Goal: Transaction & Acquisition: Purchase product/service

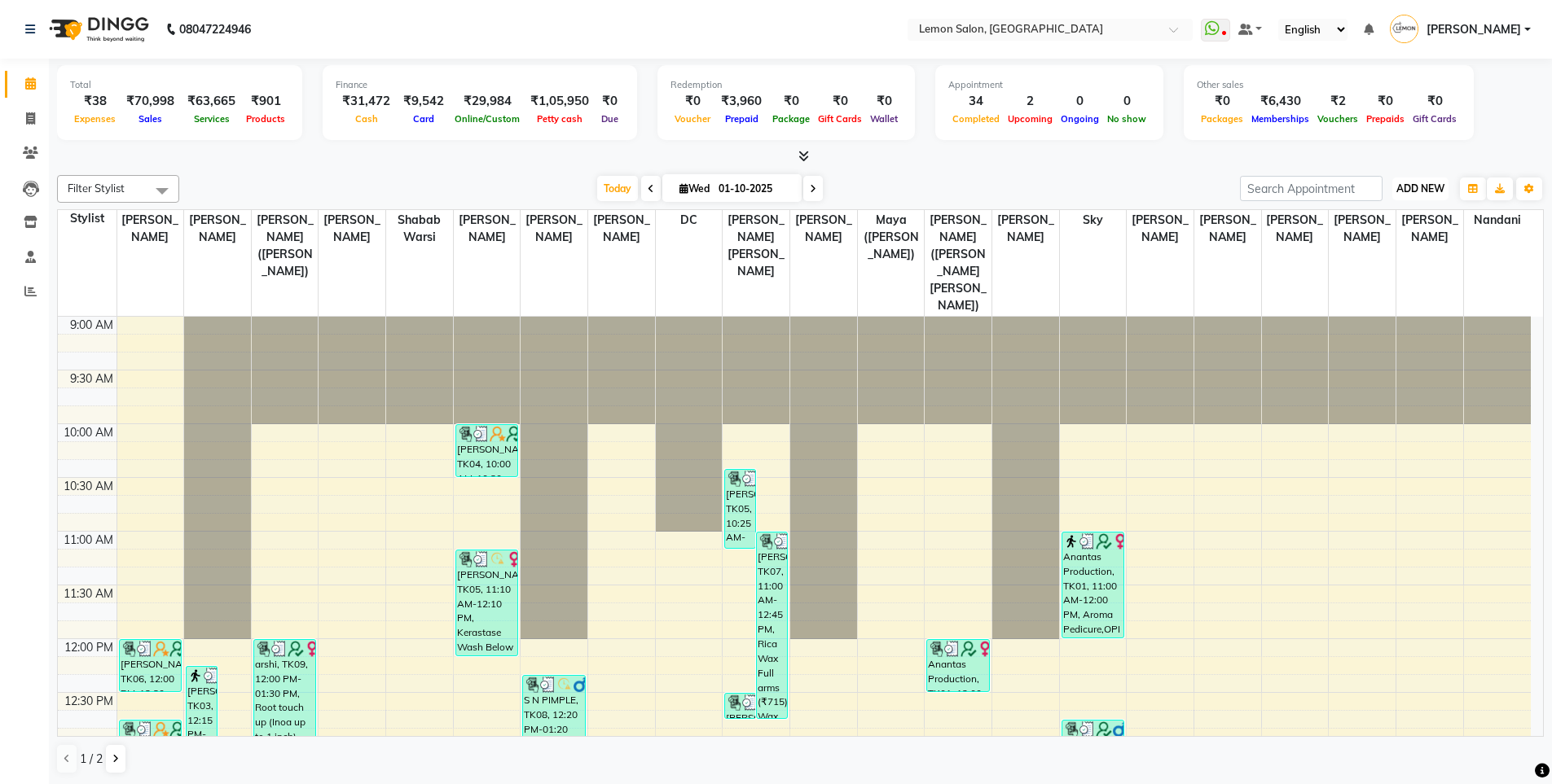
click at [1433, 189] on span "ADD NEW" at bounding box center [1420, 188] width 48 height 12
click at [812, 193] on icon at bounding box center [813, 189] width 7 height 10
type input "02-10-2025"
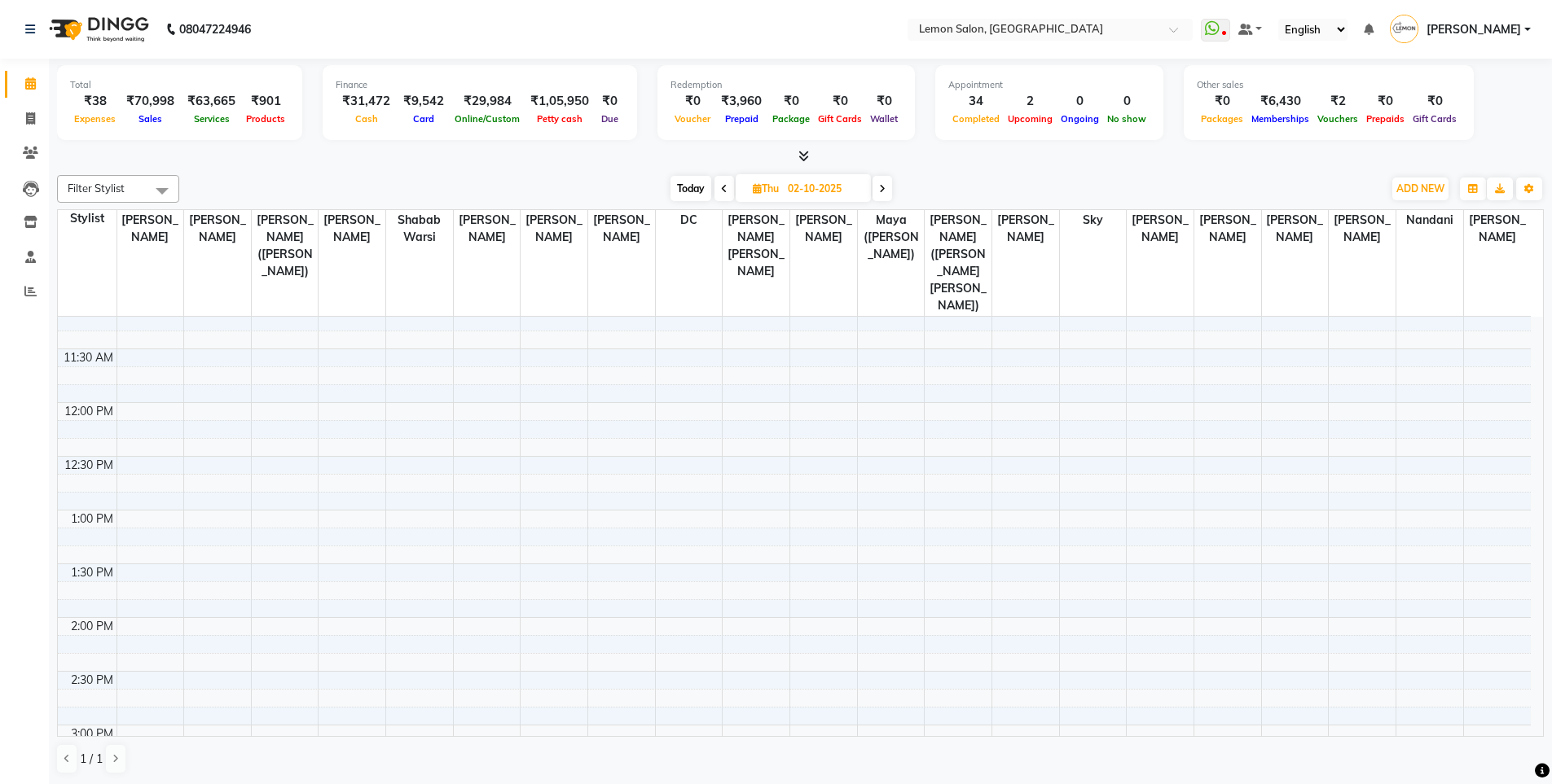
scroll to position [74, 0]
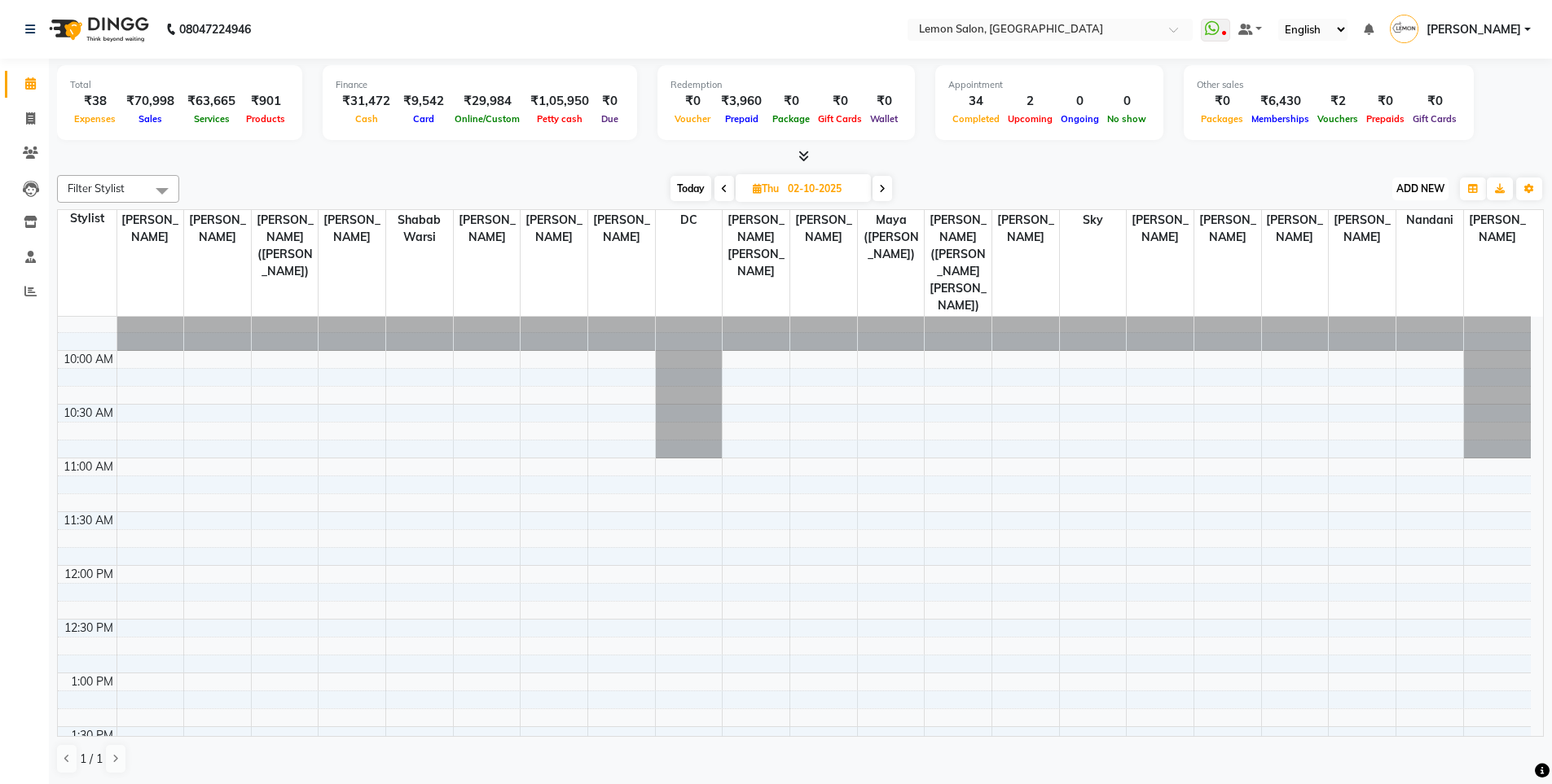
click at [1415, 197] on button "ADD NEW Toggle Dropdown" at bounding box center [1420, 189] width 56 height 23
click at [1365, 225] on button "Add Appointment" at bounding box center [1383, 220] width 128 height 22
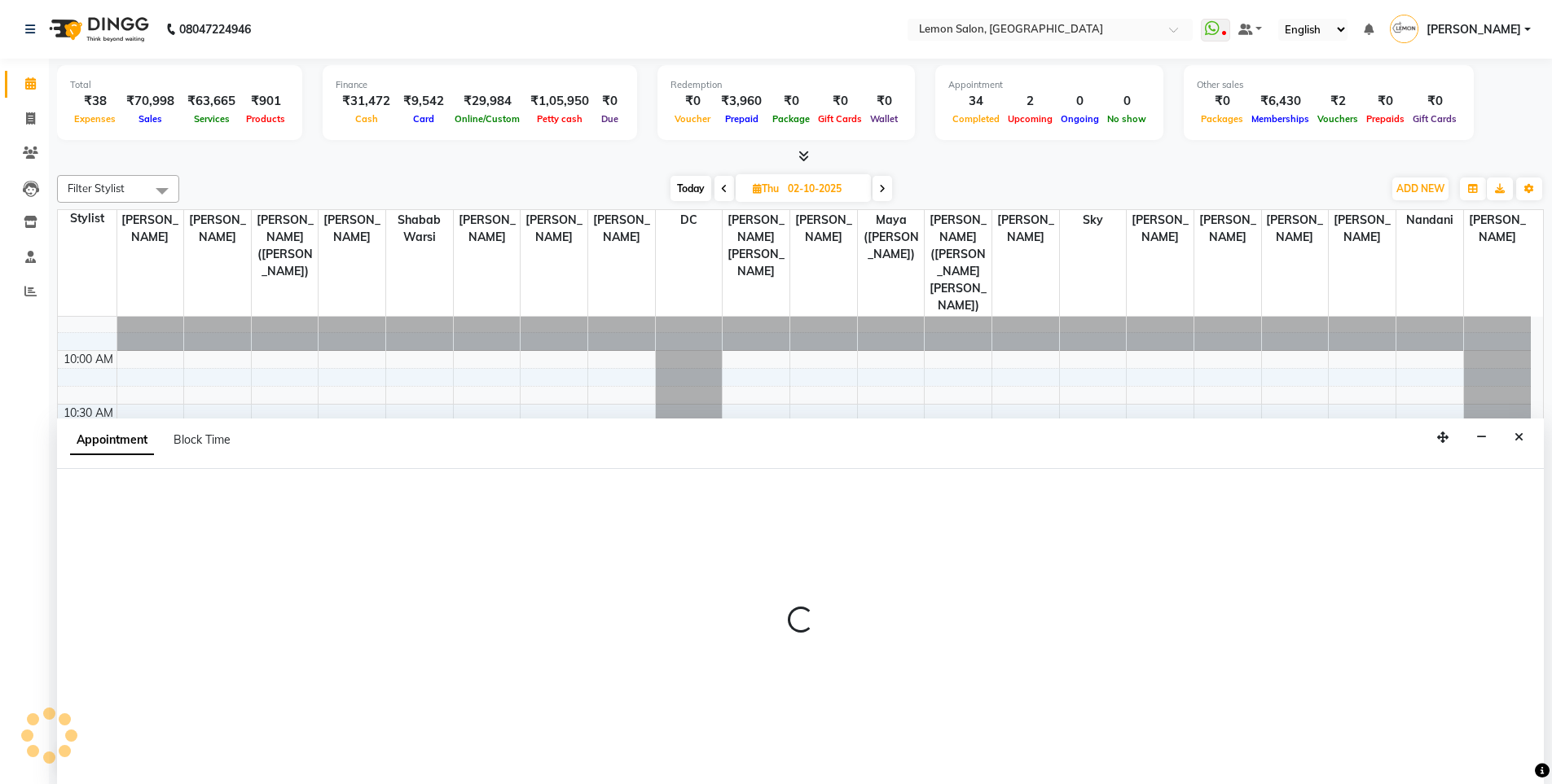
scroll to position [1, 0]
select select "tentative"
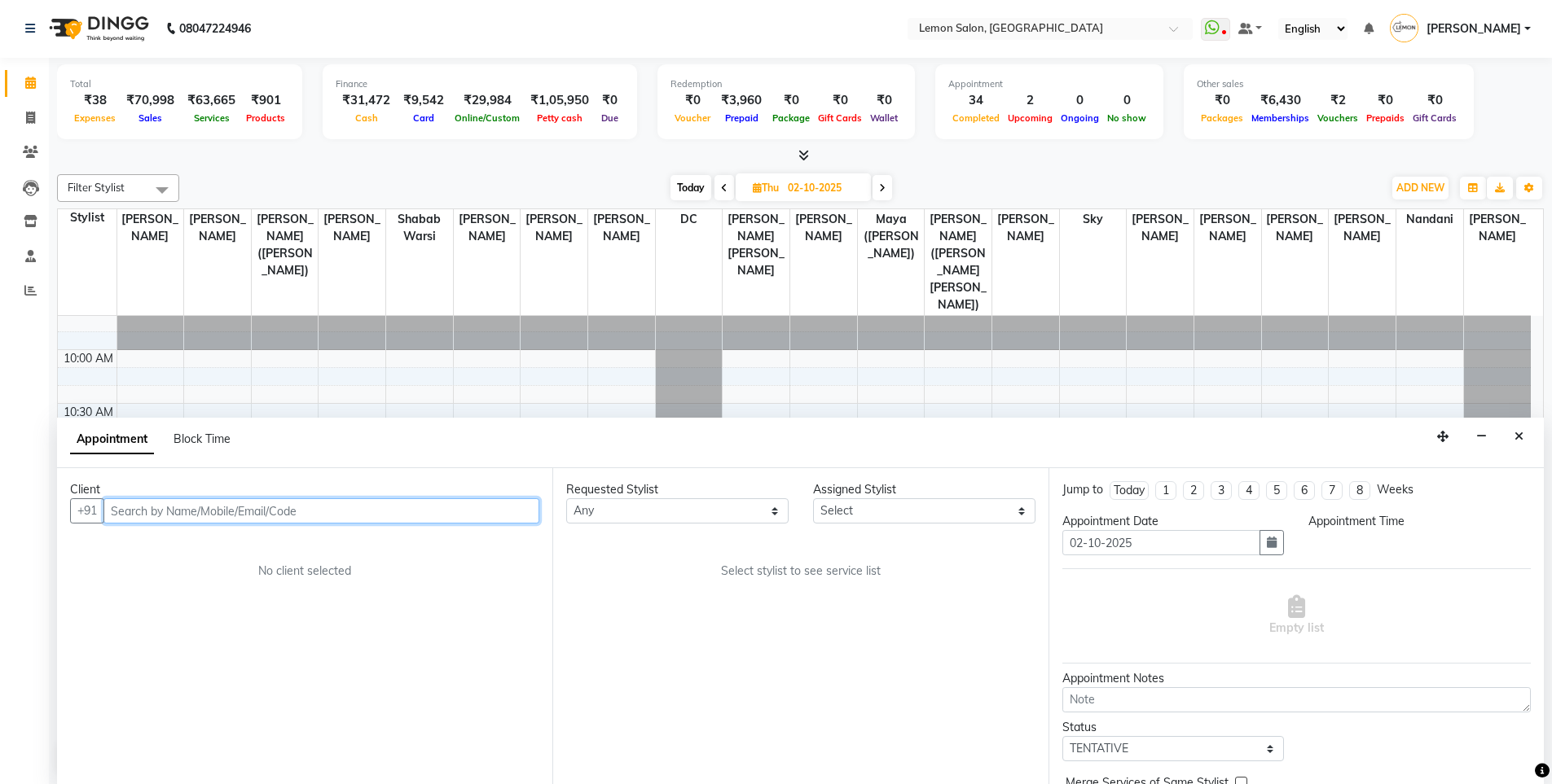
select select "600"
type input "7416072440"
click at [501, 510] on span "Add Client" at bounding box center [505, 511] width 55 height 15
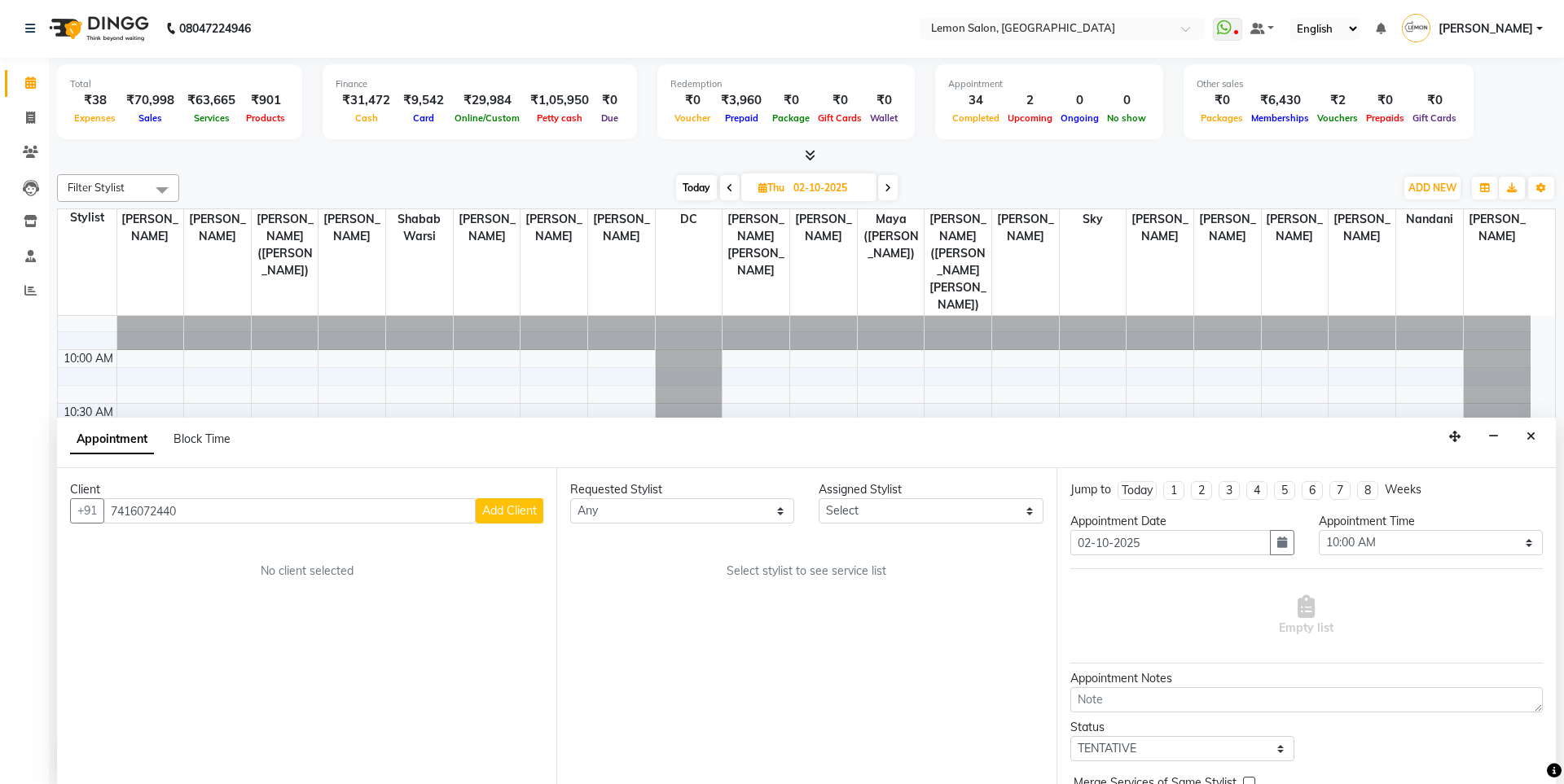
select select "22"
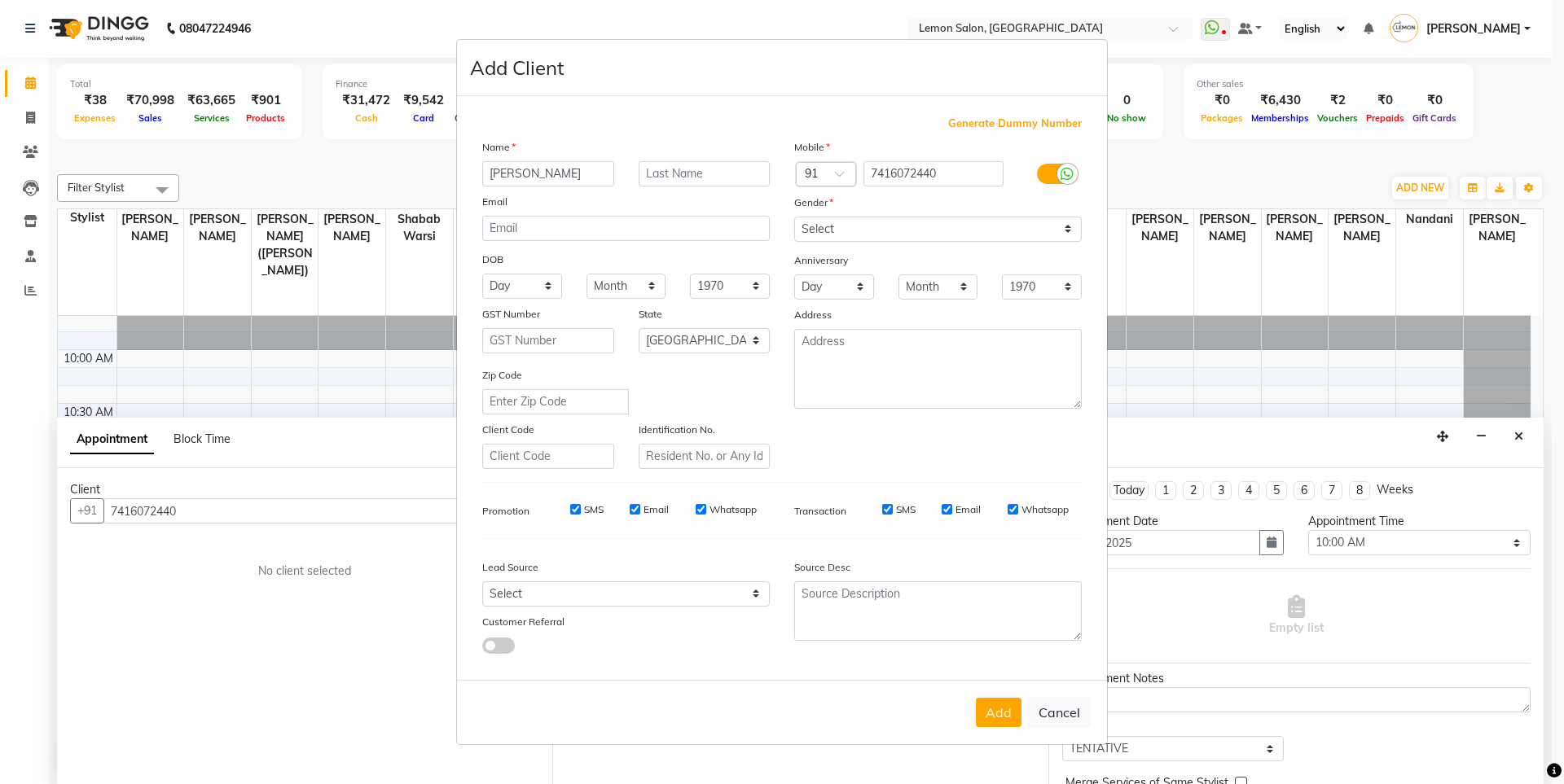
drag, startPoint x: 498, startPoint y: 176, endPoint x: 474, endPoint y: 178, distance: 24.1
click at [474, 178] on div "yASHNA" at bounding box center [548, 174] width 156 height 25
type input "YASHNA"
click at [936, 220] on select "Select Male Female Other Prefer Not To Say" at bounding box center [937, 229] width 287 height 25
select select "[DEMOGRAPHIC_DATA]"
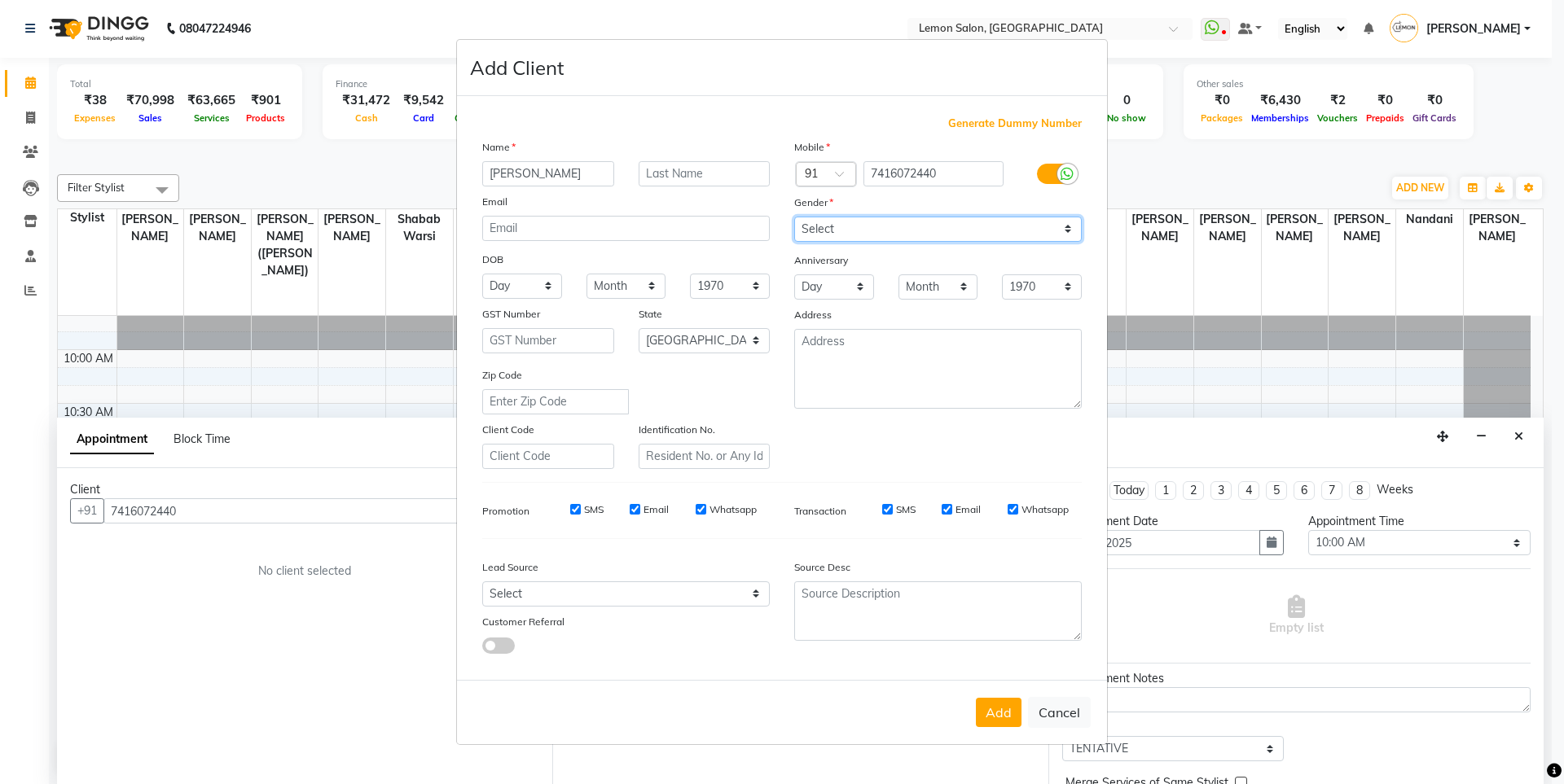
click at [794, 217] on select "Select Male Female Other Prefer Not To Say" at bounding box center [937, 229] width 287 height 25
click at [989, 715] on button "Add" at bounding box center [999, 712] width 46 height 29
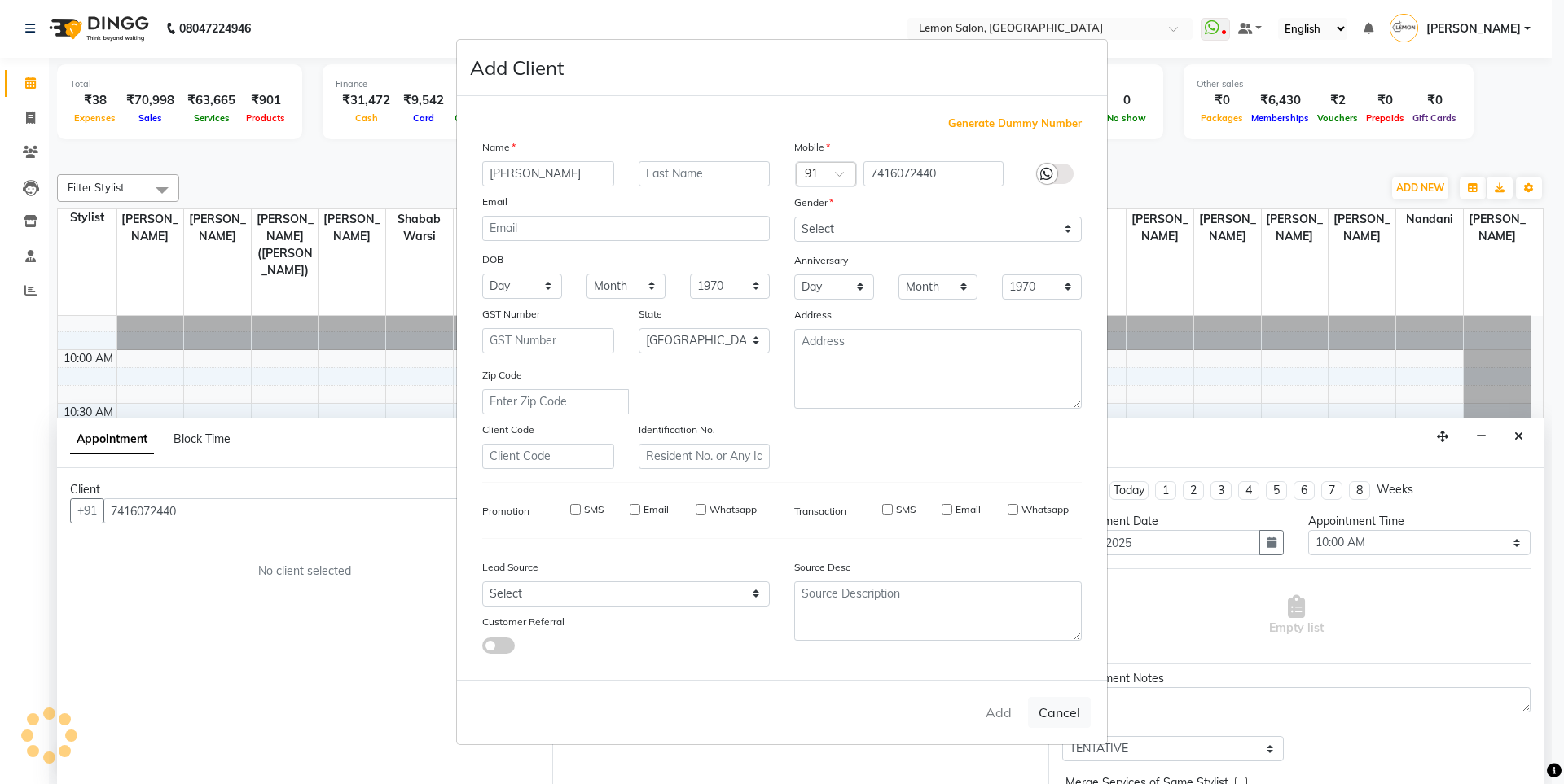
select select
select select "null"
select select
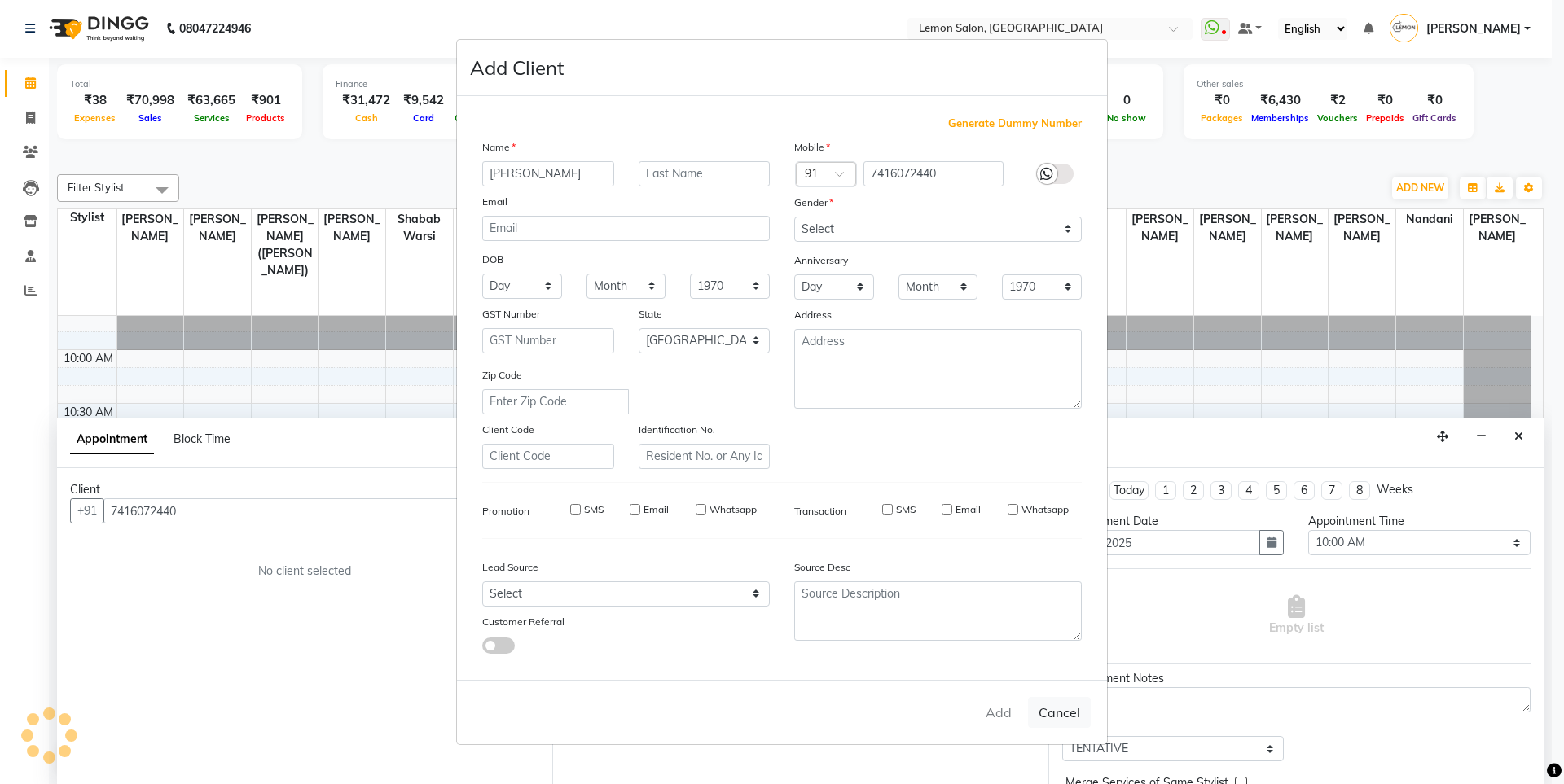
select select
checkbox input "false"
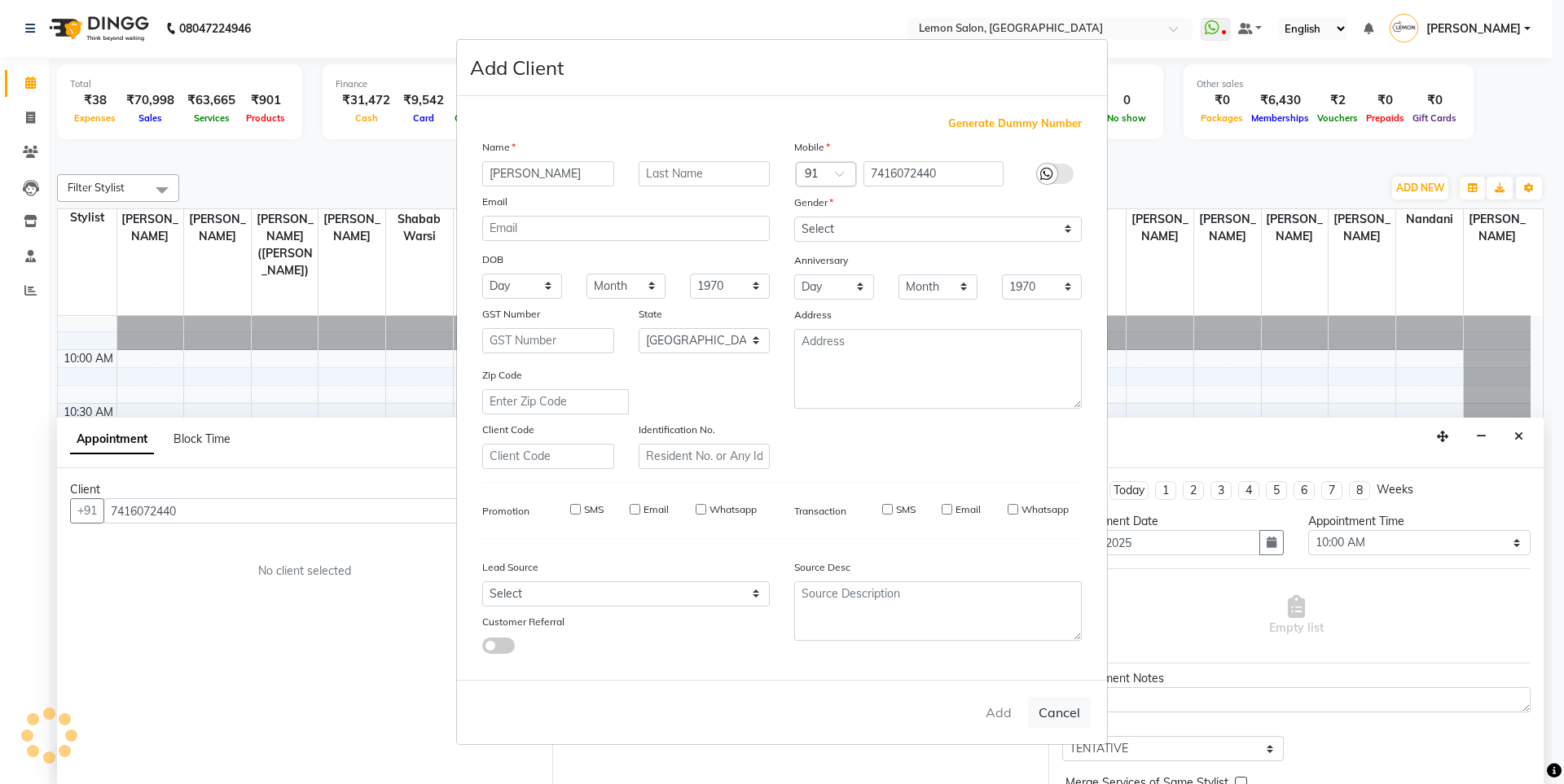
checkbox input "false"
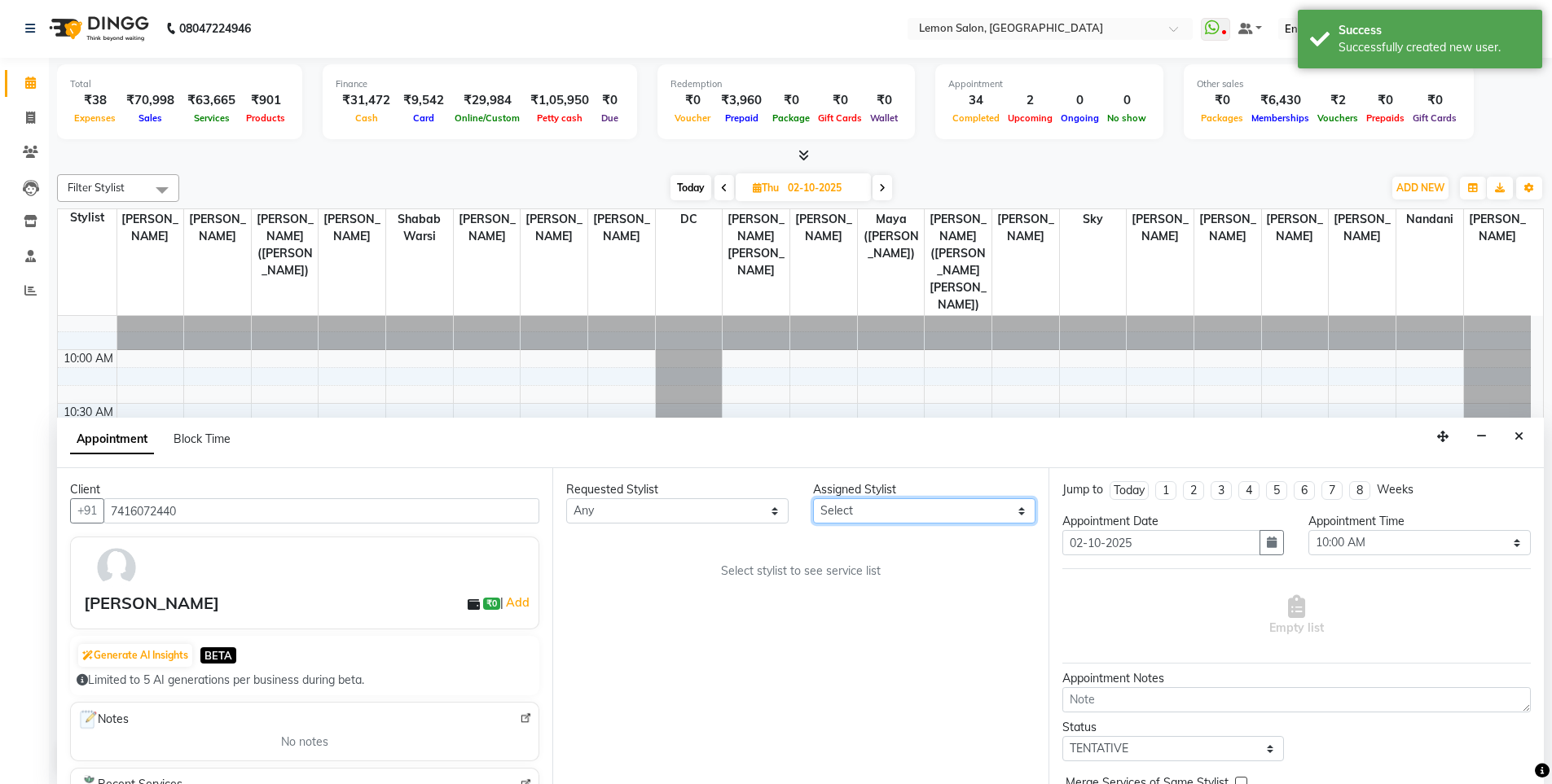
click at [855, 508] on select "Select Aakash Buchiude Azaz Kassara DC Geeta Govind Rajput Kanchan (Shrushti Si…" at bounding box center [924, 511] width 223 height 25
select select "7391"
click at [813, 498] on select "Select Aakash Buchiude Azaz Kassara DC Geeta Govind Rajput Kanchan (Shrushti Si…" at bounding box center [924, 511] width 223 height 25
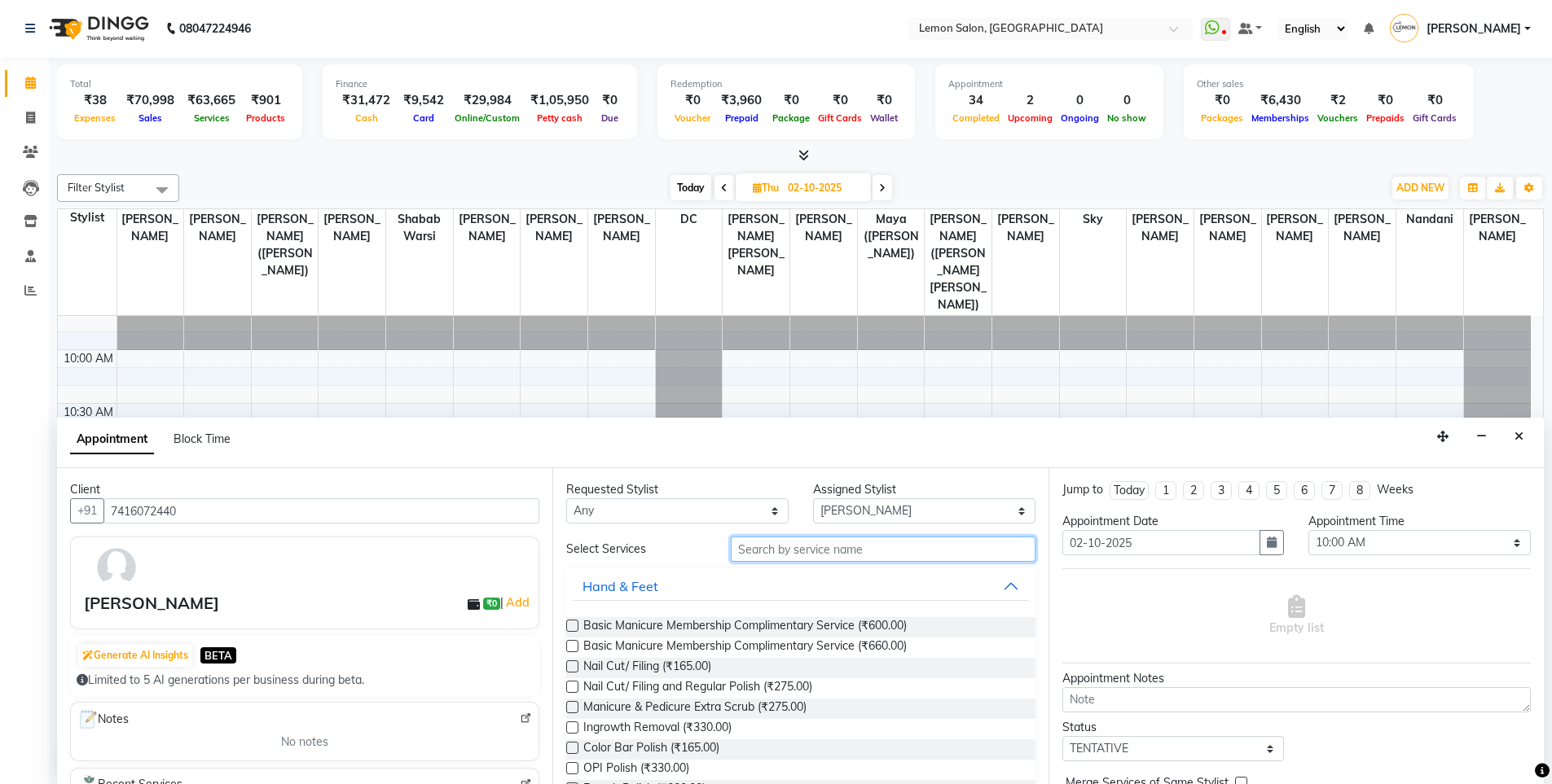
click at [803, 549] on input "text" at bounding box center [883, 549] width 305 height 25
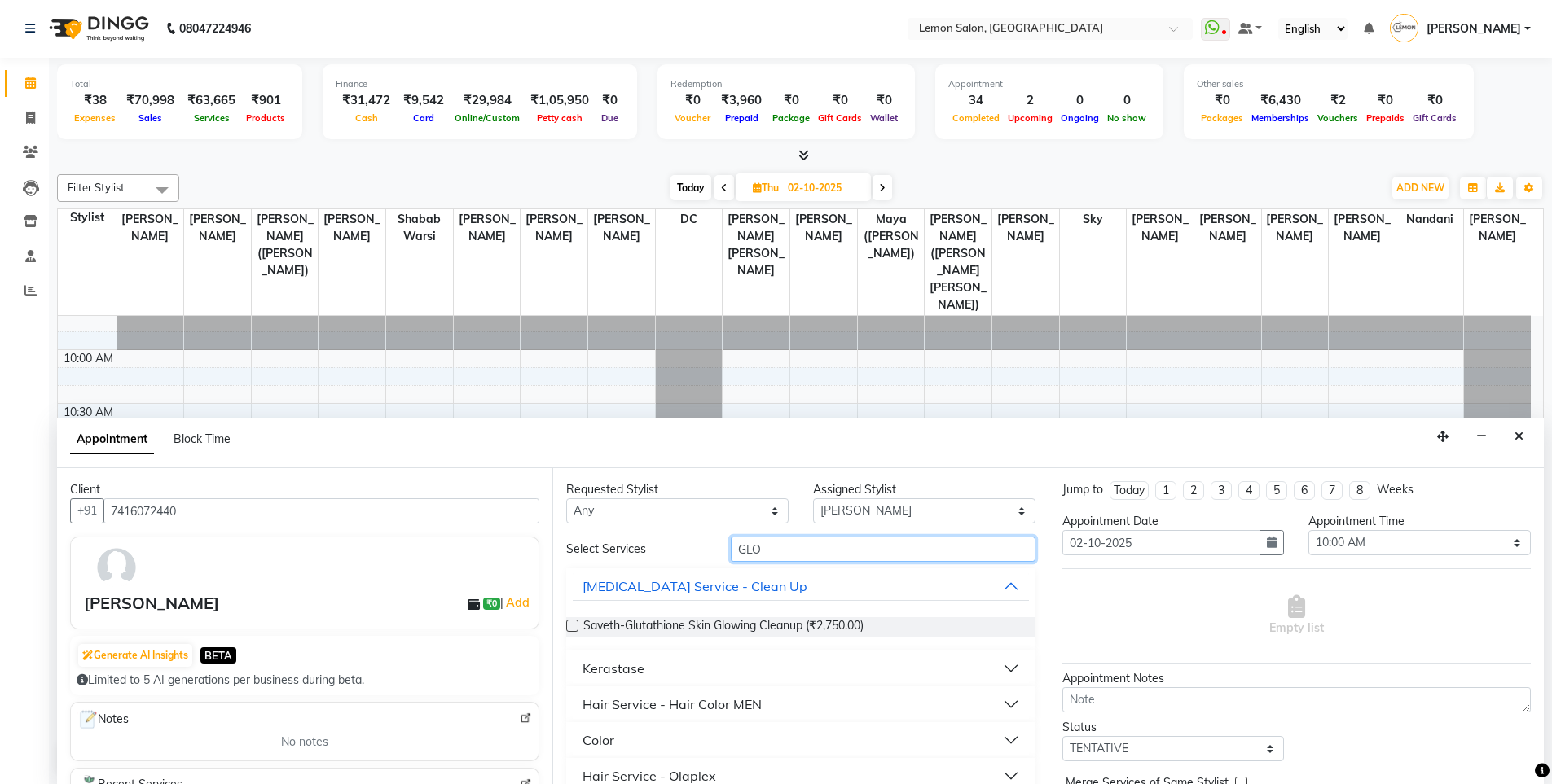
type input "GLO"
click at [642, 739] on button "Color" at bounding box center [801, 740] width 455 height 29
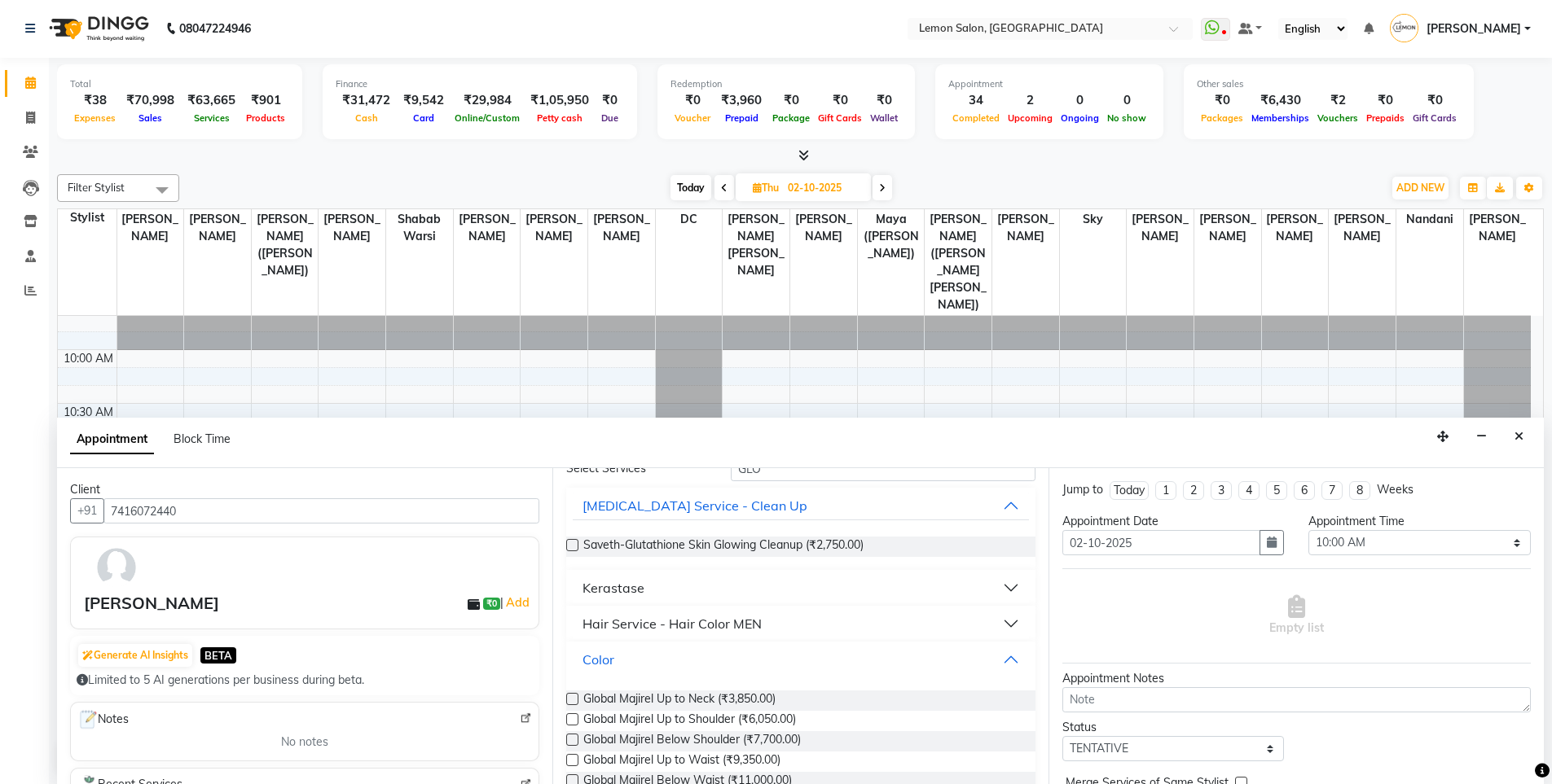
scroll to position [244, 0]
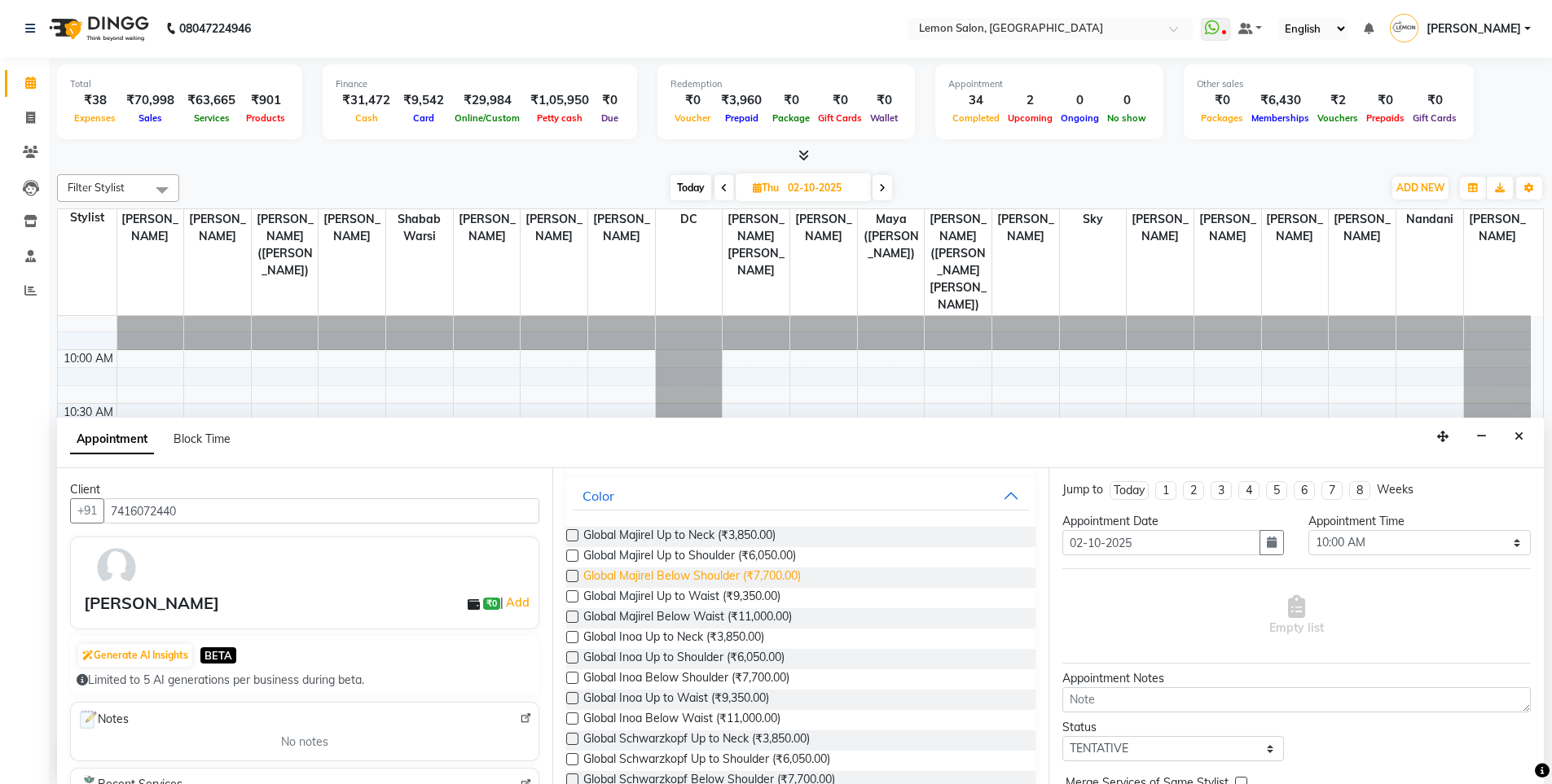
click at [749, 580] on span "Global Majirel Below Shoulder (₹7,700.00)" at bounding box center [692, 578] width 218 height 21
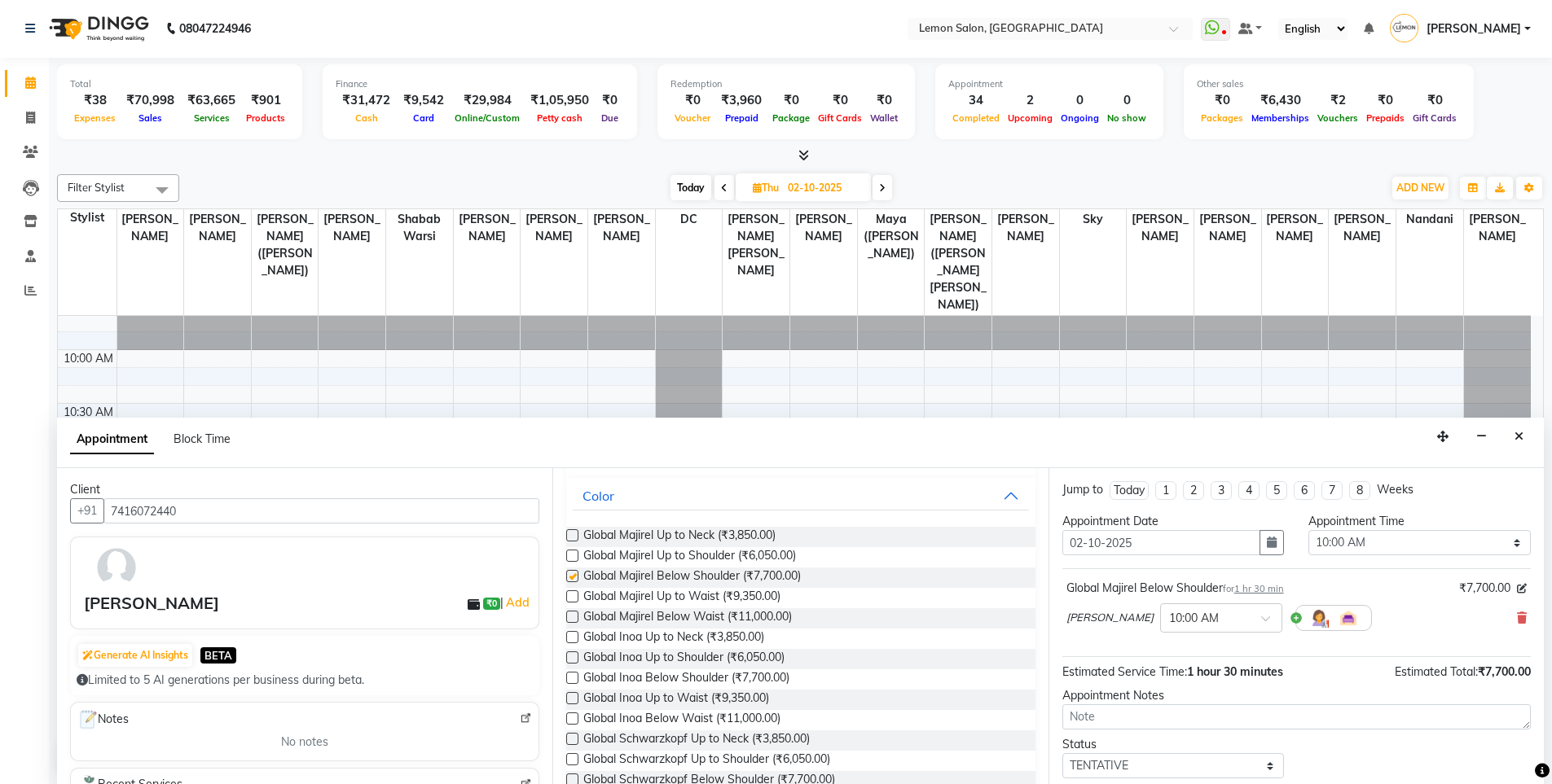
checkbox input "false"
click at [1183, 632] on div "Kashif Salmani × 10:00 AM" at bounding box center [1219, 618] width 306 height 42
click at [1188, 621] on input "text" at bounding box center [1205, 617] width 72 height 17
click at [1195, 618] on input "text" at bounding box center [1205, 617] width 72 height 17
click at [1261, 625] on span at bounding box center [1271, 623] width 21 height 17
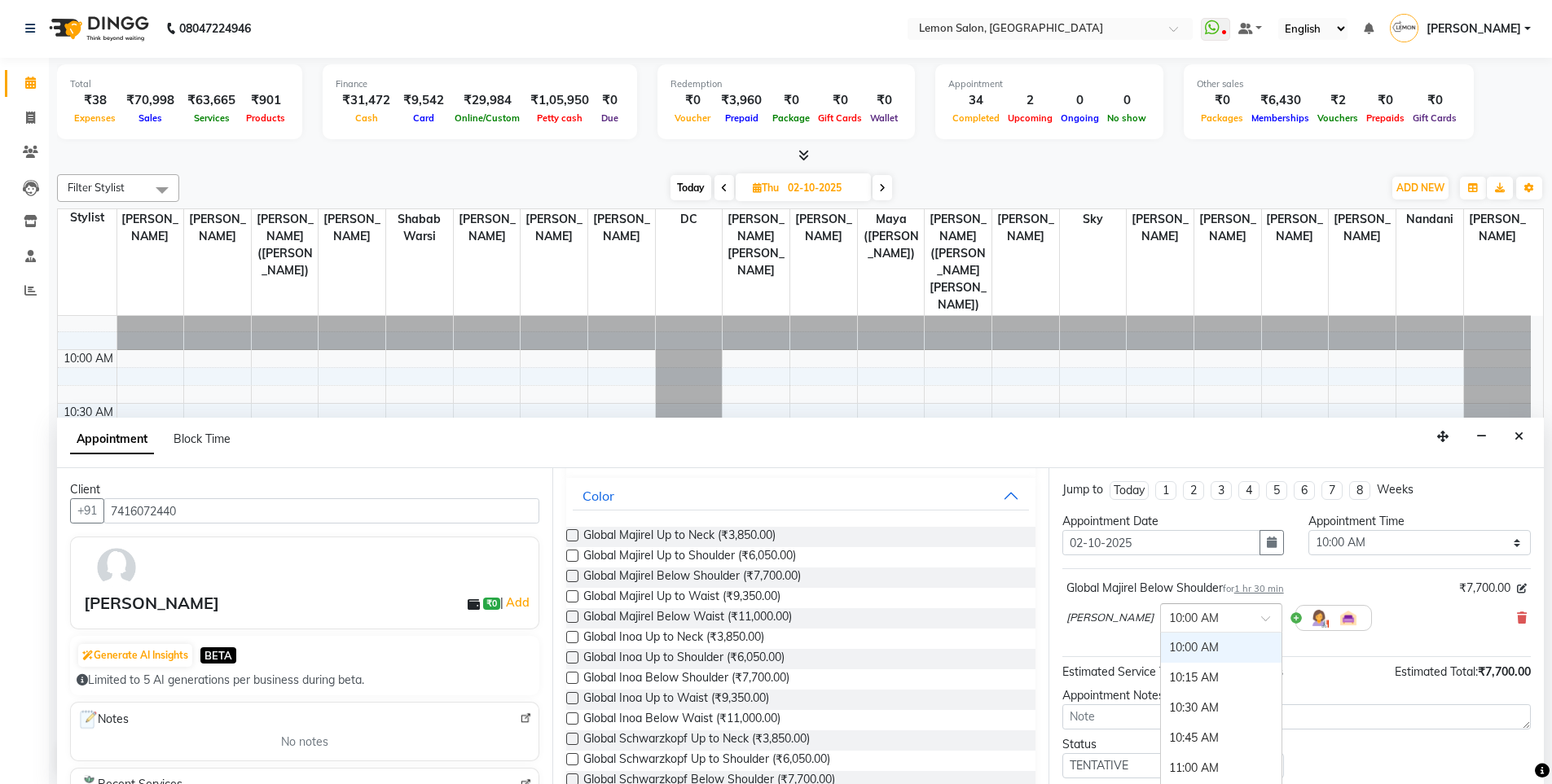
click at [1169, 619] on input "text" at bounding box center [1205, 617] width 72 height 17
click at [1179, 646] on div "12:00 PM" at bounding box center [1222, 644] width 121 height 30
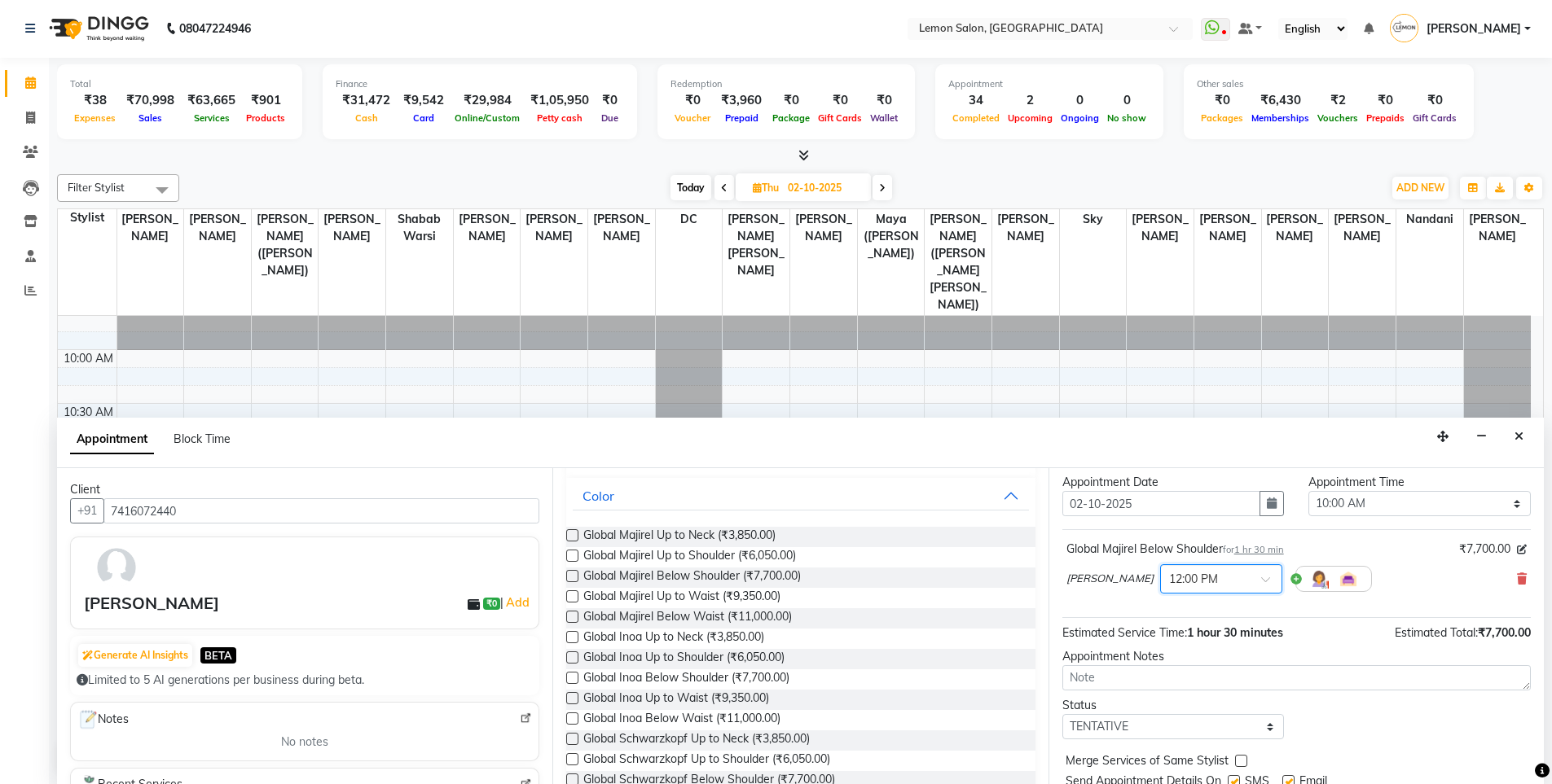
scroll to position [81, 0]
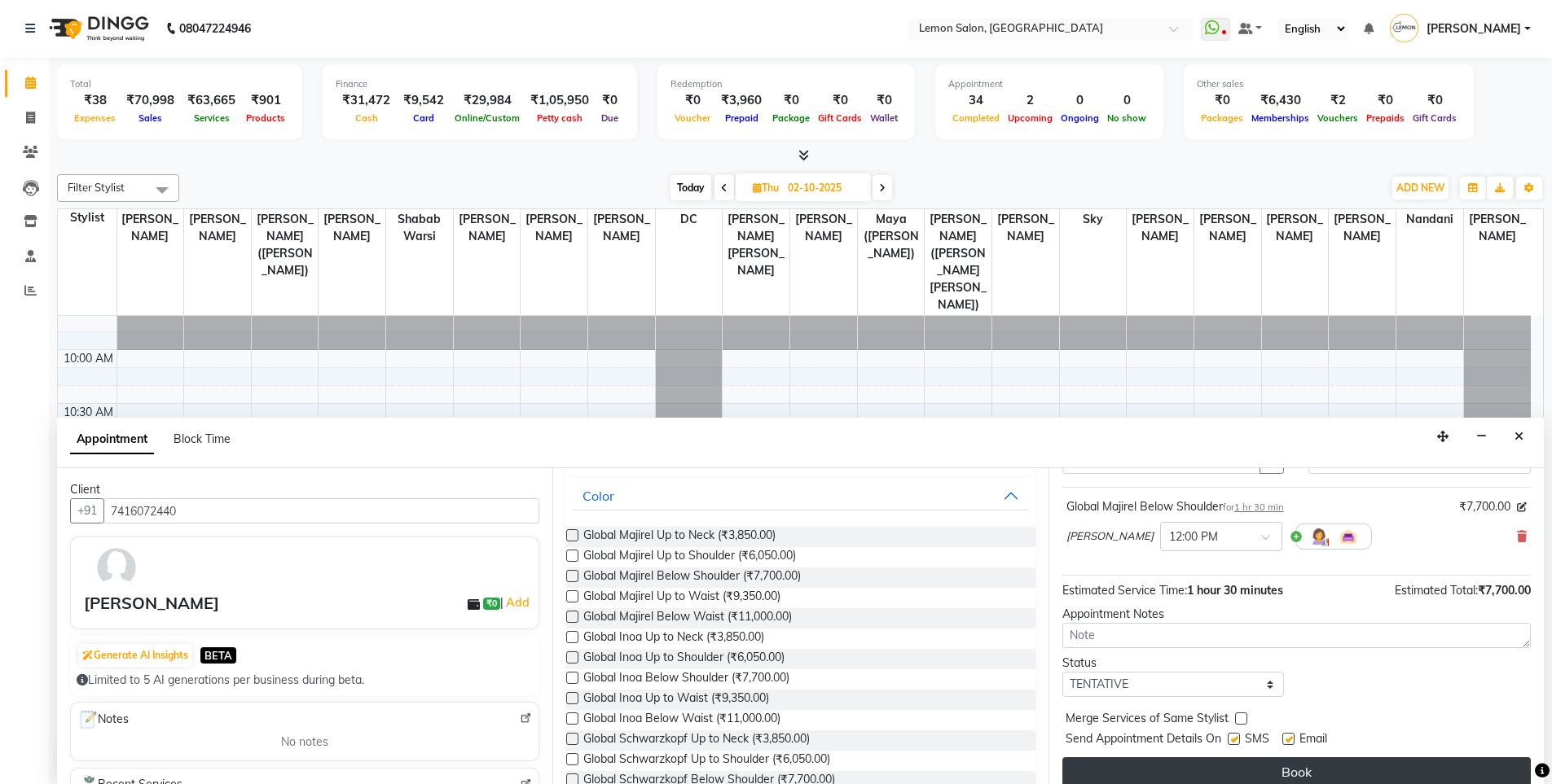
click at [1207, 767] on button "Book" at bounding box center [1297, 772] width 469 height 29
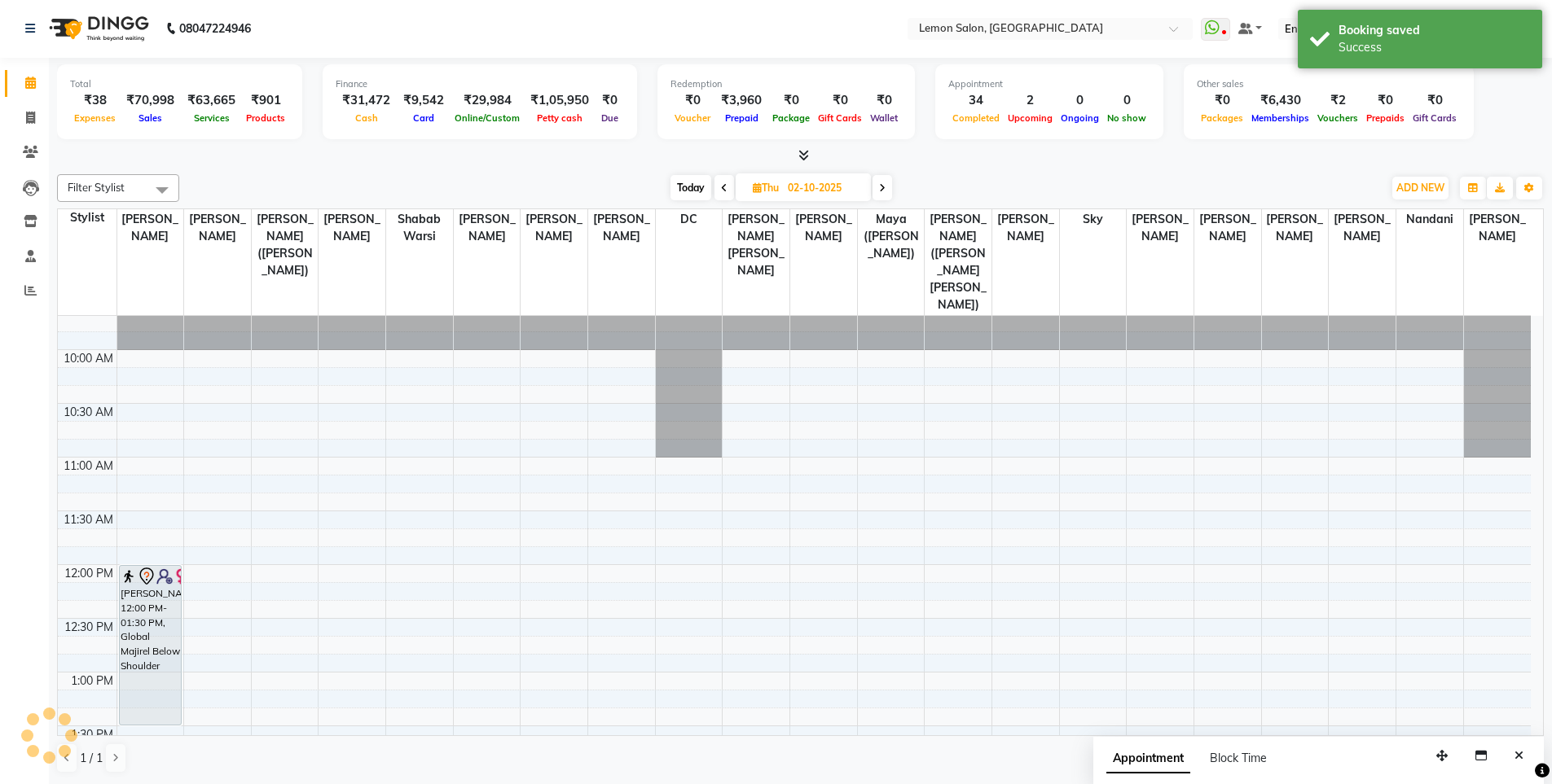
scroll to position [0, 0]
click at [694, 192] on span "Today" at bounding box center [691, 188] width 41 height 25
type input "01-10-2025"
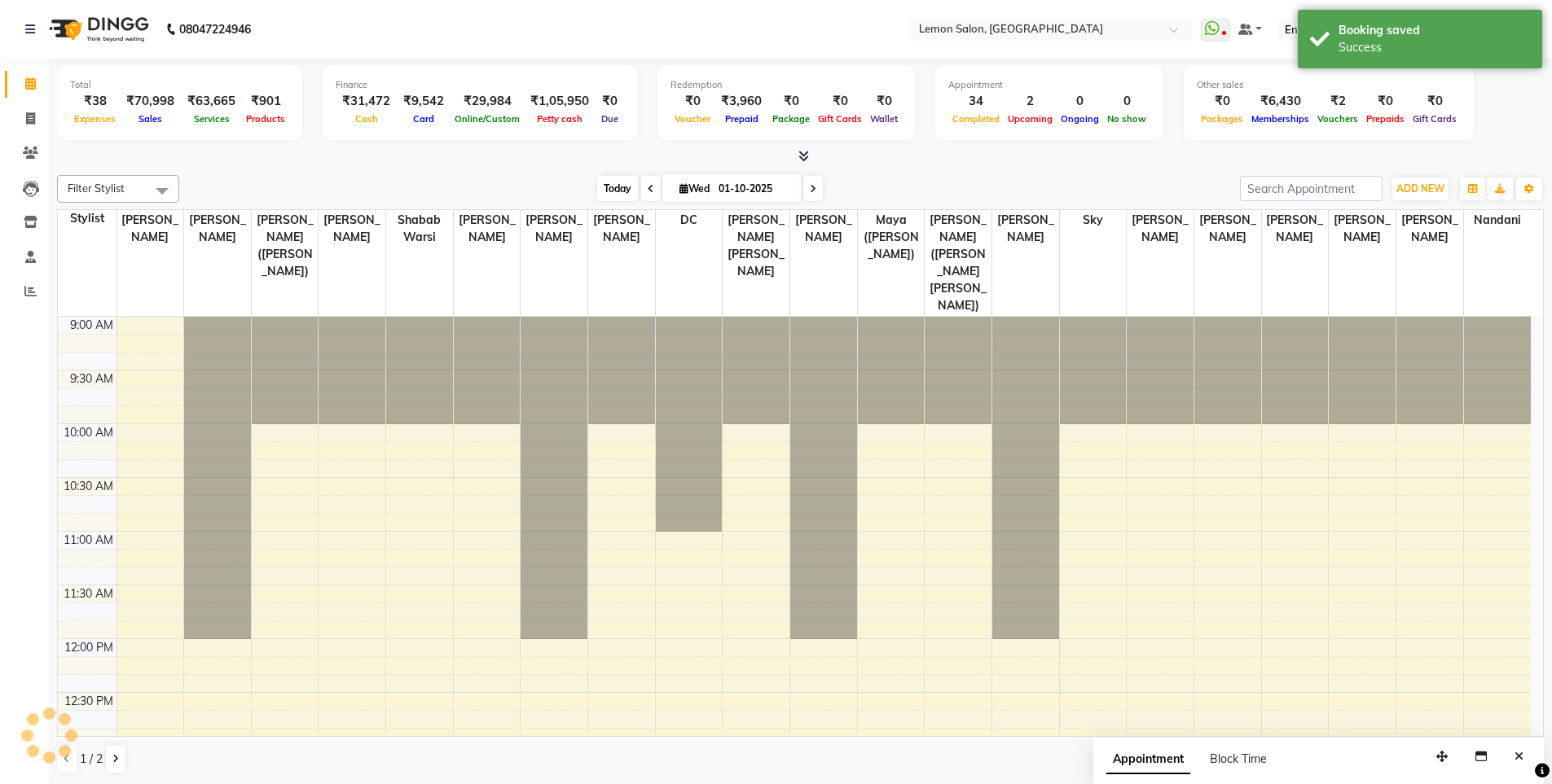
scroll to position [1051, 0]
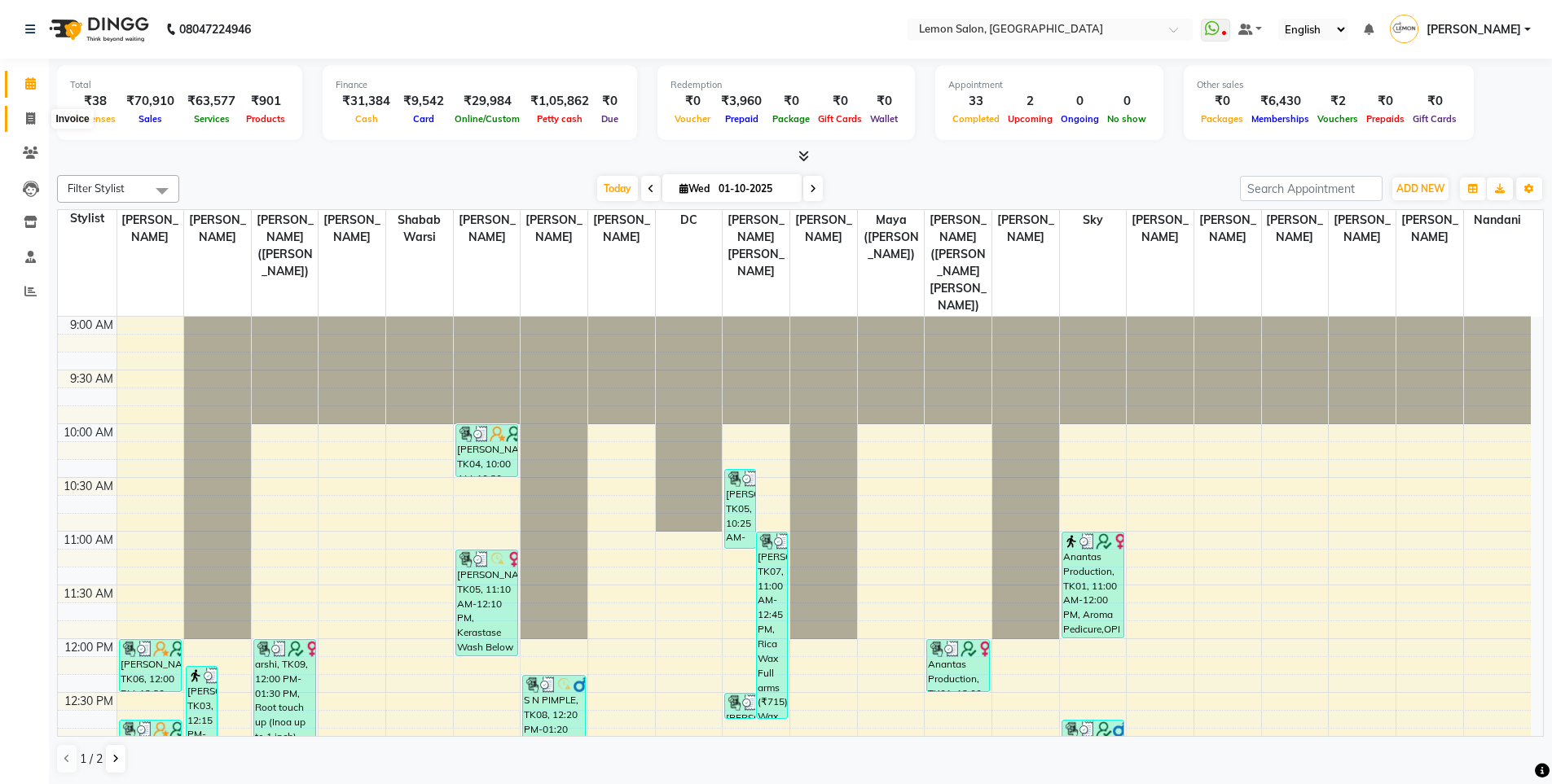
click at [27, 123] on icon at bounding box center [30, 118] width 9 height 12
select select "566"
select select "service"
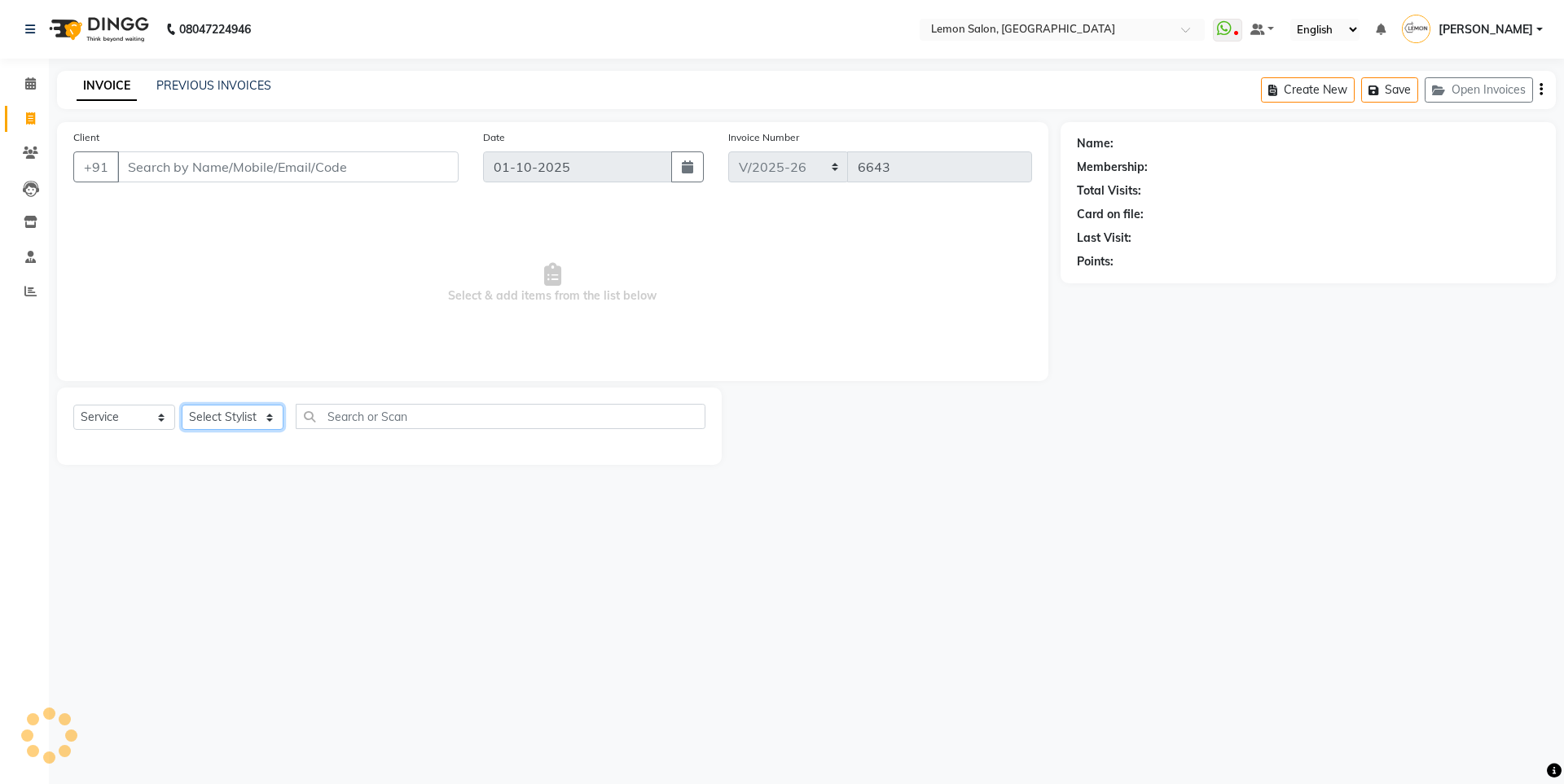
click at [243, 410] on select "Select Stylist" at bounding box center [232, 417] width 102 height 25
click at [208, 424] on select "Select Stylist" at bounding box center [232, 417] width 102 height 25
click at [238, 413] on select "Select Stylist" at bounding box center [232, 417] width 102 height 25
select select "60419"
click at [181, 405] on select "Select Stylist Aakash Buchiude Azaz Kassara DC Geeta Govind Rajput Idrisi Mehta…" at bounding box center [267, 417] width 171 height 25
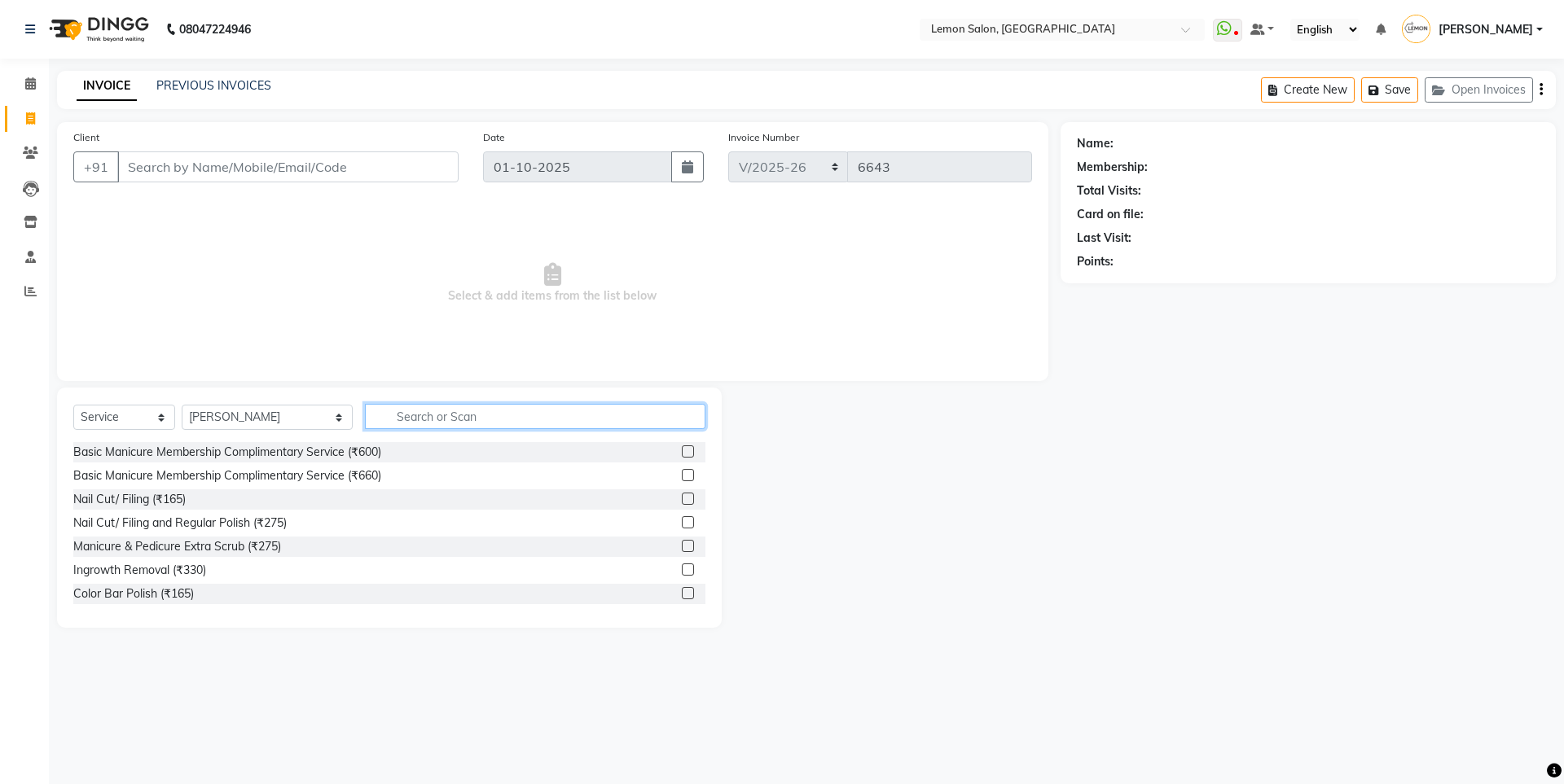
click at [365, 417] on input "text" at bounding box center [535, 416] width 340 height 25
type input "BEA"
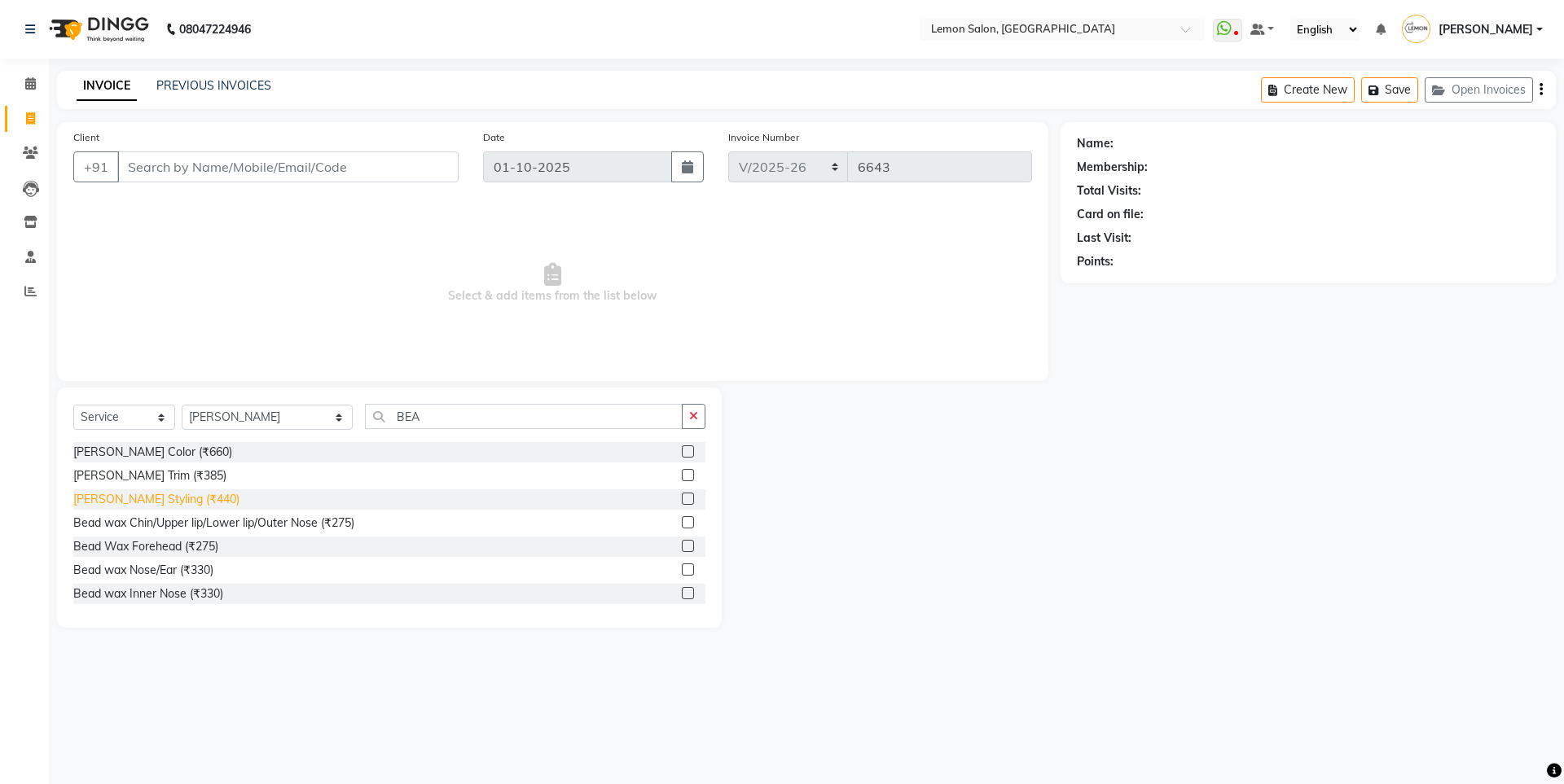
click at [167, 494] on div "Beard Styling (₹440)" at bounding box center [156, 499] width 166 height 17
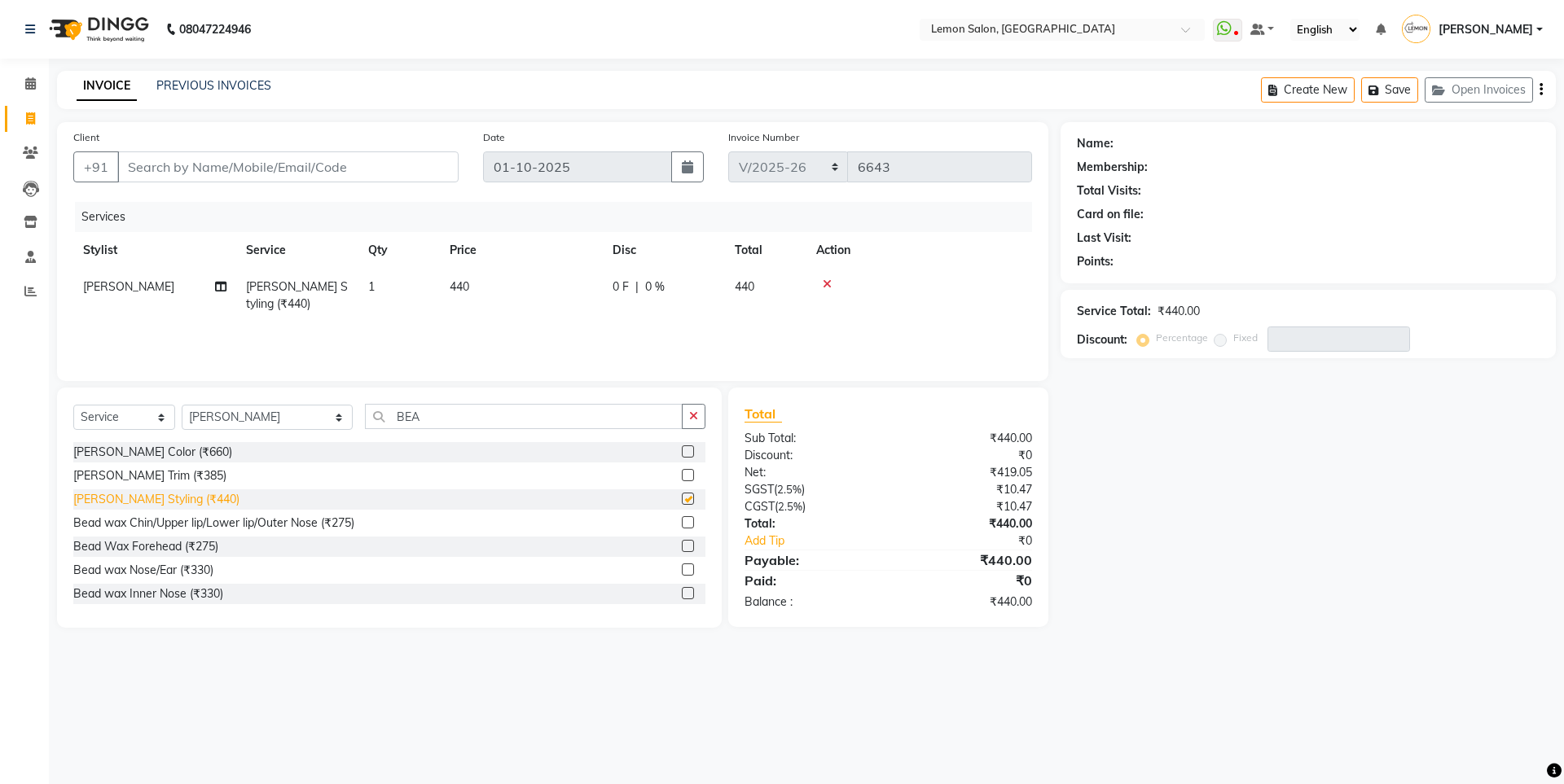
checkbox input "false"
click at [192, 156] on input "Client" at bounding box center [288, 166] width 341 height 31
type input "9"
type input "0"
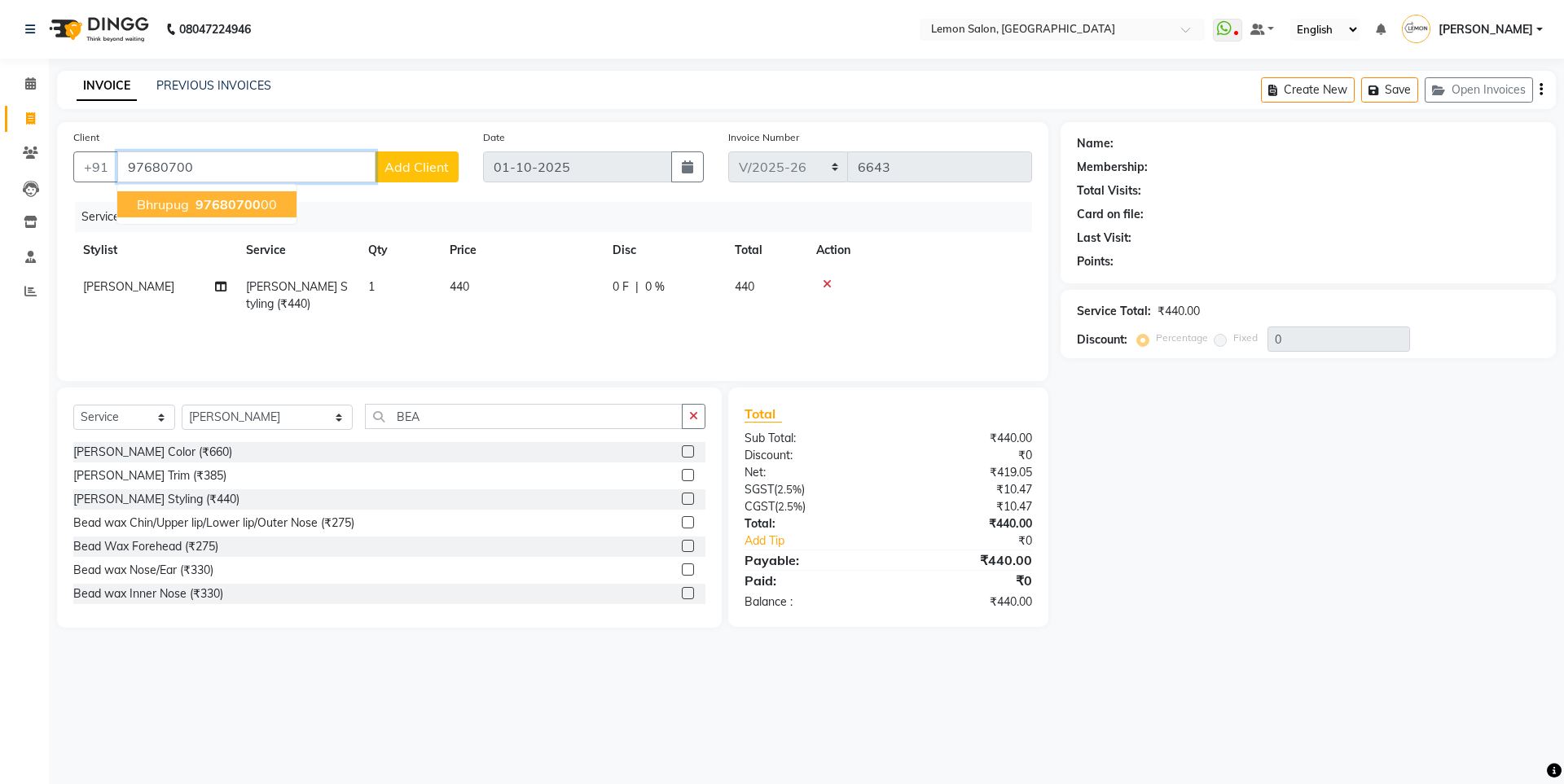
click at [276, 210] on button "Bhrupug 97680700 00" at bounding box center [207, 204] width 179 height 26
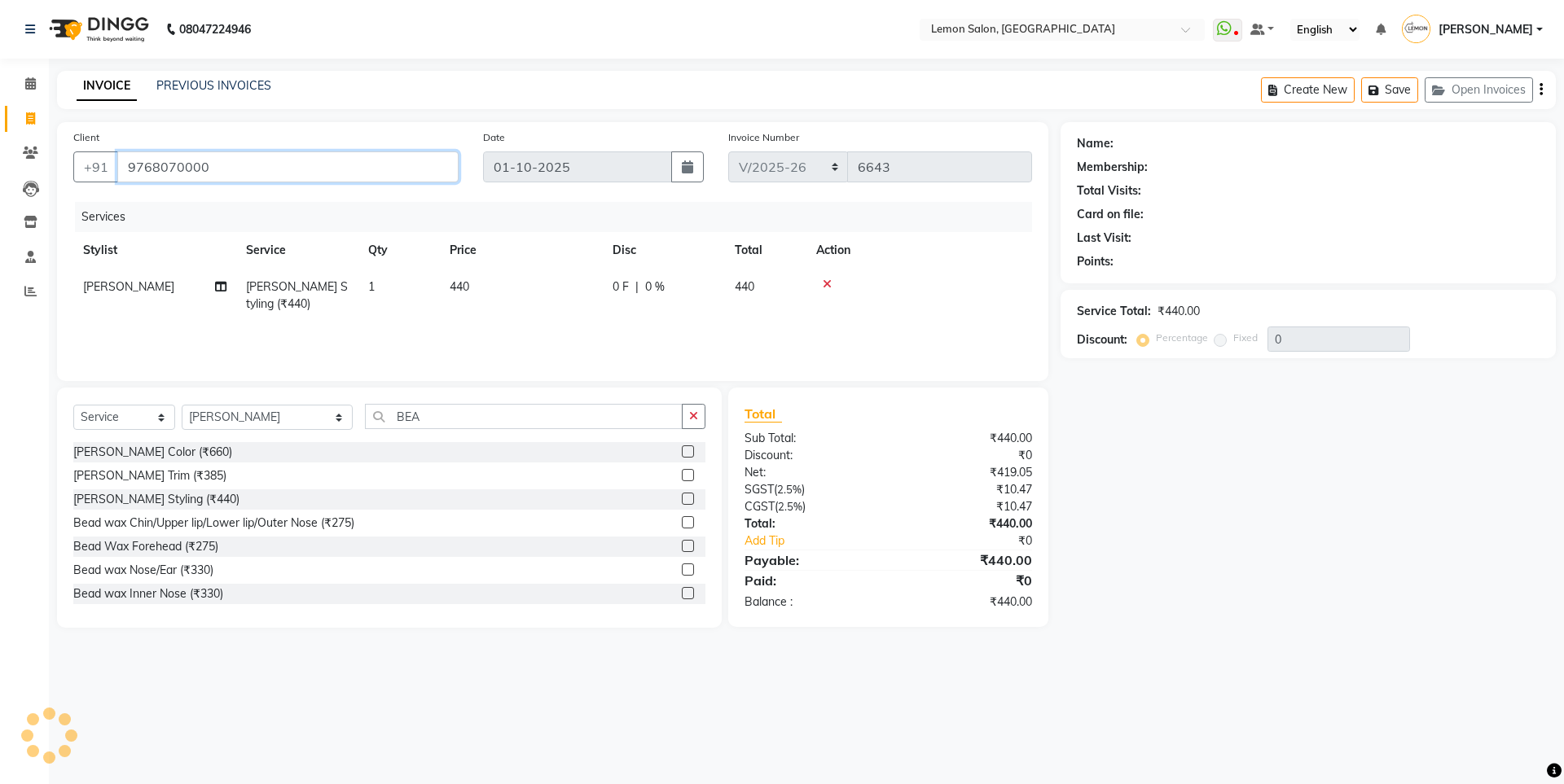
type input "9768070000"
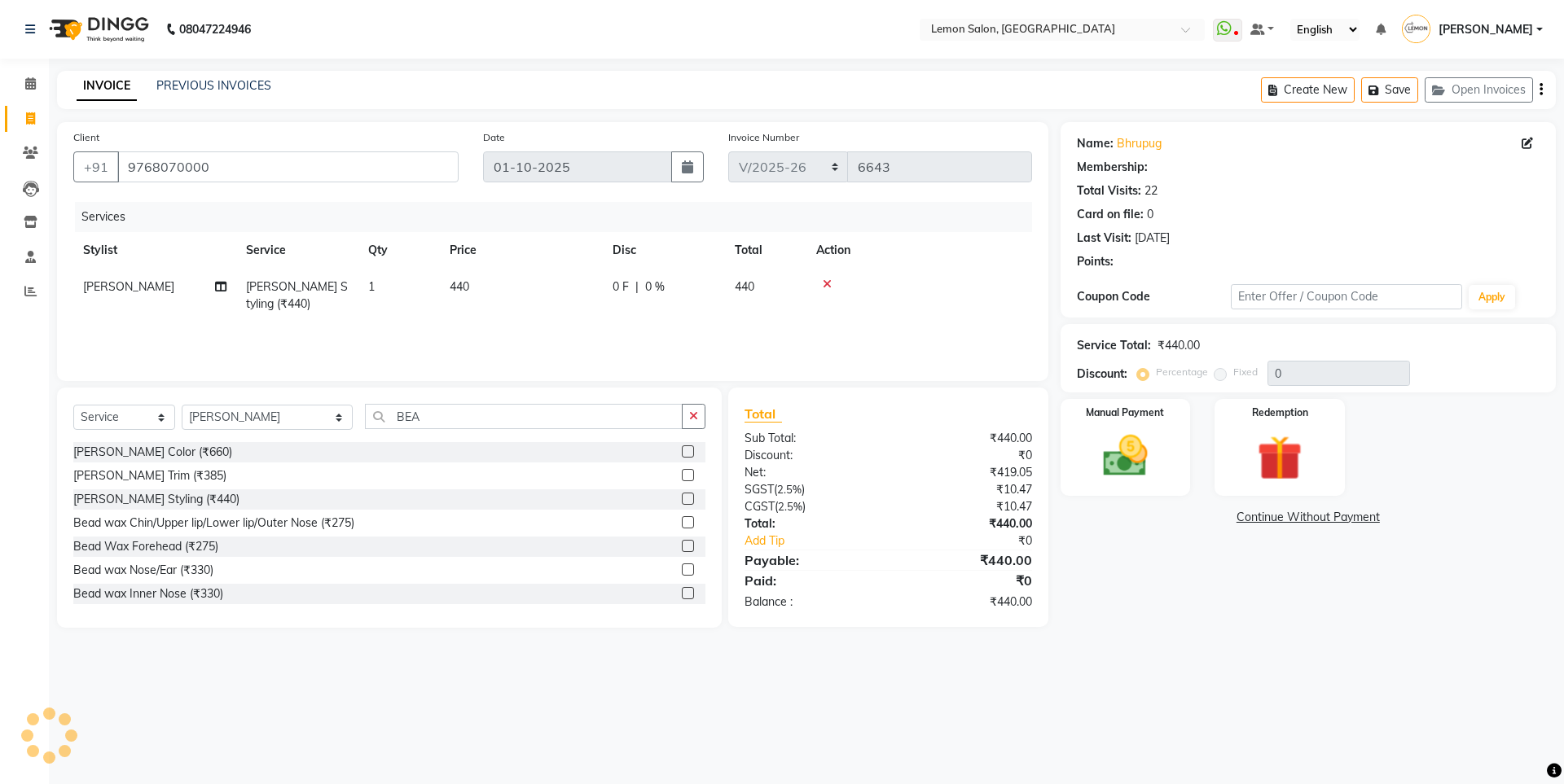
select select "1: Object"
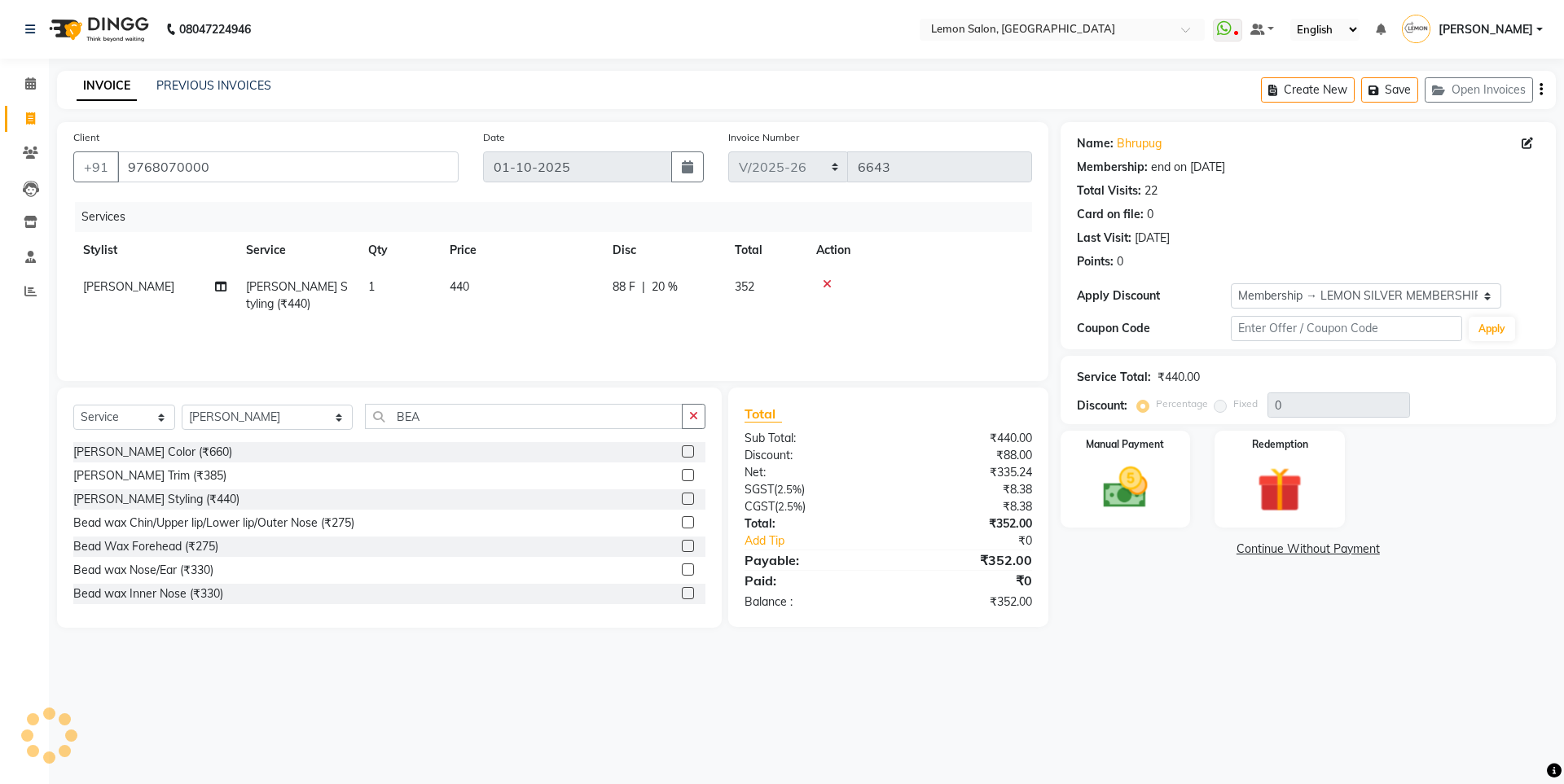
type input "20"
click at [1127, 485] on img at bounding box center [1124, 488] width 75 height 54
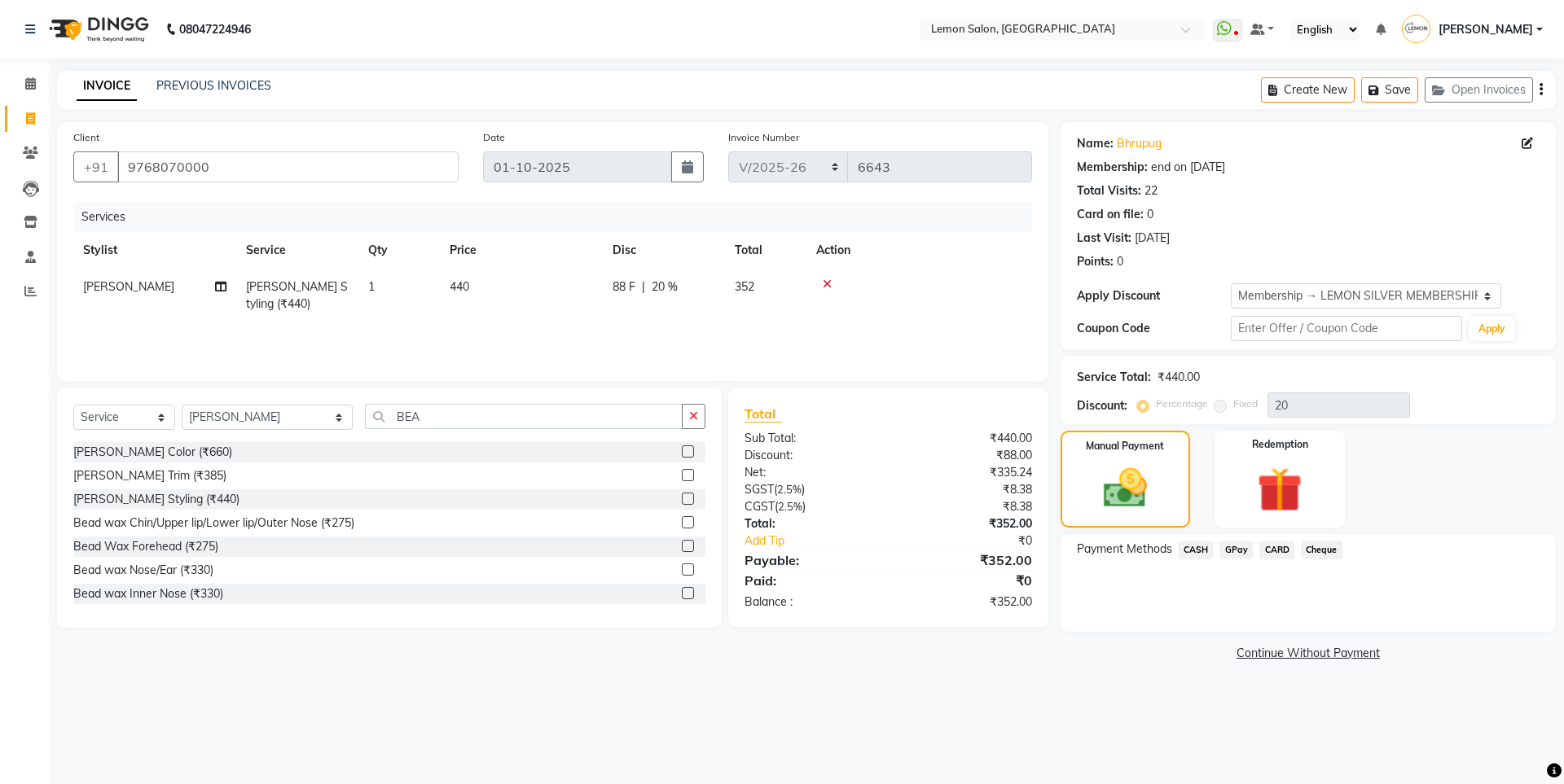
click at [1268, 551] on span "CARD" at bounding box center [1277, 550] width 35 height 19
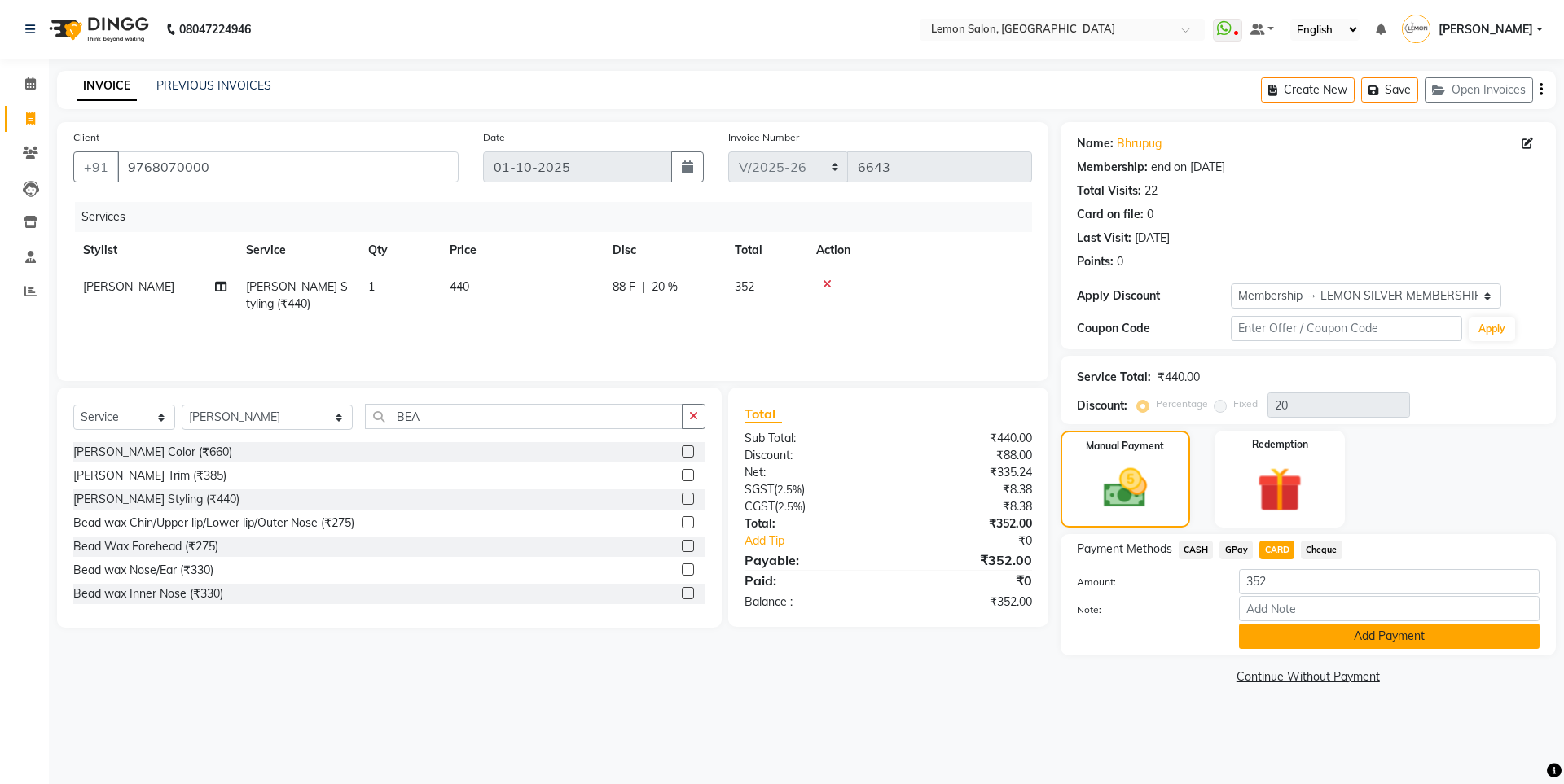
click at [1423, 642] on button "Add Payment" at bounding box center [1388, 637] width 301 height 25
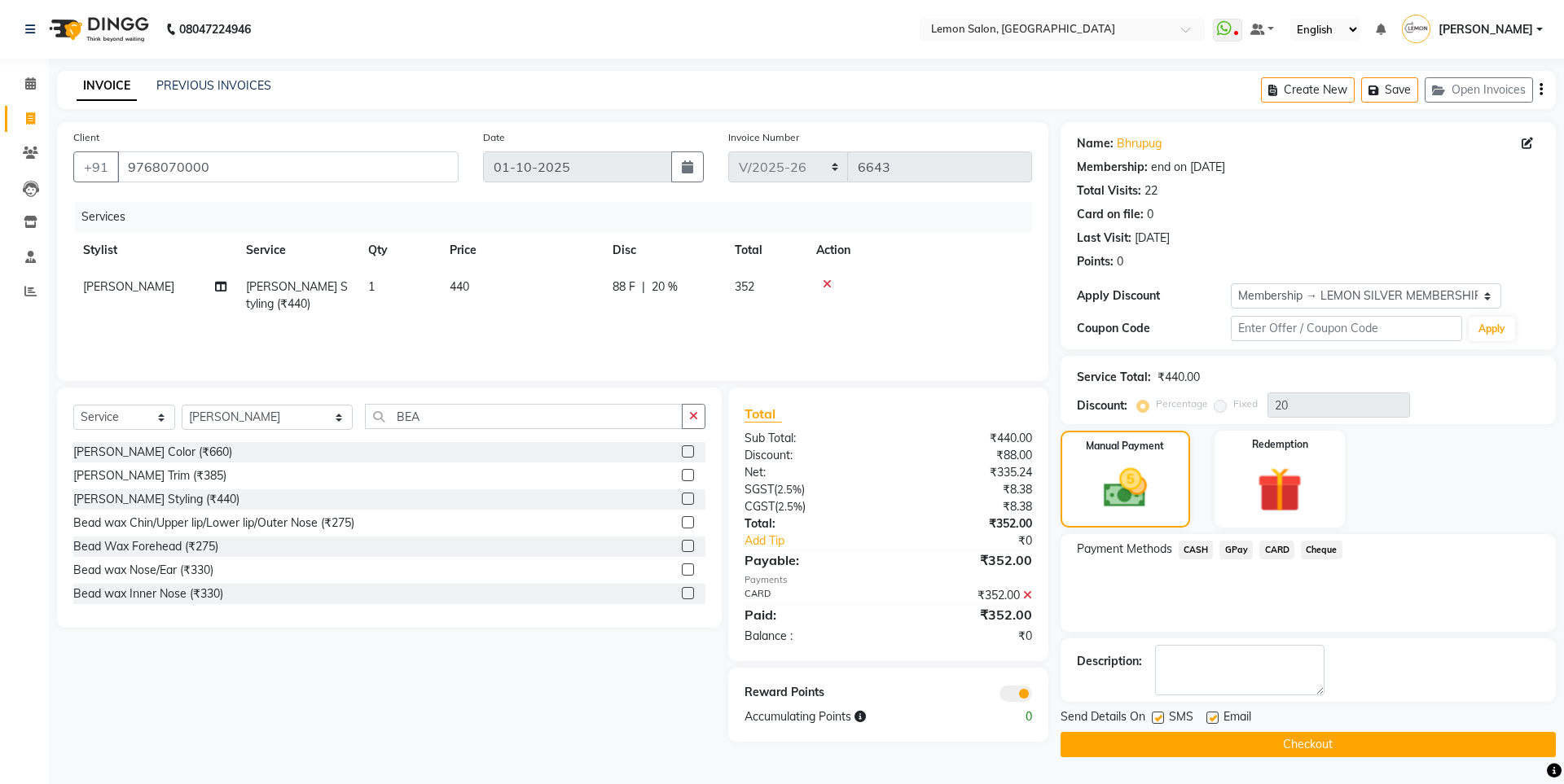
click at [1129, 732] on button "Checkout" at bounding box center [1308, 744] width 495 height 25
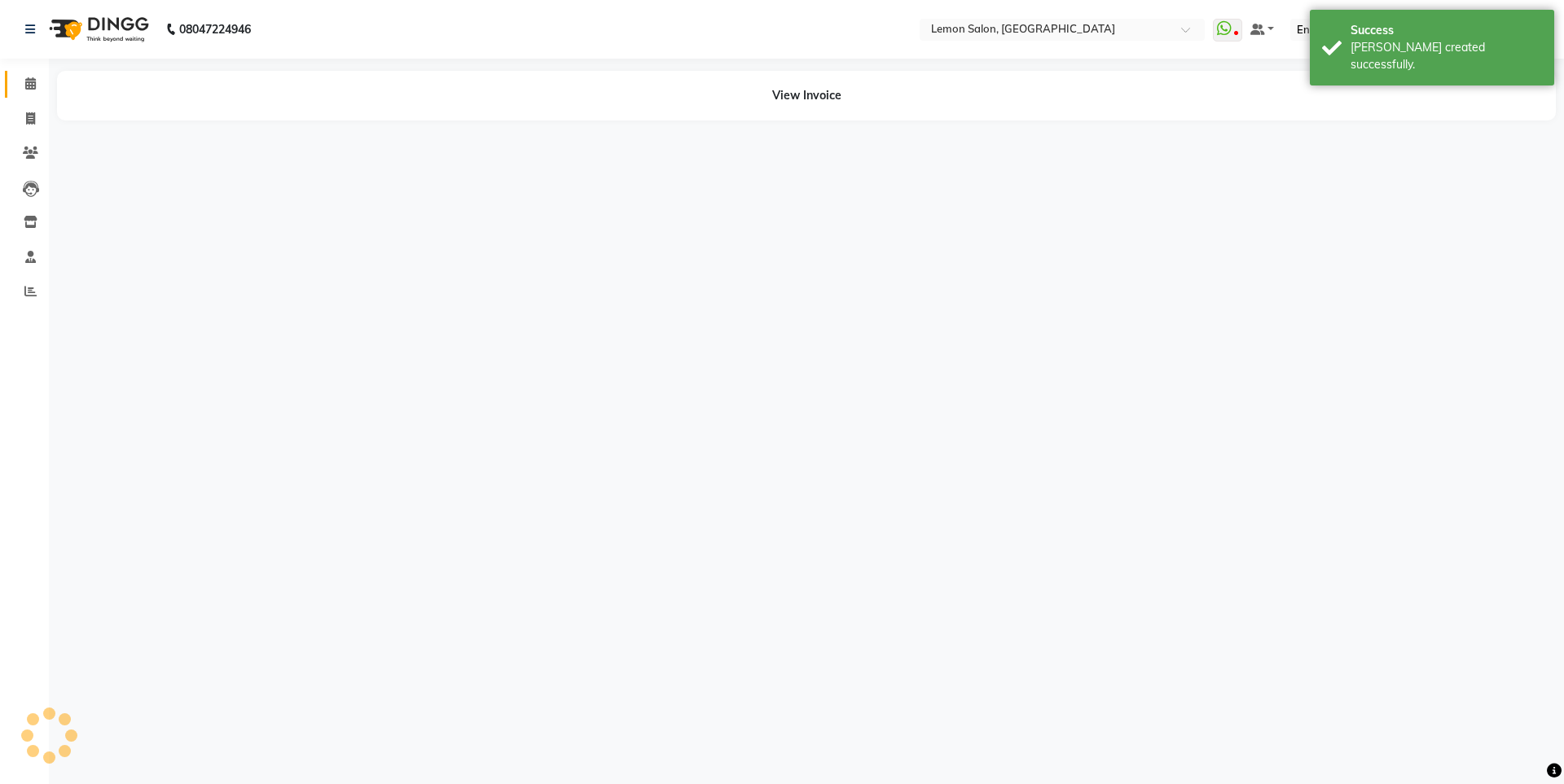
click at [11, 78] on link "Calendar" at bounding box center [24, 84] width 39 height 26
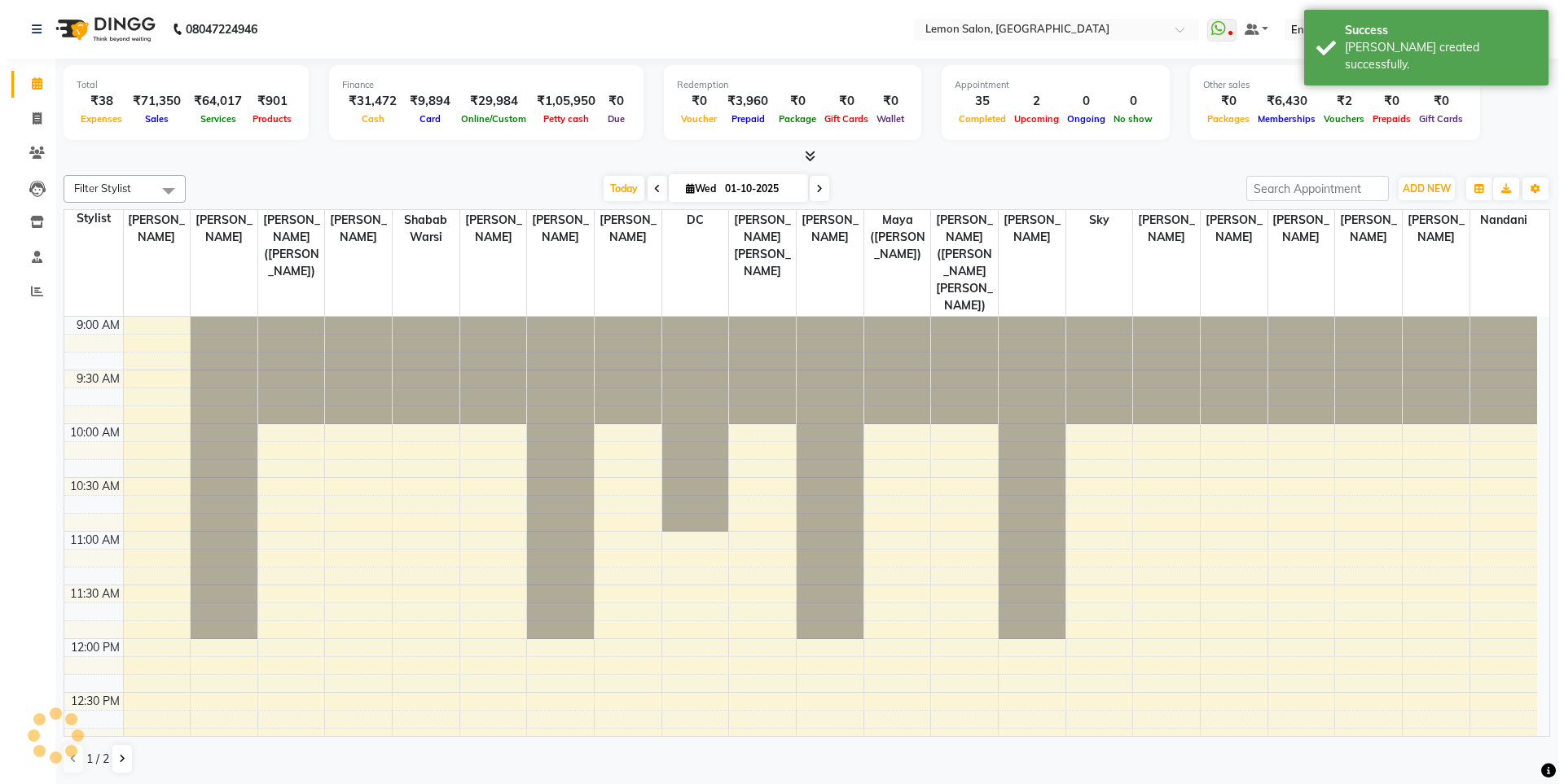
scroll to position [1020, 0]
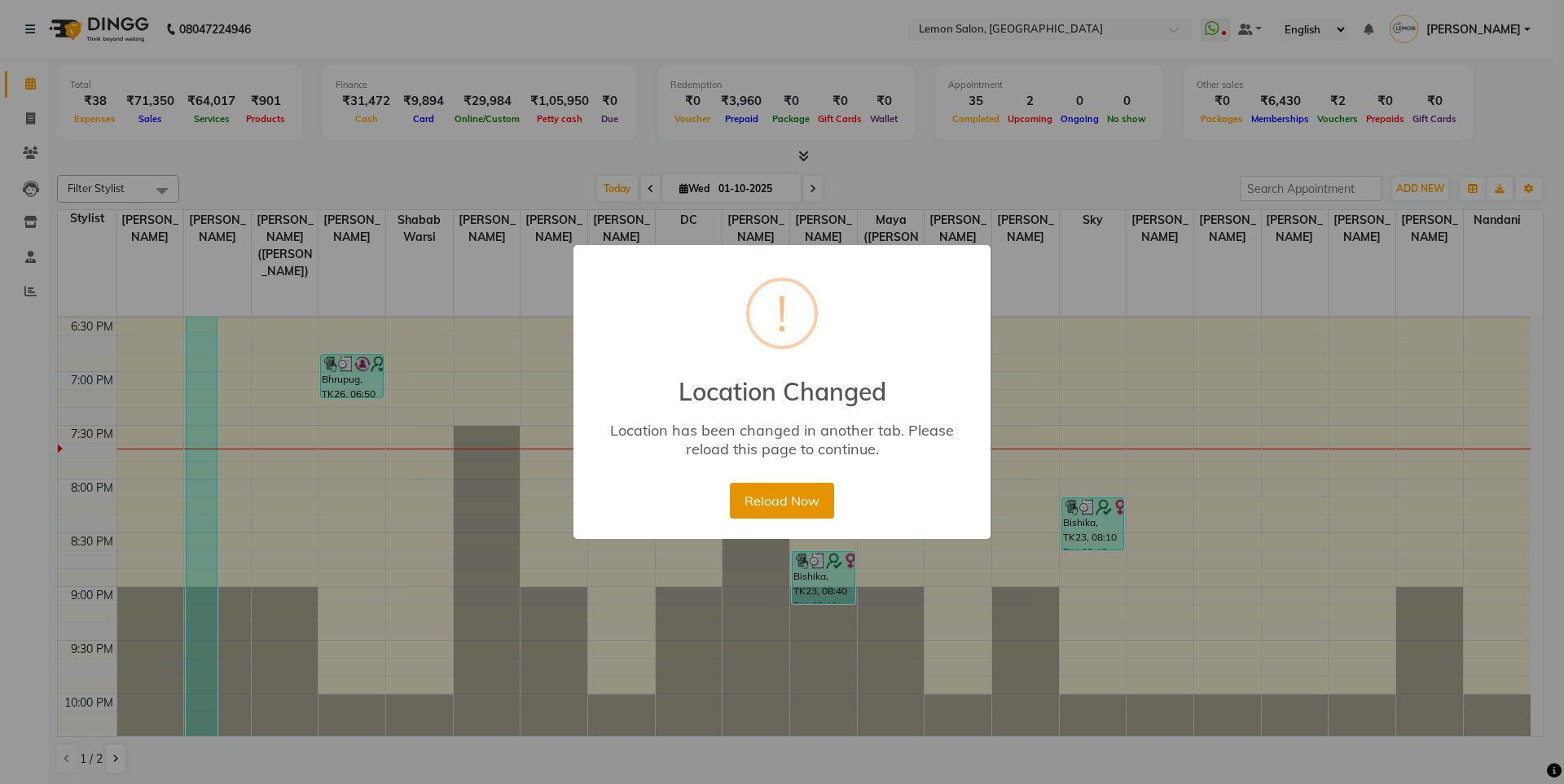
click at [769, 501] on button "Reload Now" at bounding box center [781, 500] width 103 height 36
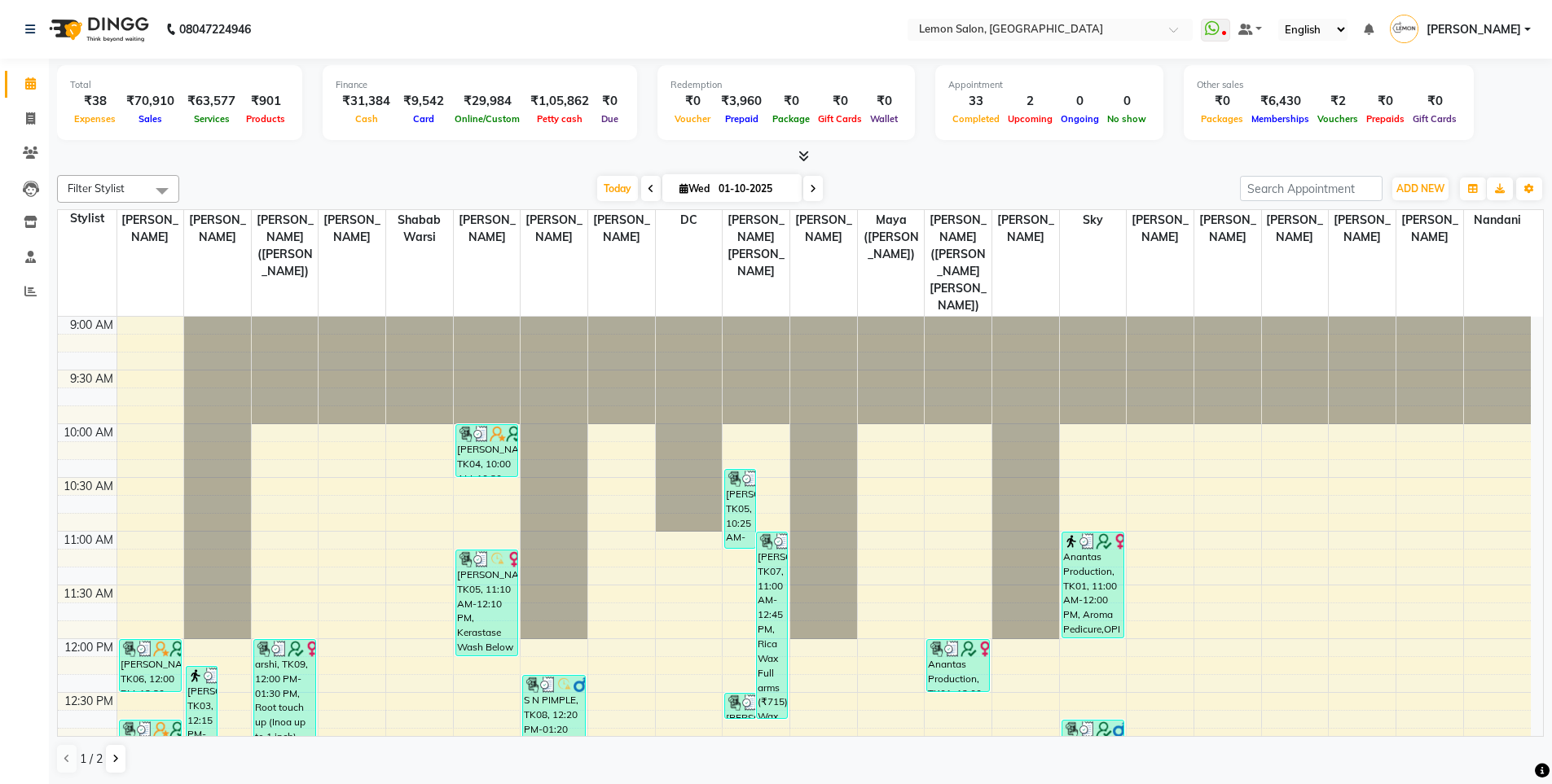
click at [17, 134] on li "Invoice" at bounding box center [24, 119] width 49 height 35
click at [34, 119] on icon at bounding box center [30, 118] width 9 height 12
select select "566"
select select "service"
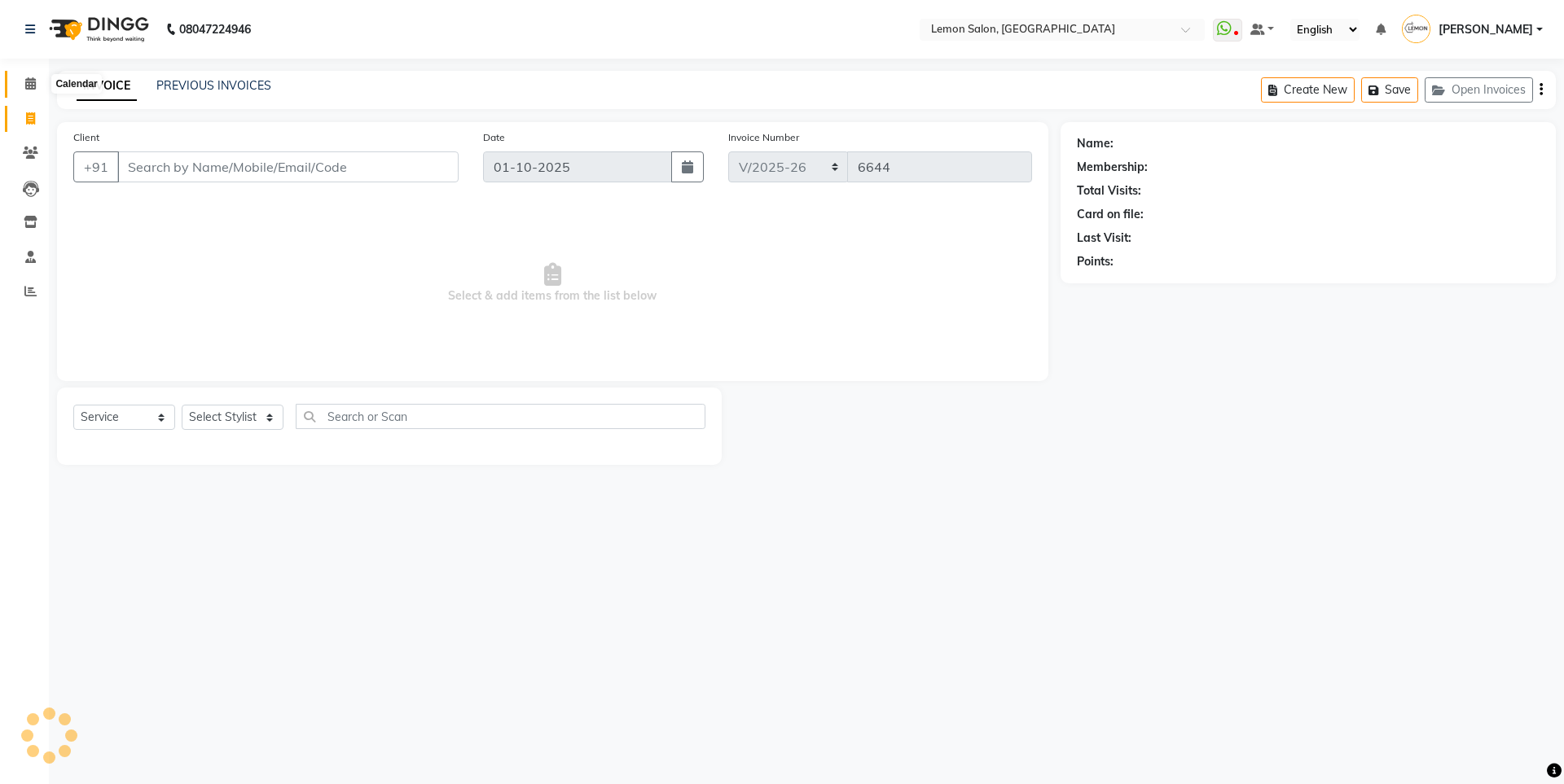
click at [31, 79] on icon at bounding box center [30, 83] width 11 height 12
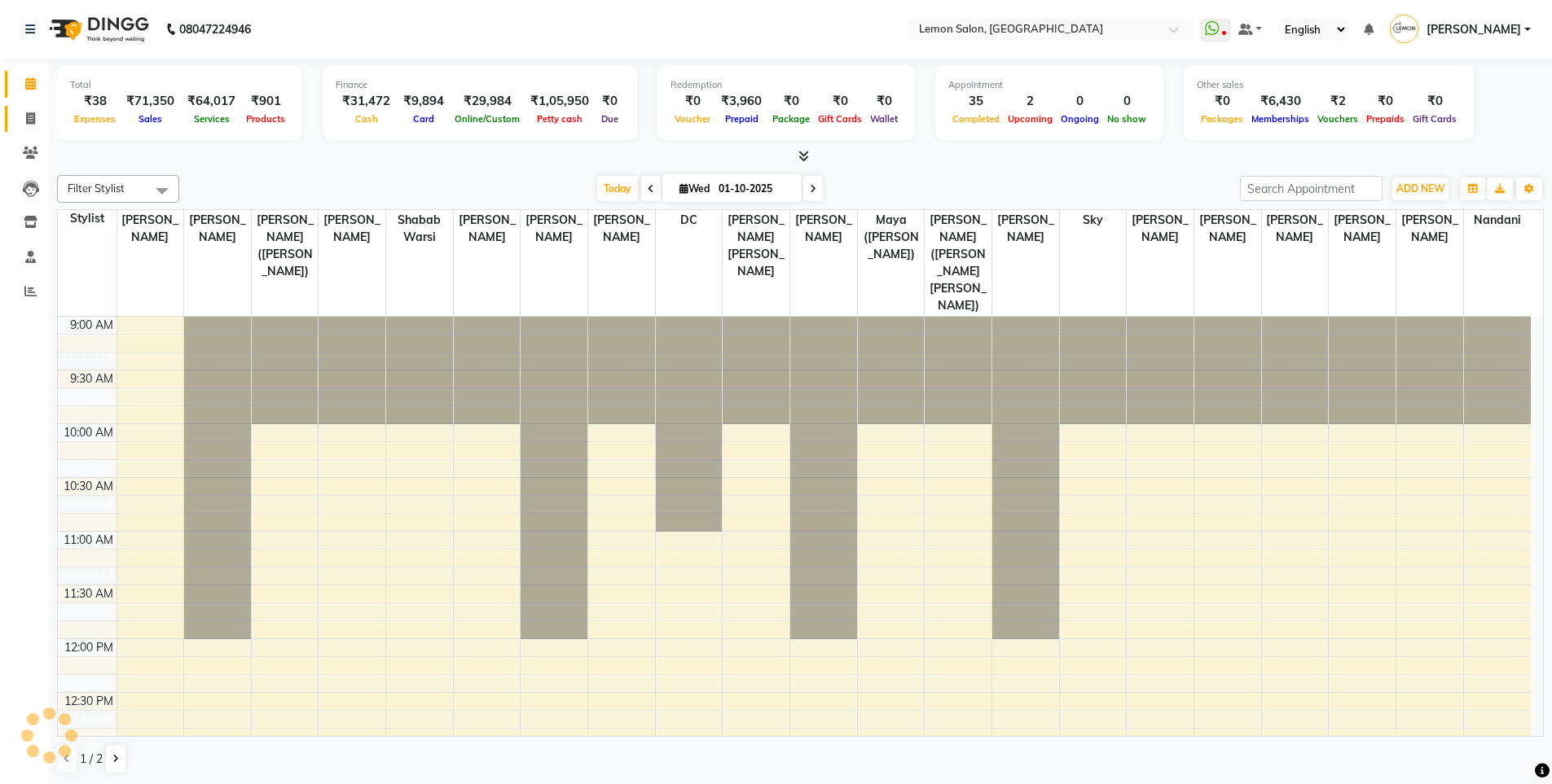
click at [28, 110] on span at bounding box center [31, 119] width 28 height 19
select select "service"
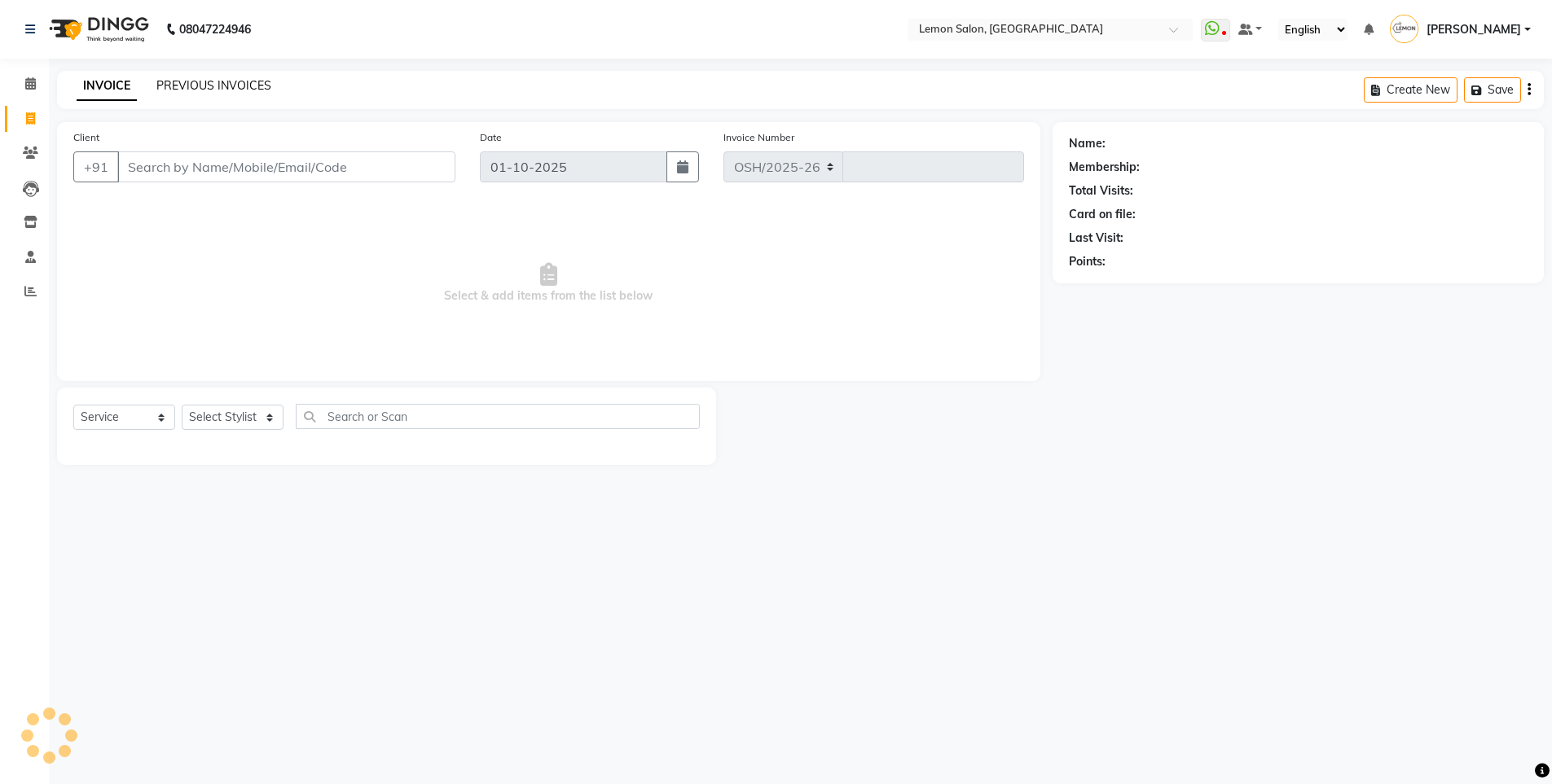
select select "566"
type input "6644"
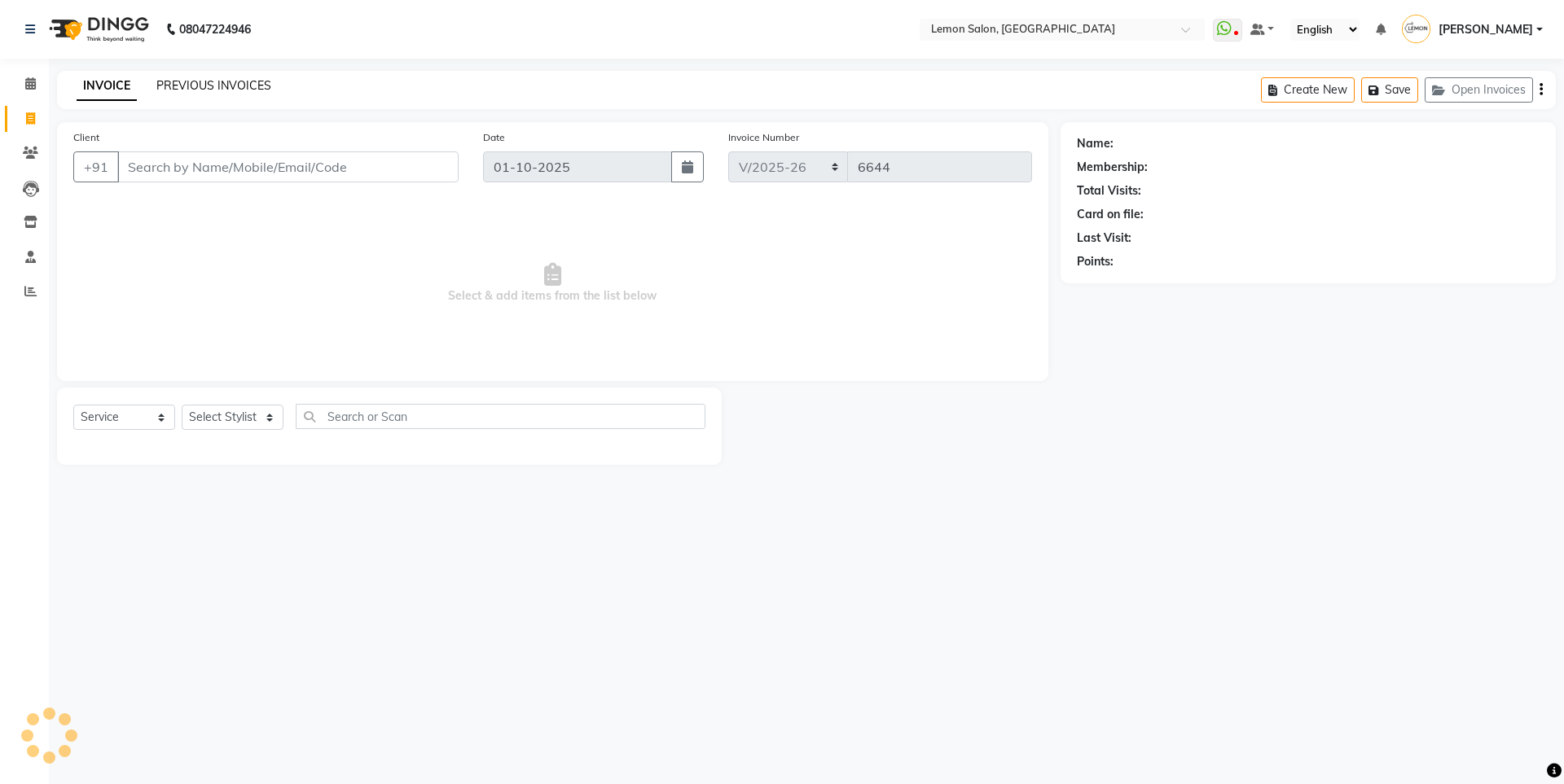
click at [228, 88] on link "PREVIOUS INVOICES" at bounding box center [214, 85] width 115 height 15
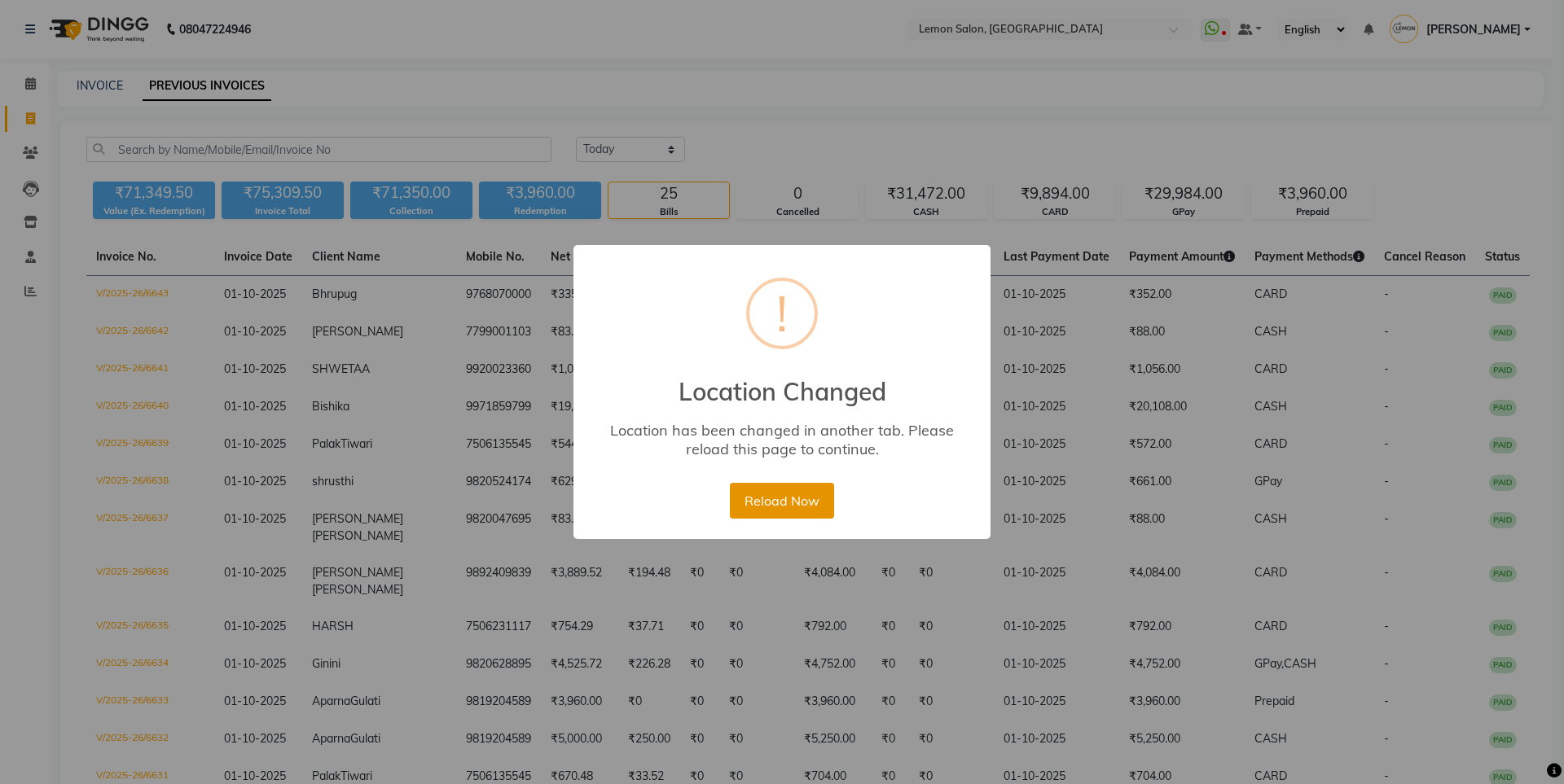
click at [775, 514] on button "Reload Now" at bounding box center [781, 500] width 103 height 36
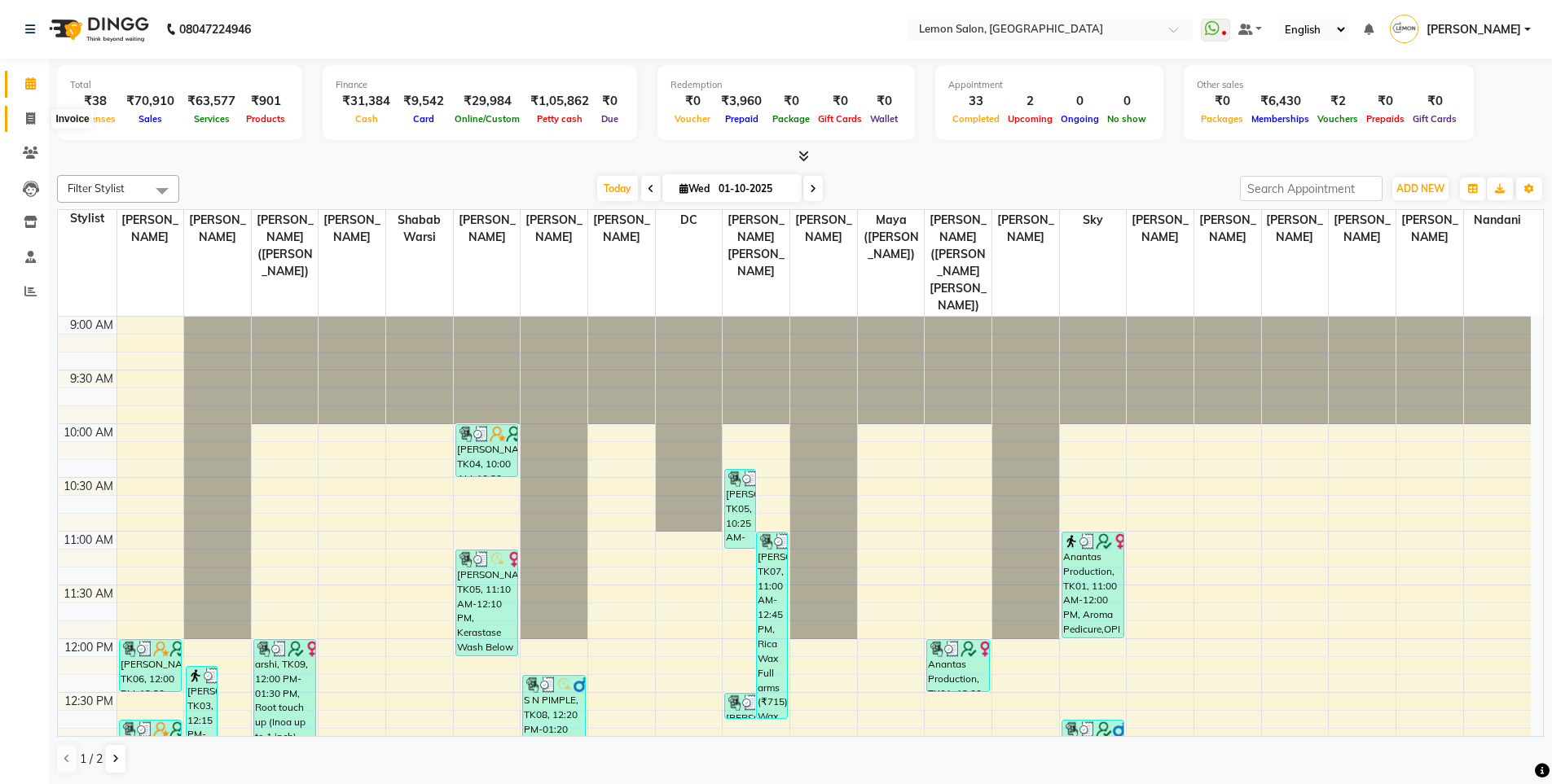
click at [31, 125] on span at bounding box center [31, 119] width 28 height 19
select select "service"
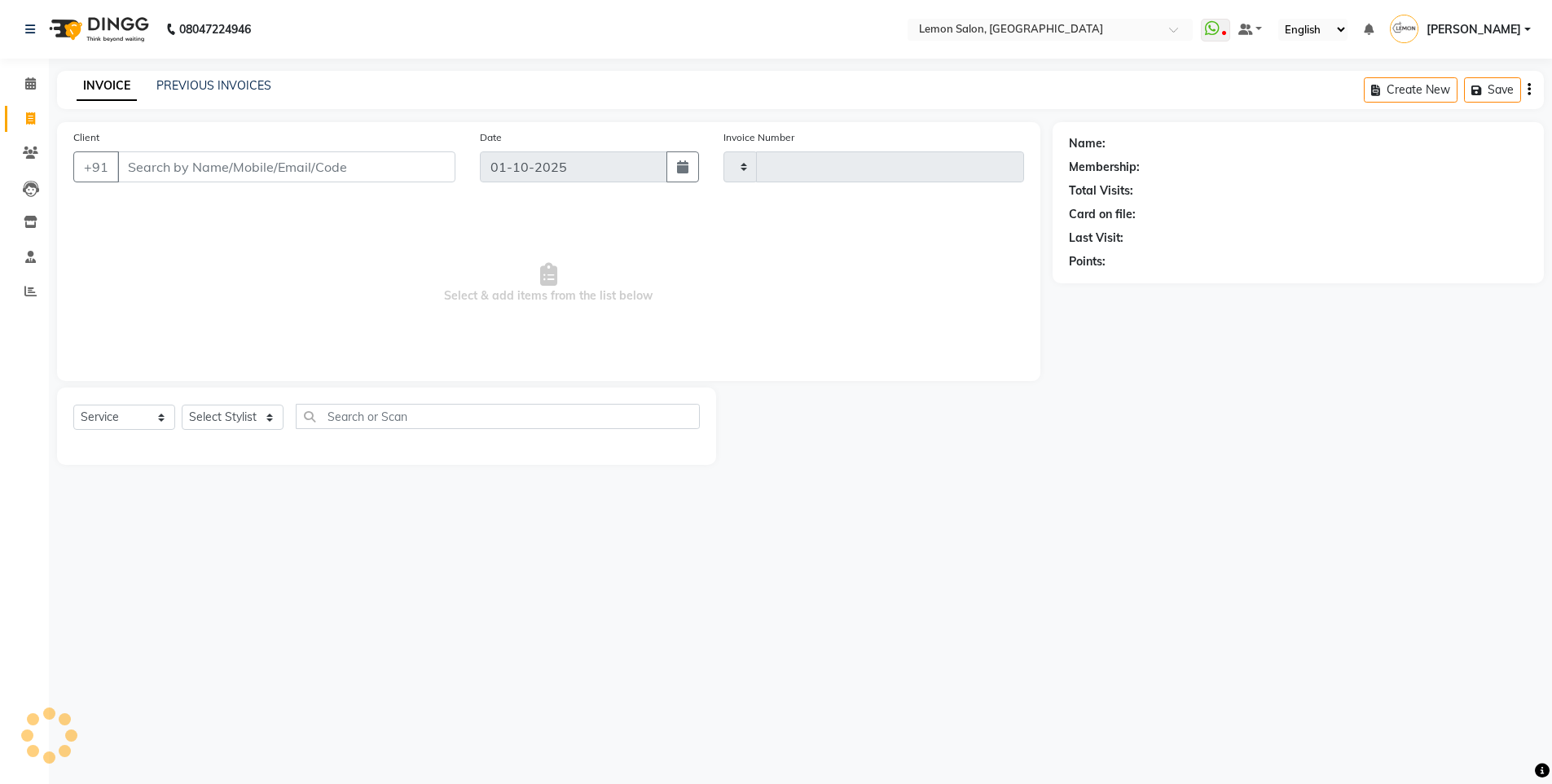
type input "6644"
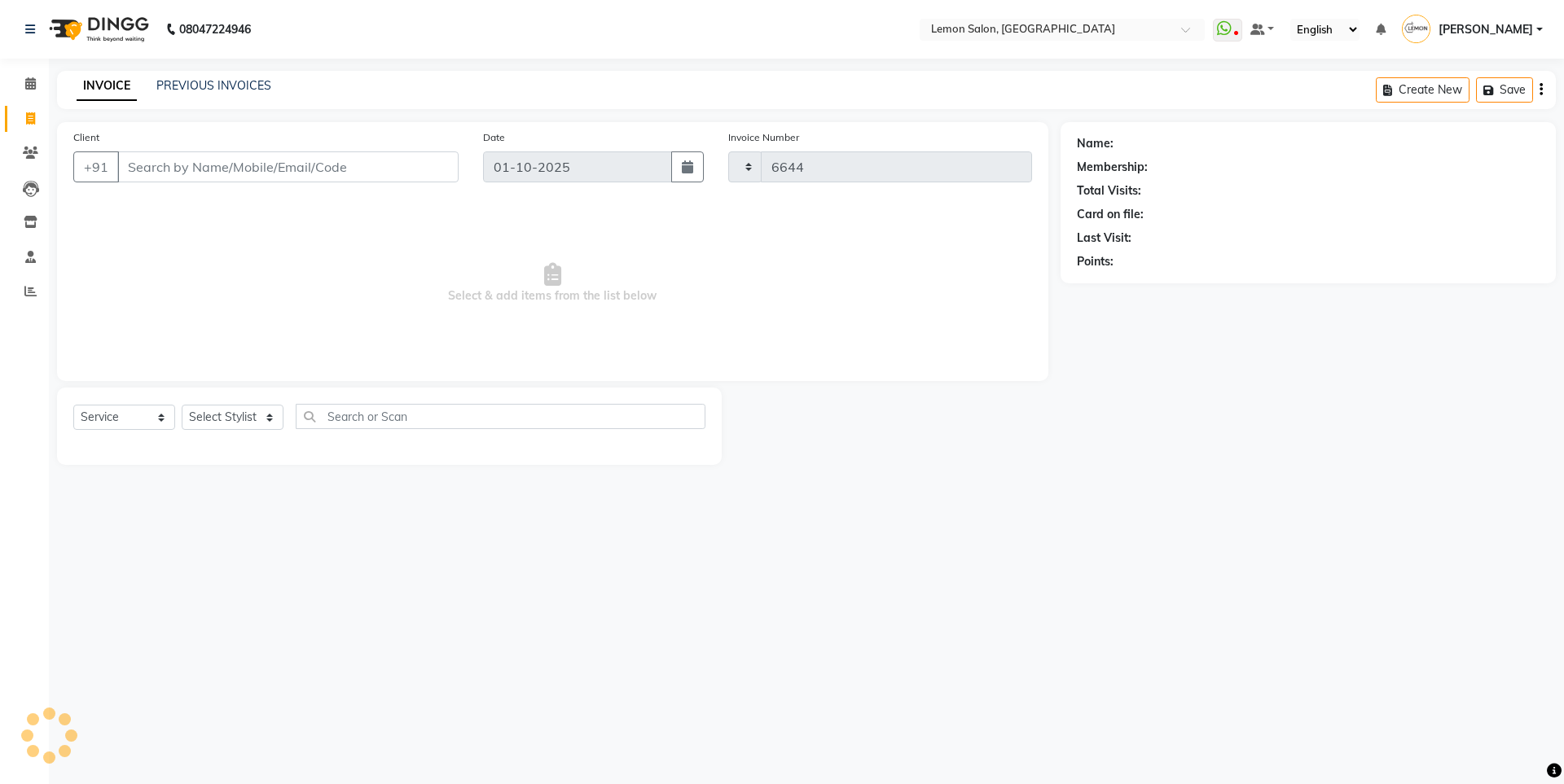
select select "566"
click at [213, 81] on link "PREVIOUS INVOICES" at bounding box center [214, 85] width 115 height 15
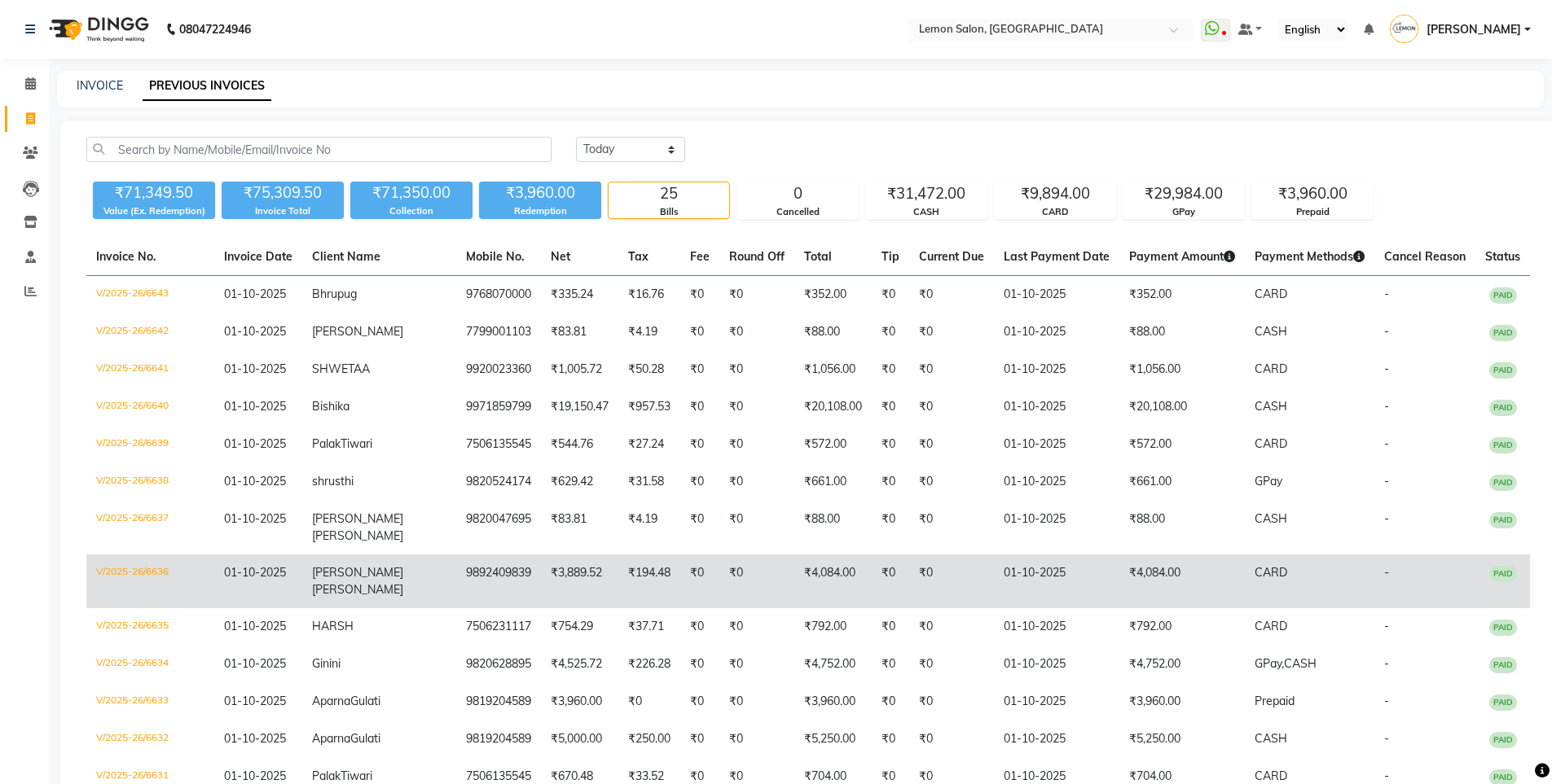
click at [1079, 561] on td "01-10-2025" at bounding box center [1057, 581] width 126 height 54
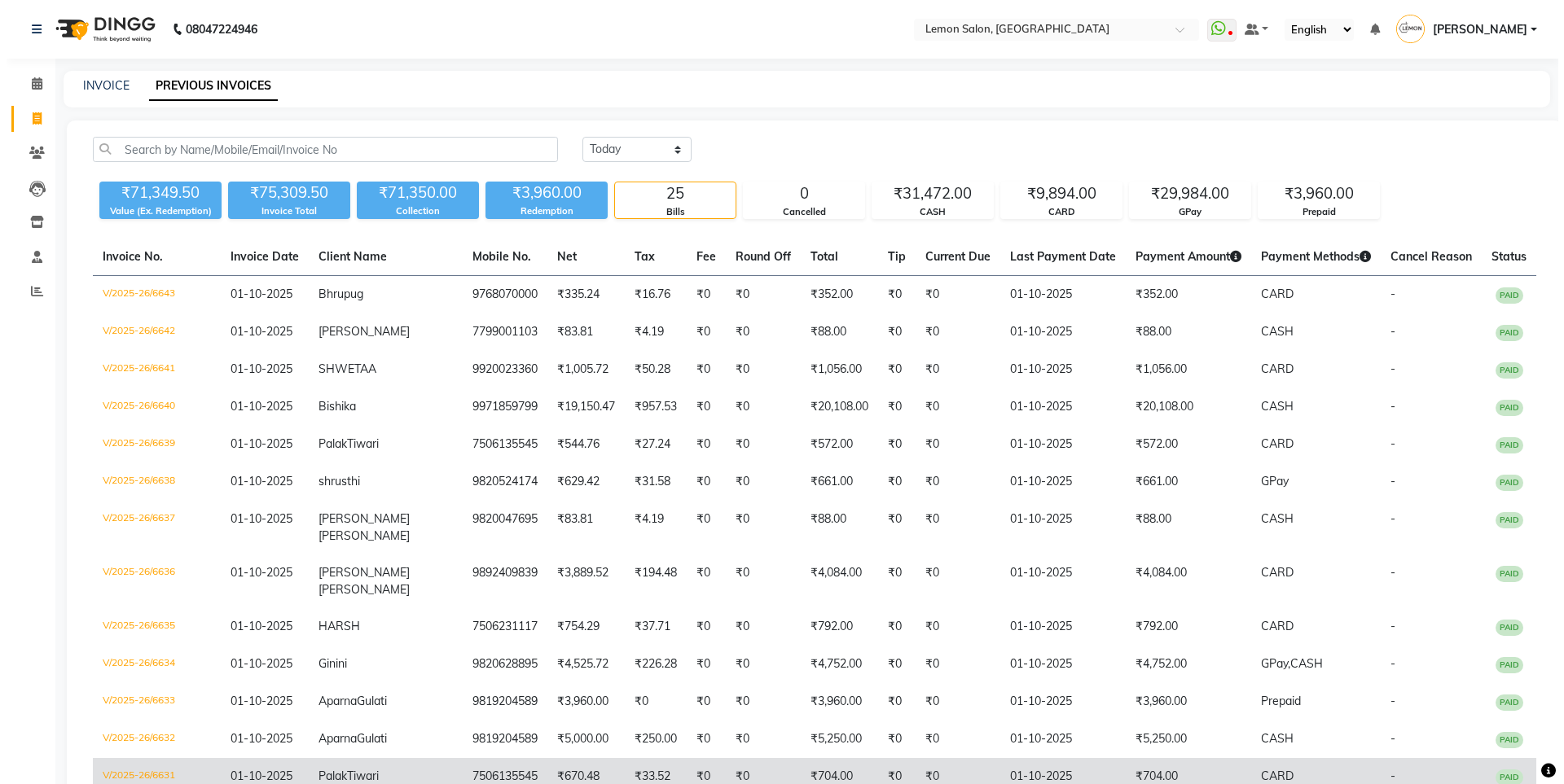
scroll to position [244, 0]
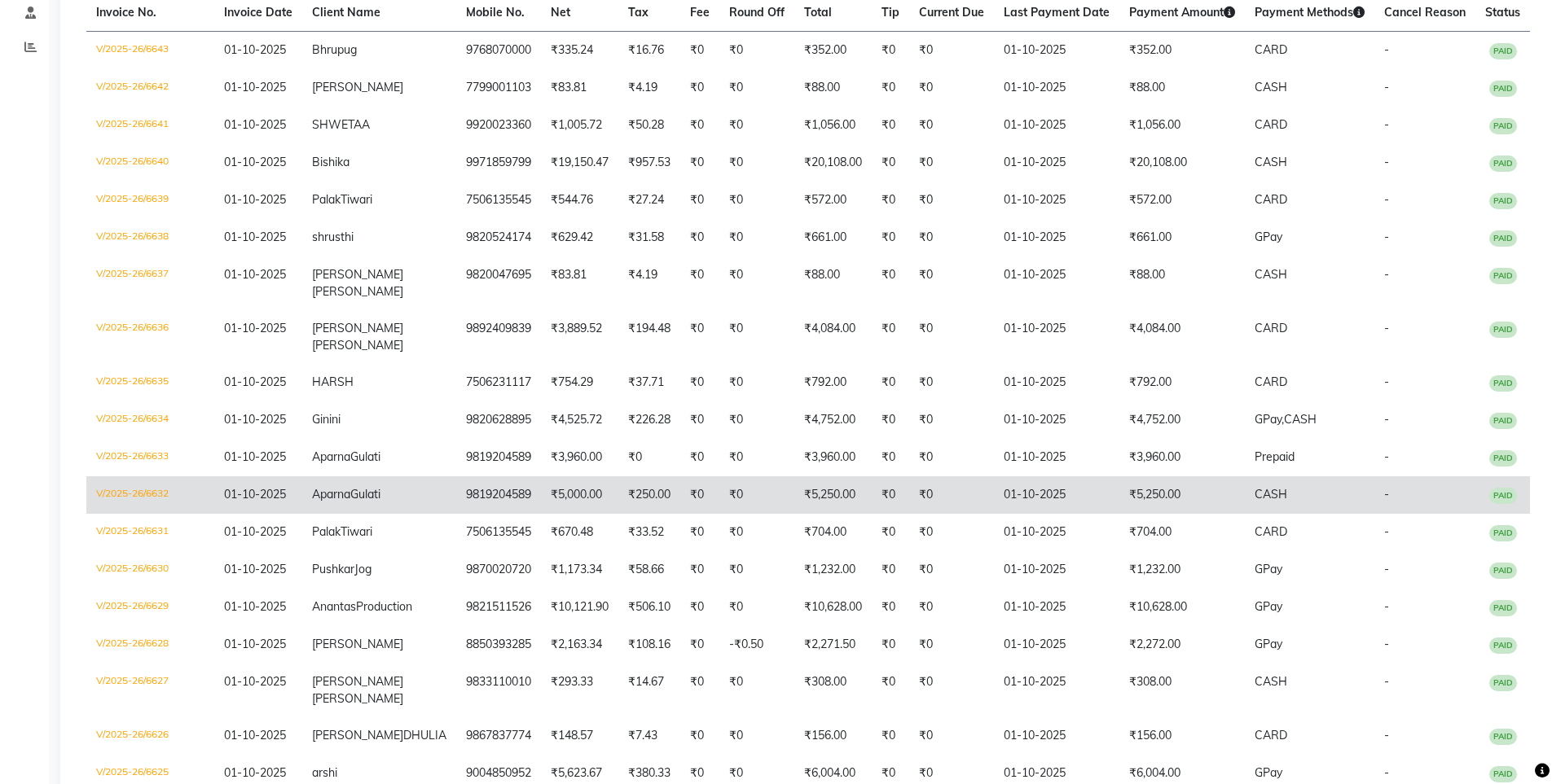
click at [1187, 504] on td "₹5,250.00" at bounding box center [1183, 495] width 126 height 37
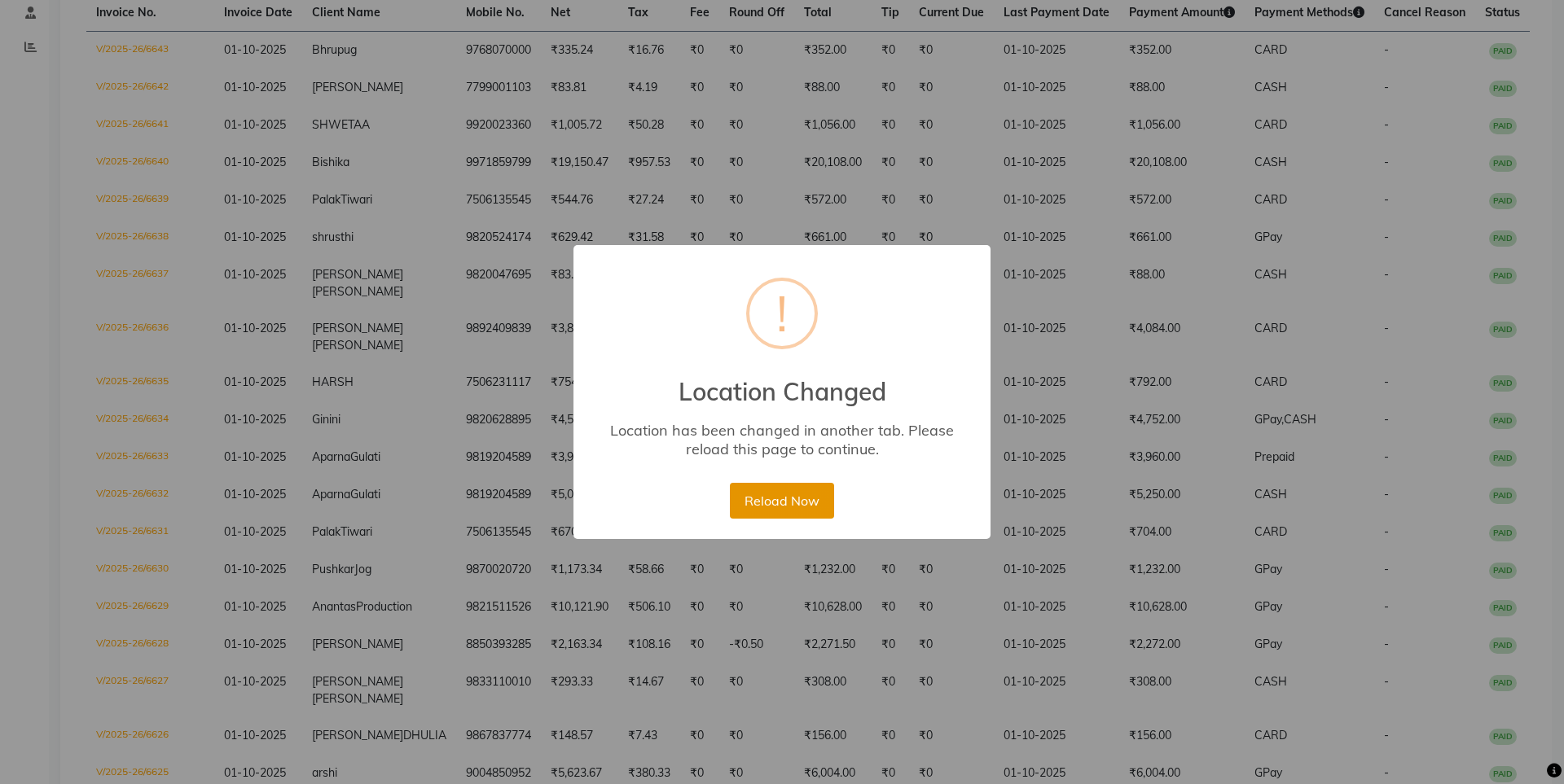
click at [771, 509] on button "Reload Now" at bounding box center [781, 500] width 103 height 36
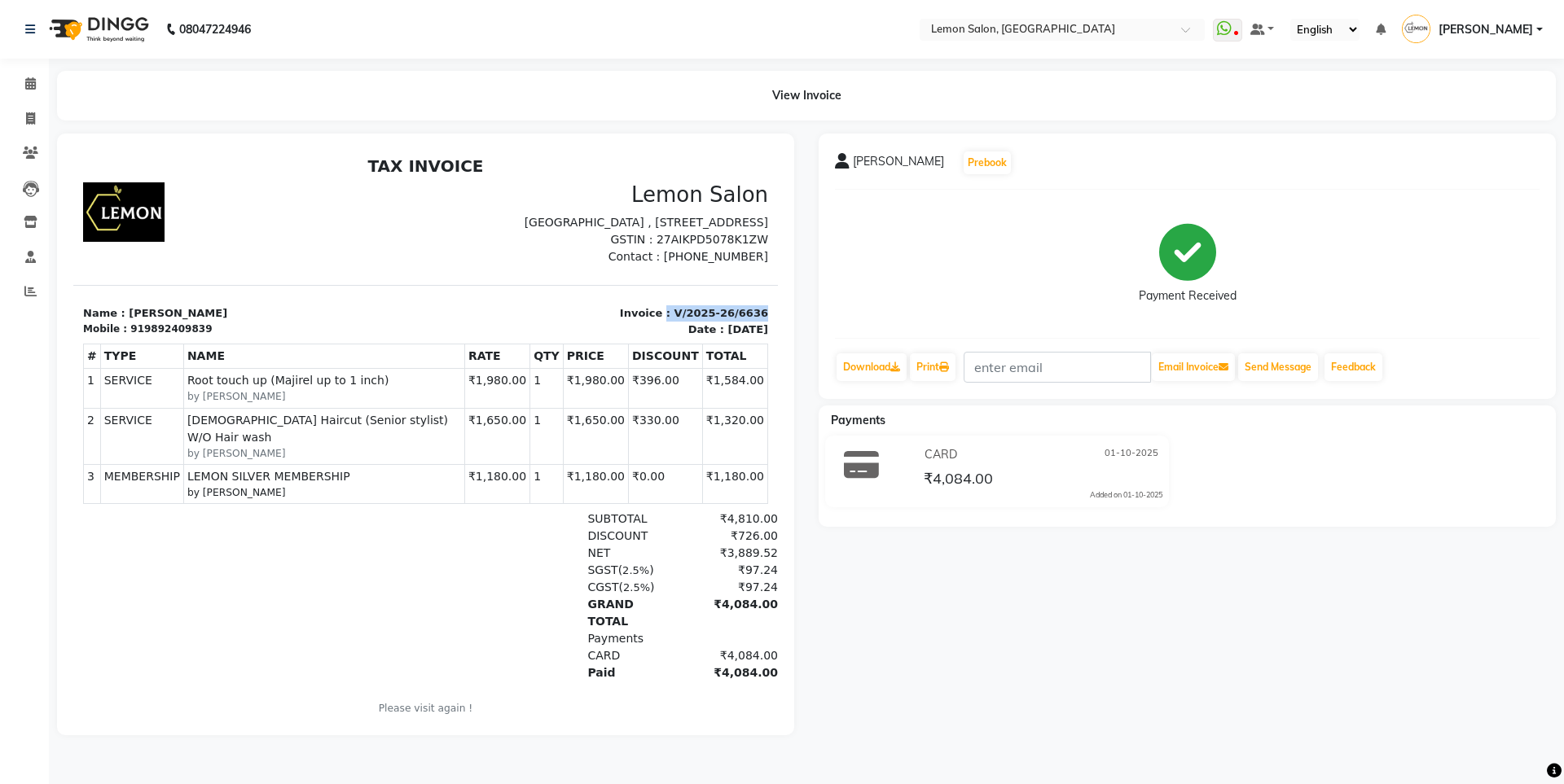
drag, startPoint x: 657, startPoint y: 326, endPoint x: 745, endPoint y: 325, distance: 88.0
click at [745, 325] on div "Invoice : V/2025-26/6636 Date : [DATE]" at bounding box center [603, 321] width 353 height 31
click at [36, 89] on icon at bounding box center [30, 83] width 11 height 12
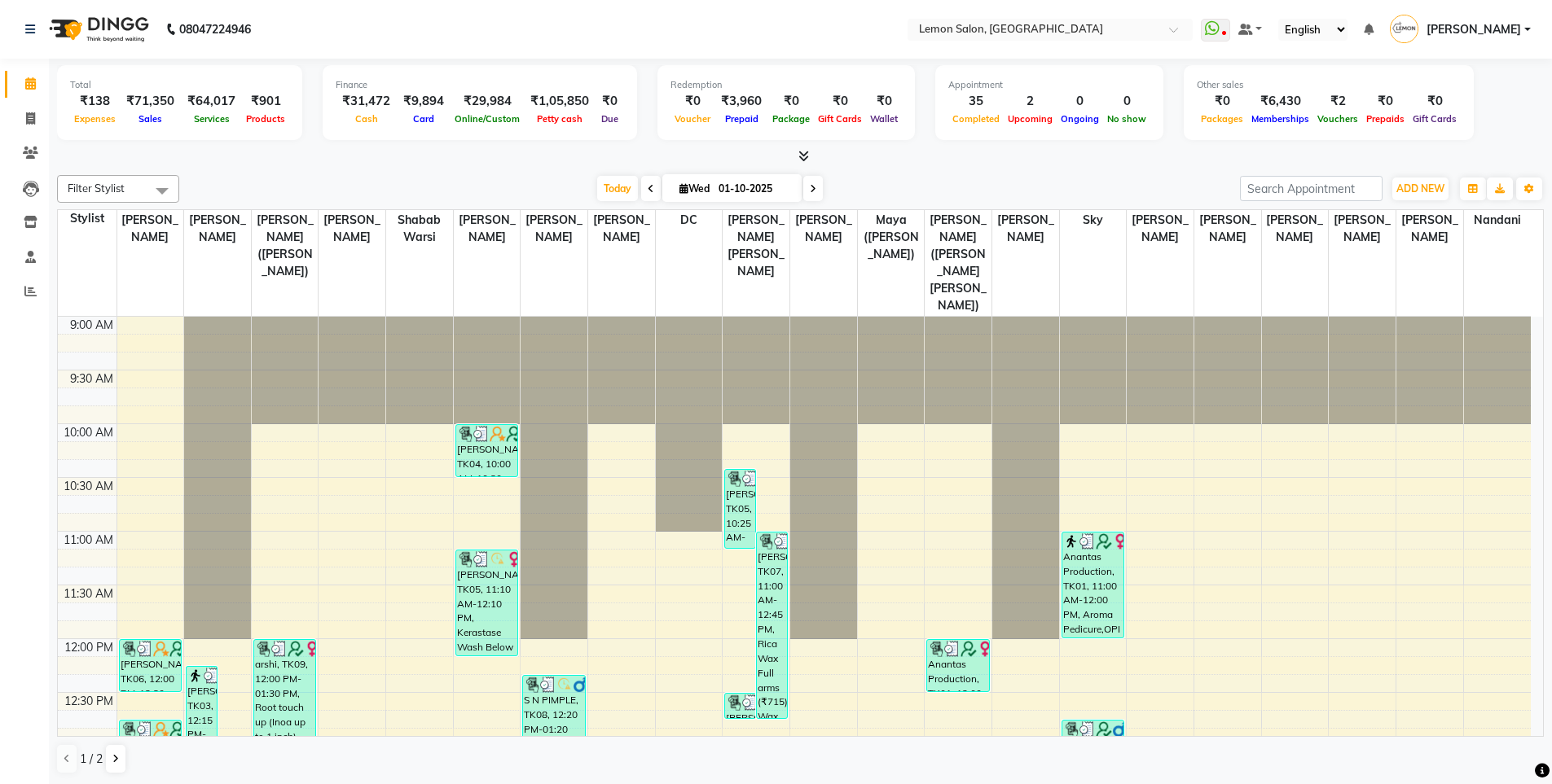
click at [1034, 42] on nav "08047224946 Select Location × Lemon Salon, Oshiwara WhatsApp Status ✕ Status: D…" at bounding box center [776, 29] width 1552 height 59
click at [1026, 30] on input "text" at bounding box center [1034, 31] width 236 height 17
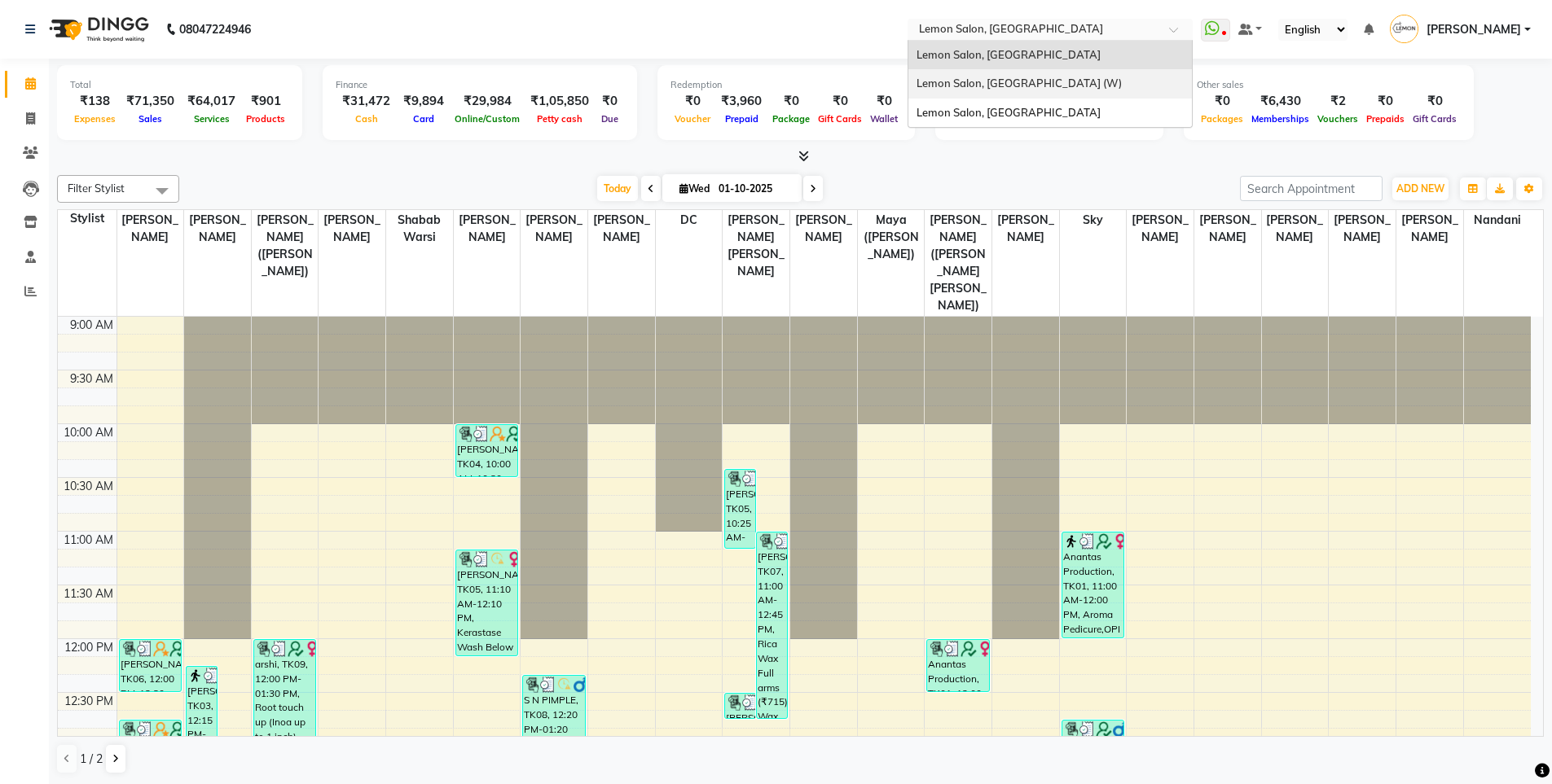
click at [1040, 78] on span "Lemon Salon, [GEOGRAPHIC_DATA] (W)" at bounding box center [1019, 83] width 205 height 13
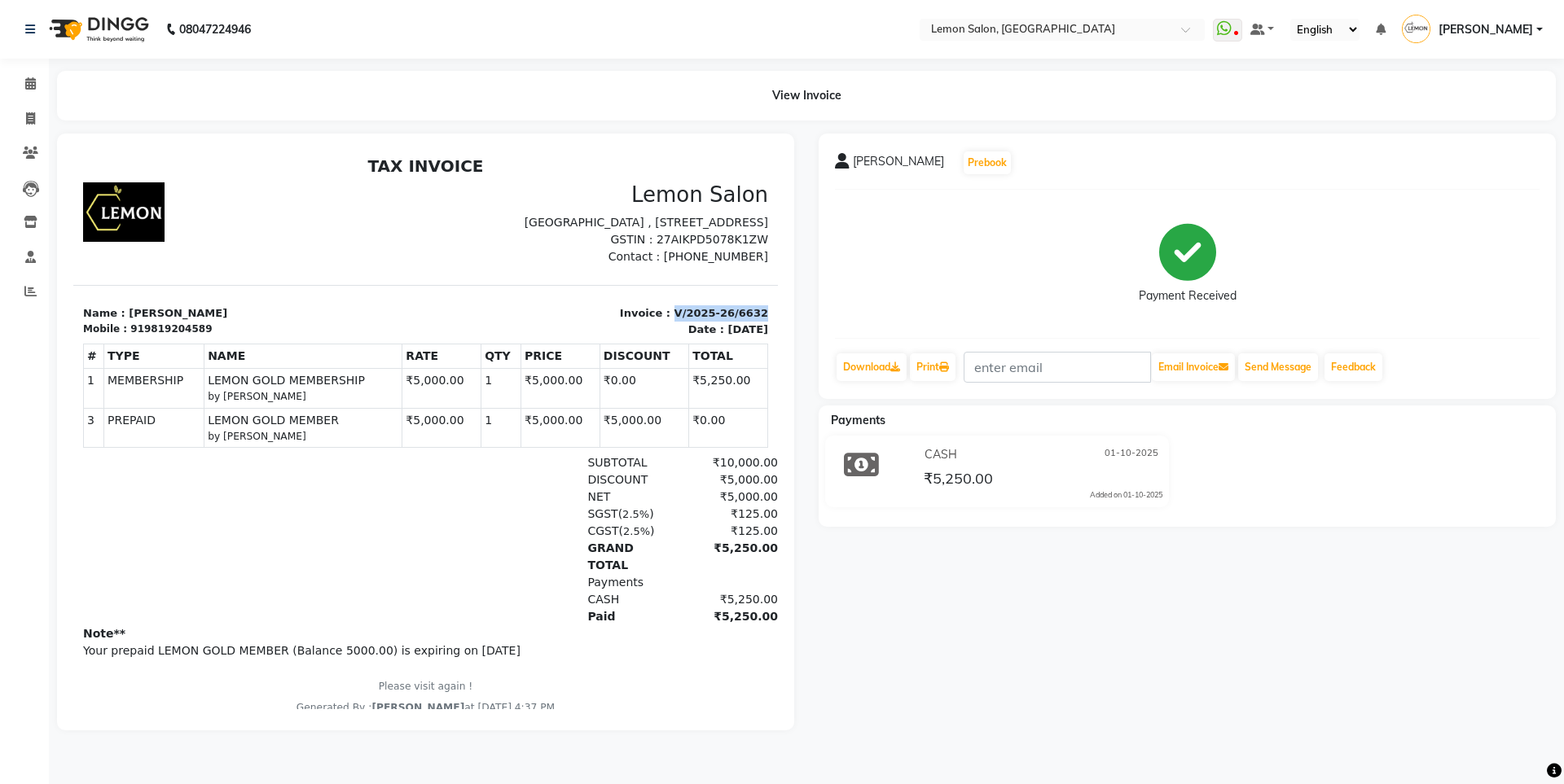
drag, startPoint x: 662, startPoint y: 324, endPoint x: 840, endPoint y: 475, distance: 233.4
click at [767, 325] on html "TAX INVOICE Lemon Salon Meera Towers , Shop no 17, New Link Rd, Oshiwara, Andhe…" at bounding box center [426, 436] width 705 height 573
copy p "V/2025-26/6632"
click at [26, 85] on icon at bounding box center [30, 83] width 11 height 12
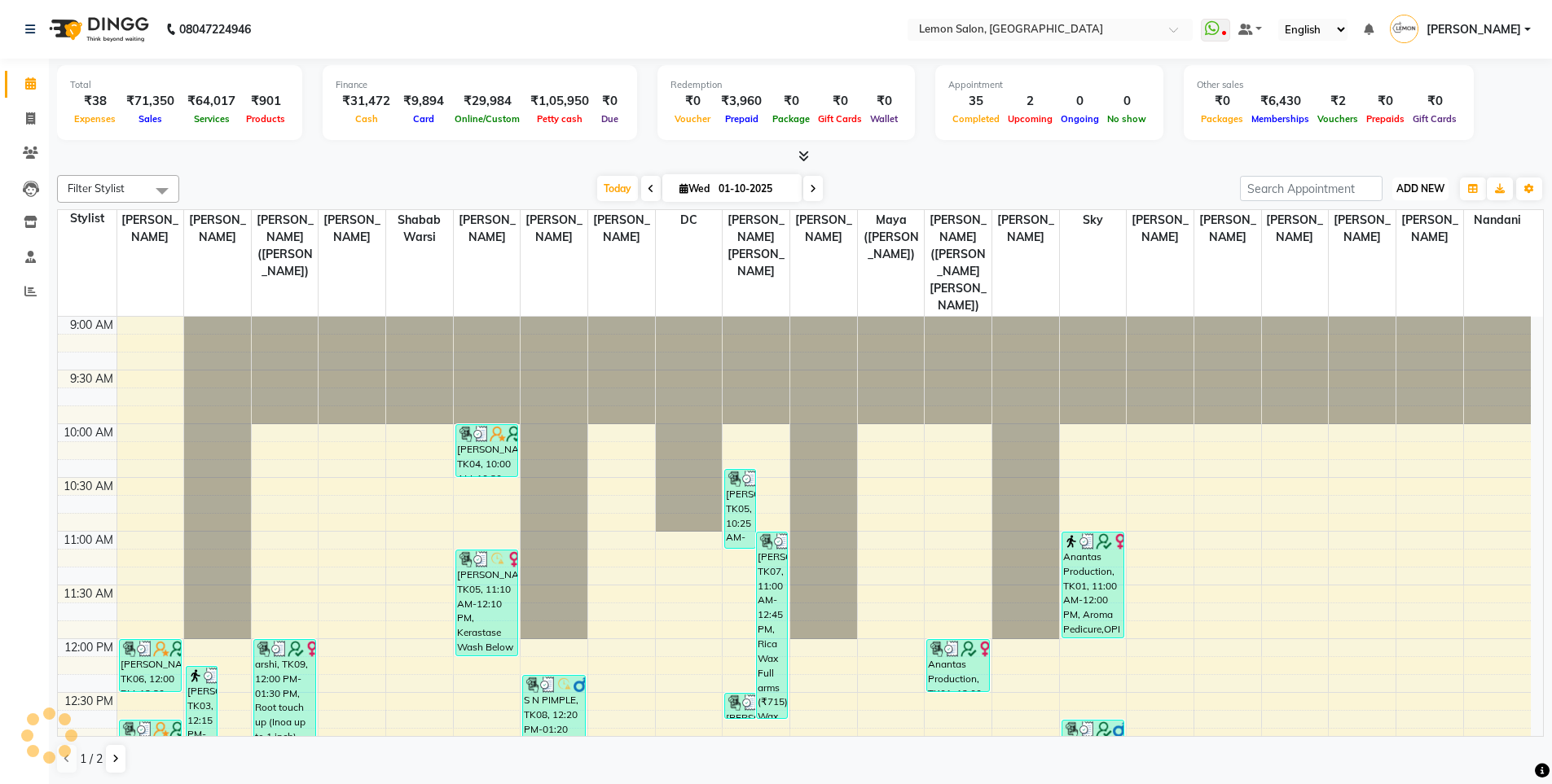
click at [1399, 188] on span "ADD NEW" at bounding box center [1420, 188] width 48 height 12
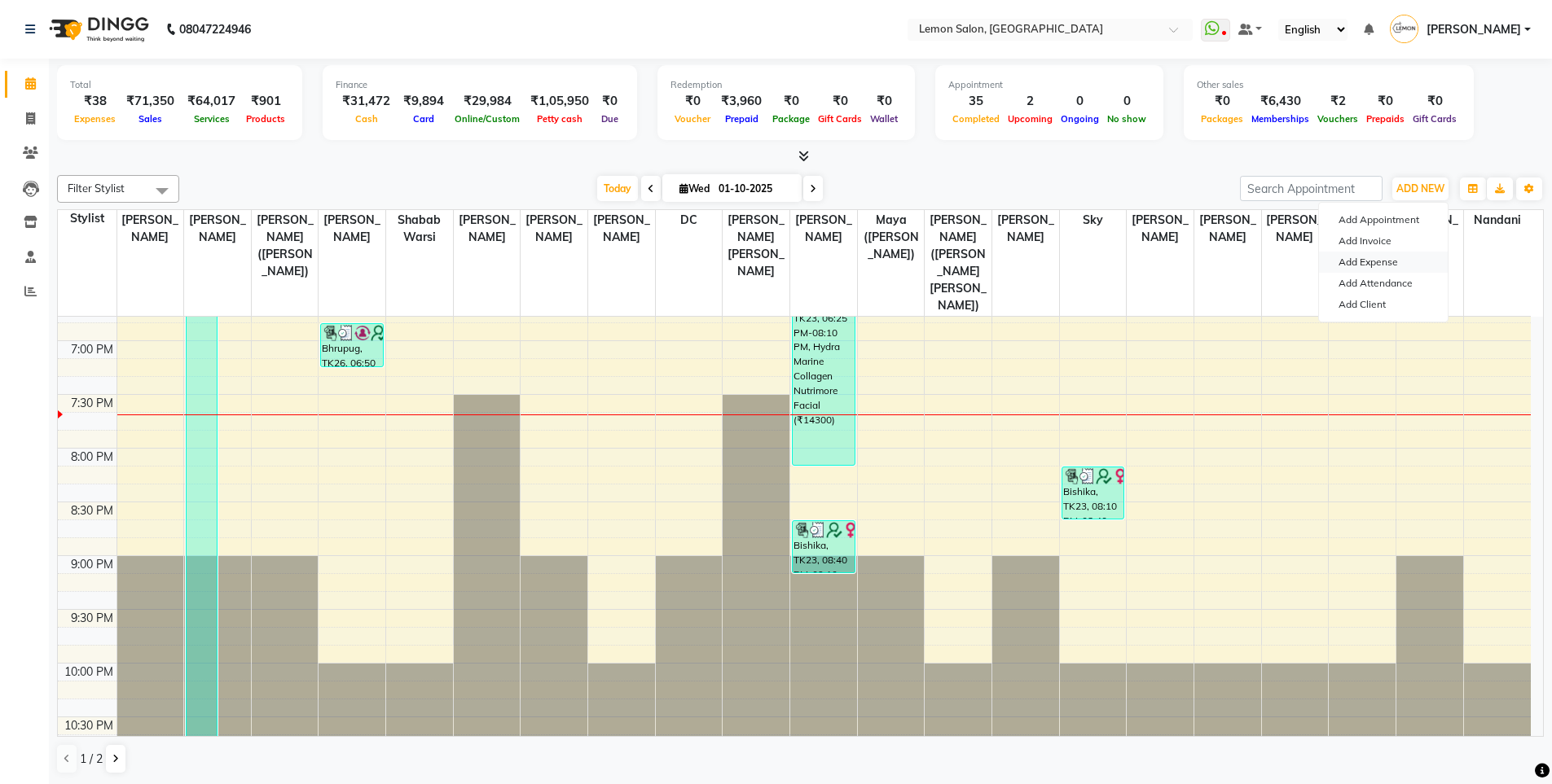
click at [1377, 266] on link "Add Expense" at bounding box center [1383, 262] width 128 height 22
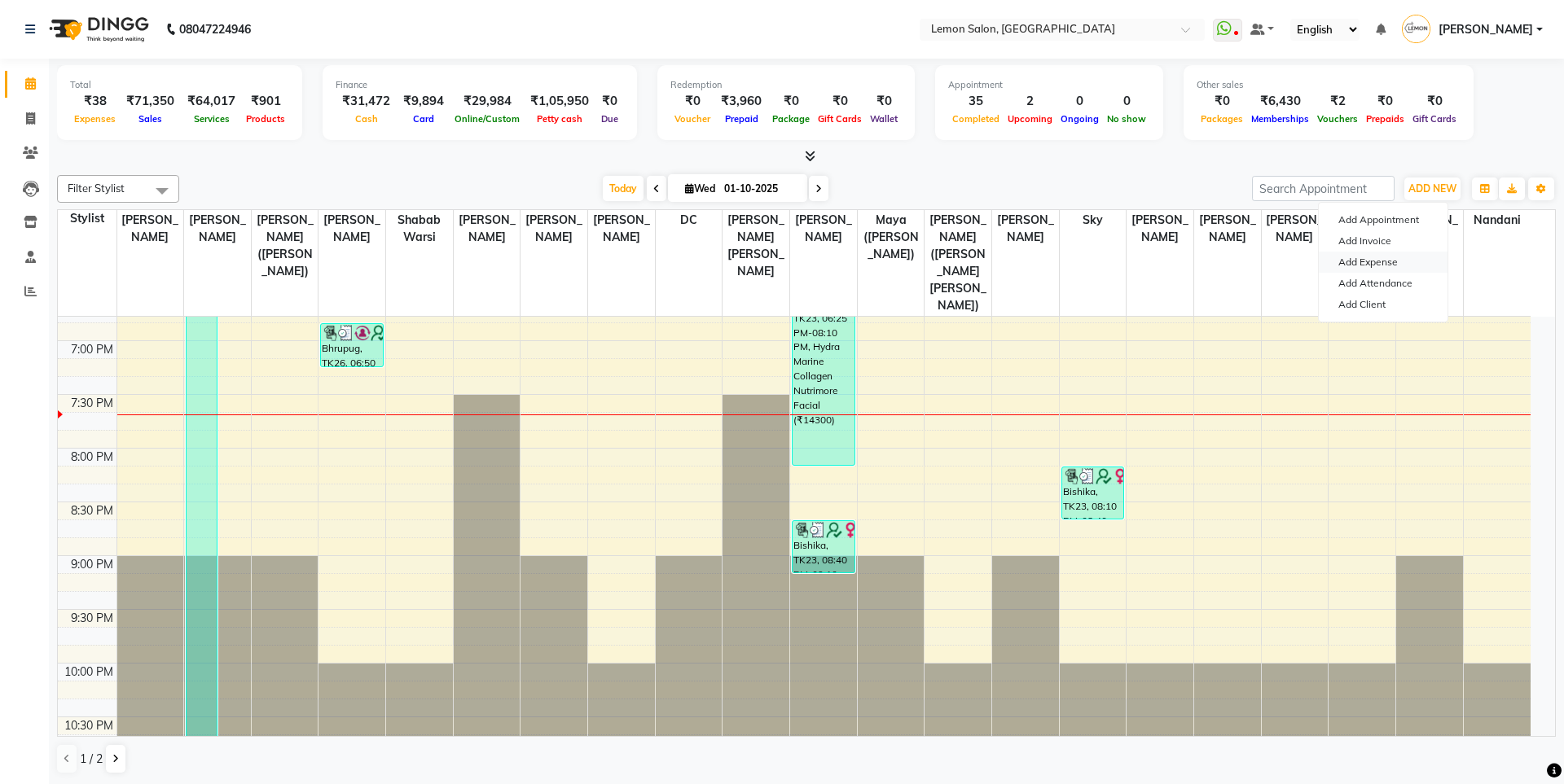
select select "1"
select select "2543"
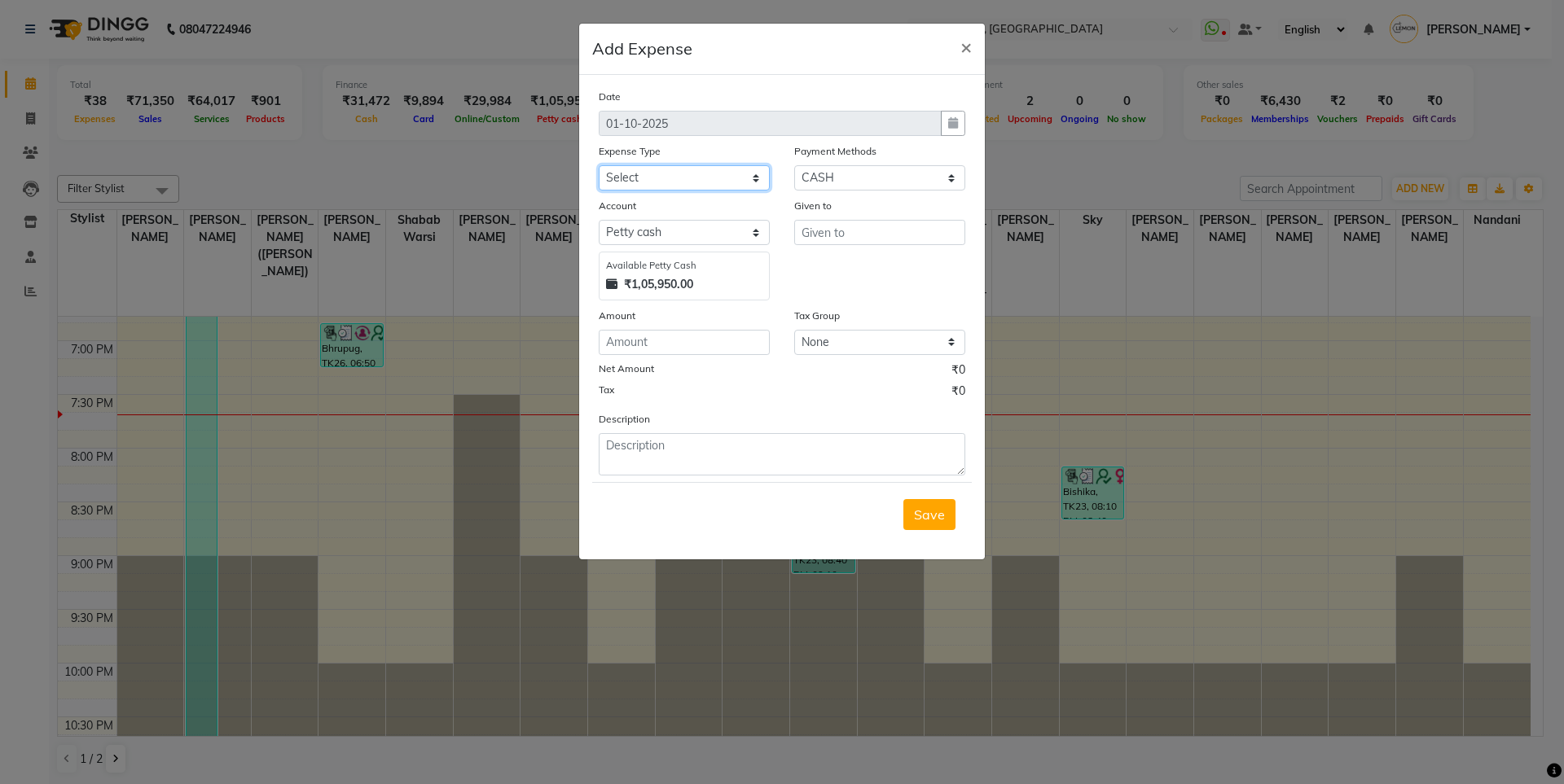
click at [678, 176] on select "Select Advance Cash transfer to hub Laundry Loan Membership Milk Miscellaneous …" at bounding box center [684, 178] width 171 height 25
select select "2706"
click at [599, 166] on select "Select Advance Cash transfer to hub Laundry Loan Membership Milk Miscellaneous …" at bounding box center [684, 178] width 171 height 25
click at [853, 231] on input "text" at bounding box center [879, 233] width 171 height 25
click at [876, 262] on ngb-highlight "La kshmi Rawat" at bounding box center [875, 267] width 121 height 17
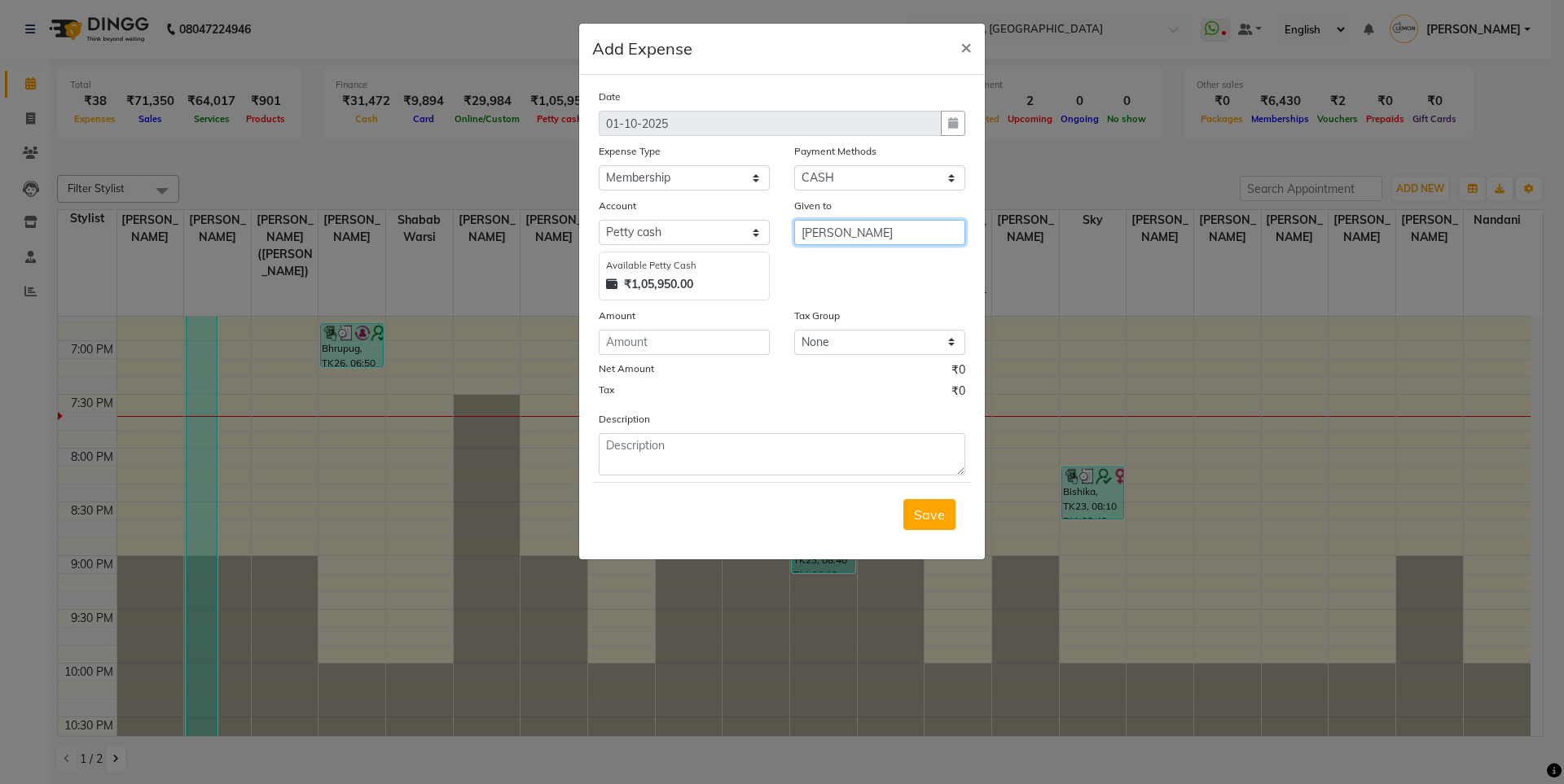
type input "[PERSON_NAME]"
click at [679, 335] on input "number" at bounding box center [684, 342] width 171 height 25
type input "100"
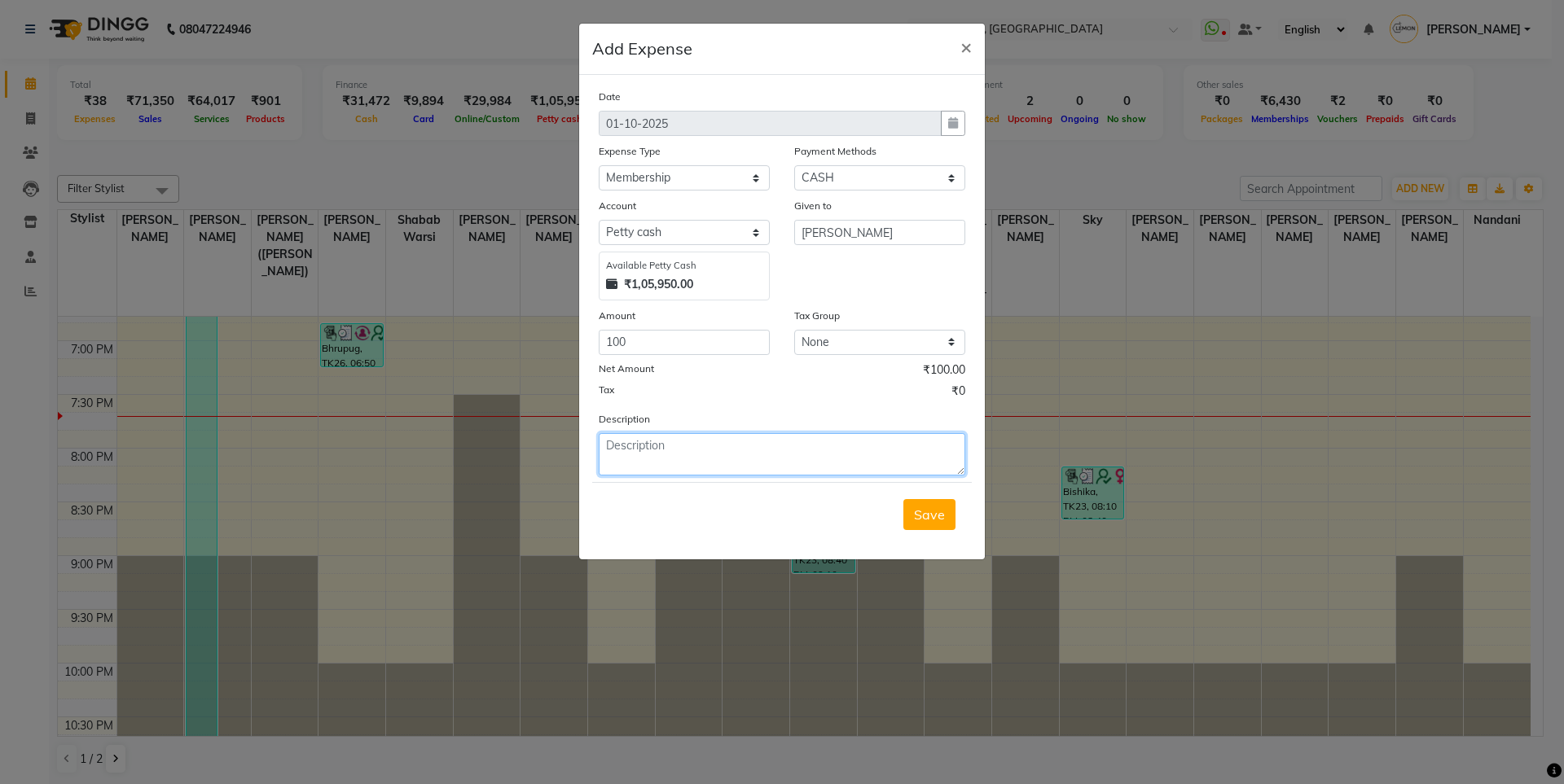
click at [736, 449] on textarea at bounding box center [782, 454] width 367 height 42
paste textarea "V/2025-26/6632"
paste textarea ": V/2025-26/6636"
type textarea "V/2025-26/6632 & : V/2025-26/6636"
click at [938, 507] on span "Save" at bounding box center [929, 515] width 31 height 17
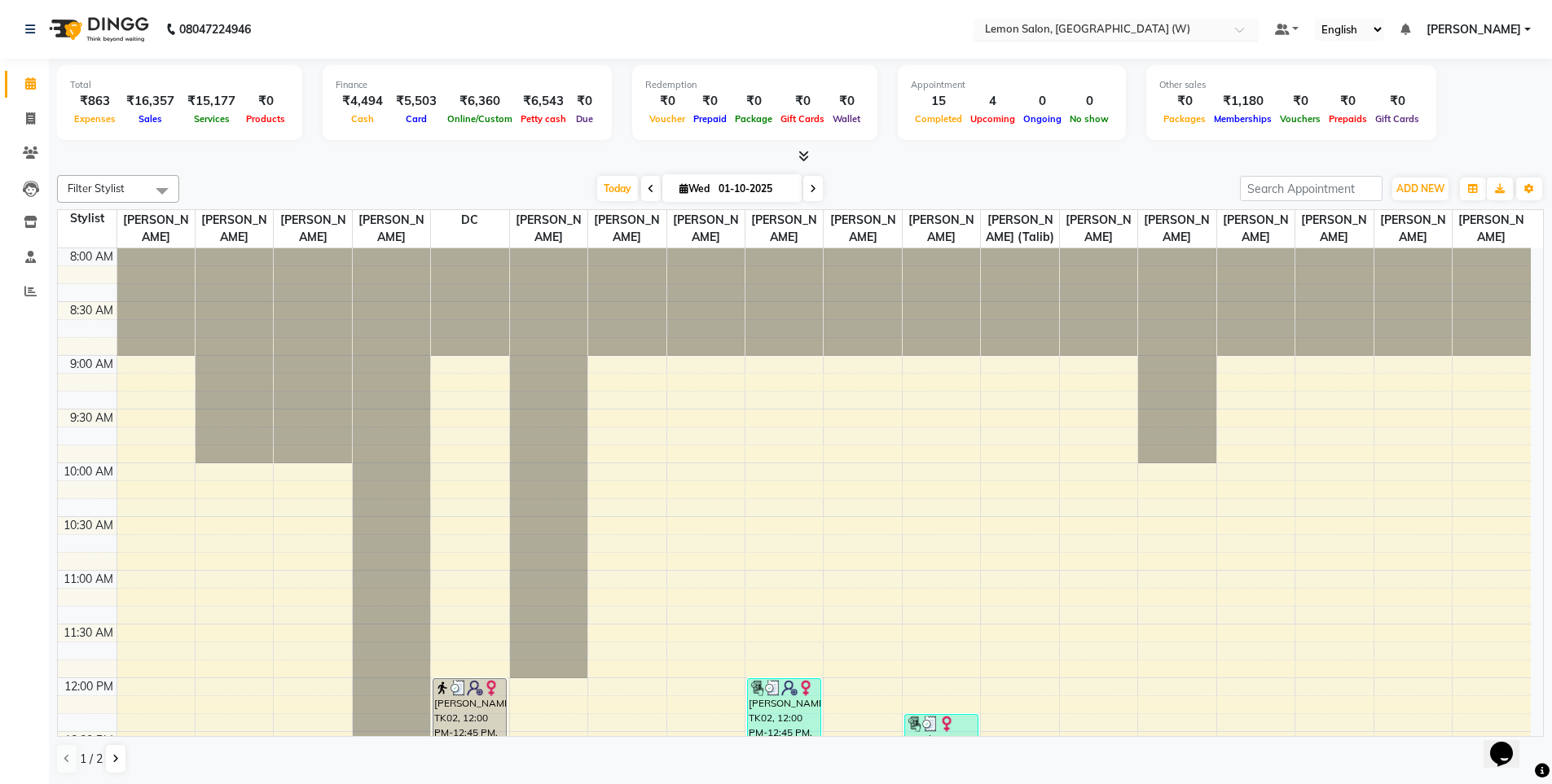
click at [1015, 28] on input "text" at bounding box center [1099, 31] width 236 height 17
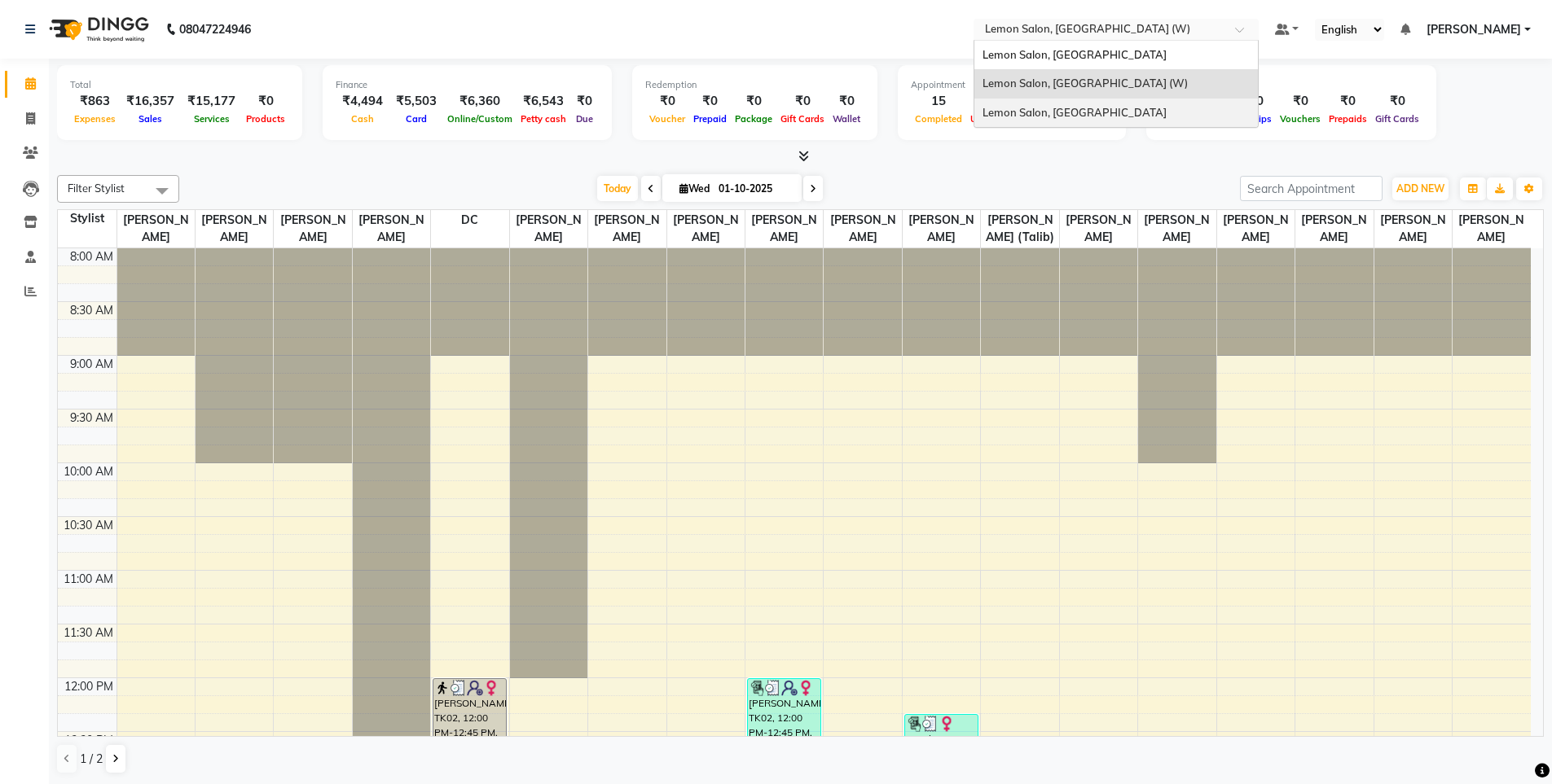
click at [1036, 113] on span "Lemon Salon, [GEOGRAPHIC_DATA]" at bounding box center [1074, 113] width 184 height 13
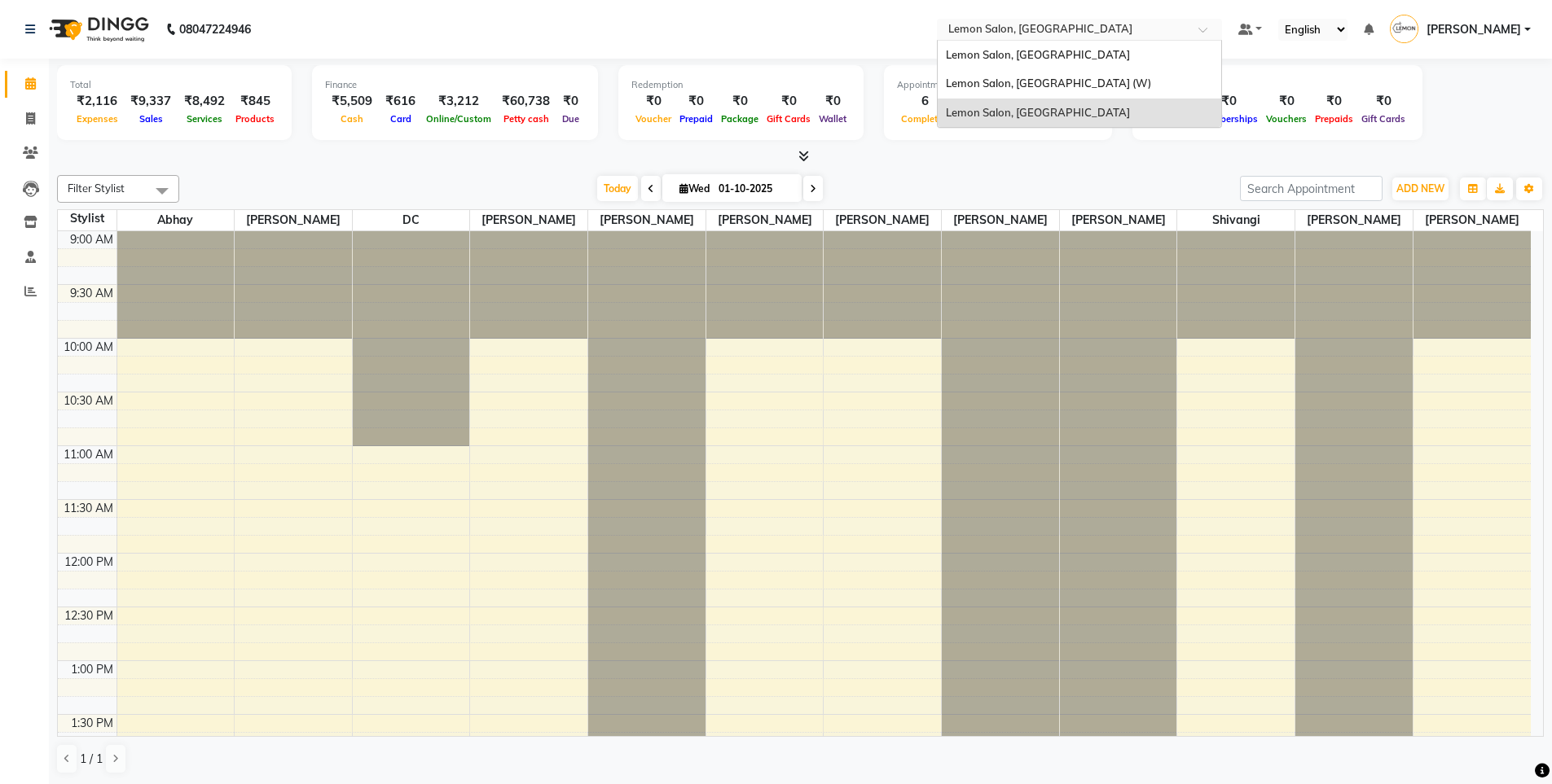
click at [1007, 29] on input "text" at bounding box center [1063, 31] width 236 height 17
click at [1002, 51] on span "Lemon Salon, [GEOGRAPHIC_DATA]" at bounding box center [1038, 55] width 184 height 13
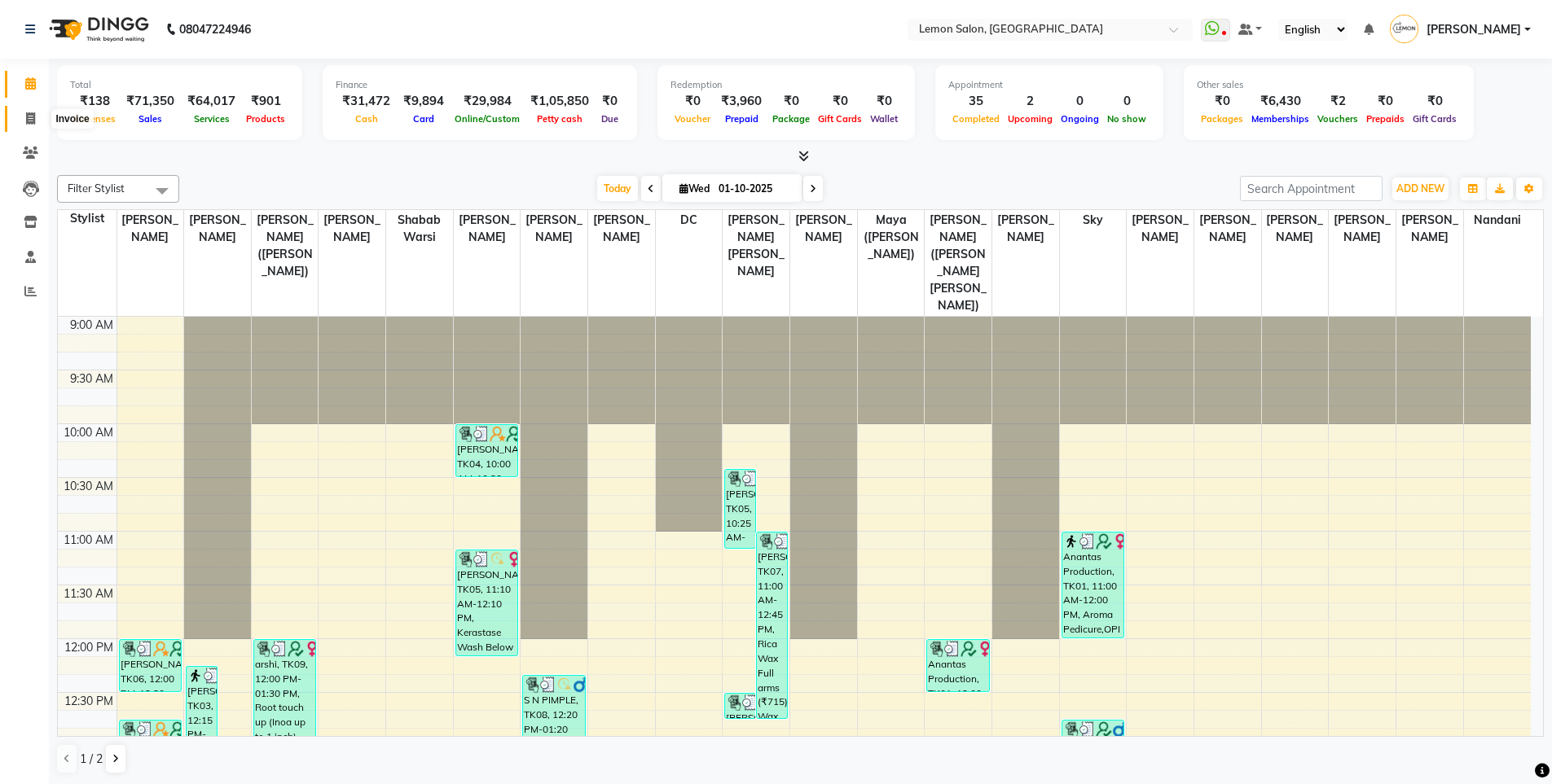
click at [40, 113] on span at bounding box center [31, 119] width 28 height 19
select select "service"
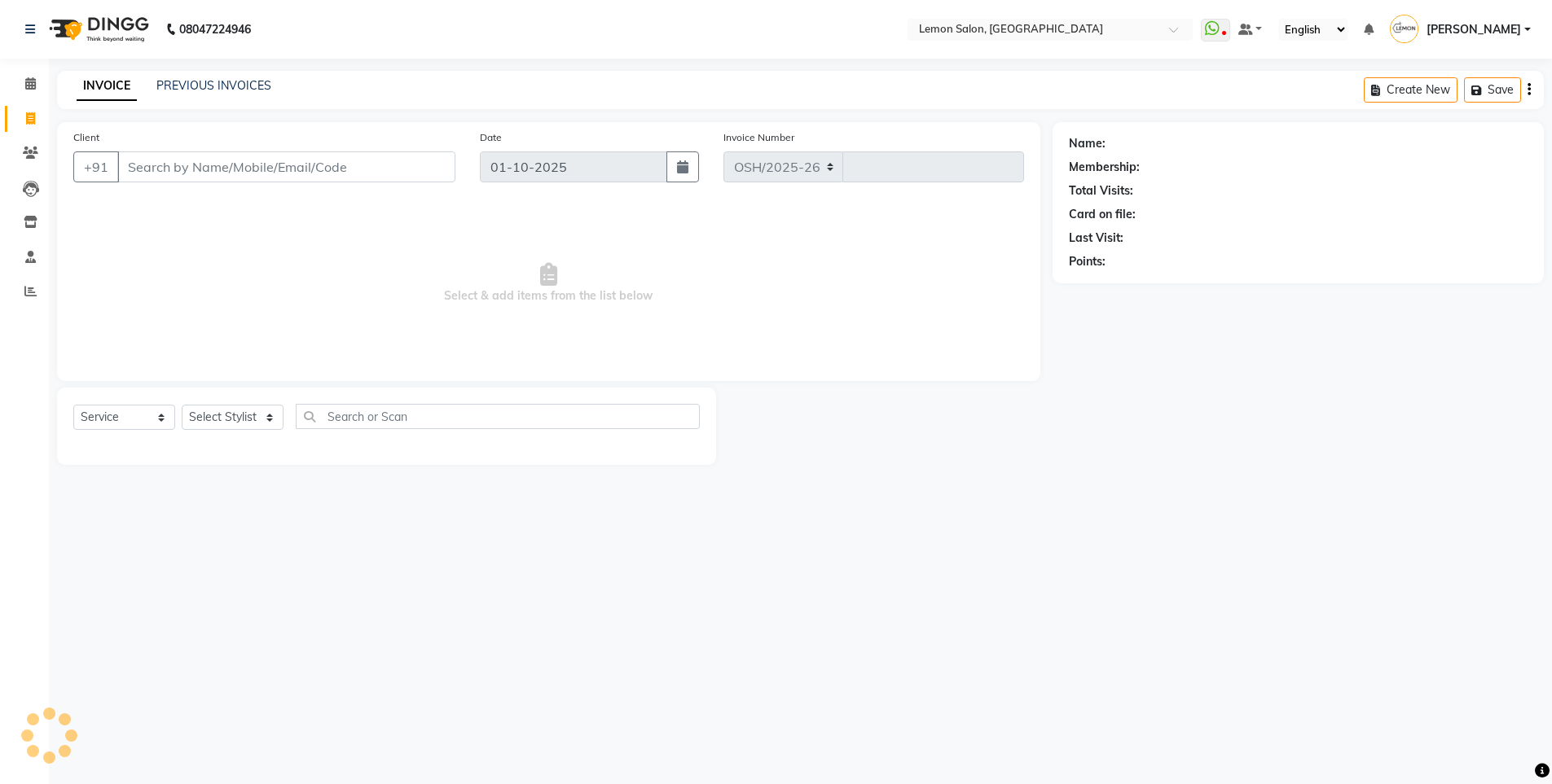
select select "566"
type input "6644"
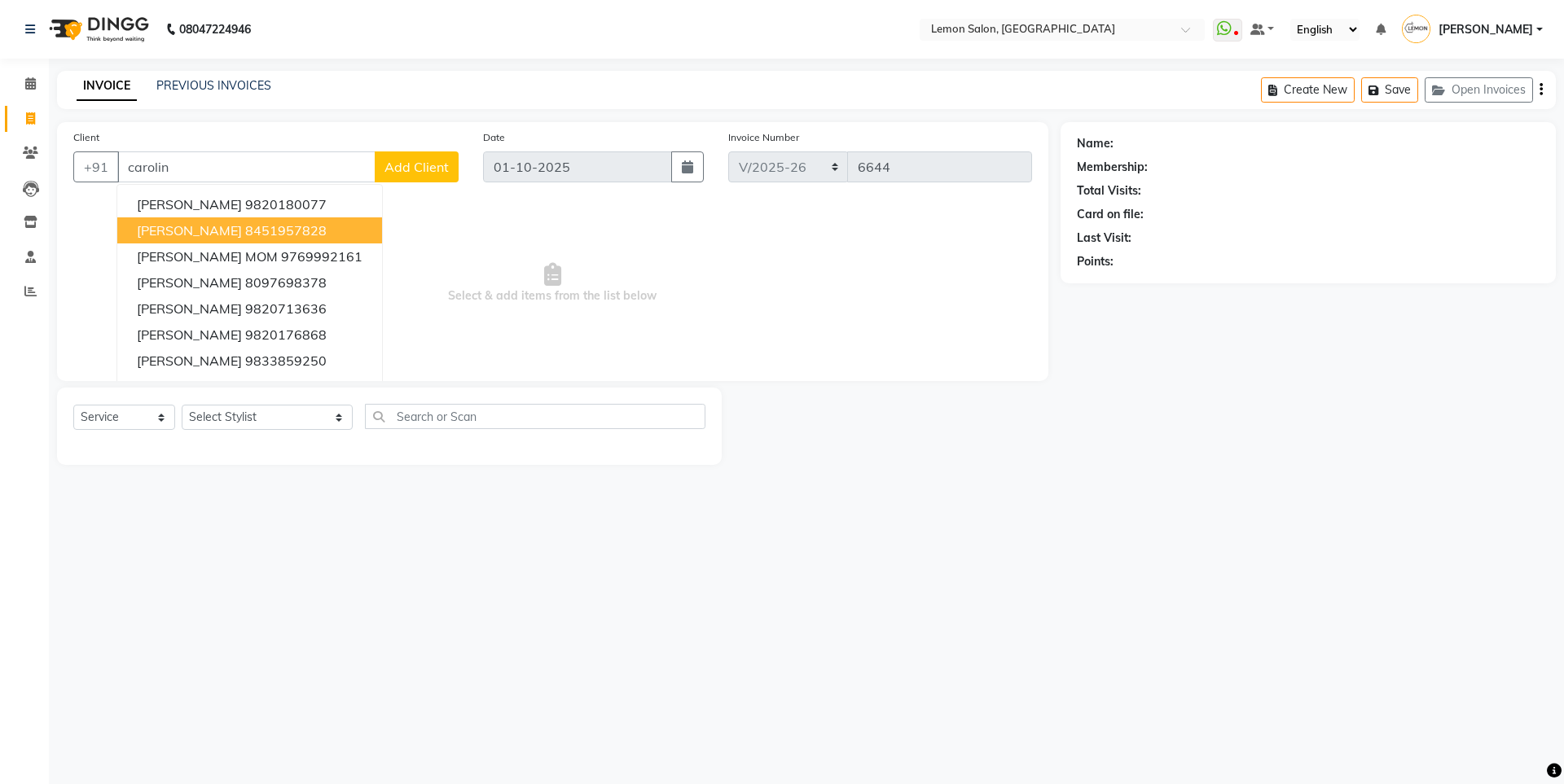
click at [233, 233] on span "CAROLINE JACOBS" at bounding box center [189, 231] width 105 height 17
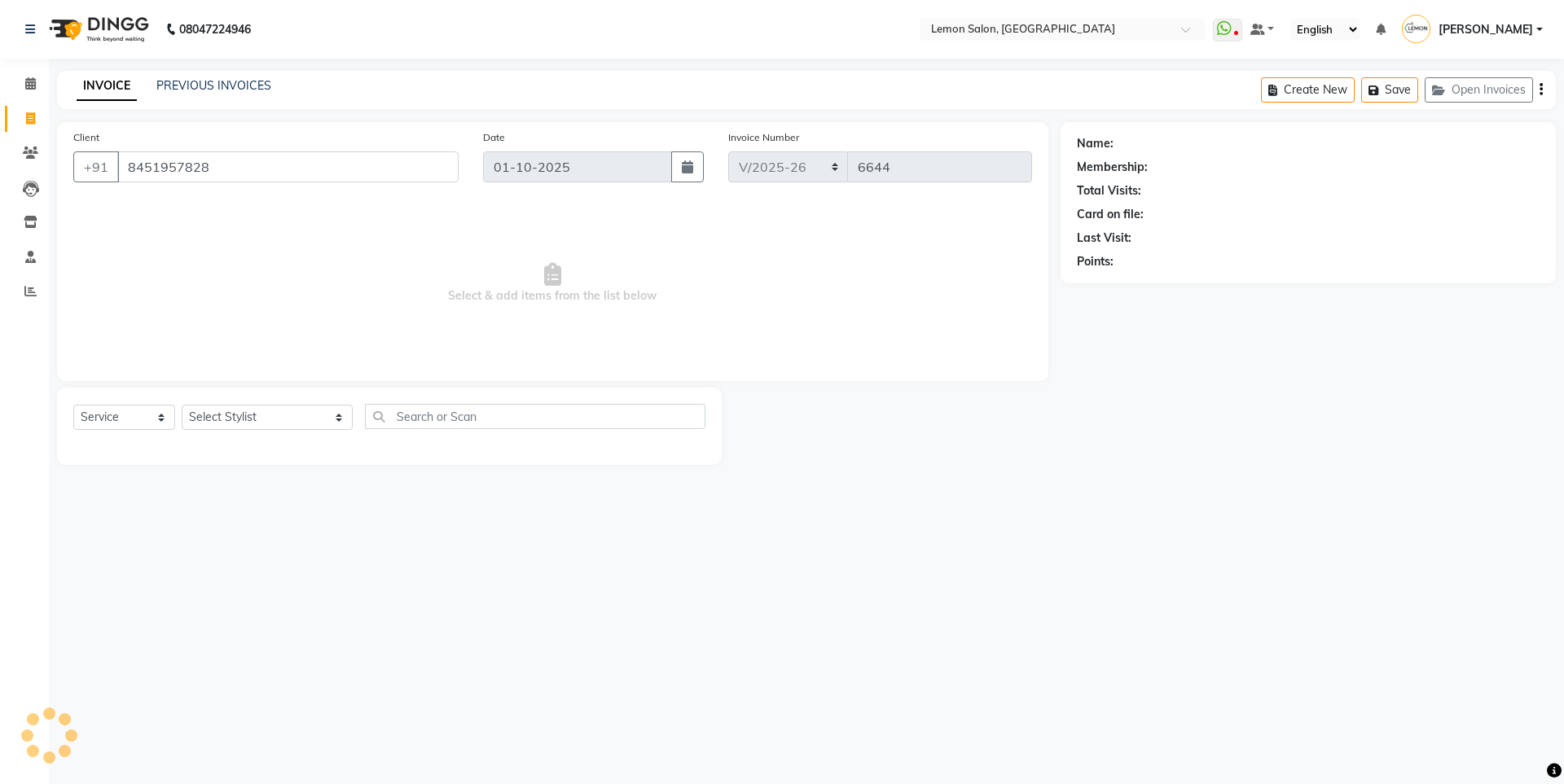
type input "8451957828"
click at [237, 435] on div "Select Service Product Membership Package Voucher Prepaid Gift Card Select Styl…" at bounding box center [389, 423] width 632 height 38
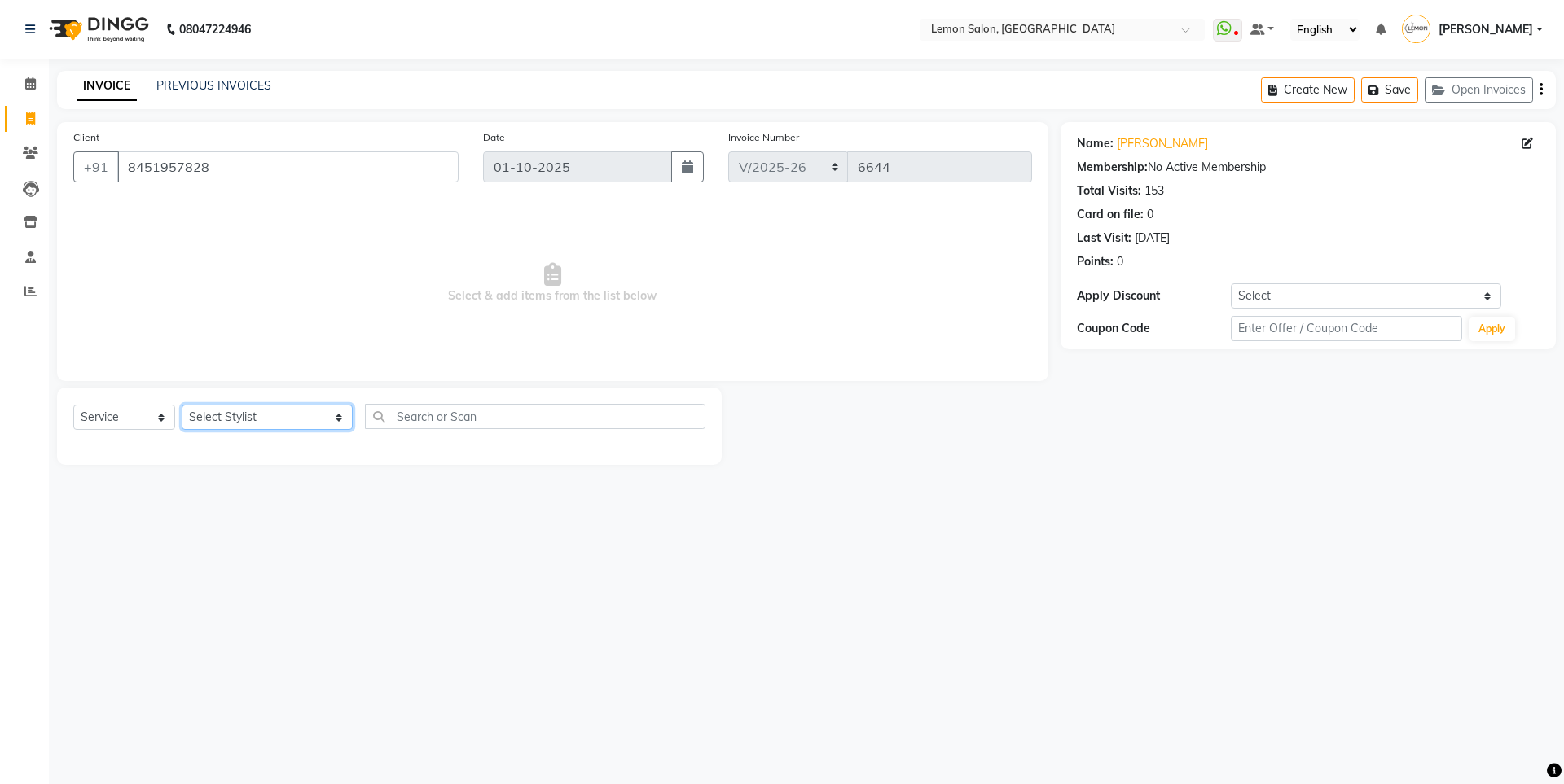
click at [241, 417] on select "Select Stylist Aakash Buchiude Azaz Kassara DC Geeta Govind Rajput Idrisi Mehta…" at bounding box center [267, 417] width 171 height 25
select select "7394"
click at [181, 405] on select "Select Stylist Aakash Buchiude Azaz Kassara DC Geeta Govind Rajput Idrisi Mehta…" at bounding box center [267, 417] width 171 height 25
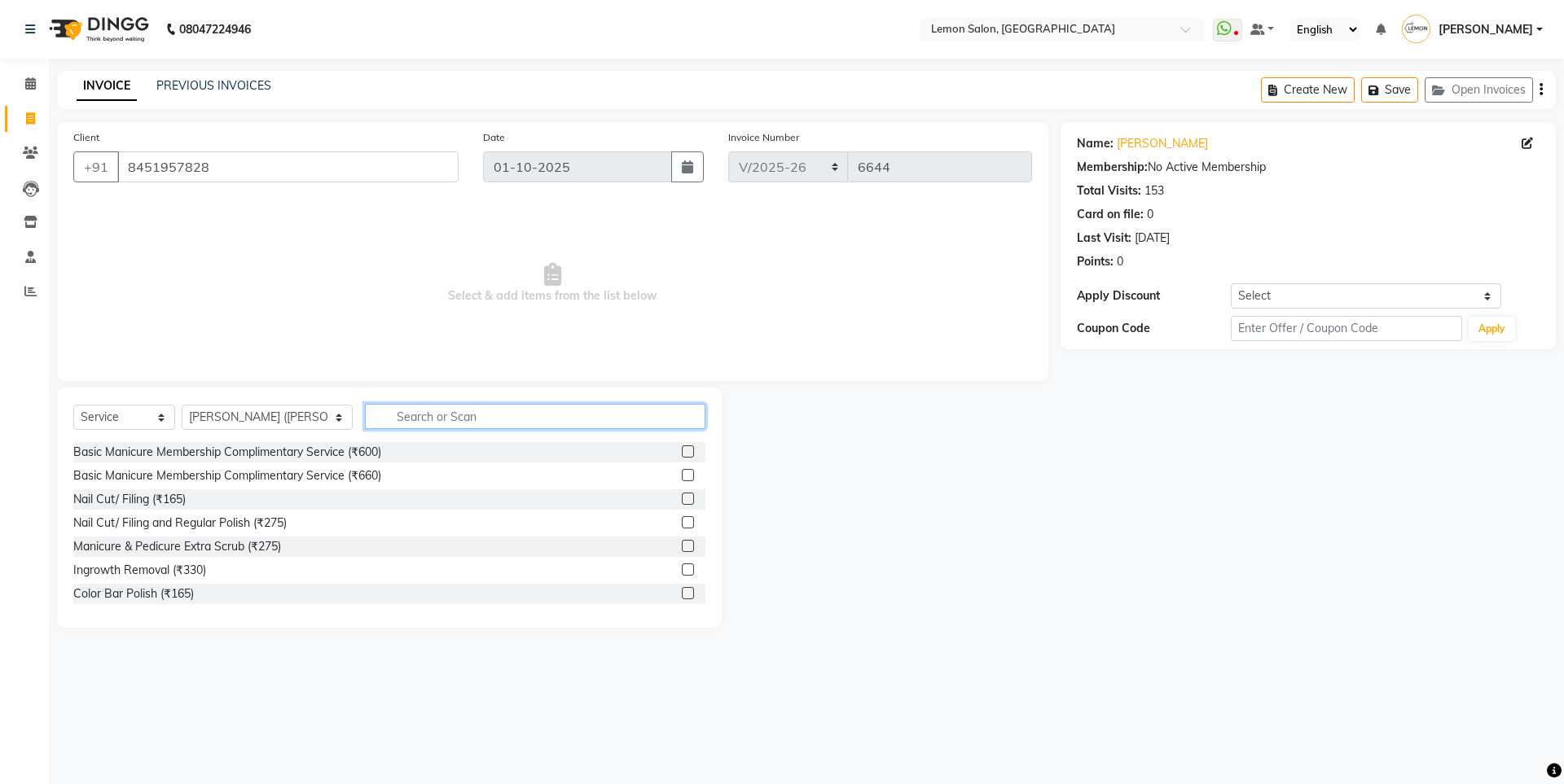
click at [400, 411] on input "text" at bounding box center [535, 416] width 340 height 25
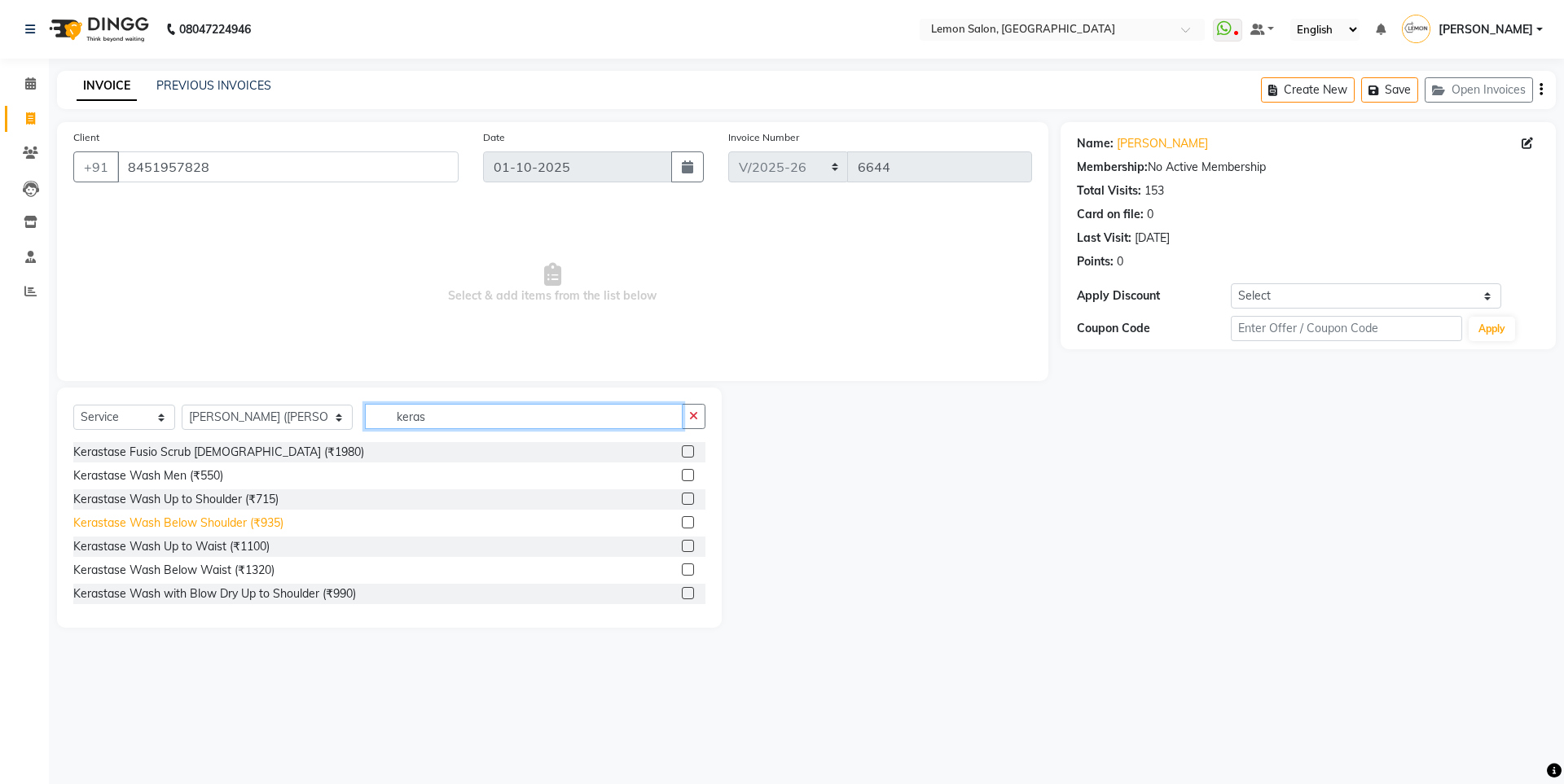
type input "keras"
click at [262, 519] on div "Kerastase Wash Below Shoulder (₹935)" at bounding box center [179, 523] width 210 height 17
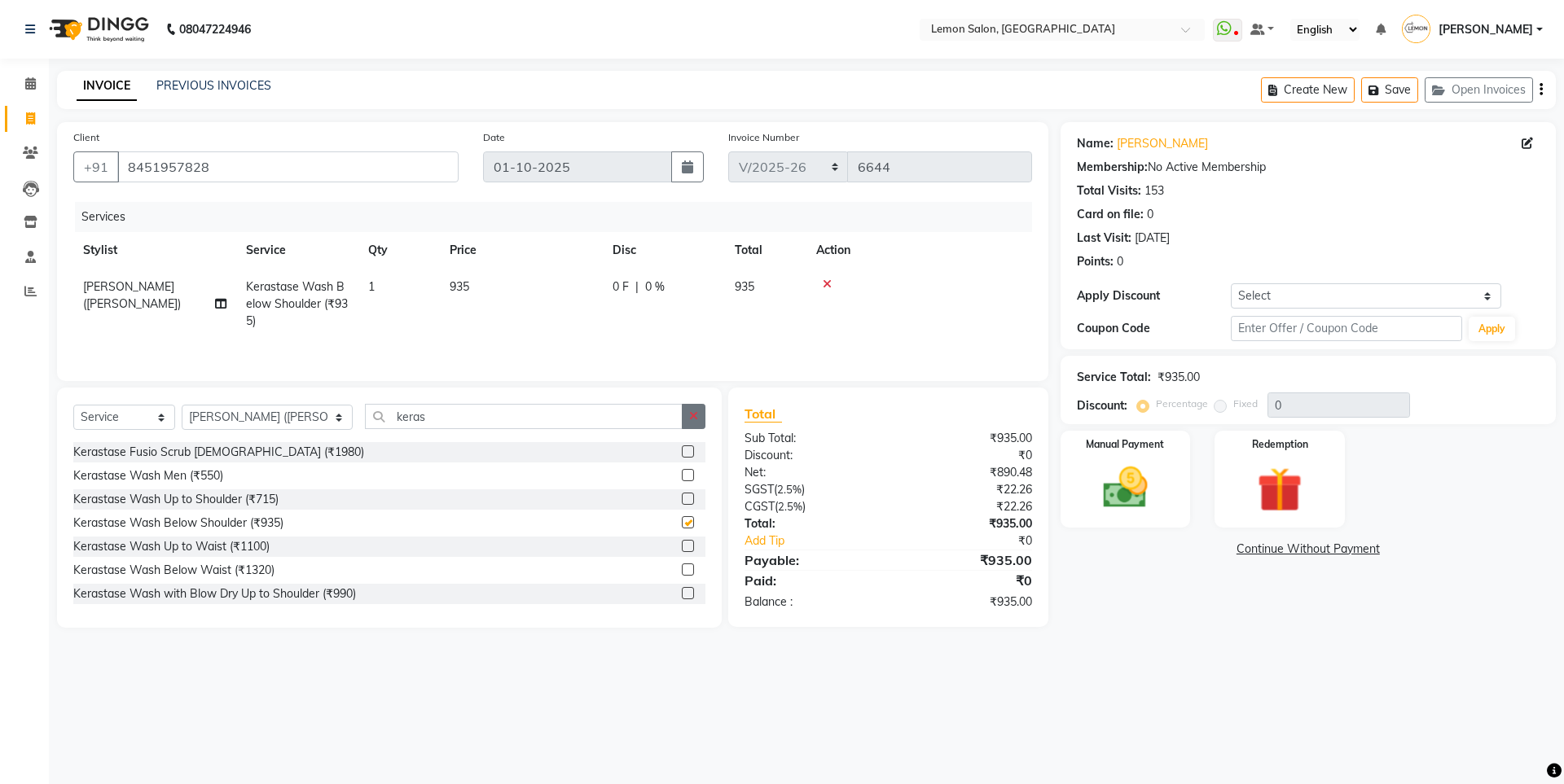
checkbox input "false"
click at [699, 418] on button "button" at bounding box center [693, 416] width 24 height 25
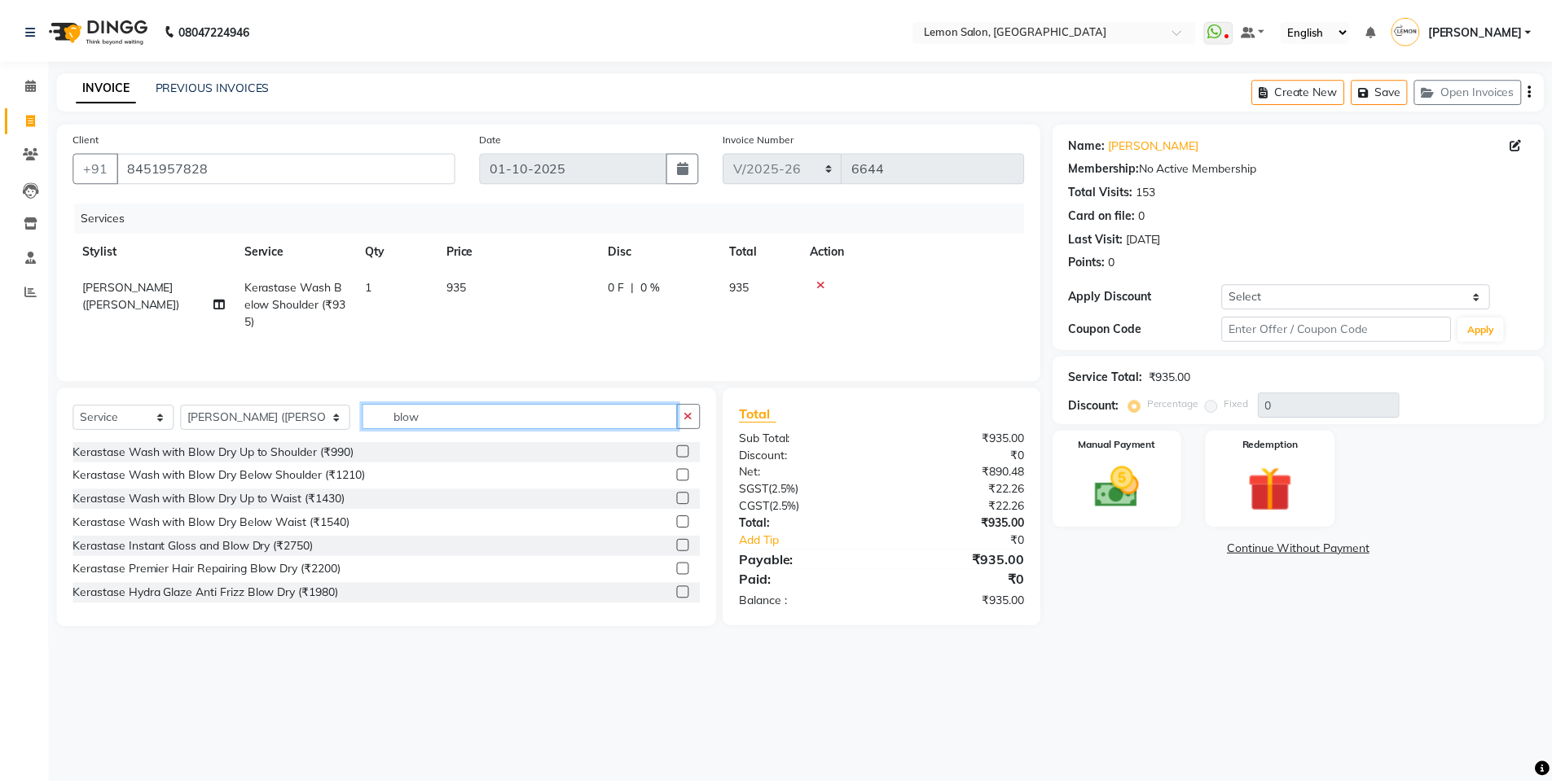
scroll to position [144, 0]
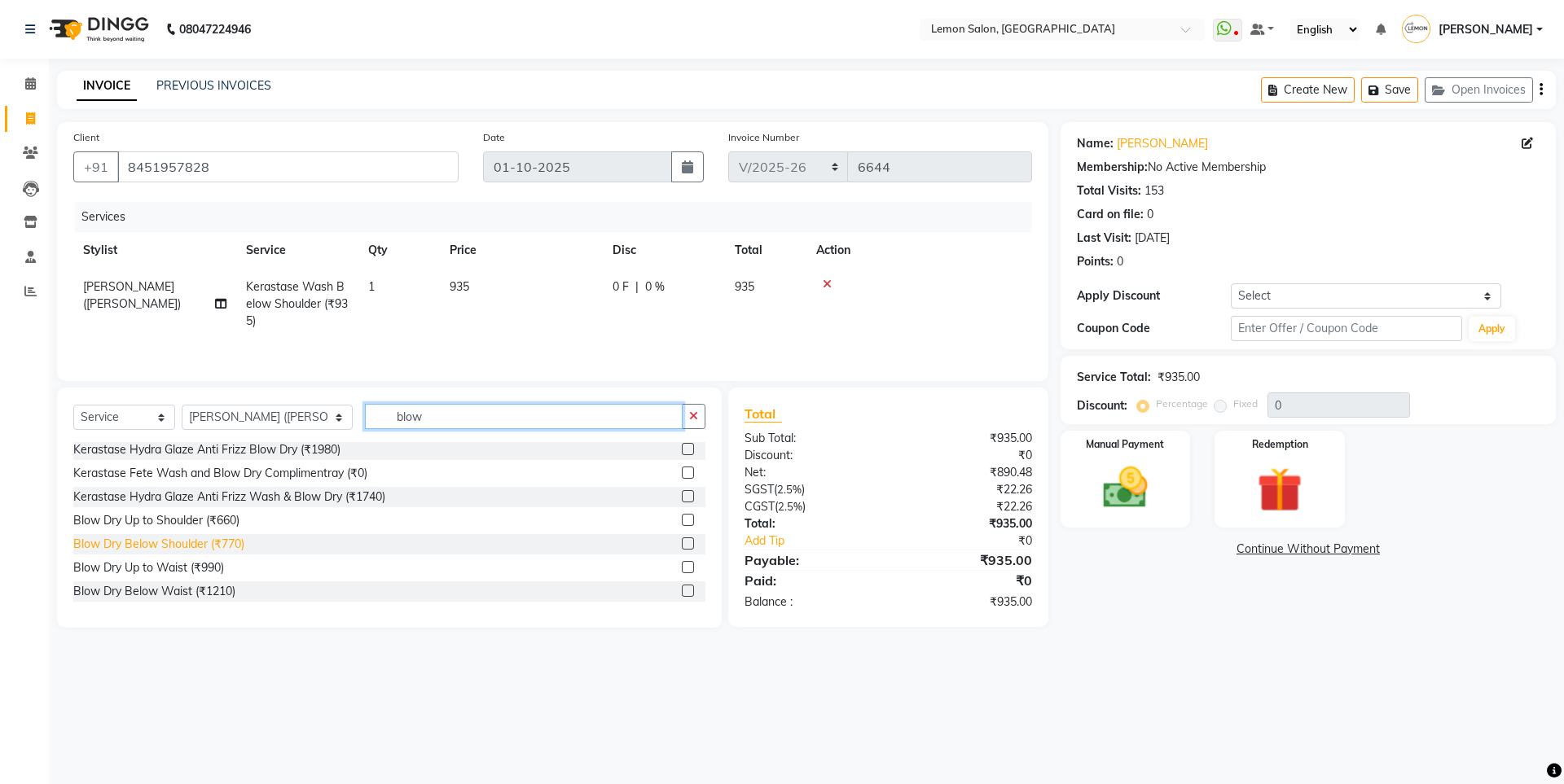
type input "blow"
click at [200, 542] on div "Blow Dry Below Shoulder (₹770)" at bounding box center [159, 544] width 171 height 17
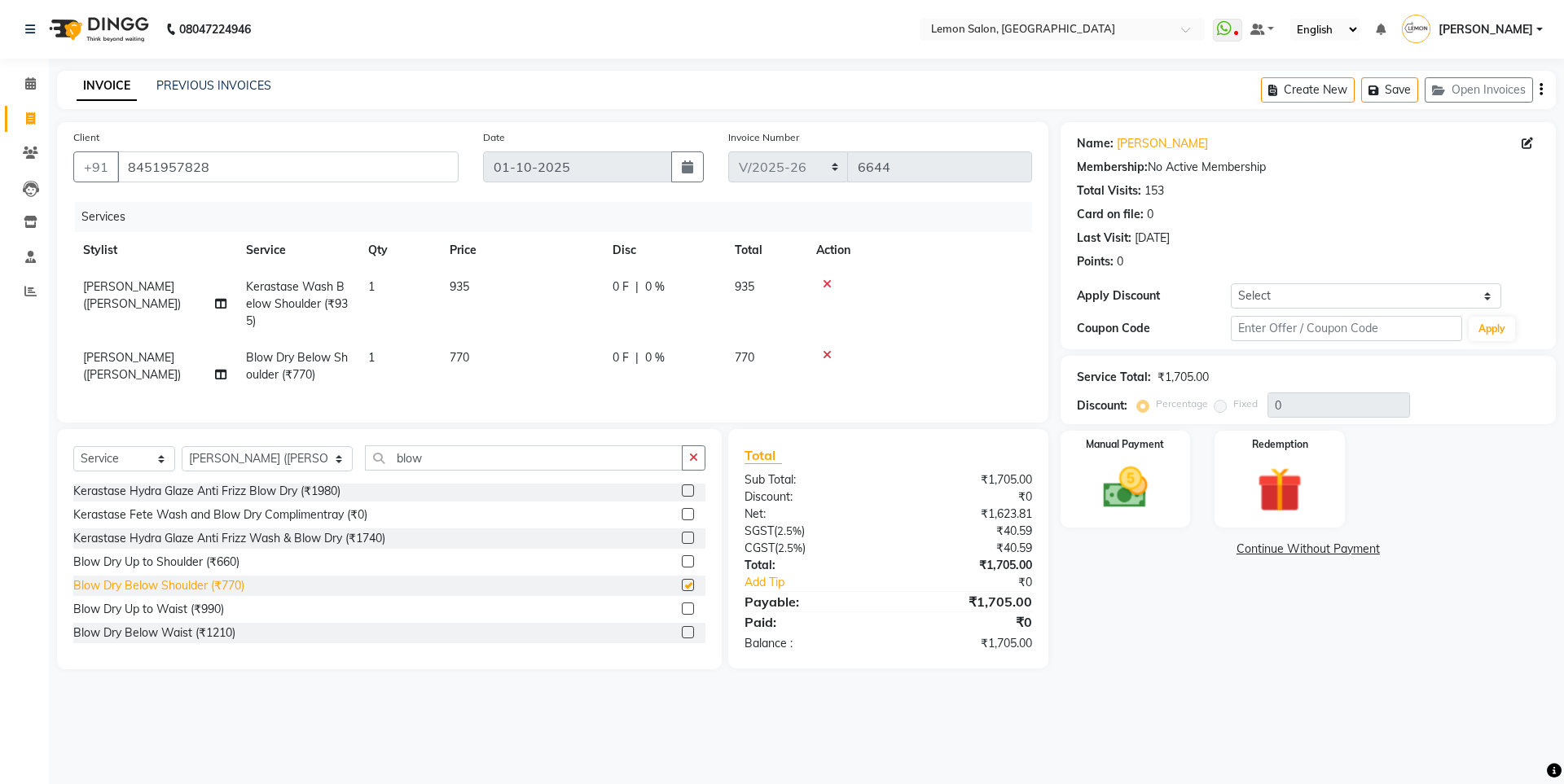
checkbox input "false"
drag, startPoint x: 1327, startPoint y: 294, endPoint x: 1327, endPoint y: 305, distance: 11.0
click at [1327, 294] on select "Select Coupon → Abc" at bounding box center [1366, 296] width 271 height 25
select select "1: Object"
click at [1231, 283] on select "Select Coupon → Abc" at bounding box center [1366, 296] width 271 height 25
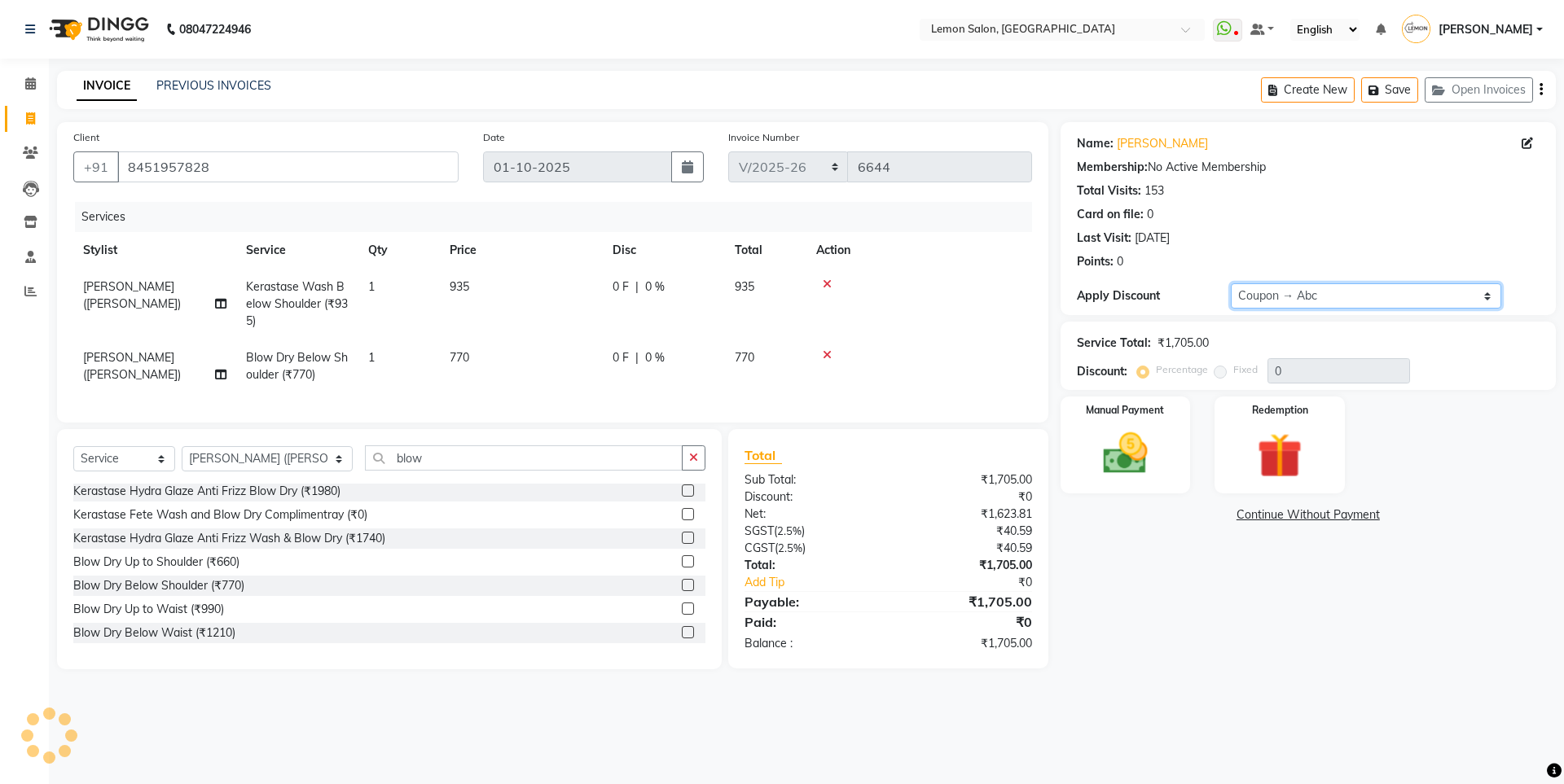
type input "20"
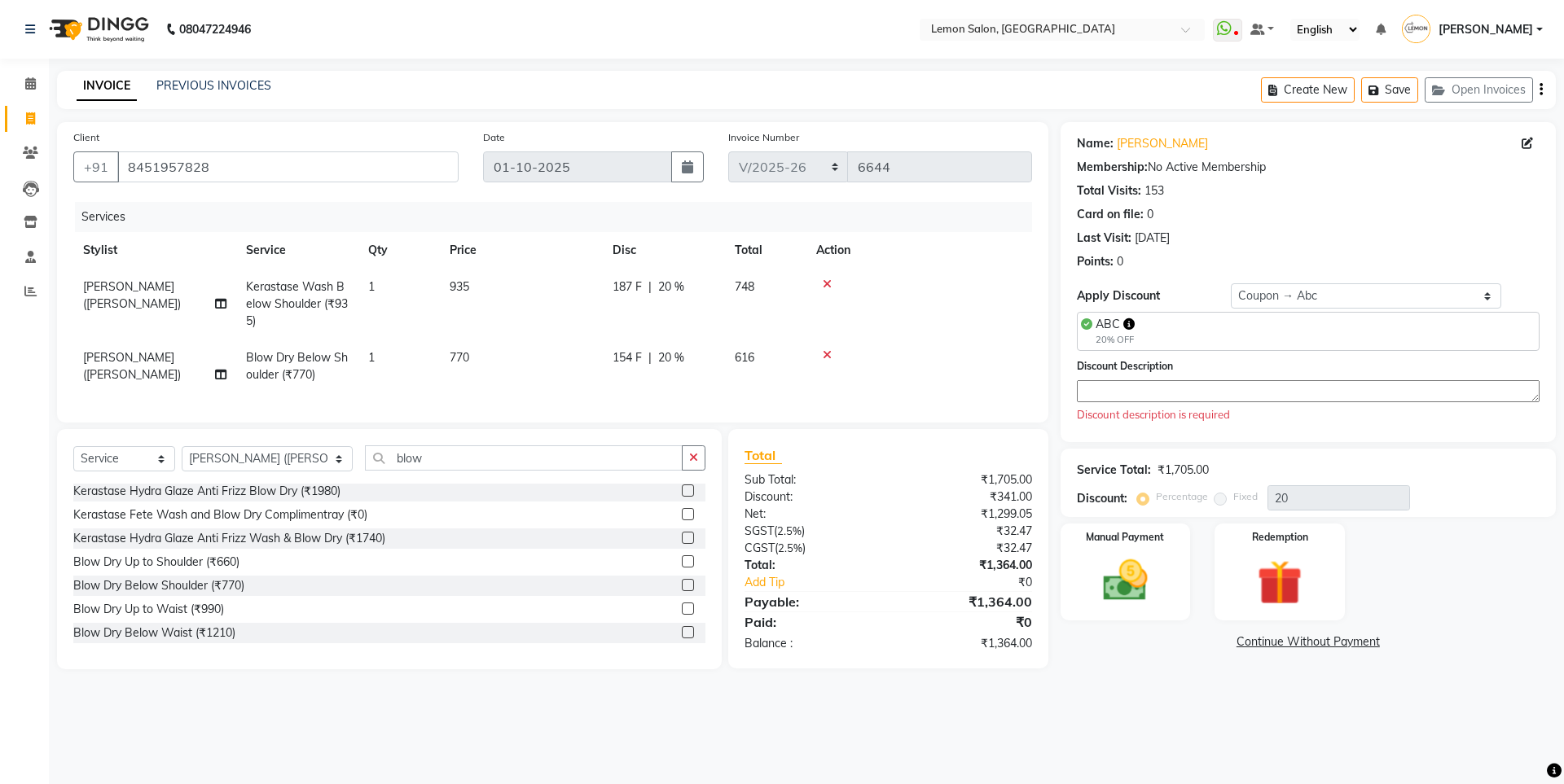
click at [1194, 397] on textarea at bounding box center [1308, 391] width 463 height 22
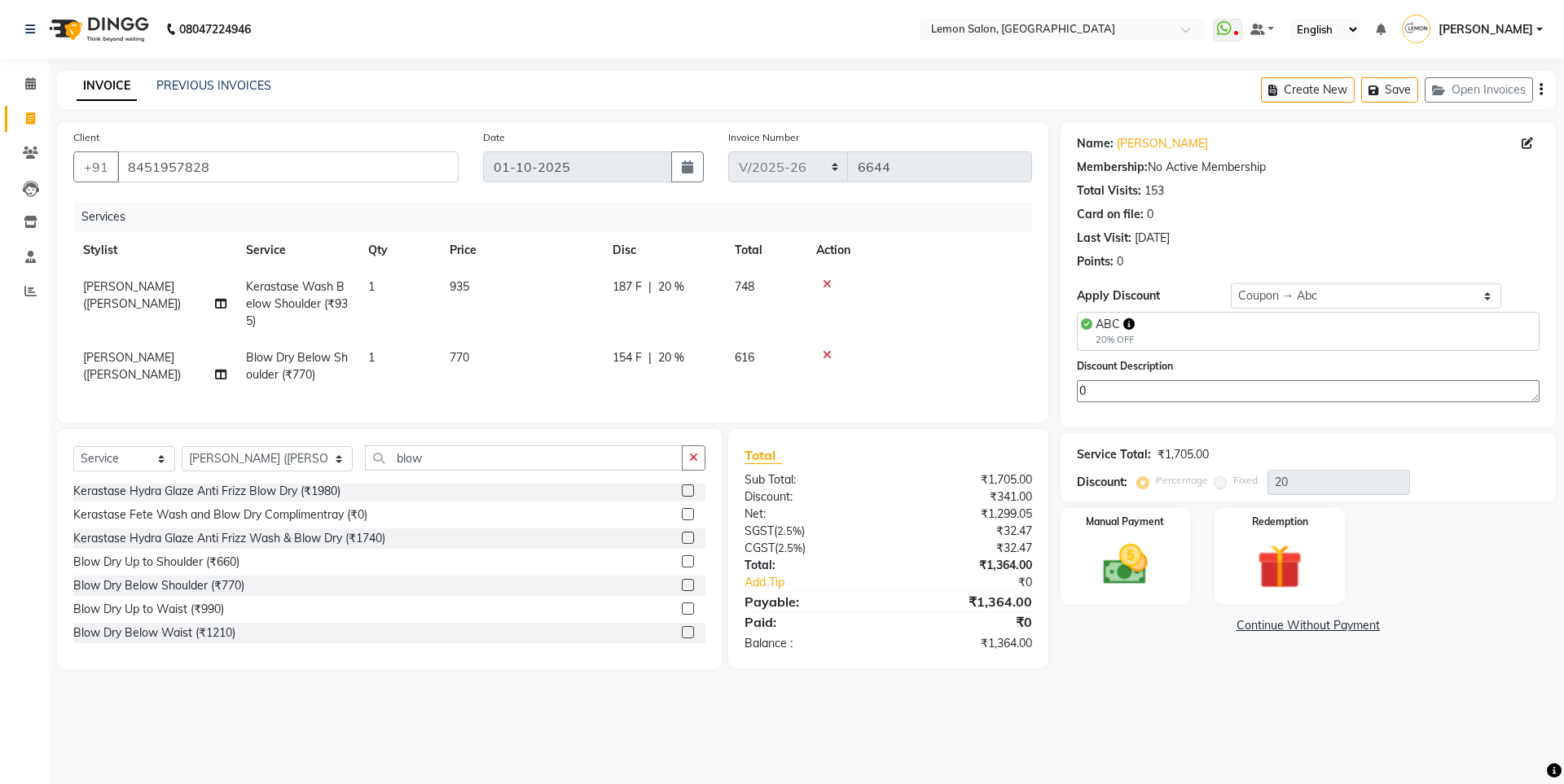
type textarea "0"
click at [827, 354] on icon at bounding box center [827, 355] width 9 height 12
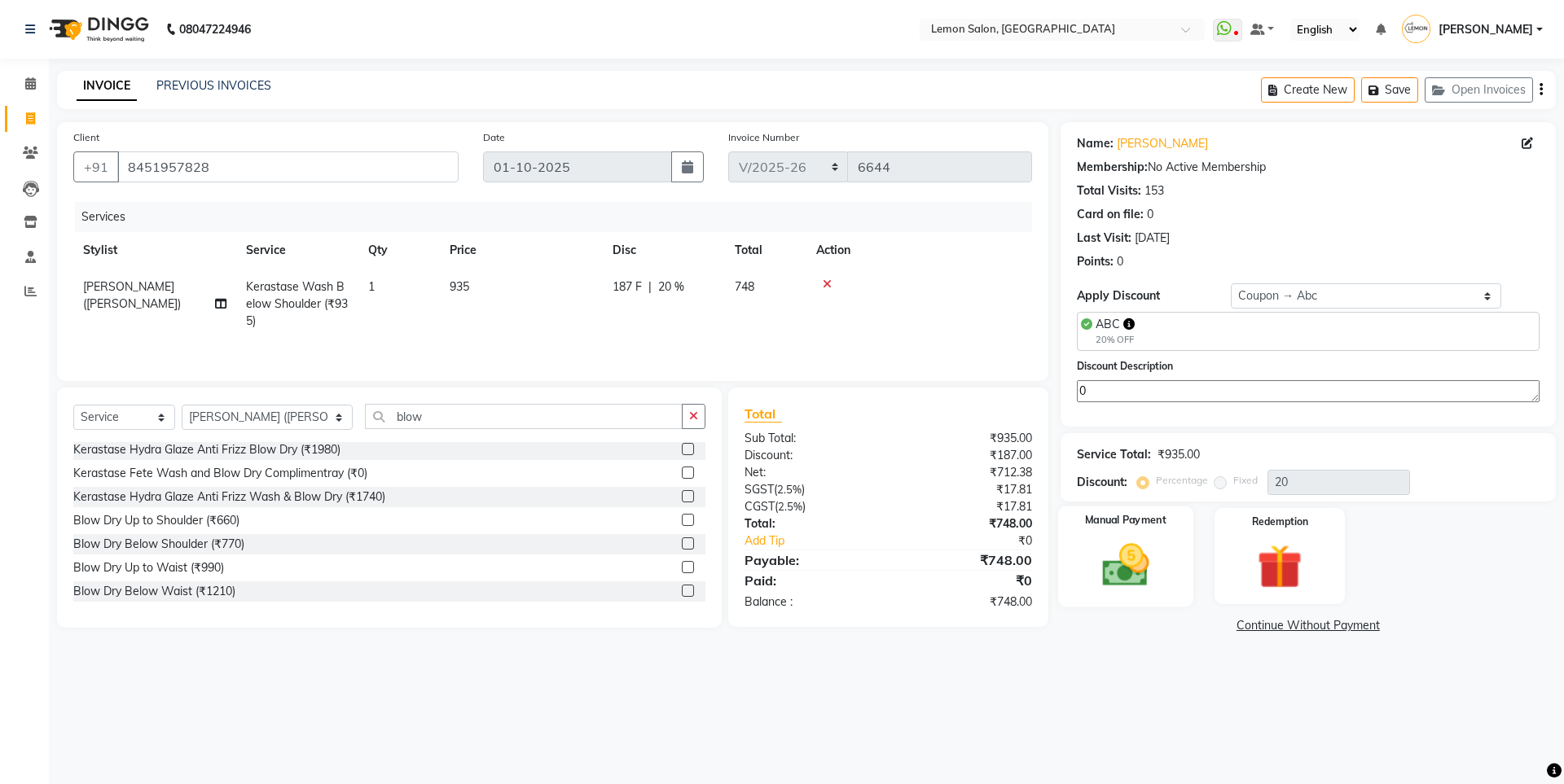
click at [1143, 560] on img at bounding box center [1124, 565] width 75 height 54
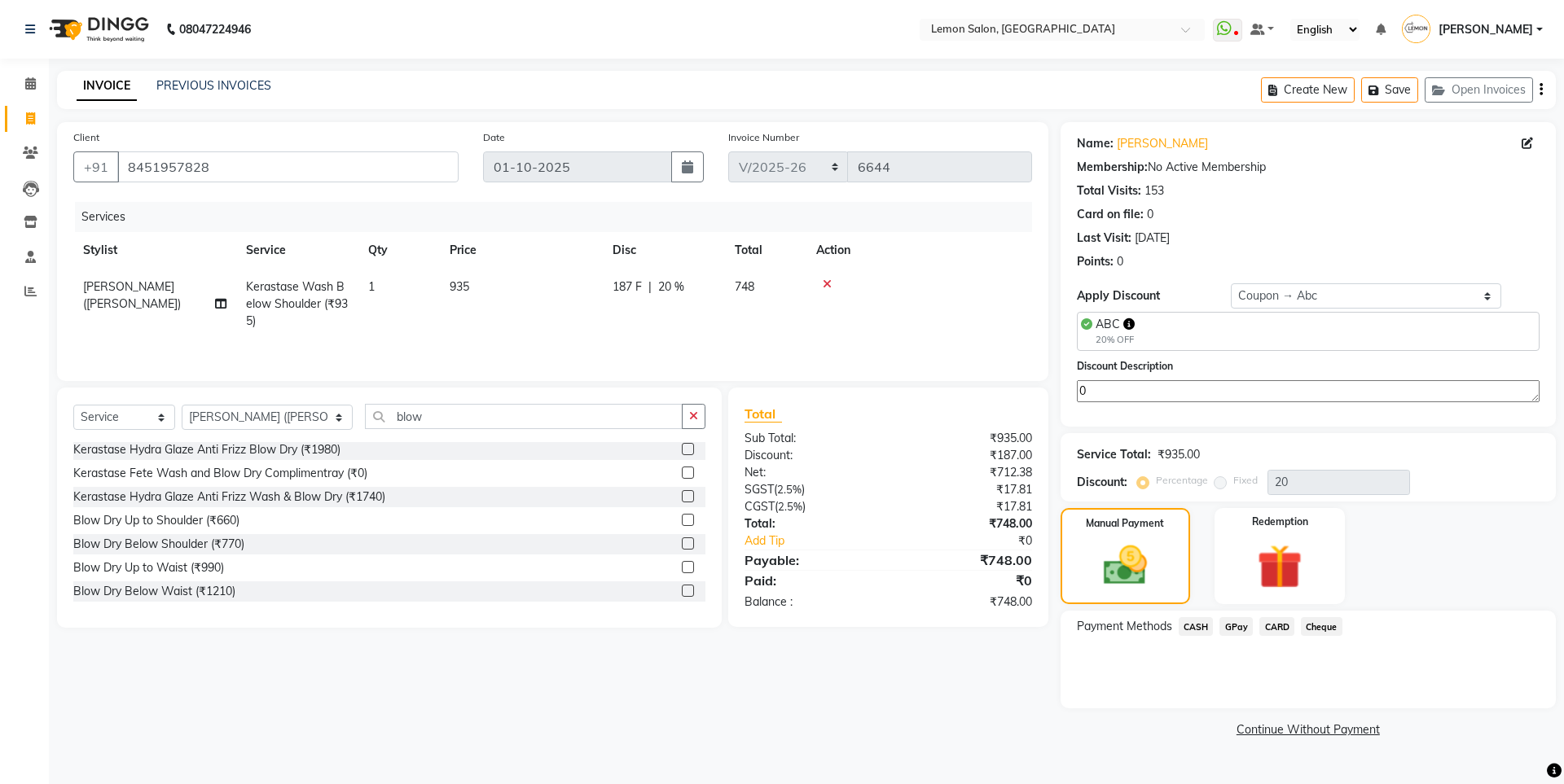
click at [1192, 625] on span "CASH" at bounding box center [1196, 627] width 35 height 19
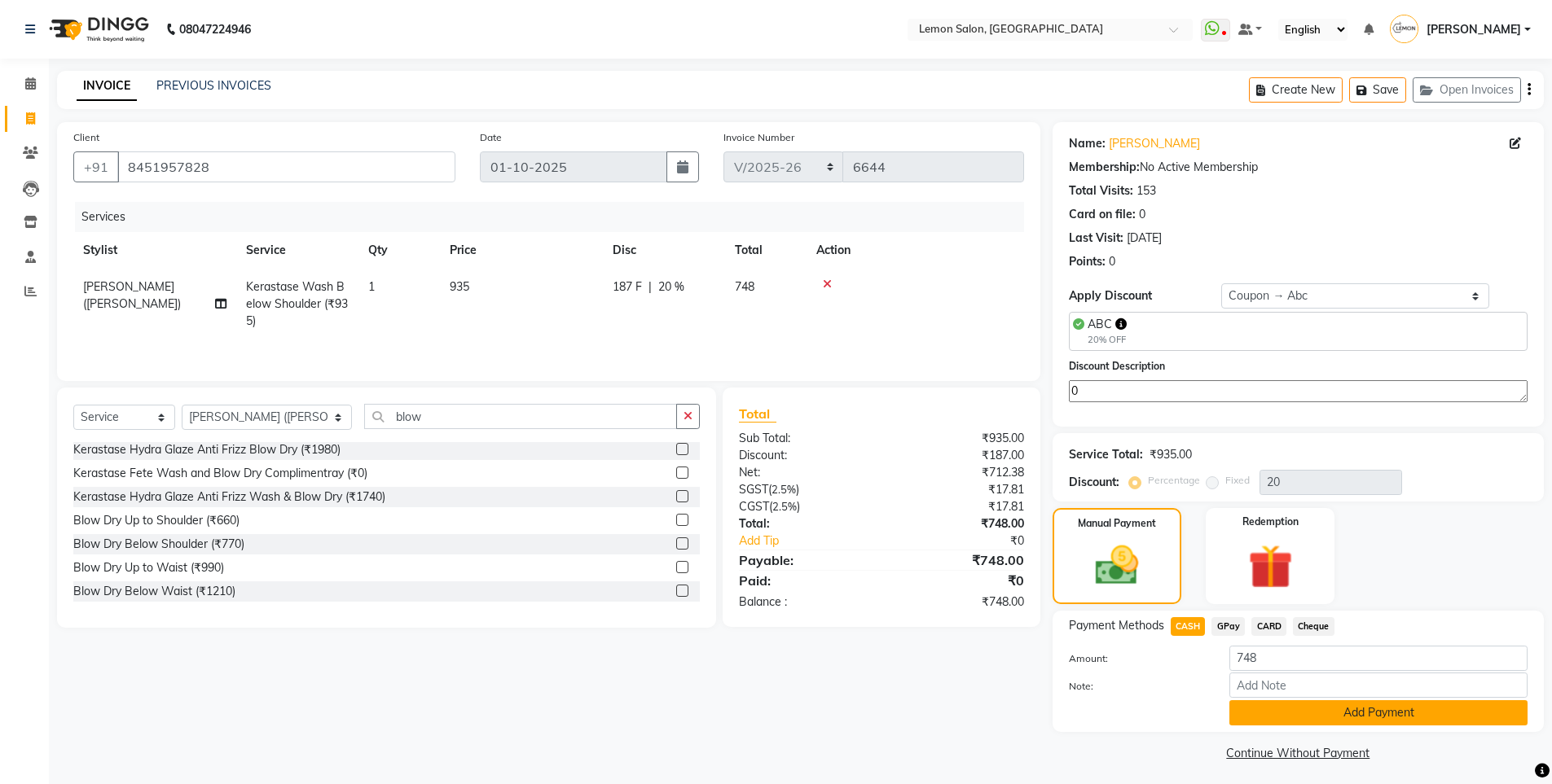
click at [1294, 724] on button "Add Payment" at bounding box center [1379, 713] width 298 height 25
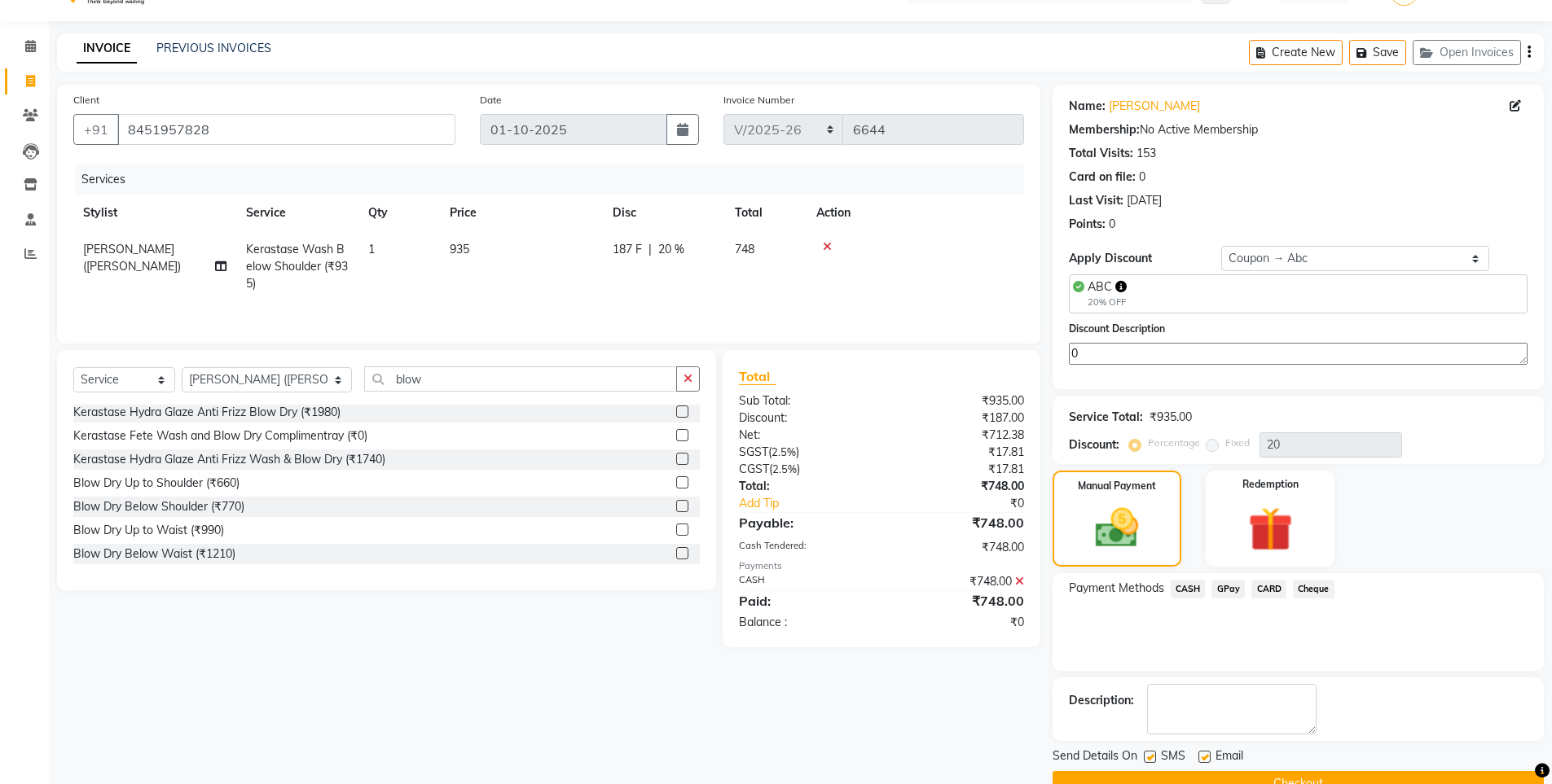
scroll to position [75, 0]
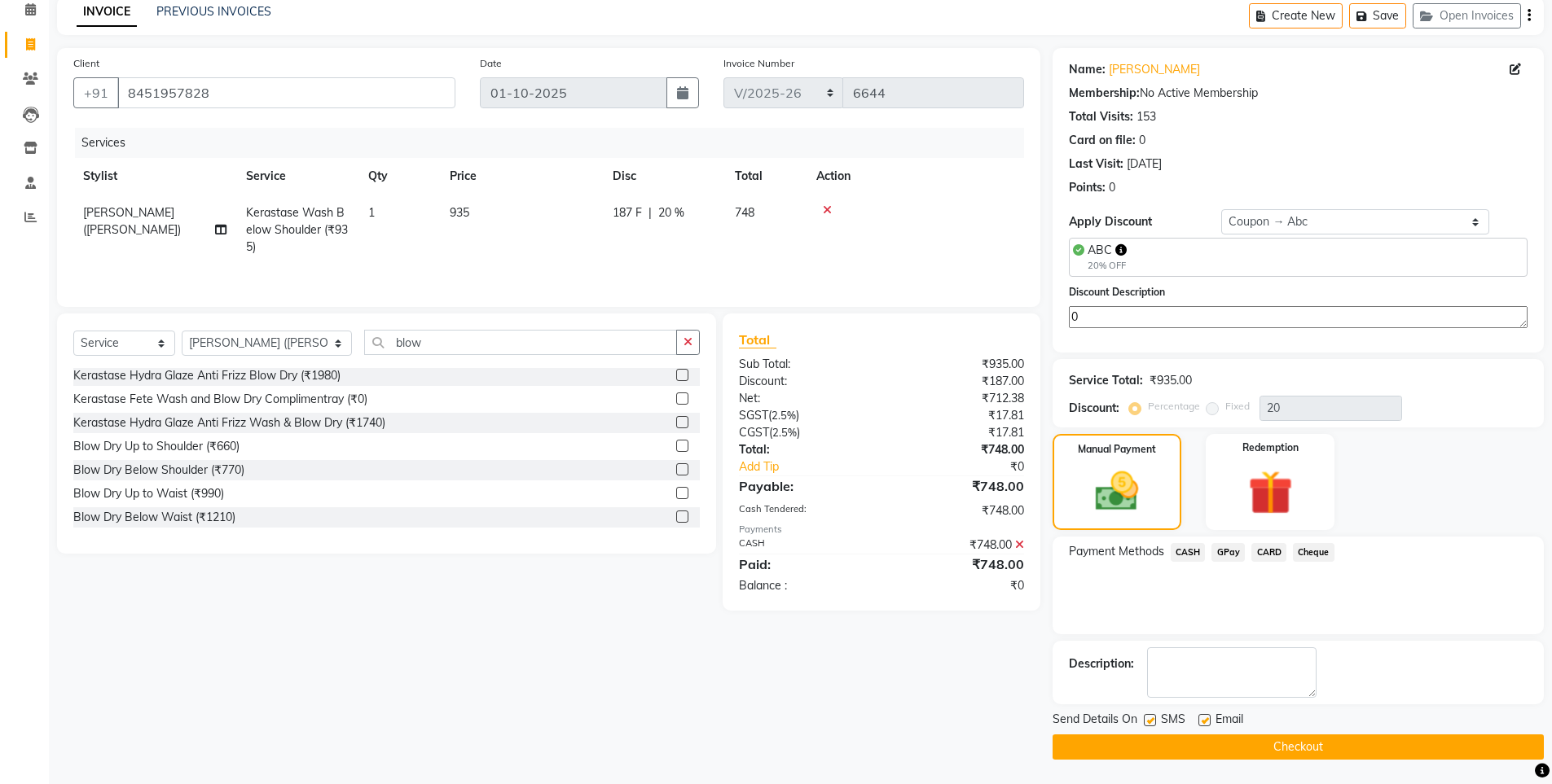
click at [1147, 714] on label at bounding box center [1150, 720] width 12 height 12
click at [1147, 716] on input "checkbox" at bounding box center [1149, 721] width 11 height 11
checkbox input "false"
click at [1210, 723] on label at bounding box center [1204, 720] width 12 height 12
click at [1209, 723] on input "checkbox" at bounding box center [1203, 721] width 11 height 11
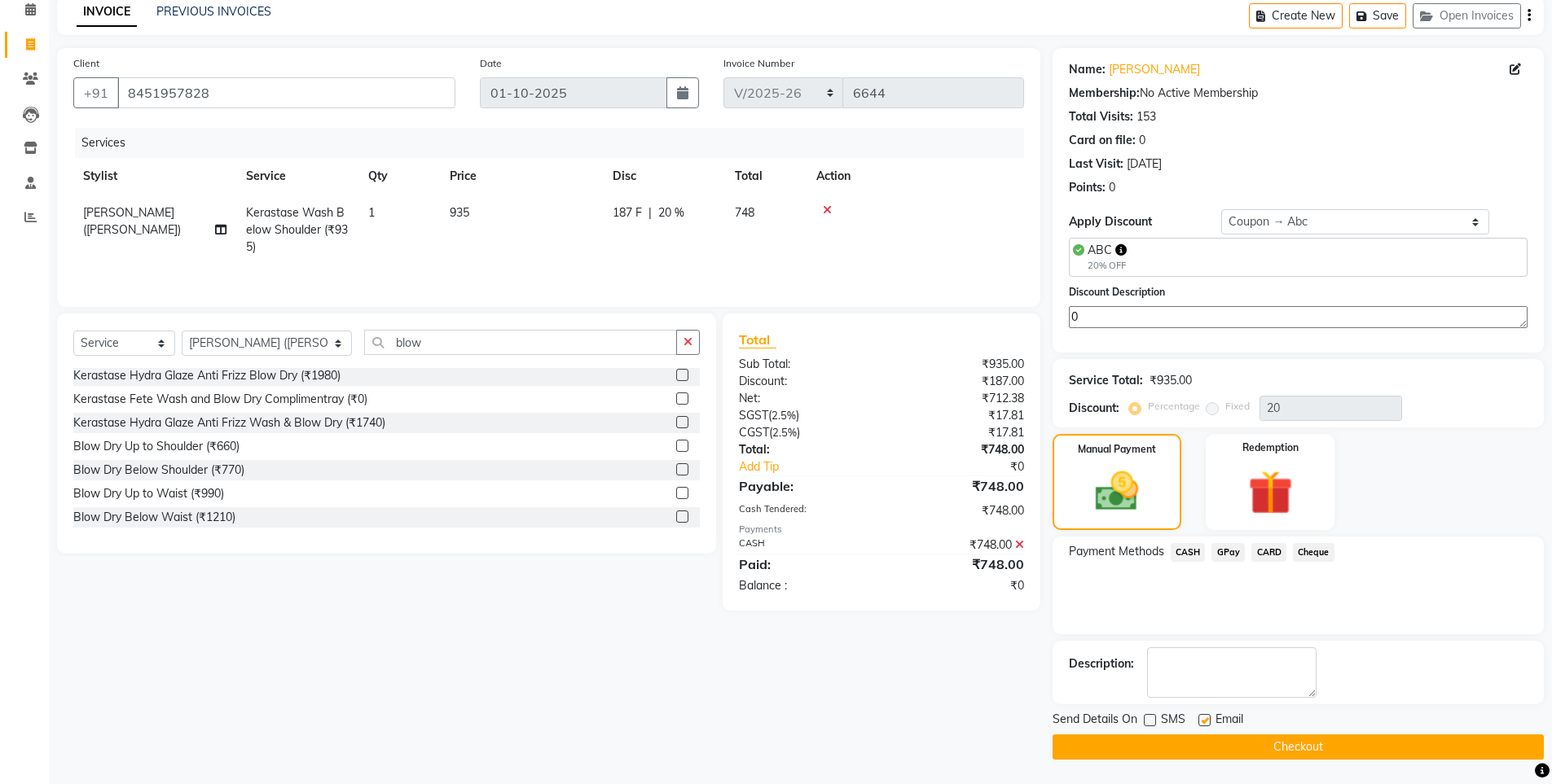
checkbox input "false"
click at [1195, 749] on button "Checkout" at bounding box center [1298, 747] width 491 height 25
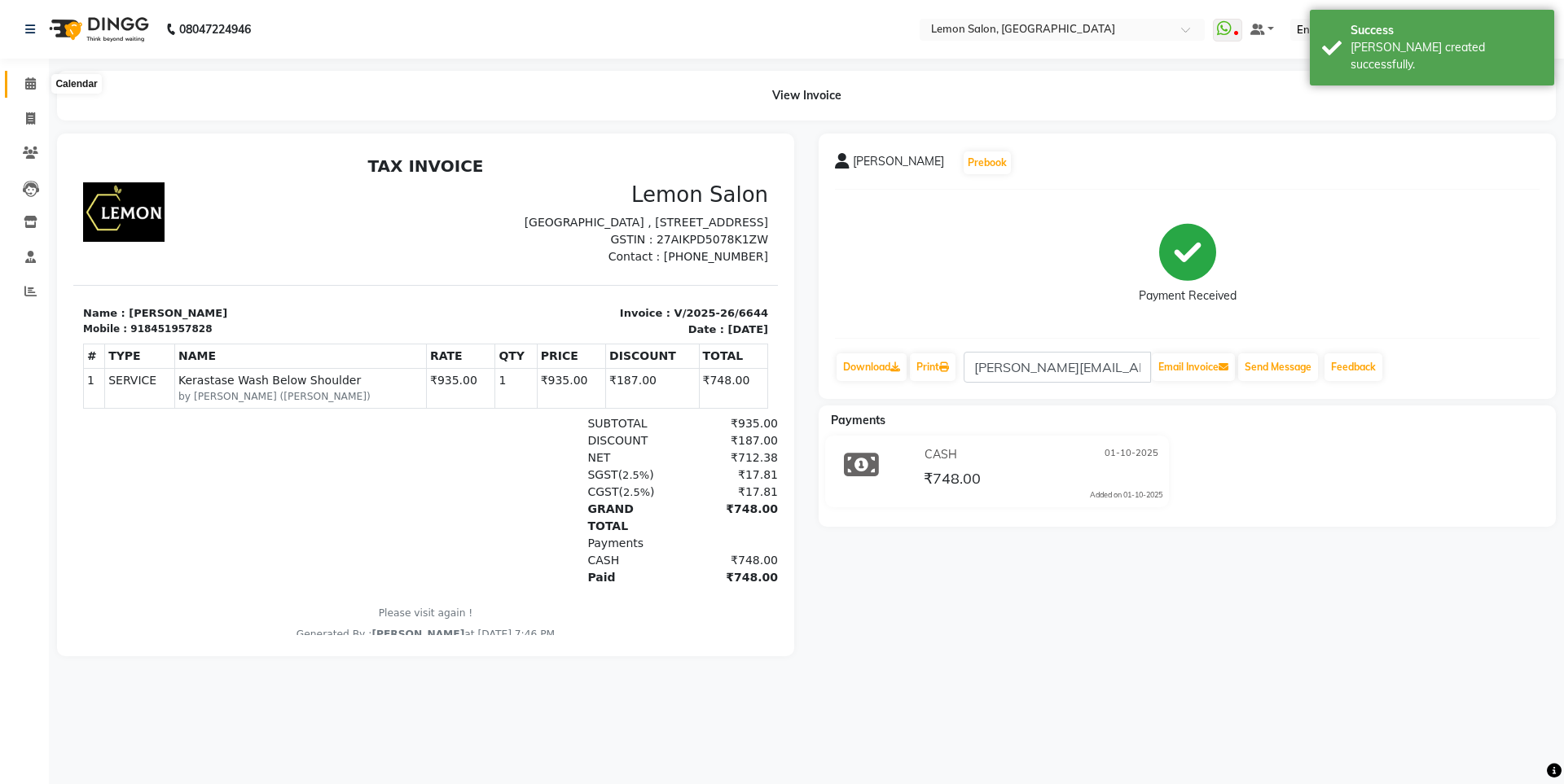
click at [27, 89] on span at bounding box center [31, 84] width 28 height 19
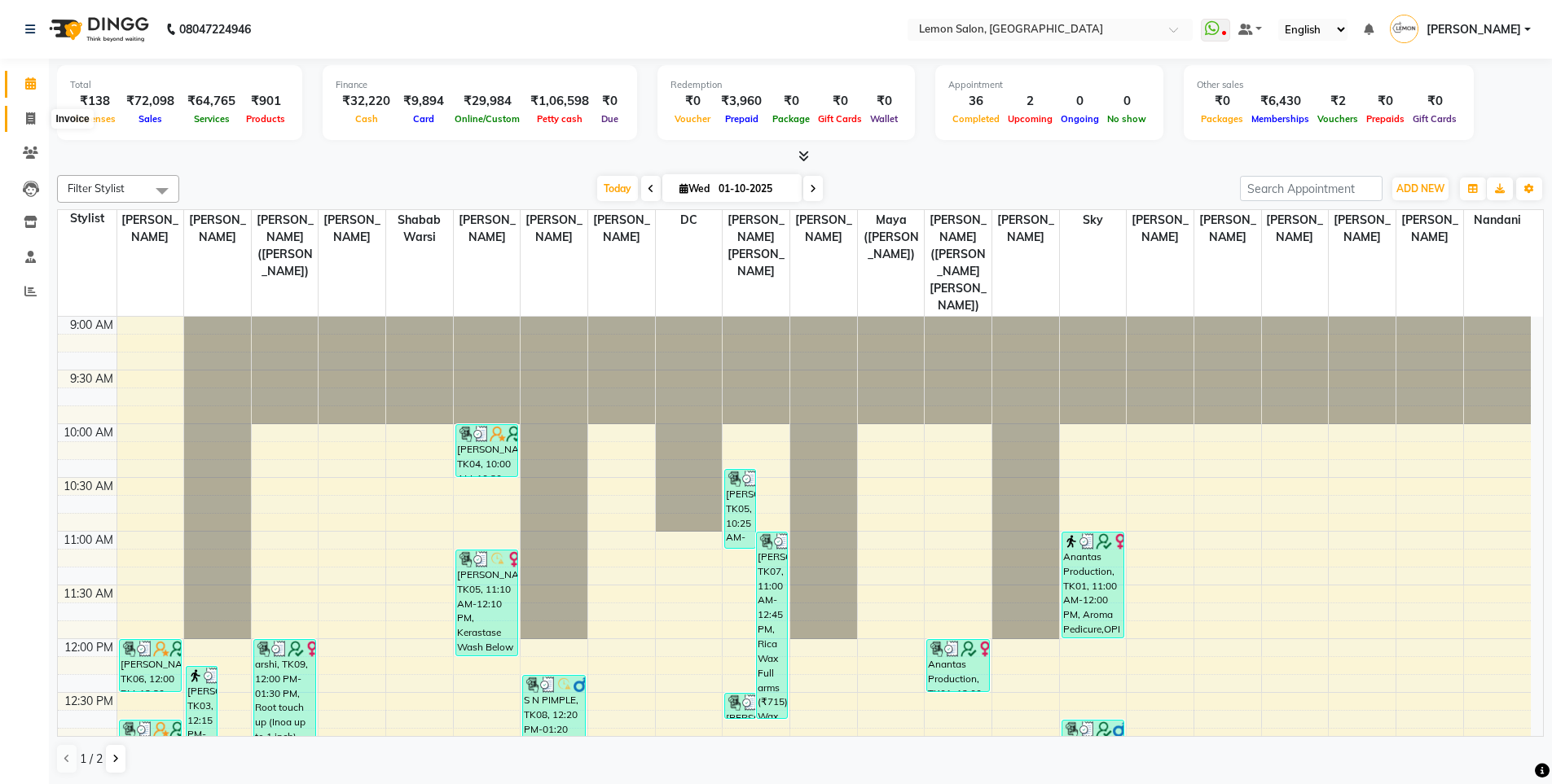
click at [35, 123] on icon at bounding box center [30, 118] width 9 height 12
select select "service"
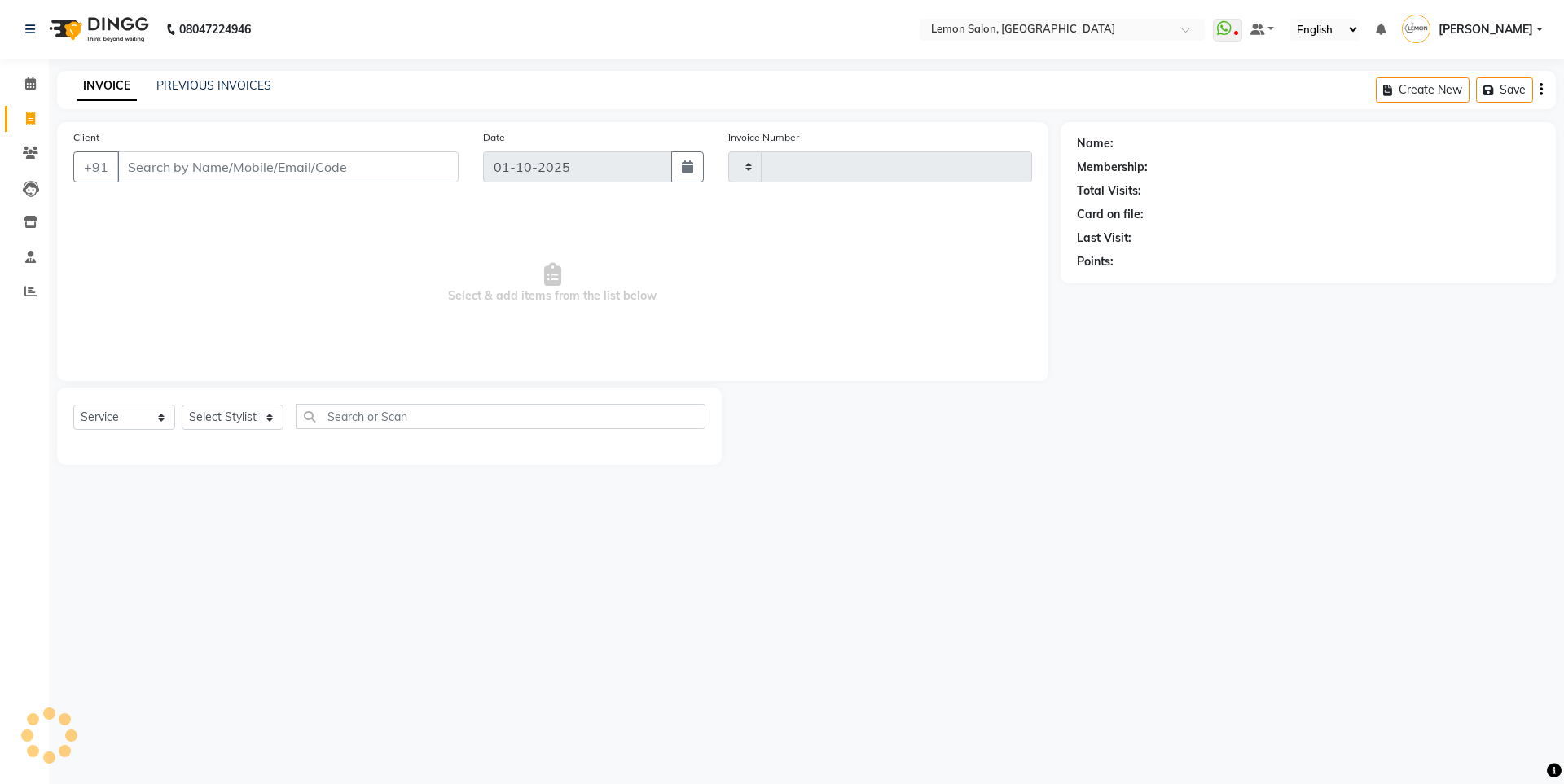
type input "6645"
select select "566"
click at [217, 426] on select "Select Stylist" at bounding box center [232, 417] width 102 height 25
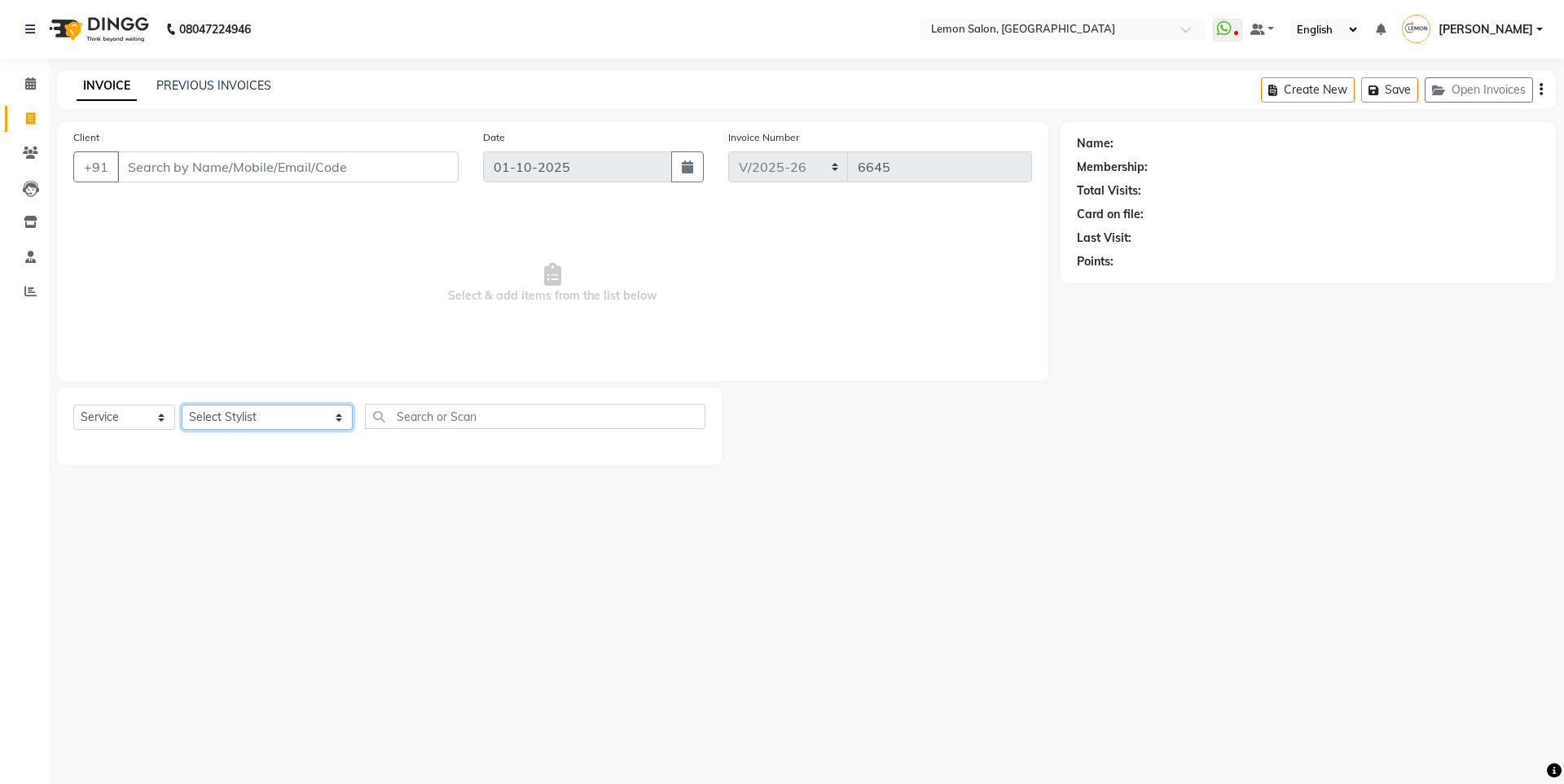
select select "8106"
click at [181, 405] on select "Select Stylist Aakash Buchiude Azaz Kassara DC Geeta Govind Rajput Idrisi Mehta…" at bounding box center [267, 417] width 171 height 25
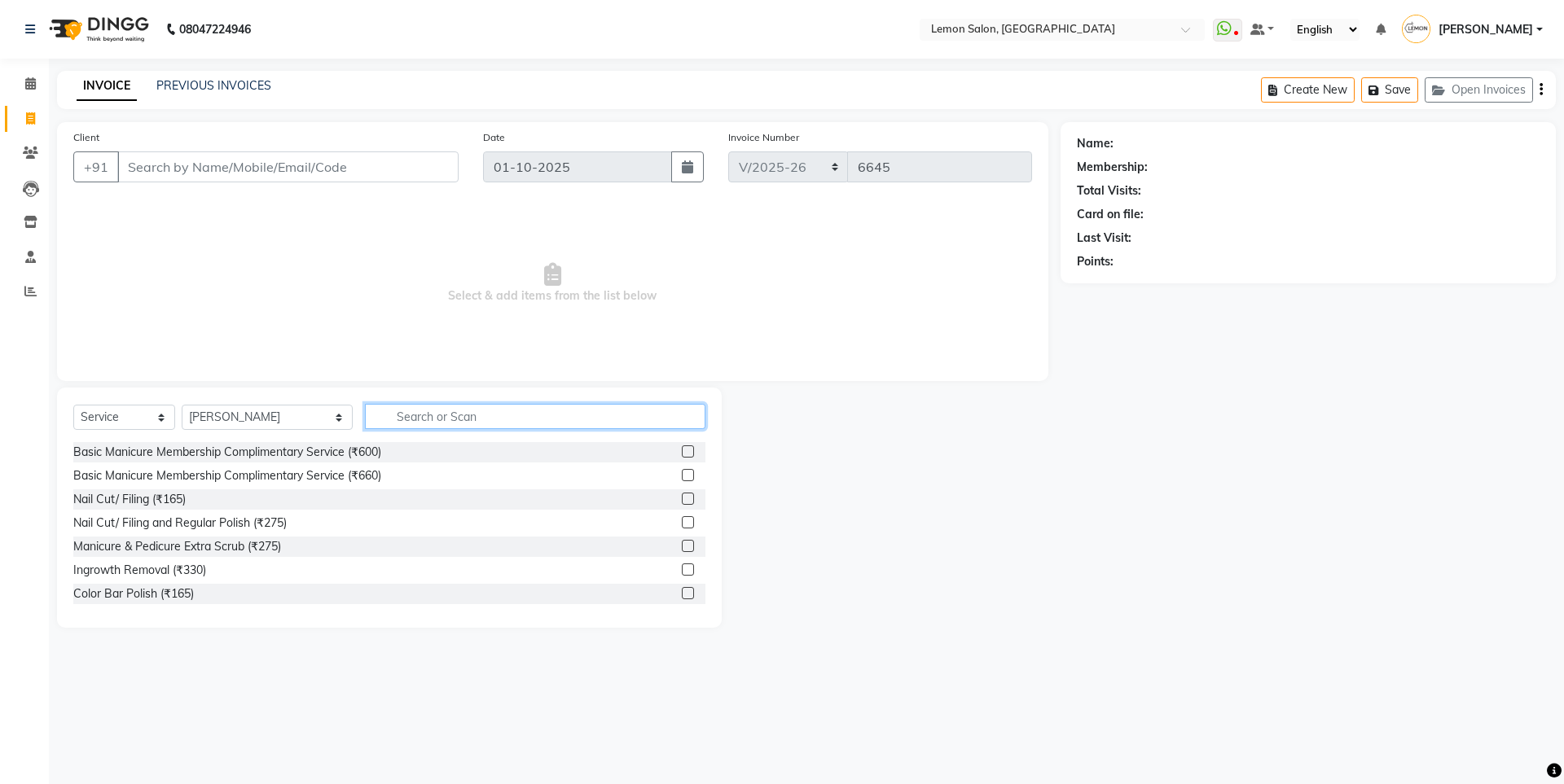
click at [373, 414] on input "text" at bounding box center [535, 416] width 340 height 25
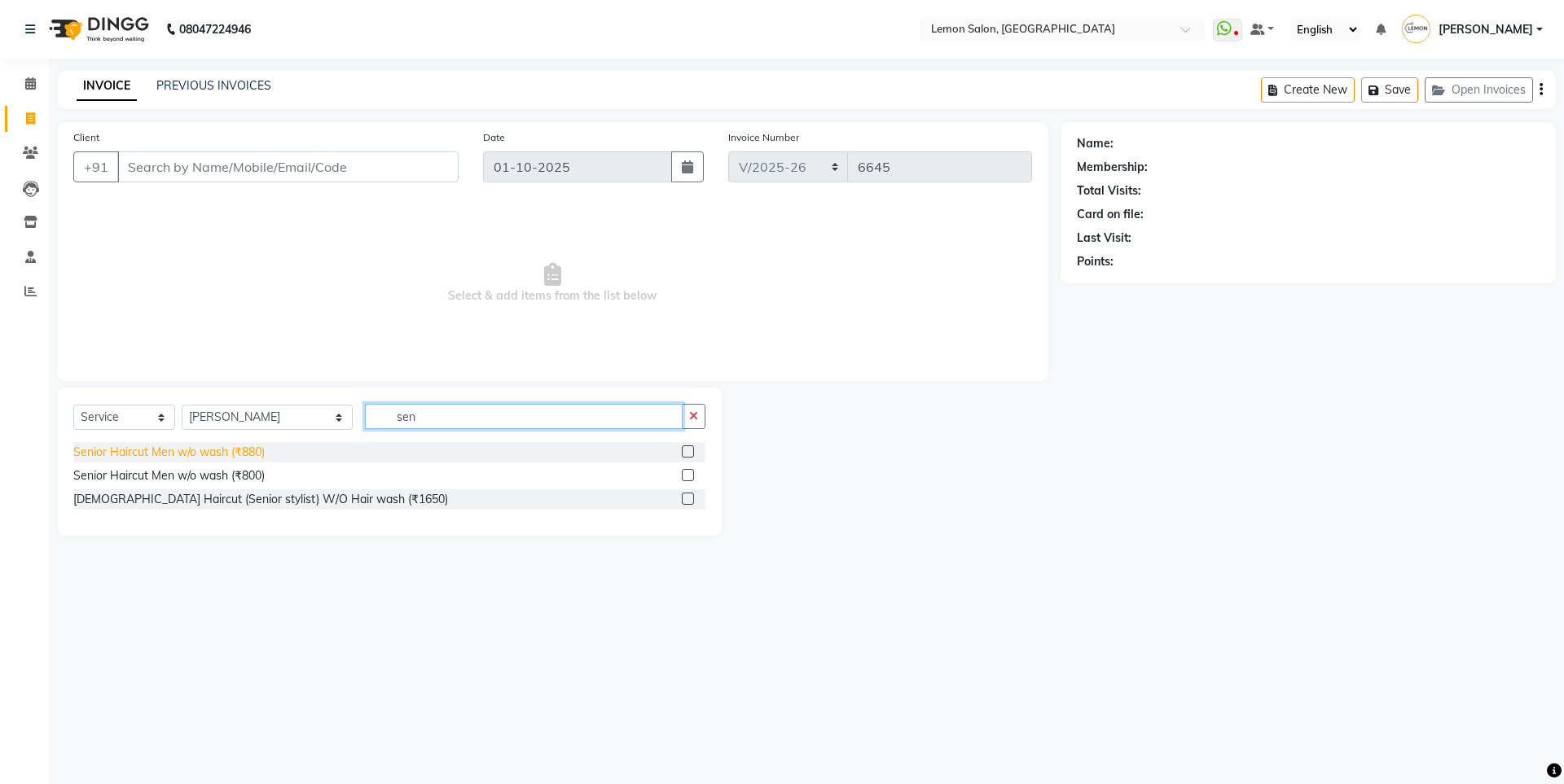
type input "sen"
click at [242, 458] on div "Senior Haircut Men w/o wash (₹880)" at bounding box center [169, 452] width 191 height 17
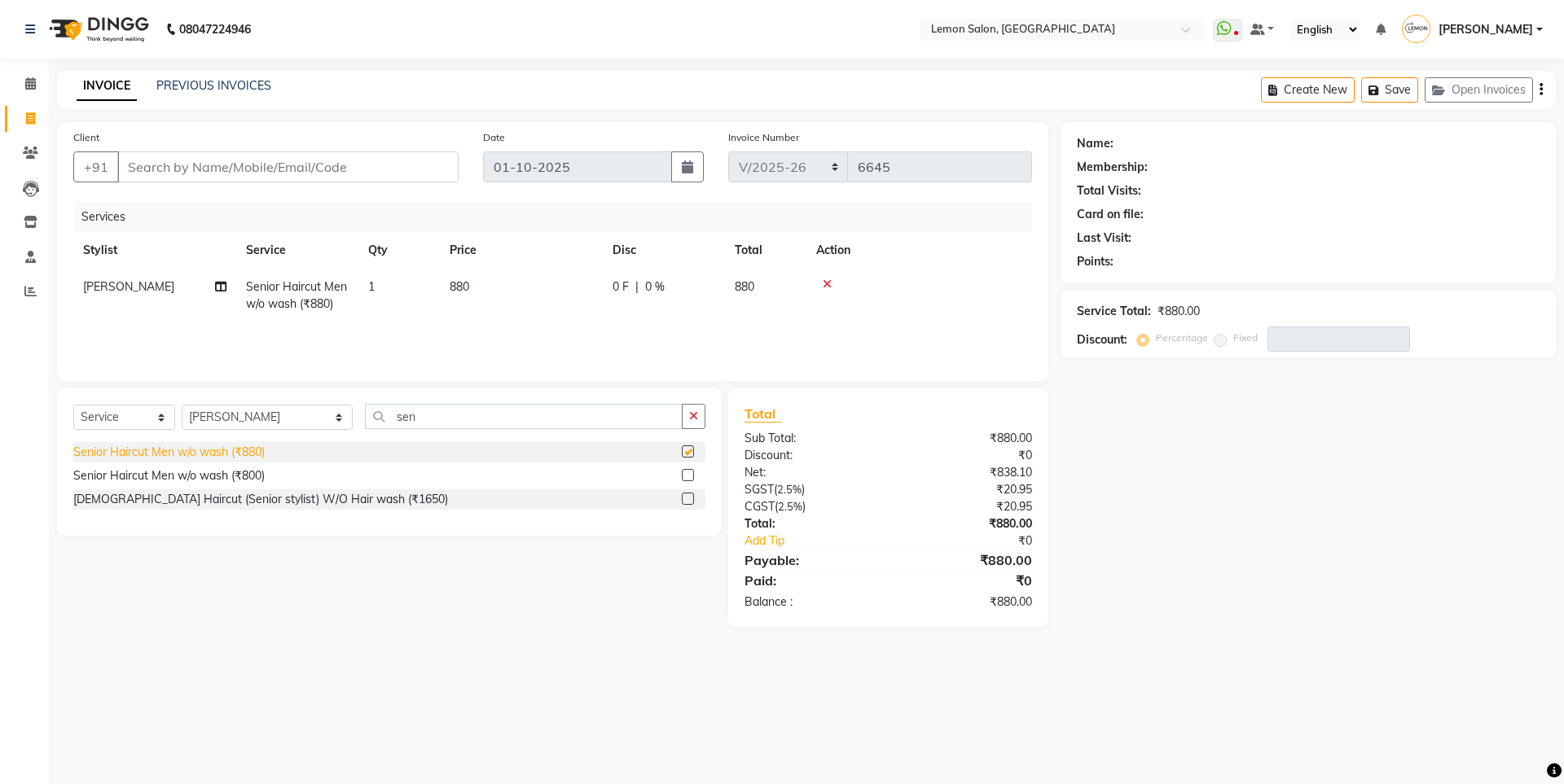
checkbox input "false"
click at [266, 167] on input "Client" at bounding box center [288, 166] width 341 height 31
type input "9"
type input "0"
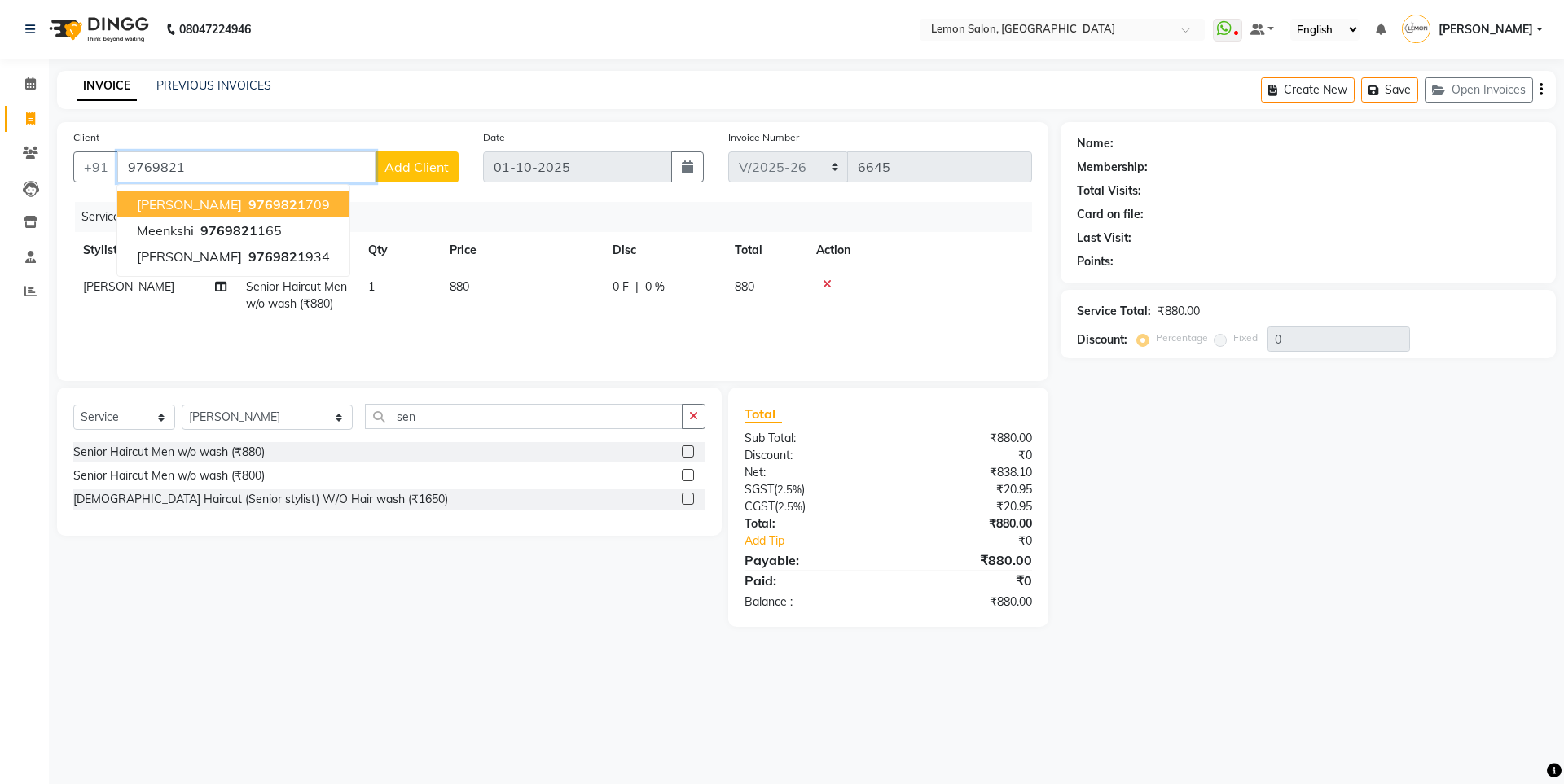
click at [242, 206] on span "DHANASHREE VERMA" at bounding box center [189, 204] width 105 height 17
type input "9769821709"
select select "1: Object"
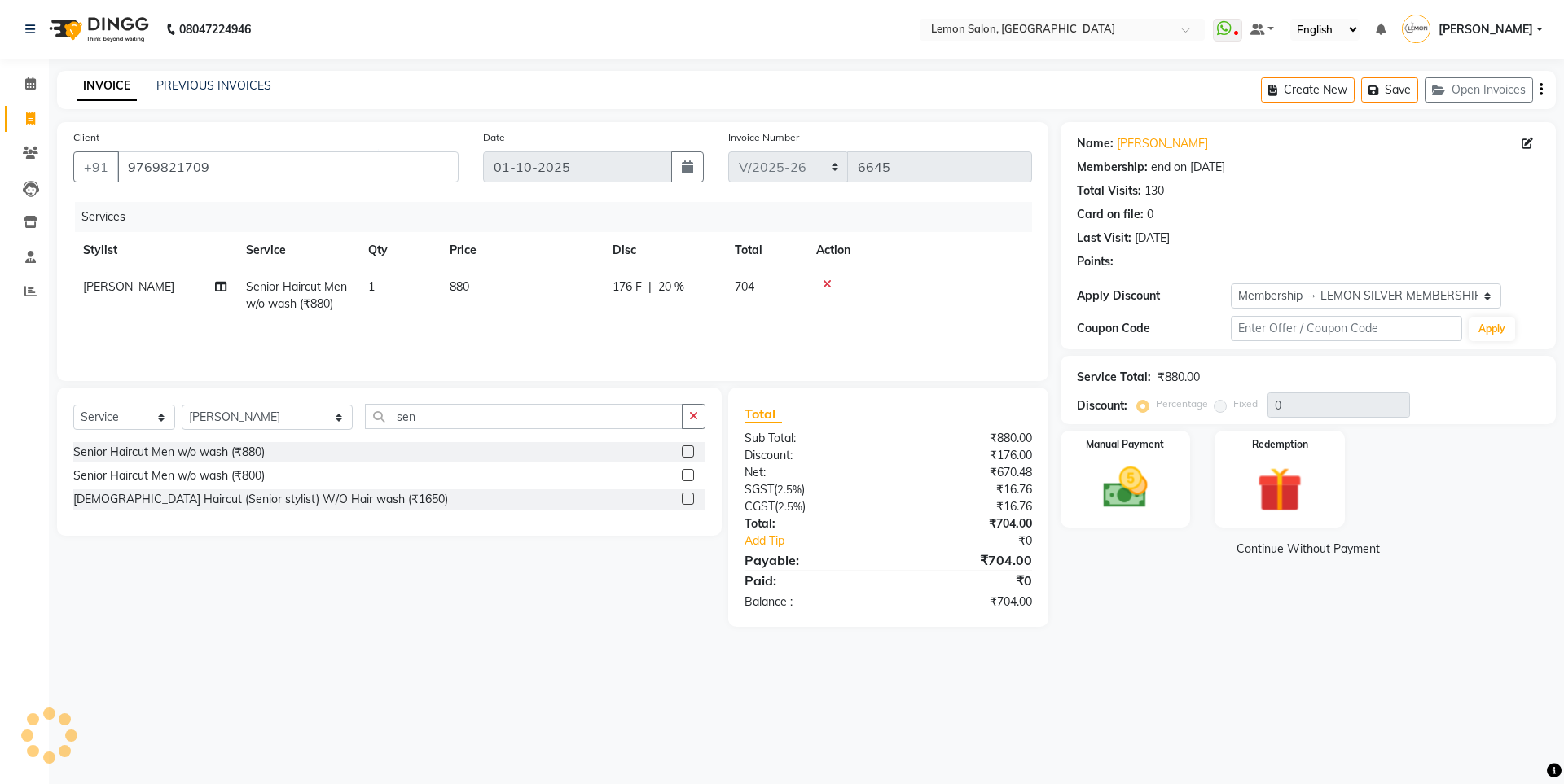
type input "20"
click at [1143, 457] on div "Manual Payment" at bounding box center [1124, 479] width 135 height 100
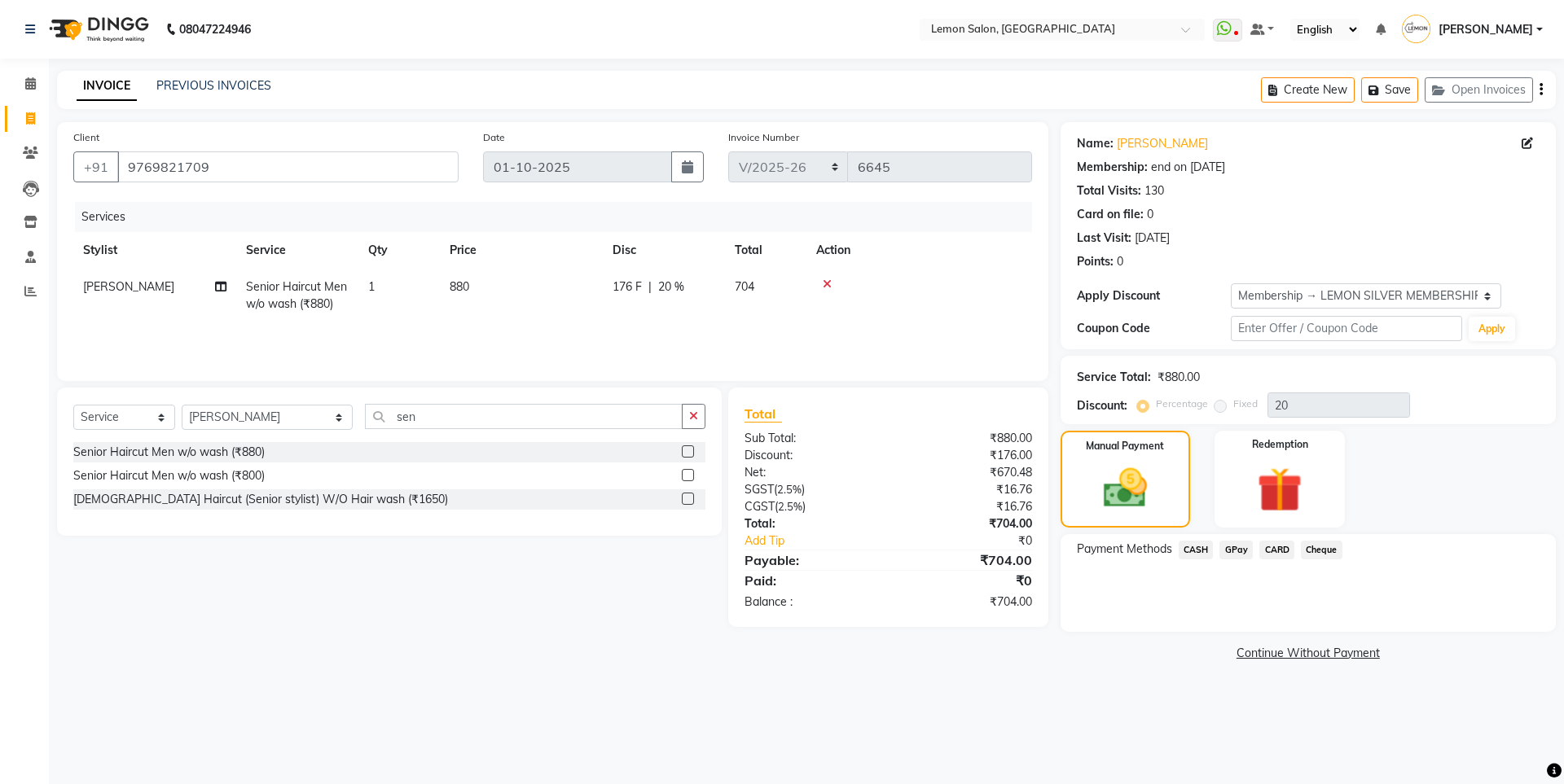
click at [1236, 550] on span "GPay" at bounding box center [1236, 550] width 33 height 19
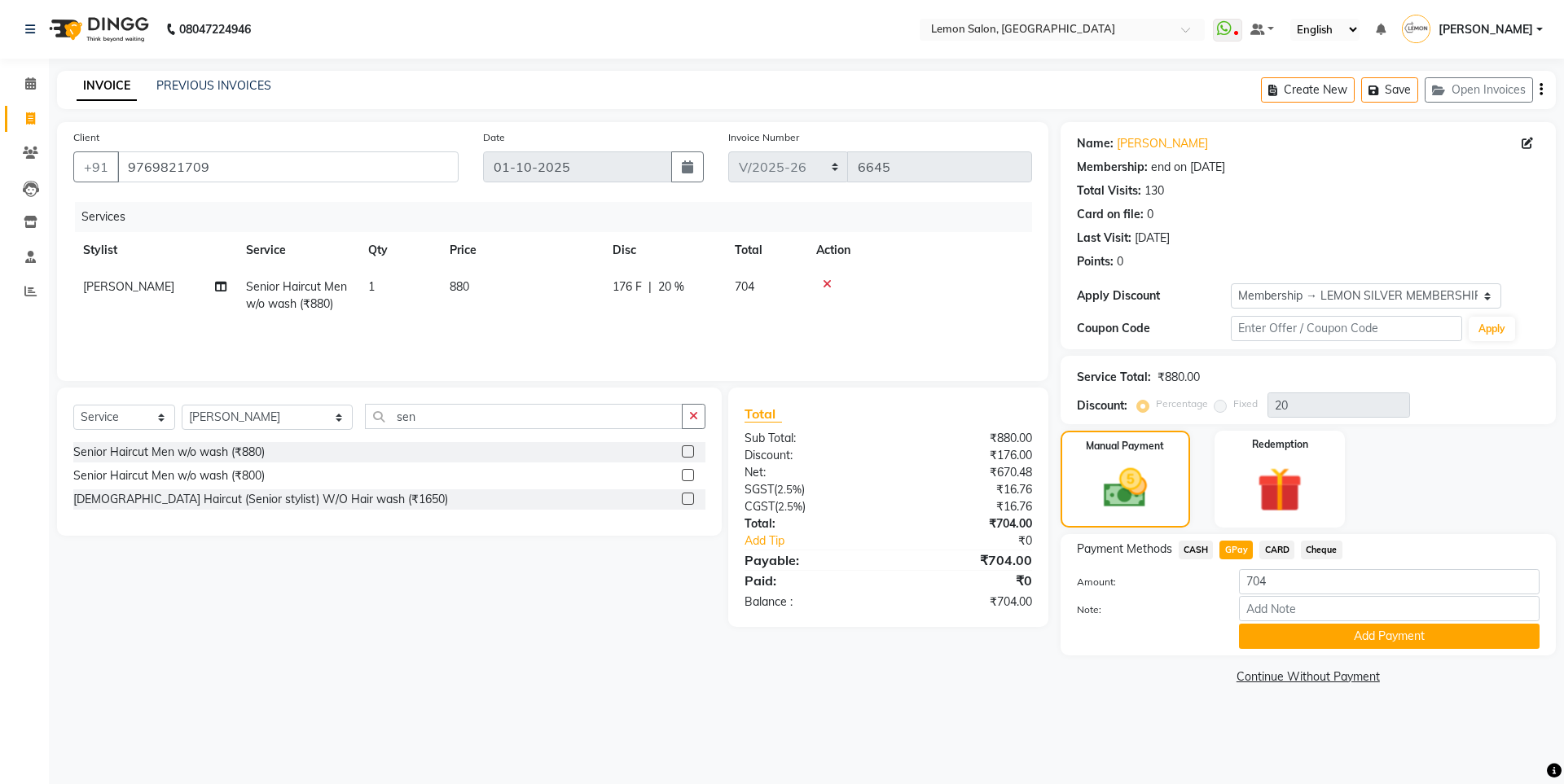
click at [1273, 632] on button "Add Payment" at bounding box center [1388, 637] width 301 height 25
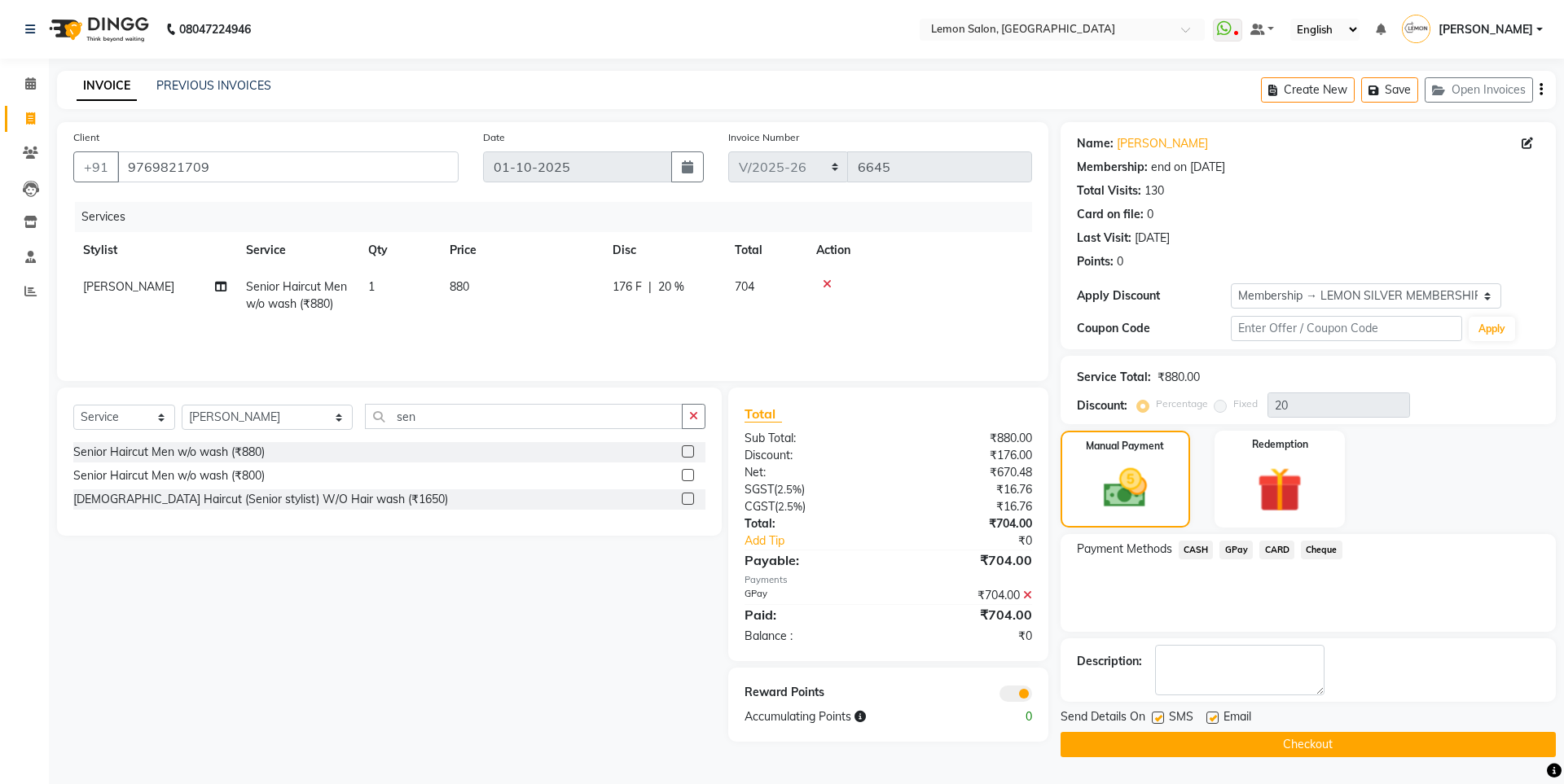
click at [1225, 745] on button "Checkout" at bounding box center [1308, 744] width 495 height 25
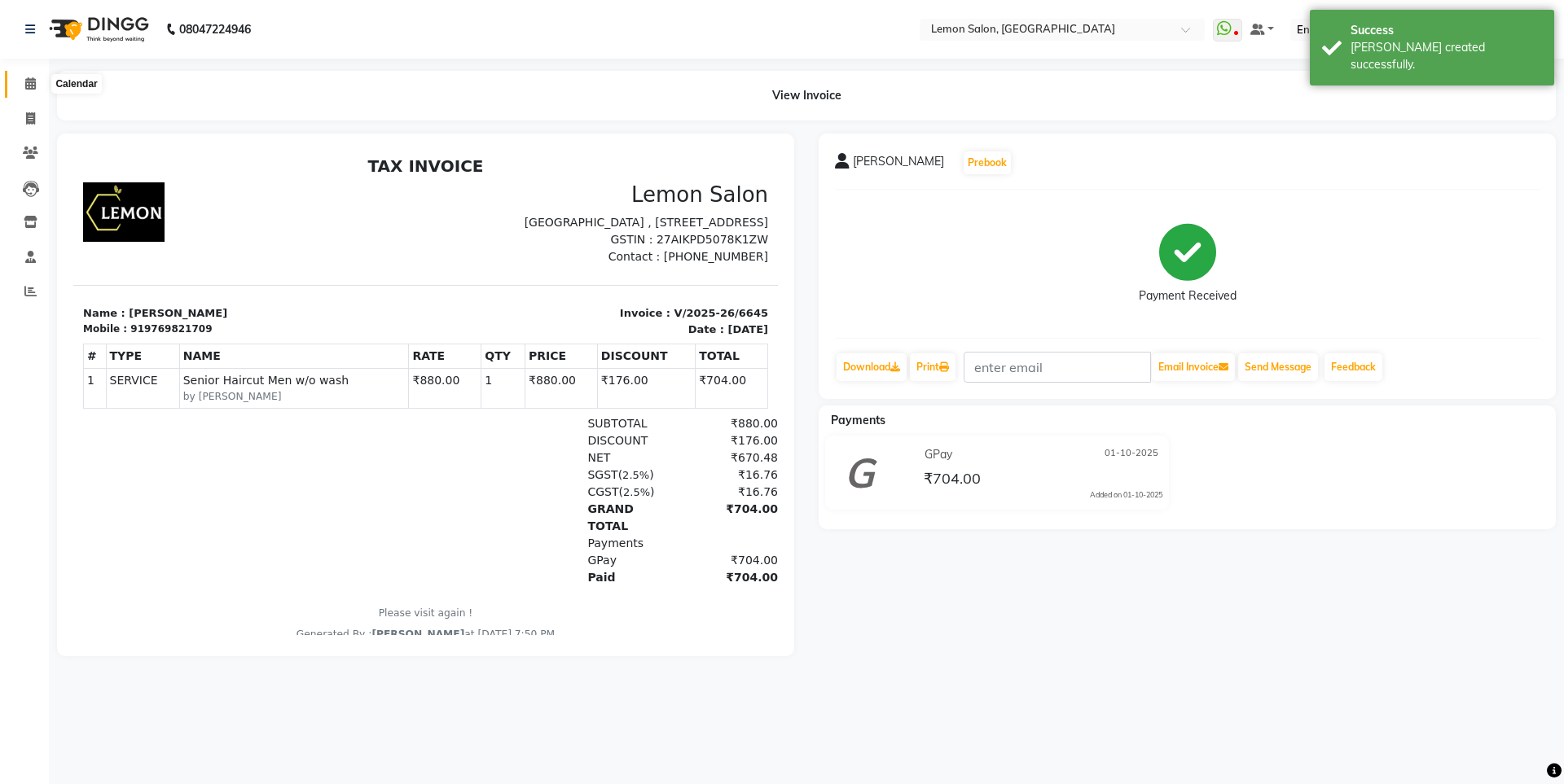
click at [28, 91] on span at bounding box center [31, 84] width 28 height 19
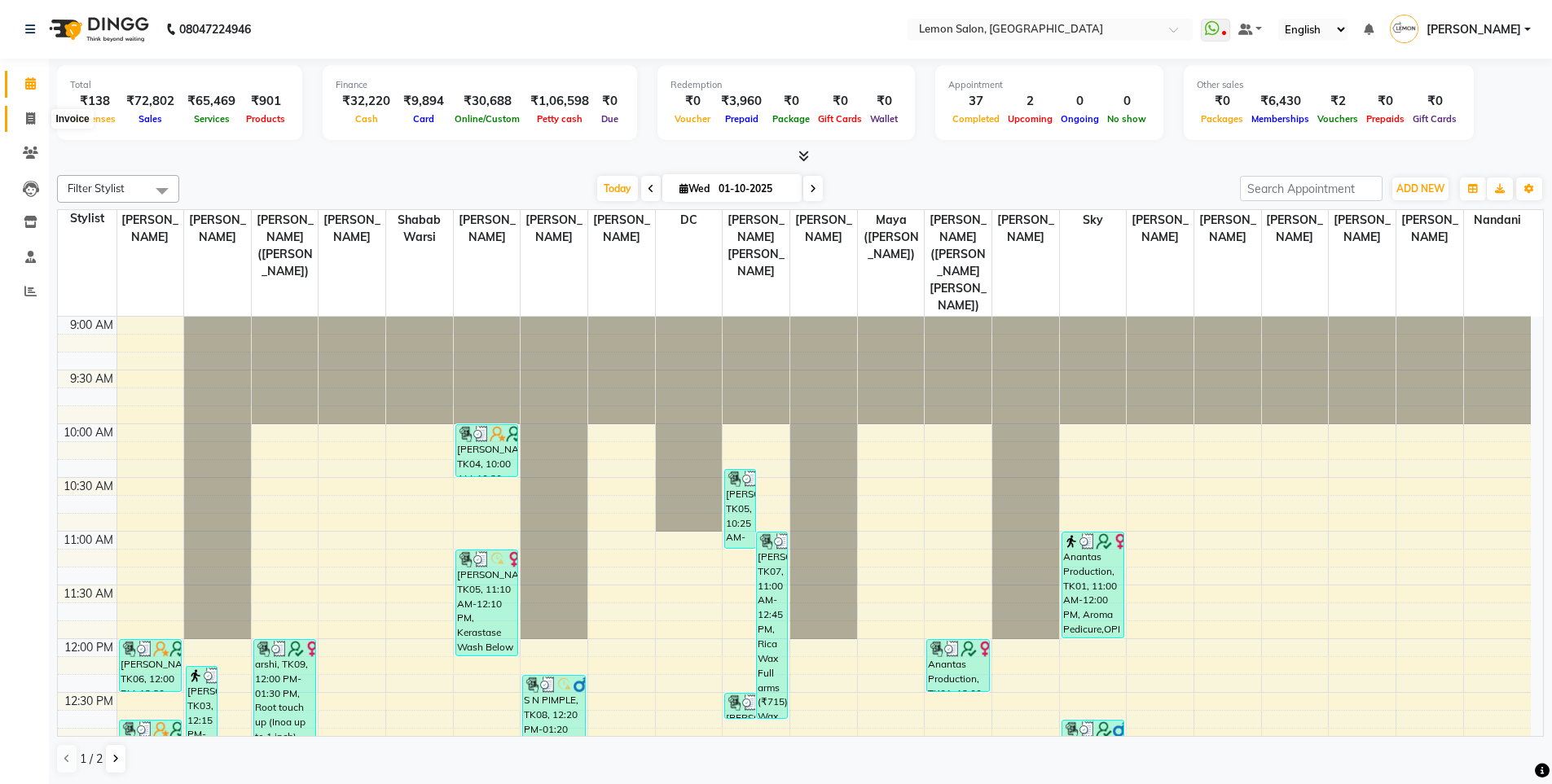
click at [38, 118] on span at bounding box center [31, 119] width 28 height 19
select select "service"
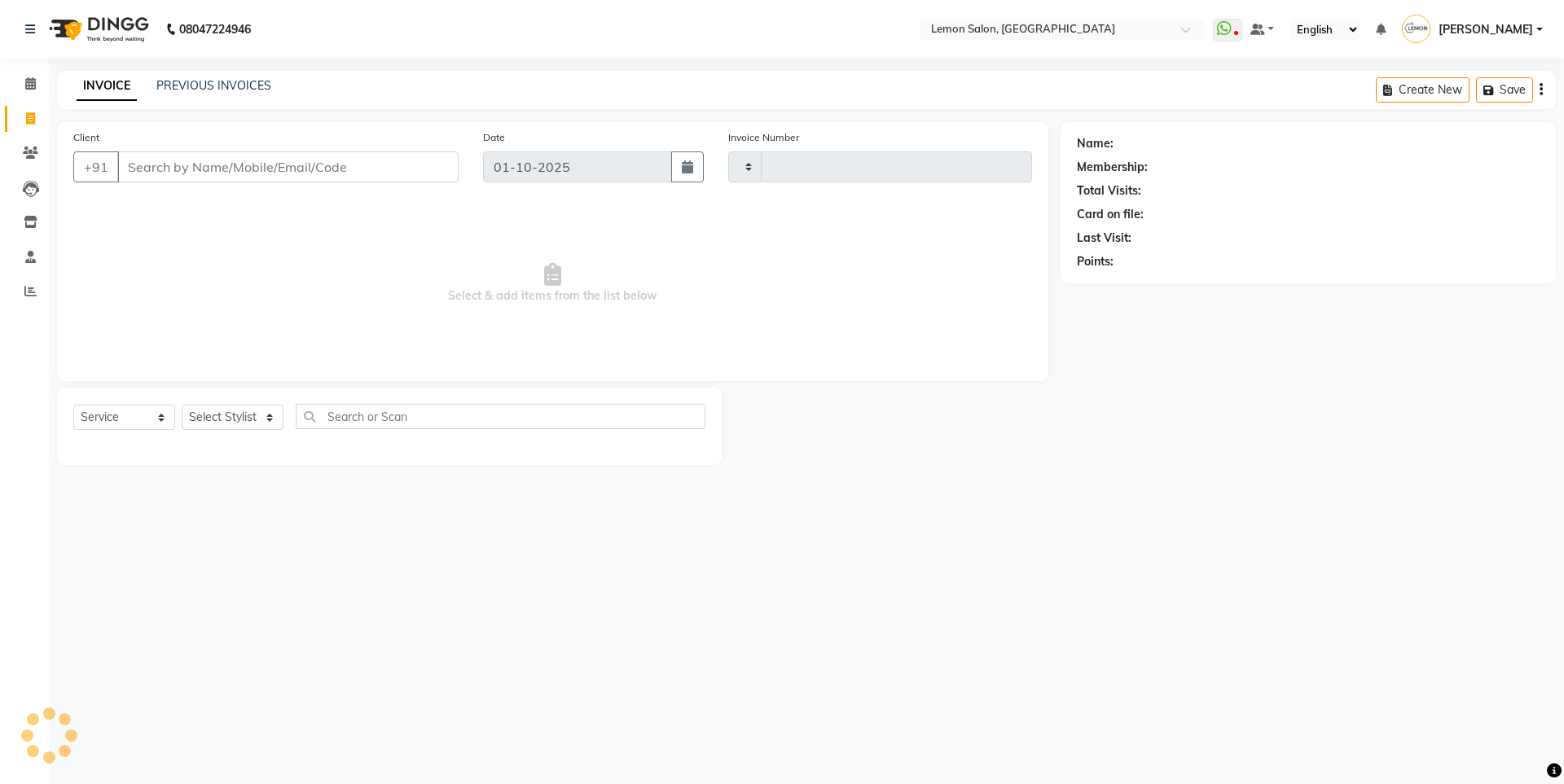
type input "6646"
select select "566"
click at [240, 418] on select "Select Stylist" at bounding box center [232, 417] width 102 height 25
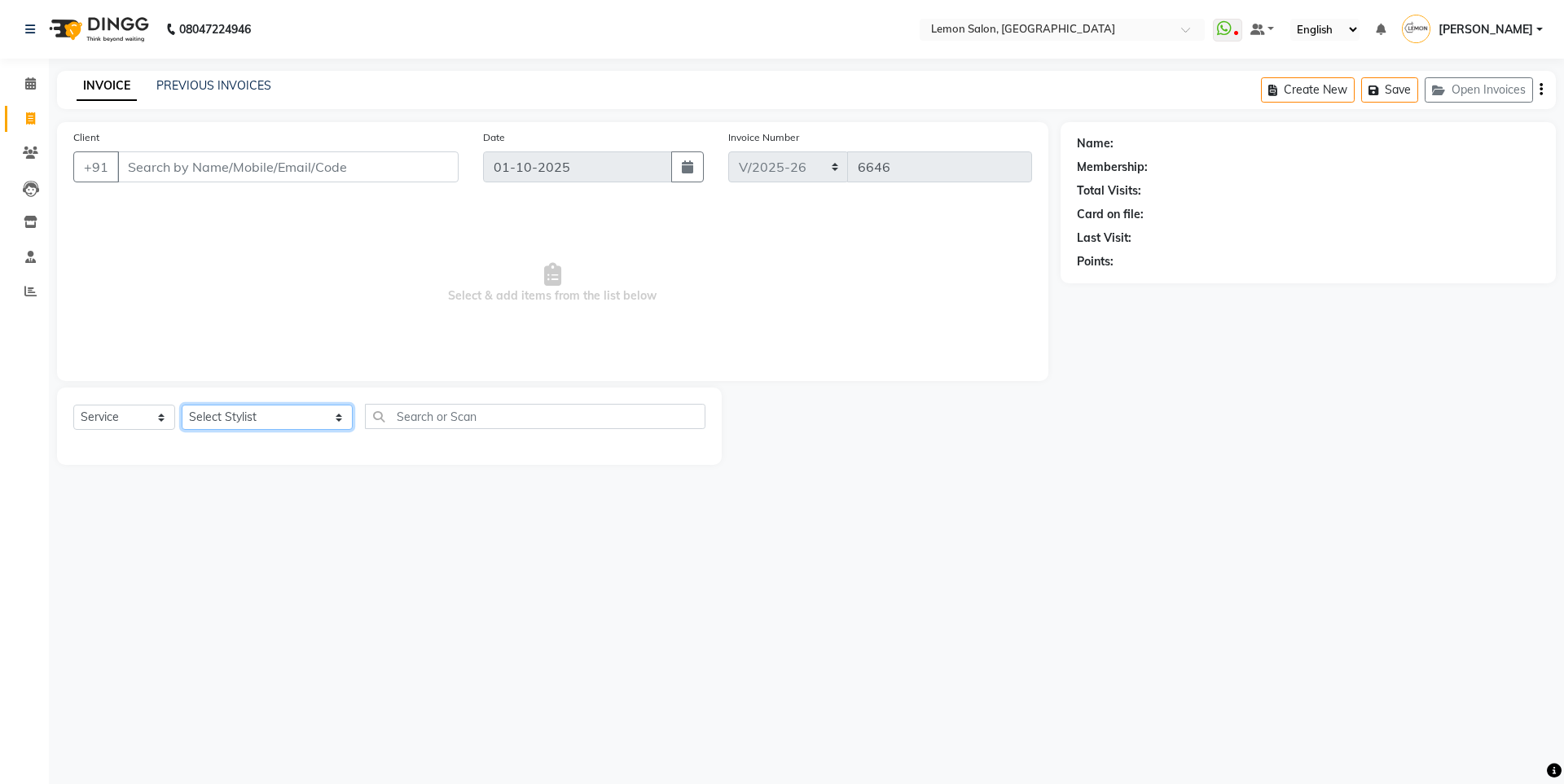
select select "7396"
click at [181, 405] on select "Select Stylist Aakash Buchiude Azaz Kassara DC Geeta Govind Rajput Idrisi Mehta…" at bounding box center [267, 417] width 171 height 25
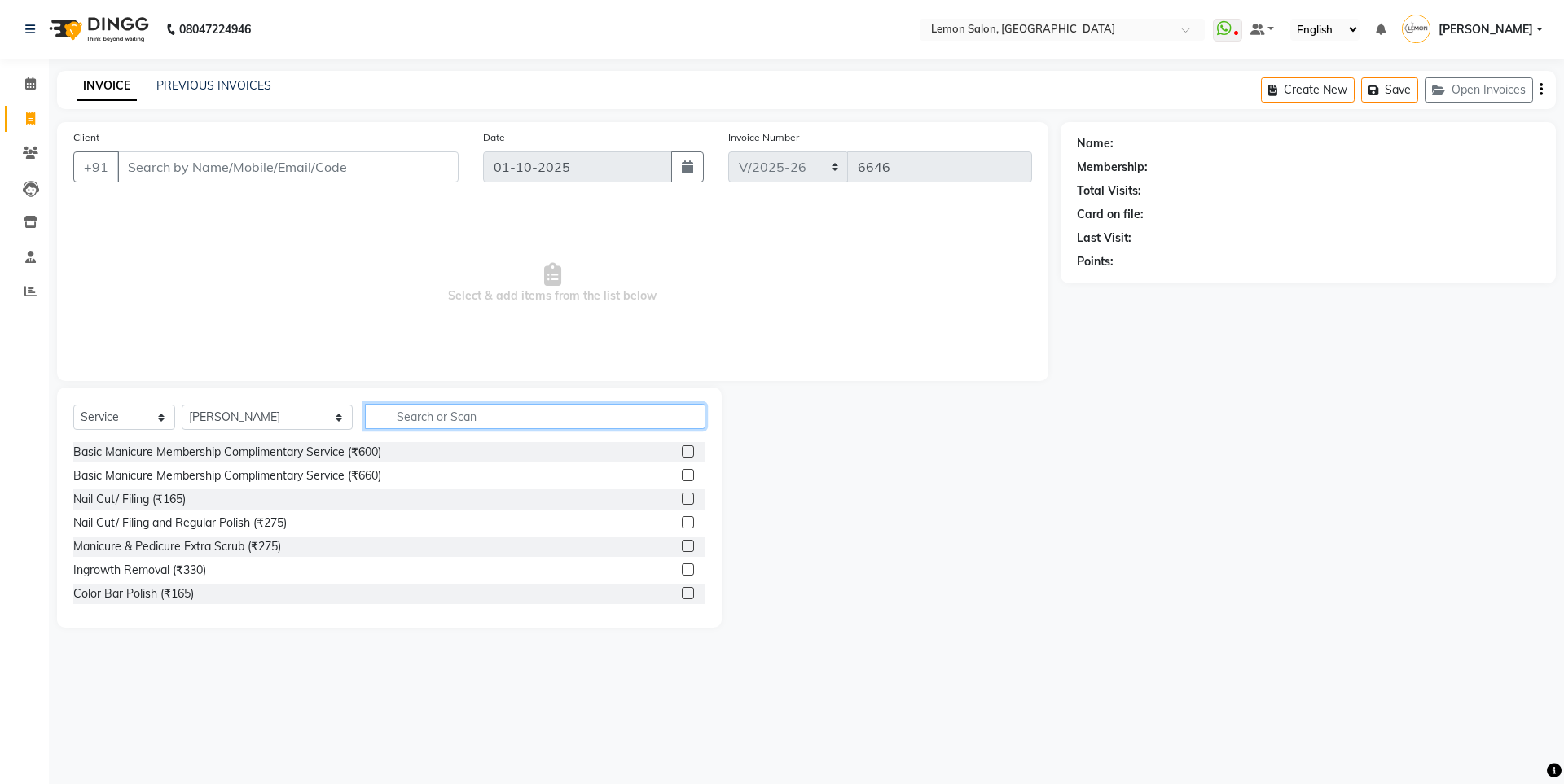
click at [365, 422] on input "text" at bounding box center [535, 416] width 340 height 25
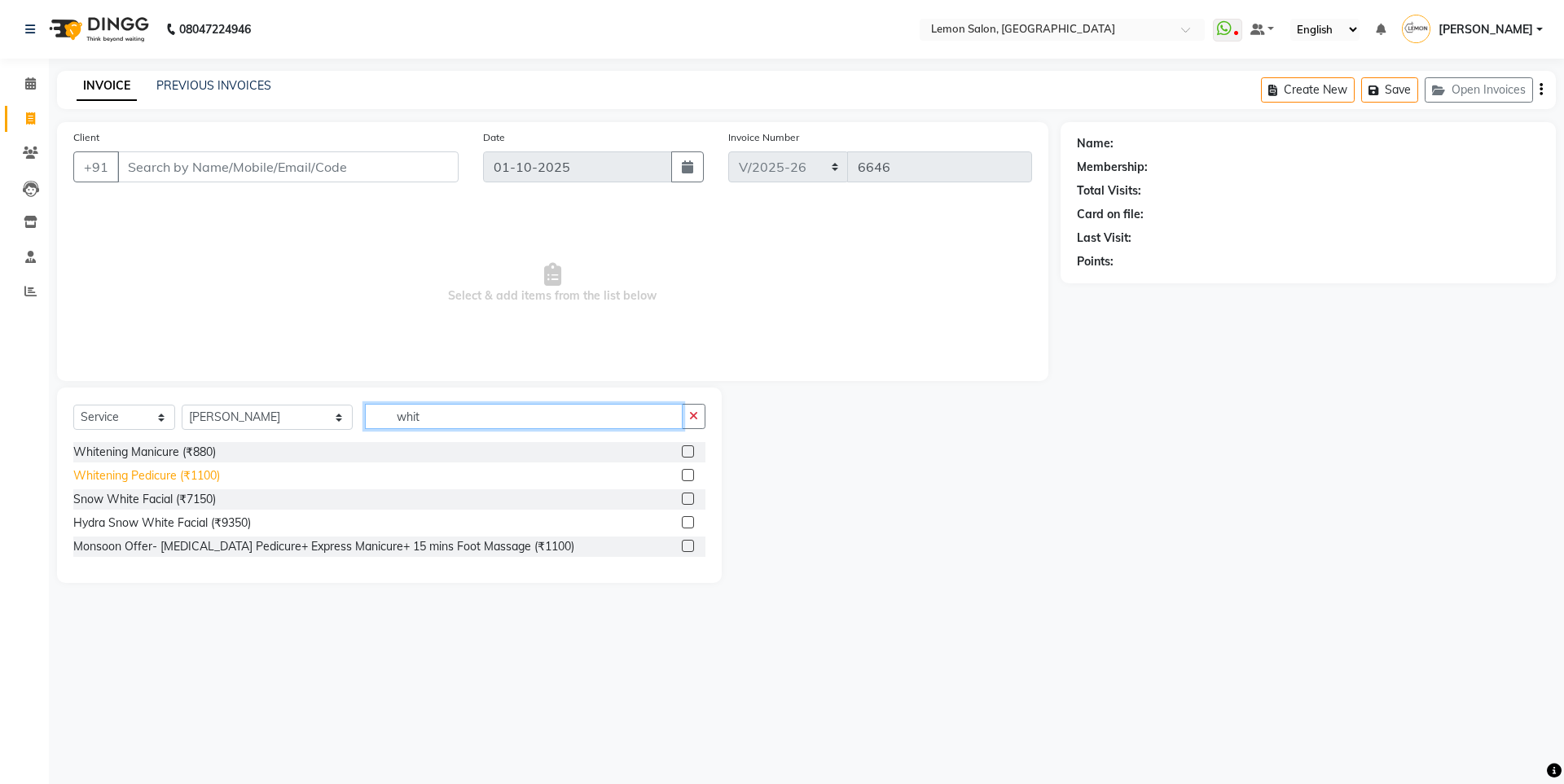
type input "whit"
click at [188, 478] on div "Whitening Pedicure (₹1100)" at bounding box center [147, 476] width 147 height 17
checkbox input "false"
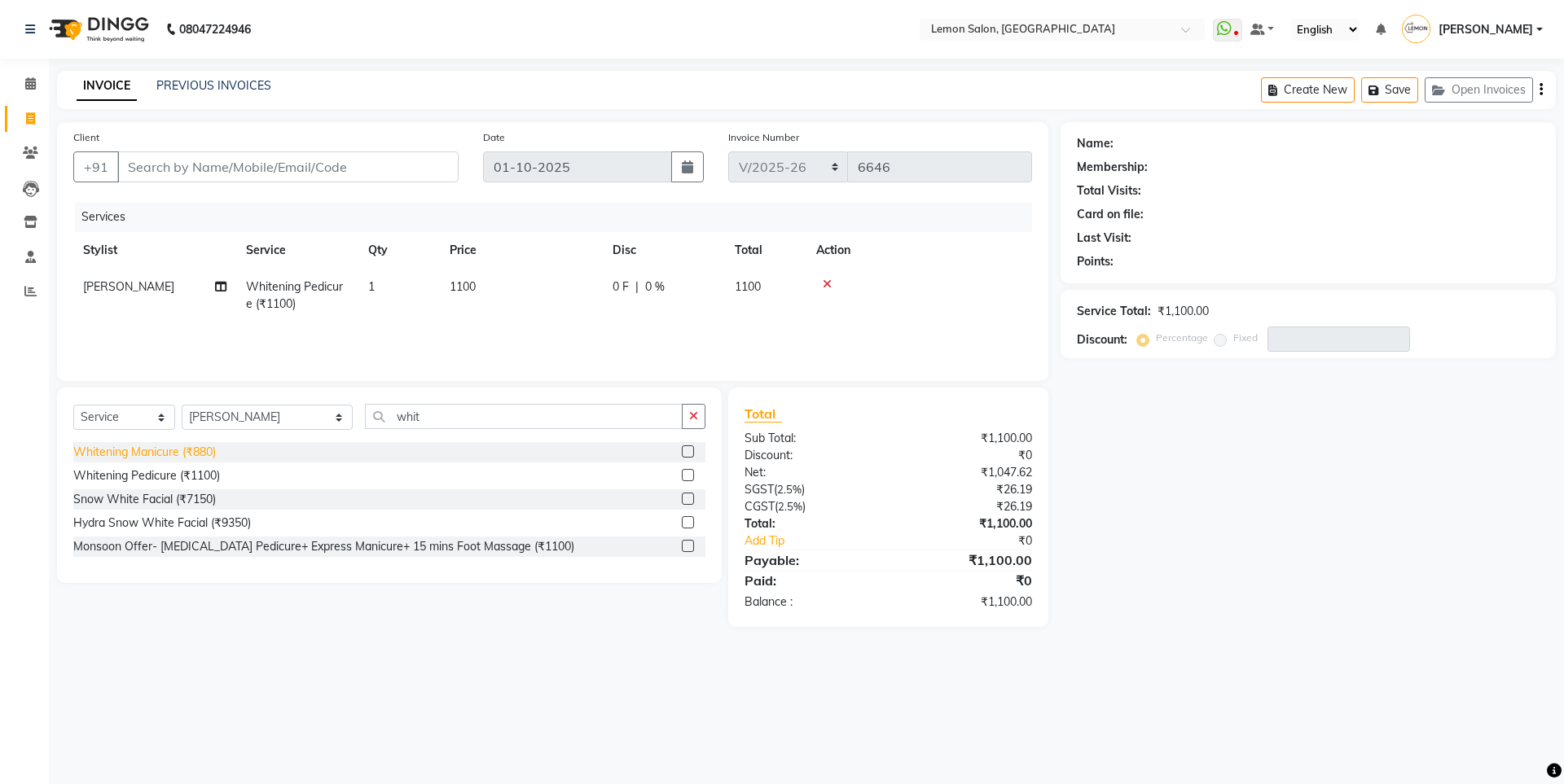
click at [197, 450] on div "Whitening Manicure (₹880)" at bounding box center [145, 452] width 142 height 17
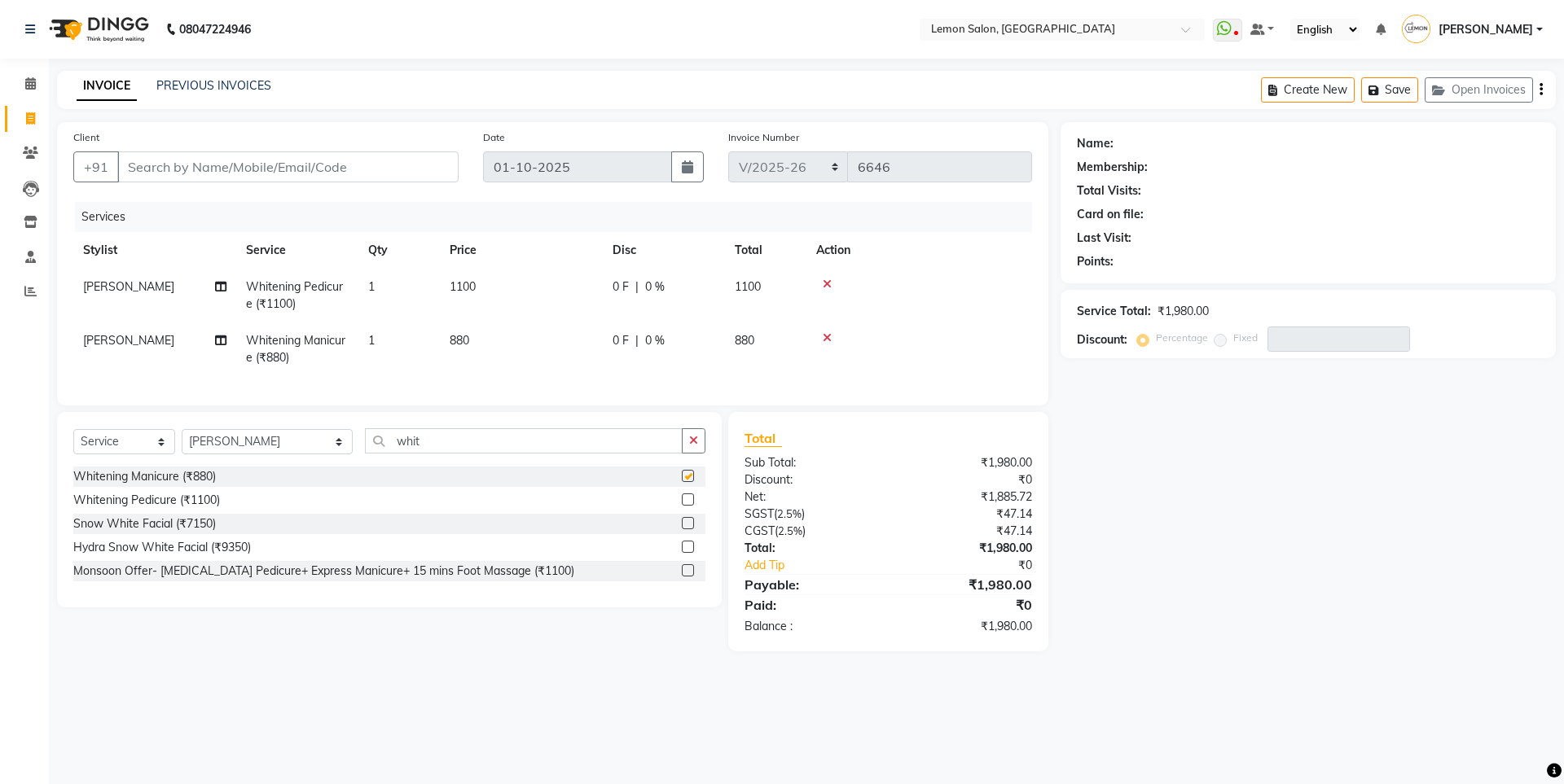
checkbox input "false"
click at [275, 449] on select "Select Stylist Aakash Buchiude Azaz Kassara DC Geeta Govind Rajput Idrisi Mehta…" at bounding box center [267, 441] width 171 height 25
select select "7391"
click at [181, 441] on select "Select Stylist Aakash Buchiude Azaz Kassara DC Geeta Govind Rajput Idrisi Mehta…" at bounding box center [267, 441] width 171 height 25
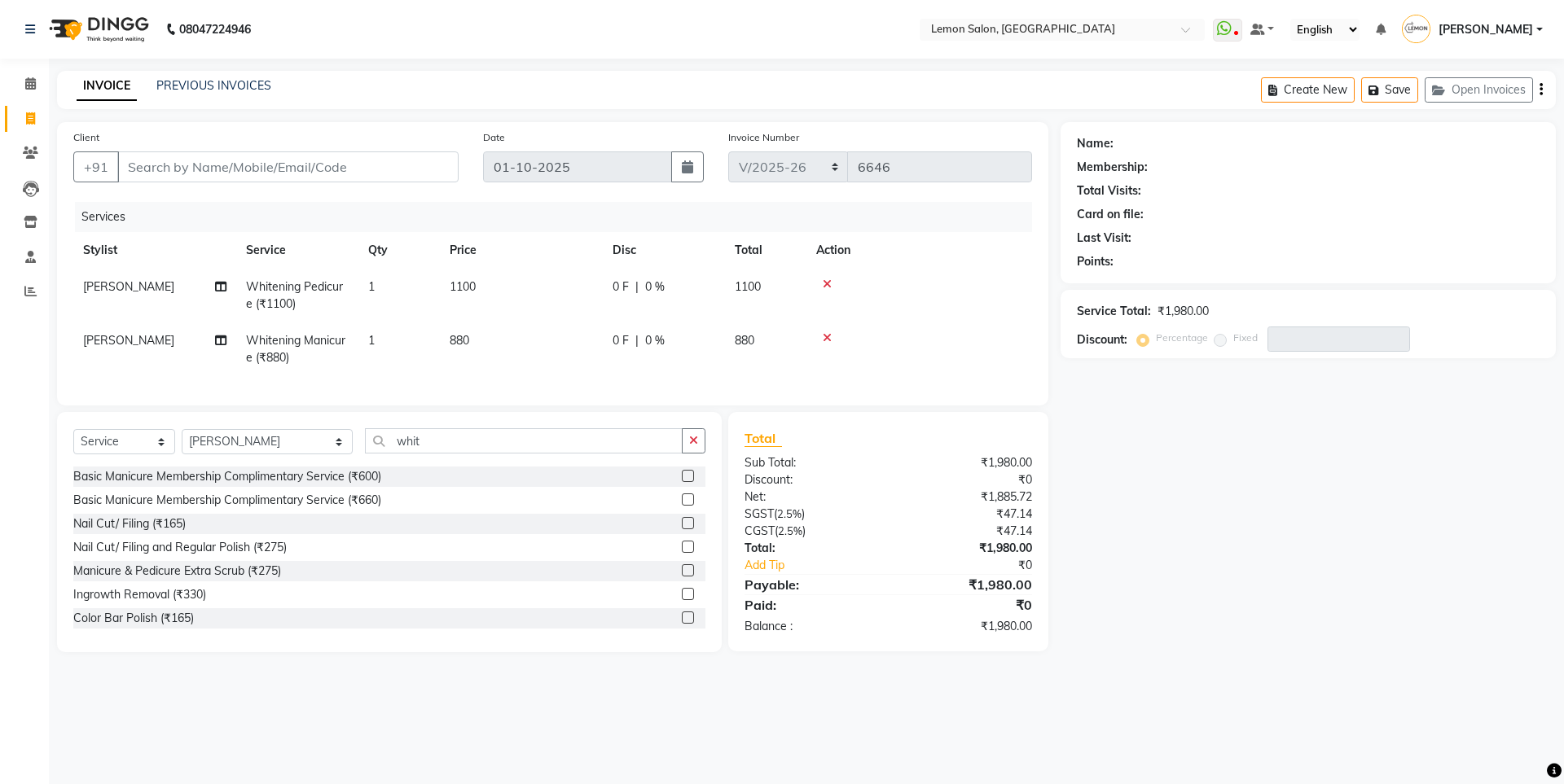
click at [691, 454] on button "button" at bounding box center [693, 440] width 24 height 25
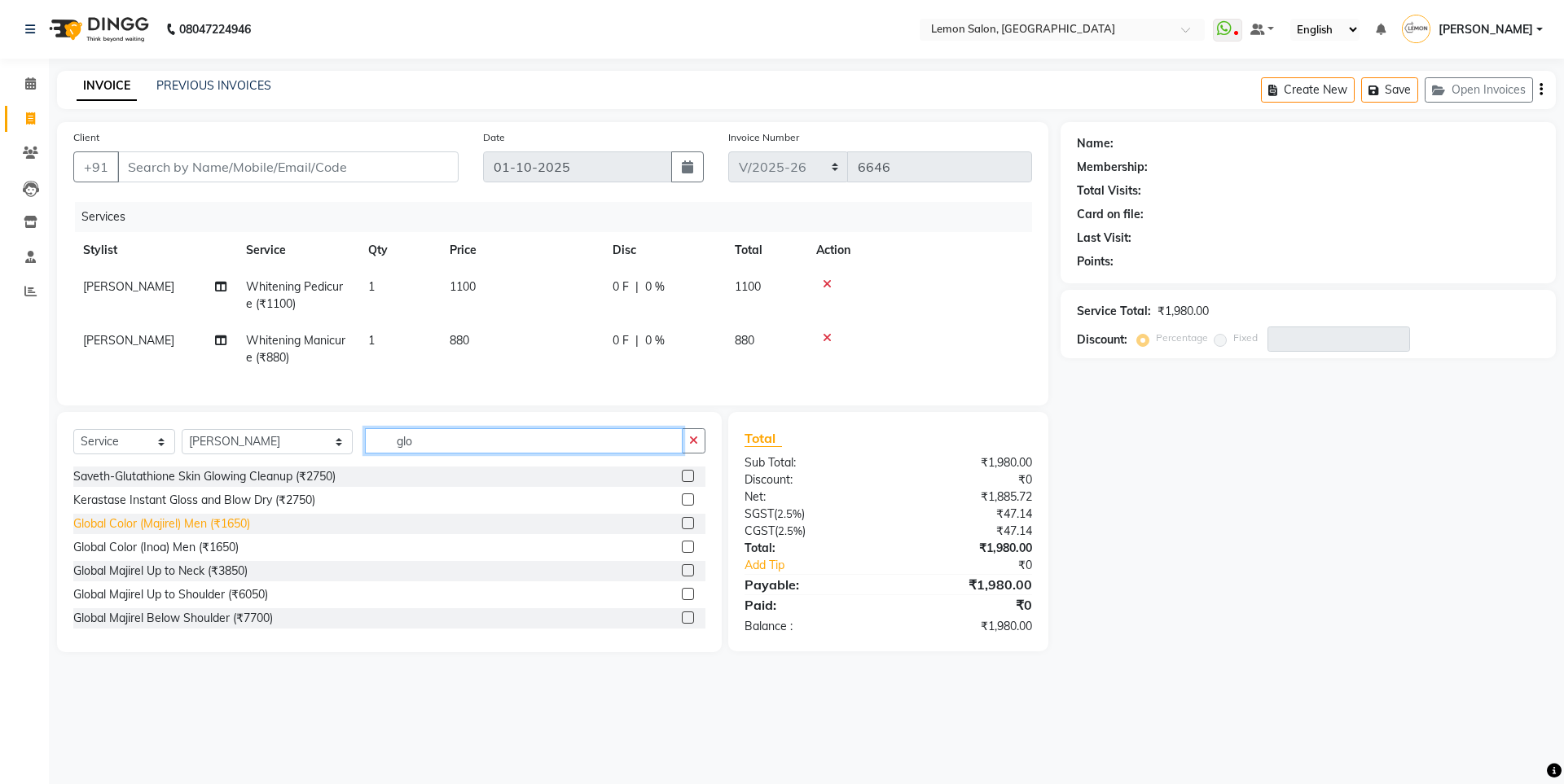
type input "glo"
click at [213, 532] on div "Global Color (Majirel) Men (₹1650)" at bounding box center [161, 524] width 176 height 17
checkbox input "false"
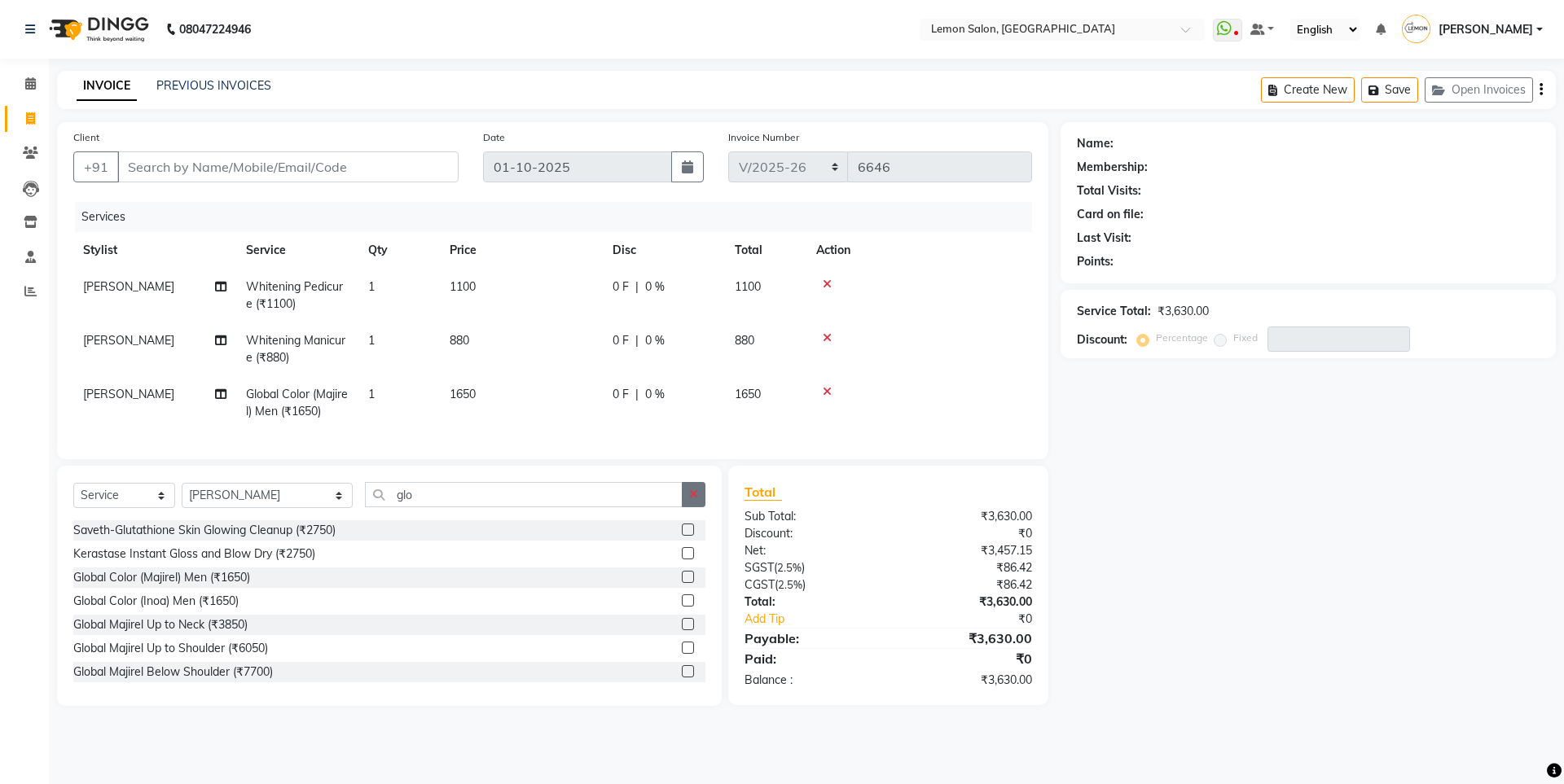
click at [691, 507] on button "button" at bounding box center [693, 494] width 24 height 25
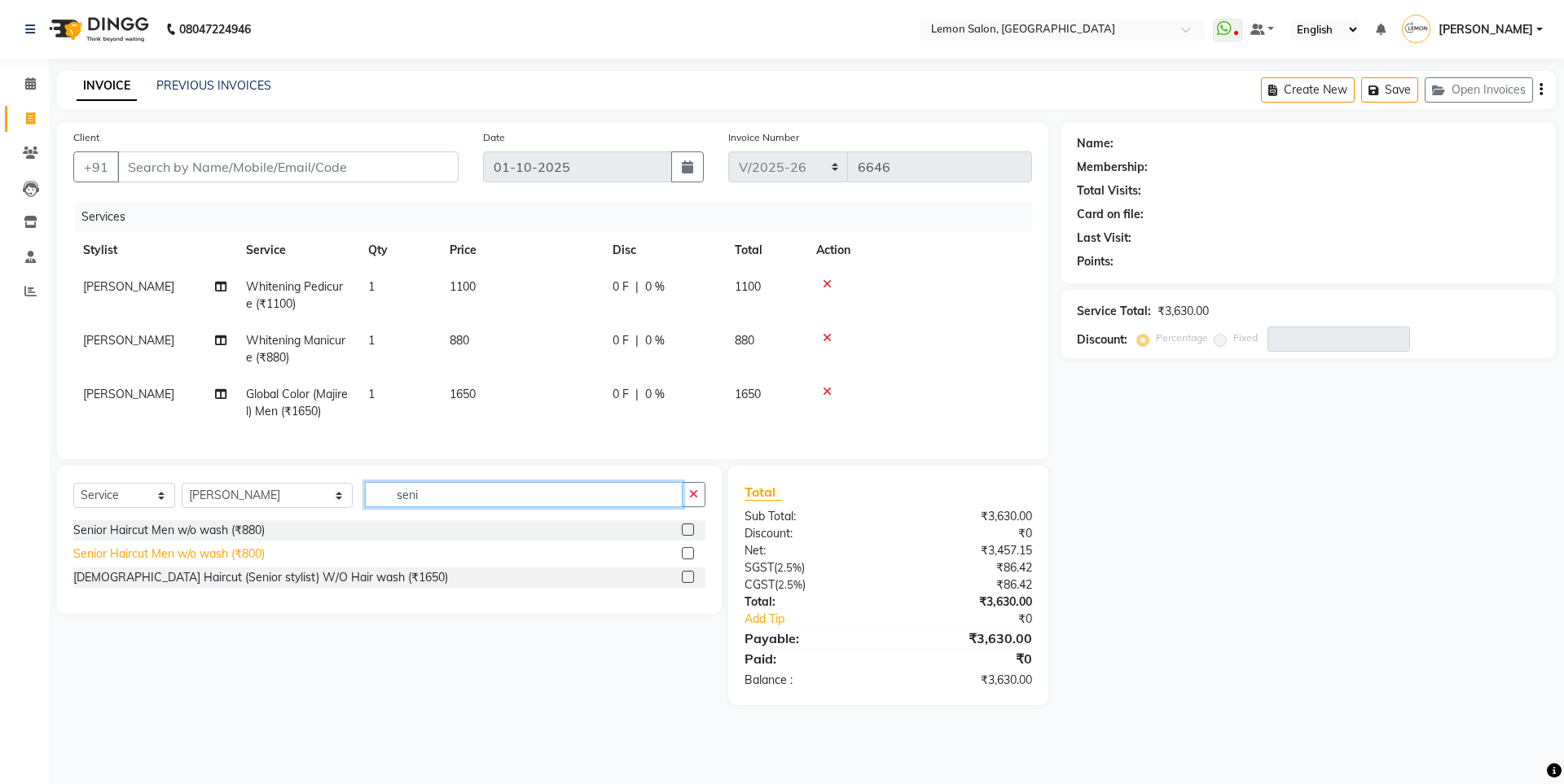
type input "seni"
click at [75, 563] on div "Senior Haircut Men w/o wash (₹800)" at bounding box center [169, 554] width 191 height 17
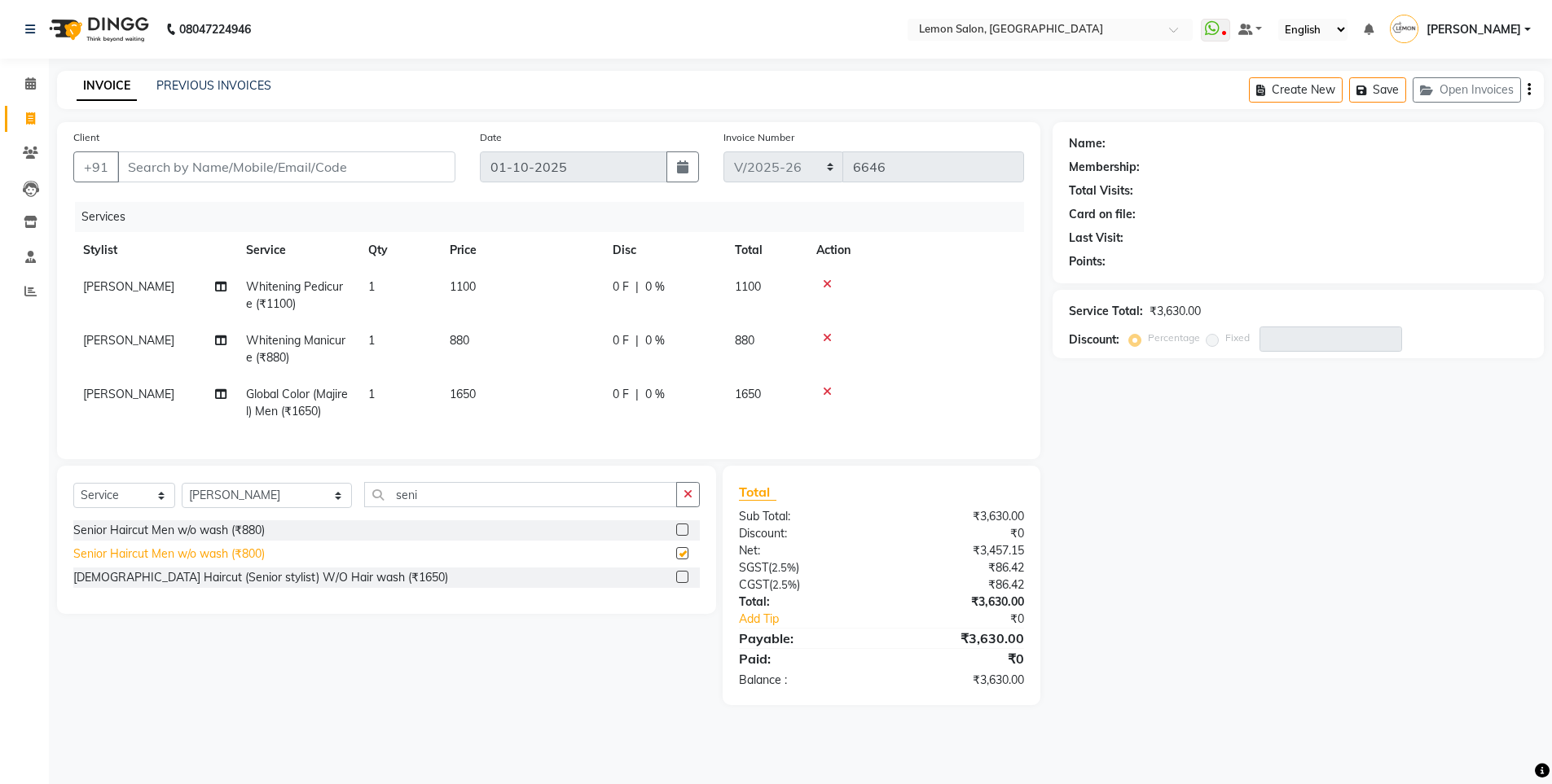
checkbox input "false"
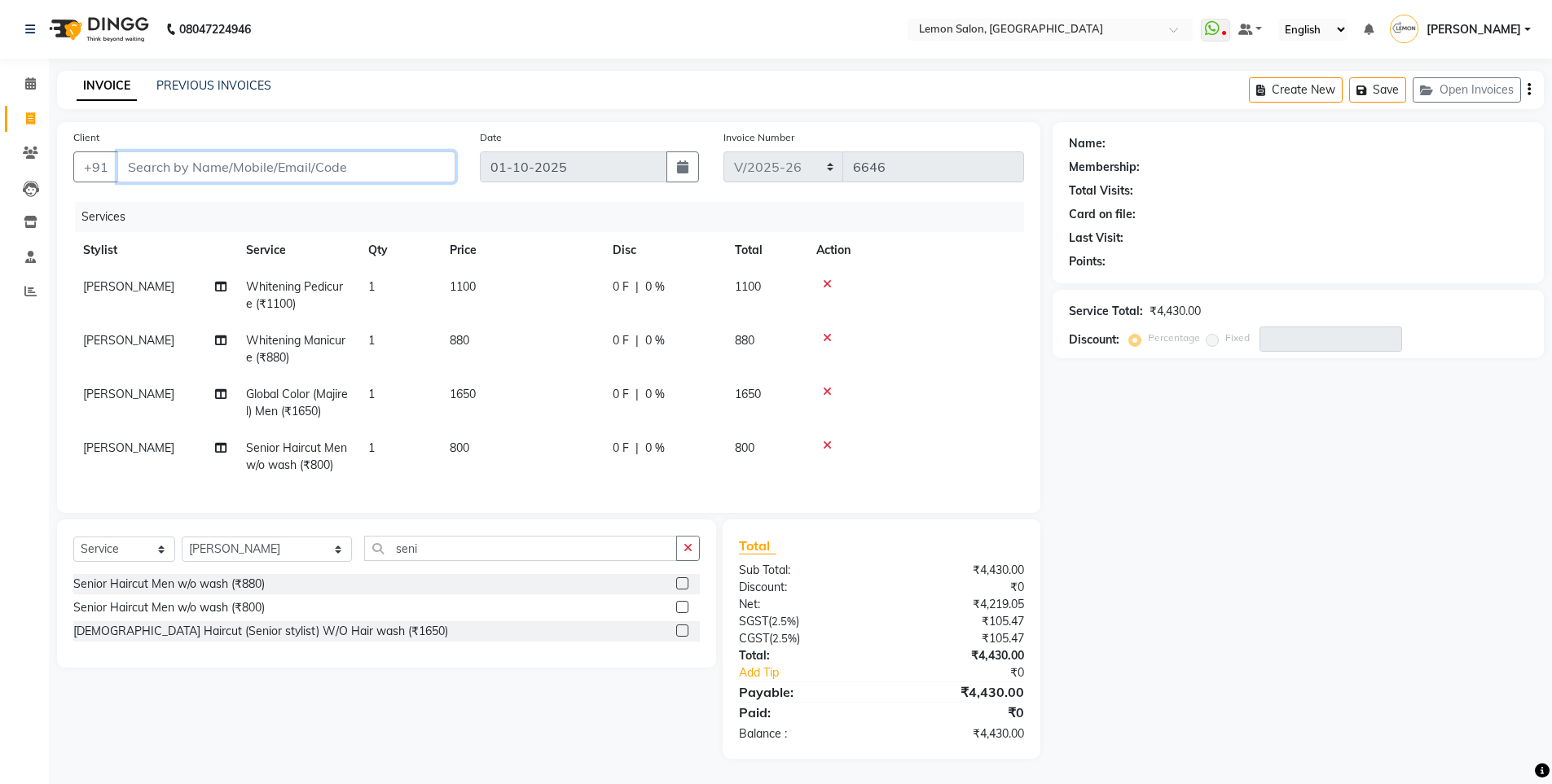
click at [272, 165] on input "Client" at bounding box center [287, 166] width 338 height 31
type input "8"
type input "0"
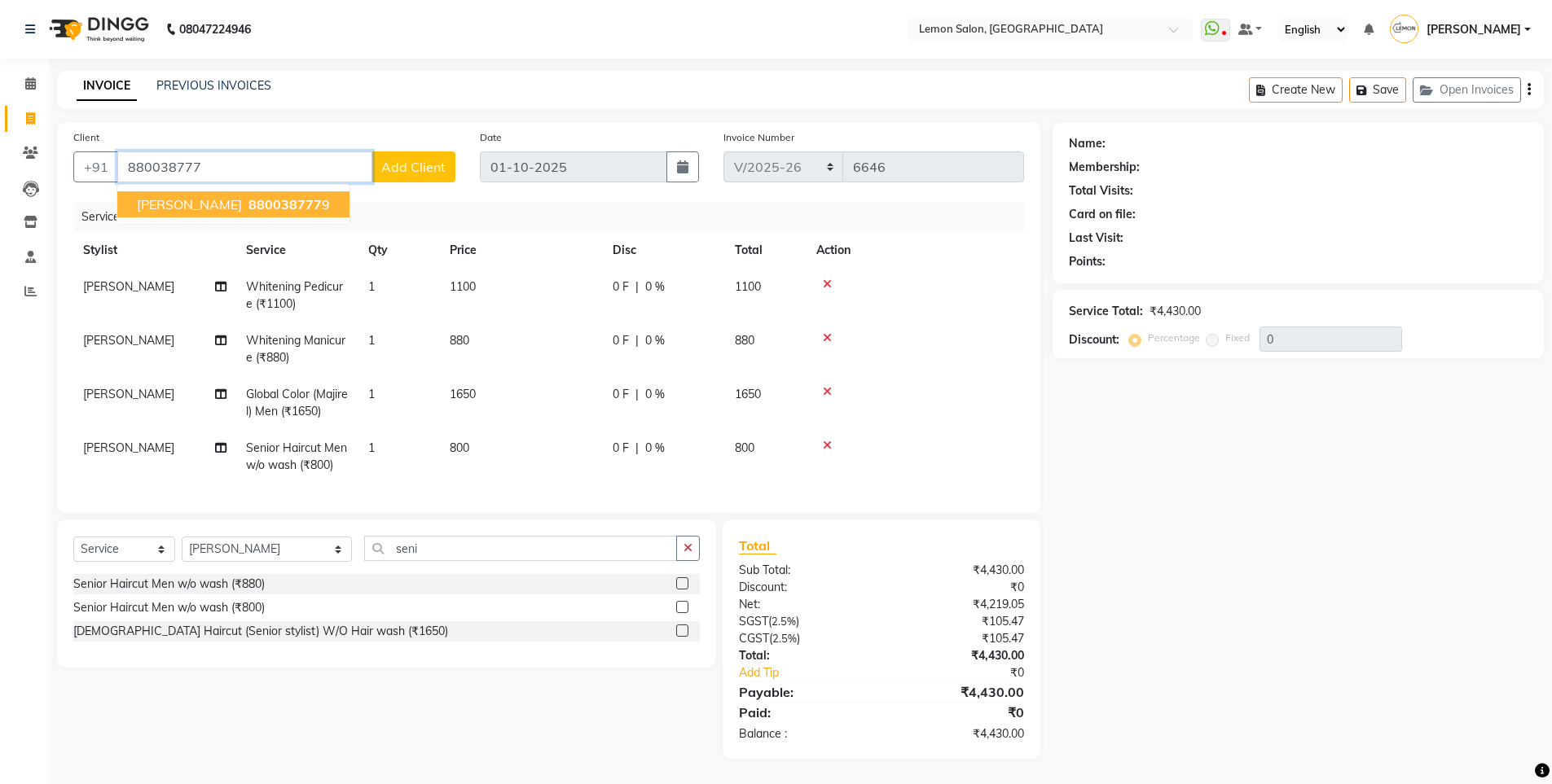
click at [182, 195] on button "SMITA SINGLA 880038777 9" at bounding box center [234, 204] width 232 height 26
type input "8800387779"
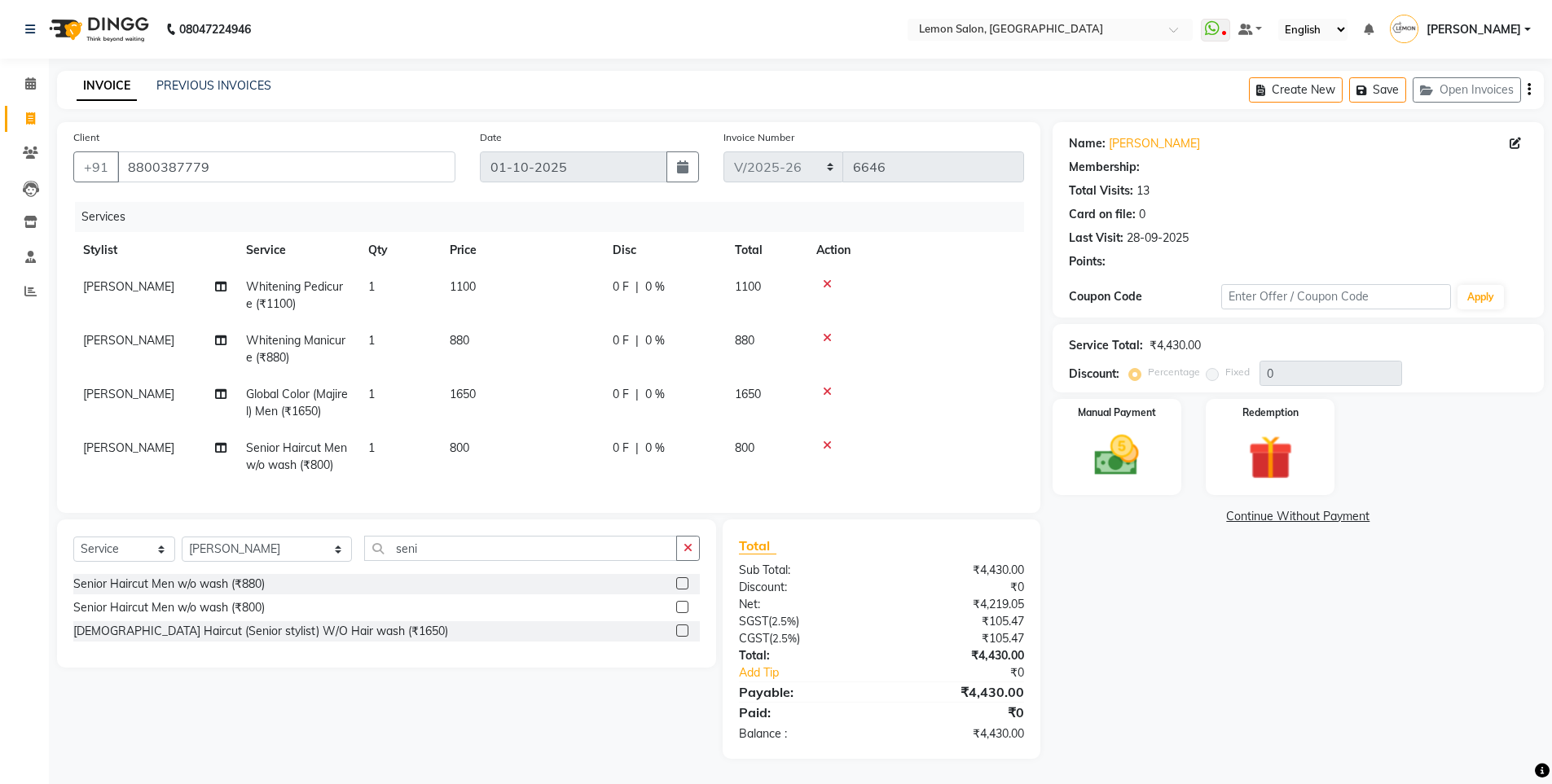
select select "1: Object"
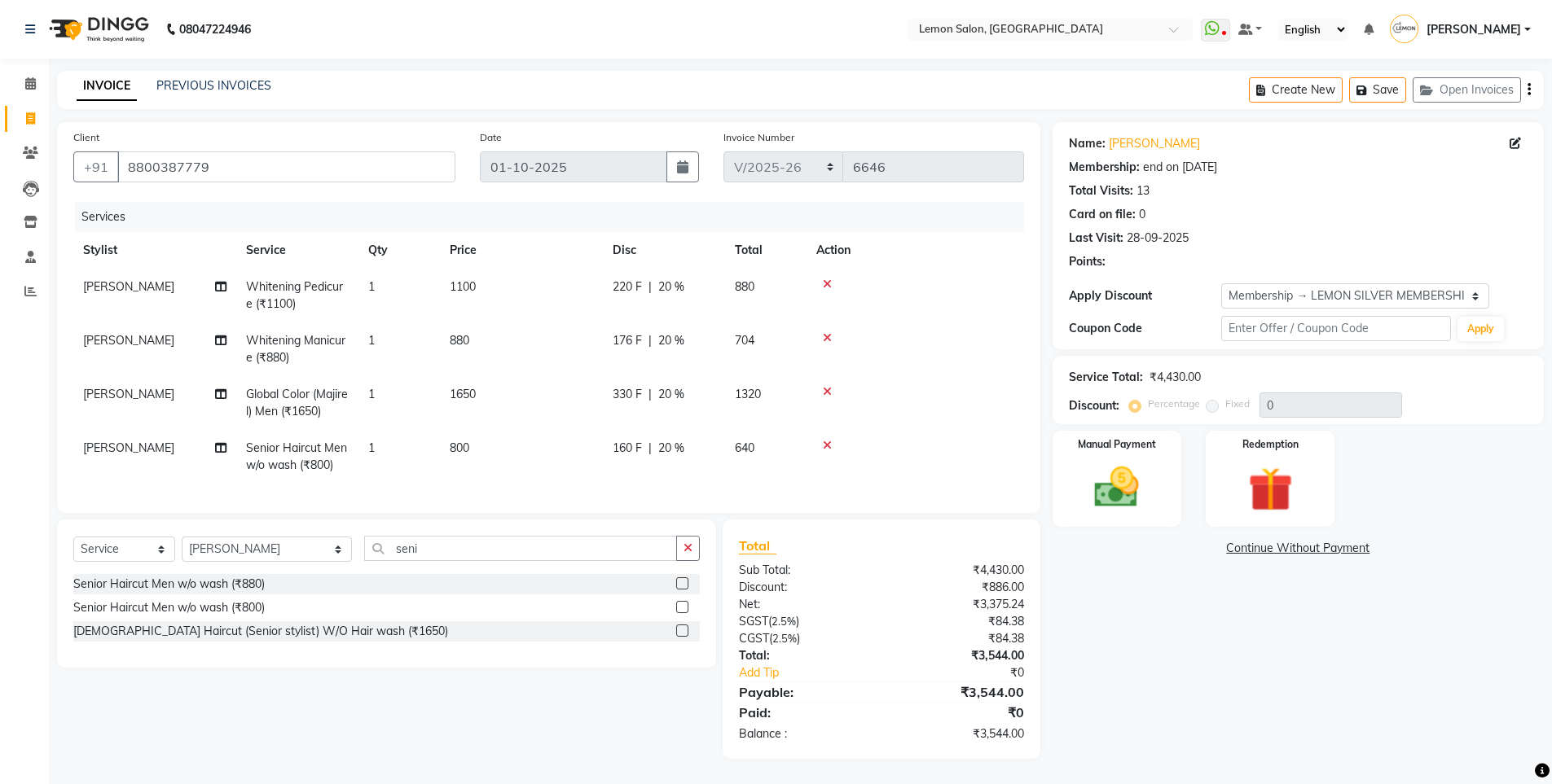
type input "20"
click at [1163, 135] on link "Smita Singla" at bounding box center [1154, 143] width 91 height 17
click at [1128, 475] on img at bounding box center [1117, 488] width 75 height 53
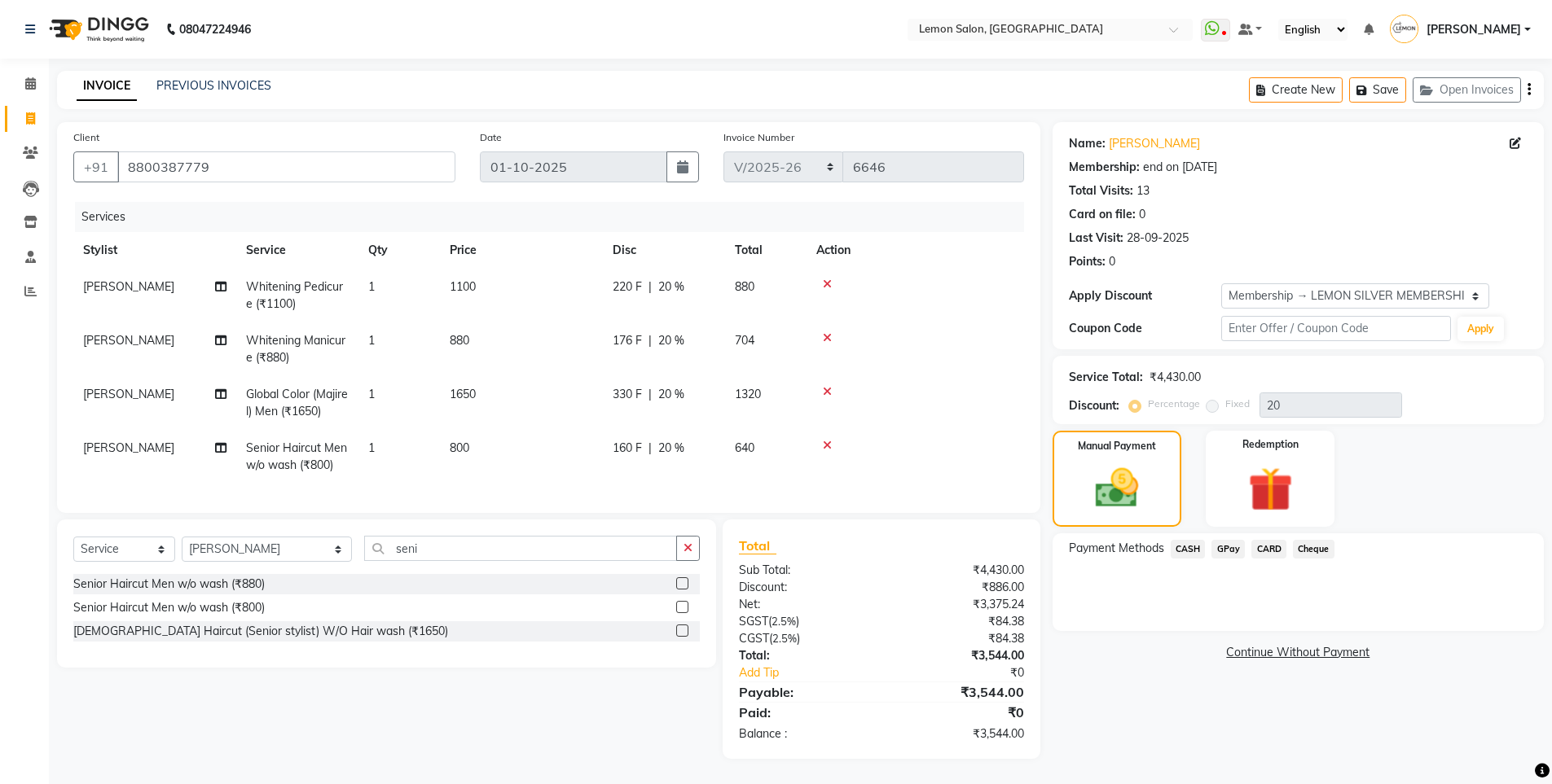
click at [1270, 540] on span "CARD" at bounding box center [1269, 549] width 35 height 19
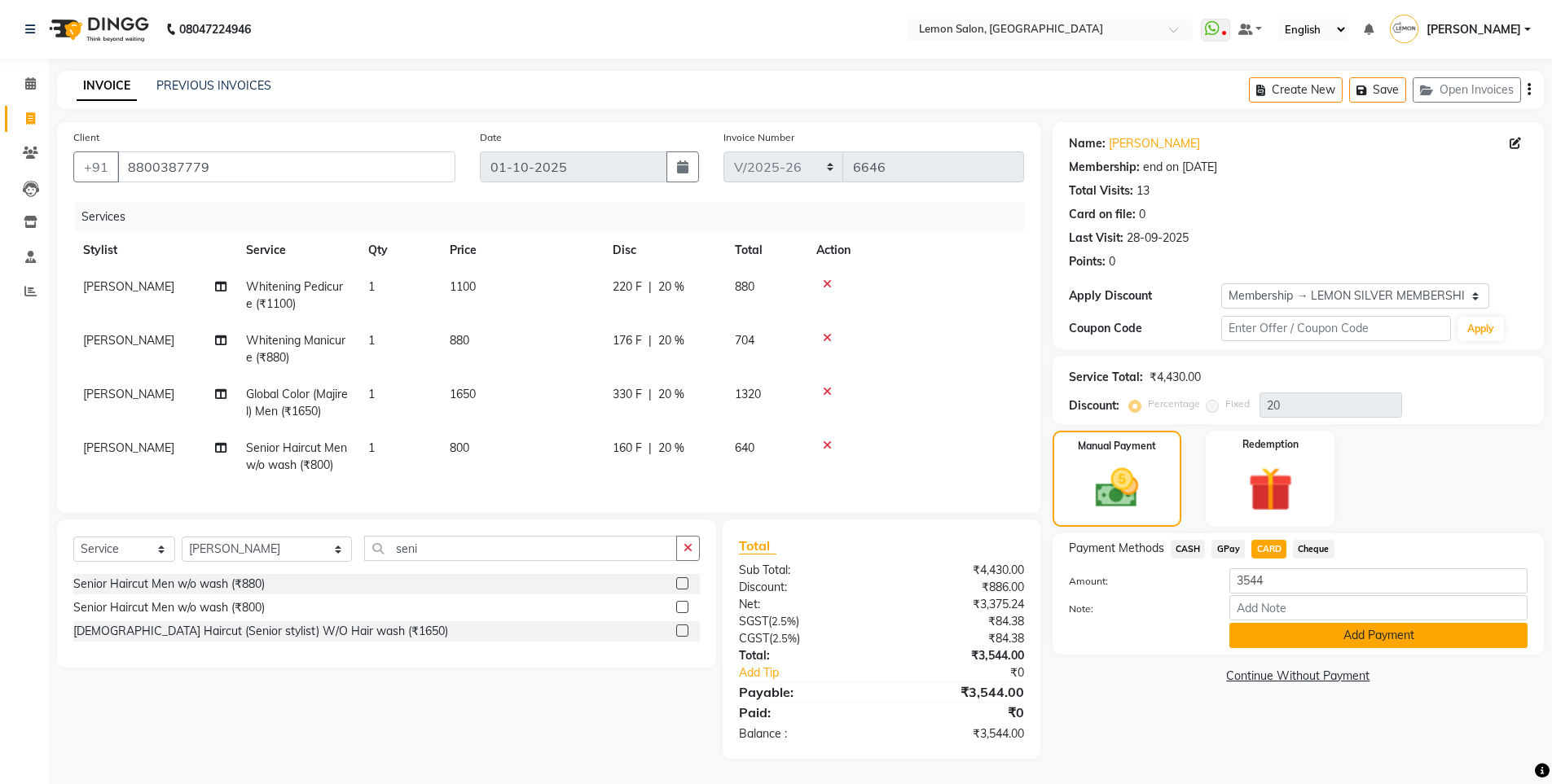
click at [1297, 627] on button "Add Payment" at bounding box center [1379, 636] width 298 height 25
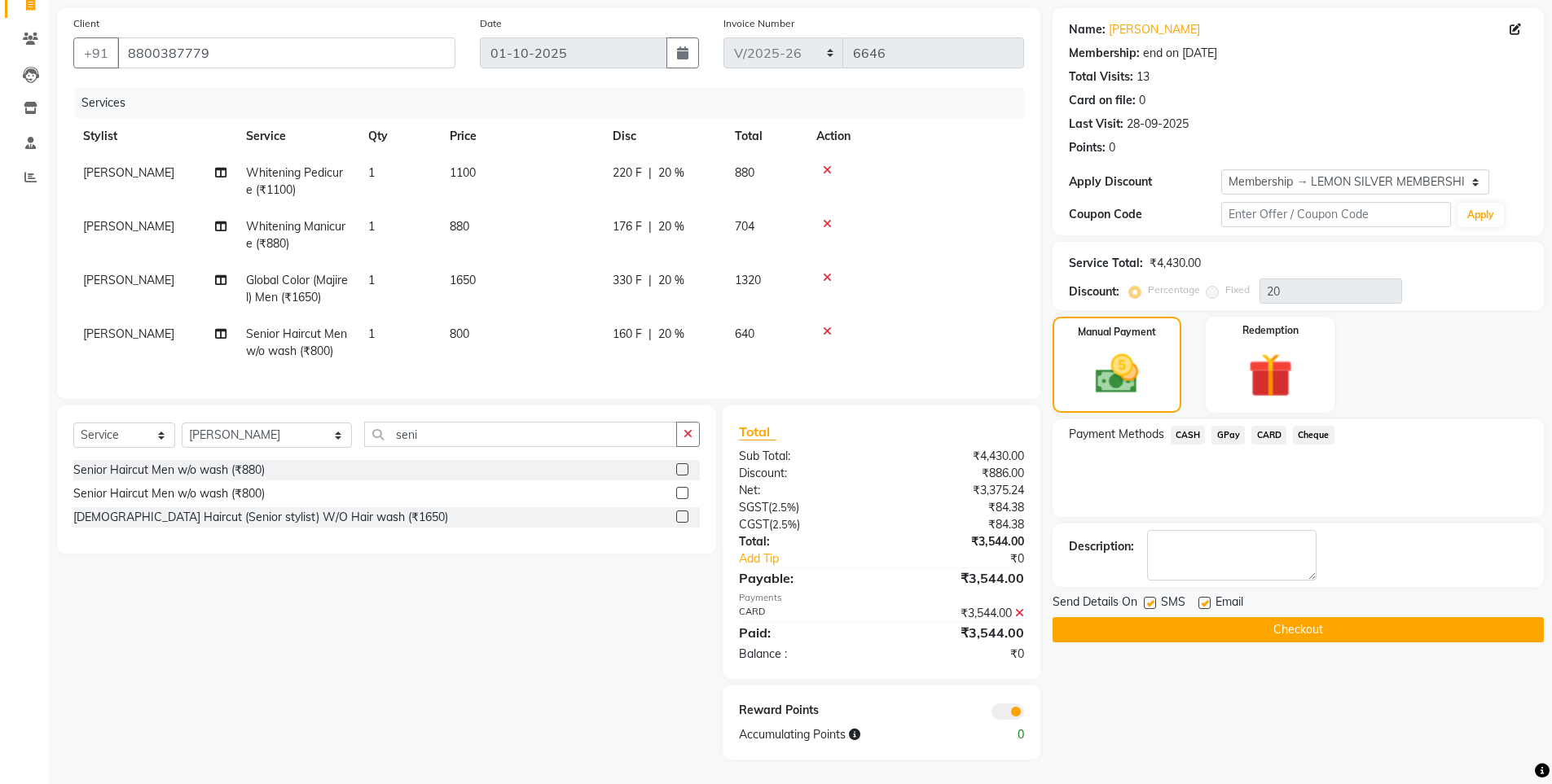
scroll to position [126, 0]
click at [1153, 597] on label at bounding box center [1150, 603] width 12 height 12
click at [1153, 599] on input "checkbox" at bounding box center [1149, 604] width 11 height 11
checkbox input "false"
click at [1163, 618] on button "Checkout" at bounding box center [1298, 630] width 491 height 25
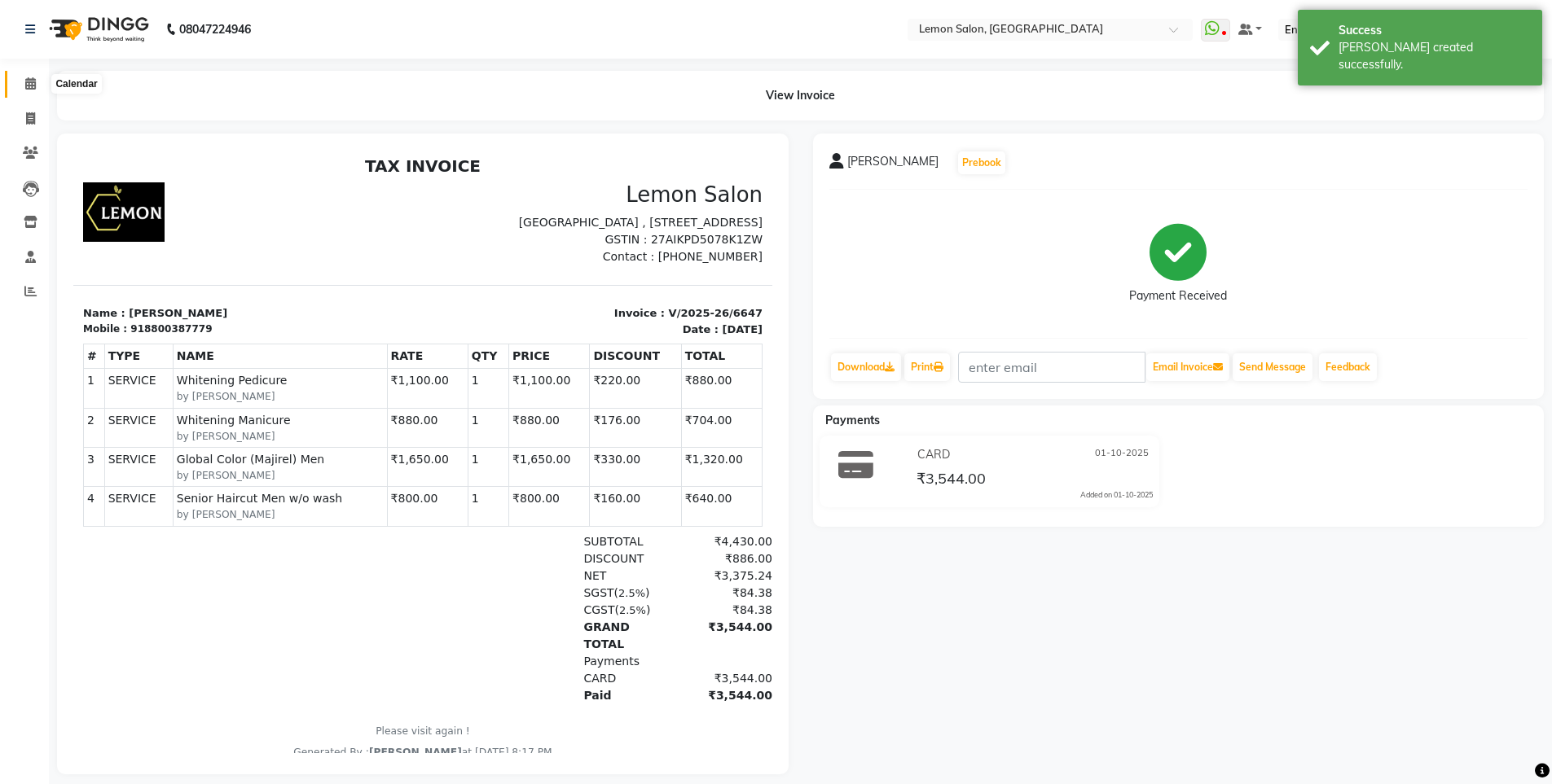
click at [26, 87] on icon at bounding box center [30, 83] width 11 height 12
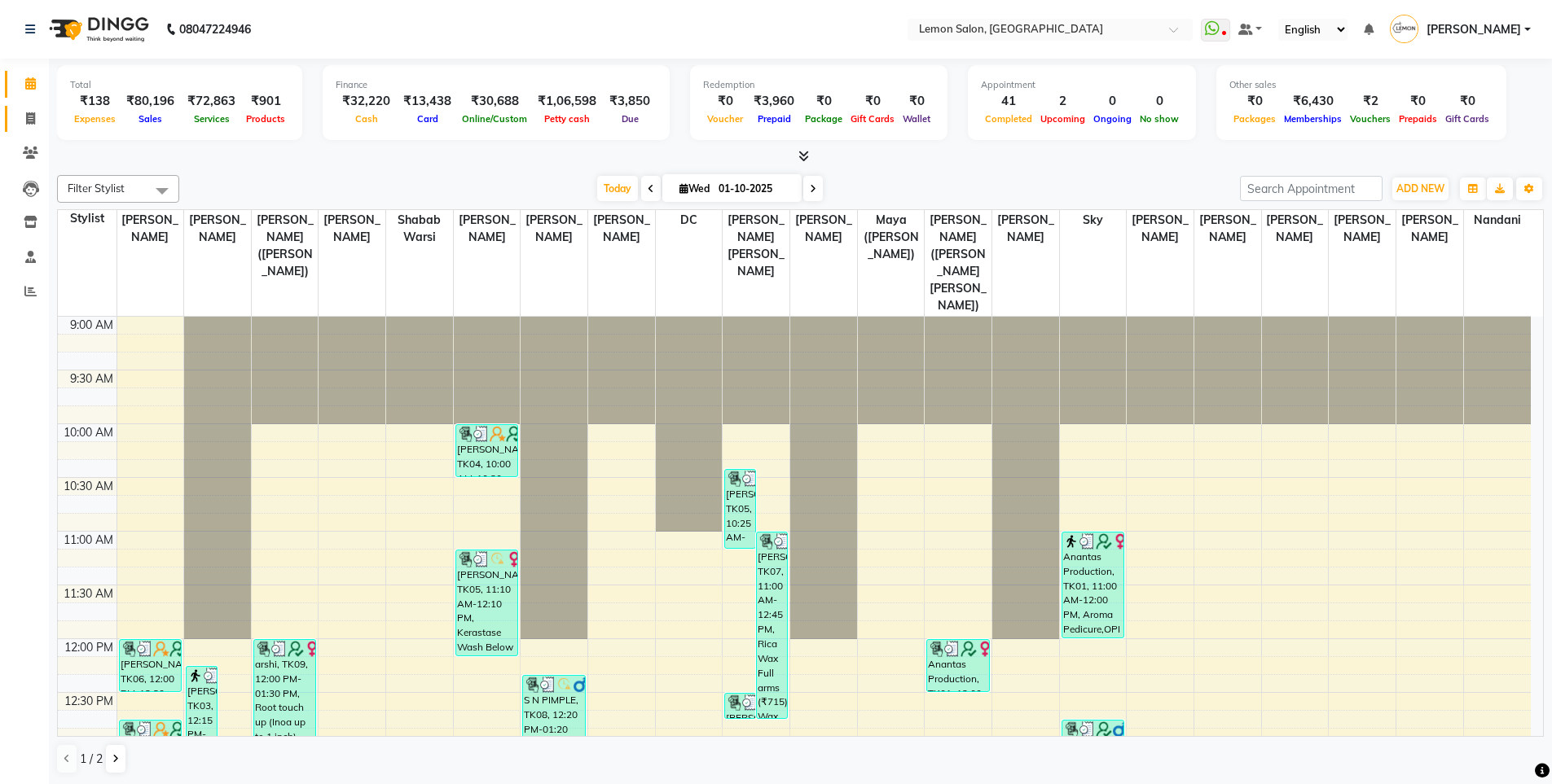
click at [27, 131] on link "Invoice" at bounding box center [24, 119] width 39 height 26
select select "service"
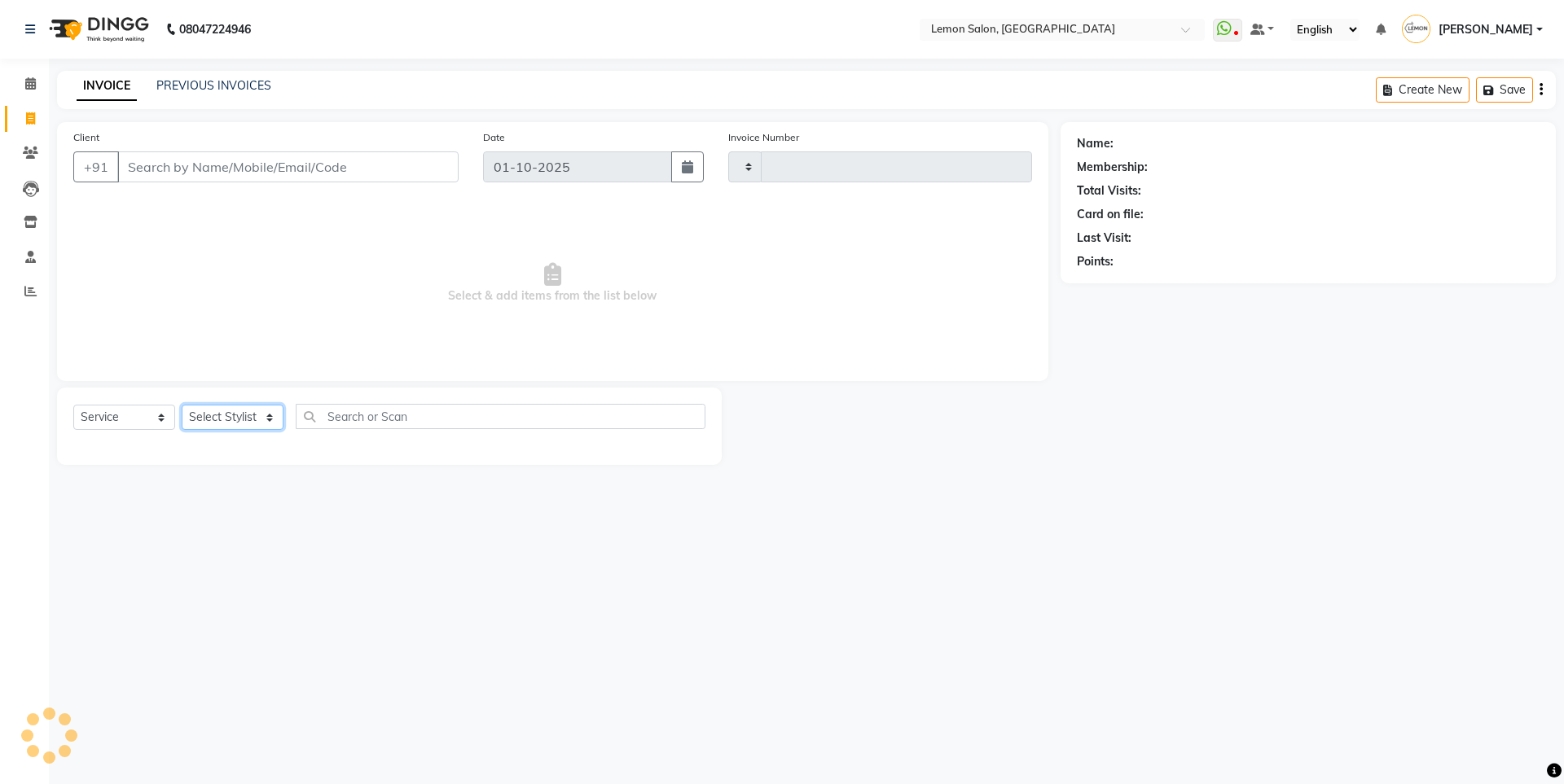
click at [255, 426] on select "Select Stylist" at bounding box center [232, 417] width 102 height 25
type input "6649"
select select "566"
click at [225, 464] on div "Select Service Product Membership Package Voucher Prepaid Gift Card Select Styl…" at bounding box center [389, 426] width 665 height 77
click at [238, 416] on select "Select Stylist Aakash Buchiude Azaz Kassara DC Ganesh Motewad Geeta Govind Rajp…" at bounding box center [267, 417] width 171 height 25
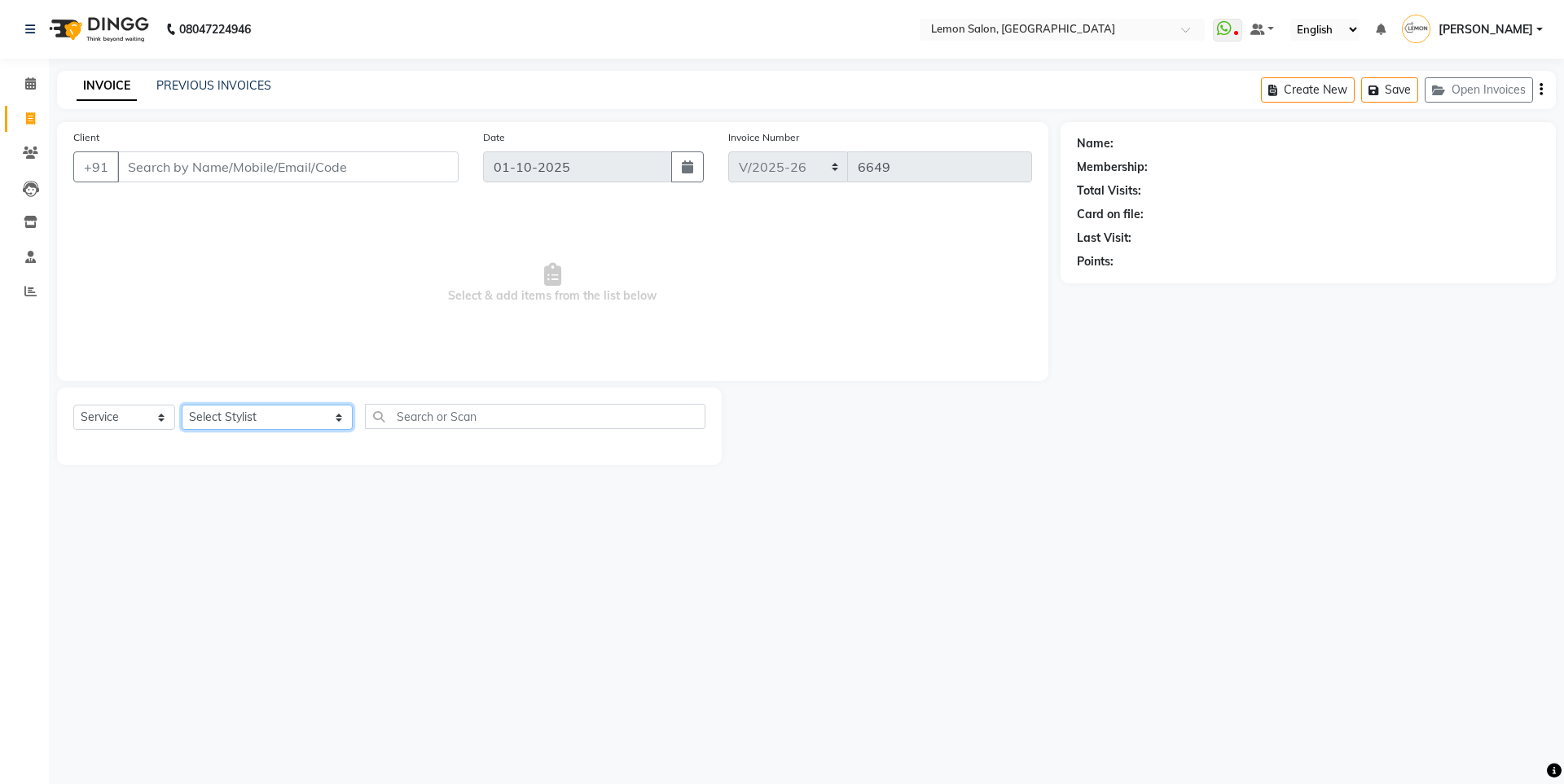
select select "7396"
click at [181, 405] on select "Select Stylist Aakash Buchiude Azaz Kassara DC Ganesh Motewad Geeta Govind Rajp…" at bounding box center [267, 417] width 171 height 25
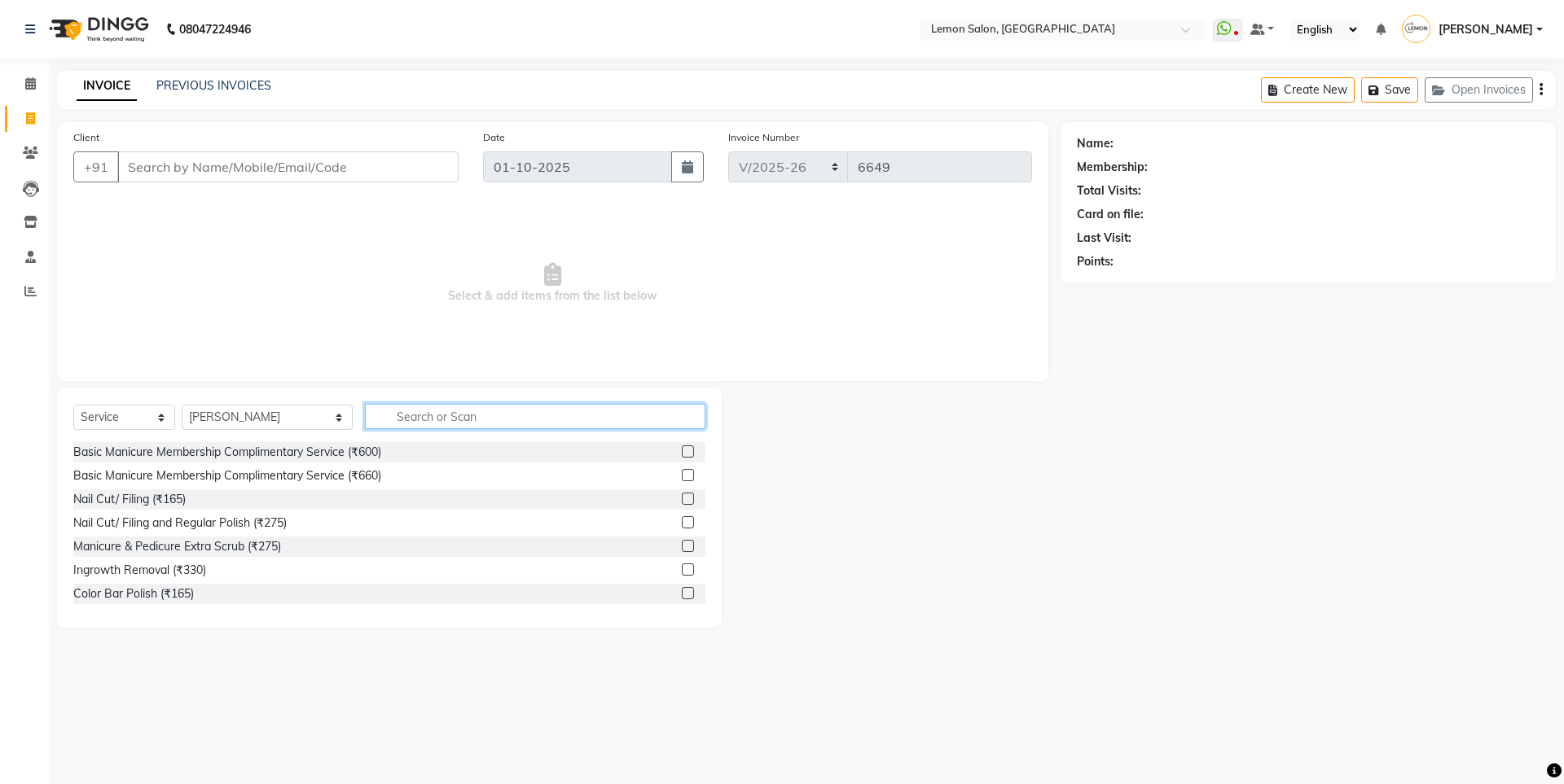
click at [439, 411] on input "text" at bounding box center [535, 416] width 340 height 25
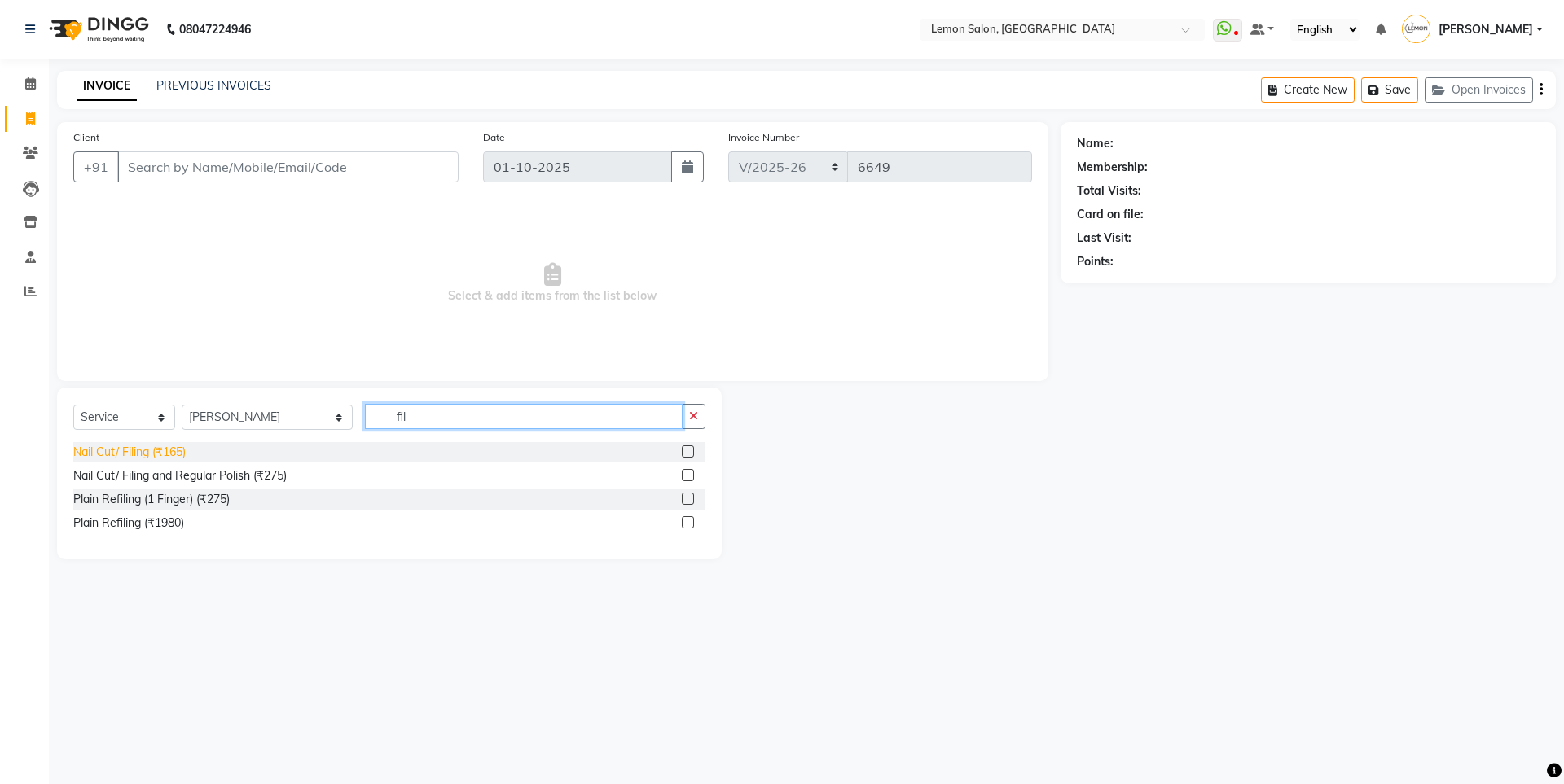
type input "fil"
click at [160, 457] on div "Nail Cut/ Filing (₹165)" at bounding box center [130, 452] width 113 height 17
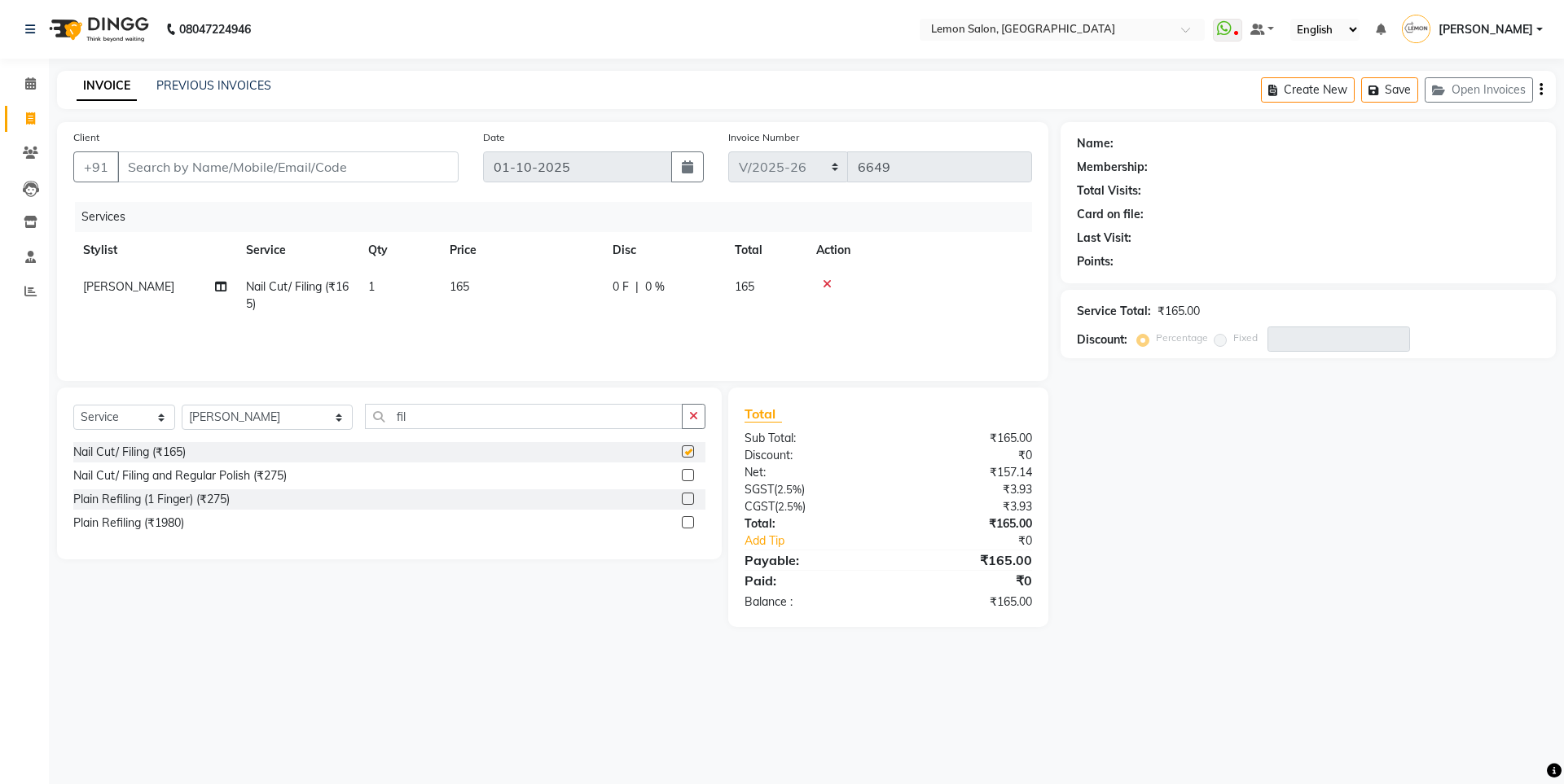
checkbox input "false"
click at [704, 427] on button "button" at bounding box center [693, 416] width 24 height 25
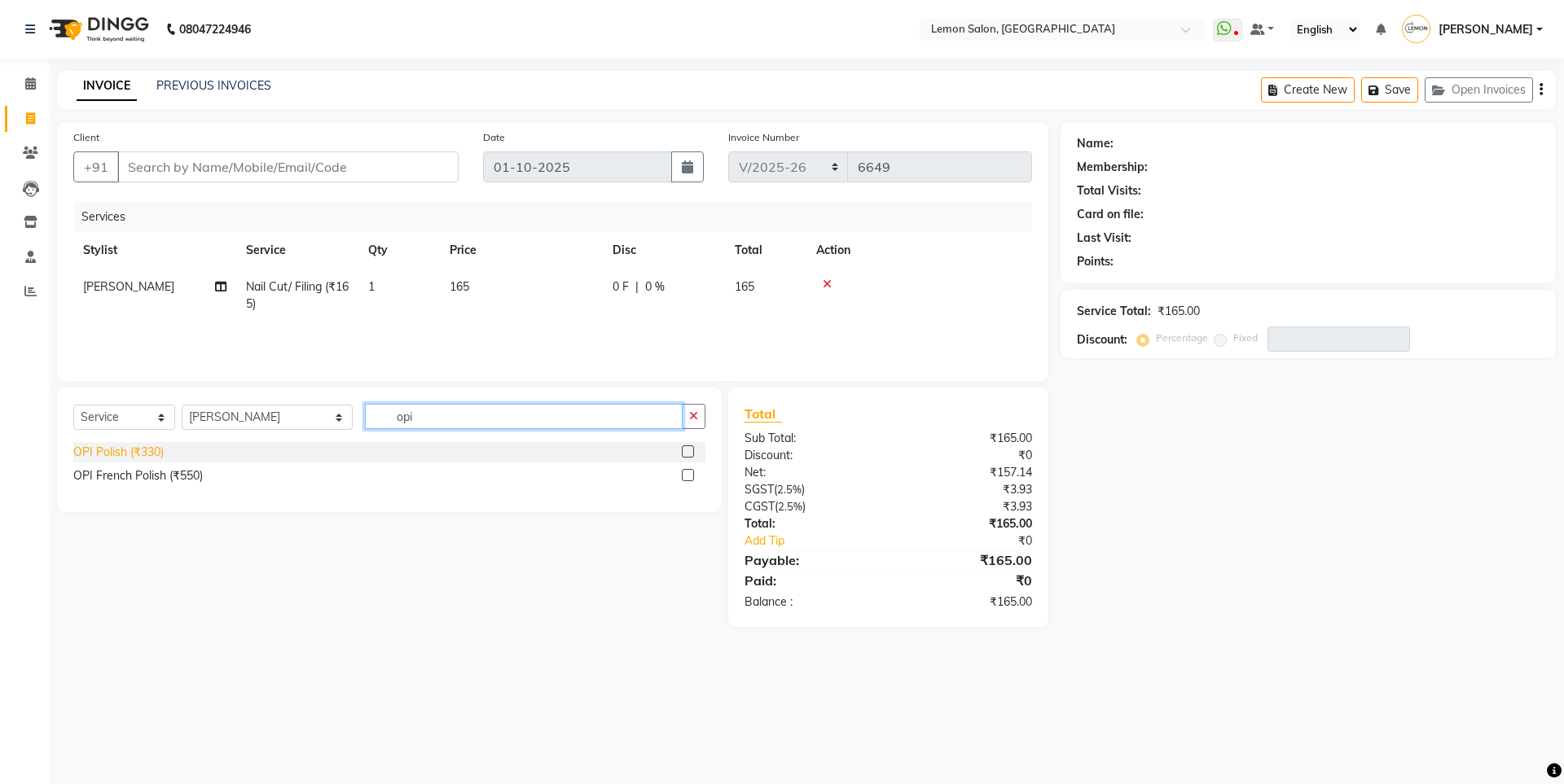
type input "opi"
click at [80, 454] on div "OPI Polish (₹330)" at bounding box center [118, 452] width 90 height 17
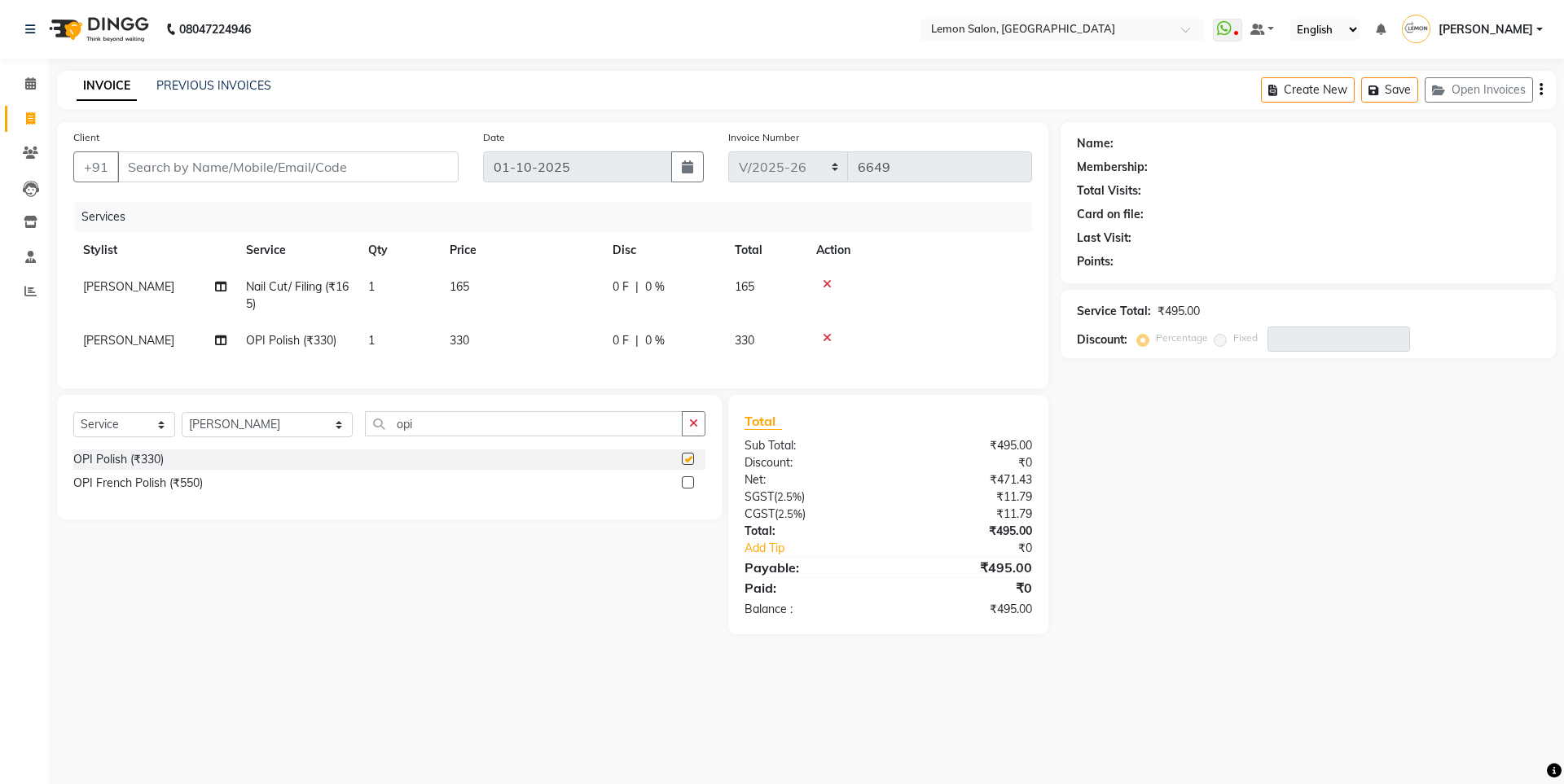
checkbox input "false"
click at [386, 289] on td "1" at bounding box center [399, 296] width 81 height 54
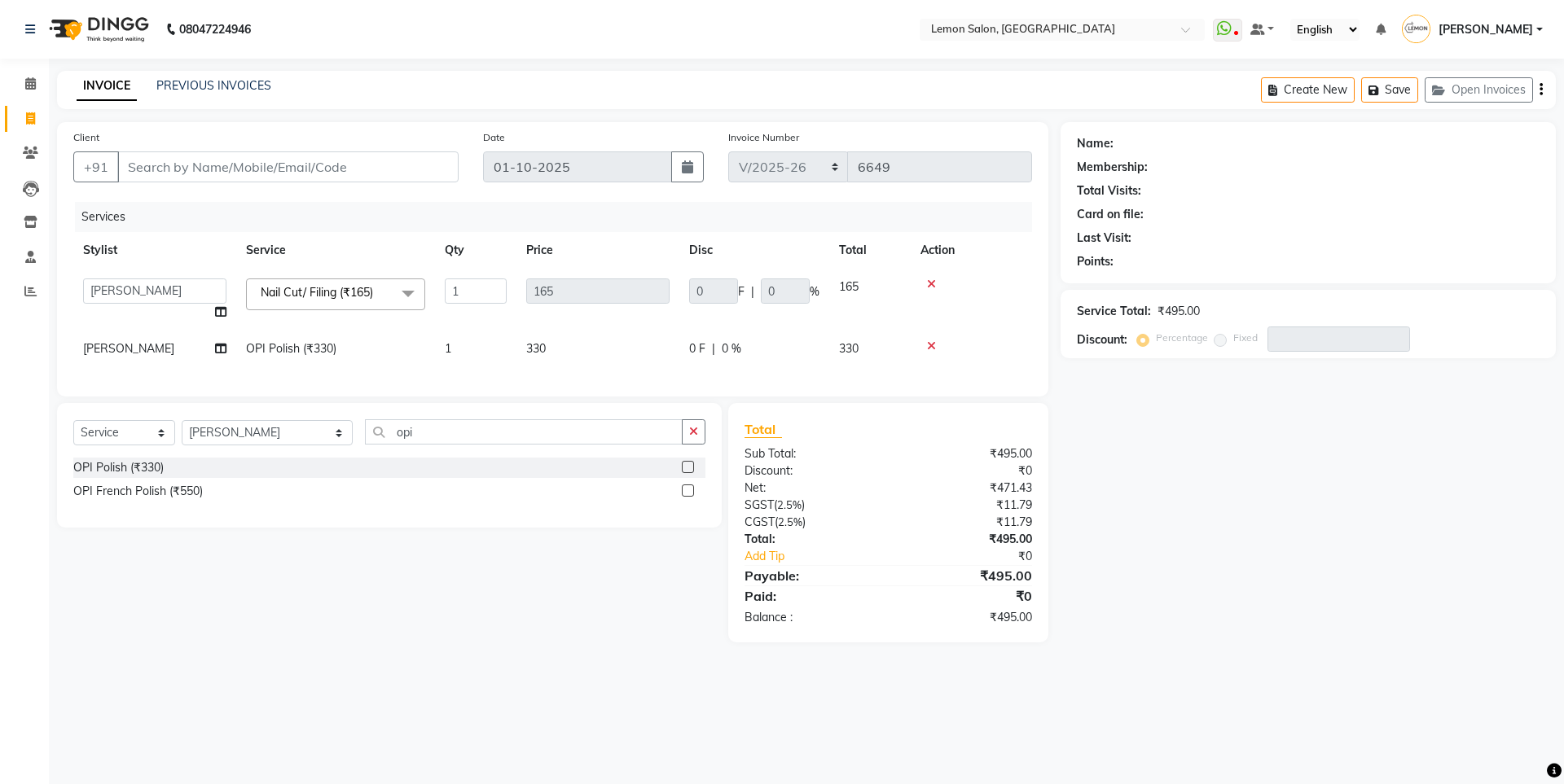
drag, startPoint x: 520, startPoint y: 294, endPoint x: 511, endPoint y: 295, distance: 9.1
click at [511, 295] on tr "Aakash Buchiude Azaz Kassara DC Ganesh Motewad Geeta Govind Rajput Idrisi Mehta…" at bounding box center [553, 300] width 959 height 62
drag, startPoint x: 492, startPoint y: 292, endPoint x: 158, endPoint y: 319, distance: 335.1
click at [298, 291] on tr "Aakash Buchiude Azaz Kassara DC Ganesh Motewad Geeta Govind Rajput Idrisi Mehta…" at bounding box center [553, 300] width 959 height 62
type input "2"
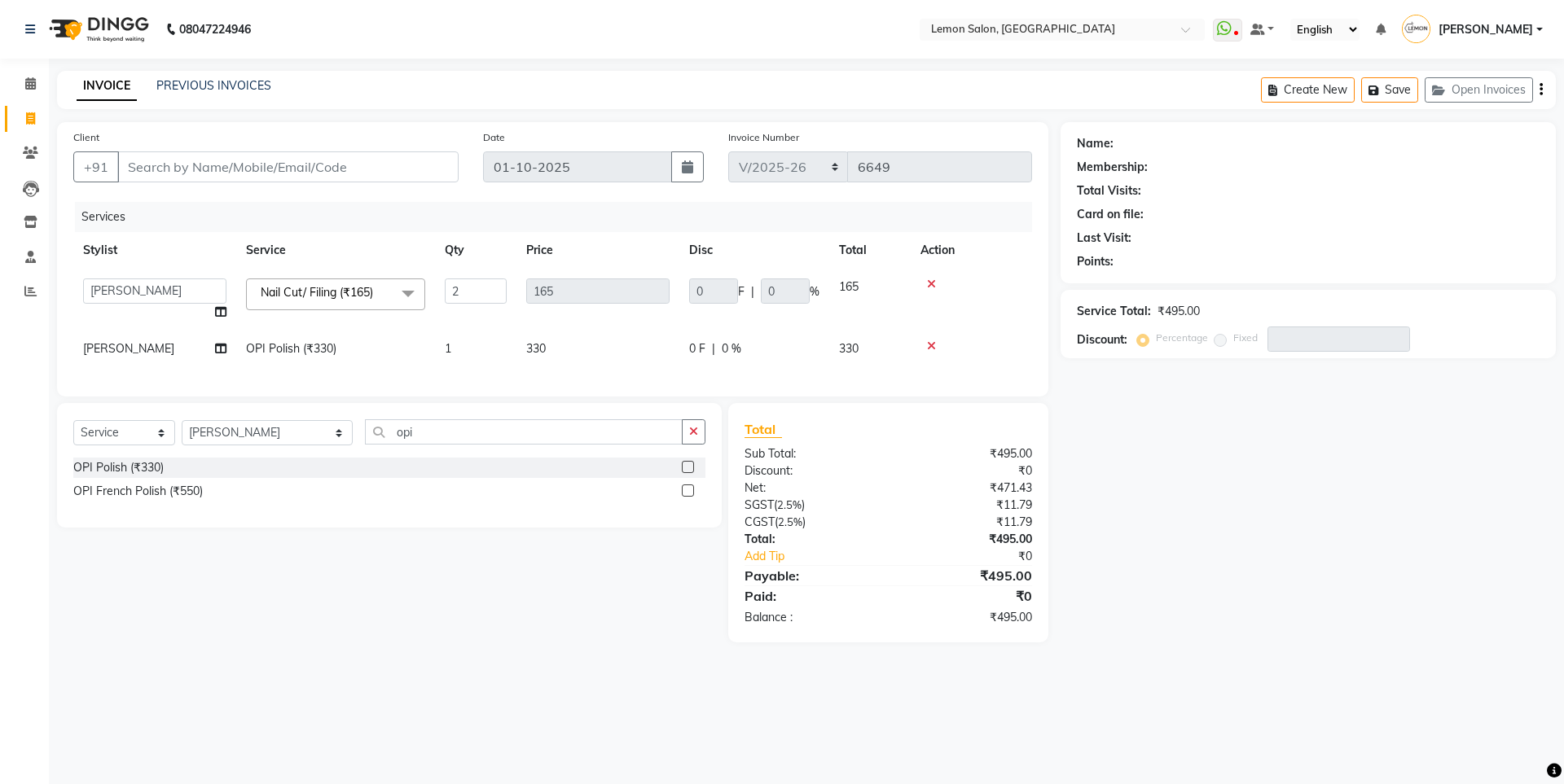
click at [508, 224] on div "Services" at bounding box center [560, 217] width 970 height 30
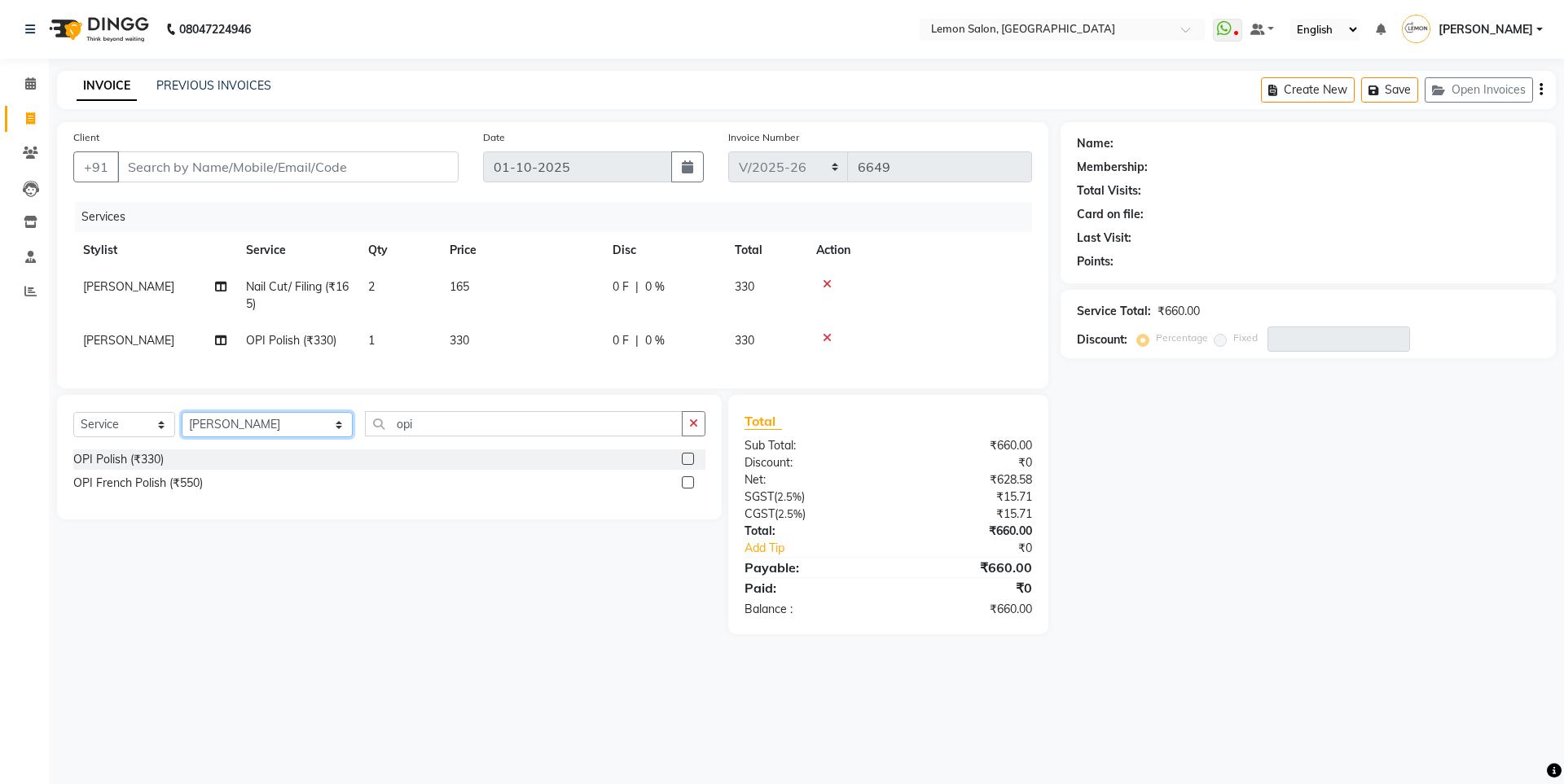
click at [269, 430] on select "Select Stylist Aakash Buchiude Azaz Kassara DC Ganesh Motewad Geeta Govind Rajp…" at bounding box center [267, 425] width 171 height 25
select select "7391"
click at [181, 425] on select "Select Stylist Aakash Buchiude Azaz Kassara DC Ganesh Motewad Geeta Govind Rajp…" at bounding box center [267, 425] width 171 height 25
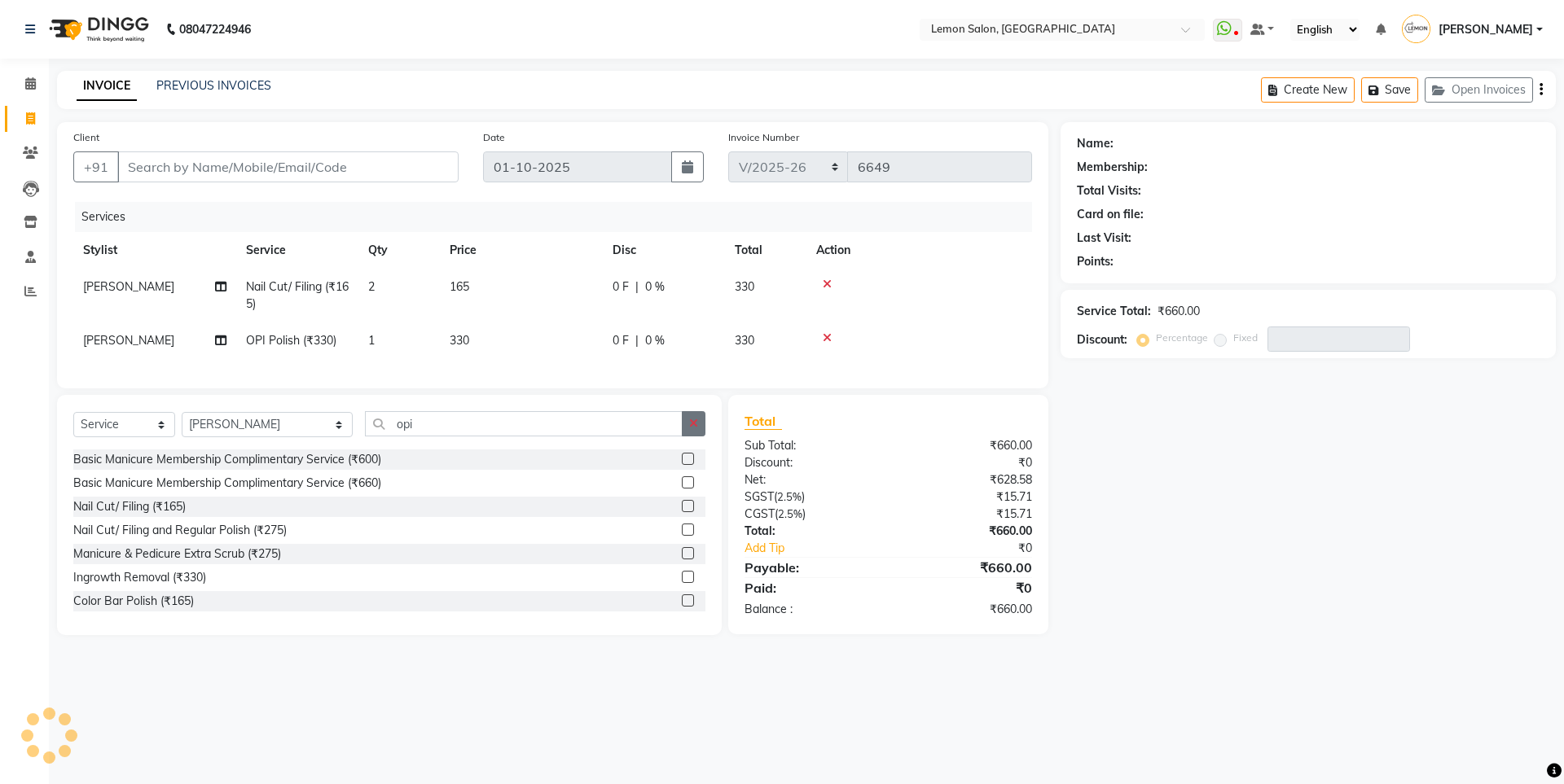
click at [693, 429] on icon "button" at bounding box center [693, 424] width 9 height 12
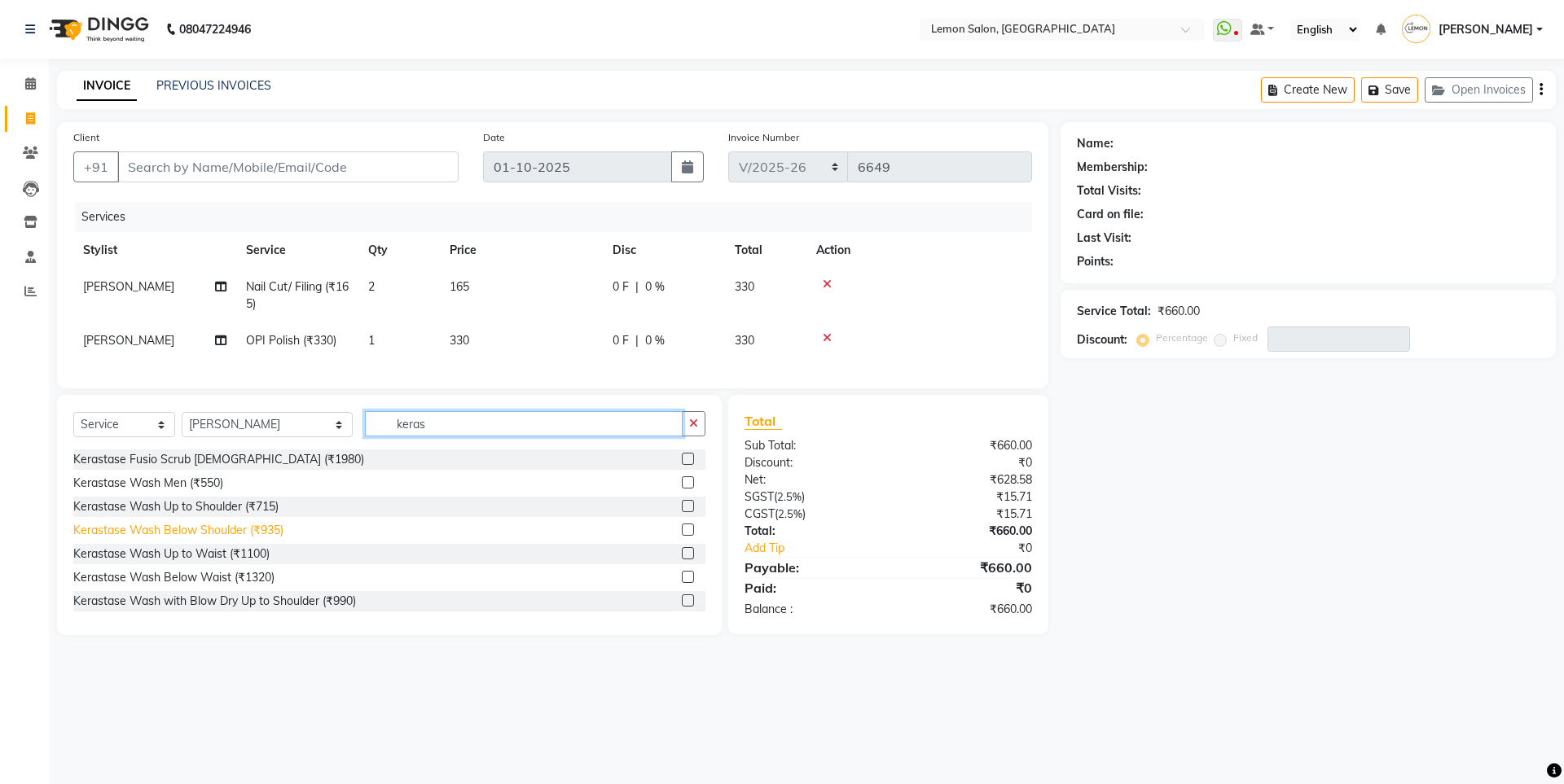
type input "keras"
click at [171, 539] on div "Kerastase Wash Below Shoulder (₹935)" at bounding box center [179, 531] width 210 height 17
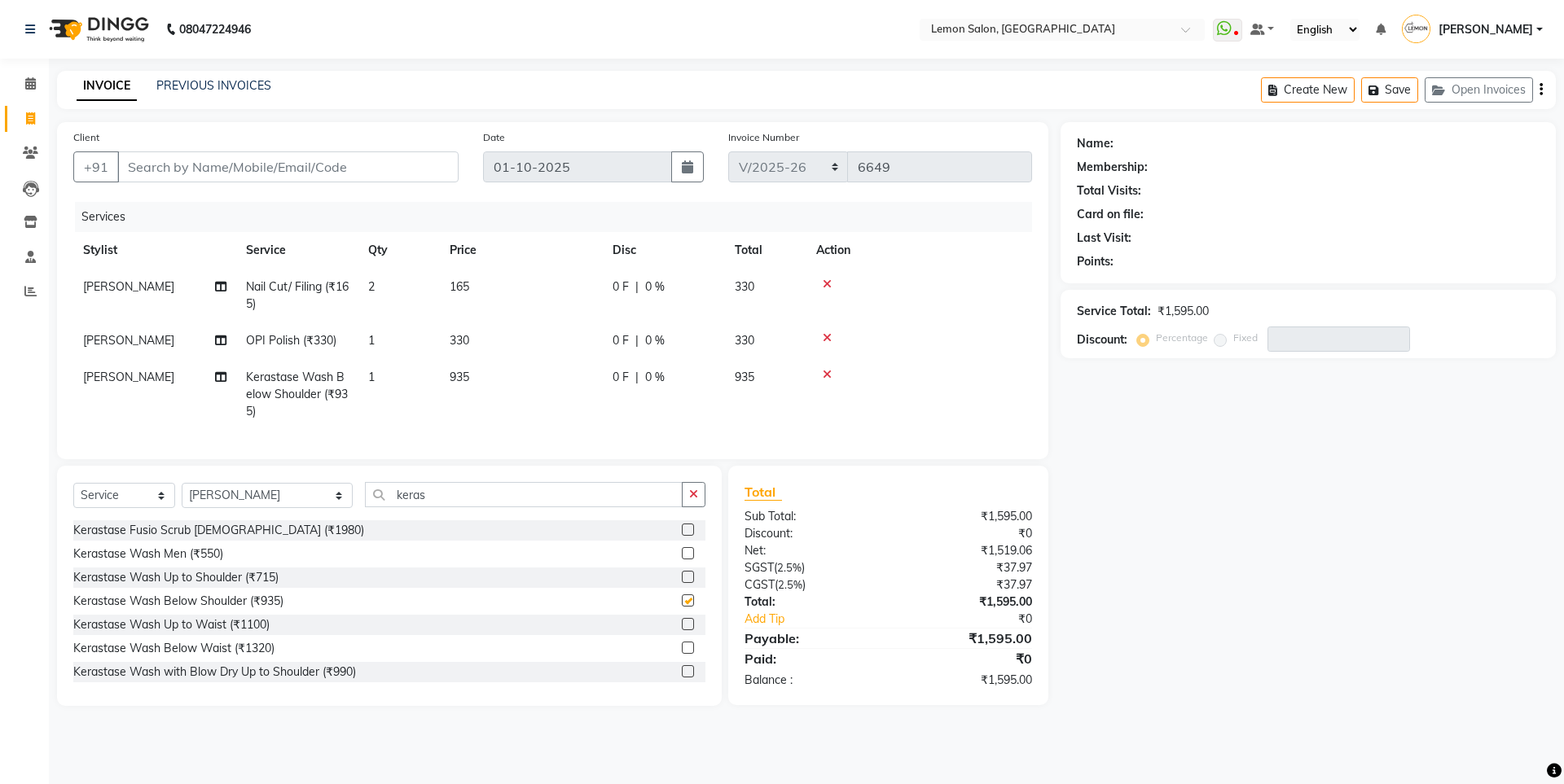
checkbox input "false"
click at [698, 500] on button "button" at bounding box center [693, 494] width 24 height 25
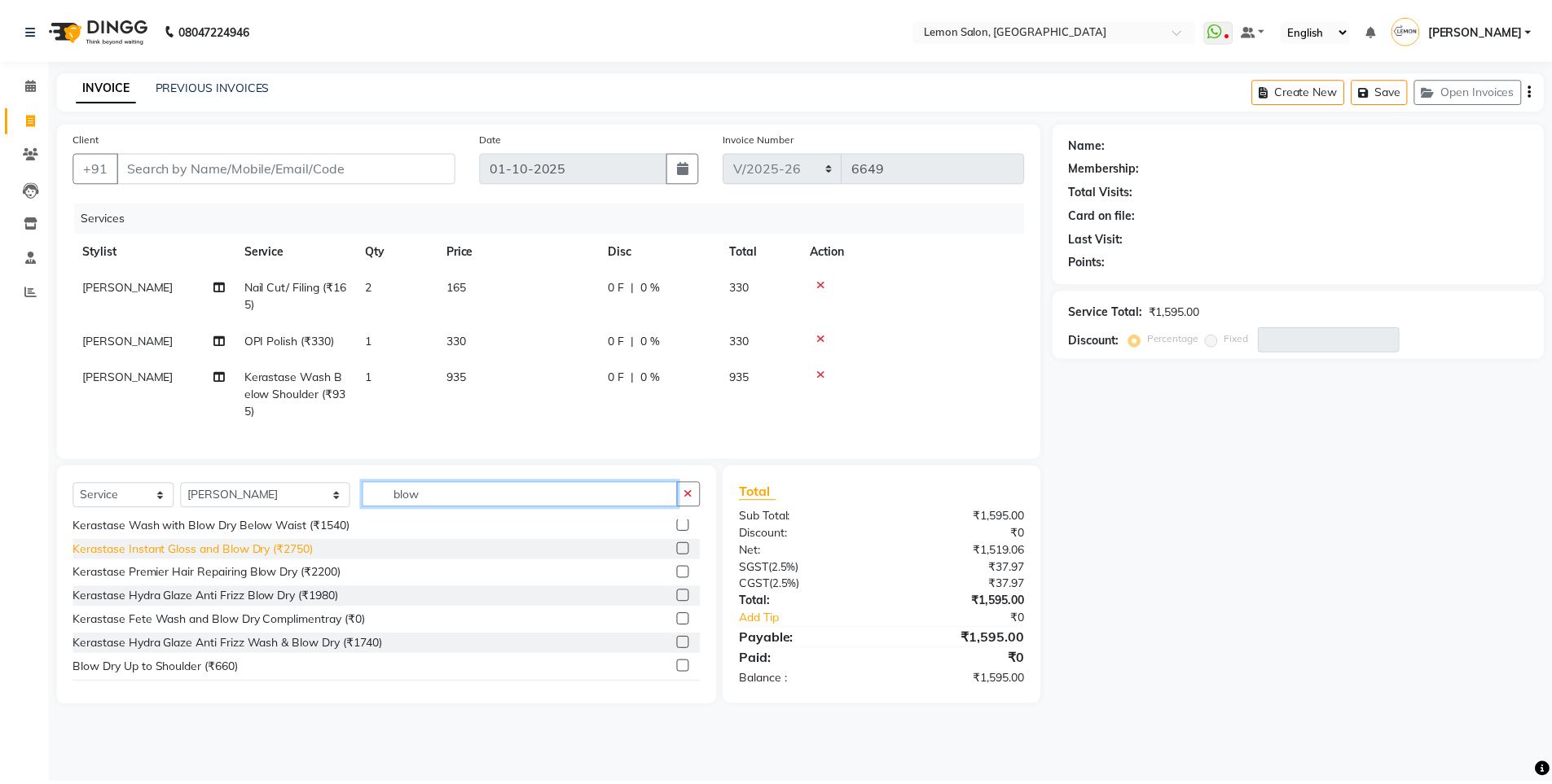
scroll to position [144, 0]
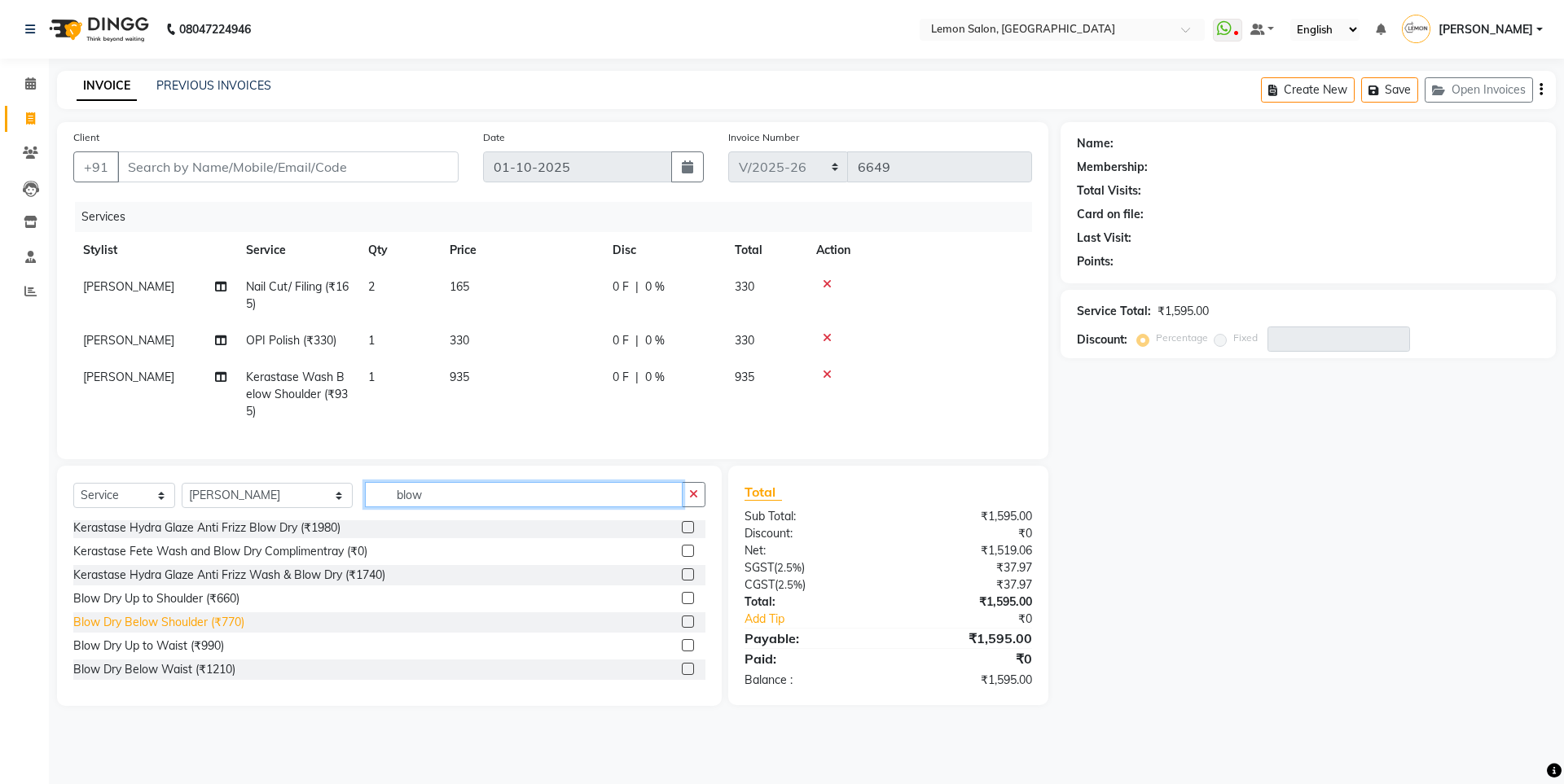
type input "blow"
click at [218, 631] on div "Blow Dry Below Shoulder (₹770)" at bounding box center [159, 623] width 171 height 17
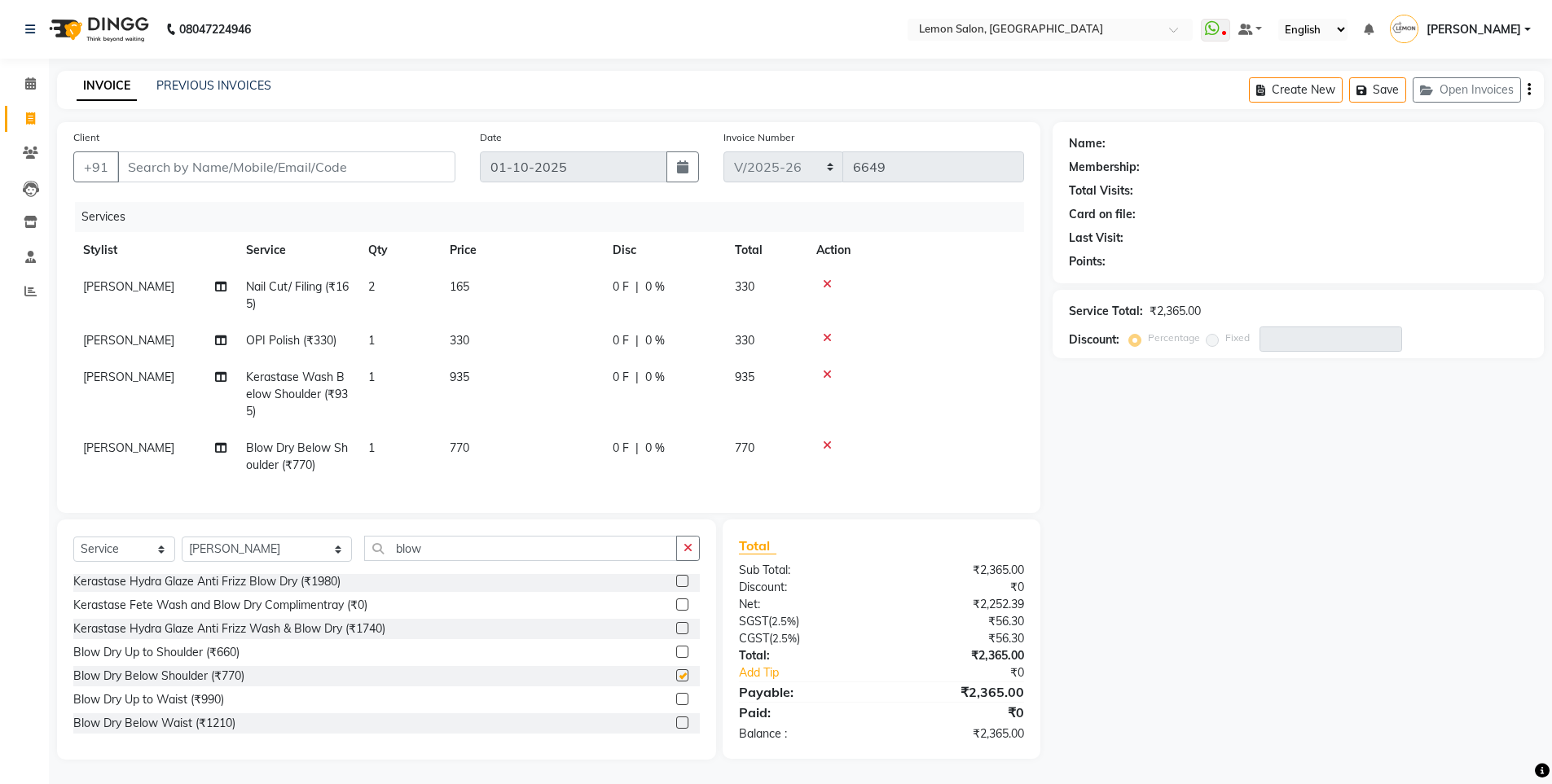
checkbox input "false"
click at [224, 180] on input "Client" at bounding box center [287, 166] width 338 height 31
type input "p"
type input "0"
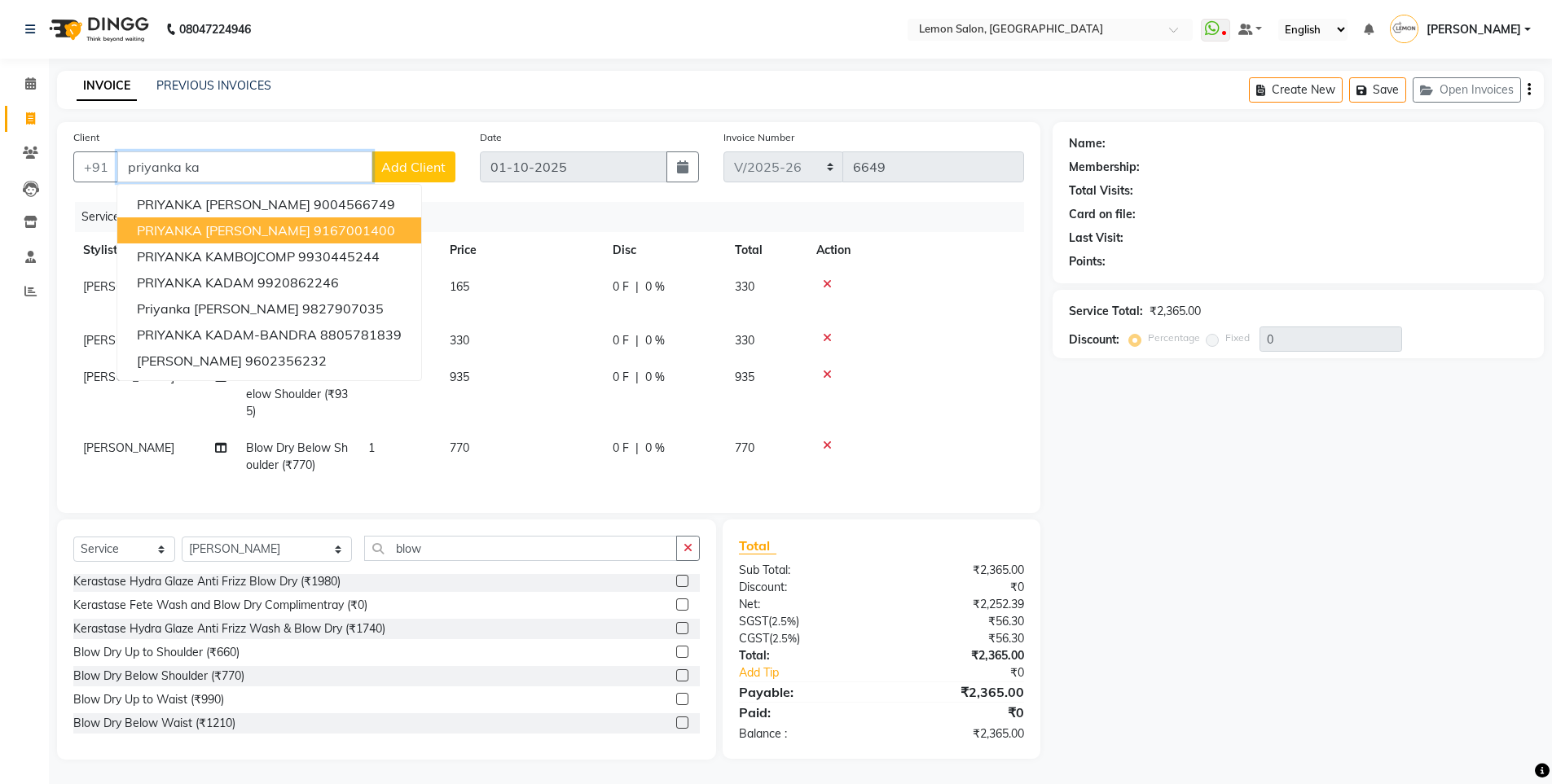
click at [247, 233] on span "PRIYANKA KALANTRI" at bounding box center [224, 231] width 174 height 17
type input "9167001400"
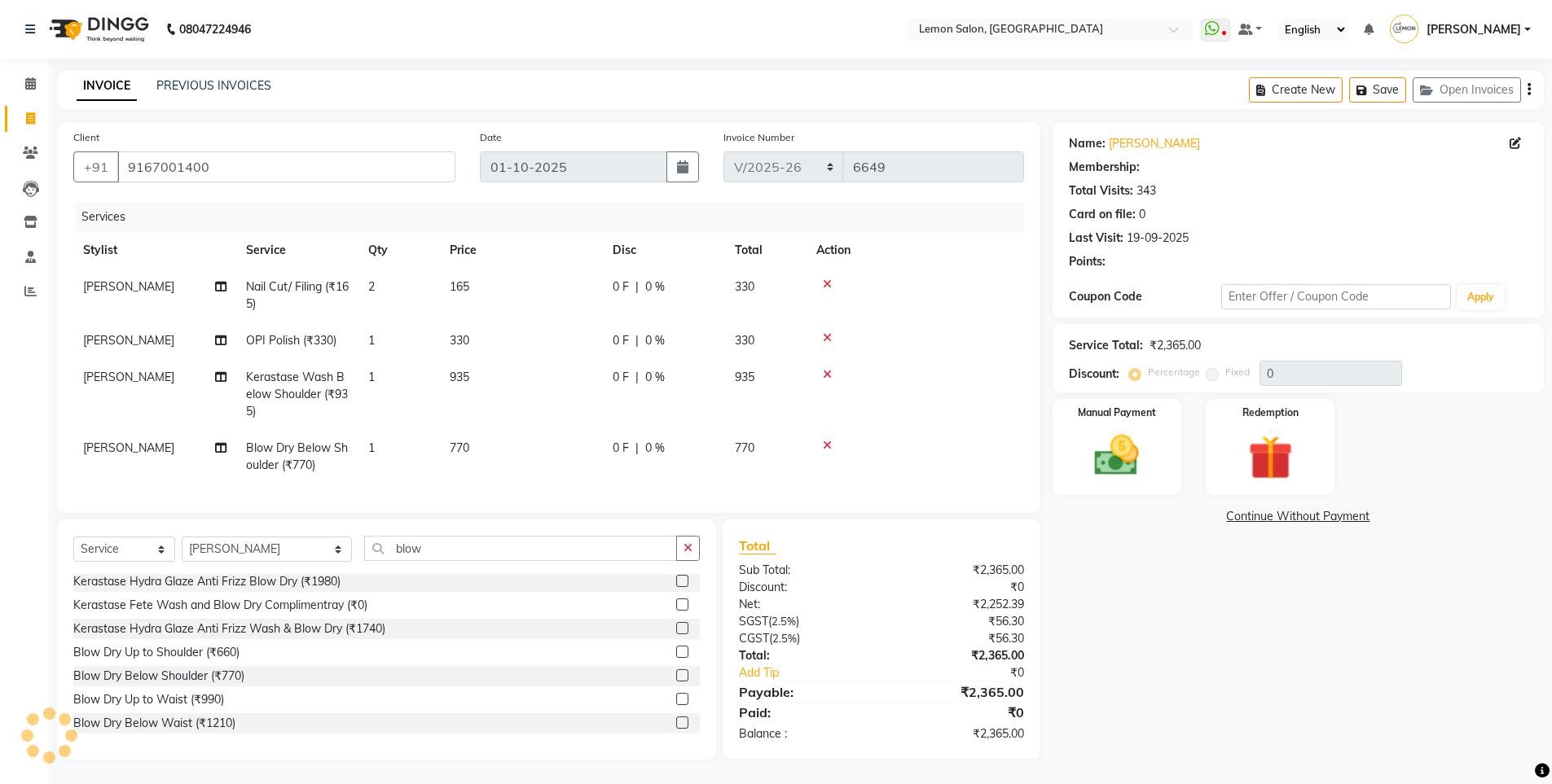
type input "20"
select select "1: Object"
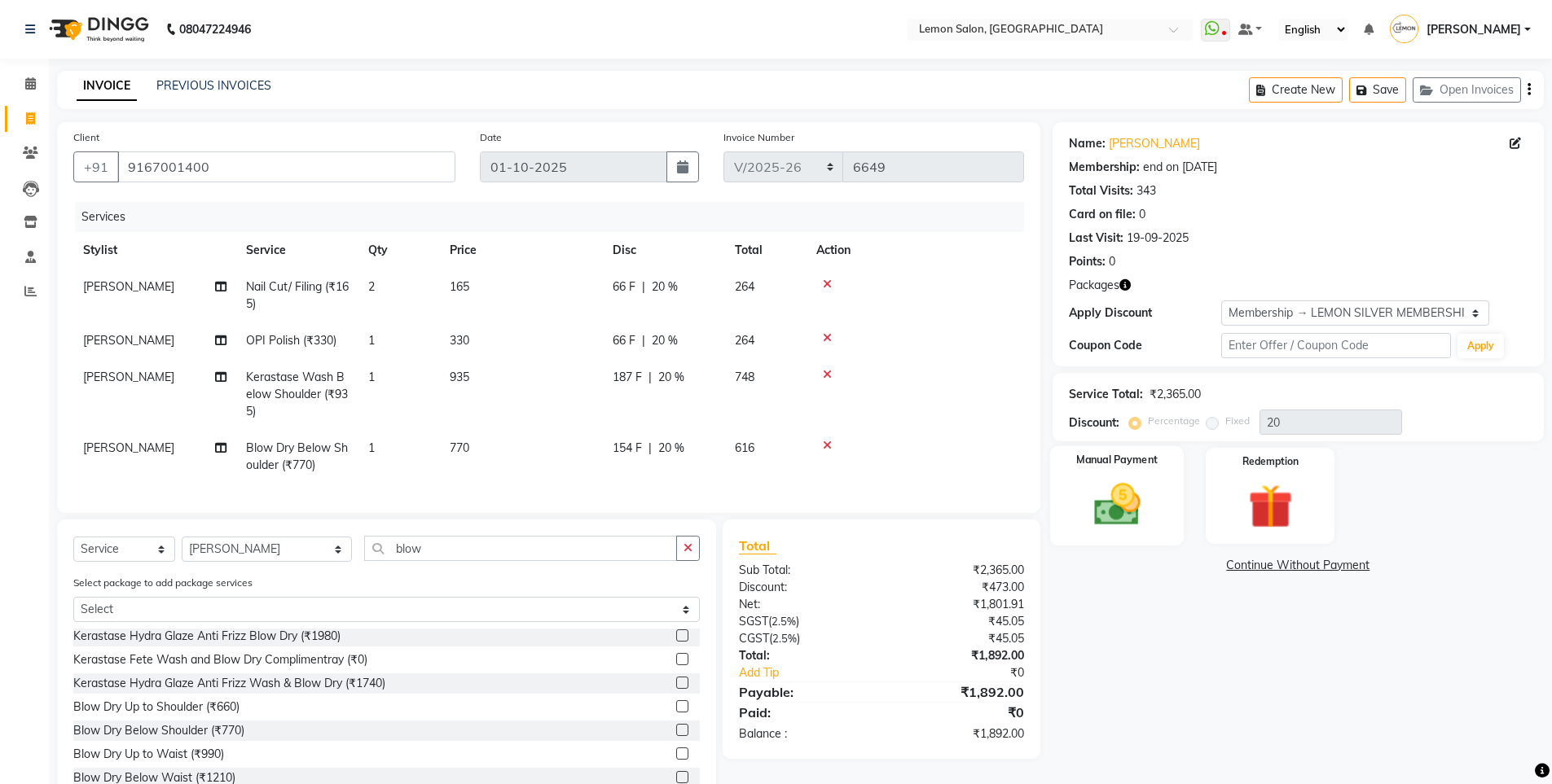
click at [1106, 492] on img at bounding box center [1117, 504] width 75 height 53
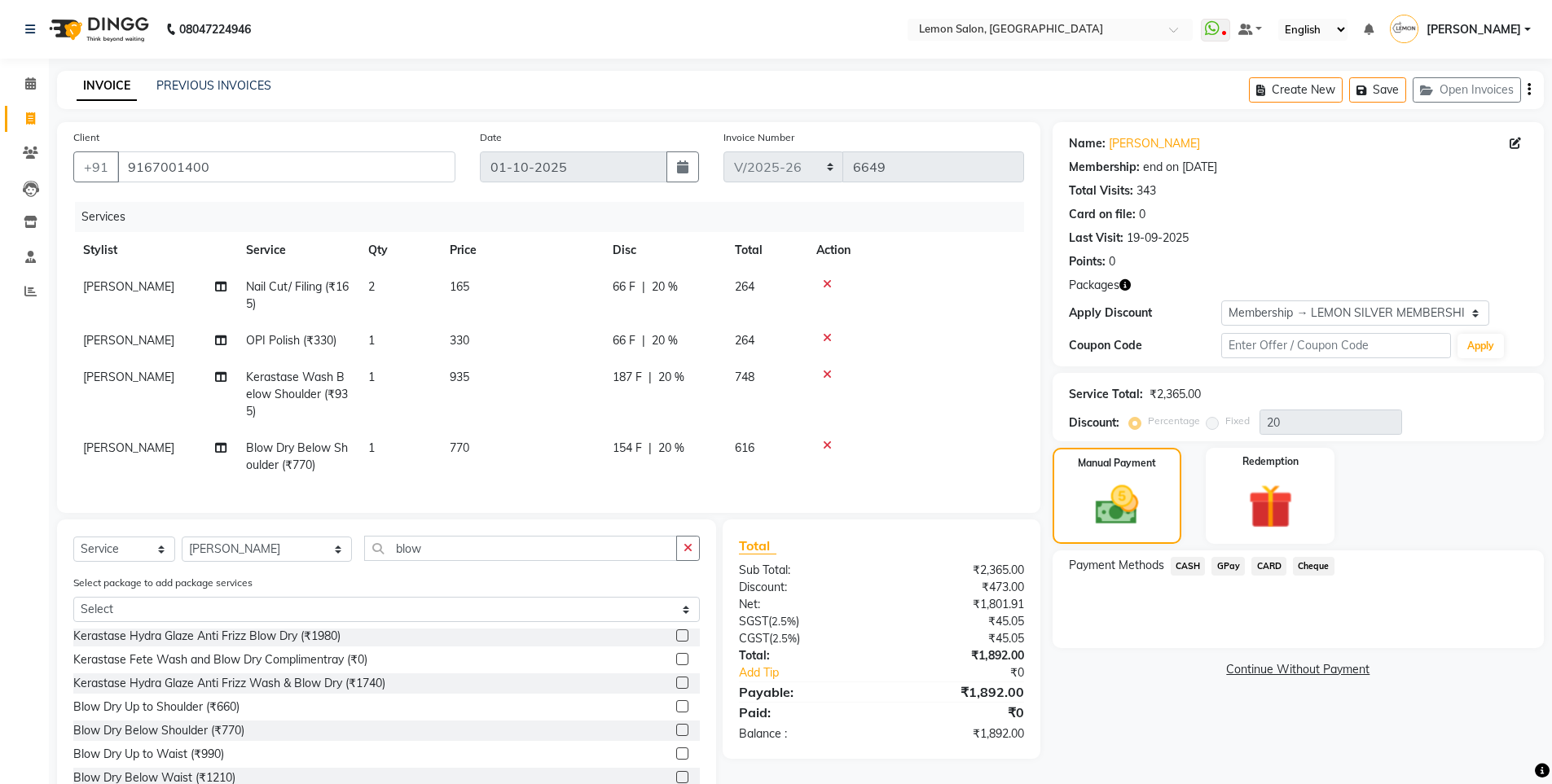
drag, startPoint x: 1183, startPoint y: 562, endPoint x: 1203, endPoint y: 584, distance: 29.7
click at [1183, 563] on span "CASH" at bounding box center [1188, 566] width 35 height 19
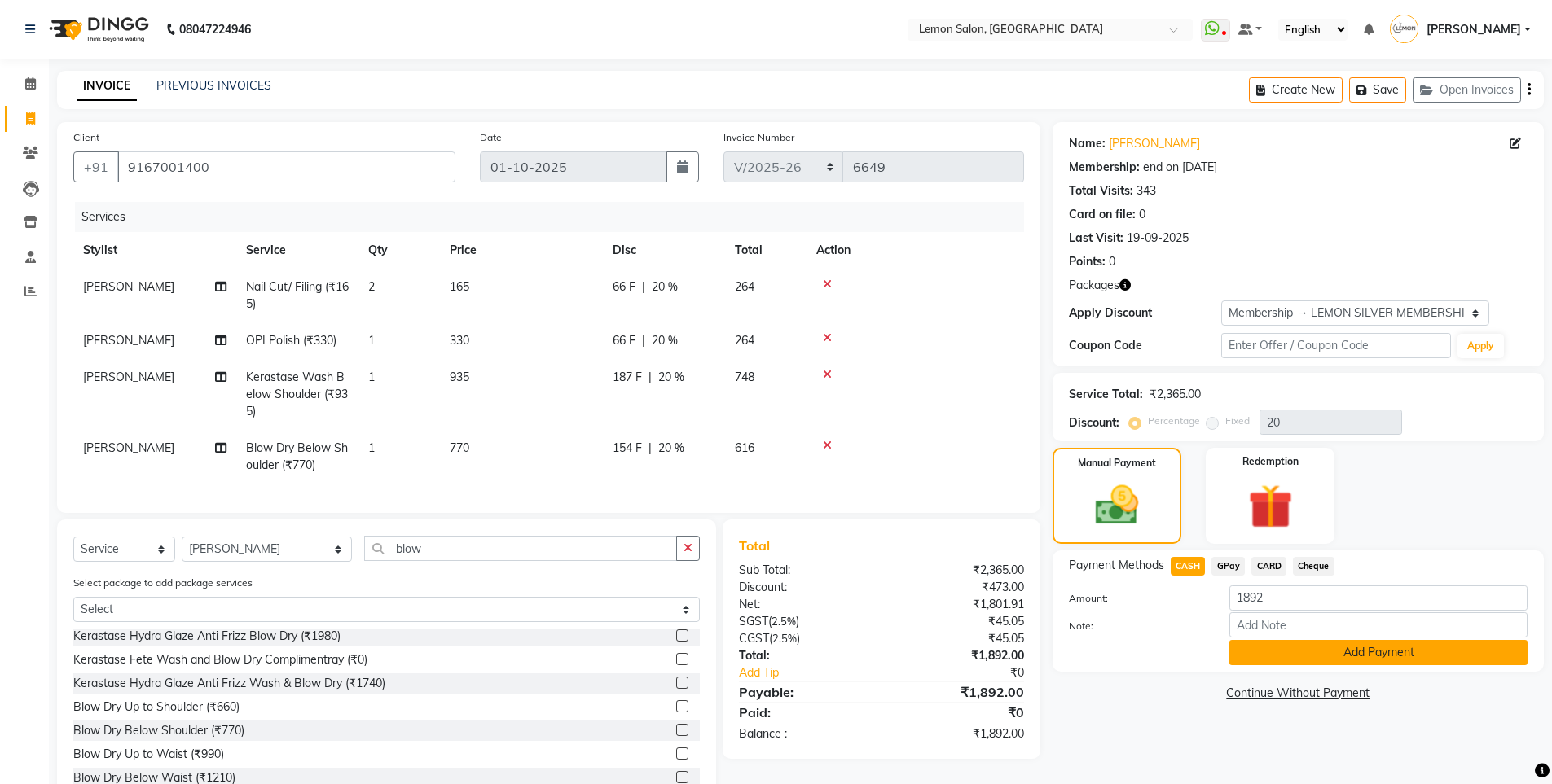
click at [1261, 664] on button "Add Payment" at bounding box center [1379, 652] width 298 height 25
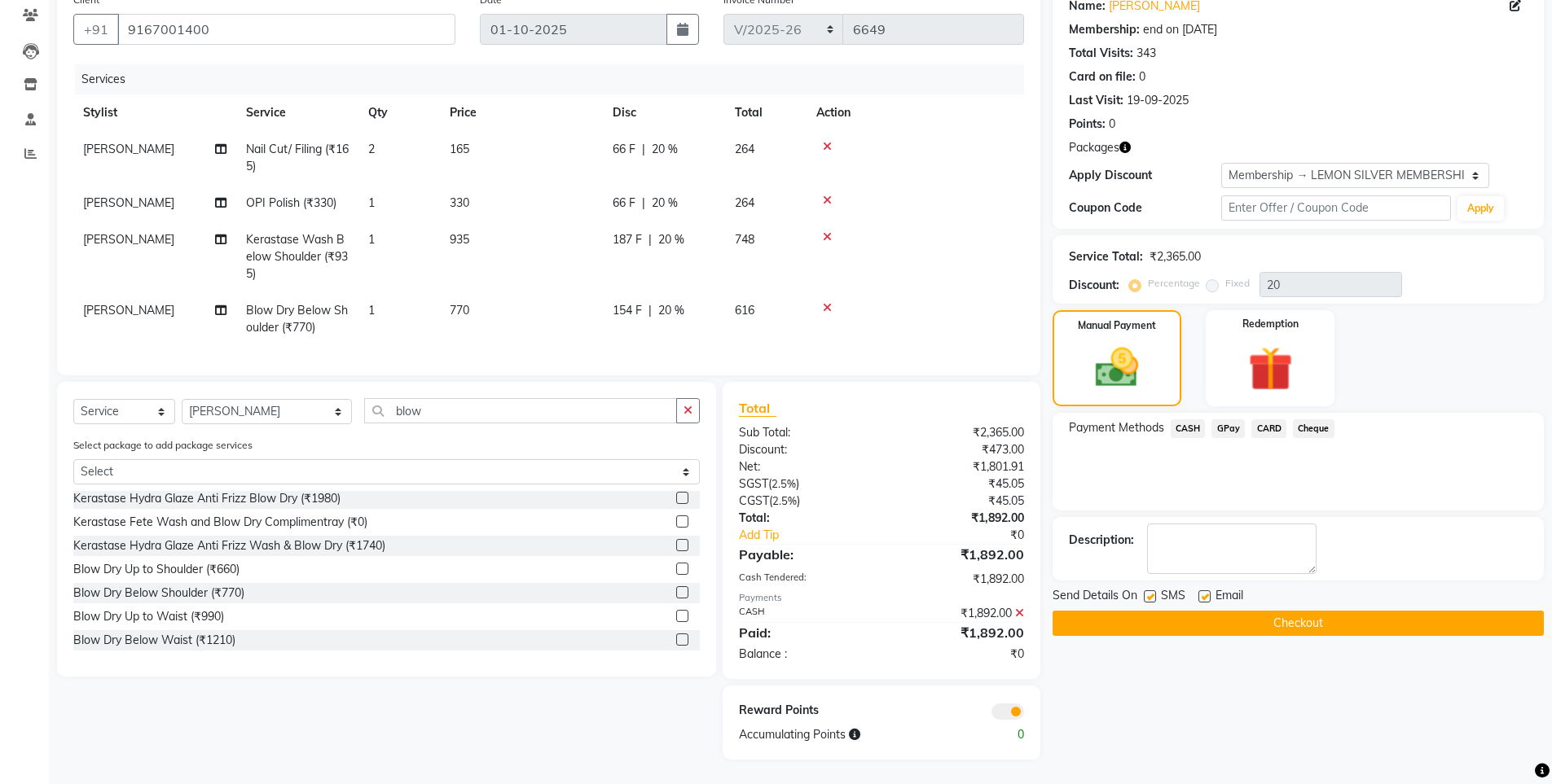
scroll to position [150, 0]
click at [1154, 590] on label at bounding box center [1150, 596] width 12 height 12
click at [1154, 592] on input "checkbox" at bounding box center [1149, 597] width 11 height 11
checkbox input "false"
click at [1207, 590] on label at bounding box center [1204, 596] width 12 height 12
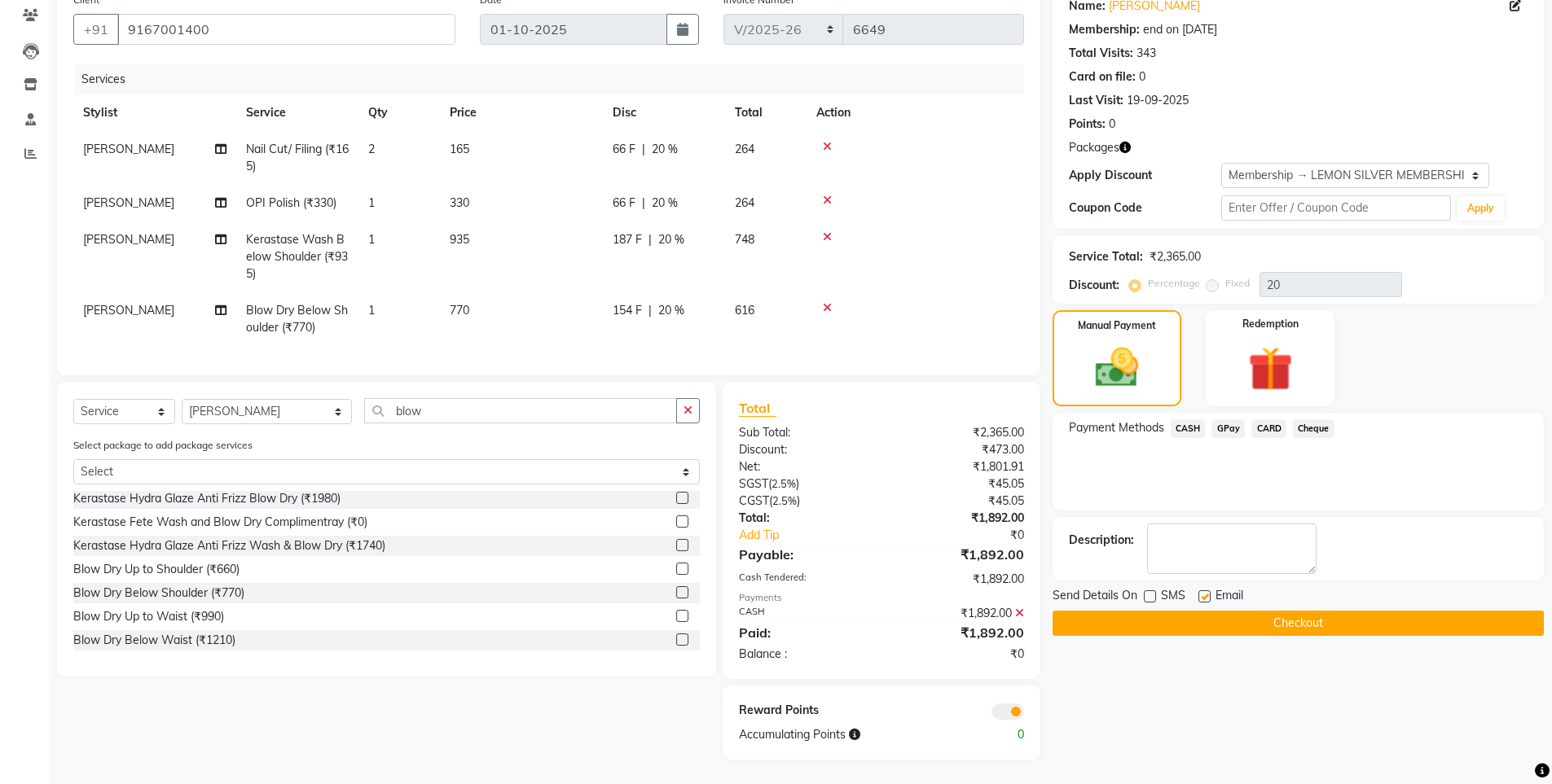
click at [1207, 592] on input "checkbox" at bounding box center [1203, 597] width 11 height 11
checkbox input "false"
click at [1200, 613] on button "Checkout" at bounding box center [1298, 623] width 491 height 25
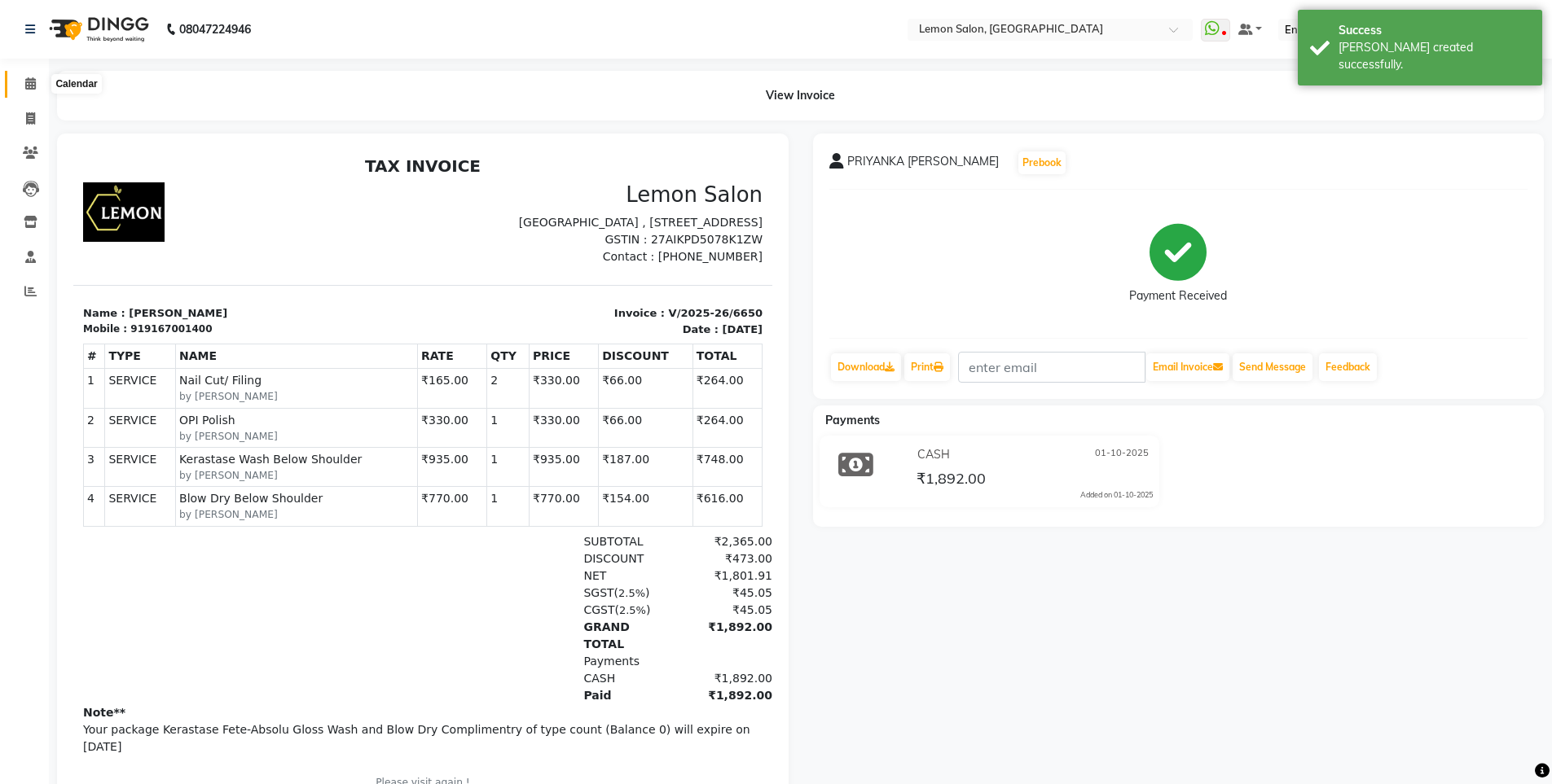
click at [22, 84] on span at bounding box center [31, 84] width 28 height 19
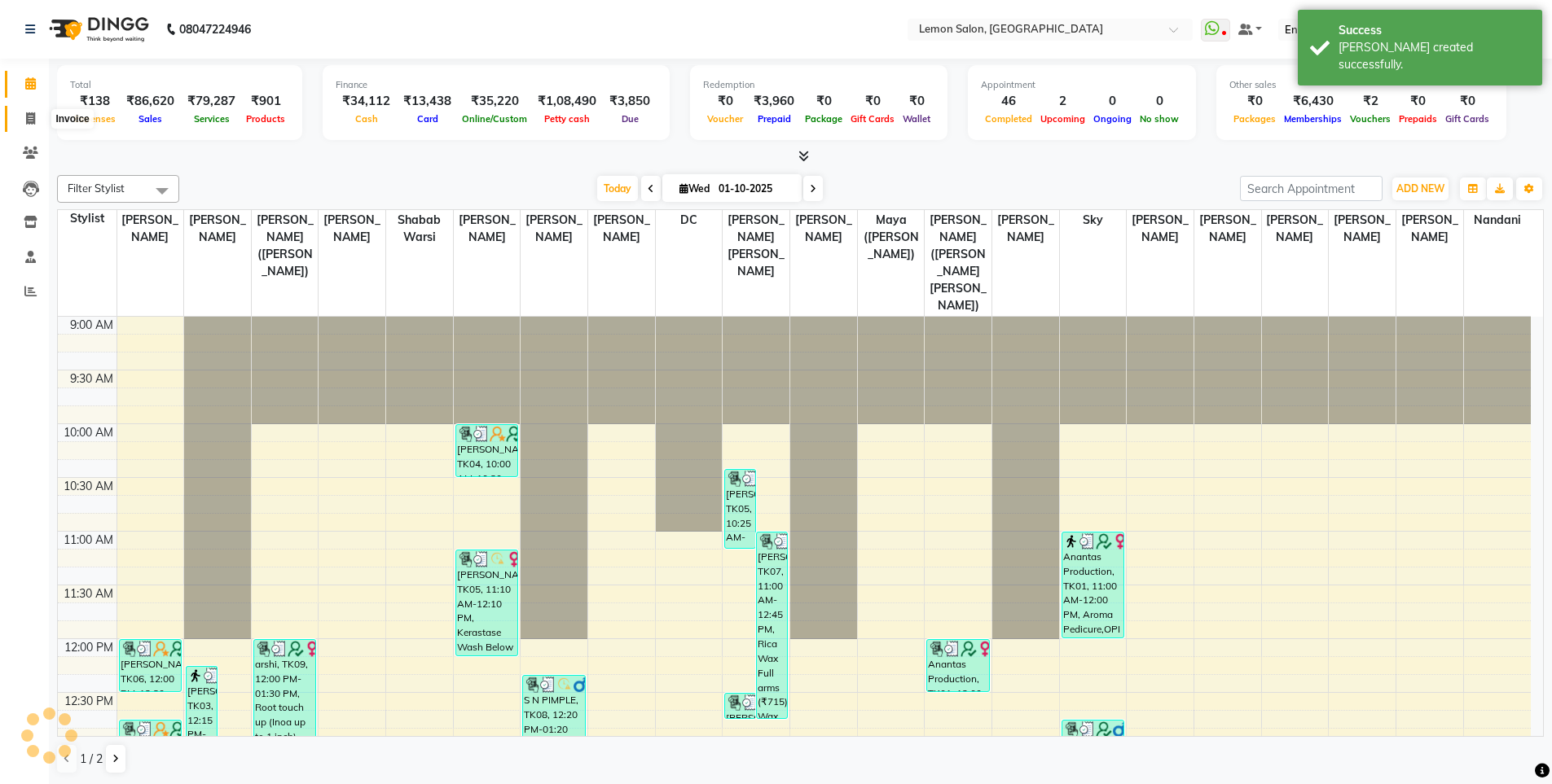
click at [27, 114] on icon at bounding box center [30, 118] width 9 height 12
select select "566"
select select "service"
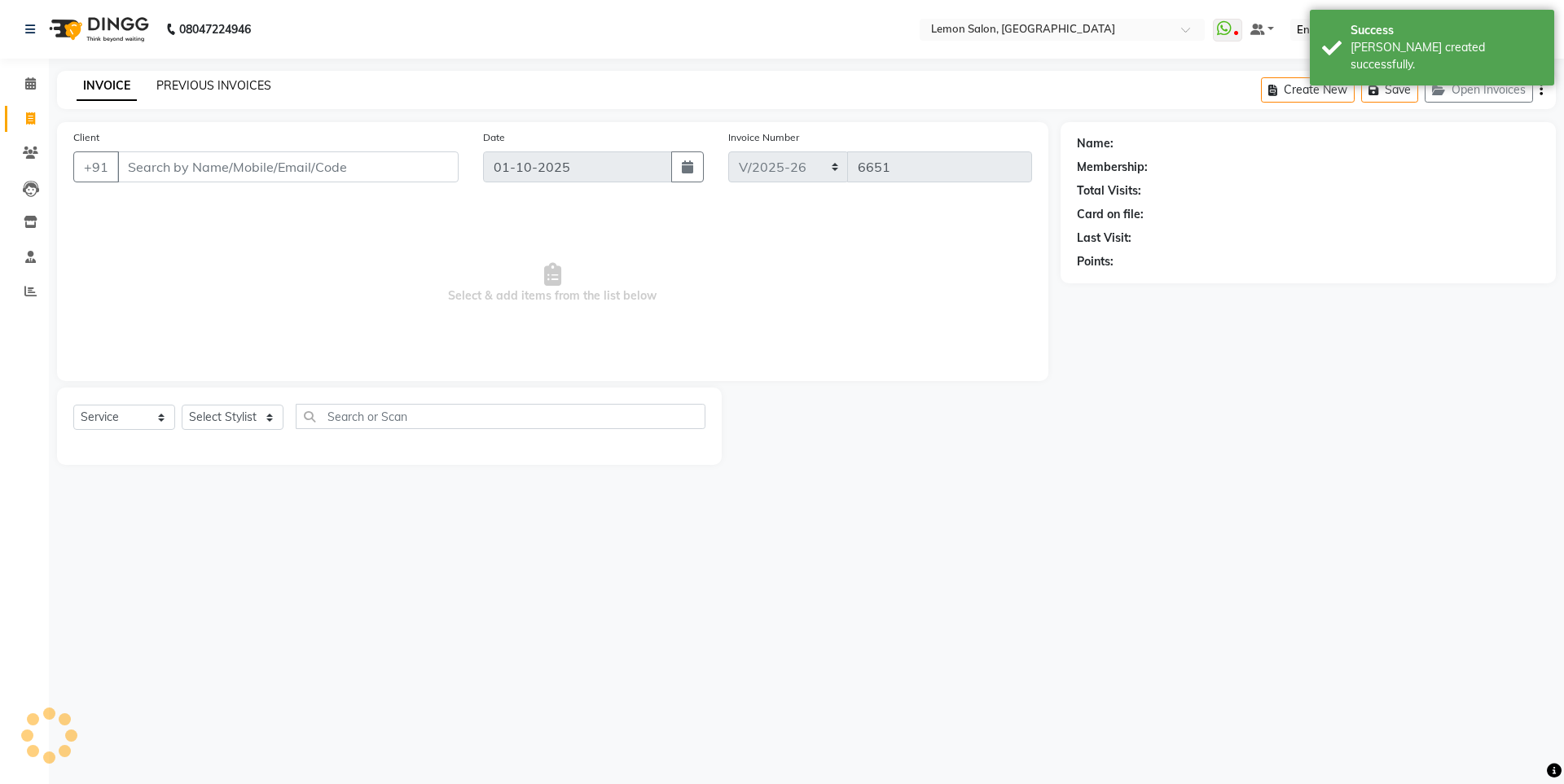
click at [205, 84] on link "PREVIOUS INVOICES" at bounding box center [214, 85] width 115 height 15
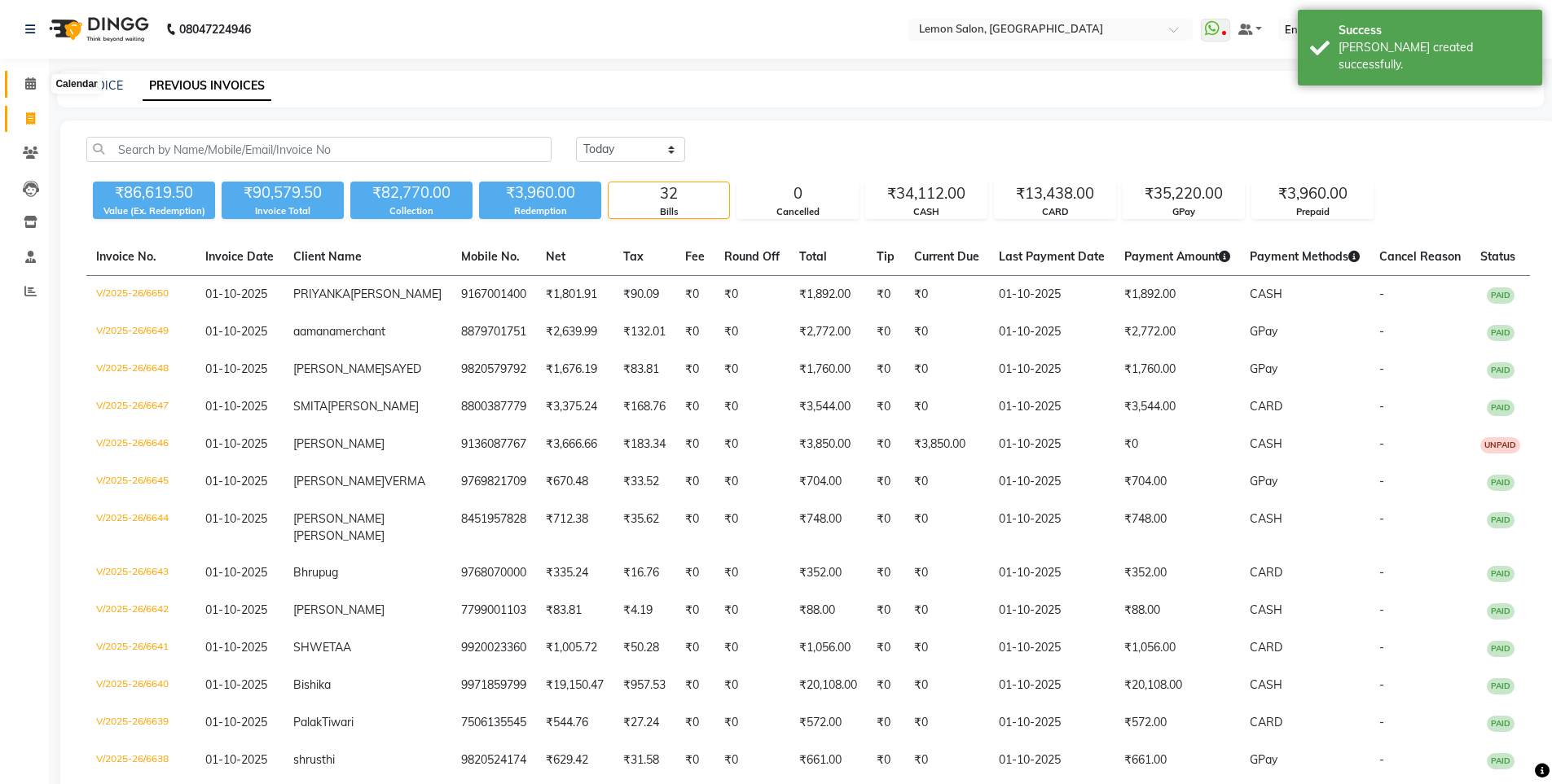
click at [27, 80] on icon at bounding box center [30, 83] width 11 height 12
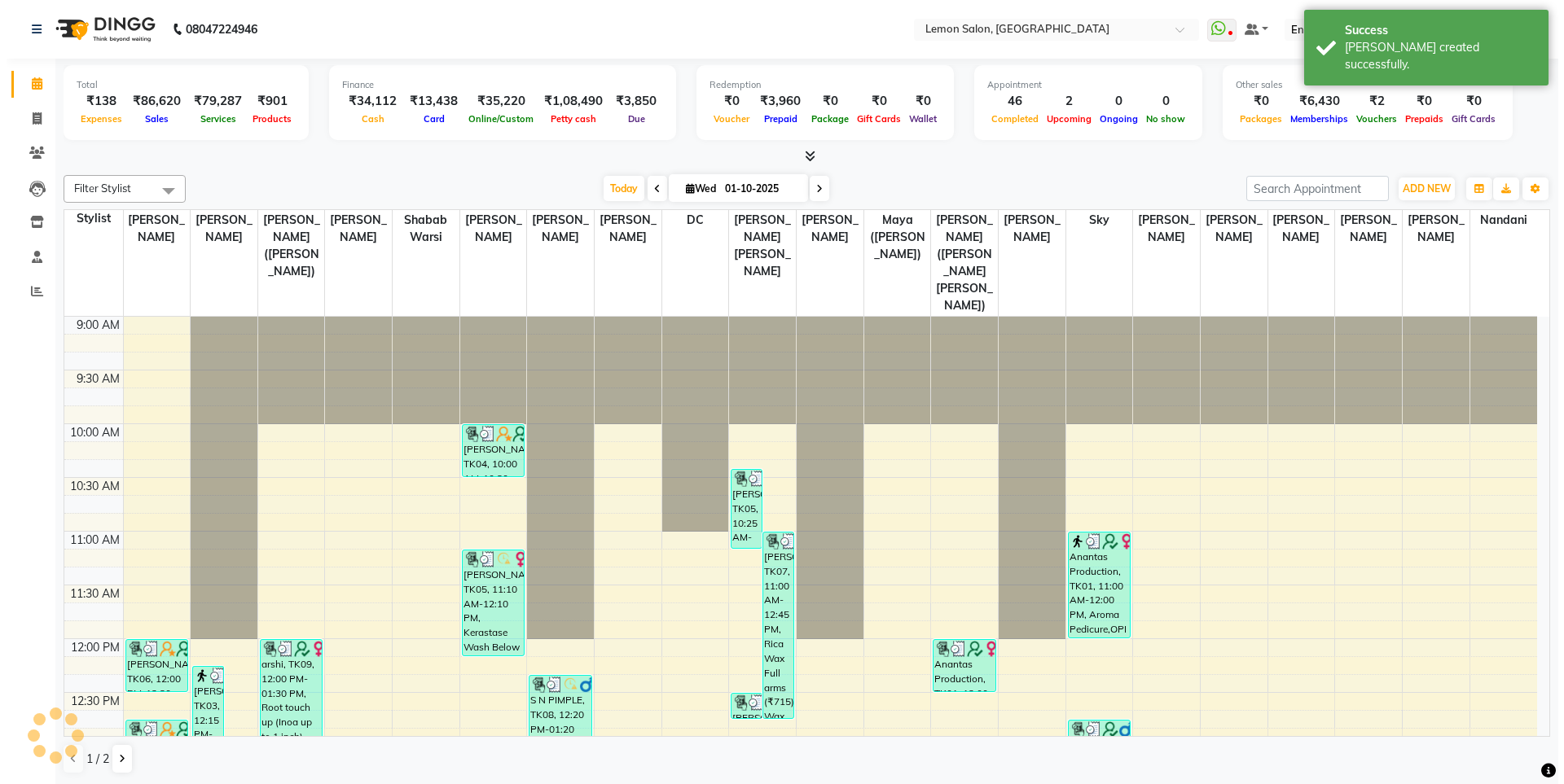
scroll to position [1020, 0]
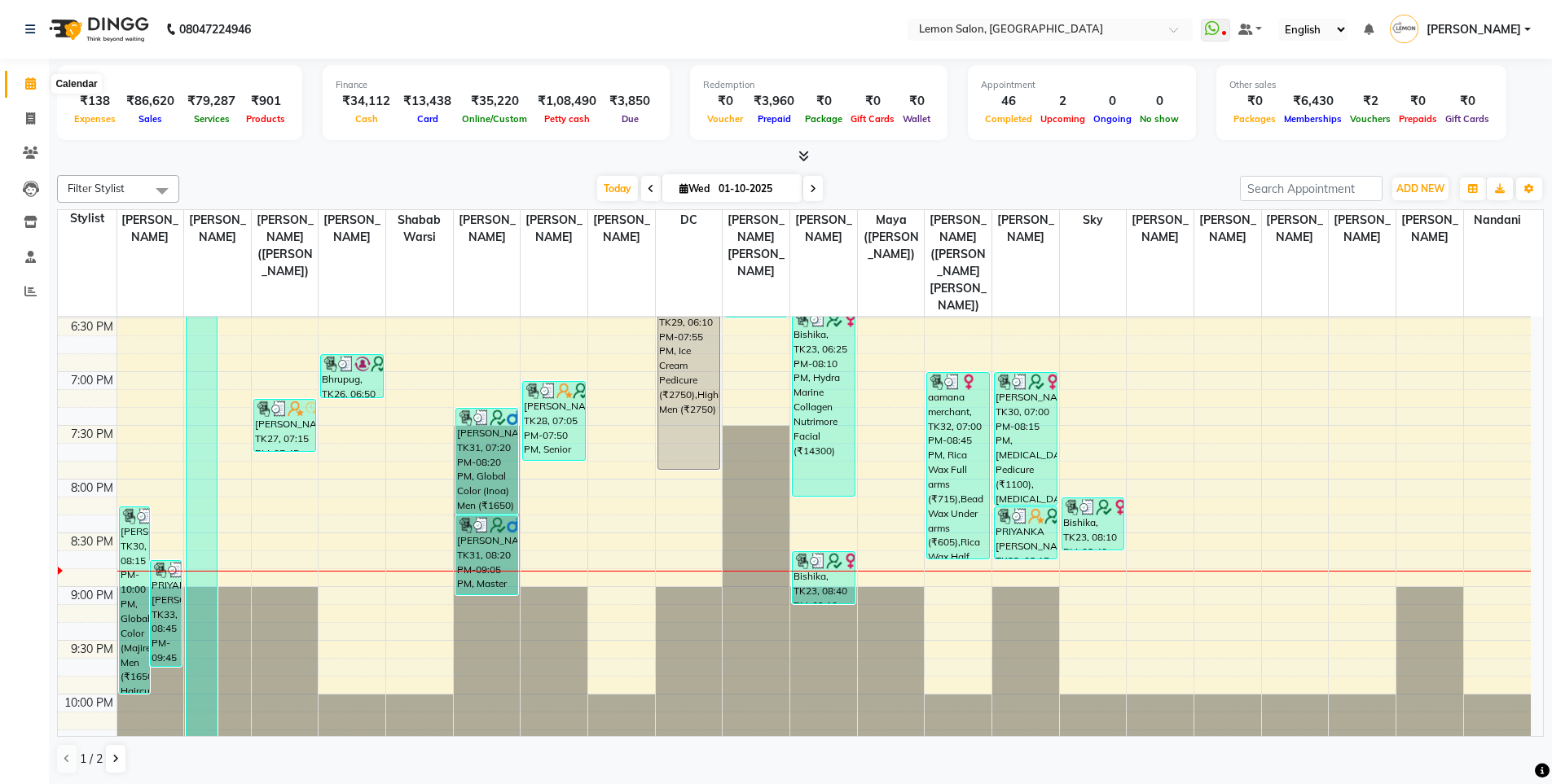
click at [19, 75] on span at bounding box center [31, 84] width 28 height 19
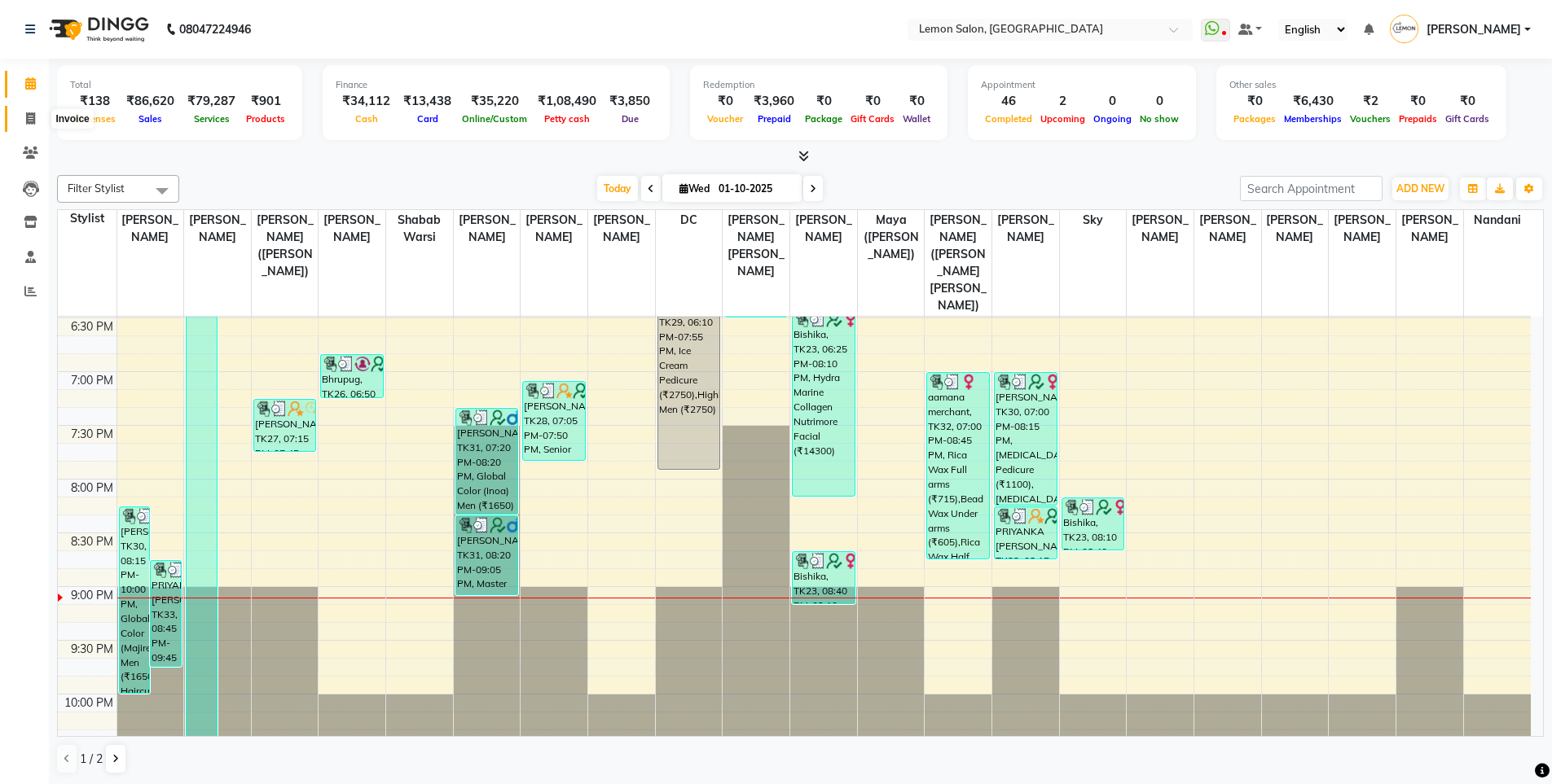
click at [33, 121] on icon at bounding box center [30, 118] width 9 height 12
select select "566"
select select "service"
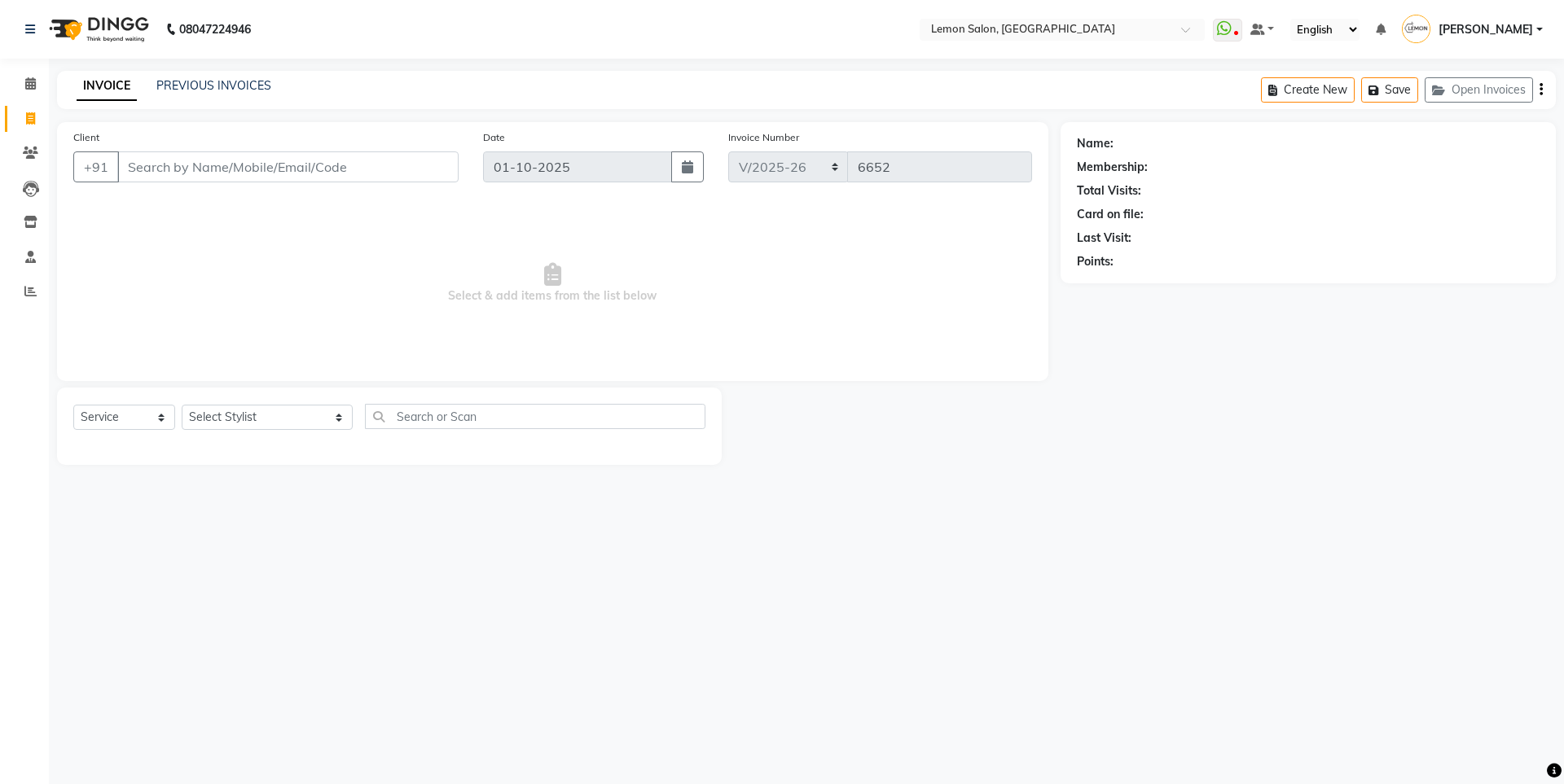
click at [226, 433] on div "Select Service Product Membership Package Voucher Prepaid Gift Card Select Styl…" at bounding box center [389, 423] width 632 height 38
click at [226, 414] on select "Select Stylist Aakash Buchiude Azaz Kassara DC Ganesh Motewad Geeta Govind Rajp…" at bounding box center [267, 417] width 171 height 25
select select "20622"
click at [181, 405] on select "Select Stylist Aakash Buchiude Azaz Kassara DC Ganesh Motewad Geeta Govind Rajp…" at bounding box center [267, 417] width 171 height 25
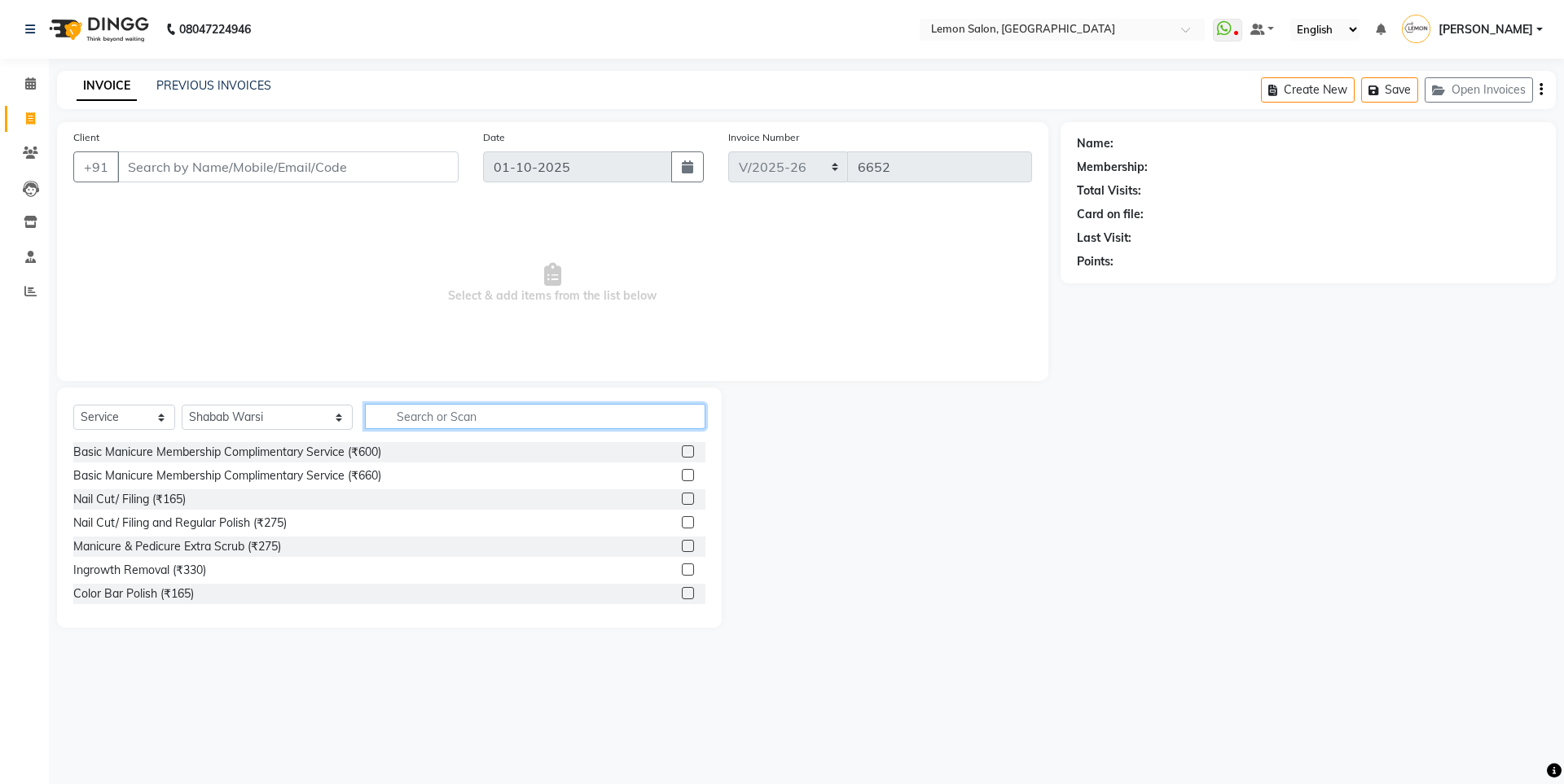
click at [419, 416] on input "text" at bounding box center [535, 416] width 340 height 25
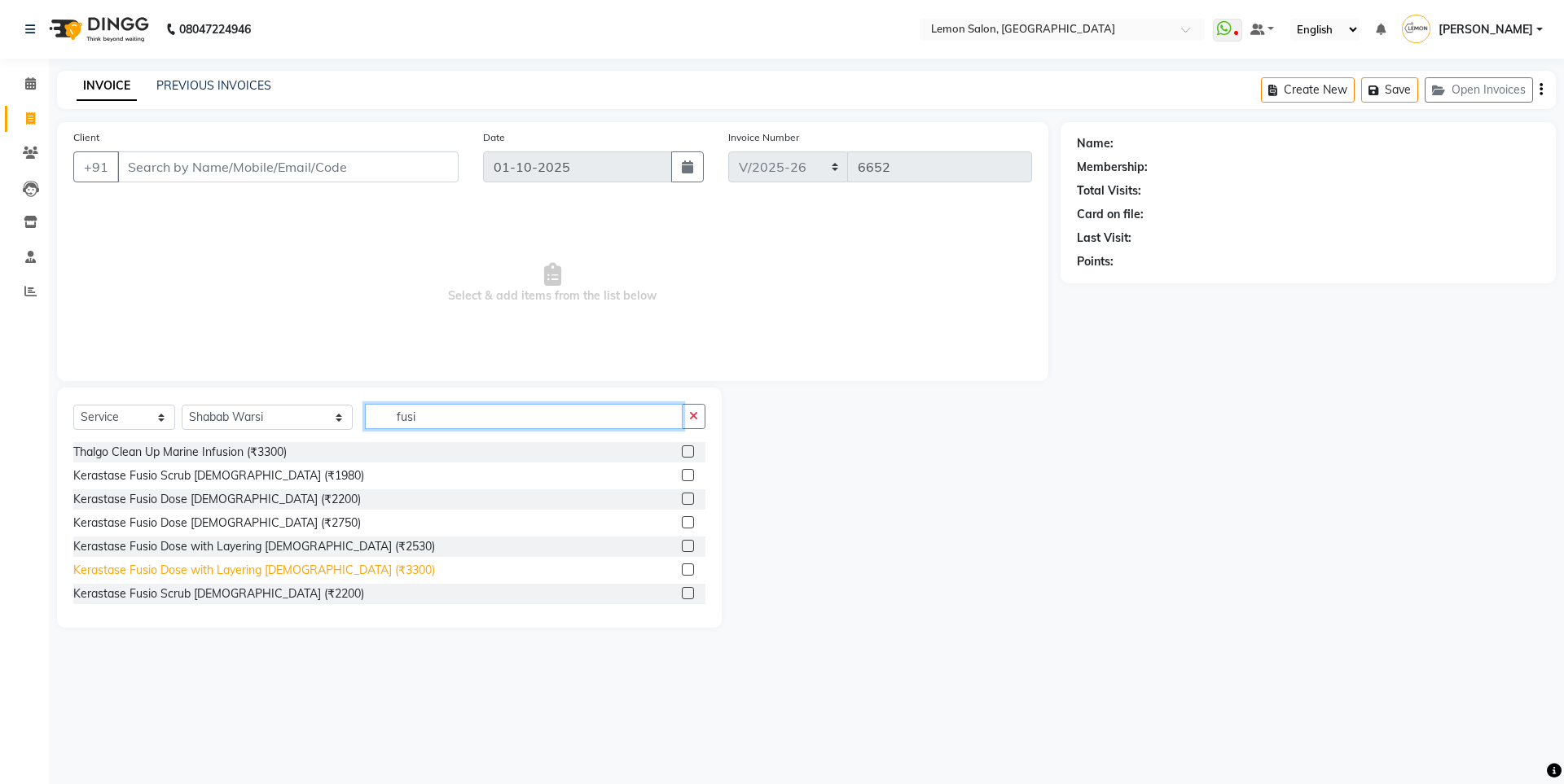
type input "fusi"
click at [225, 575] on div "Kerastase Fusio Dose with Layering Female (₹3300)" at bounding box center [254, 570] width 362 height 17
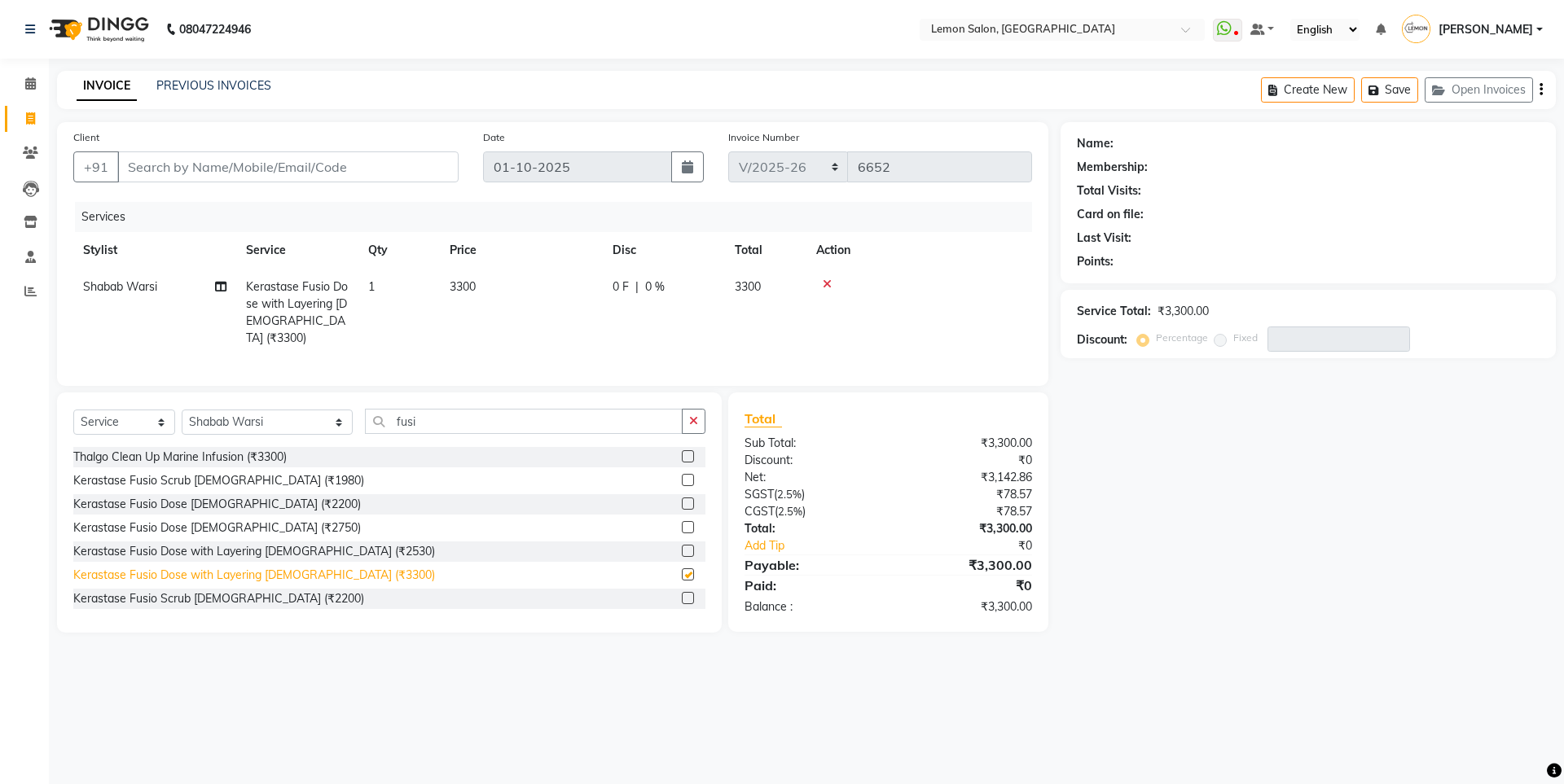
checkbox input "false"
click at [316, 162] on input "Client" at bounding box center [288, 166] width 341 height 31
type input "9"
type input "0"
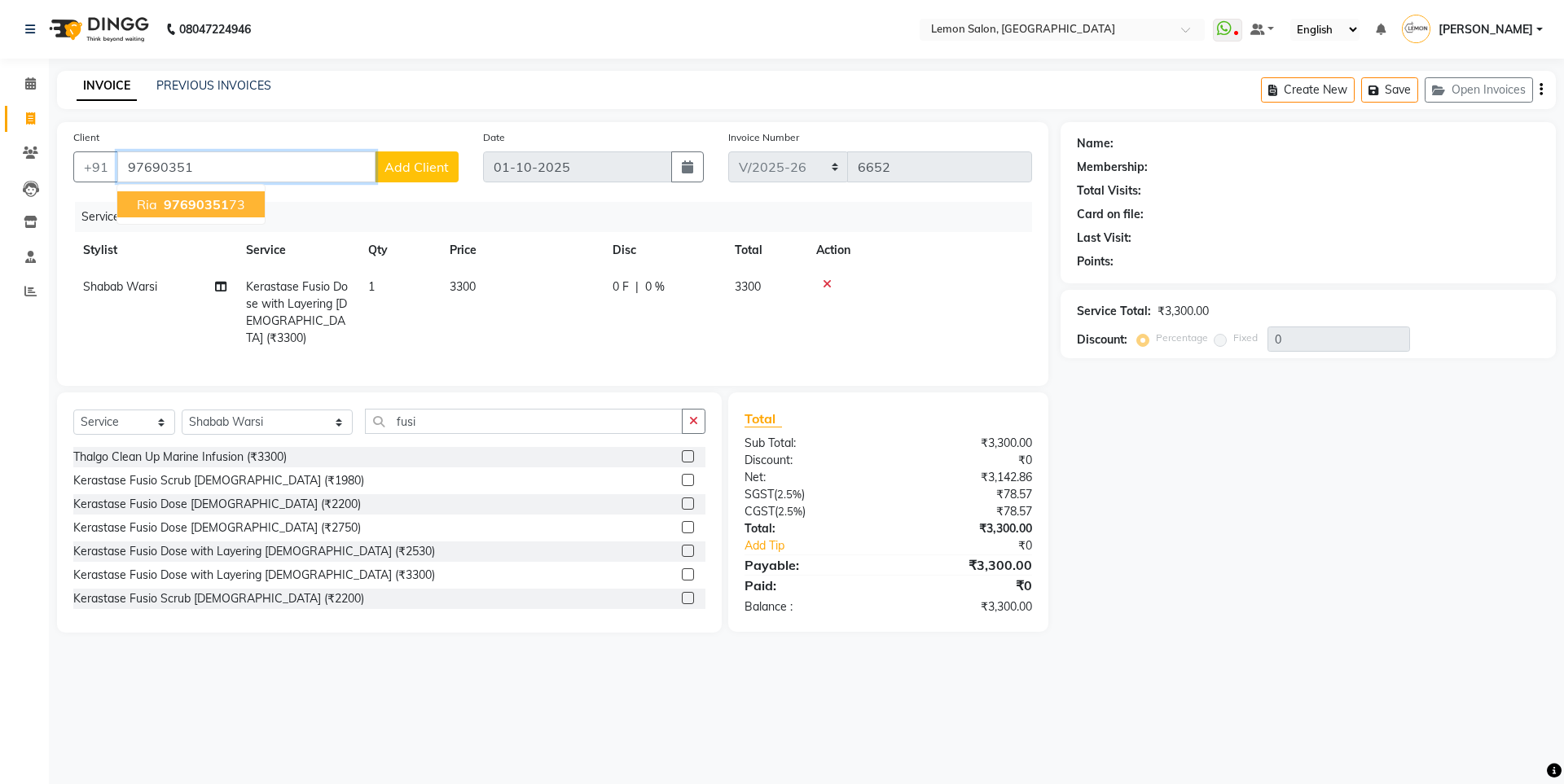
click at [227, 200] on ngb-highlight "97690351 73" at bounding box center [203, 204] width 84 height 17
type input "9769035173"
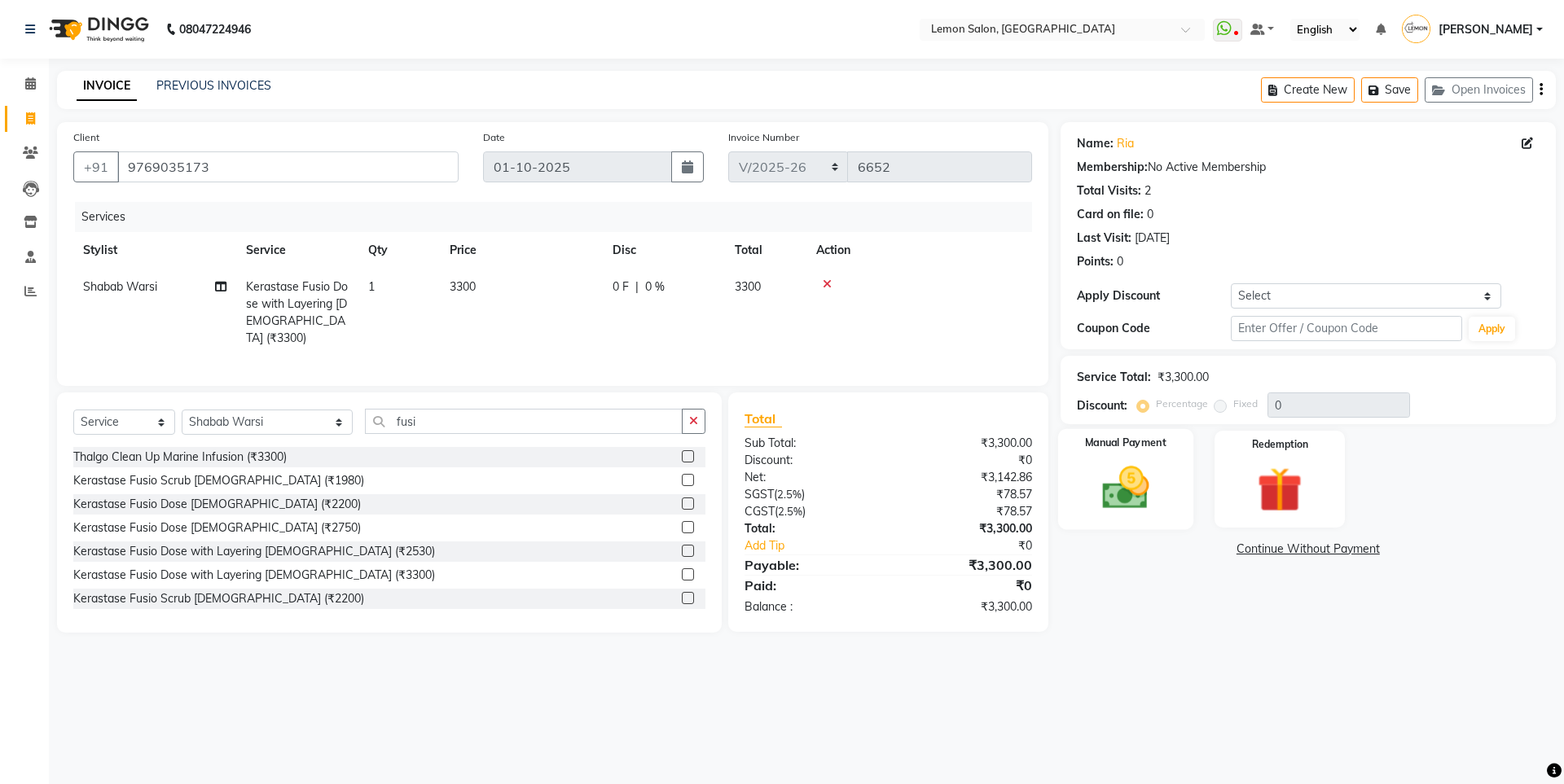
click at [1130, 450] on label "Manual Payment" at bounding box center [1125, 443] width 81 height 16
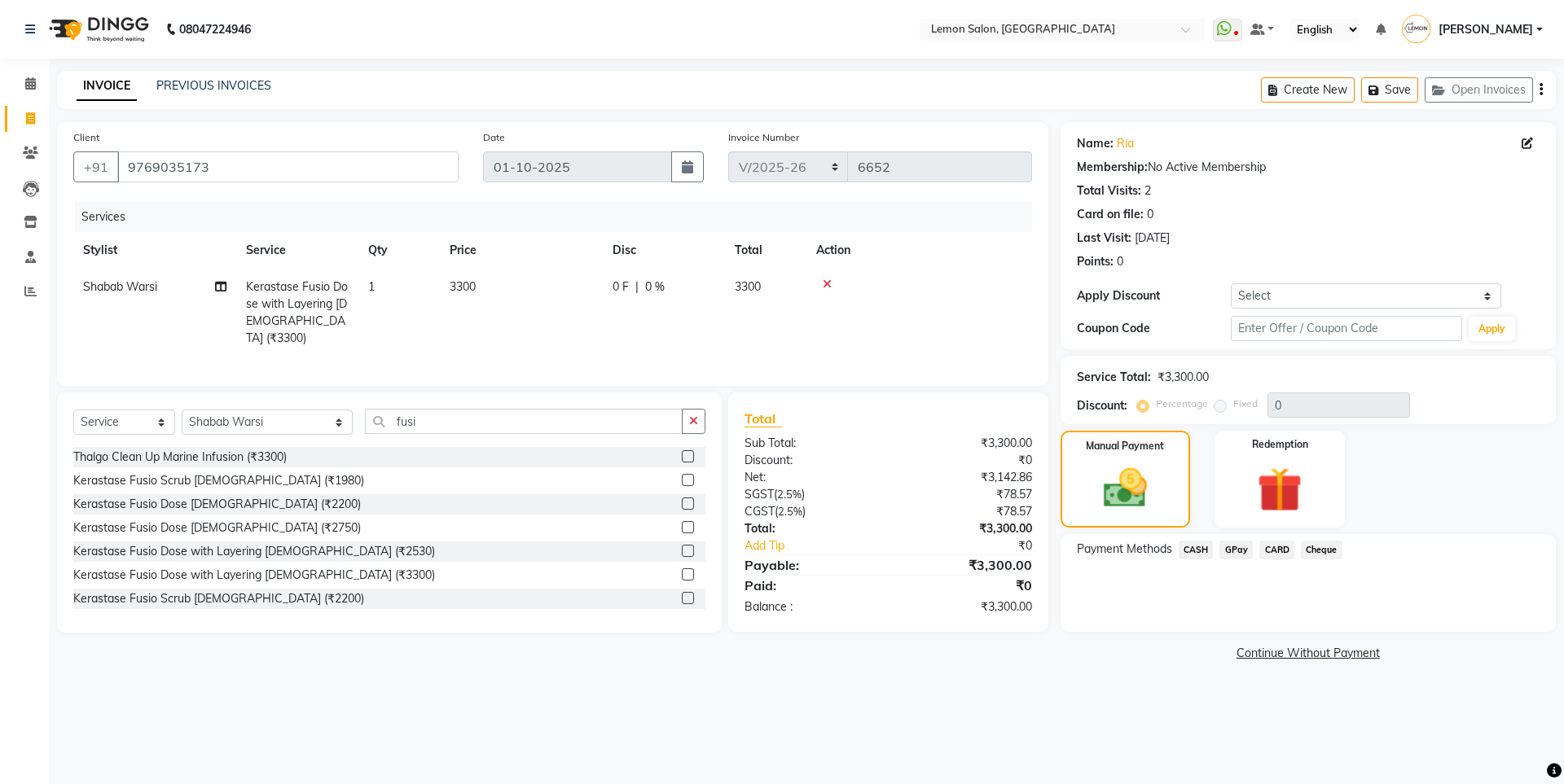
click at [1248, 549] on span "GPay" at bounding box center [1236, 550] width 33 height 19
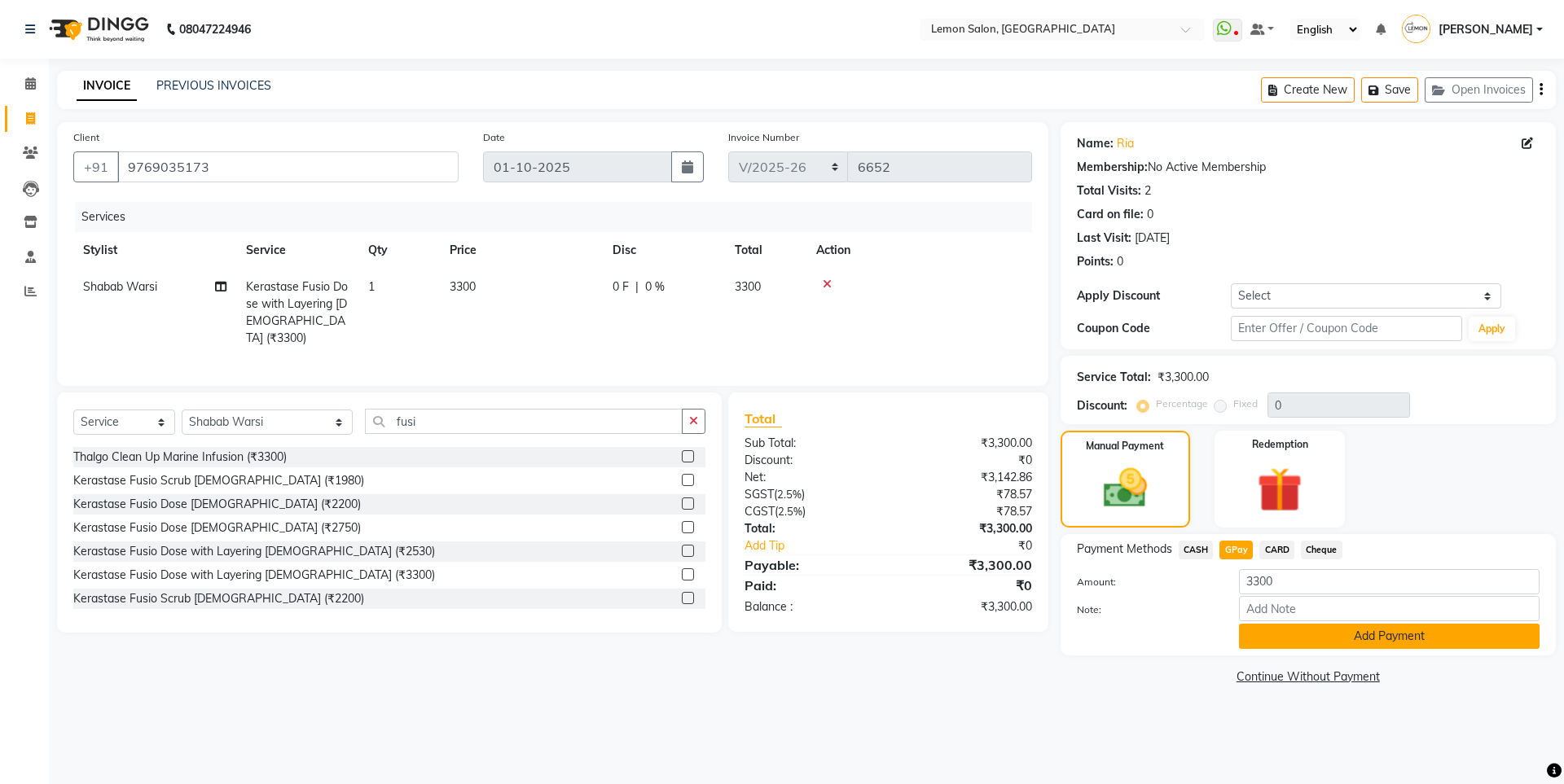
click at [1283, 628] on button "Add Payment" at bounding box center [1388, 637] width 301 height 25
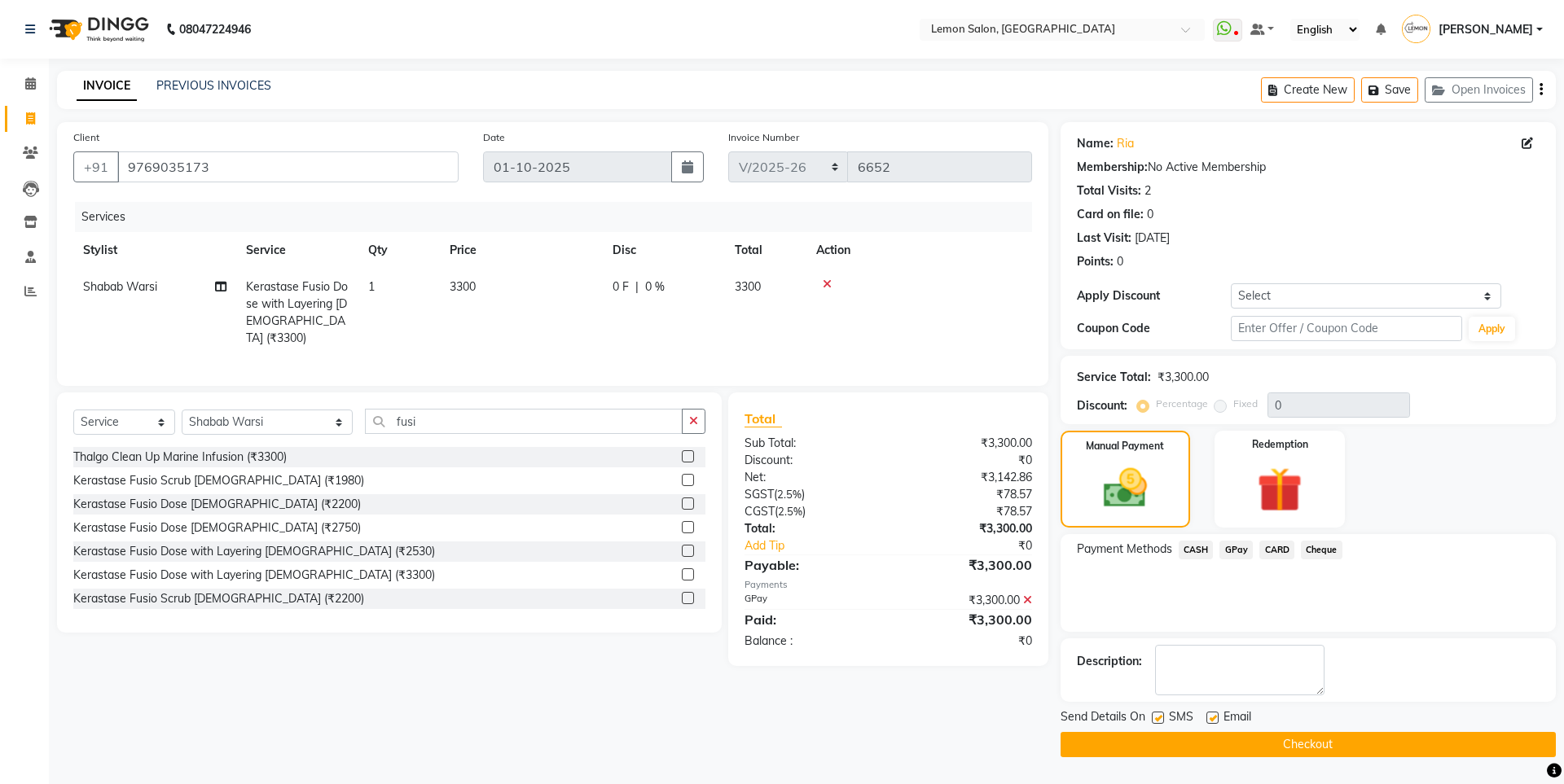
click at [1158, 719] on label at bounding box center [1157, 718] width 12 height 12
click at [1158, 719] on input "checkbox" at bounding box center [1157, 719] width 11 height 11
checkbox input "false"
click at [1169, 751] on button "Checkout" at bounding box center [1308, 744] width 495 height 25
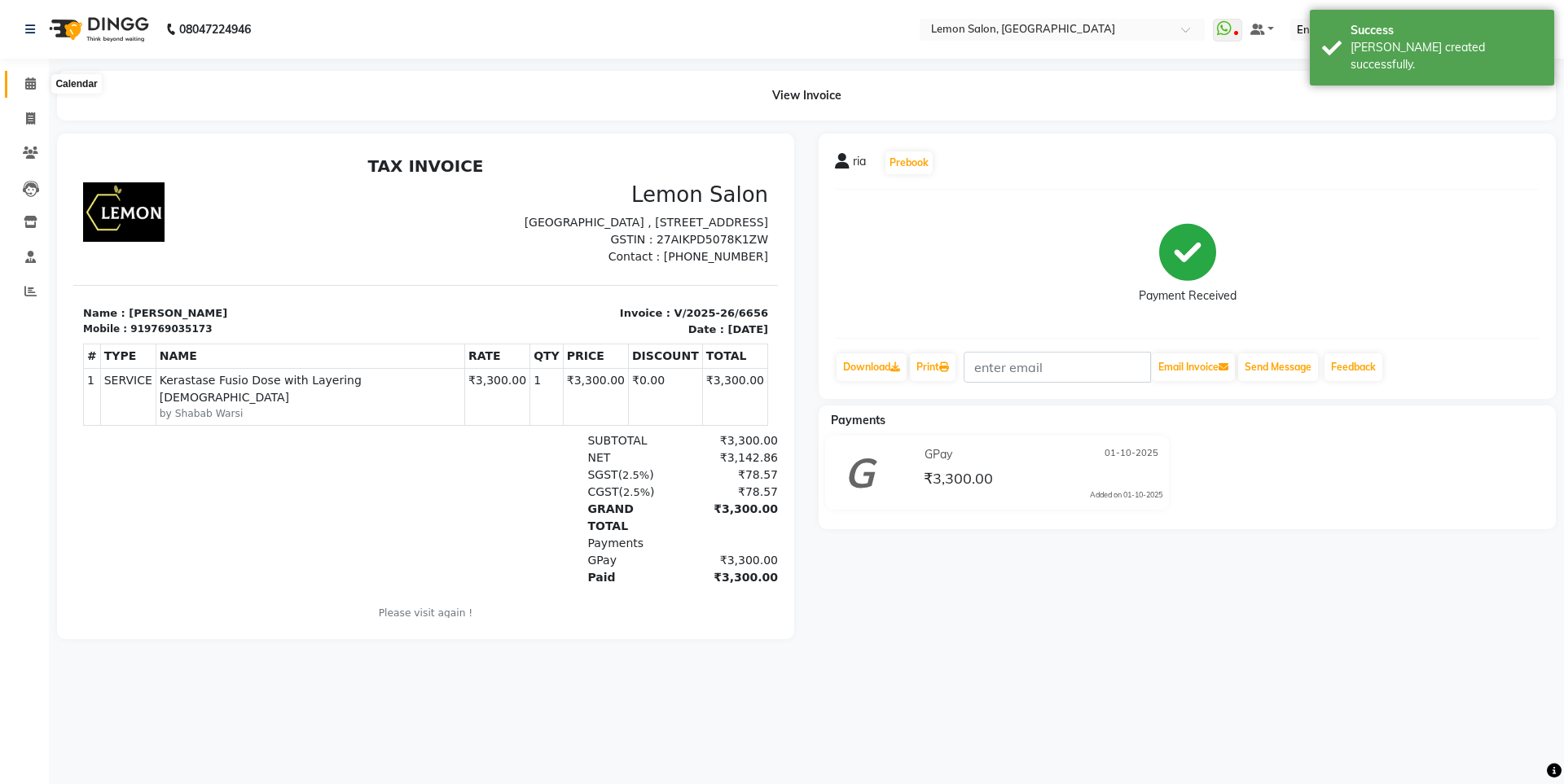
click at [27, 78] on icon at bounding box center [30, 83] width 11 height 12
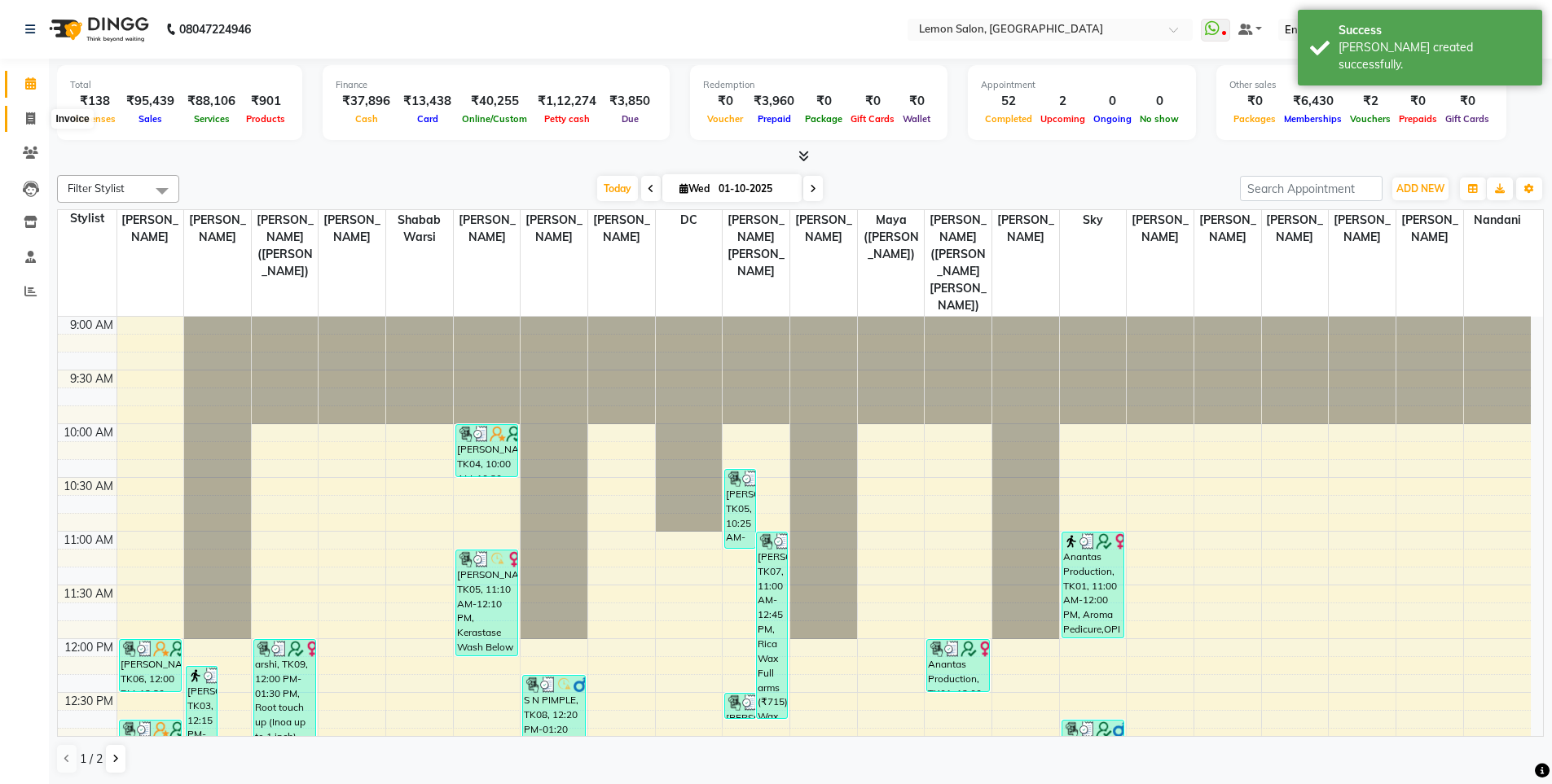
click at [36, 123] on span at bounding box center [31, 119] width 28 height 19
select select "566"
select select "service"
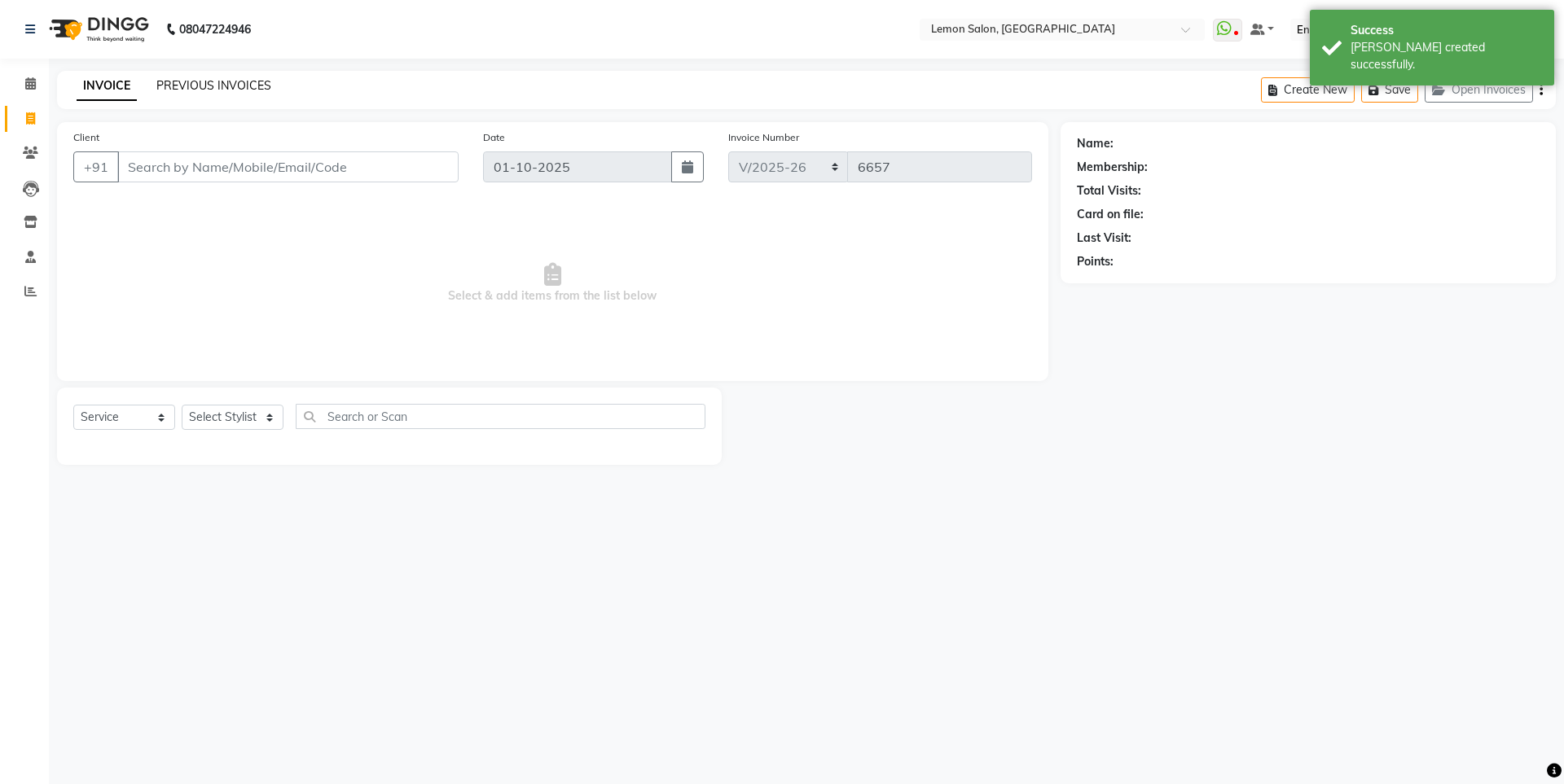
click at [221, 79] on link "PREVIOUS INVOICES" at bounding box center [214, 85] width 115 height 15
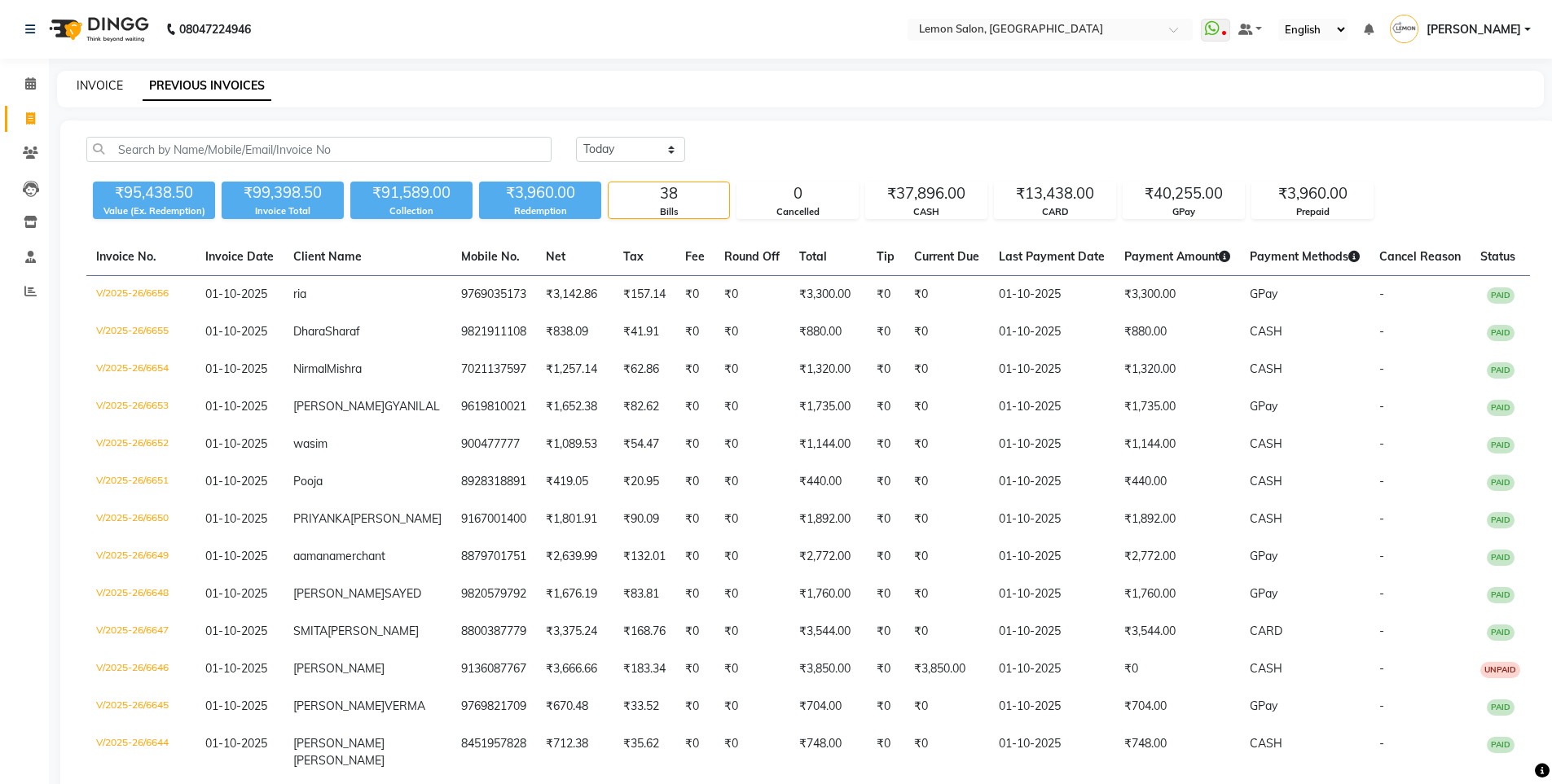
click at [101, 83] on link "INVOICE" at bounding box center [99, 85] width 46 height 15
select select "service"
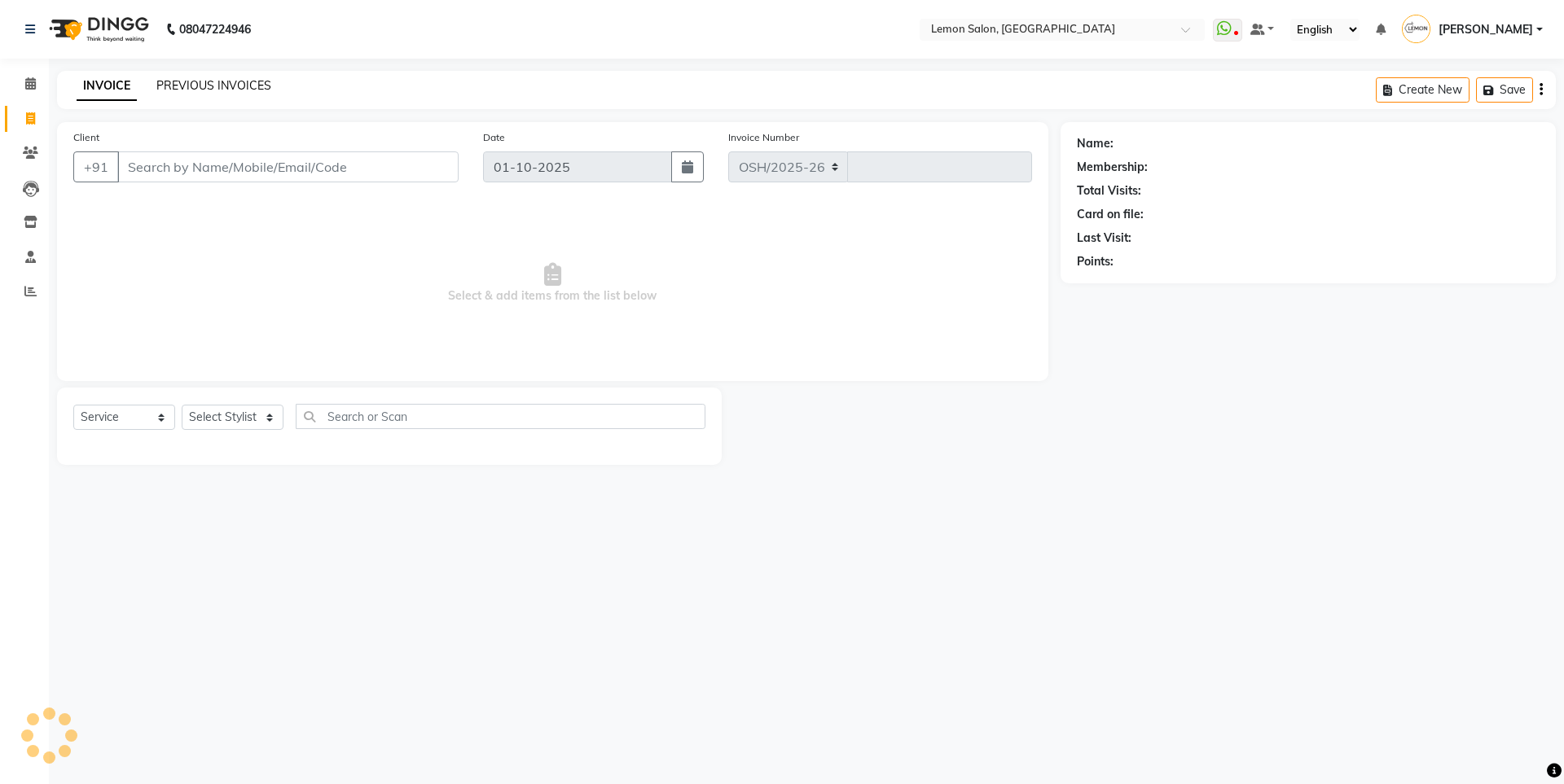
select select "566"
type input "6657"
click at [182, 84] on link "PREVIOUS INVOICES" at bounding box center [214, 85] width 115 height 15
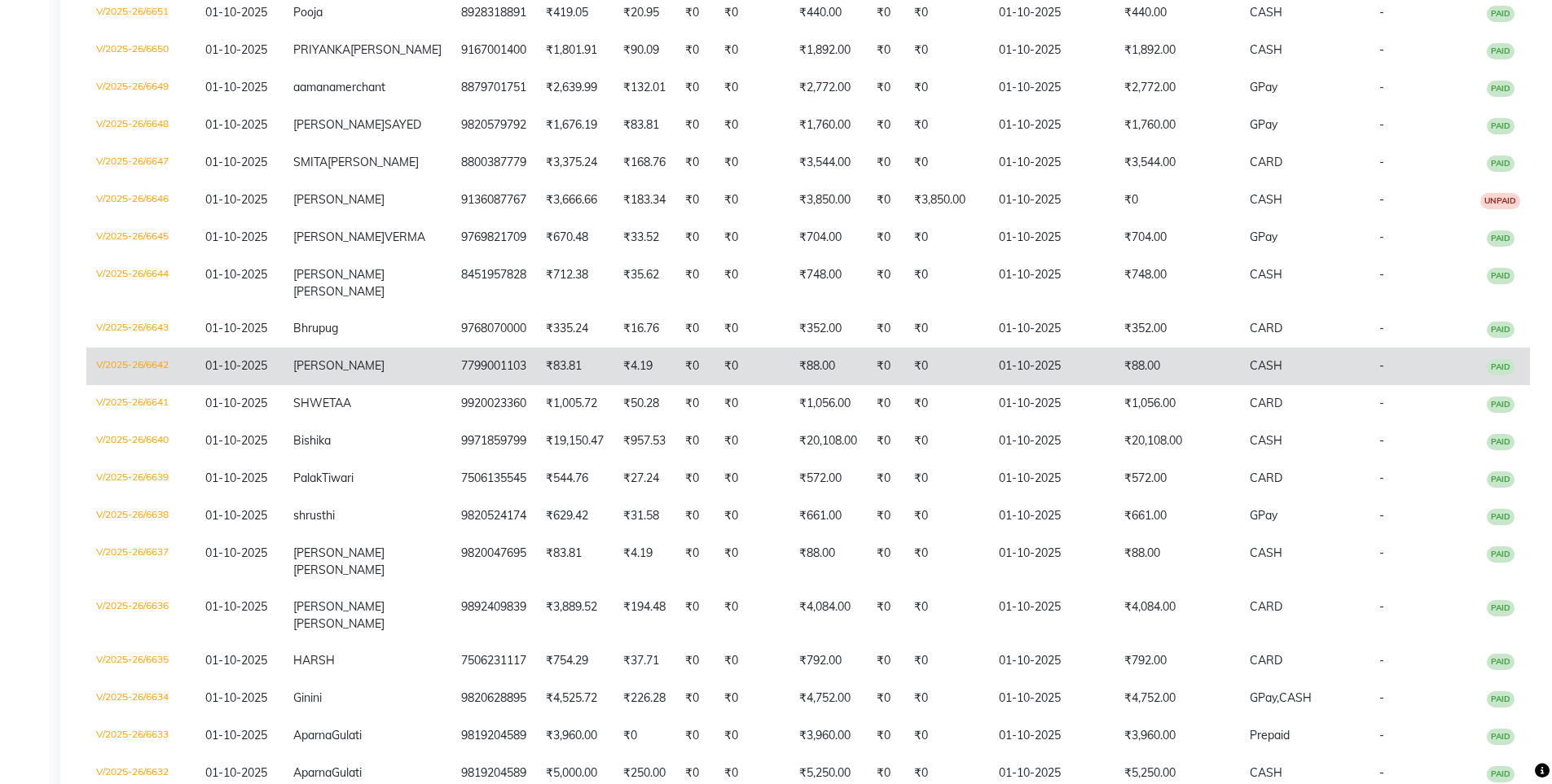
scroll to position [570, 0]
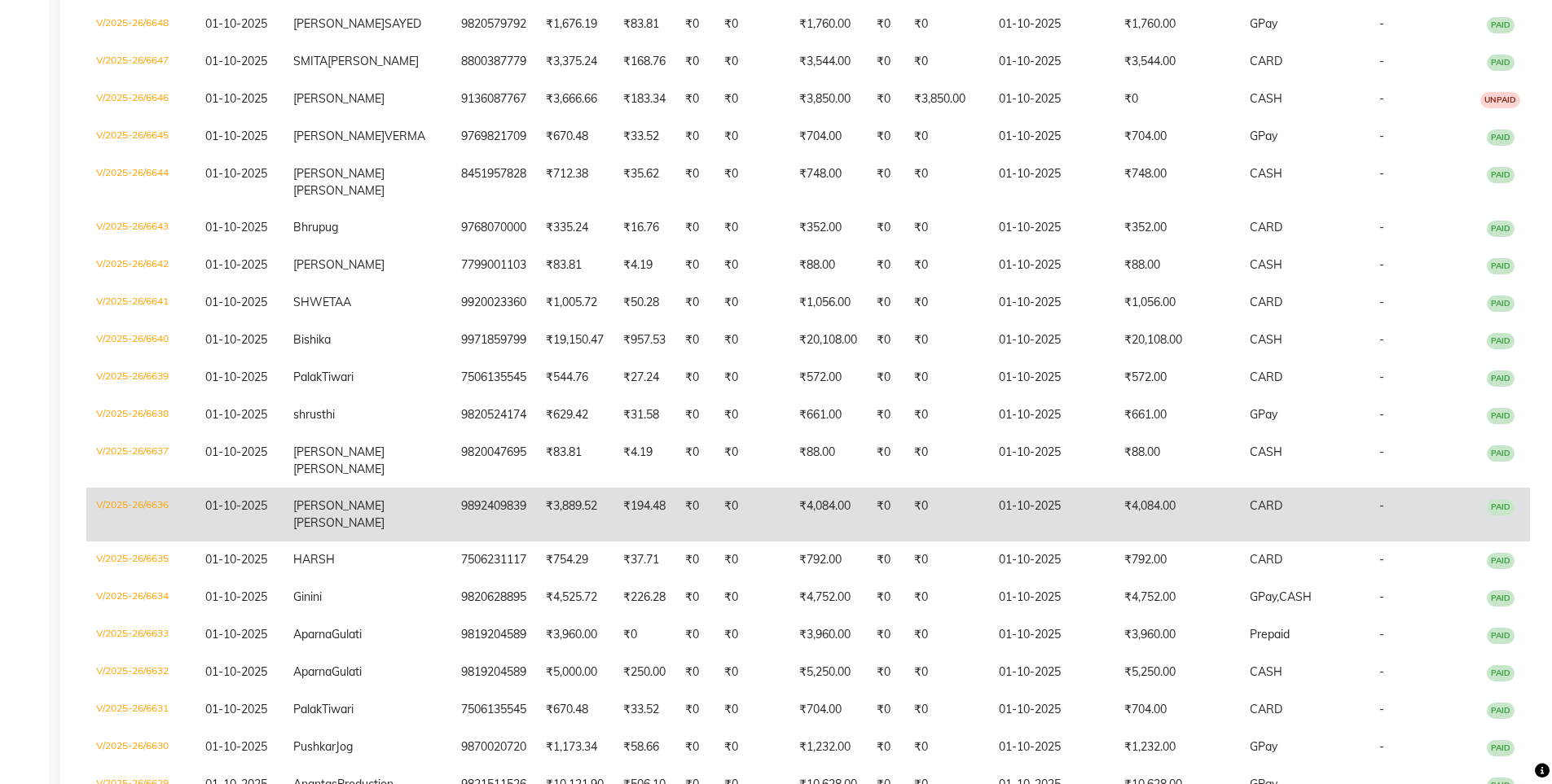
click at [1017, 541] on td "01-10-2025" at bounding box center [1052, 514] width 126 height 54
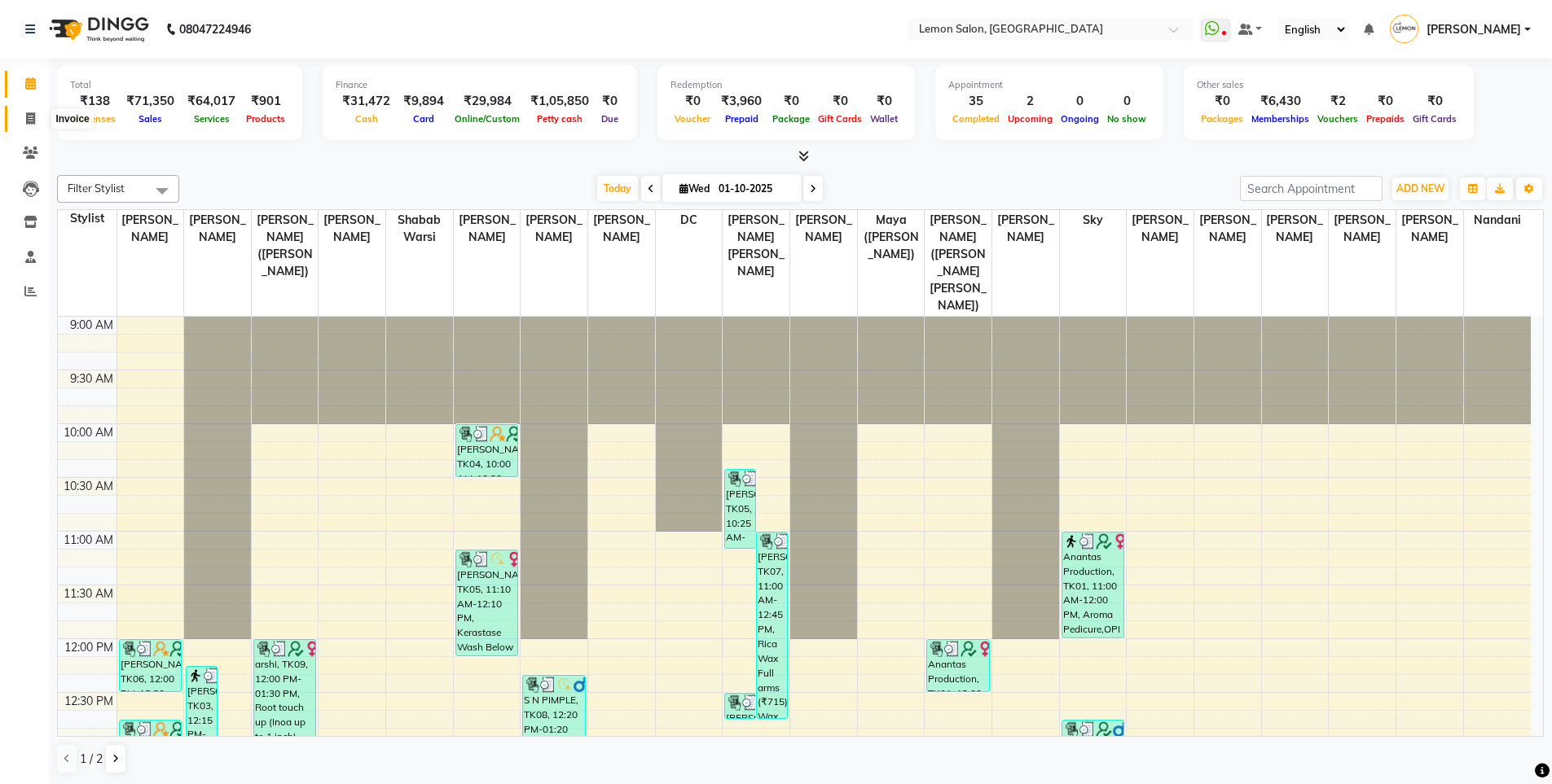
click at [23, 118] on span at bounding box center [31, 119] width 28 height 19
select select "566"
select select "service"
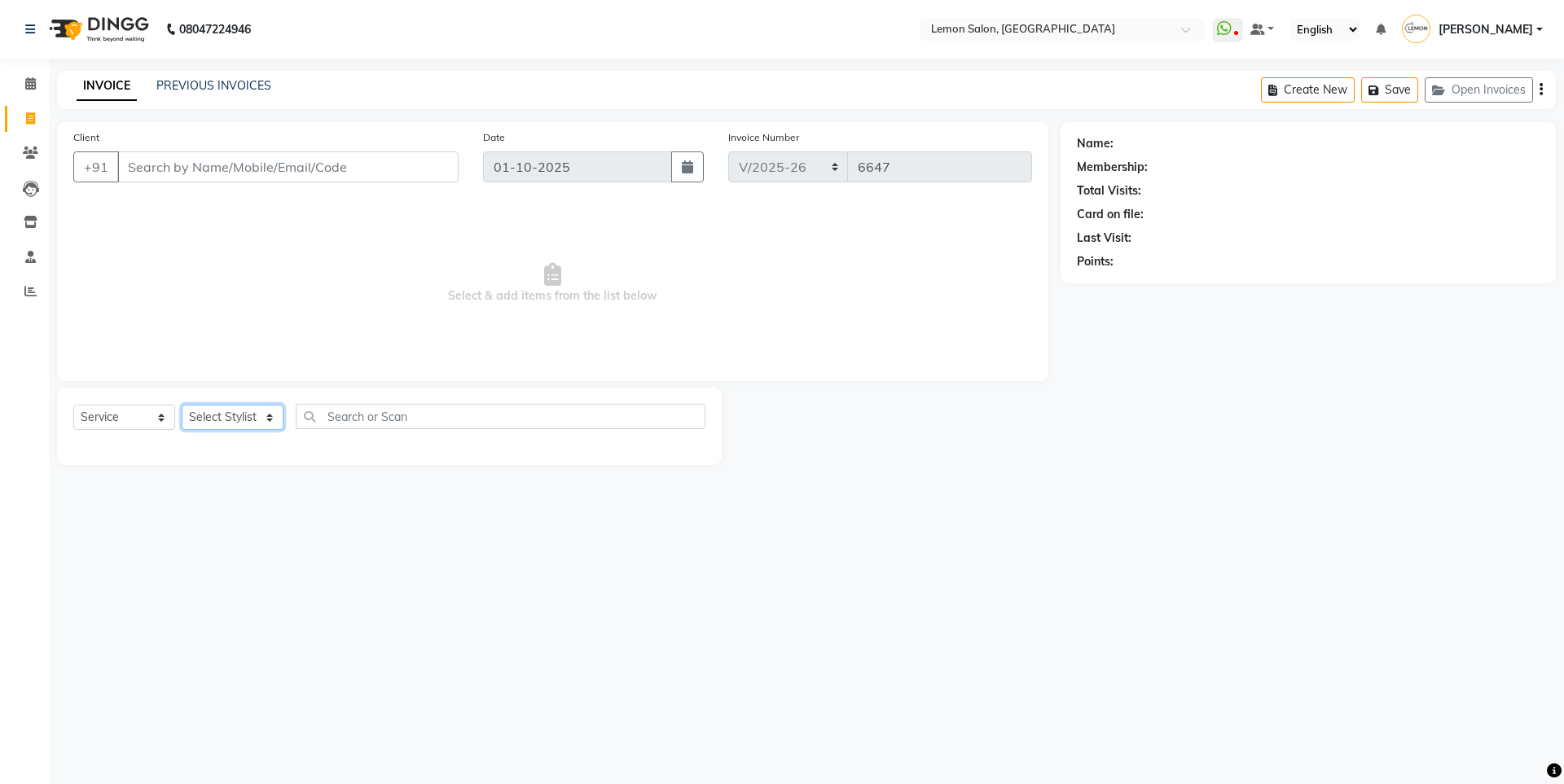
click at [224, 424] on select "Select Stylist" at bounding box center [232, 417] width 102 height 25
select select "7391"
click at [181, 405] on select "Select Stylist [PERSON_NAME] [PERSON_NAME] DC [PERSON_NAME] [PERSON_NAME] [PERS…" at bounding box center [267, 417] width 171 height 25
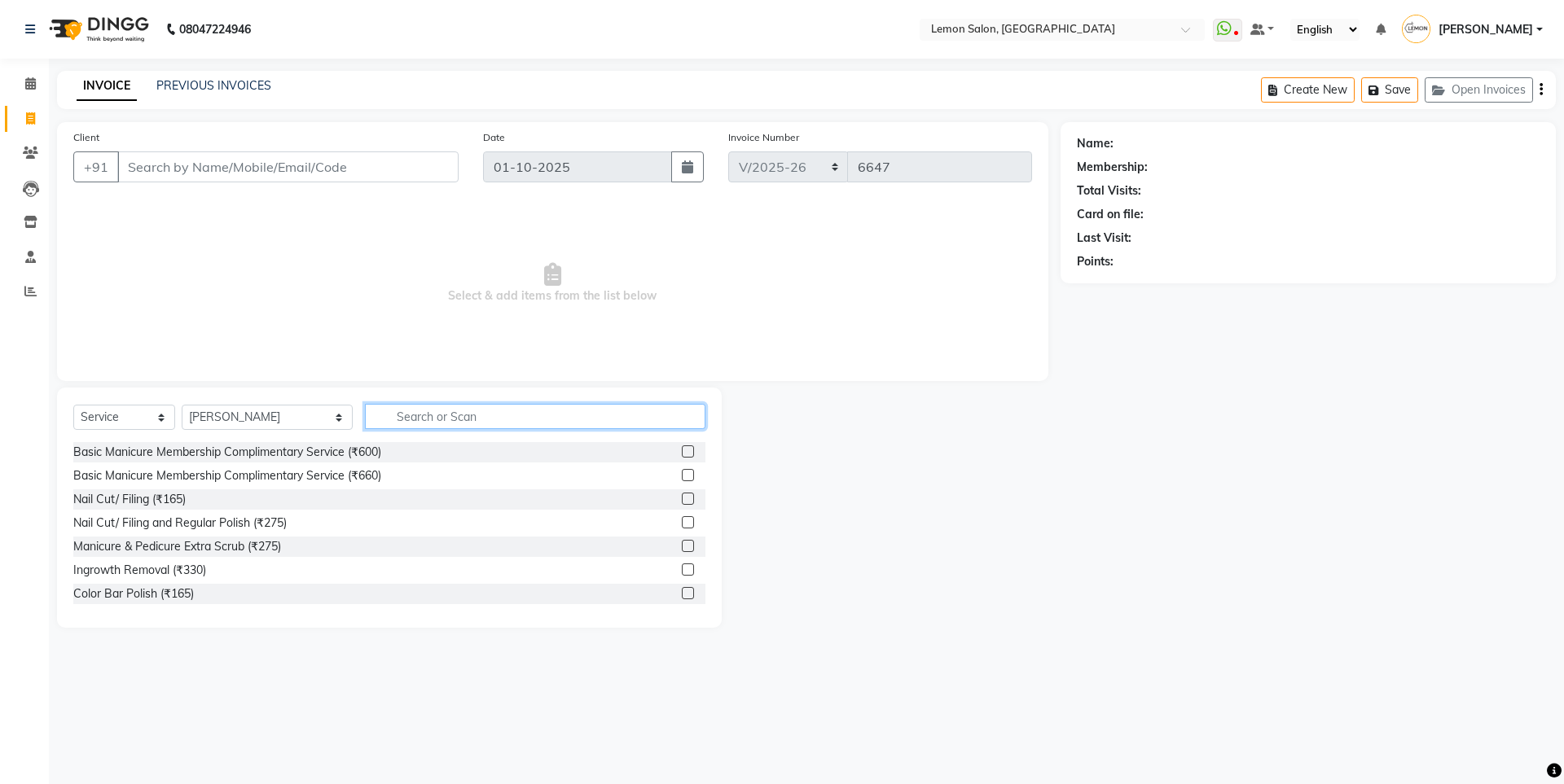
click at [403, 416] on input "text" at bounding box center [535, 416] width 340 height 25
type input "glo"
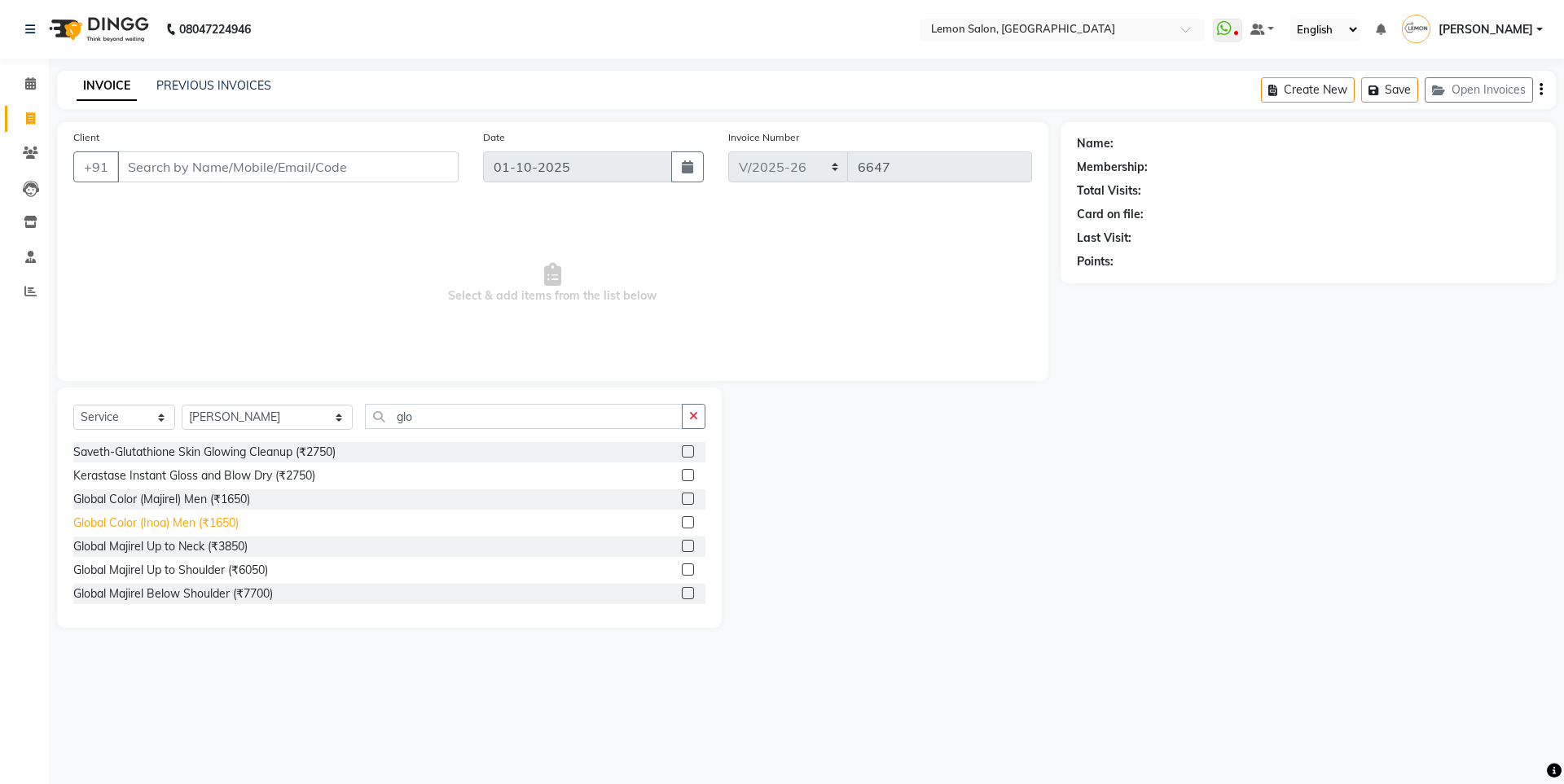
click at [213, 516] on div "Global Color (Inoa) Men (₹1650)" at bounding box center [156, 523] width 166 height 17
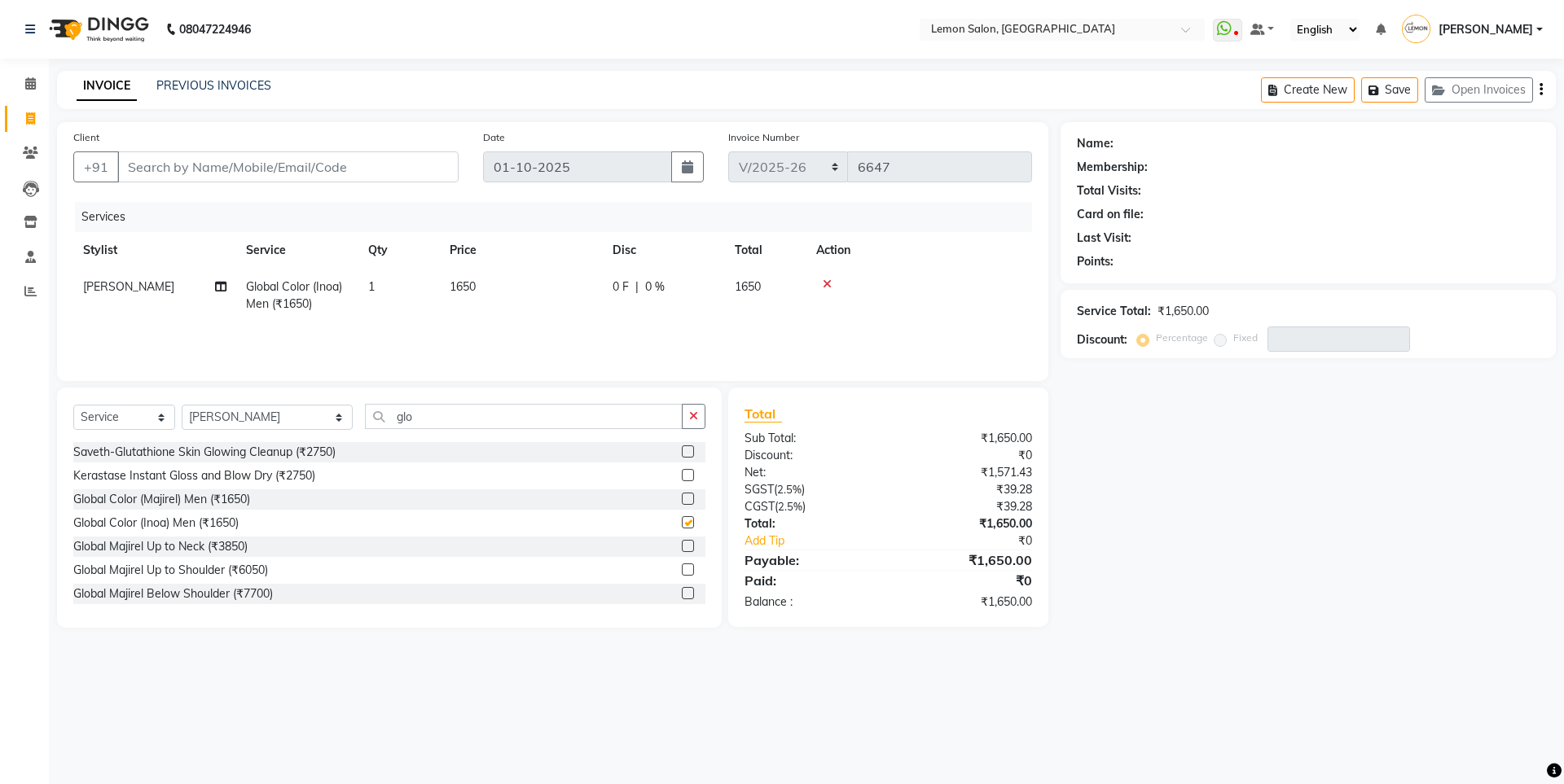
checkbox input "false"
click at [130, 285] on span "[PERSON_NAME]" at bounding box center [128, 286] width 91 height 15
select select "7391"
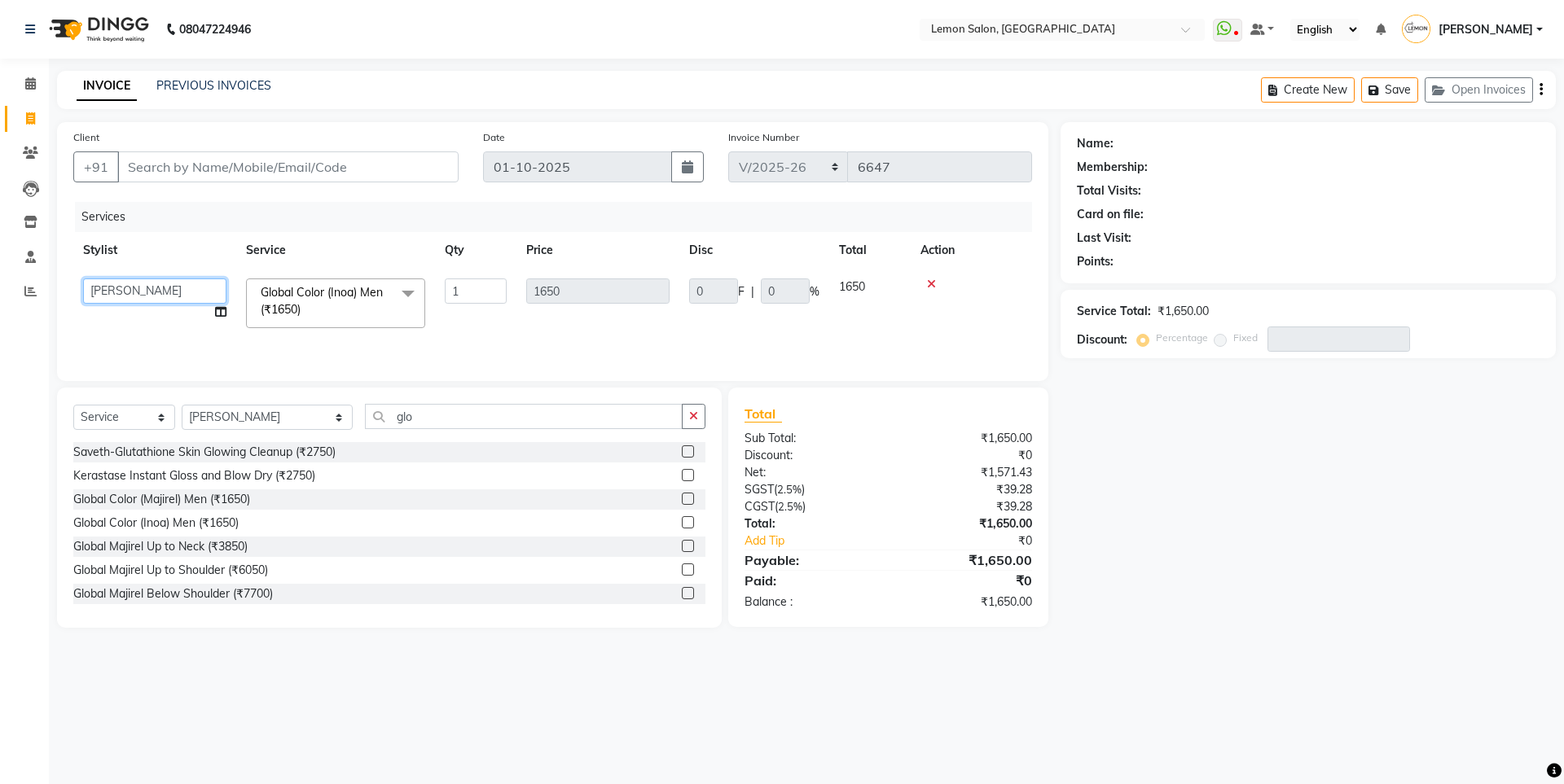
click at [130, 285] on select "Aakash Buchiude Azaz Kassara DC Ganesh Motewad Geeta Govind Rajput Idrisi Mehta…" at bounding box center [154, 291] width 143 height 25
select select "9574"
click at [275, 407] on select "Select Stylist Aakash Buchiude Azaz Kassara DC Ganesh Motewad Geeta Govind Rajp…" at bounding box center [267, 417] width 171 height 25
select select "9574"
click at [181, 405] on select "Select Stylist [PERSON_NAME] [PERSON_NAME] DC [PERSON_NAME] [PERSON_NAME] [PERS…" at bounding box center [267, 417] width 171 height 25
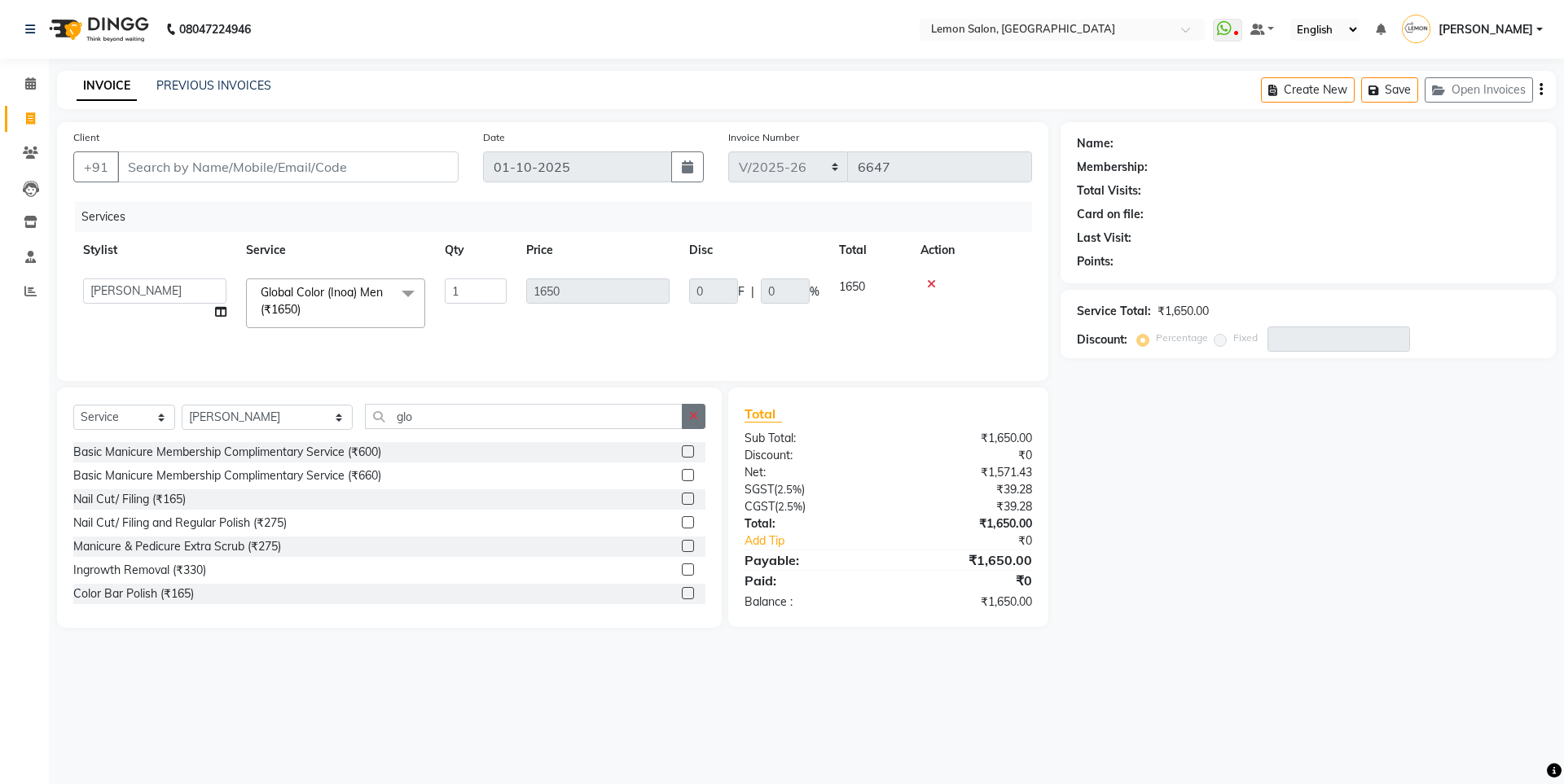
click at [703, 417] on button "button" at bounding box center [693, 416] width 24 height 25
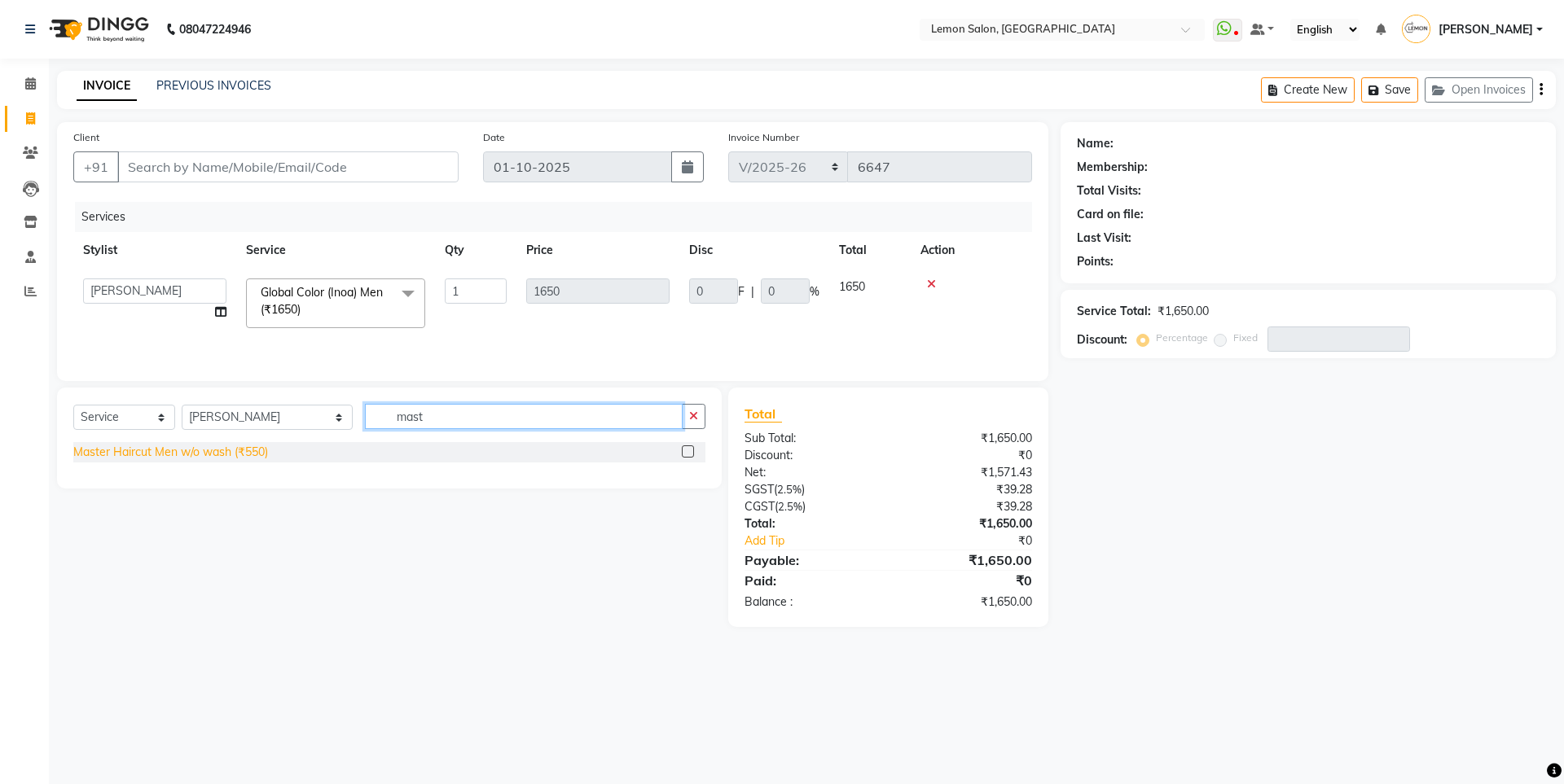
type input "mast"
click at [258, 448] on div "Master Haircut Men w/o wash (₹550)" at bounding box center [171, 452] width 195 height 17
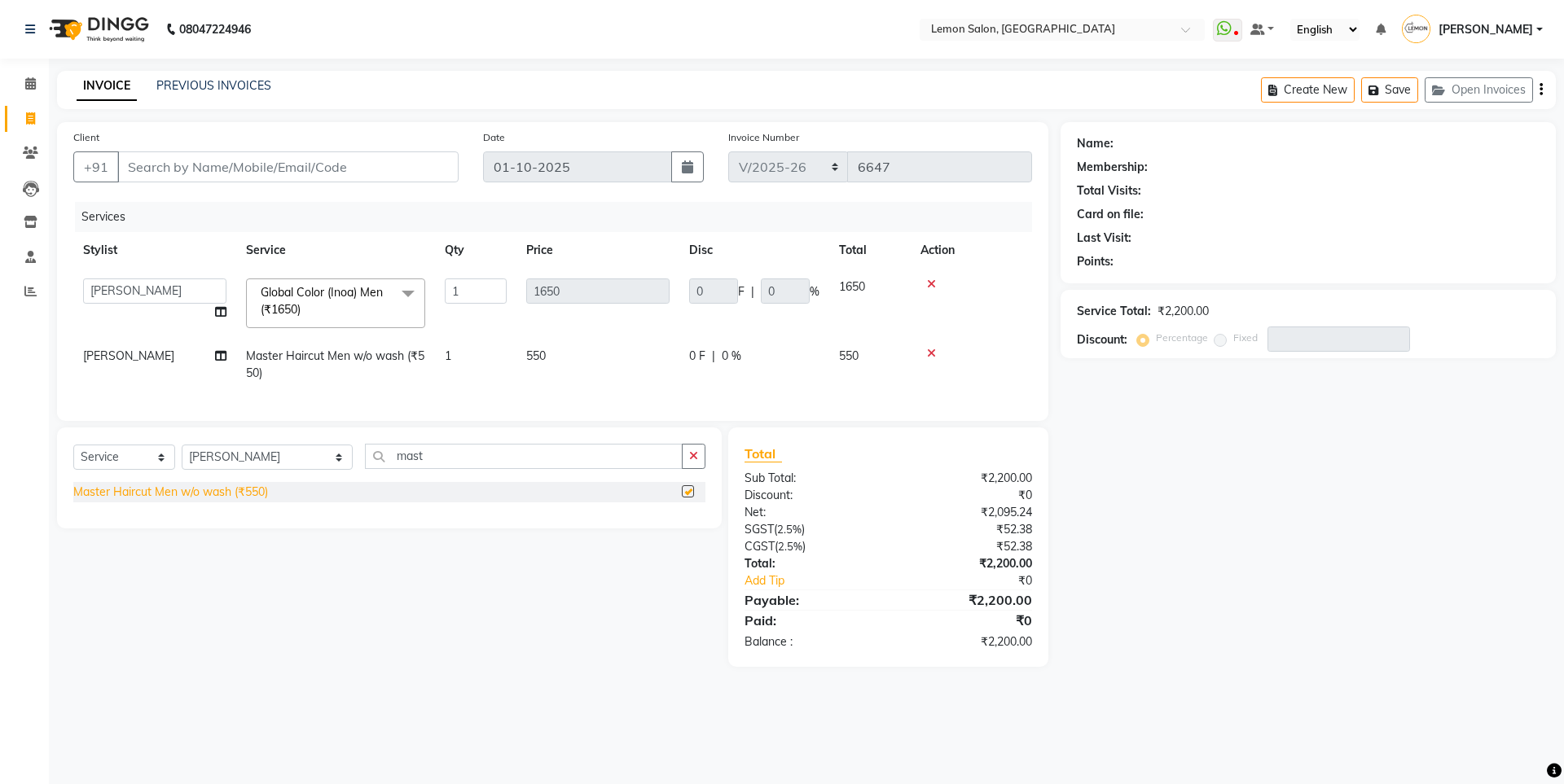
checkbox input "false"
click at [311, 176] on input "Client" at bounding box center [288, 166] width 341 height 31
type input "9"
type input "0"
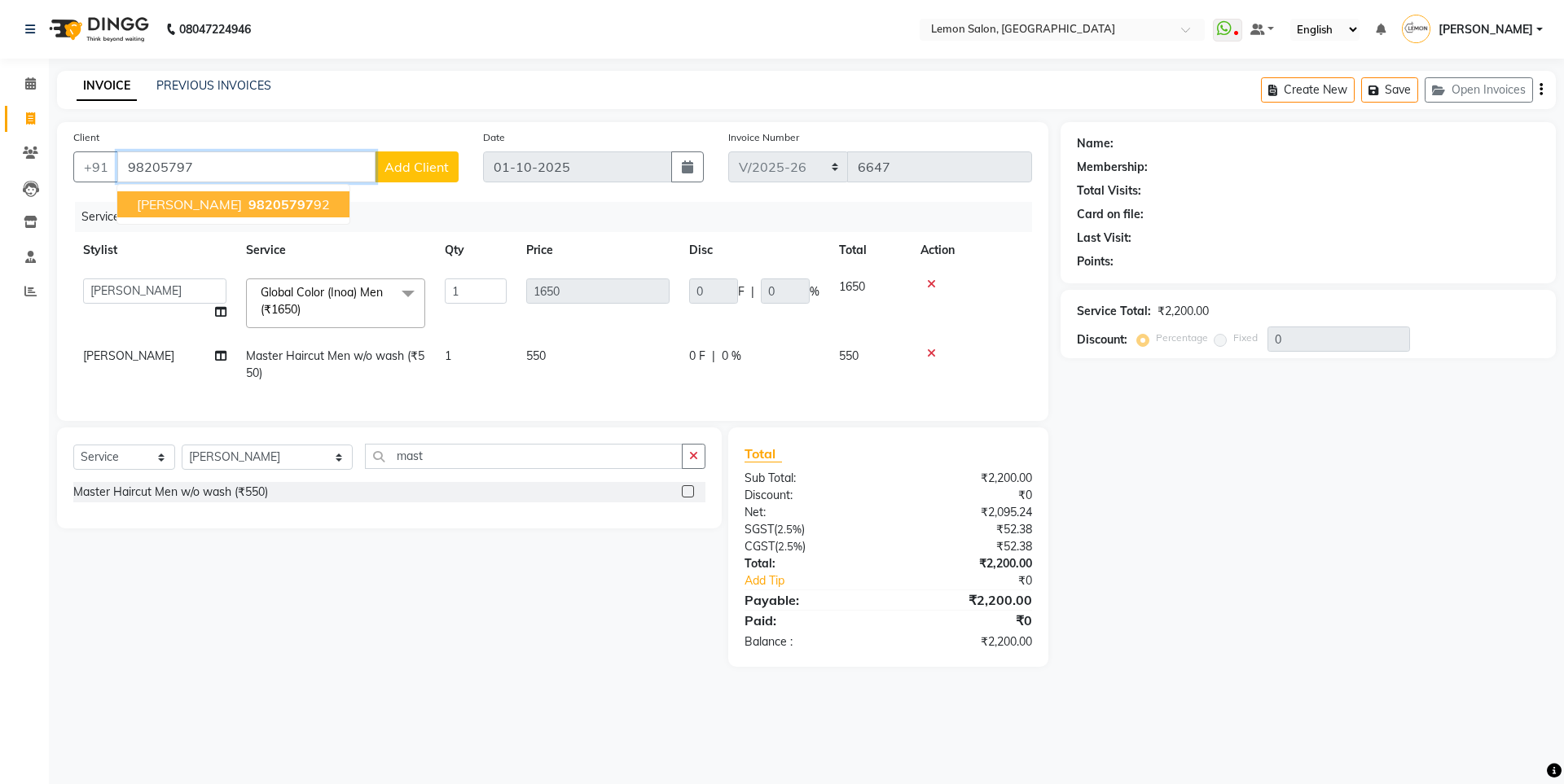
click at [185, 196] on span "ASHFAQ SAYED" at bounding box center [189, 204] width 105 height 17
type input "9820579792"
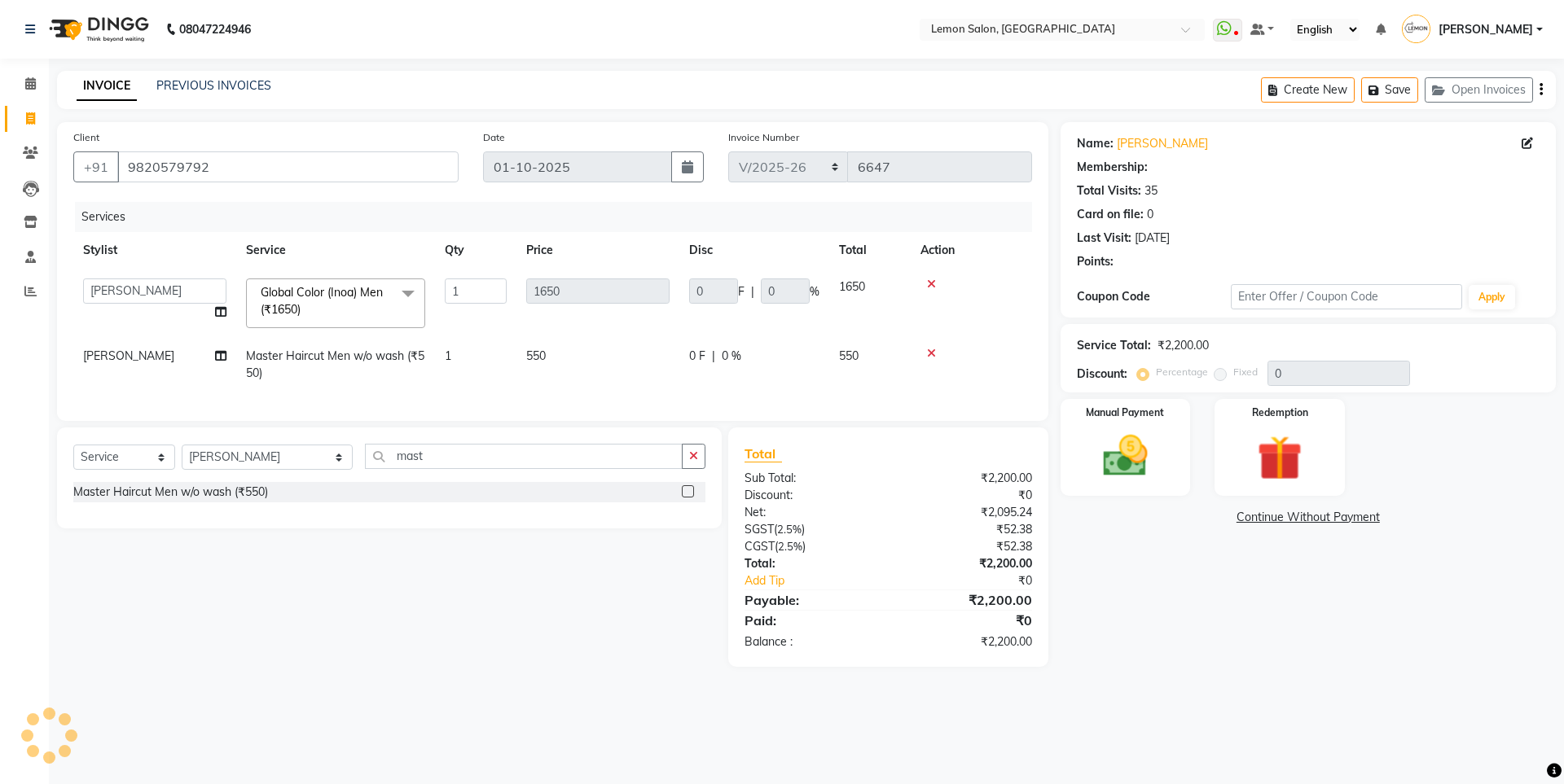
type input "330"
type input "20"
select select "1: Object"
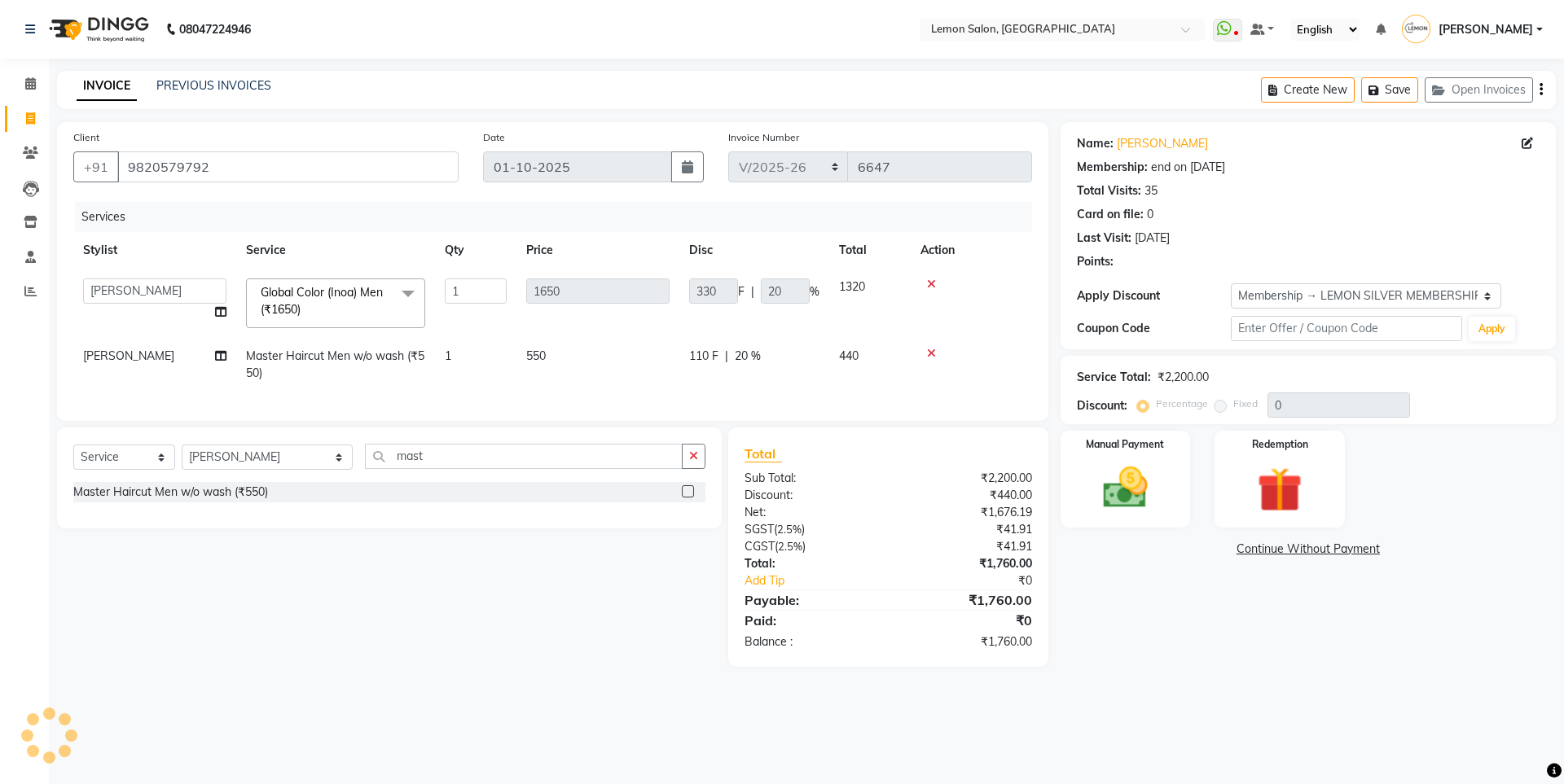
type input "20"
click at [1129, 512] on img at bounding box center [1124, 488] width 75 height 54
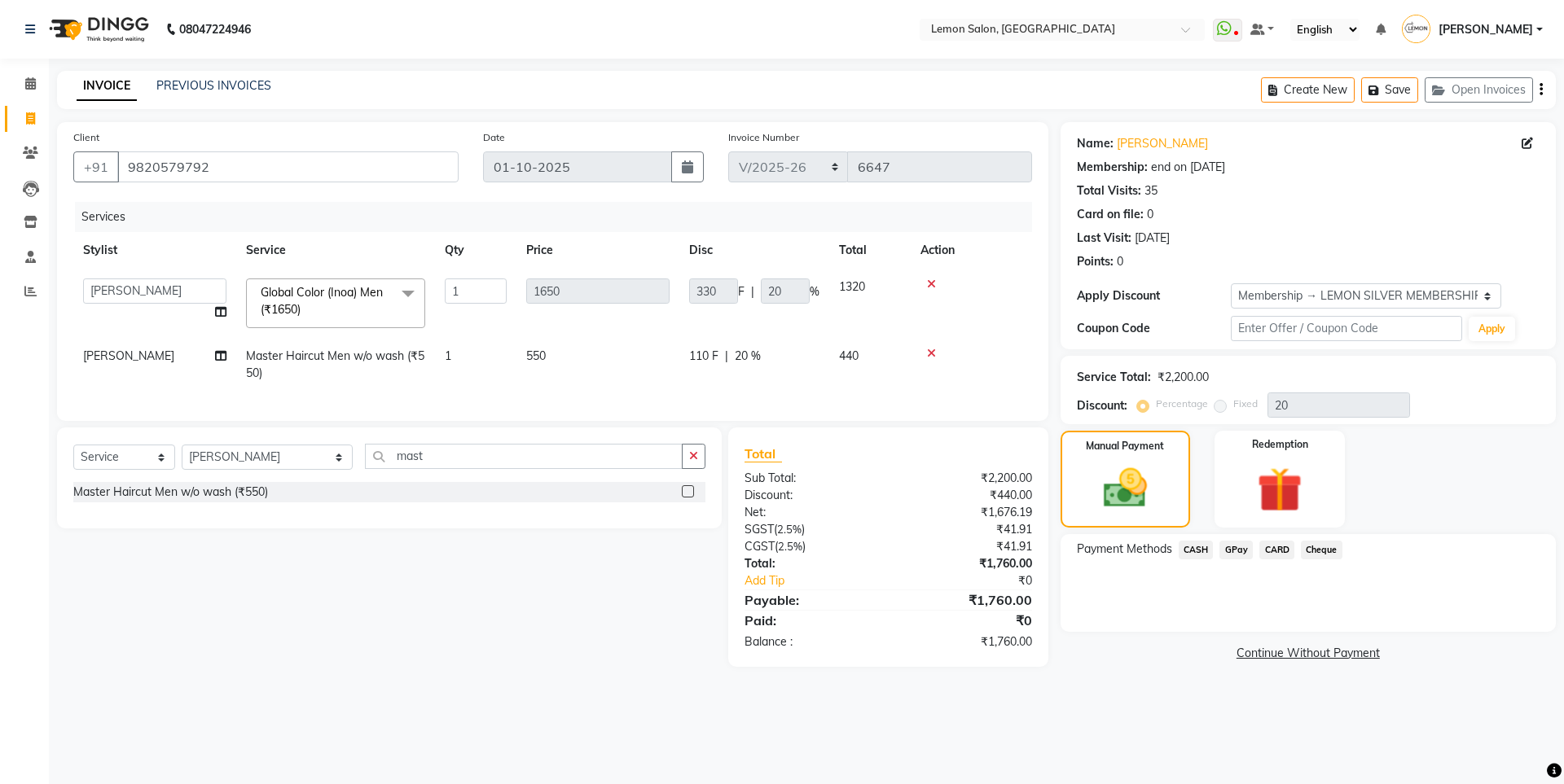
click at [1231, 553] on span "GPay" at bounding box center [1236, 550] width 33 height 19
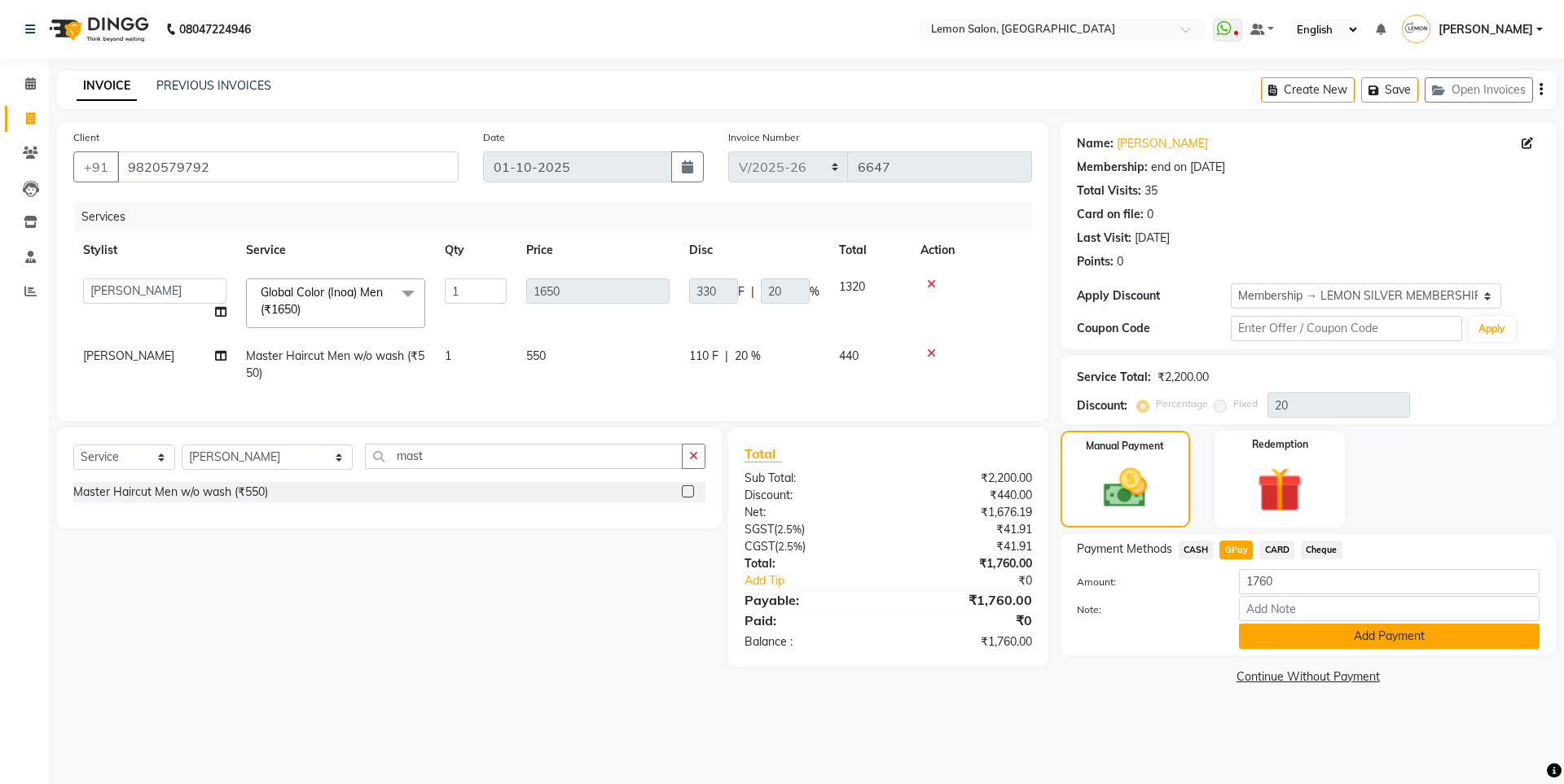
click at [1314, 641] on button "Add Payment" at bounding box center [1388, 637] width 301 height 25
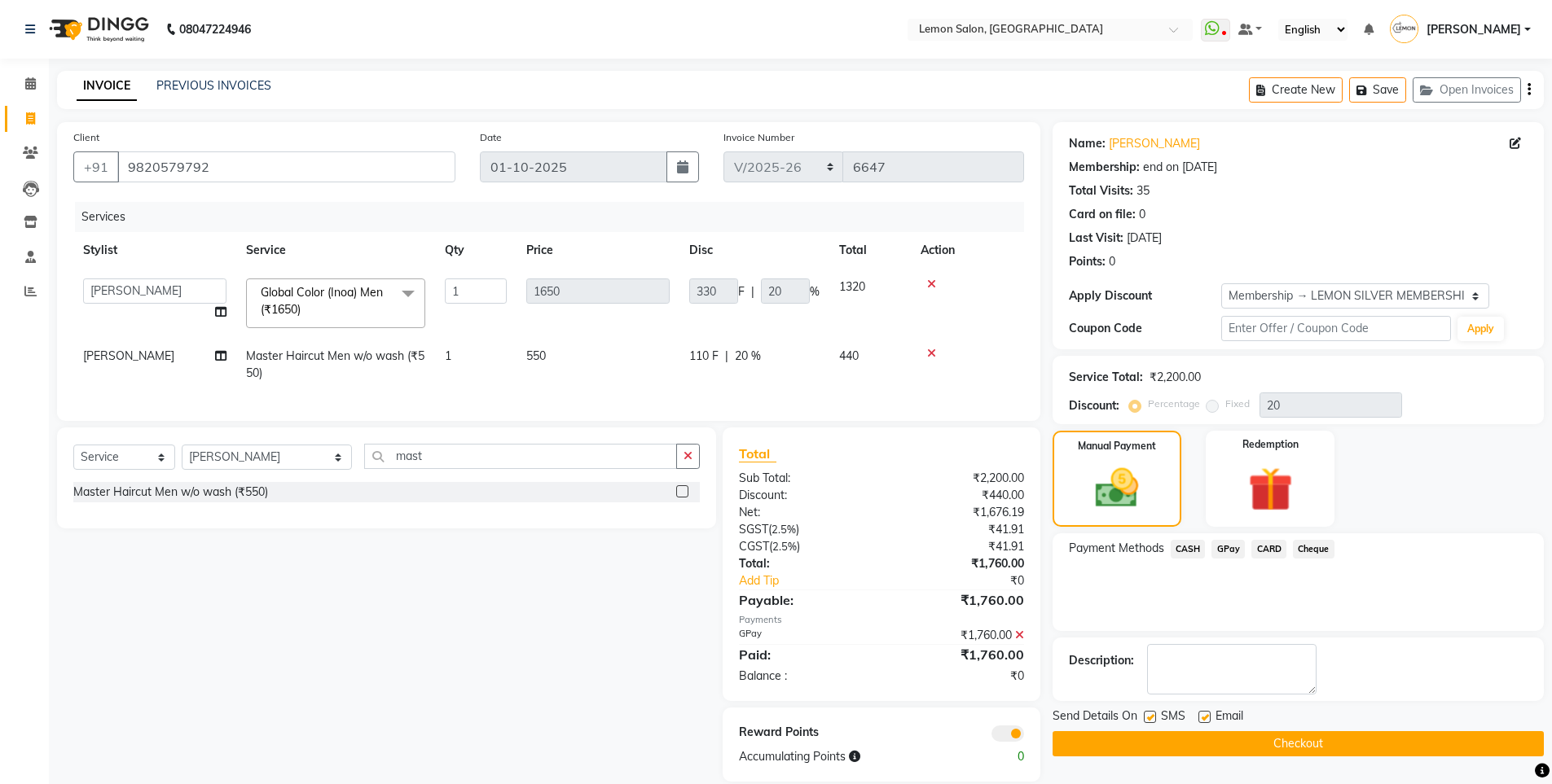
click at [1152, 719] on label at bounding box center [1150, 717] width 12 height 12
click at [1152, 719] on input "checkbox" at bounding box center [1149, 718] width 11 height 11
checkbox input "false"
click at [1146, 746] on button "Checkout" at bounding box center [1298, 743] width 491 height 25
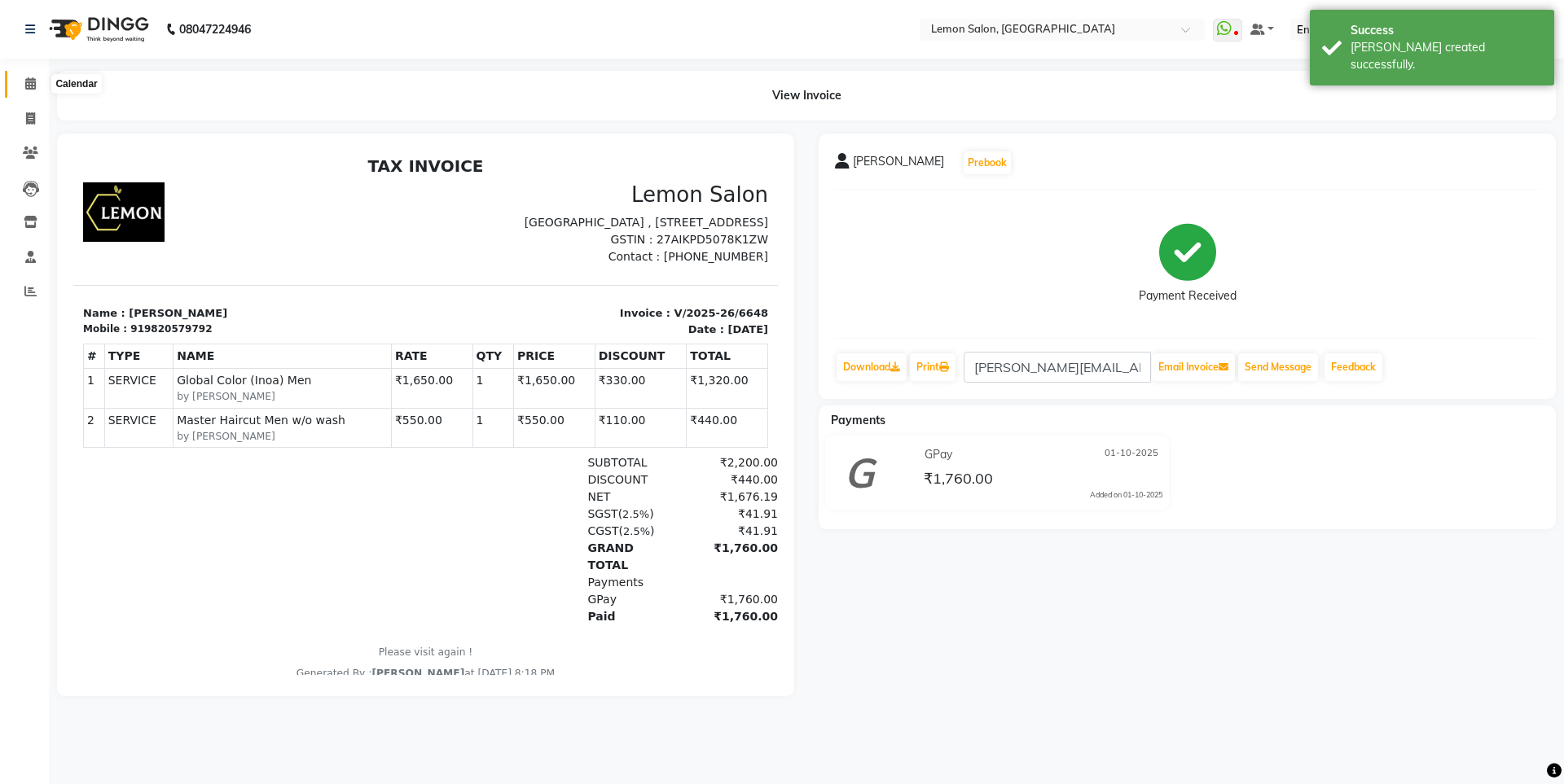
click at [23, 83] on span at bounding box center [31, 84] width 28 height 19
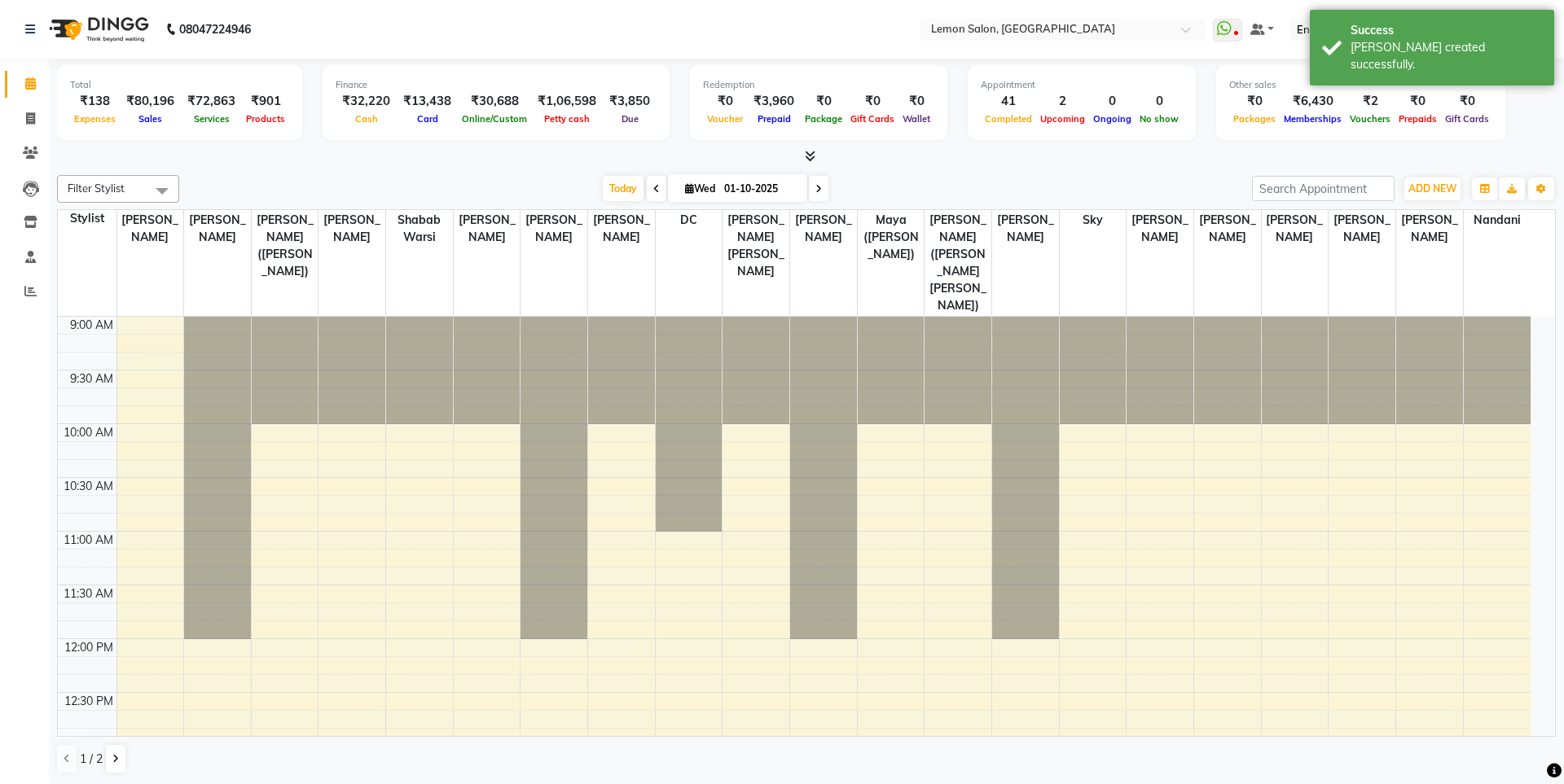
click at [26, 102] on li "Invoice" at bounding box center [24, 119] width 49 height 35
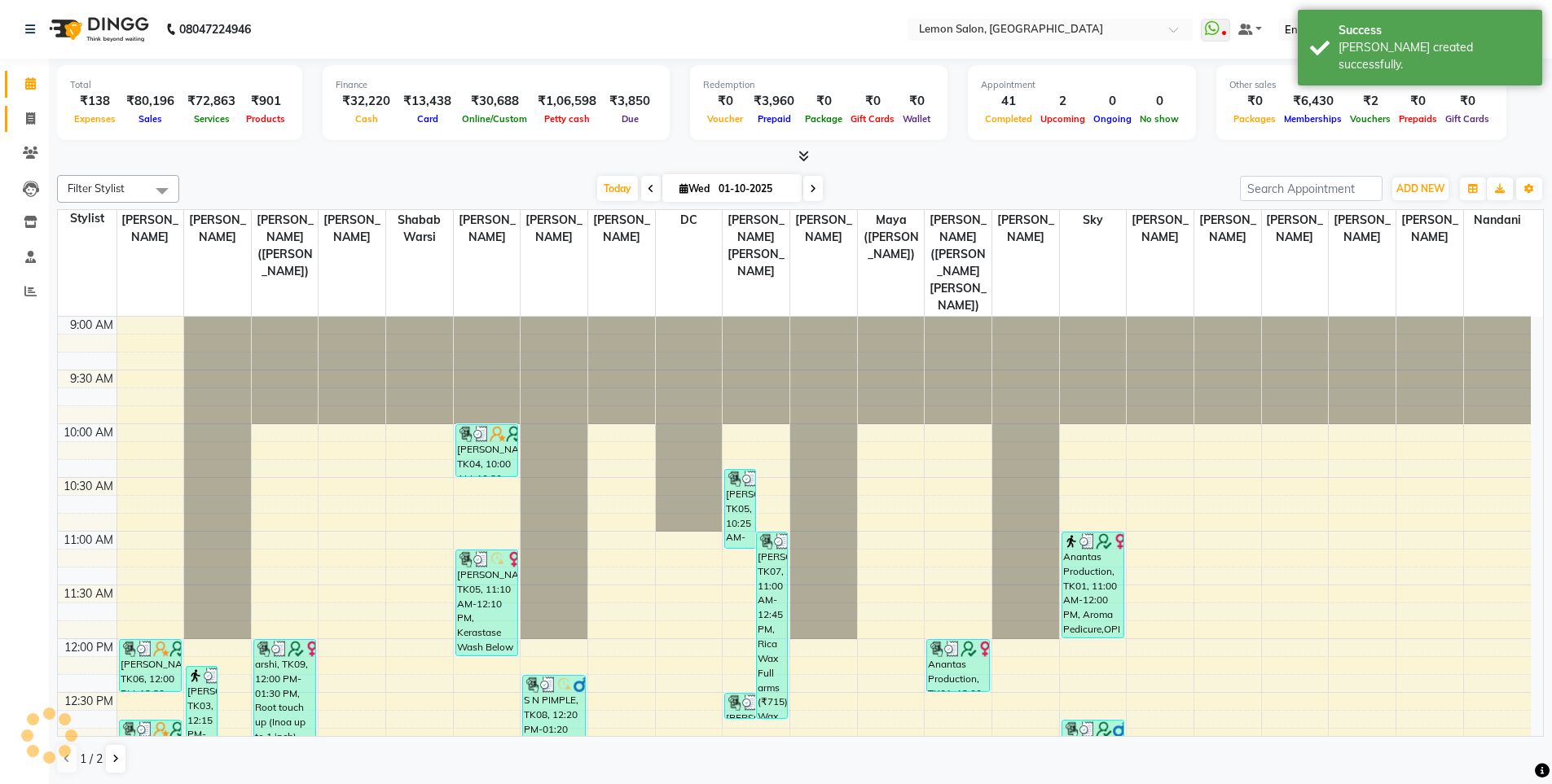
click at [26, 114] on icon at bounding box center [30, 118] width 9 height 12
select select "service"
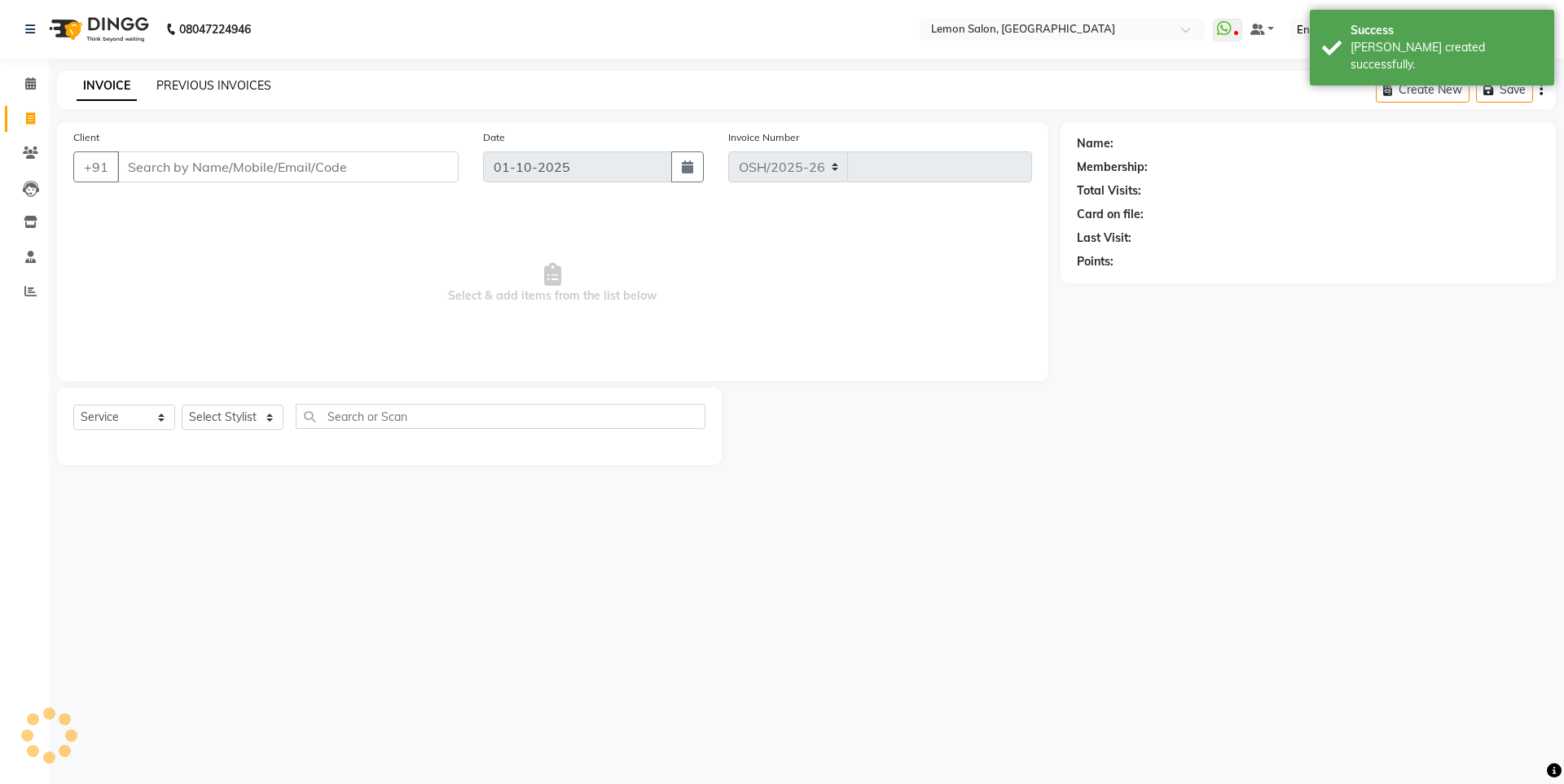
select select "566"
type input "6649"
click at [217, 81] on link "PREVIOUS INVOICES" at bounding box center [214, 85] width 115 height 15
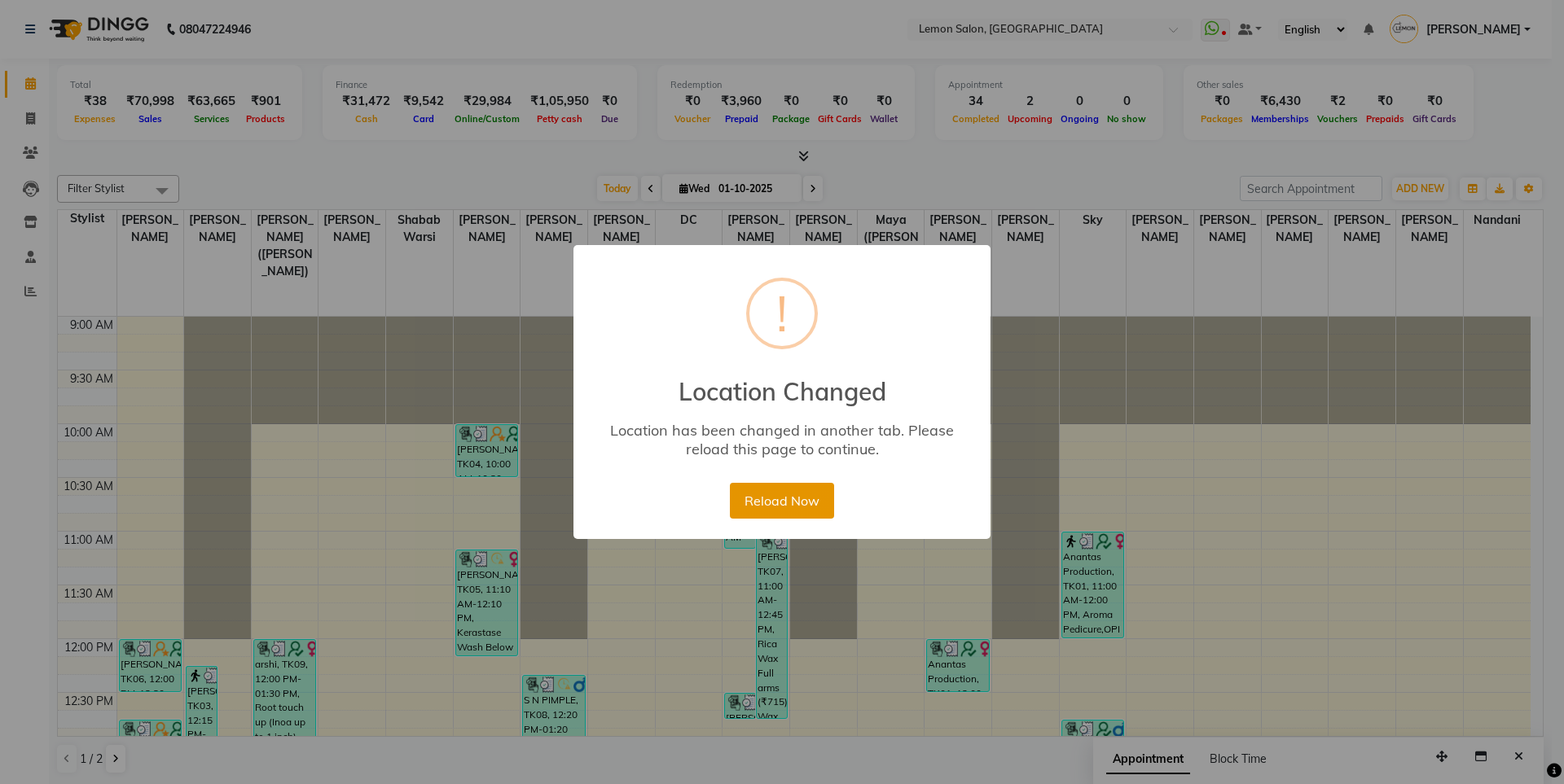
scroll to position [1051, 0]
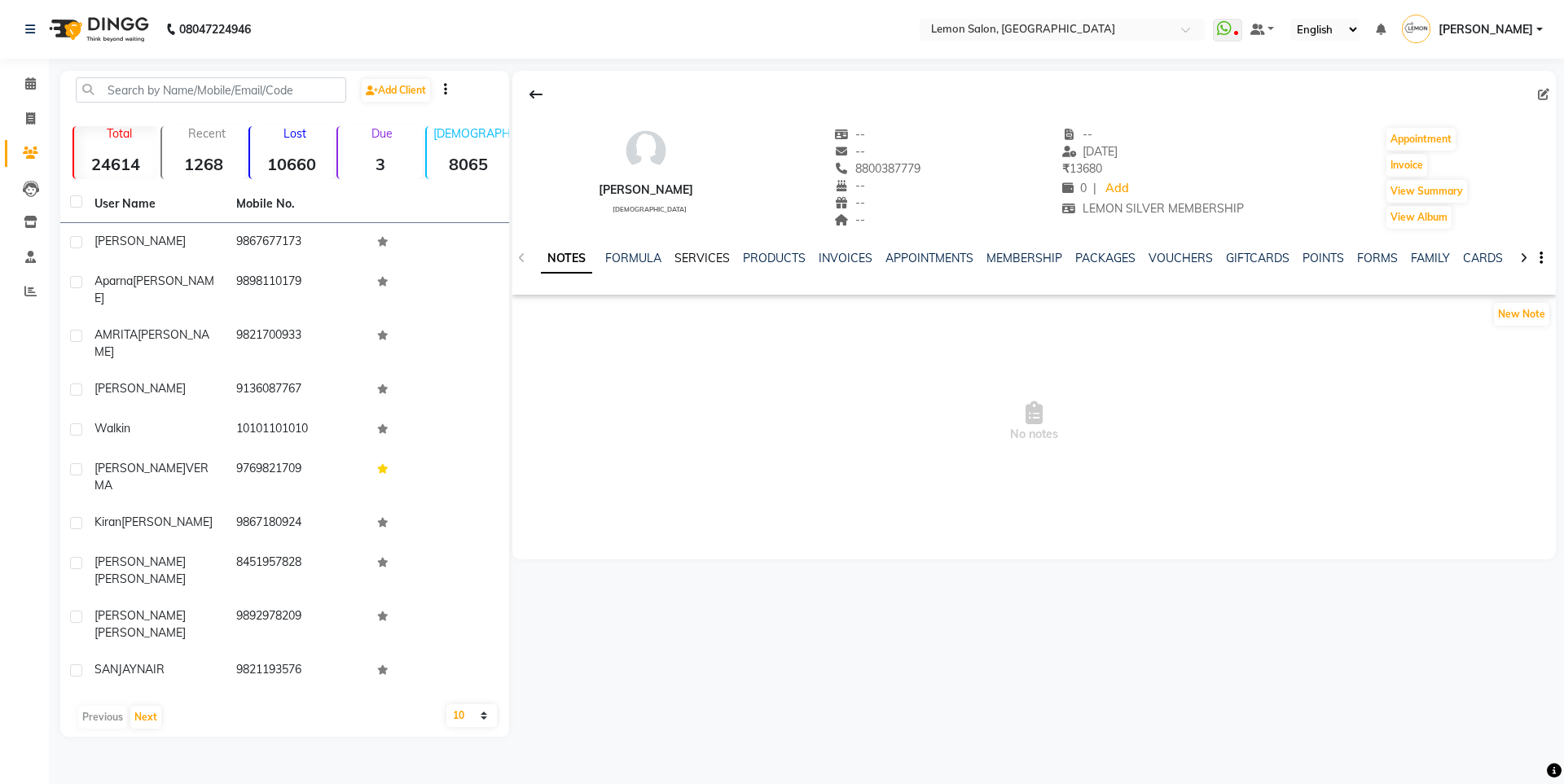
click at [705, 253] on link "SERVICES" at bounding box center [702, 258] width 55 height 15
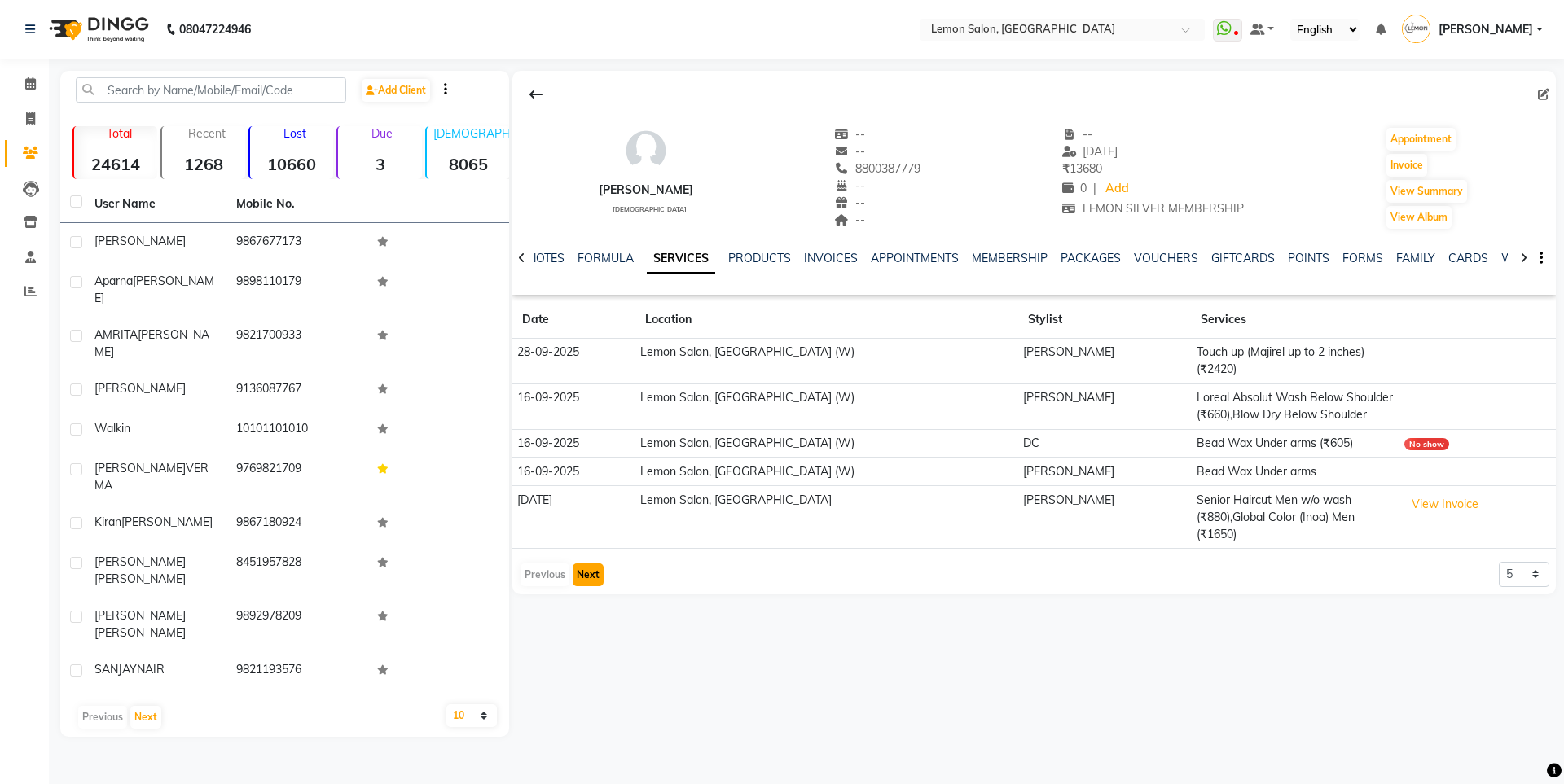
click at [581, 564] on button "Next" at bounding box center [588, 575] width 31 height 23
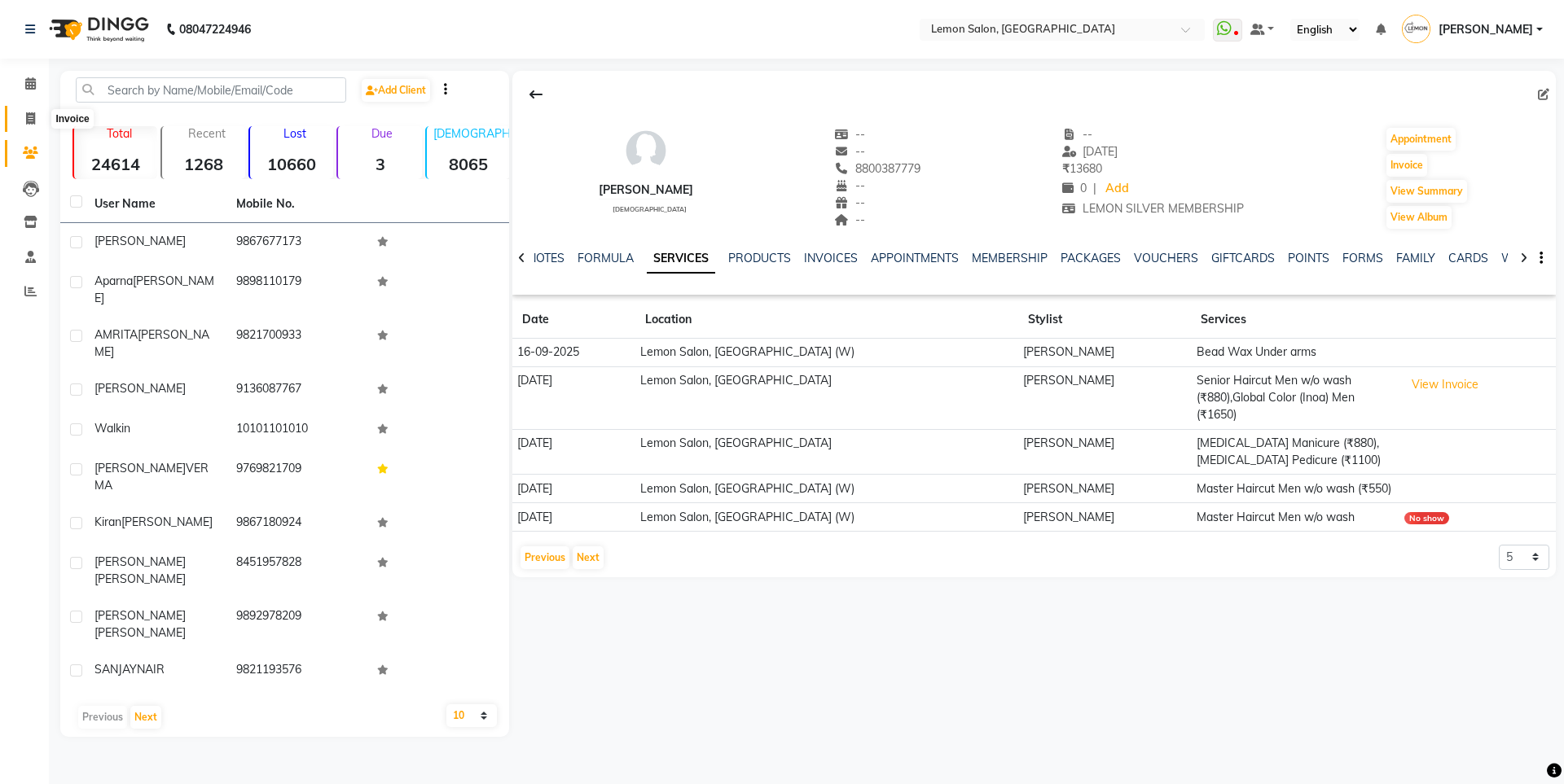
drag, startPoint x: 38, startPoint y: 112, endPoint x: 28, endPoint y: 113, distance: 10.0
click at [36, 113] on span at bounding box center [31, 119] width 28 height 19
select select "566"
select select "service"
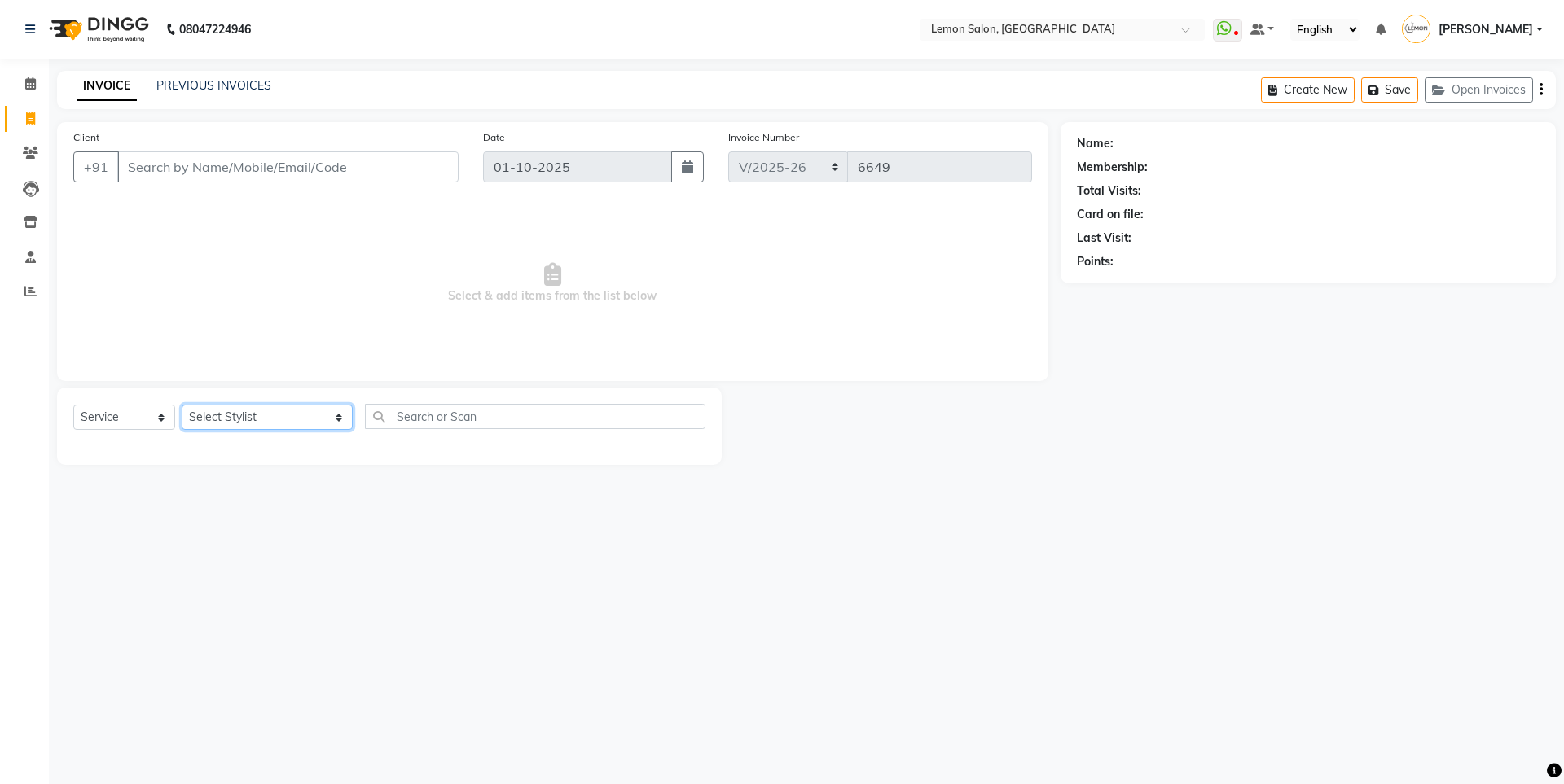
click at [248, 421] on select "Select Stylist [PERSON_NAME] [PERSON_NAME] DC [PERSON_NAME] [PERSON_NAME] [PERS…" at bounding box center [267, 417] width 171 height 25
select select "7391"
click at [181, 405] on select "Select Stylist [PERSON_NAME] [PERSON_NAME] DC [PERSON_NAME] [PERSON_NAME] [PERS…" at bounding box center [267, 417] width 171 height 25
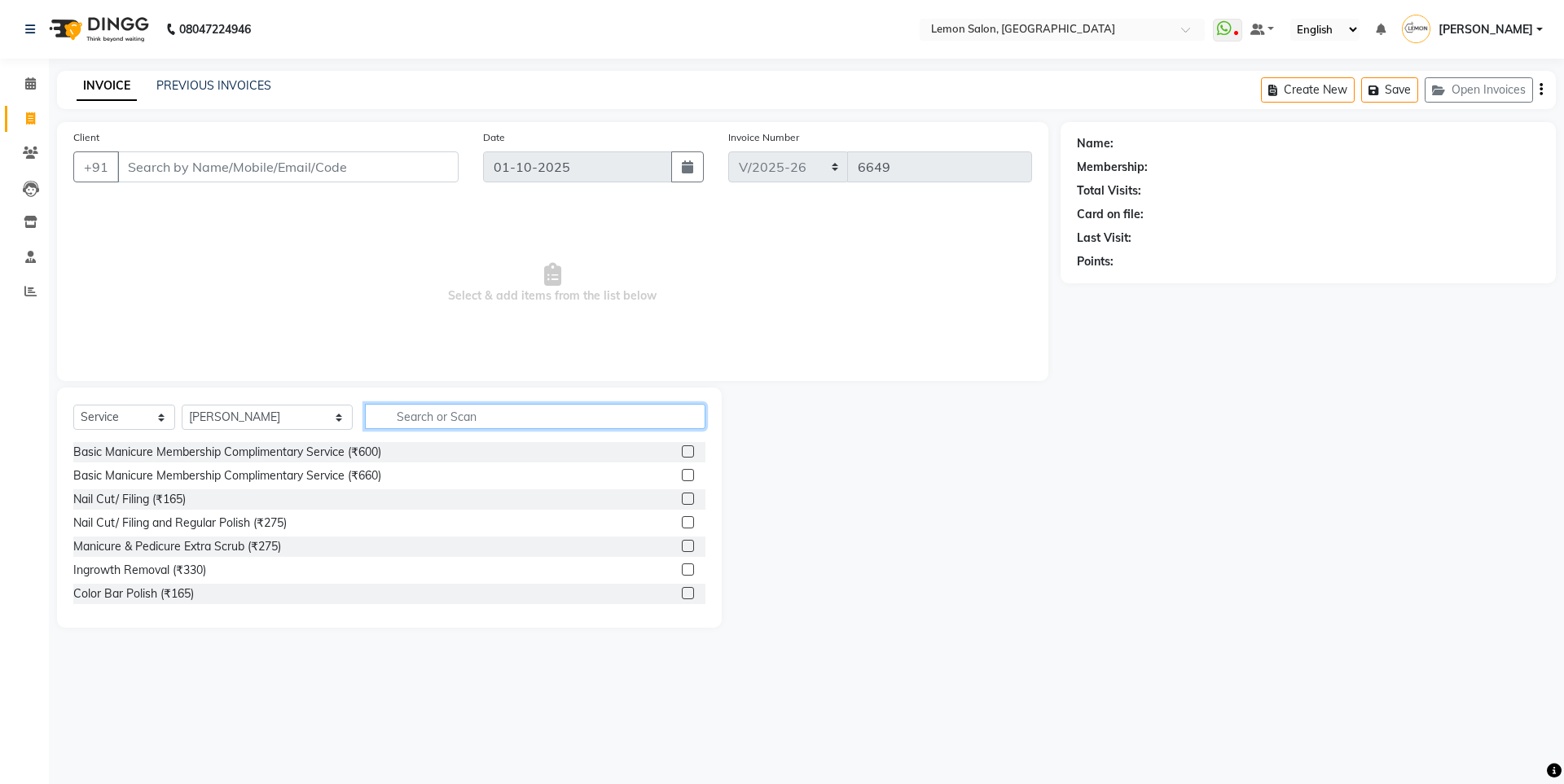
click at [373, 407] on input "text" at bounding box center [535, 416] width 340 height 25
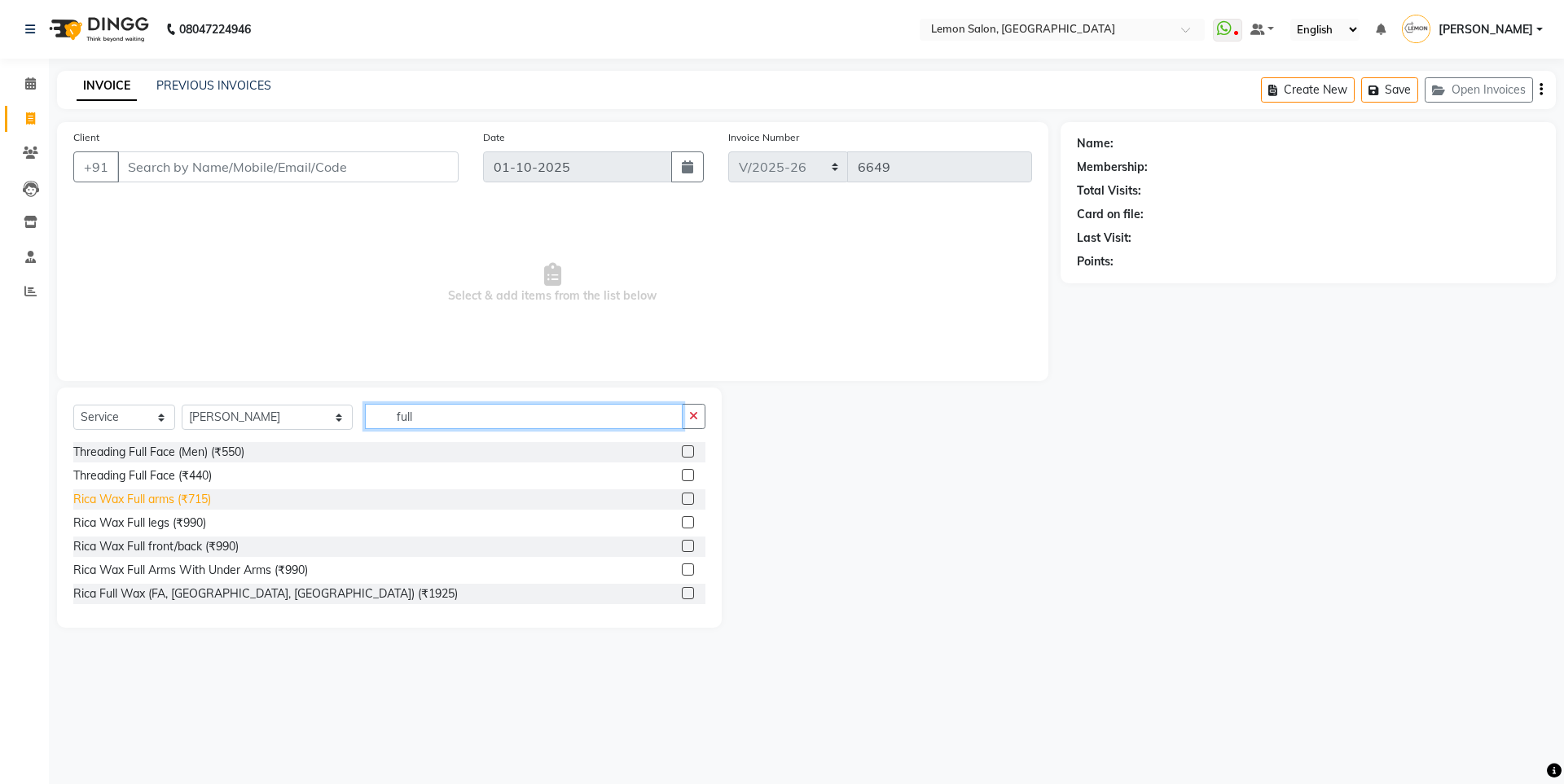
type input "full"
click at [178, 503] on div "Rica Wax Full arms (₹715)" at bounding box center [142, 499] width 137 height 17
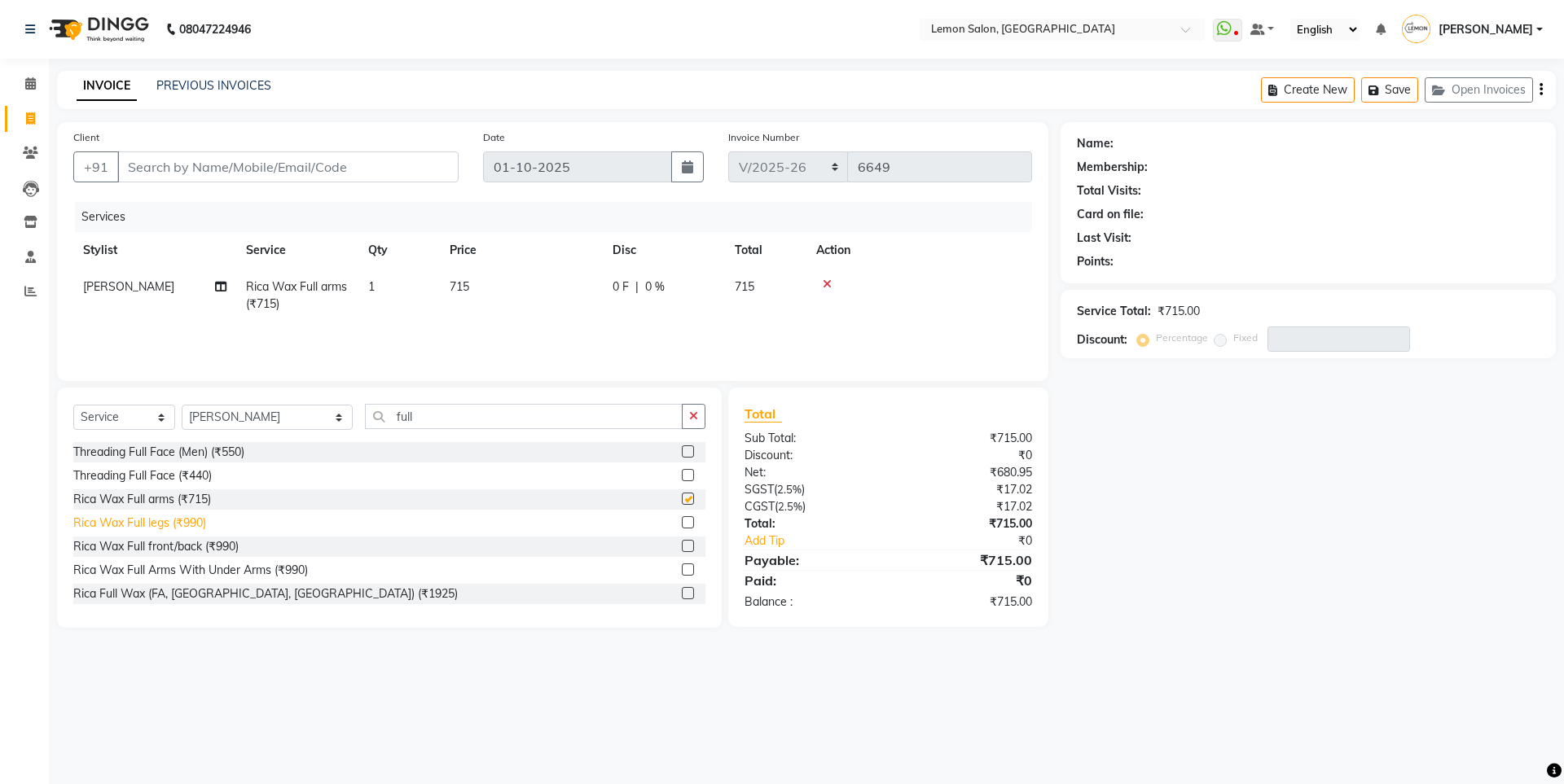
checkbox input "false"
click at [691, 414] on icon "button" at bounding box center [693, 416] width 9 height 12
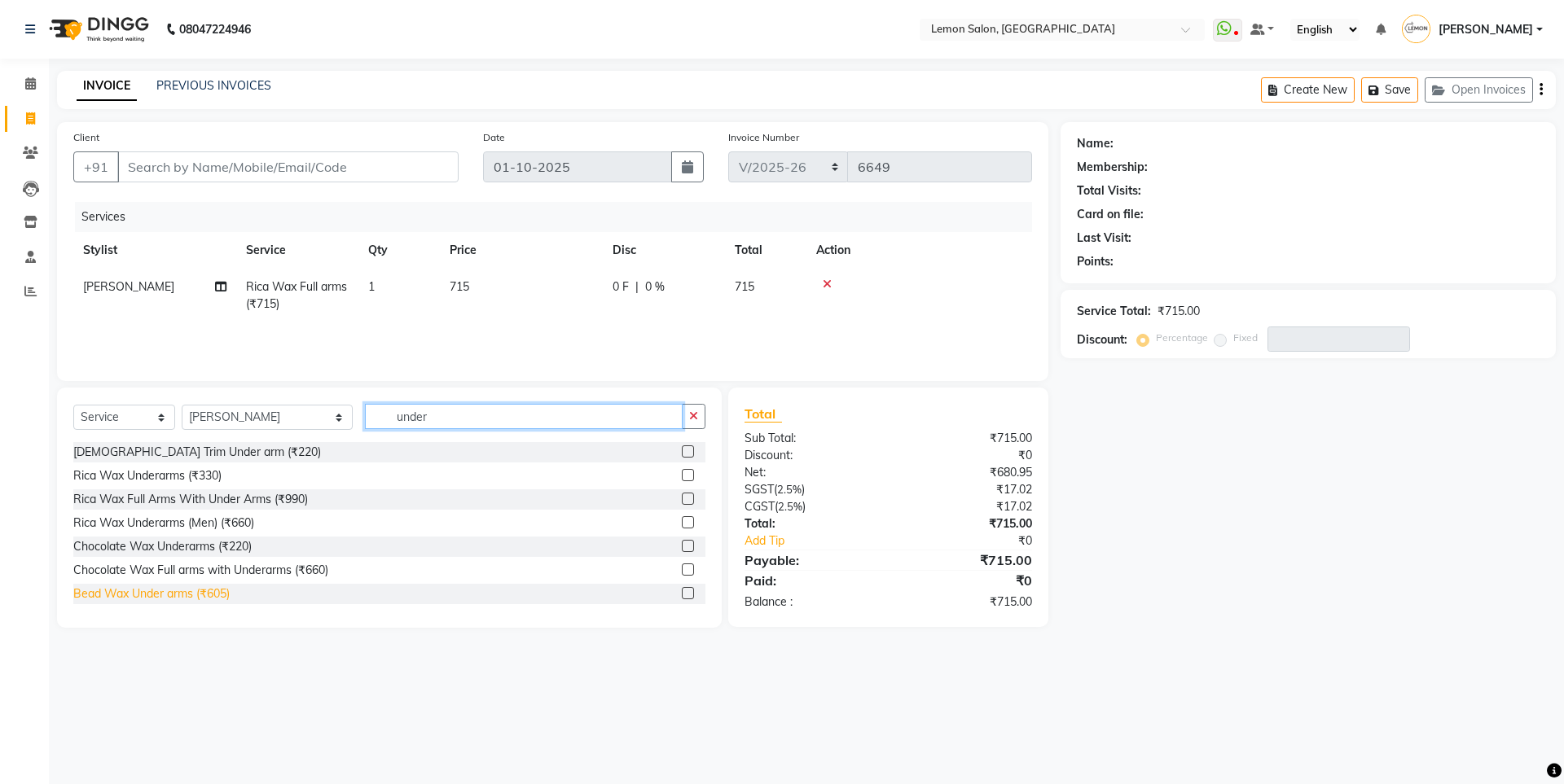
type input "under"
click at [197, 600] on div "Bead Wax Under arms (₹605)" at bounding box center [152, 594] width 156 height 17
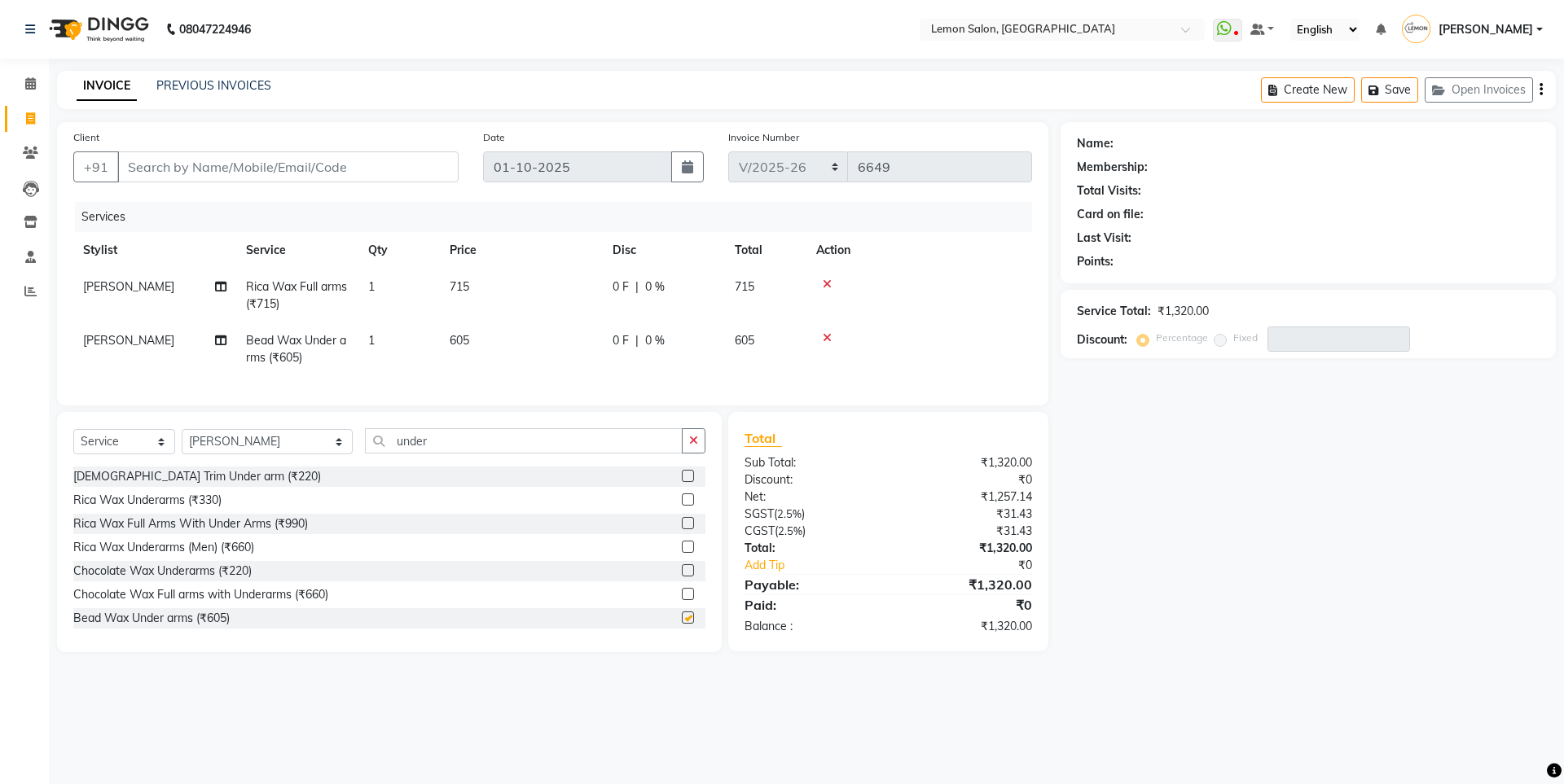
checkbox input "false"
click at [690, 446] on icon "button" at bounding box center [693, 440] width 9 height 12
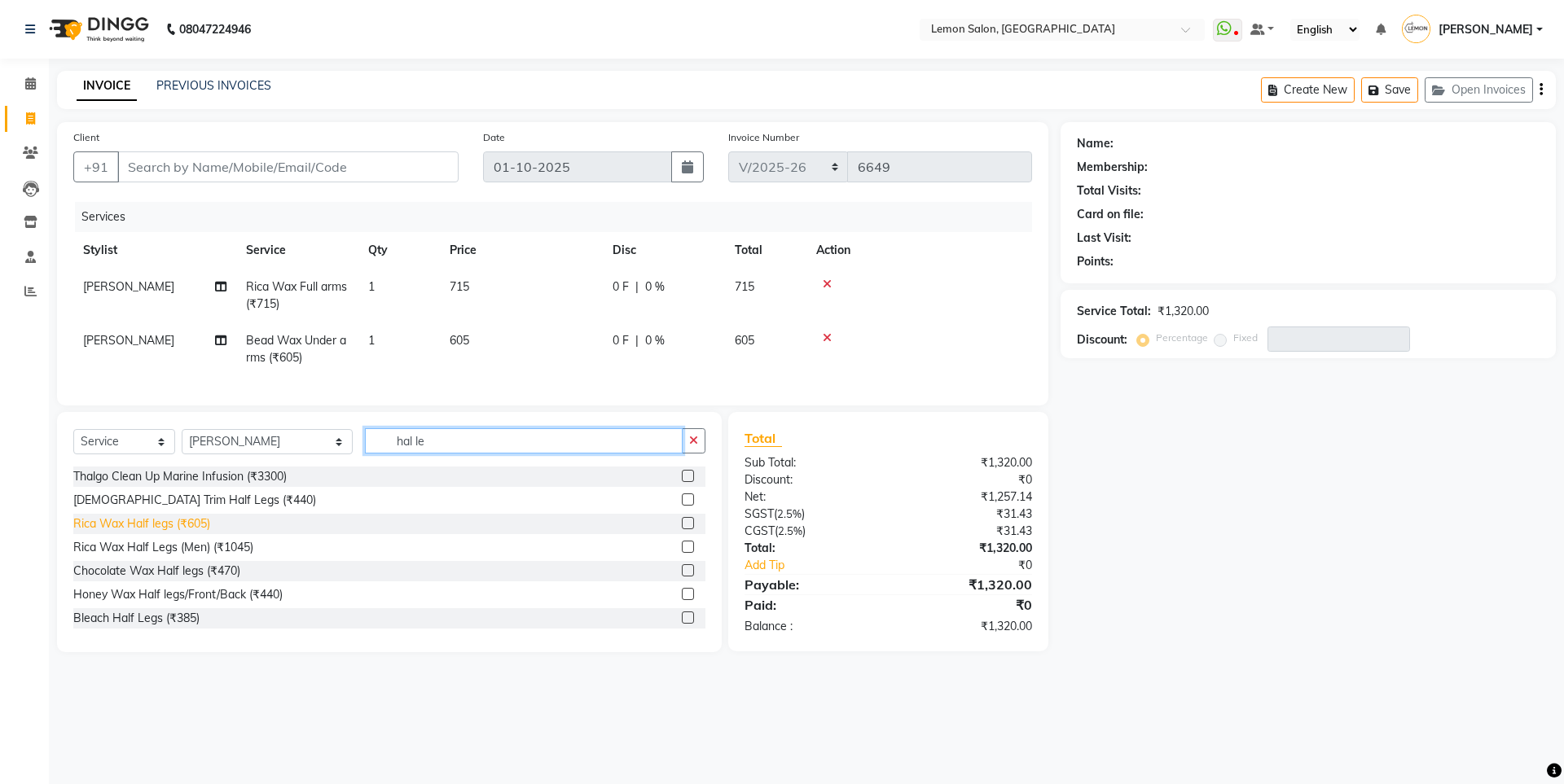
type input "hal le"
click at [147, 532] on div "Rica Wax Half legs (₹605)" at bounding box center [142, 524] width 137 height 17
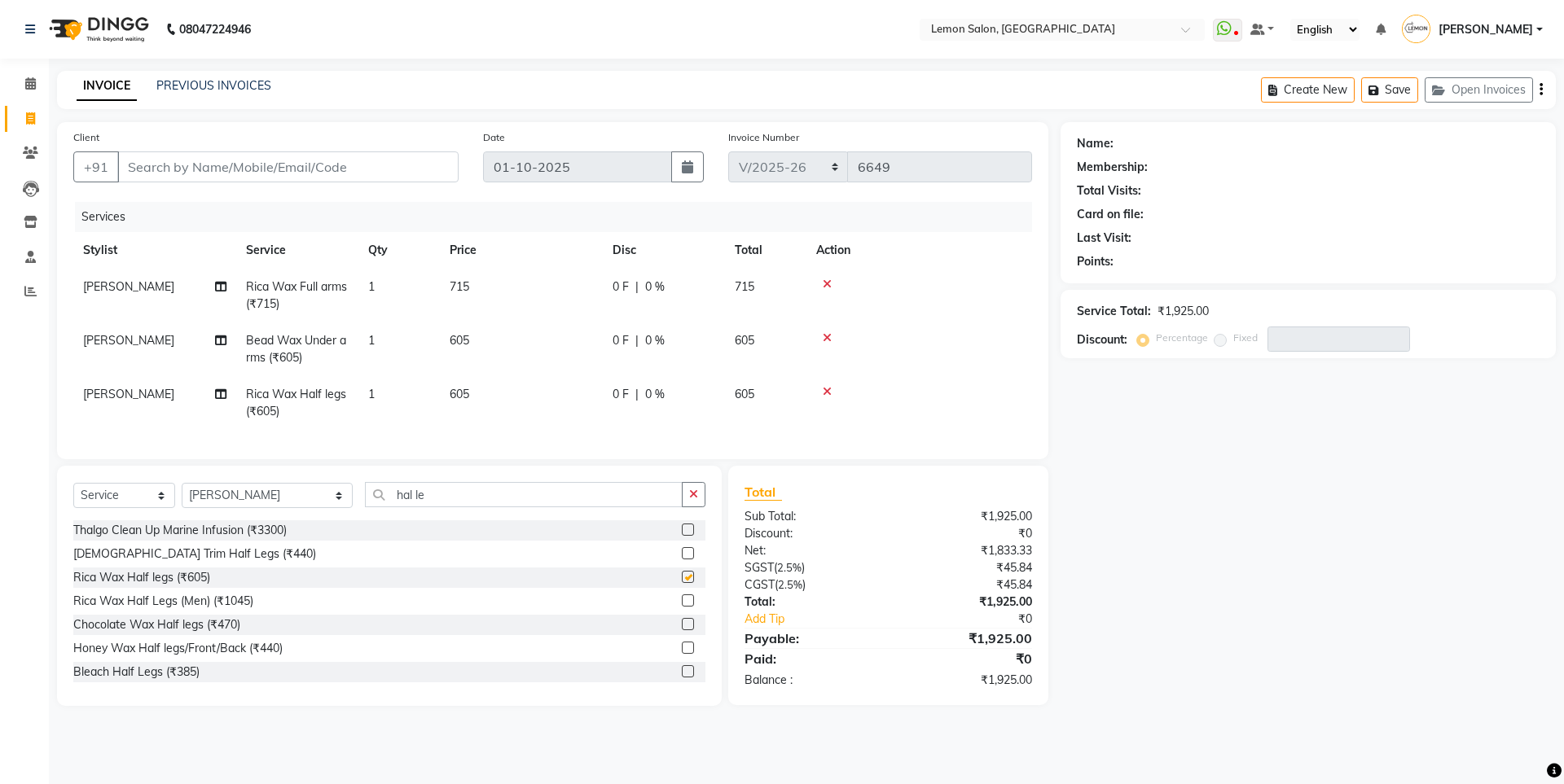
checkbox input "false"
click at [689, 500] on icon "button" at bounding box center [693, 494] width 9 height 12
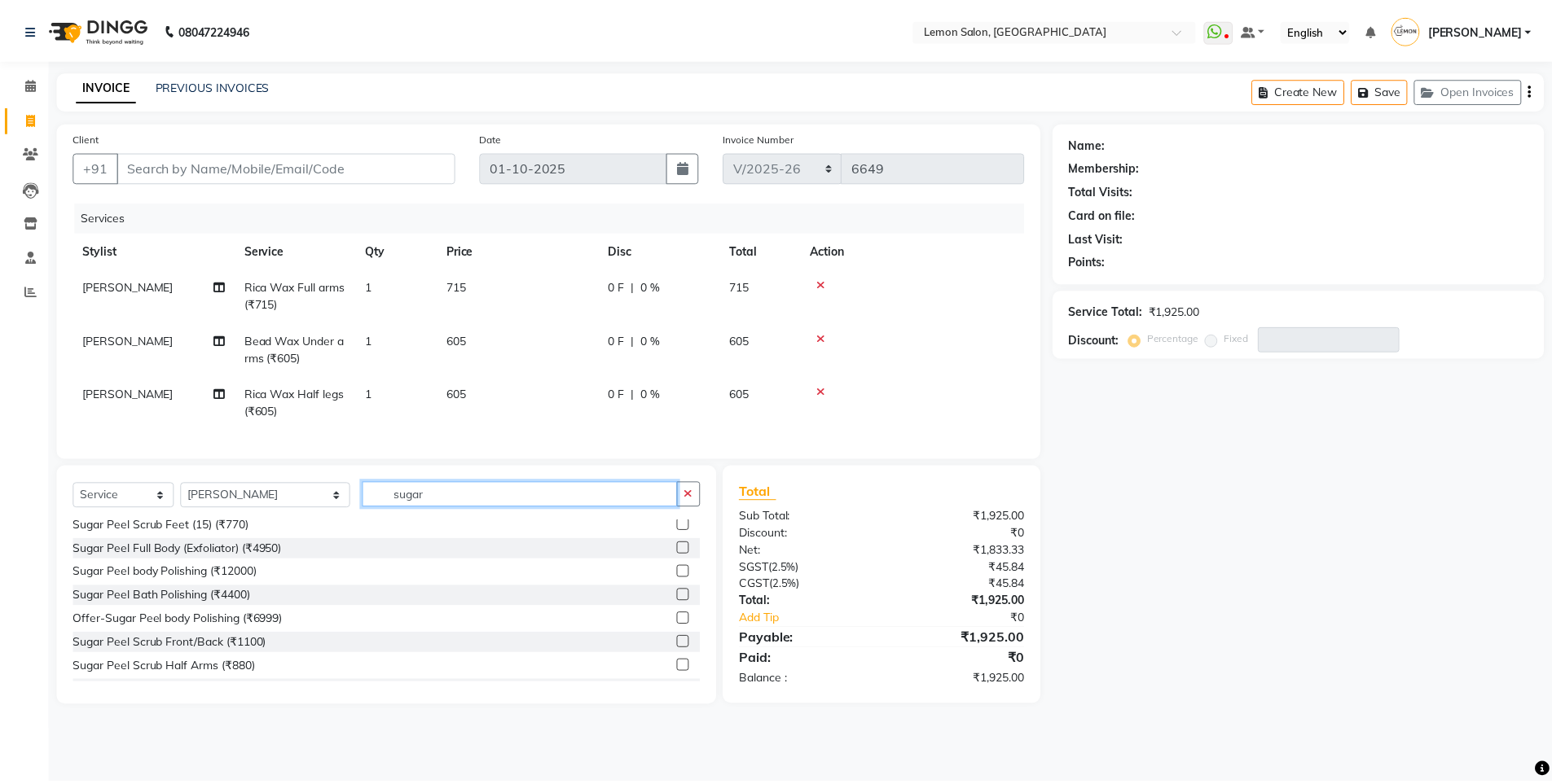
scroll to position [163, 0]
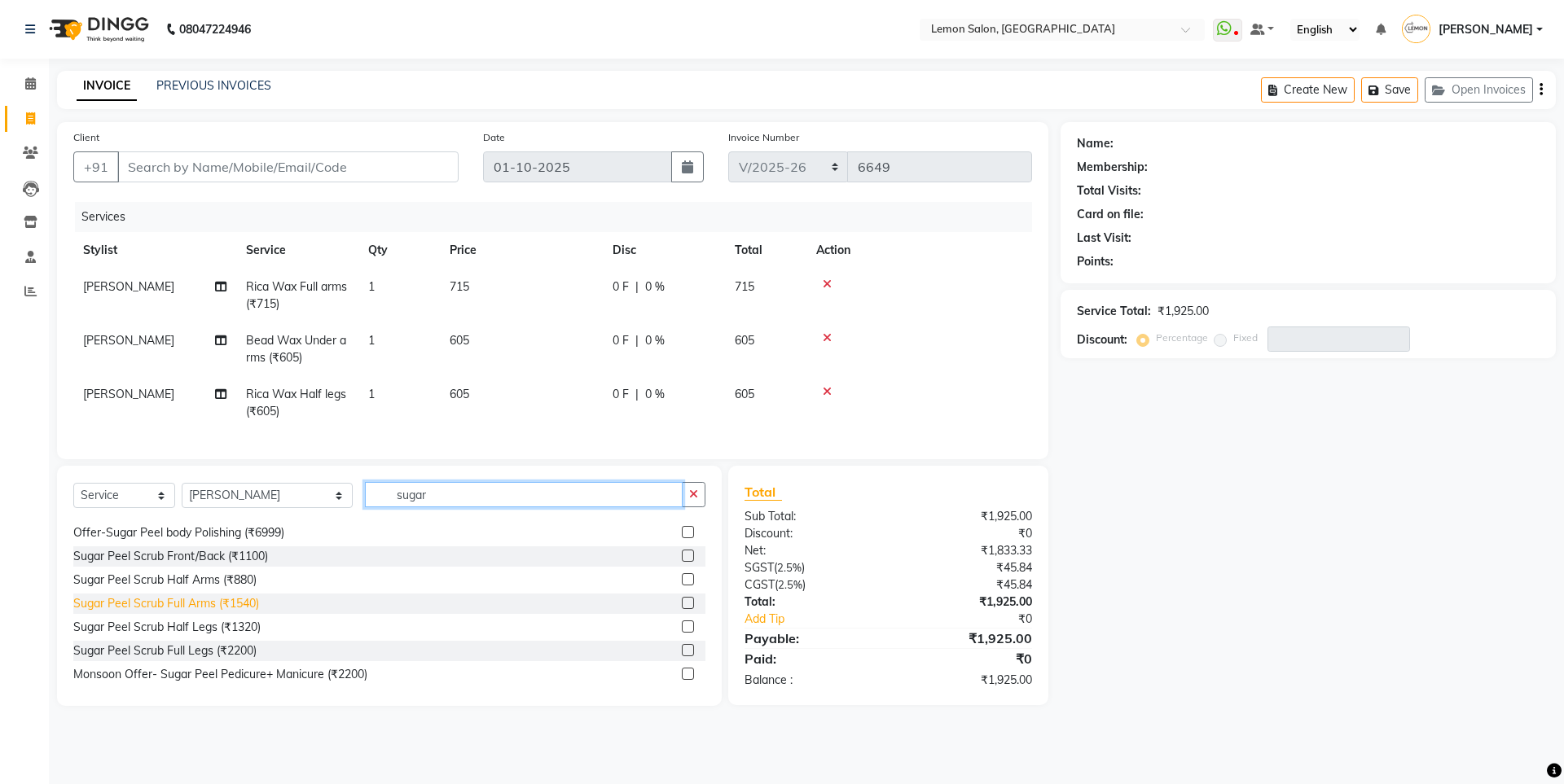
type input "sugar"
click at [206, 613] on div "Sugar Peel Scrub Full Arms (₹1540)" at bounding box center [166, 604] width 185 height 17
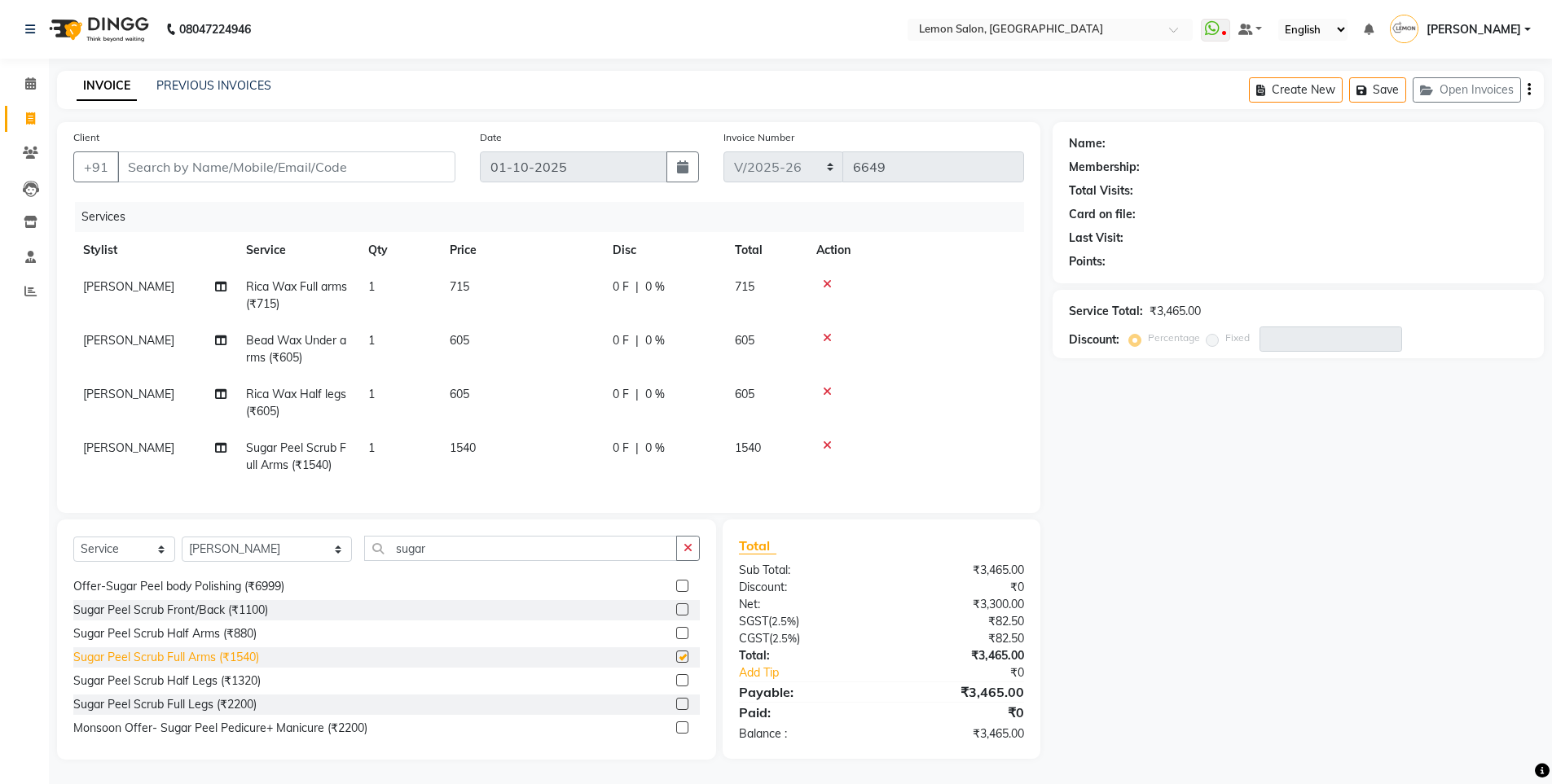
checkbox input "false"
click at [229, 166] on input "Client" at bounding box center [287, 166] width 338 height 31
type input "8"
type input "0"
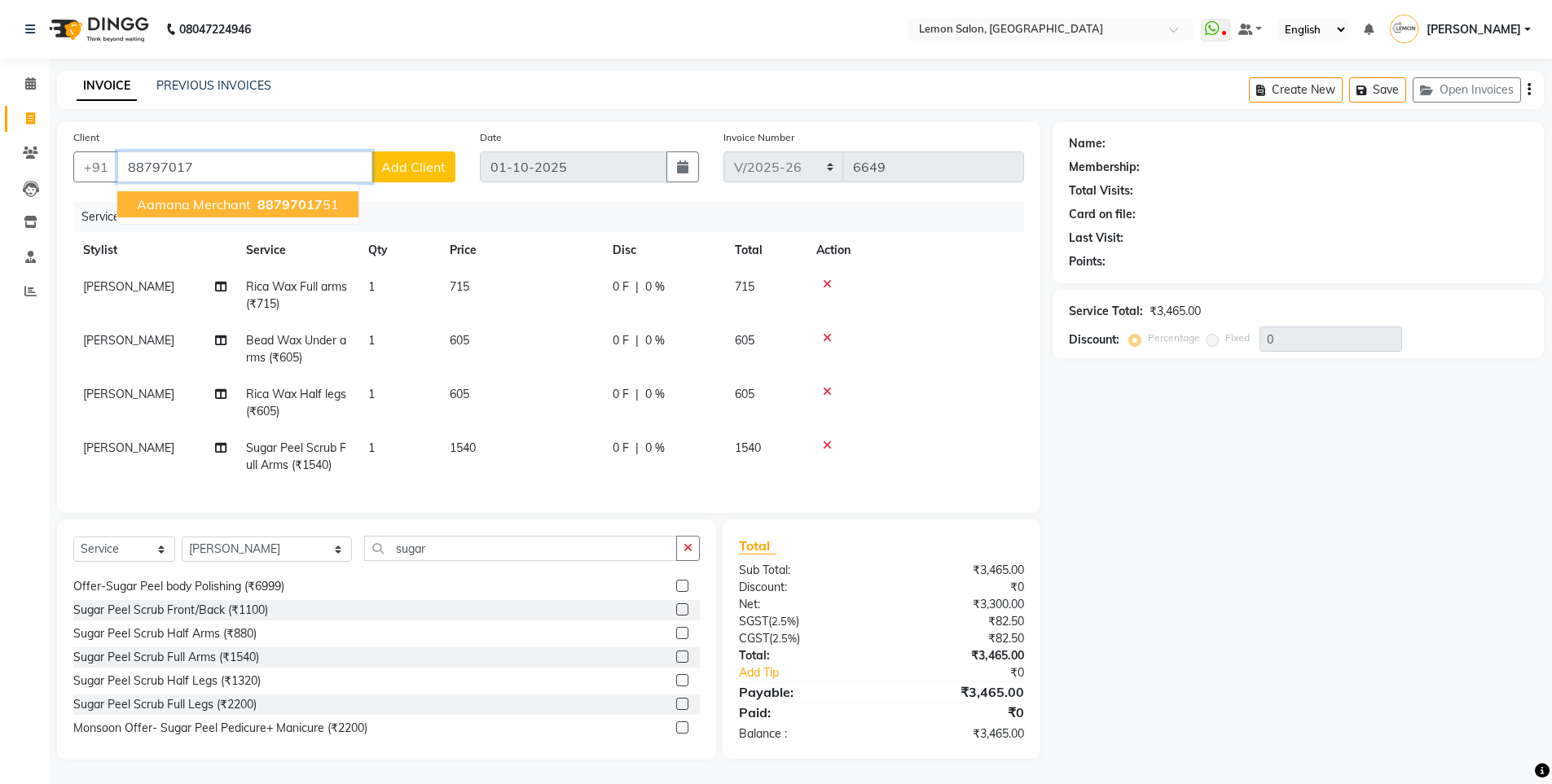
click at [200, 211] on span "aamana merchant" at bounding box center [194, 204] width 114 height 17
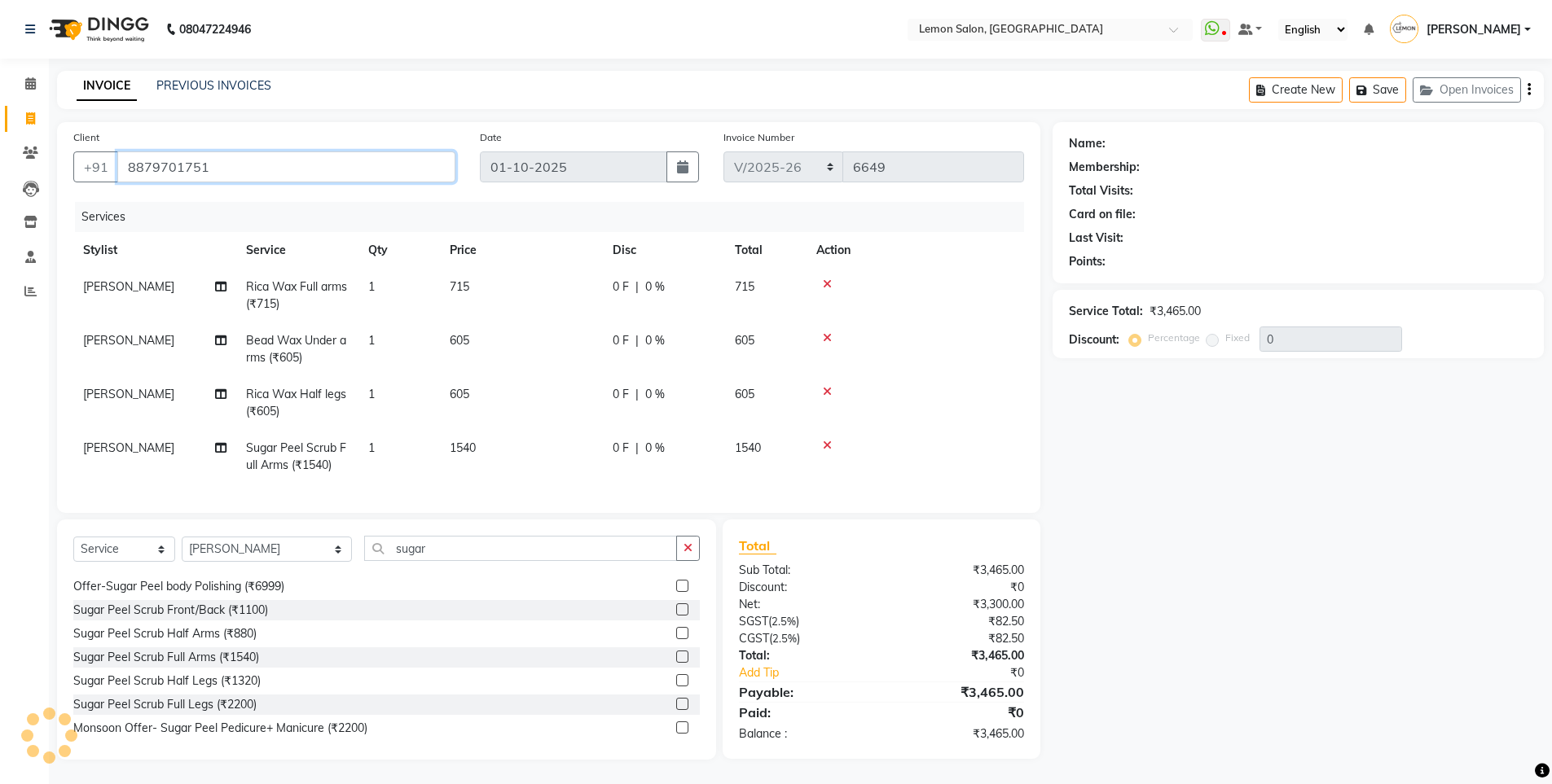
type input "8879701751"
select select "1: Object"
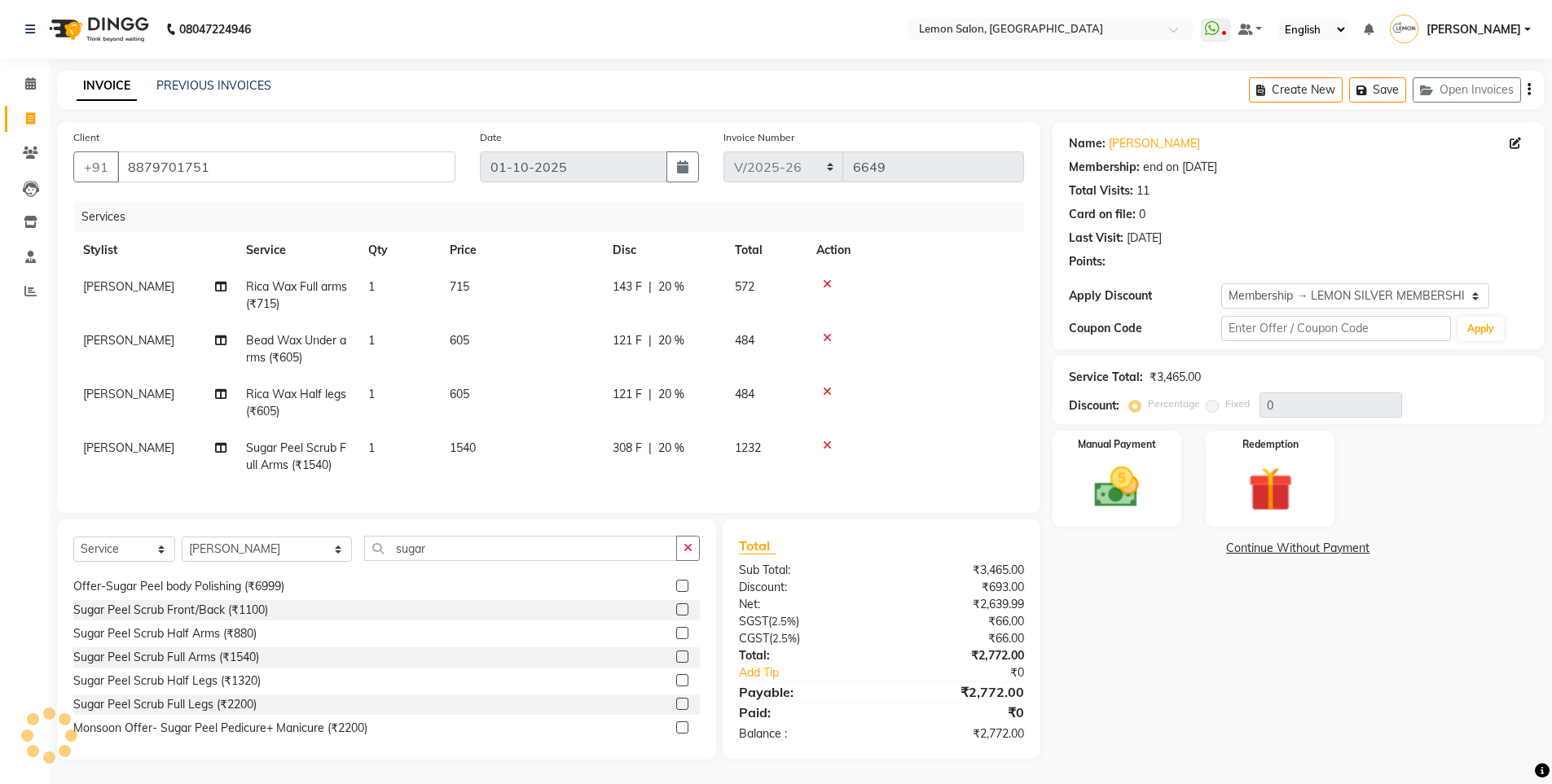
type input "20"
click at [140, 279] on span "[PERSON_NAME]" at bounding box center [128, 286] width 91 height 15
select select "7391"
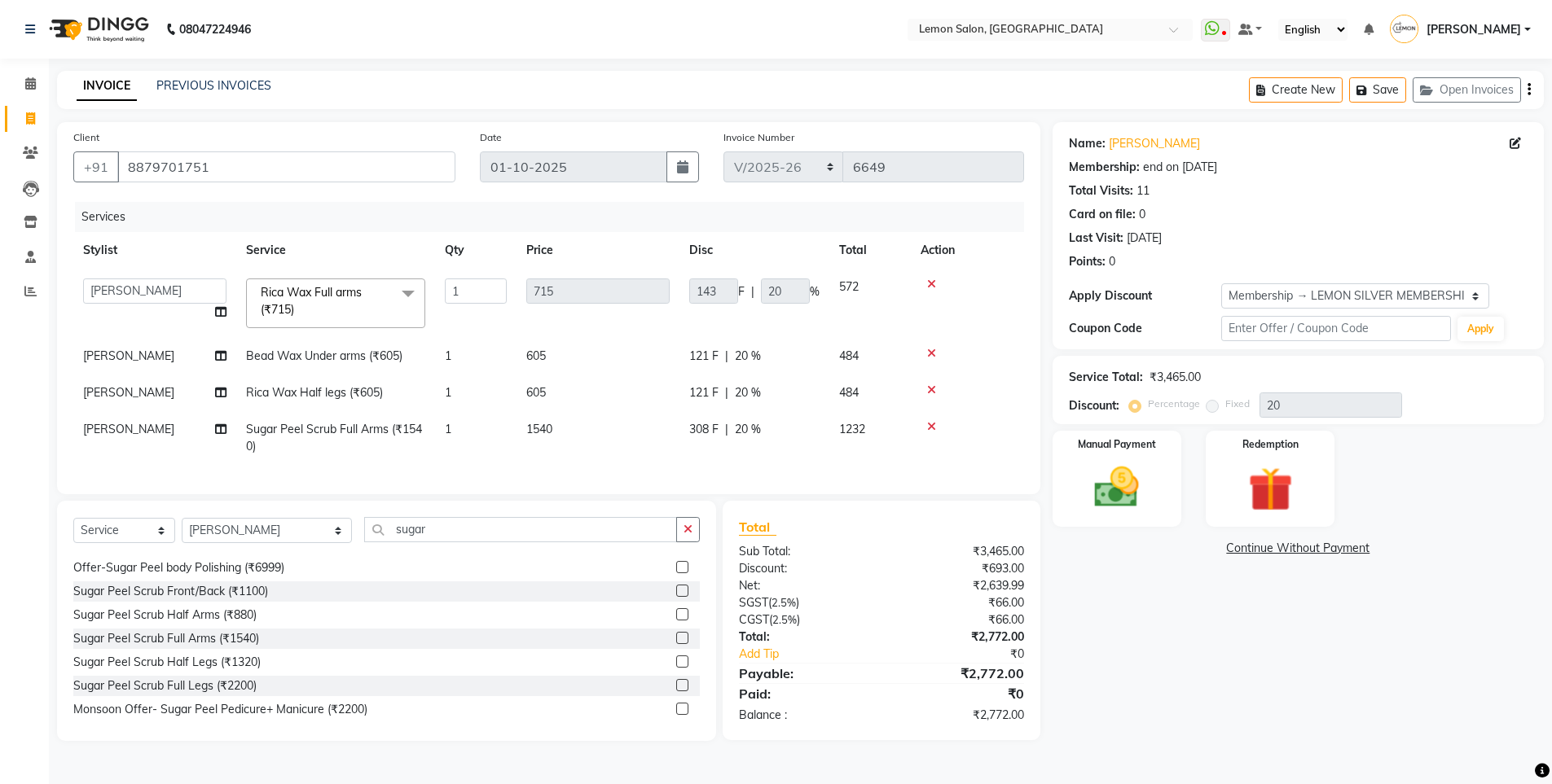
scroll to position [0, 0]
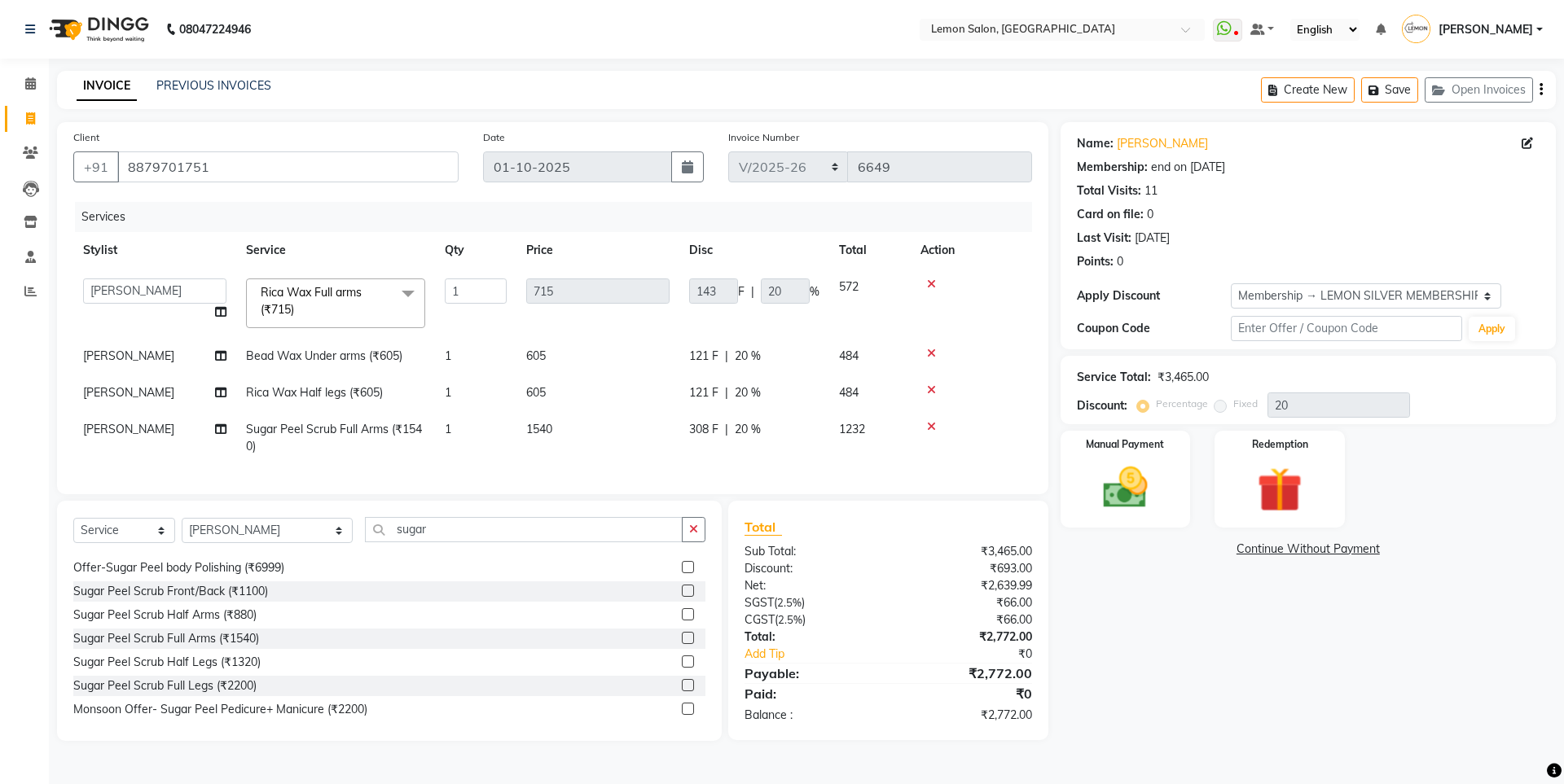
click at [140, 276] on td "[PERSON_NAME] [PERSON_NAME] DC [PERSON_NAME] [PERSON_NAME] [PERSON_NAME] ([PERS…" at bounding box center [155, 304] width 163 height 70
click at [147, 288] on select "[PERSON_NAME] [PERSON_NAME] DC [PERSON_NAME] [PERSON_NAME] [PERSON_NAME] ([PERS…" at bounding box center [154, 291] width 143 height 25
select select "48010"
click at [132, 363] on span "[PERSON_NAME]" at bounding box center [128, 356] width 91 height 15
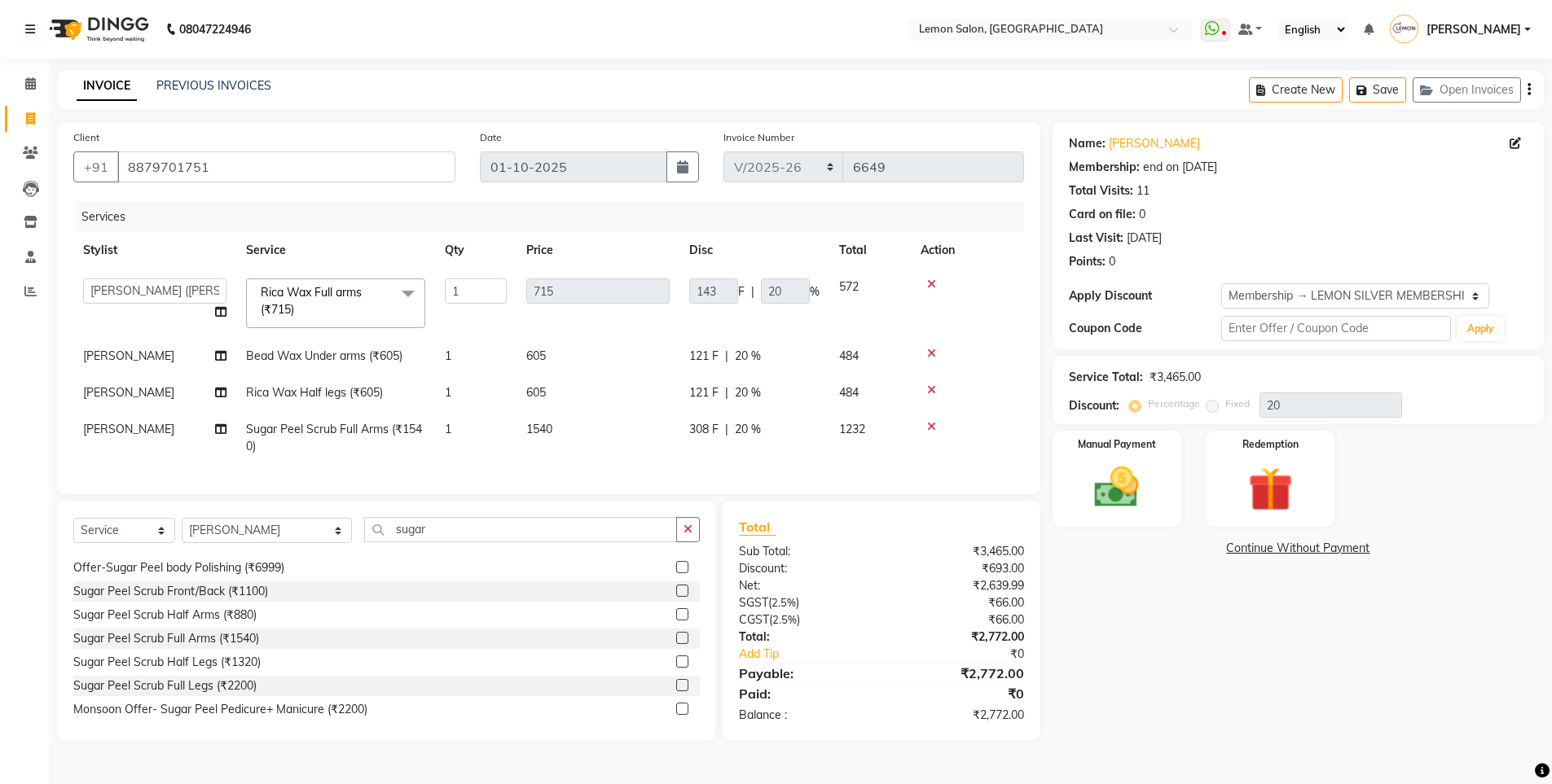
select select "7391"
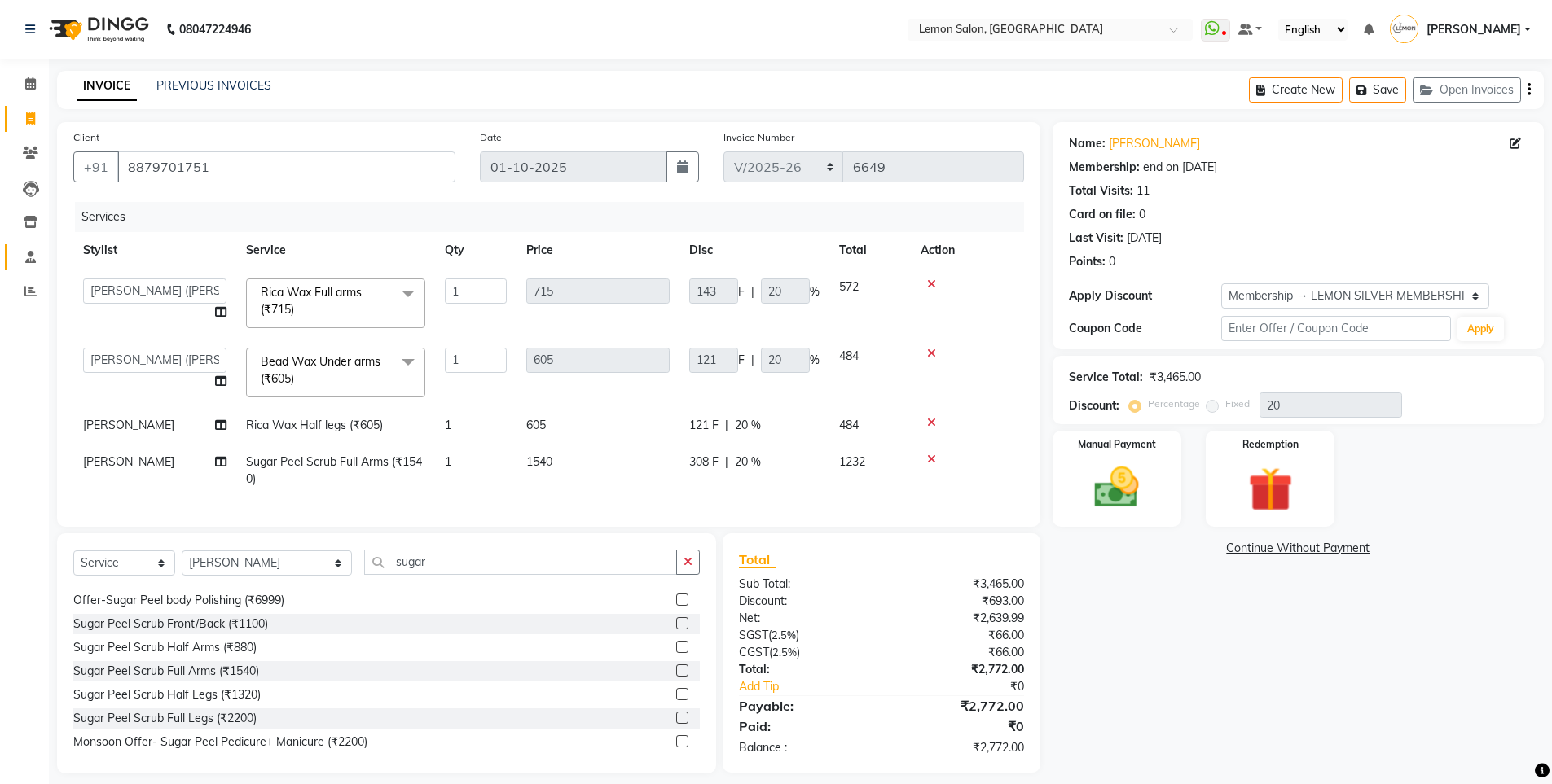
select select "48010"
click at [140, 428] on span "[PERSON_NAME]" at bounding box center [128, 426] width 91 height 15
select select "7391"
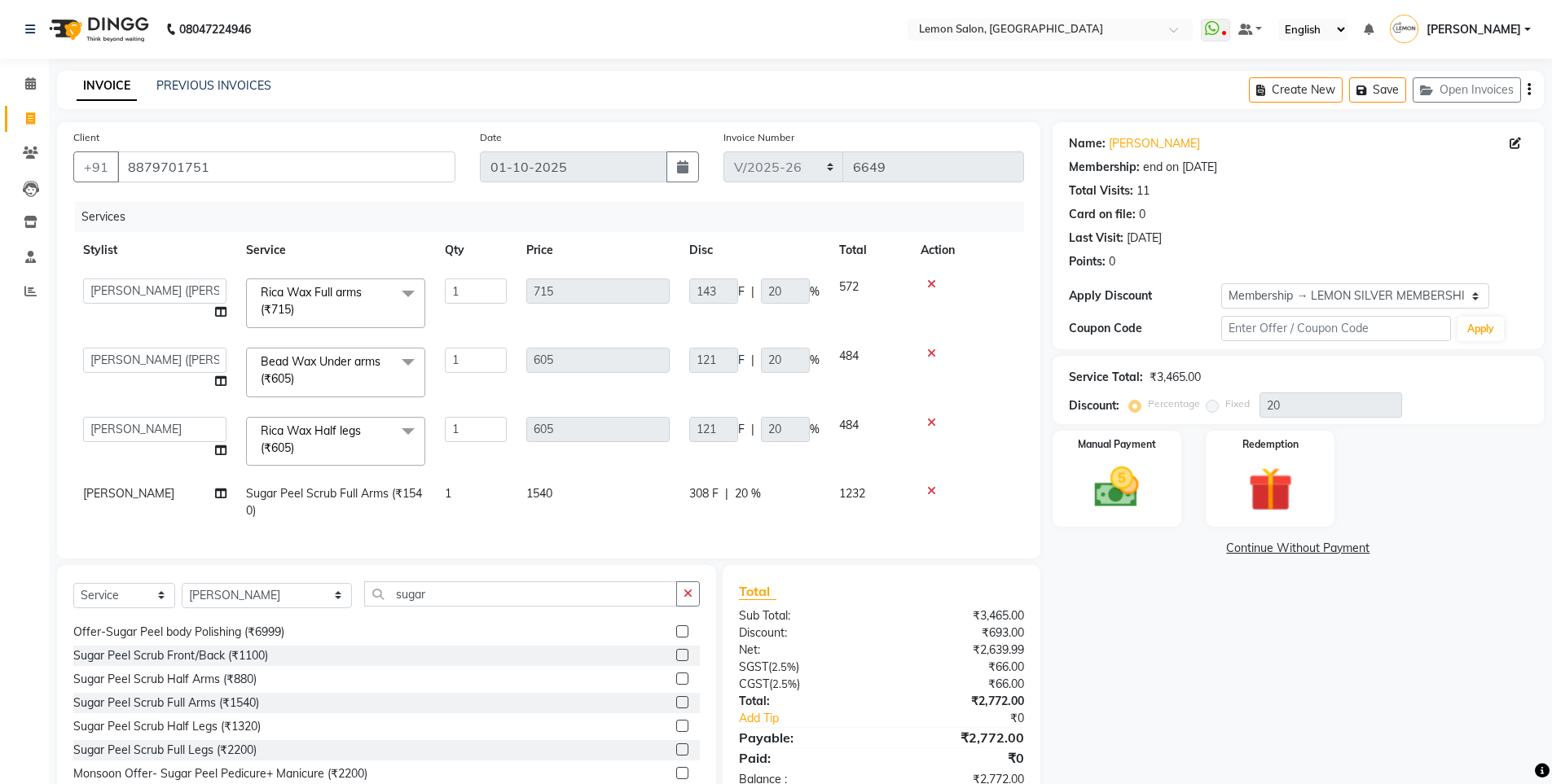
click at [140, 428] on select "[PERSON_NAME] [PERSON_NAME] DC [PERSON_NAME] [PERSON_NAME] [PERSON_NAME] ([PERS…" at bounding box center [154, 430] width 143 height 25
select select "48010"
click at [113, 482] on td "[PERSON_NAME]" at bounding box center [155, 503] width 163 height 54
select select "7391"
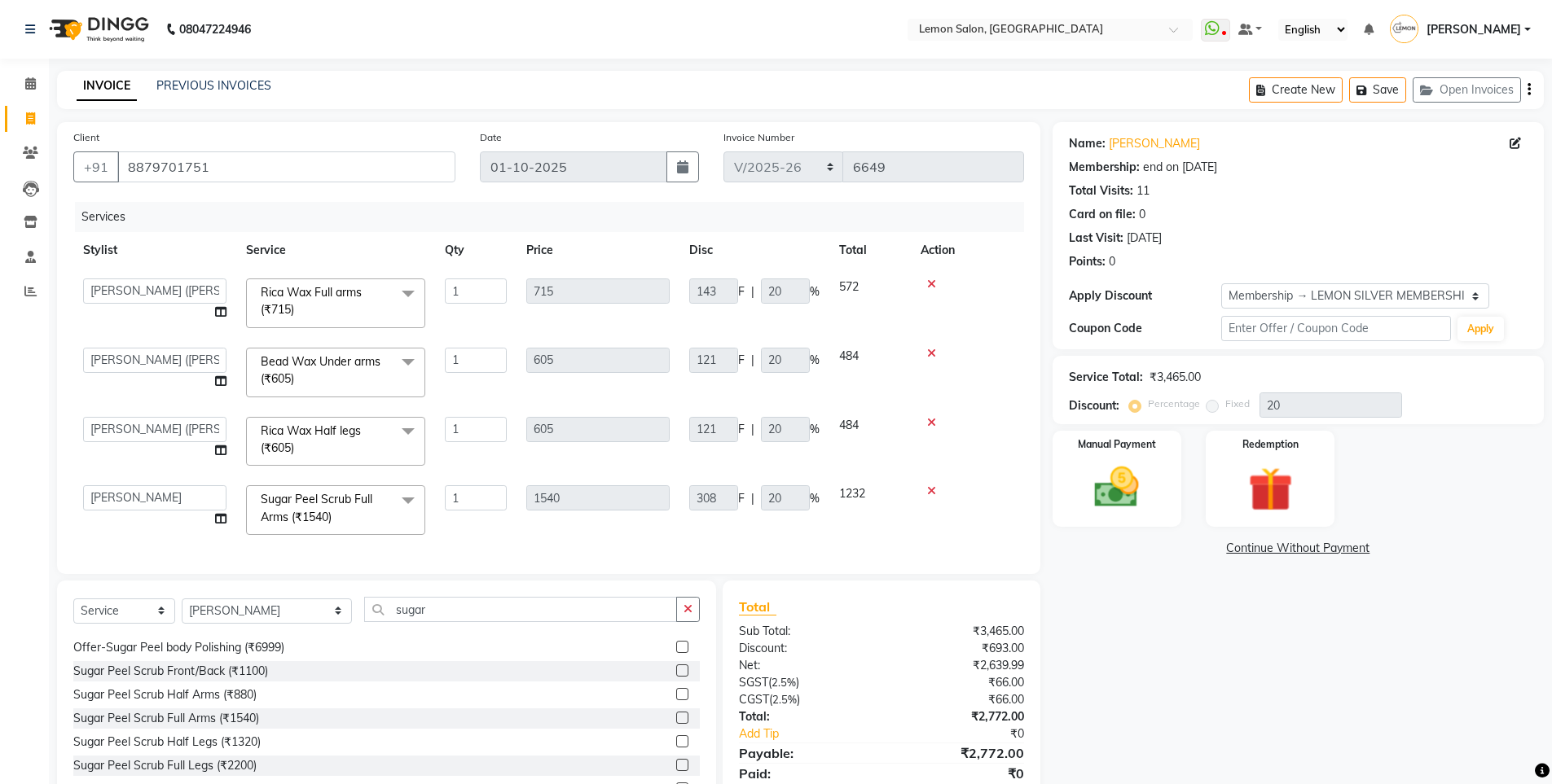
click at [113, 483] on td "[PERSON_NAME] [PERSON_NAME] DC [PERSON_NAME] [PERSON_NAME] [PERSON_NAME] ([PERS…" at bounding box center [155, 511] width 163 height 70
click at [113, 488] on select "[PERSON_NAME] [PERSON_NAME] DC [PERSON_NAME] [PERSON_NAME] [PERSON_NAME] ([PERS…" at bounding box center [154, 498] width 143 height 25
select select "48010"
click at [1114, 479] on img at bounding box center [1117, 488] width 75 height 53
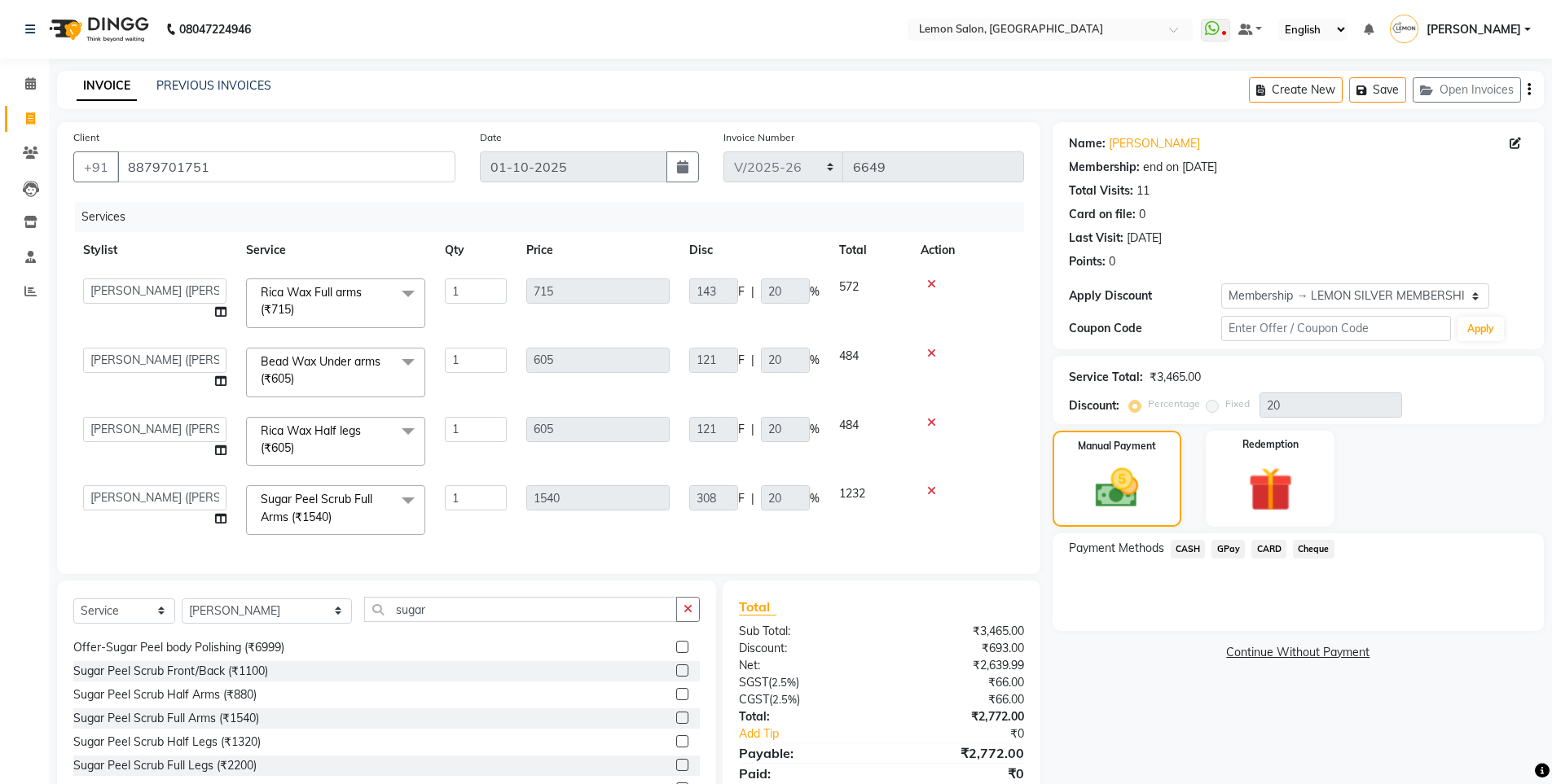
click at [1227, 548] on span "GPay" at bounding box center [1228, 549] width 33 height 19
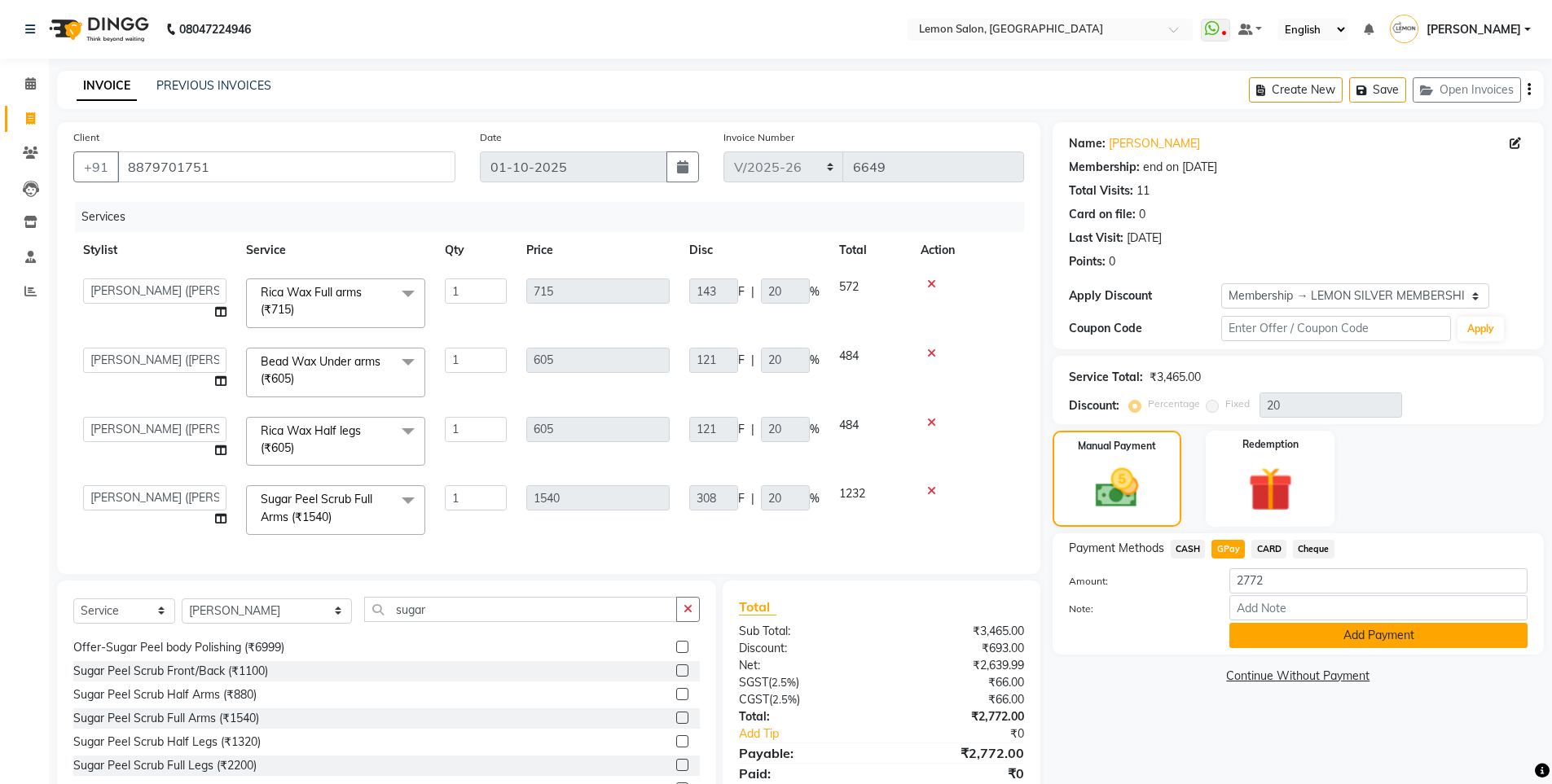
click at [1328, 637] on button "Add Payment" at bounding box center [1379, 636] width 298 height 25
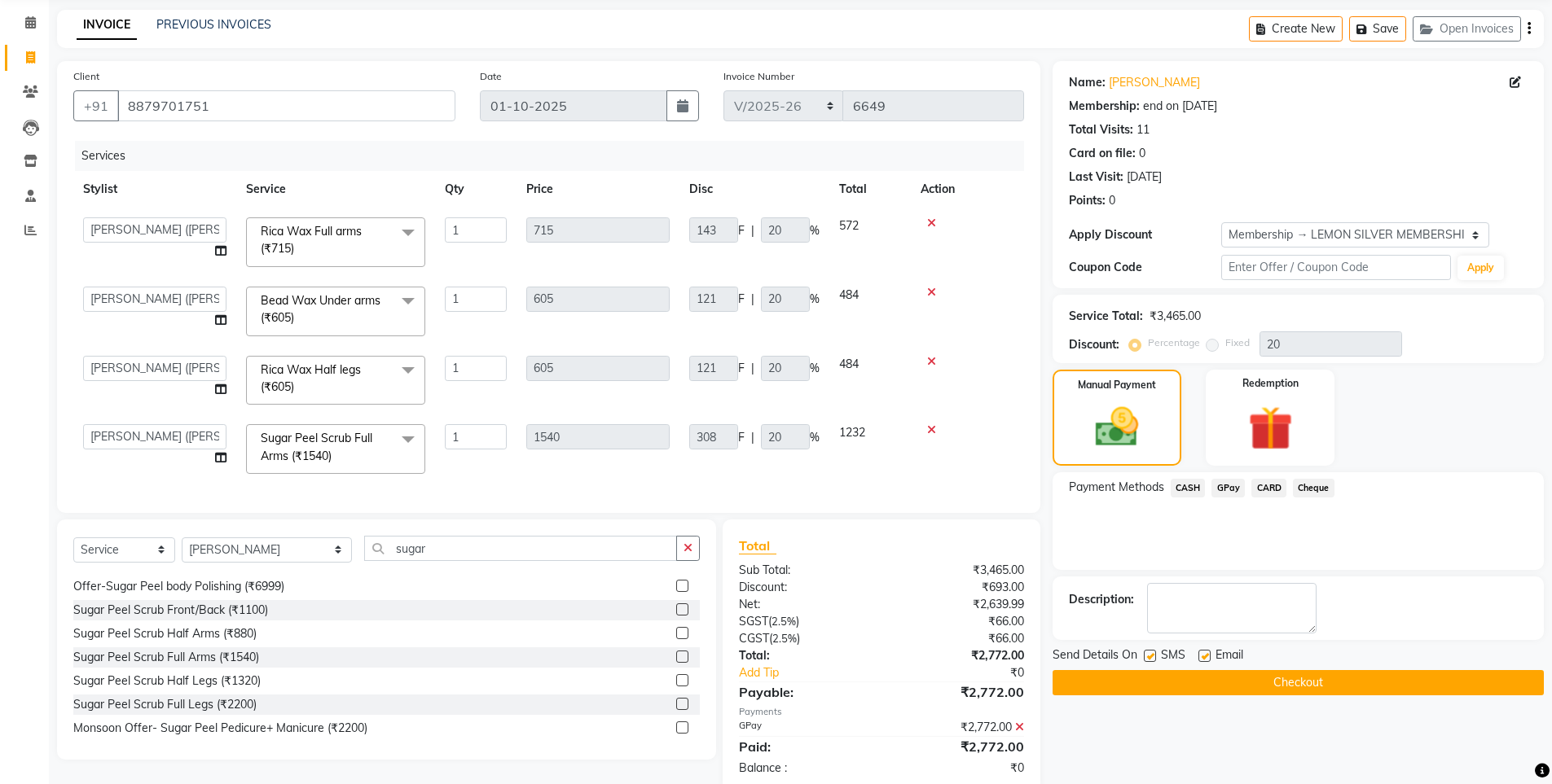
scroll to position [81, 0]
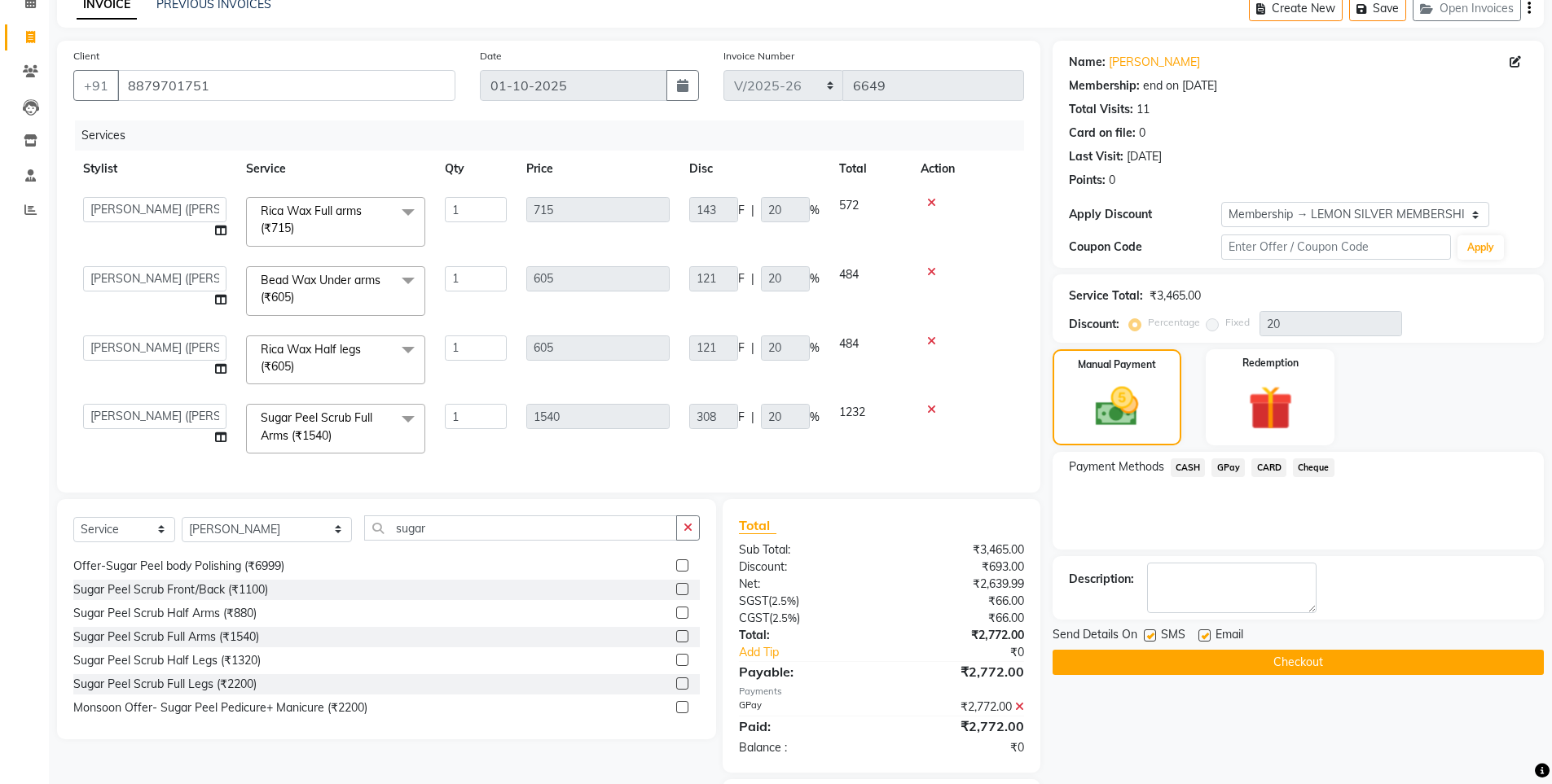
click at [1106, 652] on button "Checkout" at bounding box center [1298, 662] width 491 height 25
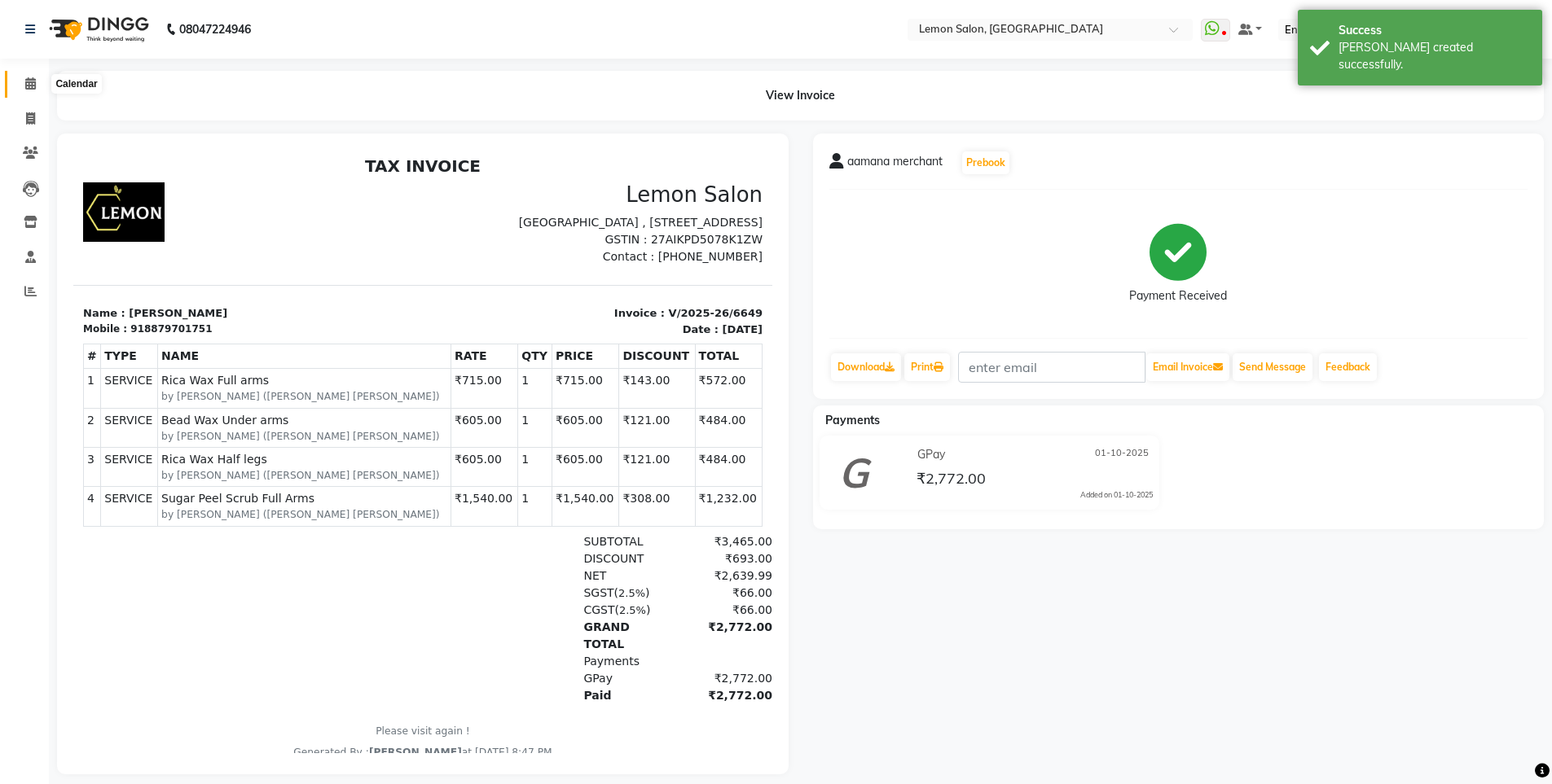
click at [25, 85] on icon at bounding box center [30, 83] width 11 height 12
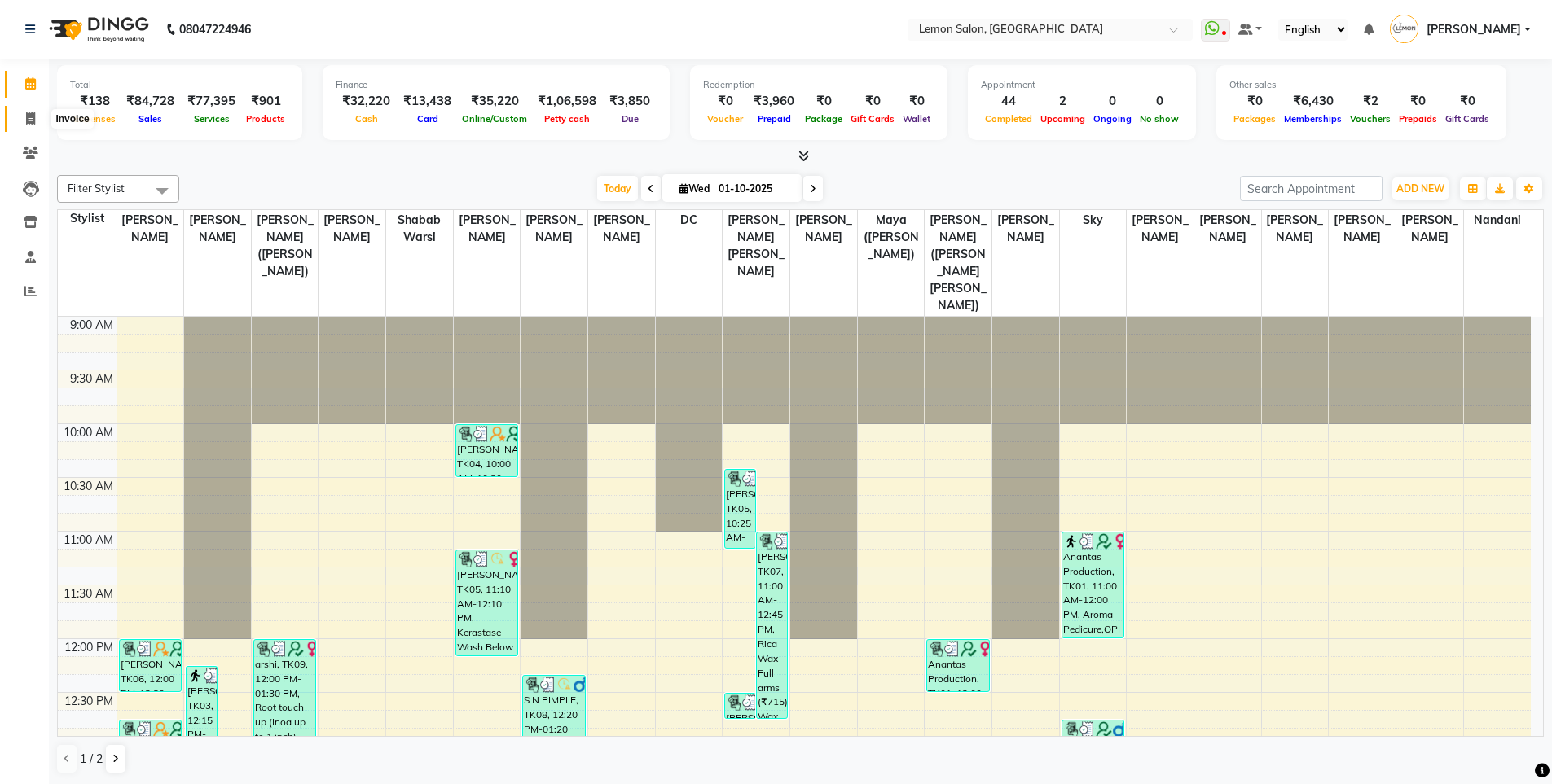
click at [27, 115] on icon at bounding box center [30, 118] width 9 height 12
select select "service"
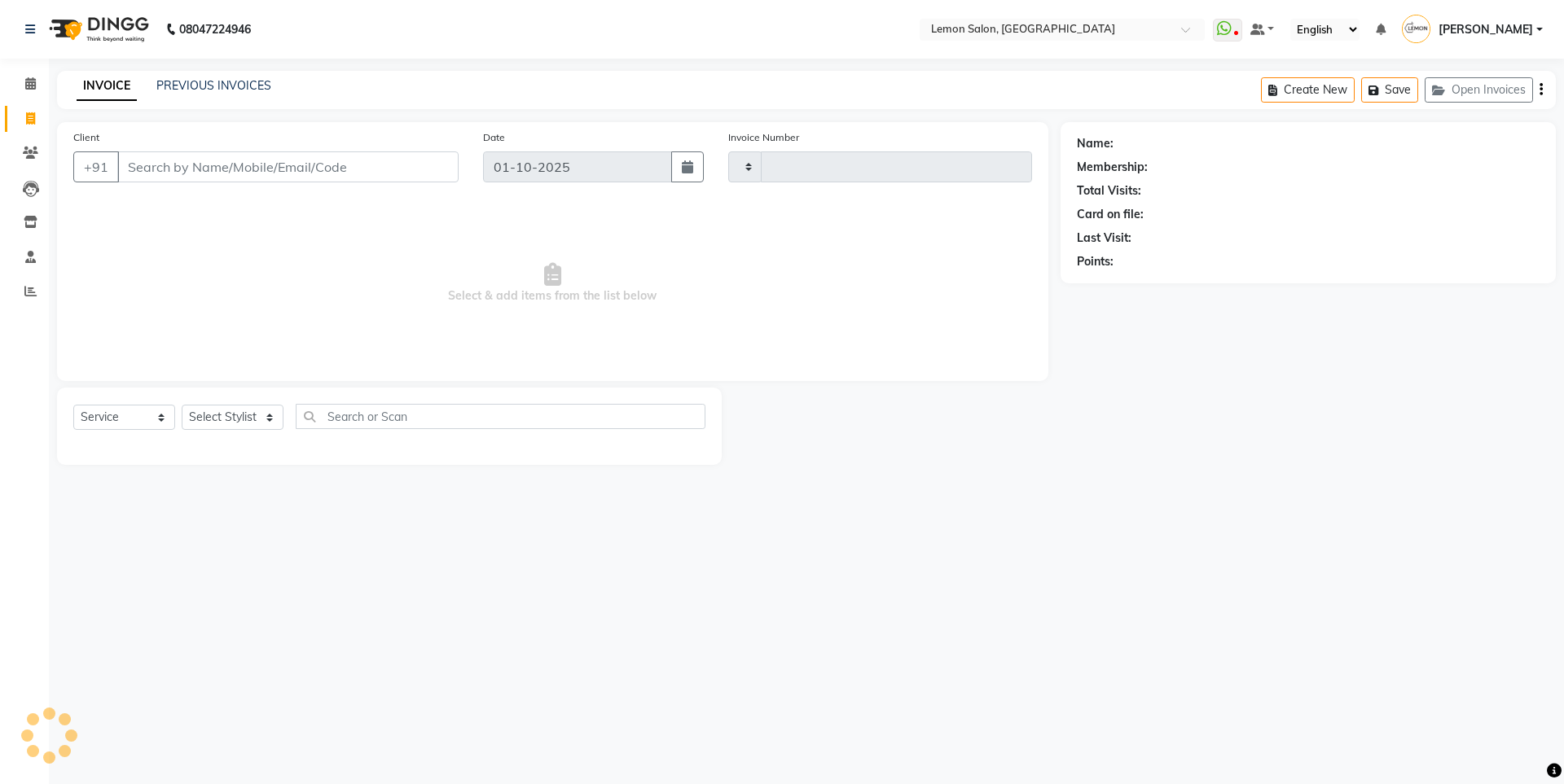
type input "6651"
select select "566"
click at [238, 172] on input "Client" at bounding box center [288, 166] width 341 height 31
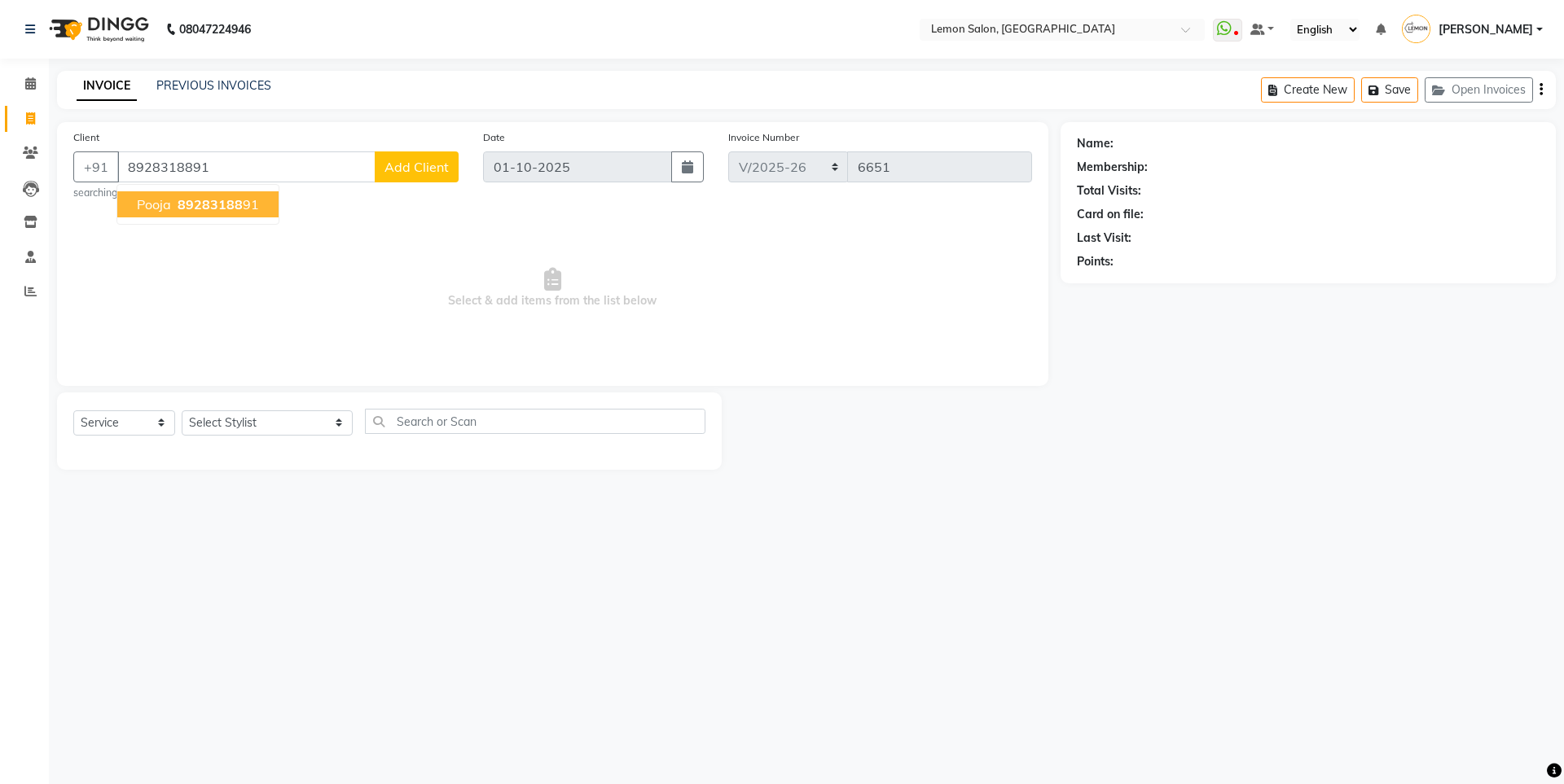
type input "8928318891"
select select "1: Object"
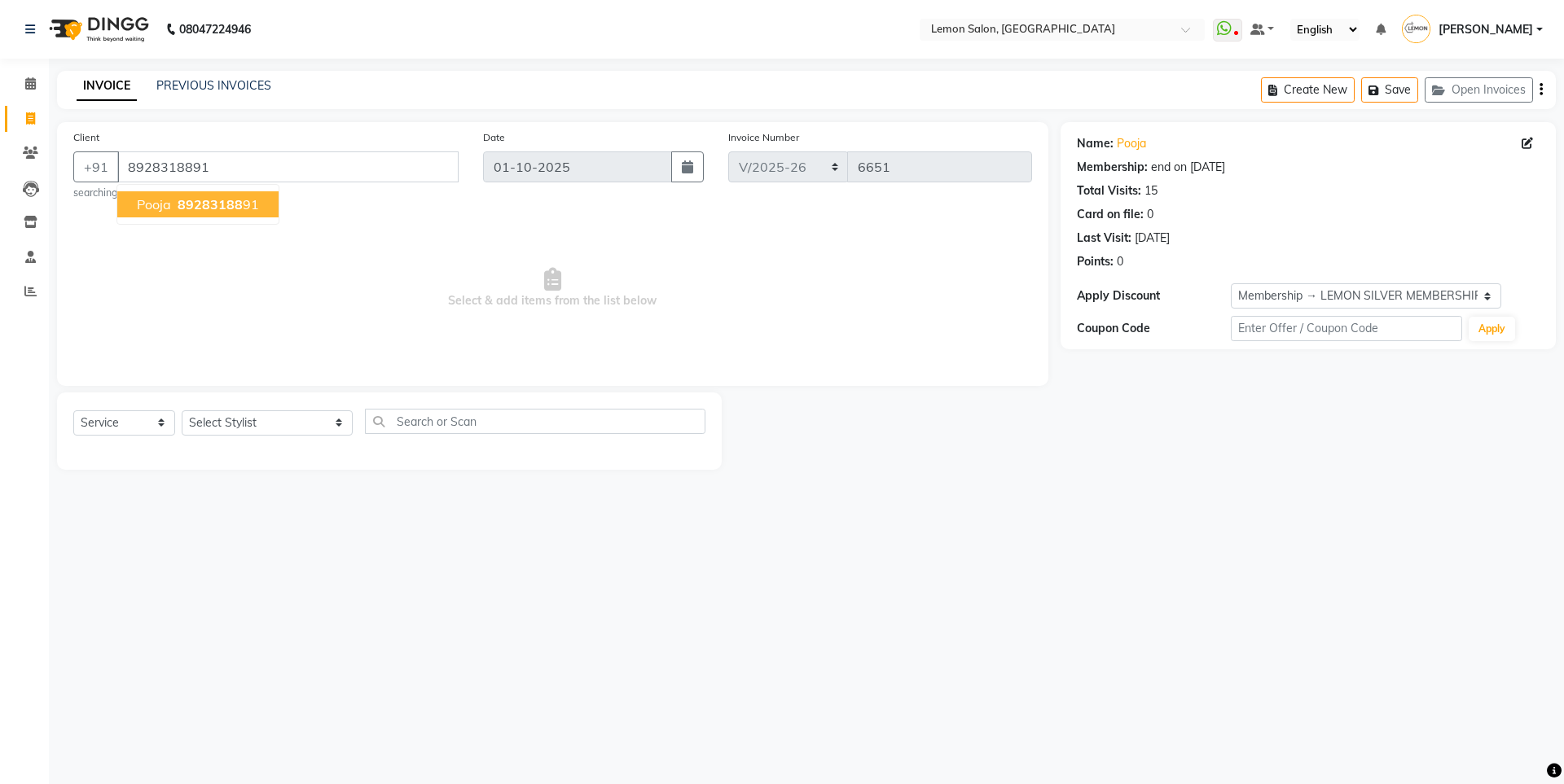
click at [193, 201] on span "89283188" at bounding box center [209, 204] width 65 height 17
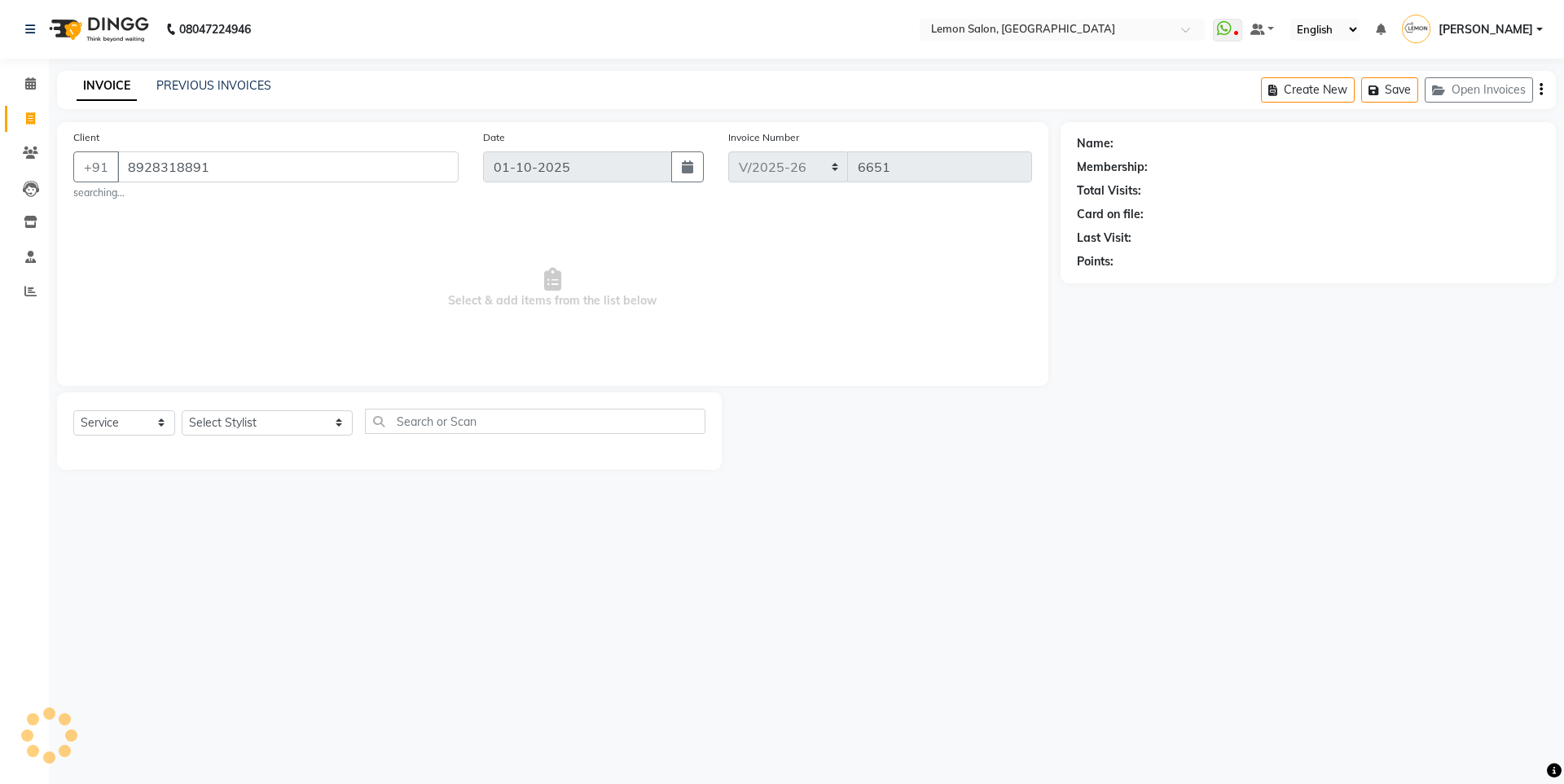
select select "1: Object"
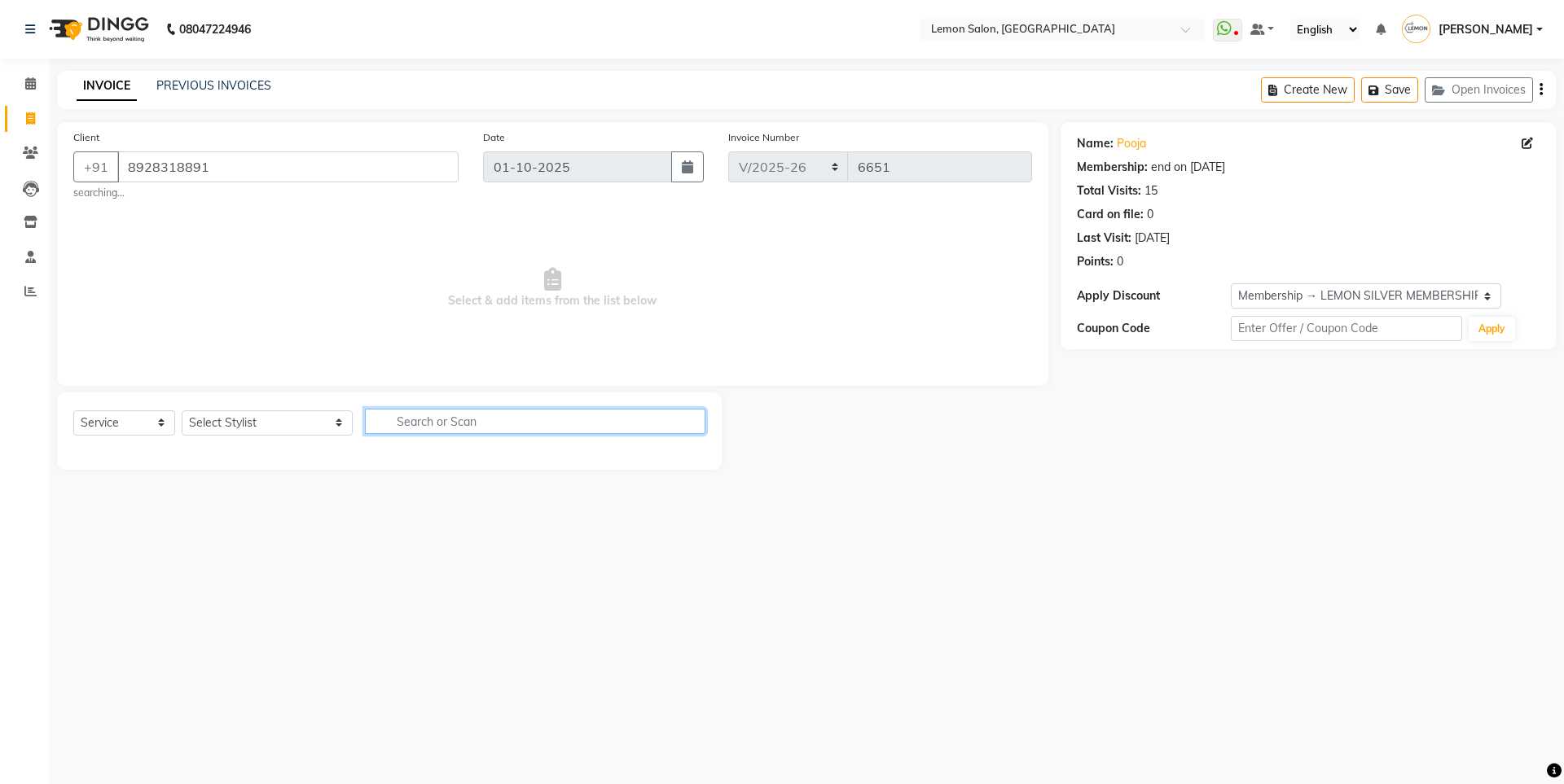
click at [469, 418] on input "text" at bounding box center [535, 421] width 340 height 25
click at [255, 431] on select "Select Stylist [PERSON_NAME] [PERSON_NAME] DC [PERSON_NAME] [PERSON_NAME] [PERS…" at bounding box center [267, 423] width 171 height 25
select select "88073"
click at [181, 411] on select "Select Stylist [PERSON_NAME] [PERSON_NAME] DC [PERSON_NAME] [PERSON_NAME] [PERS…" at bounding box center [267, 423] width 171 height 25
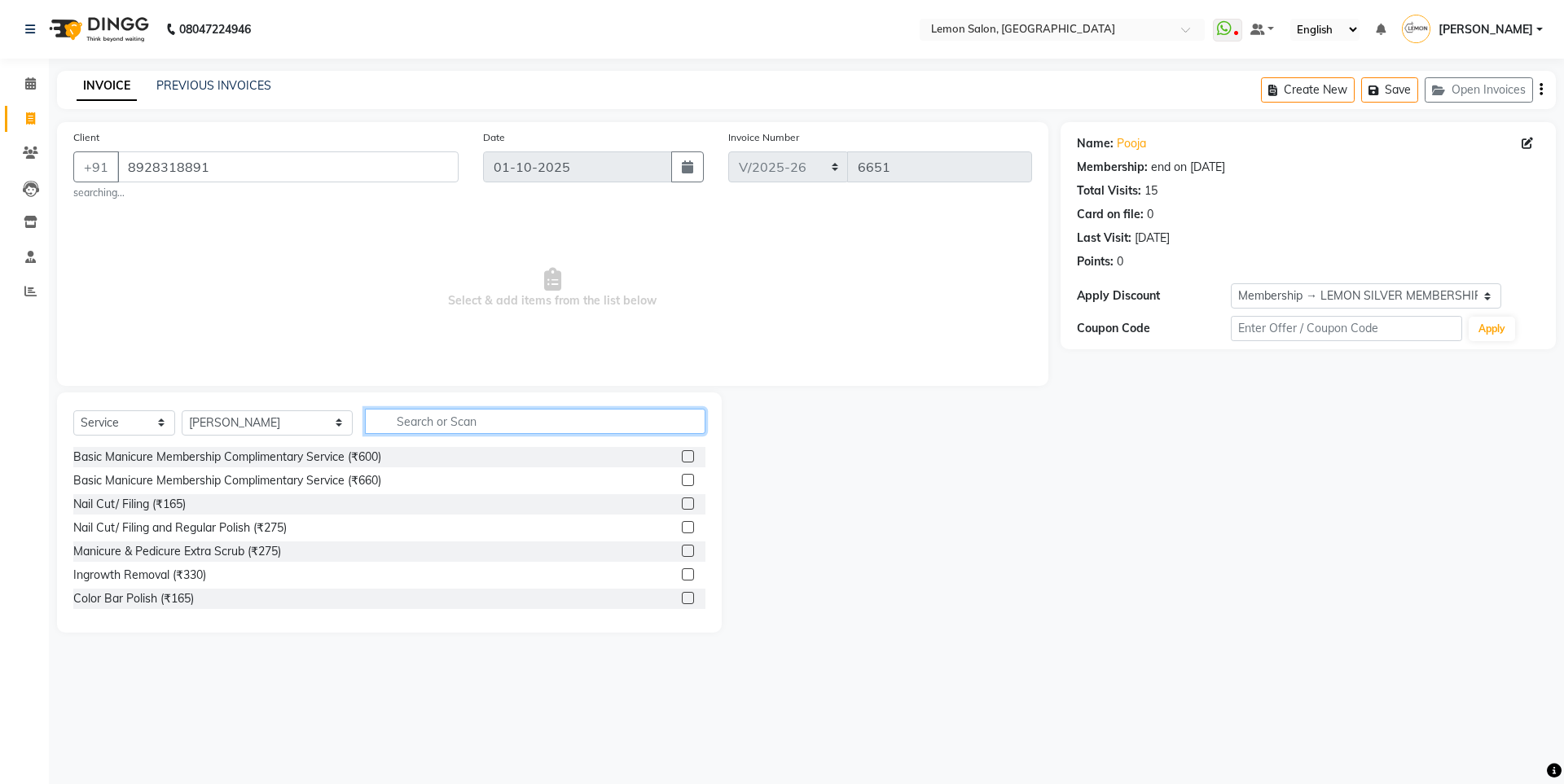
click at [406, 425] on input "text" at bounding box center [535, 421] width 340 height 25
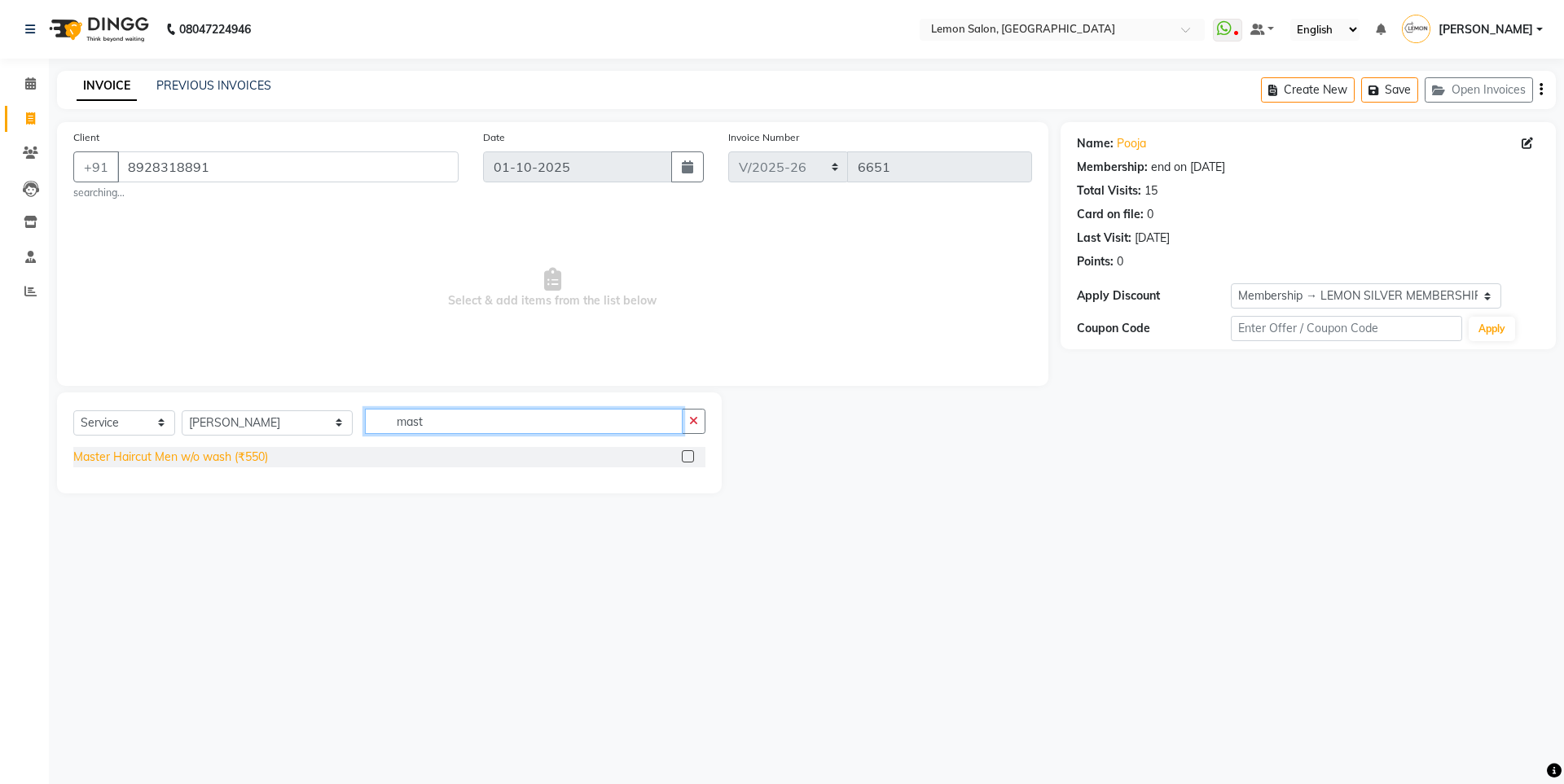
type input "mast"
click at [190, 450] on div "Master Haircut Men w/o wash (₹550)" at bounding box center [171, 457] width 195 height 17
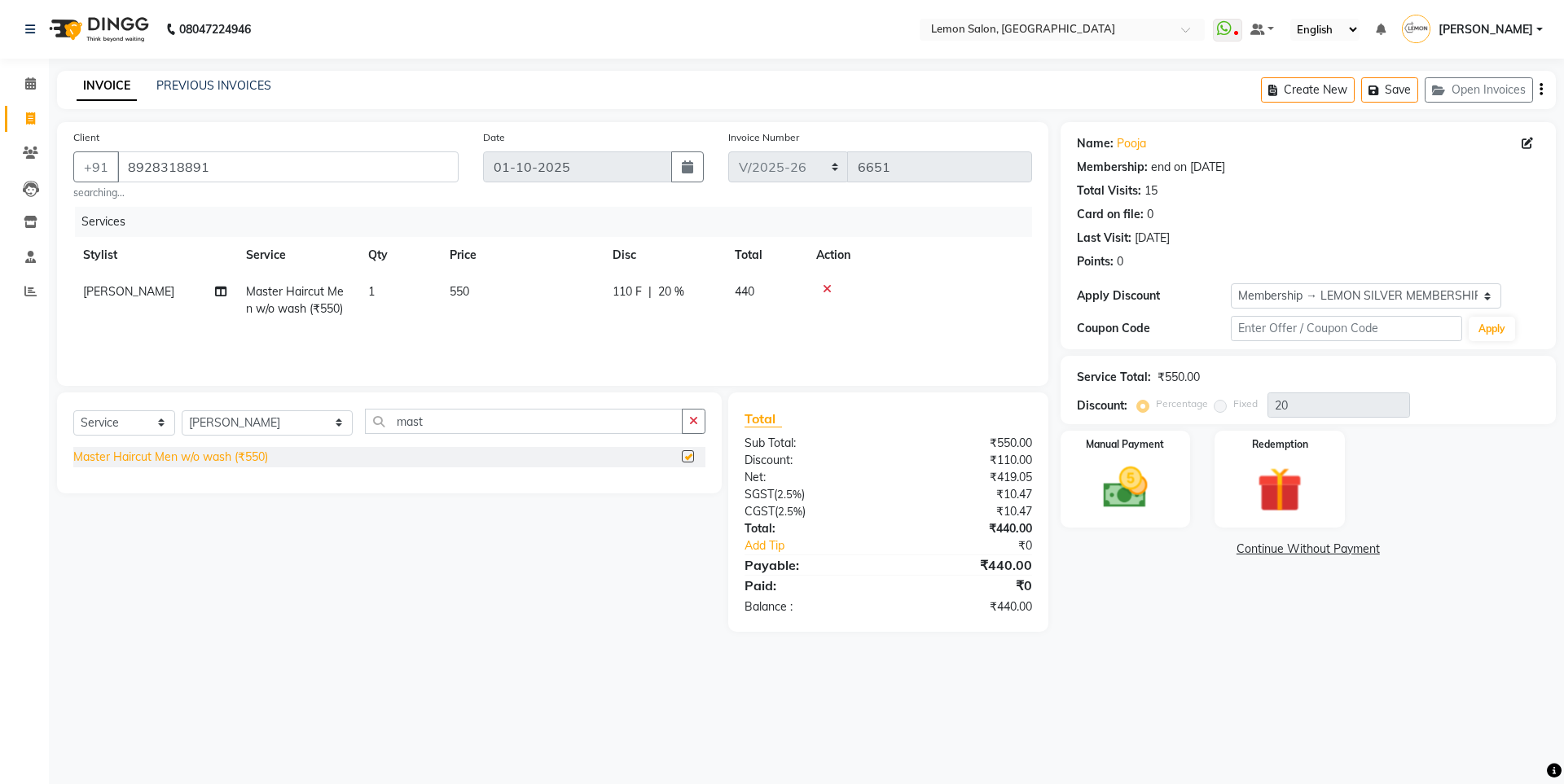
checkbox input "false"
click at [1186, 483] on div "Manual Payment" at bounding box center [1124, 479] width 135 height 100
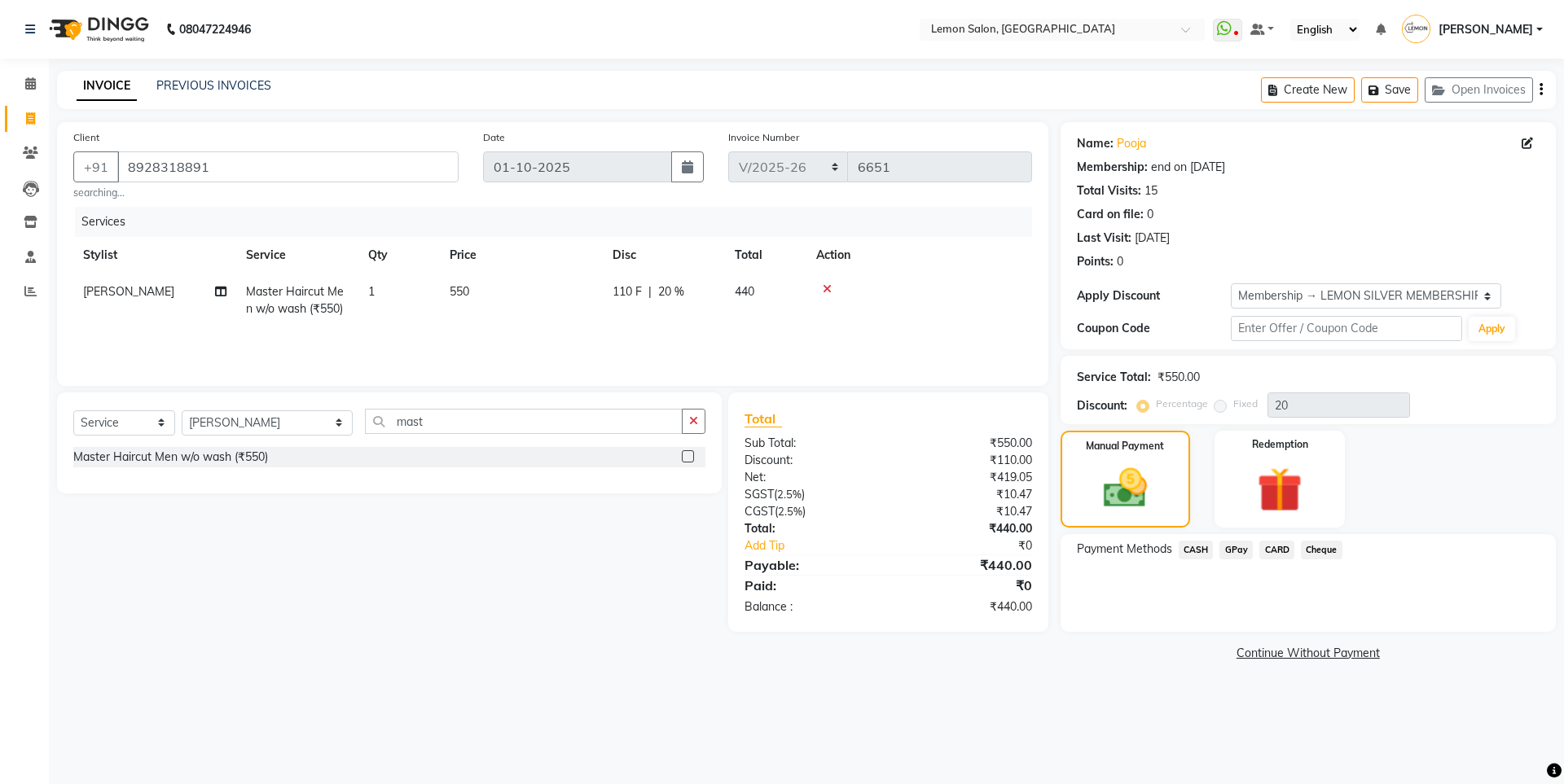
click at [1230, 547] on span "GPay" at bounding box center [1236, 550] width 33 height 19
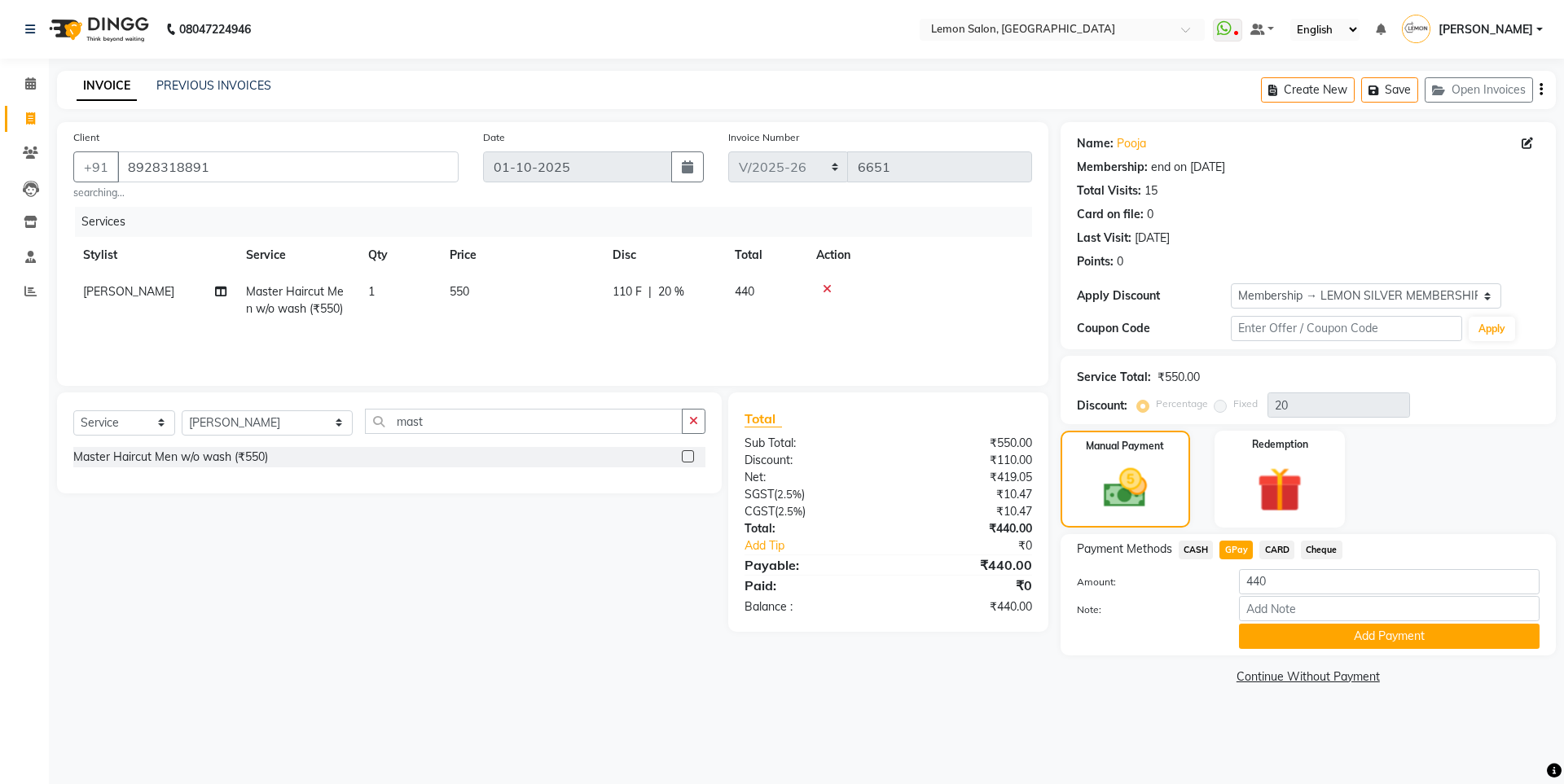
click at [1271, 651] on div "Payment Methods CASH GPay CARD Cheque Amount: 440 Note: Add Payment" at bounding box center [1308, 594] width 495 height 122
click at [1272, 632] on button "Add Payment" at bounding box center [1388, 637] width 301 height 25
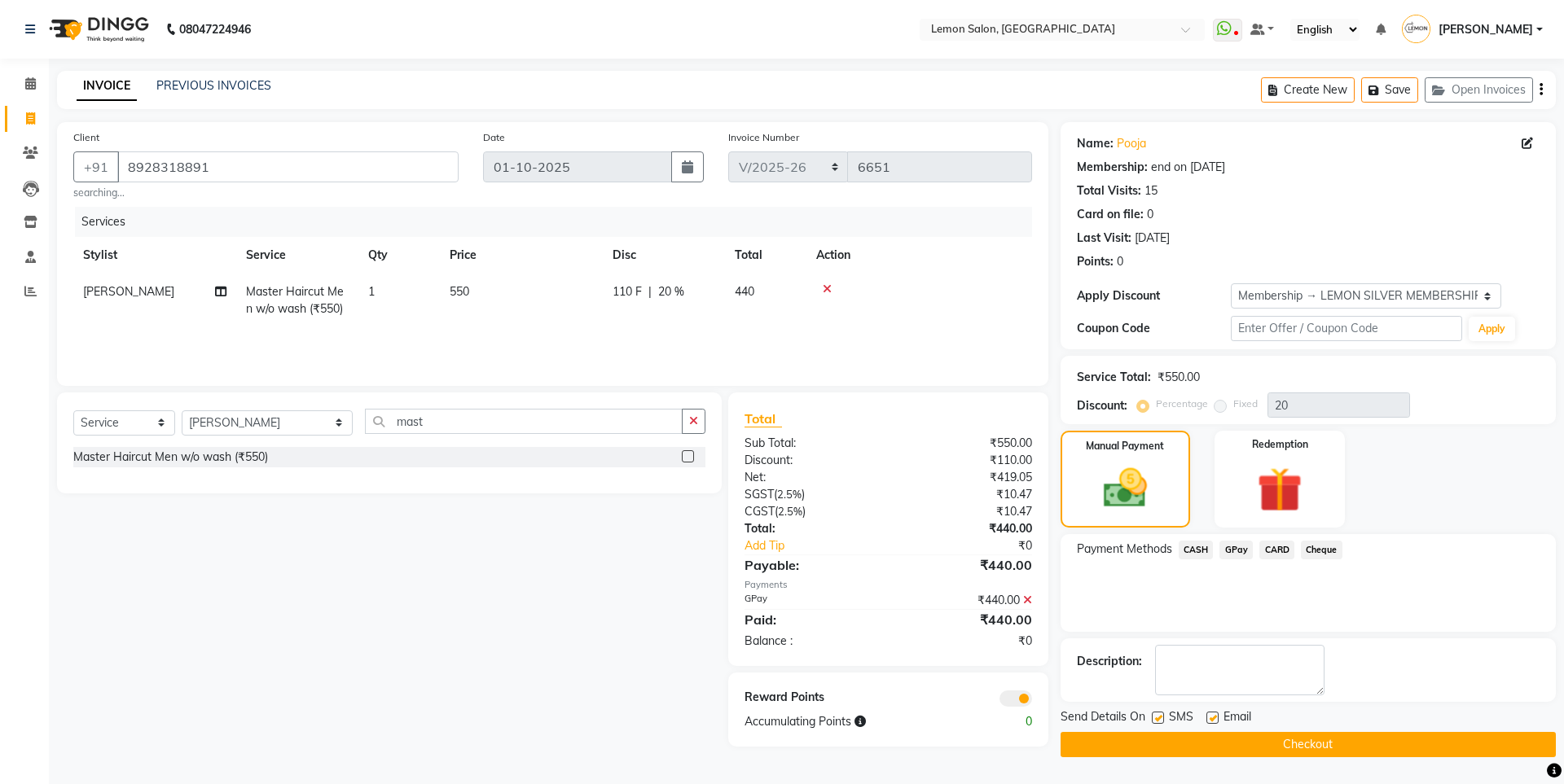
click at [1024, 601] on icon at bounding box center [1027, 600] width 9 height 12
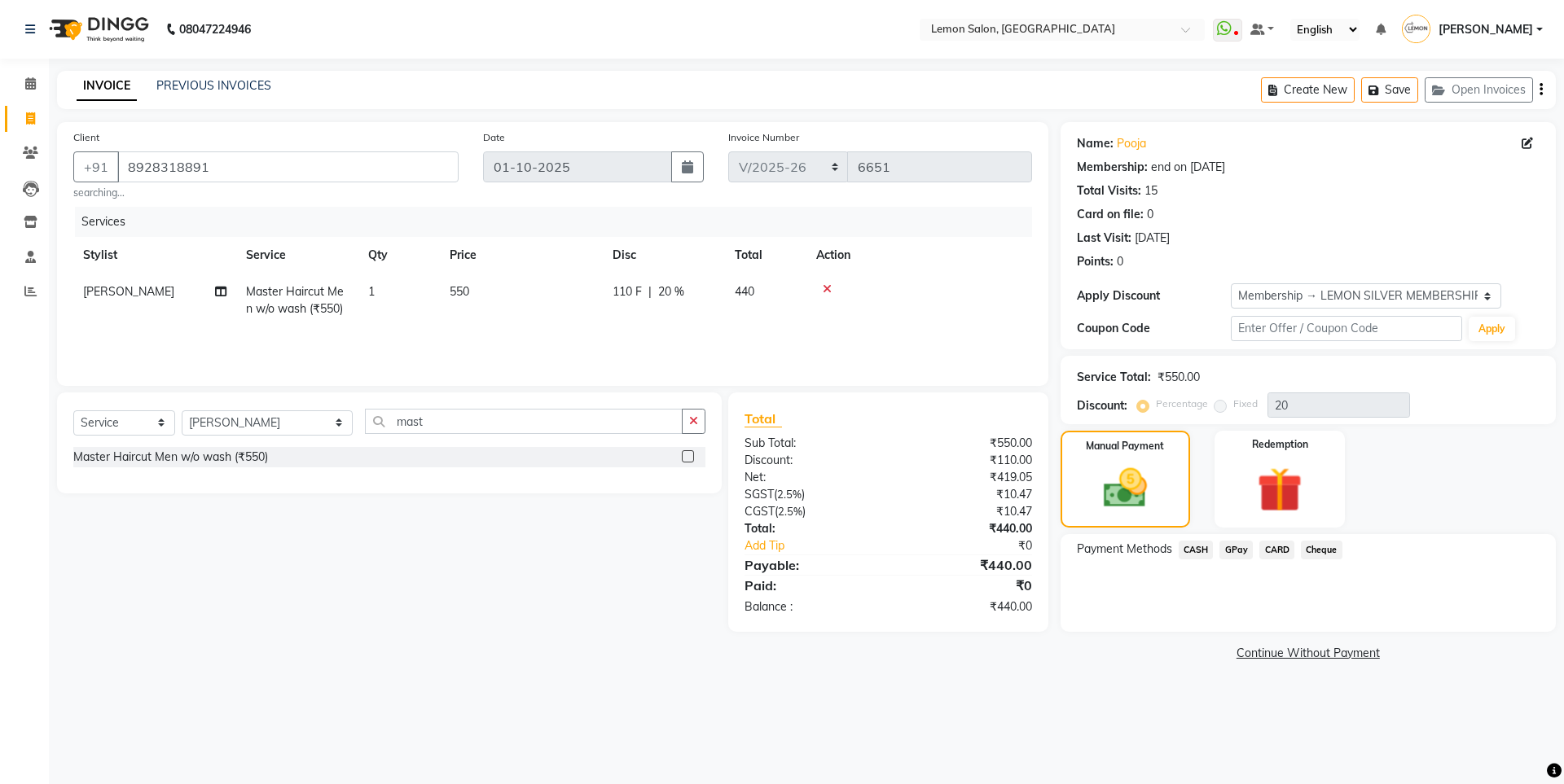
click at [1205, 548] on span "CASH" at bounding box center [1196, 550] width 35 height 19
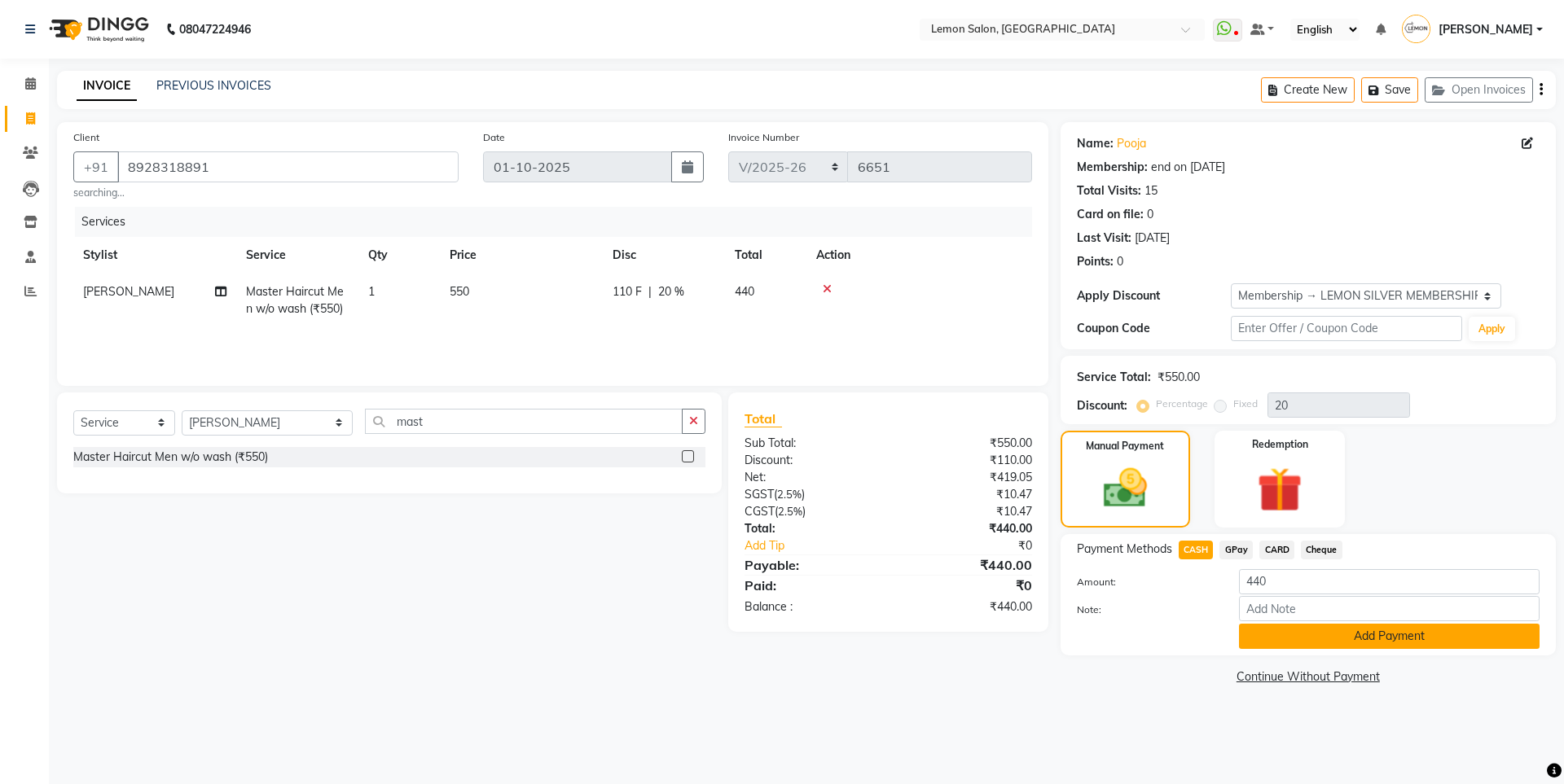
click at [1284, 637] on button "Add Payment" at bounding box center [1388, 637] width 301 height 25
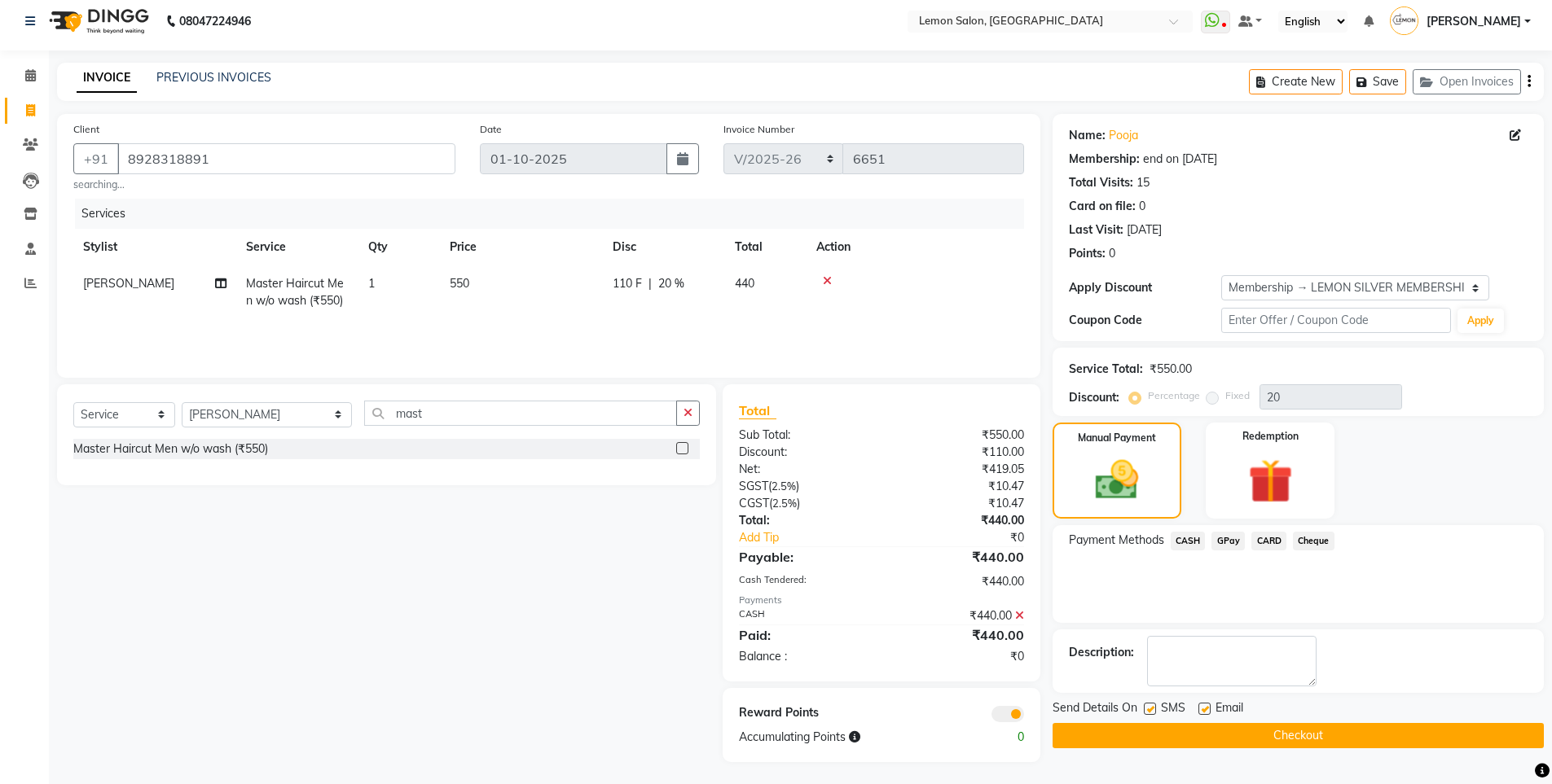
scroll to position [11, 0]
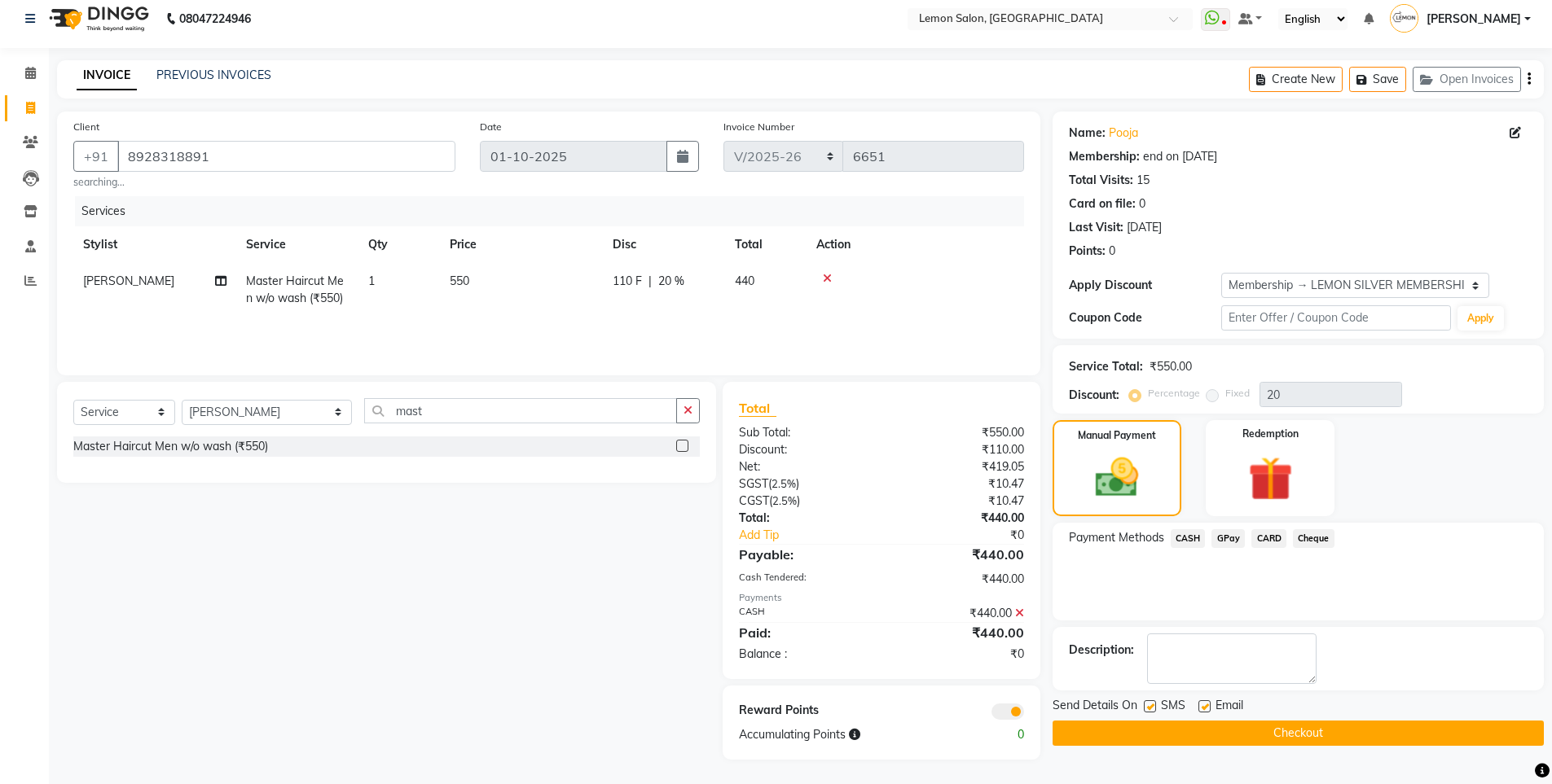
click at [1153, 711] on label at bounding box center [1150, 706] width 12 height 12
click at [1153, 711] on input "checkbox" at bounding box center [1149, 707] width 11 height 11
checkbox input "false"
click at [1160, 738] on button "Checkout" at bounding box center [1298, 733] width 491 height 25
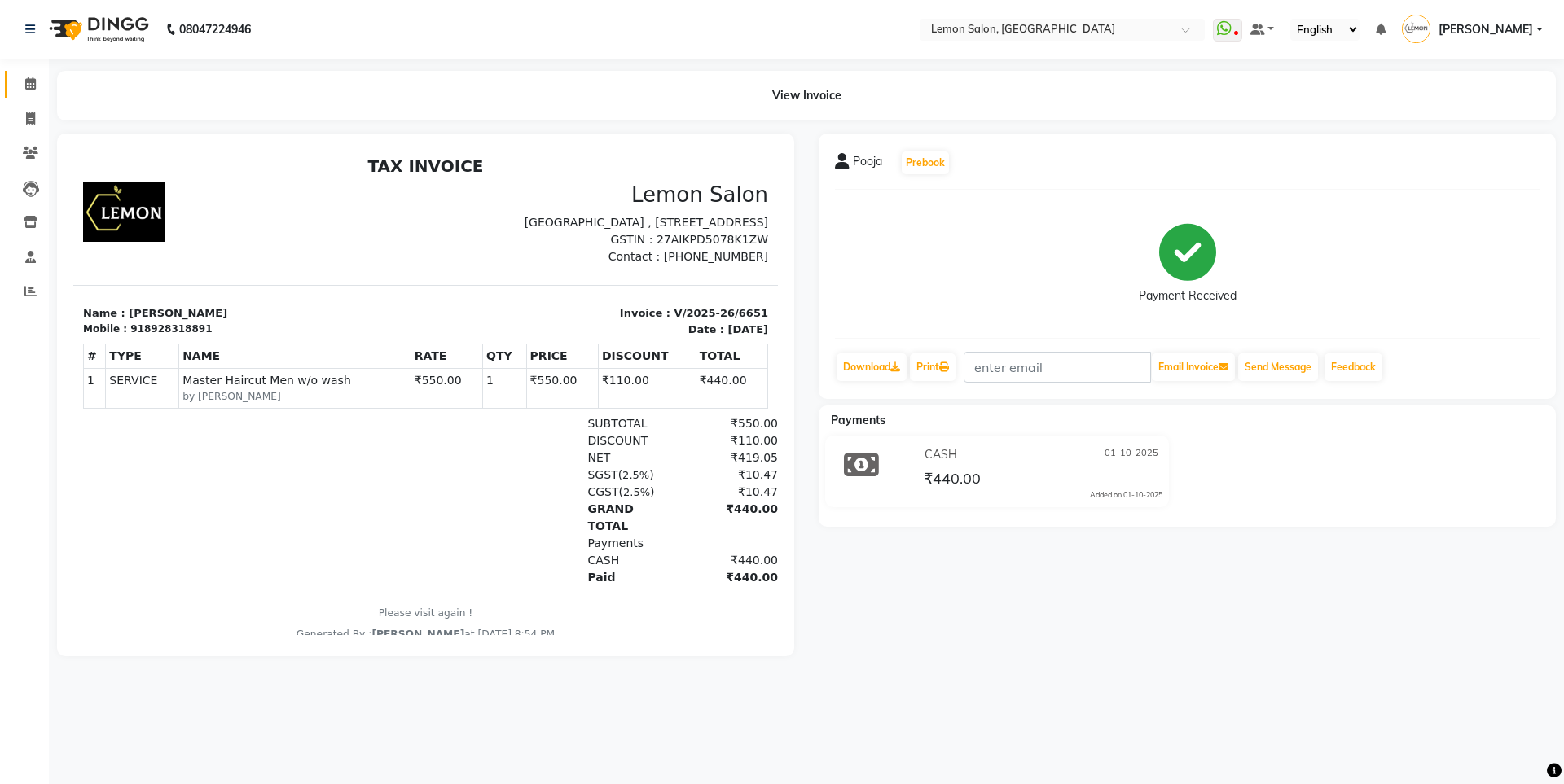
click at [7, 76] on link "Calendar" at bounding box center [24, 84] width 39 height 26
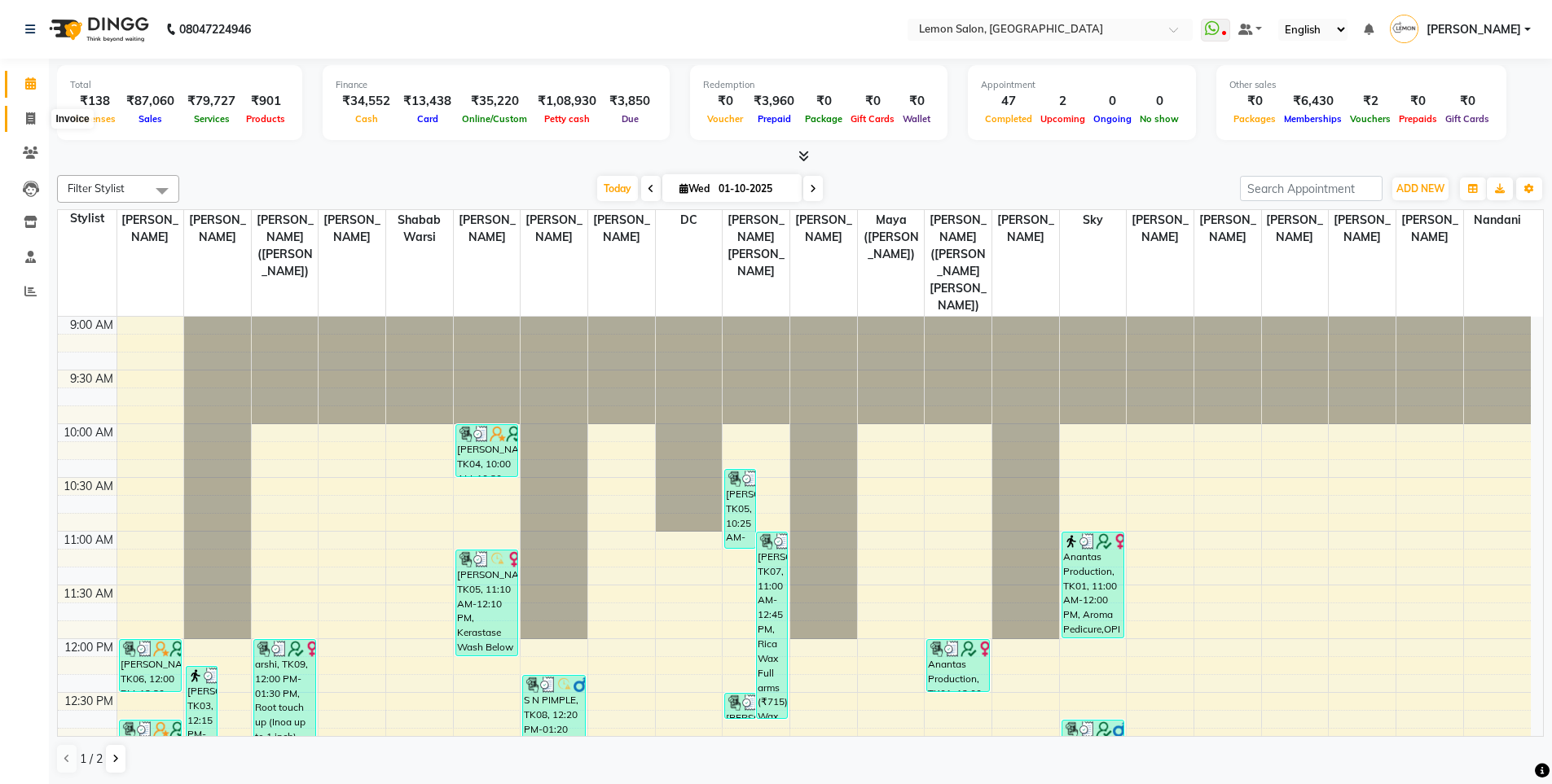
click at [38, 115] on span at bounding box center [31, 119] width 28 height 19
select select "566"
select select "service"
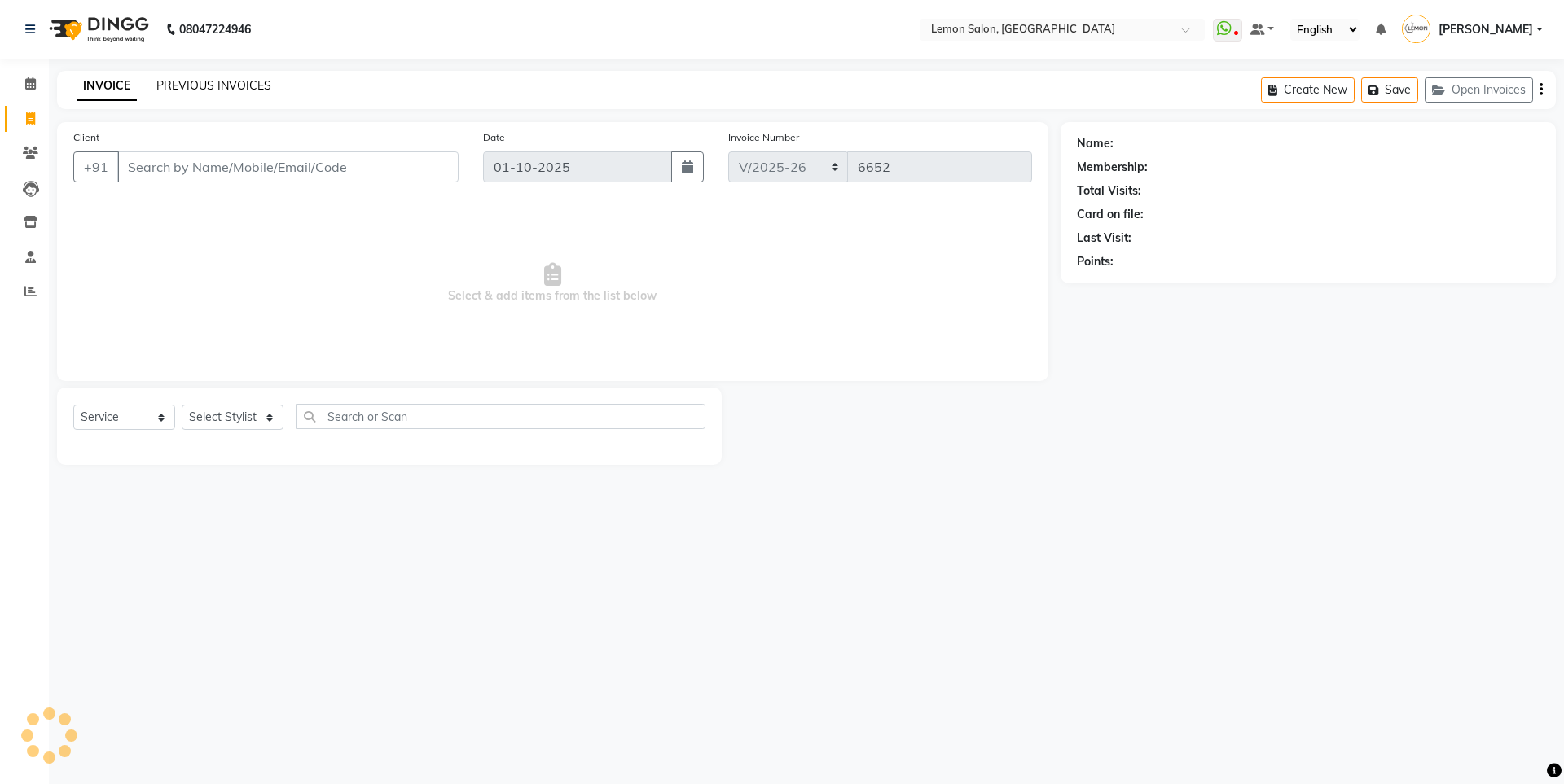
click at [182, 82] on link "PREVIOUS INVOICES" at bounding box center [214, 85] width 115 height 15
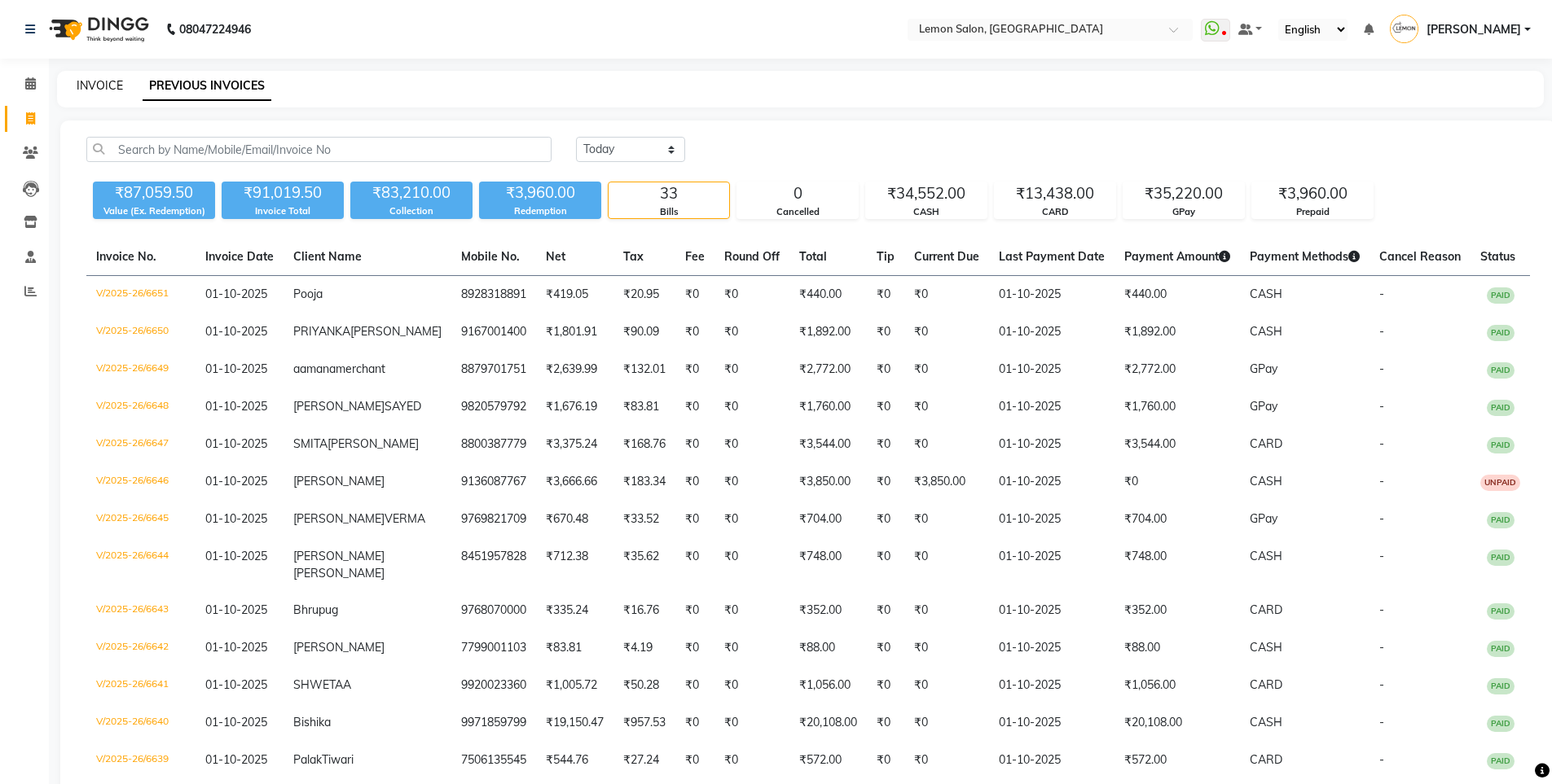
click at [88, 84] on link "INVOICE" at bounding box center [99, 85] width 46 height 15
select select "566"
select select "service"
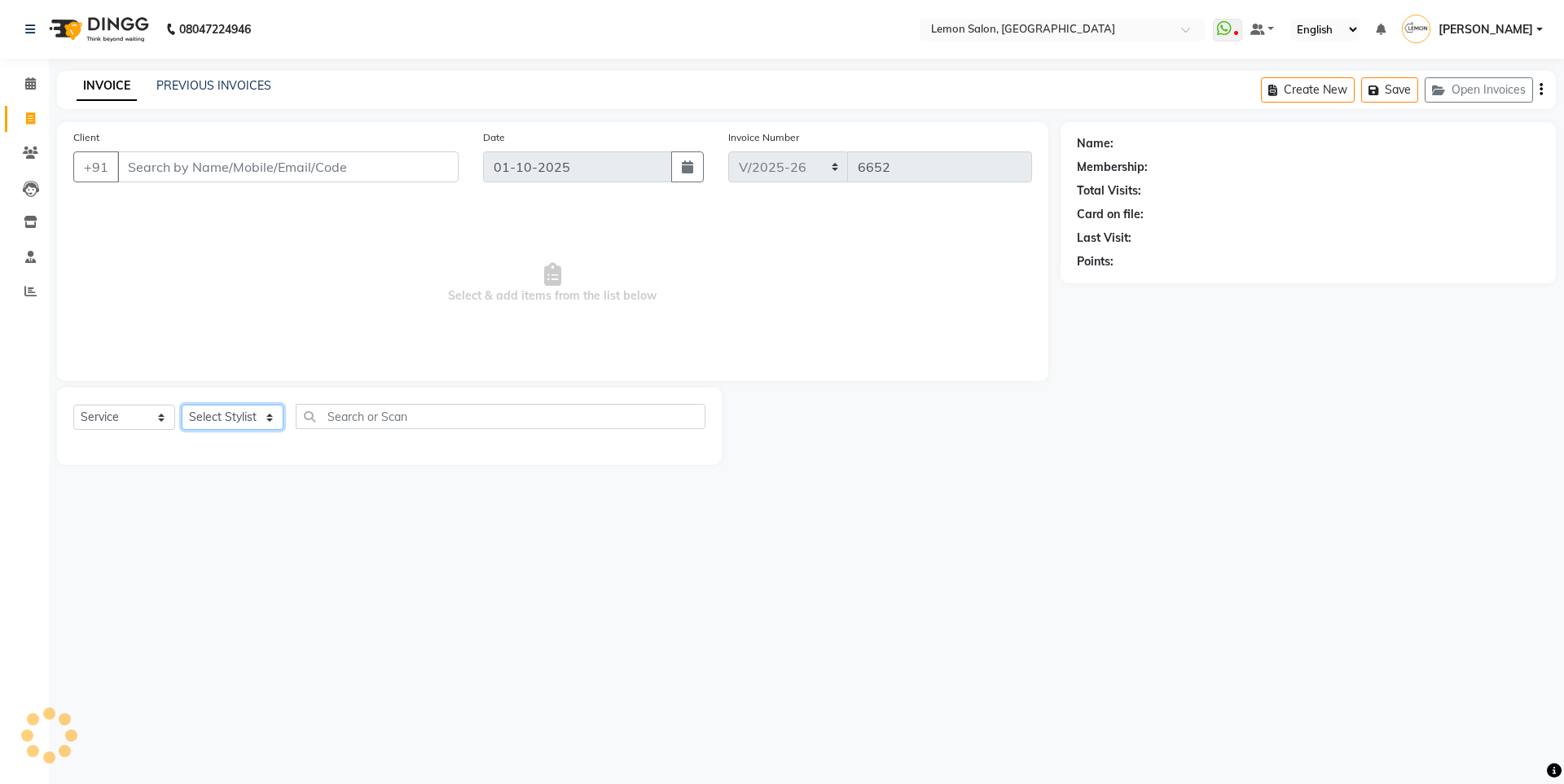
click at [217, 404] on div "Select Service Product Membership Package Voucher Prepaid Gift Card Select Styl…" at bounding box center [389, 423] width 632 height 38
click at [217, 416] on select "Select Stylist [PERSON_NAME] [PERSON_NAME] DC [PERSON_NAME] [PERSON_NAME] [PERS…" at bounding box center [267, 417] width 171 height 25
select select "60419"
click at [181, 405] on select "Select Stylist [PERSON_NAME] [PERSON_NAME] DC [PERSON_NAME] [PERSON_NAME] [PERS…" at bounding box center [267, 417] width 171 height 25
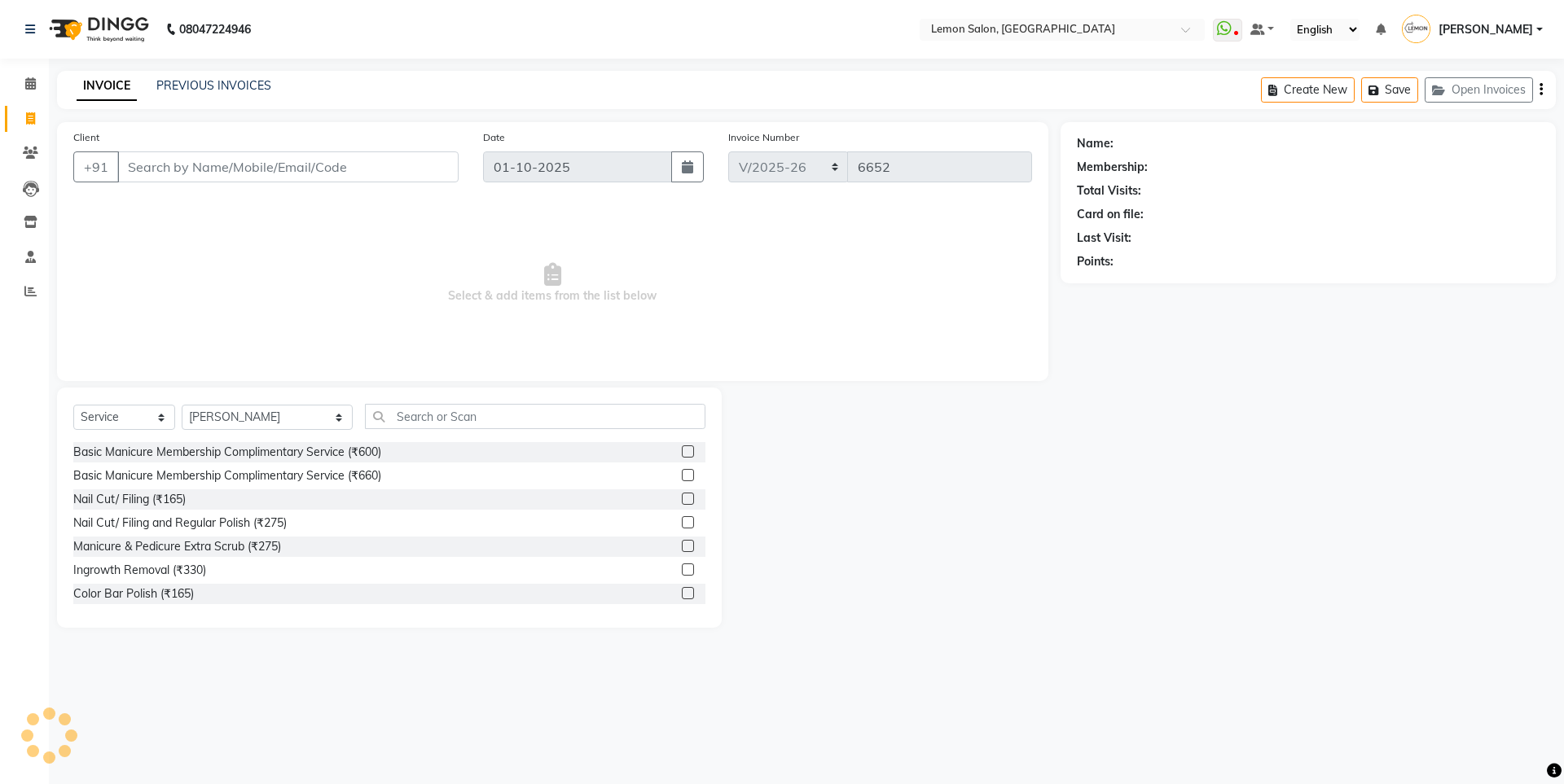
click at [377, 392] on div "Select Service Product Membership Package Voucher Prepaid Gift Card Select Styl…" at bounding box center [389, 507] width 665 height 240
click at [365, 409] on input "text" at bounding box center [535, 416] width 340 height 25
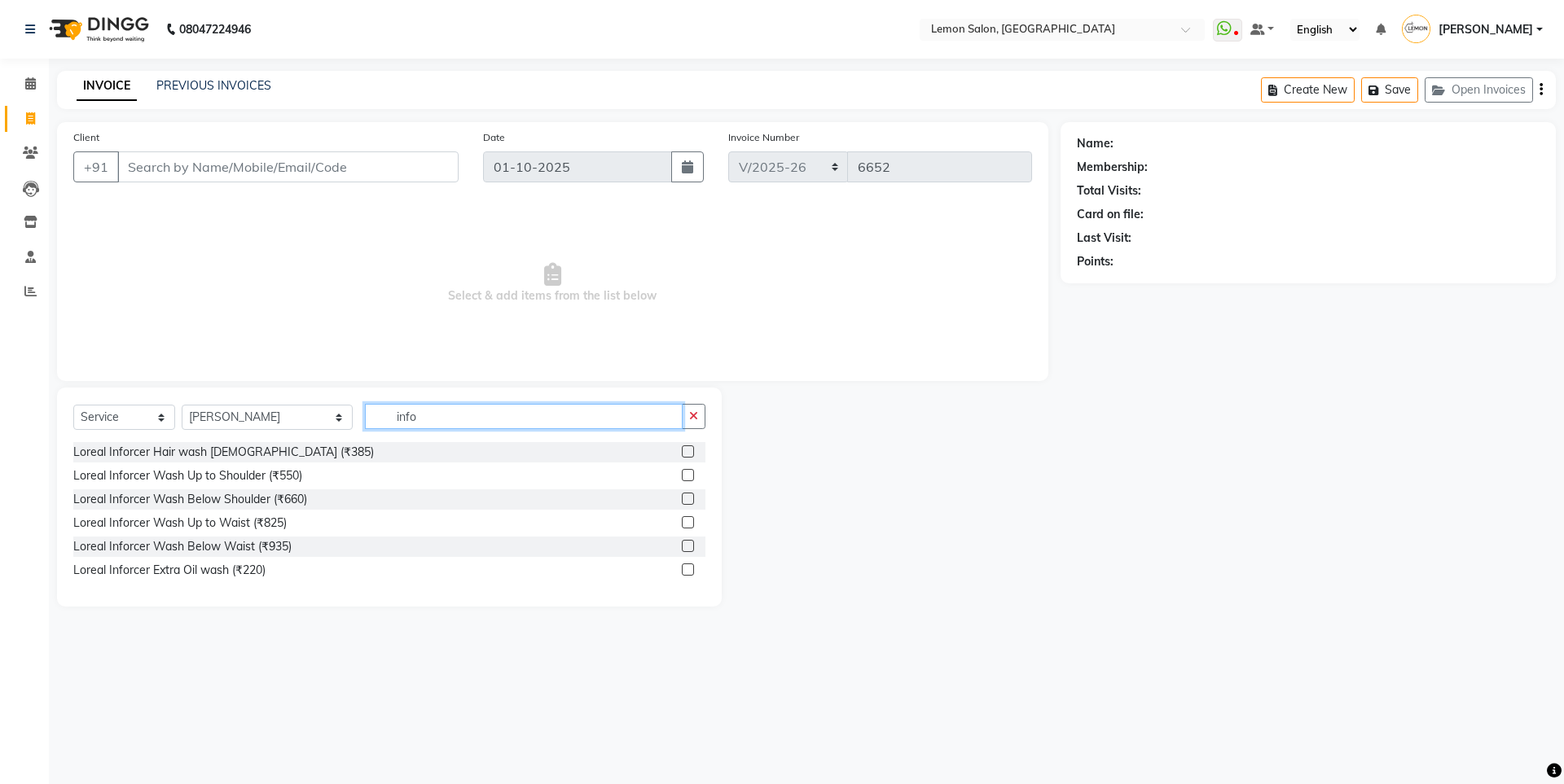
type input "info"
click at [306, 497] on div "Loreal Inforcer Wash Below Shoulder (₹660)" at bounding box center [389, 499] width 632 height 21
click at [286, 497] on div "Loreal Inforcer Wash Below Shoulder (₹660)" at bounding box center [190, 499] width 233 height 17
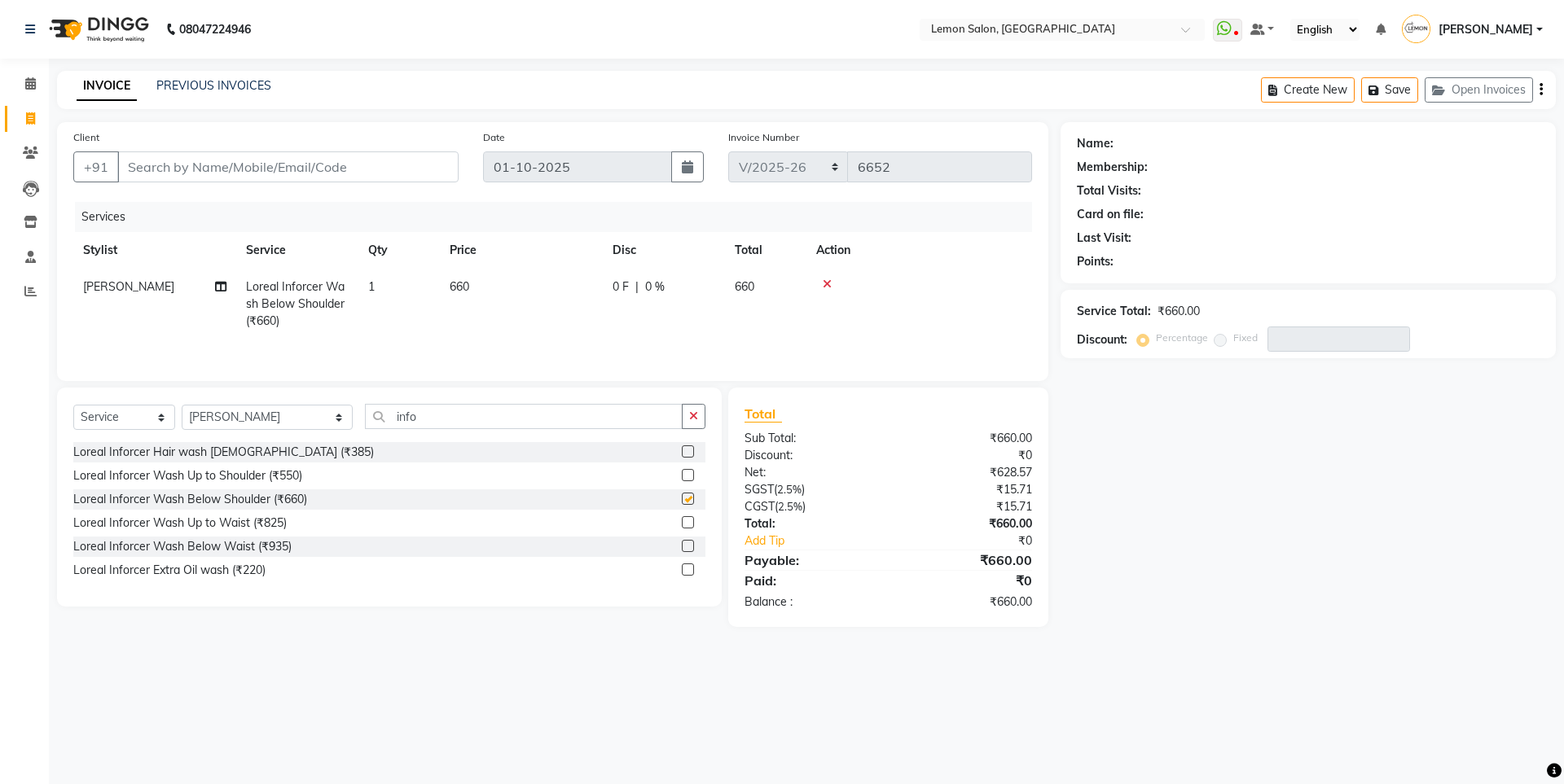
checkbox input "false"
click at [700, 404] on button "button" at bounding box center [693, 416] width 24 height 25
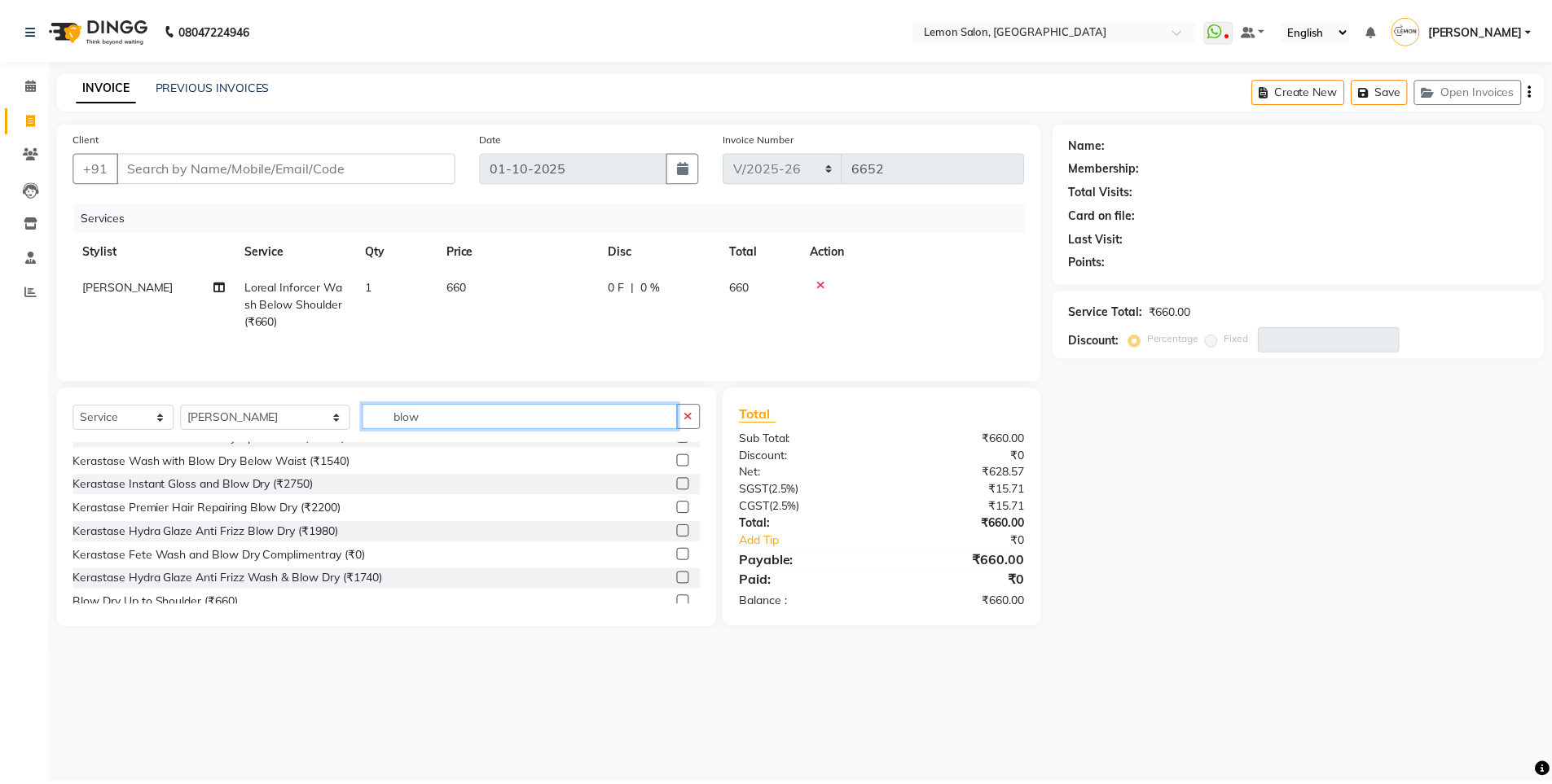
scroll to position [144, 0]
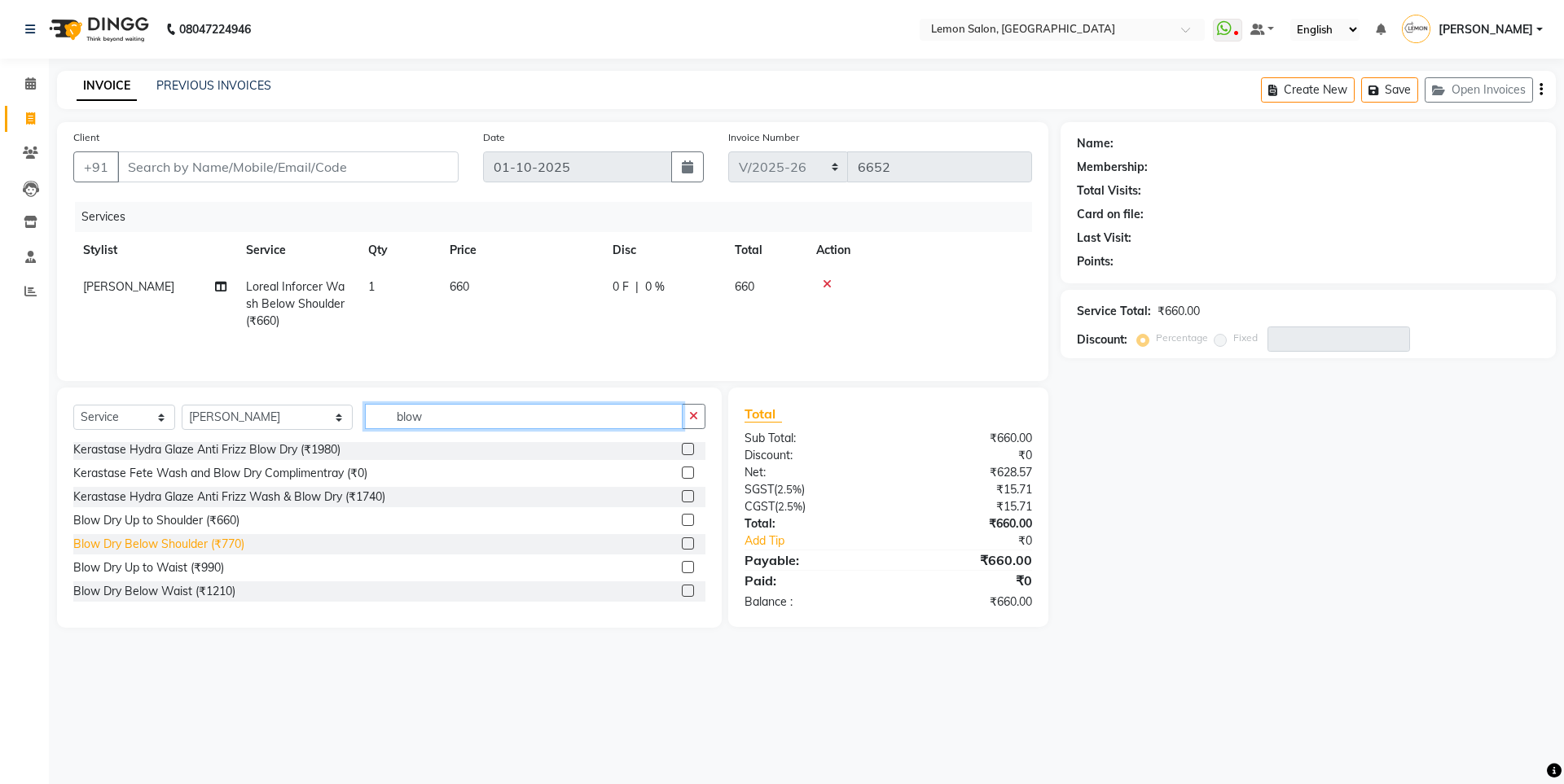
type input "blow"
click at [210, 546] on div "Blow Dry Below Shoulder (₹770)" at bounding box center [159, 544] width 171 height 17
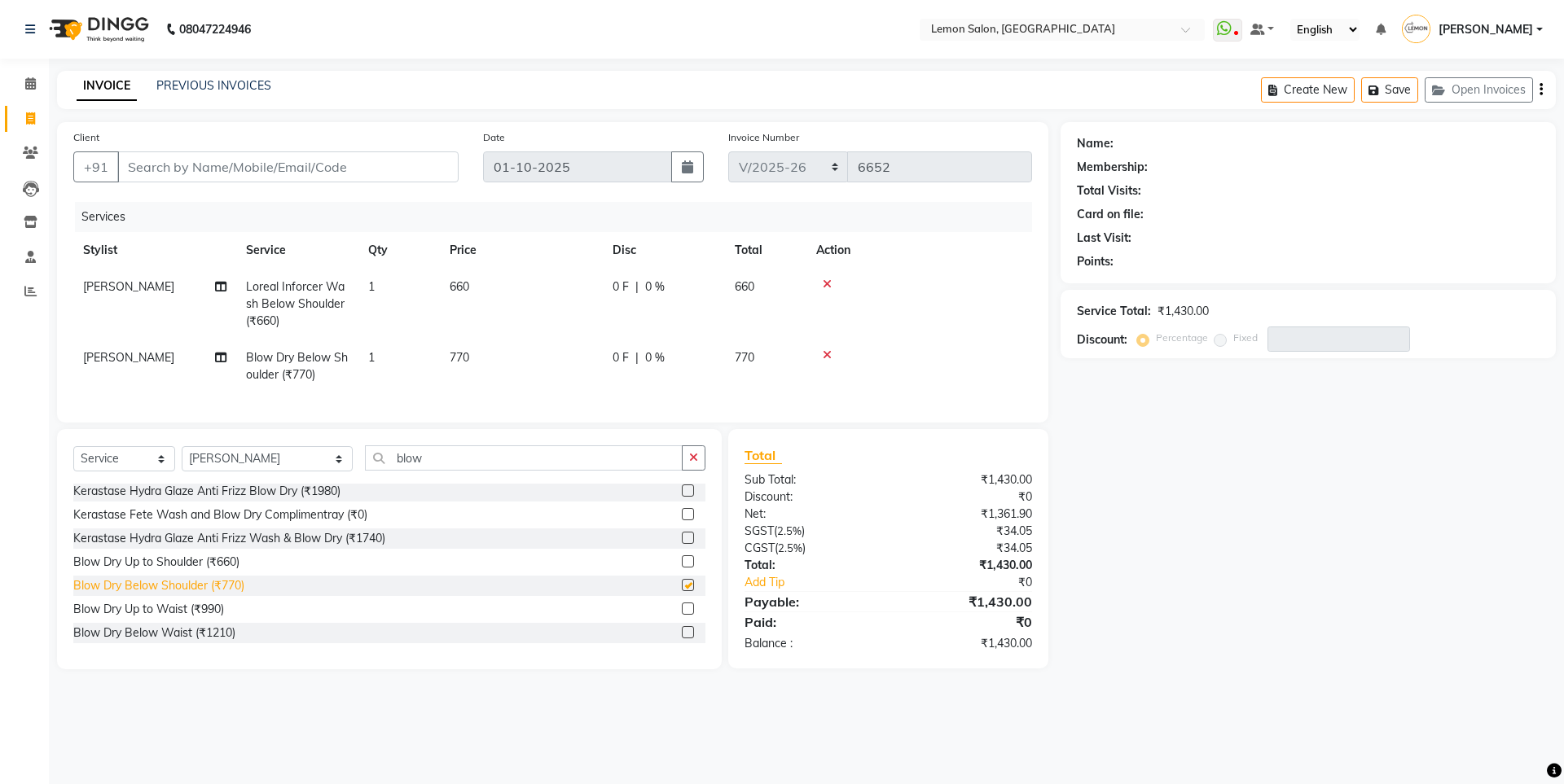
checkbox input "false"
click at [320, 171] on input "Client" at bounding box center [288, 166] width 341 height 31
type input "9"
type input "0"
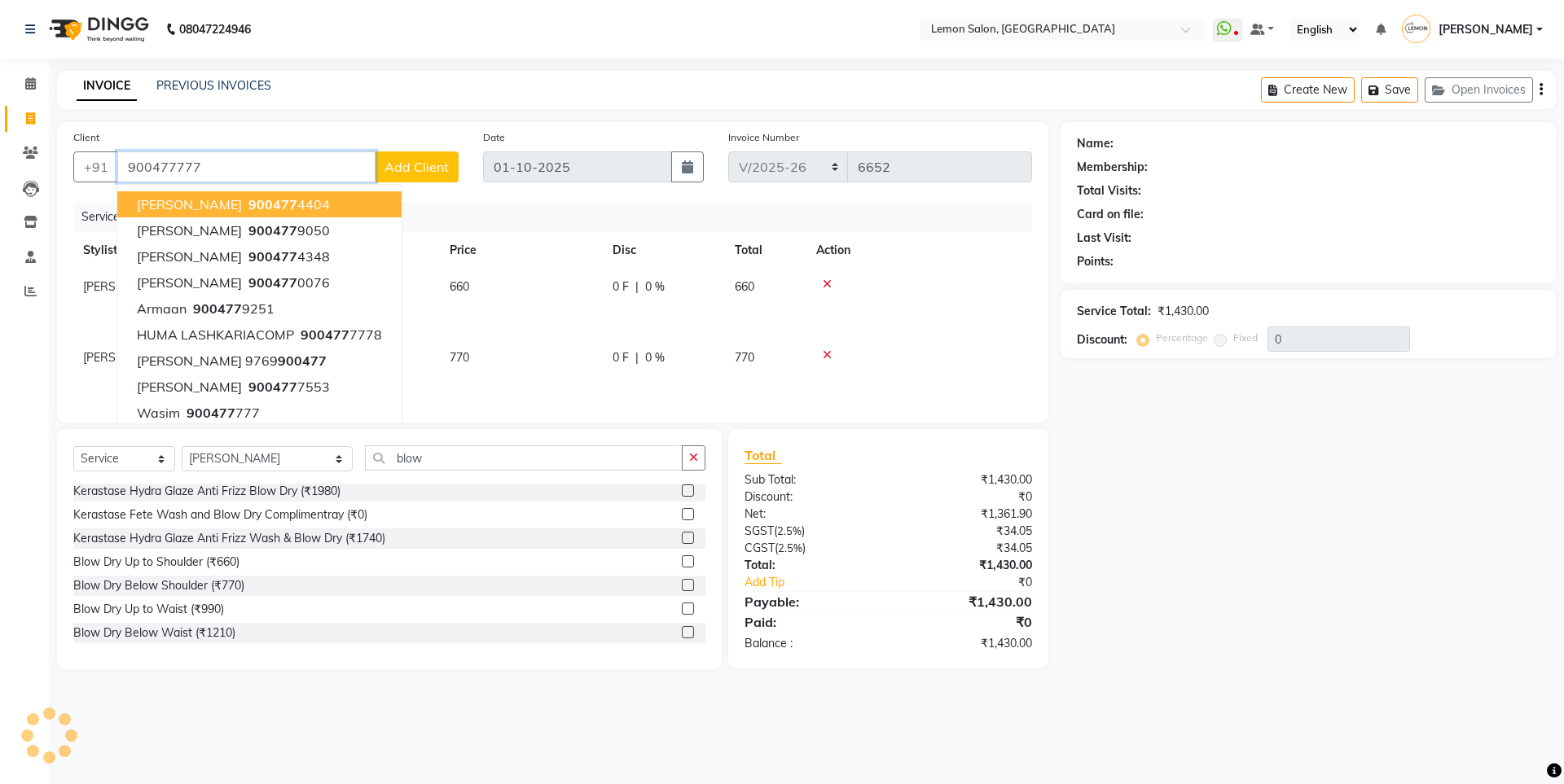
type input "900477777"
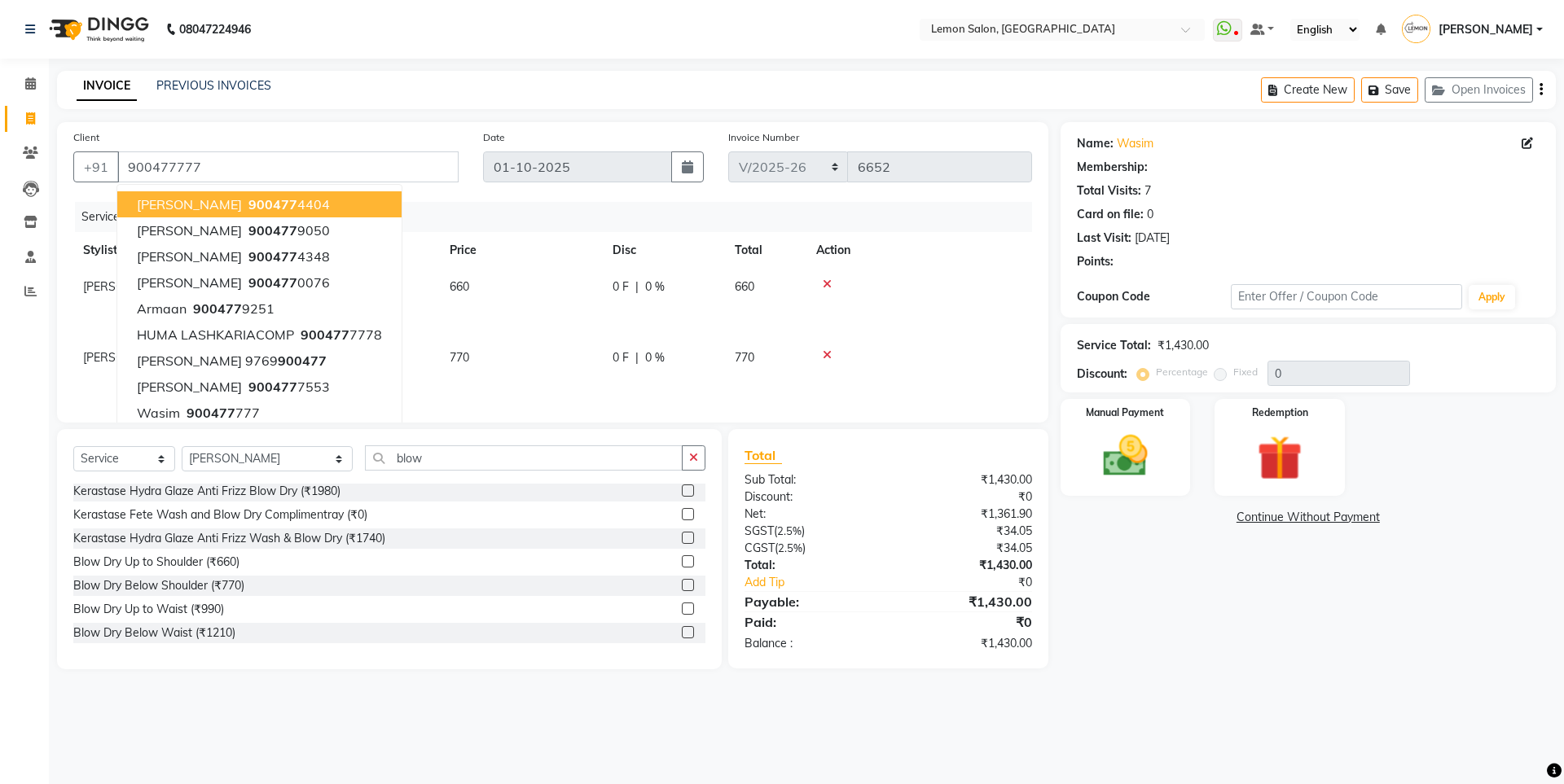
select select "1: Object"
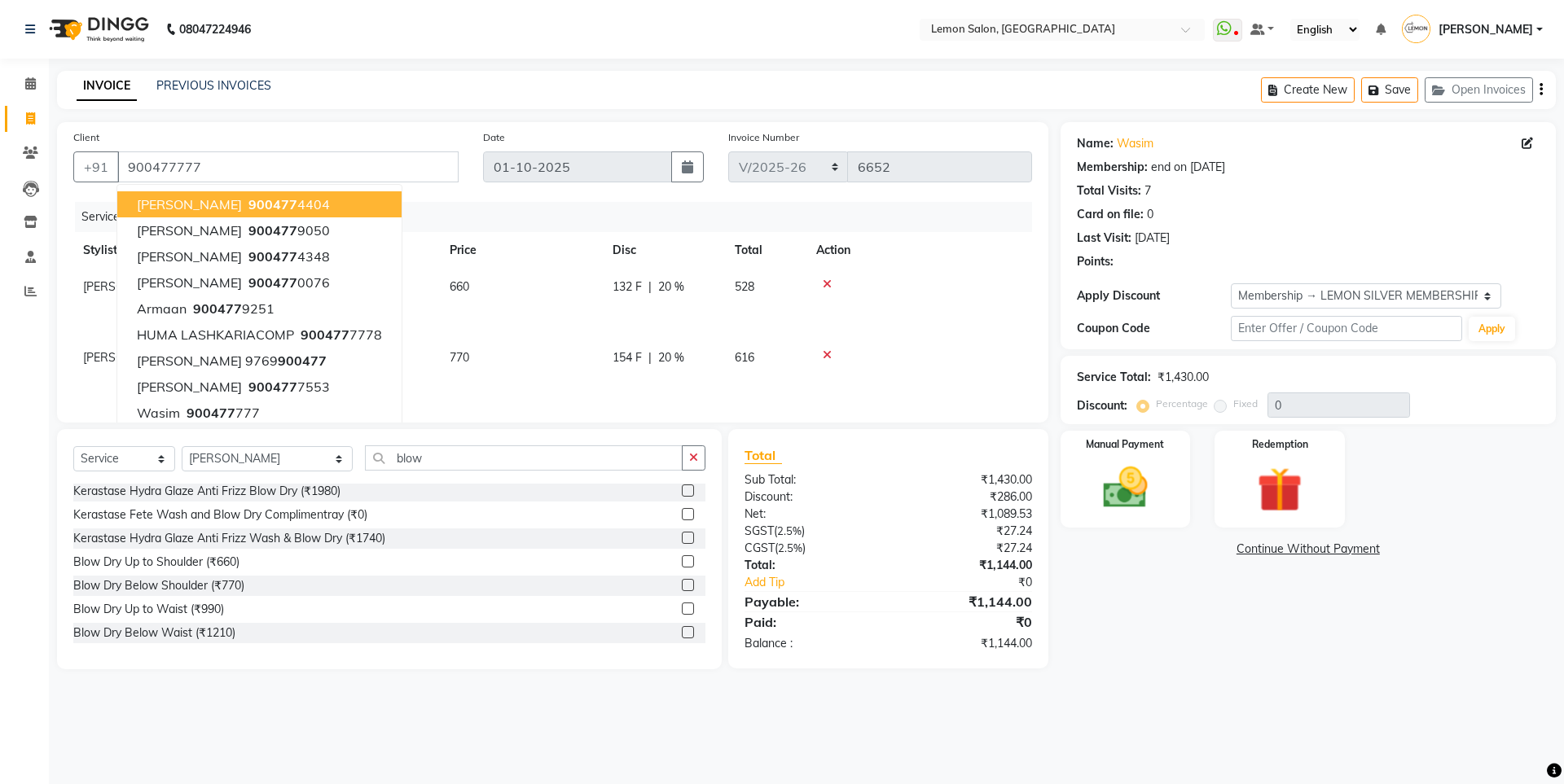
type input "20"
click at [1331, 194] on div "Total Visits: 7" at bounding box center [1308, 190] width 463 height 17
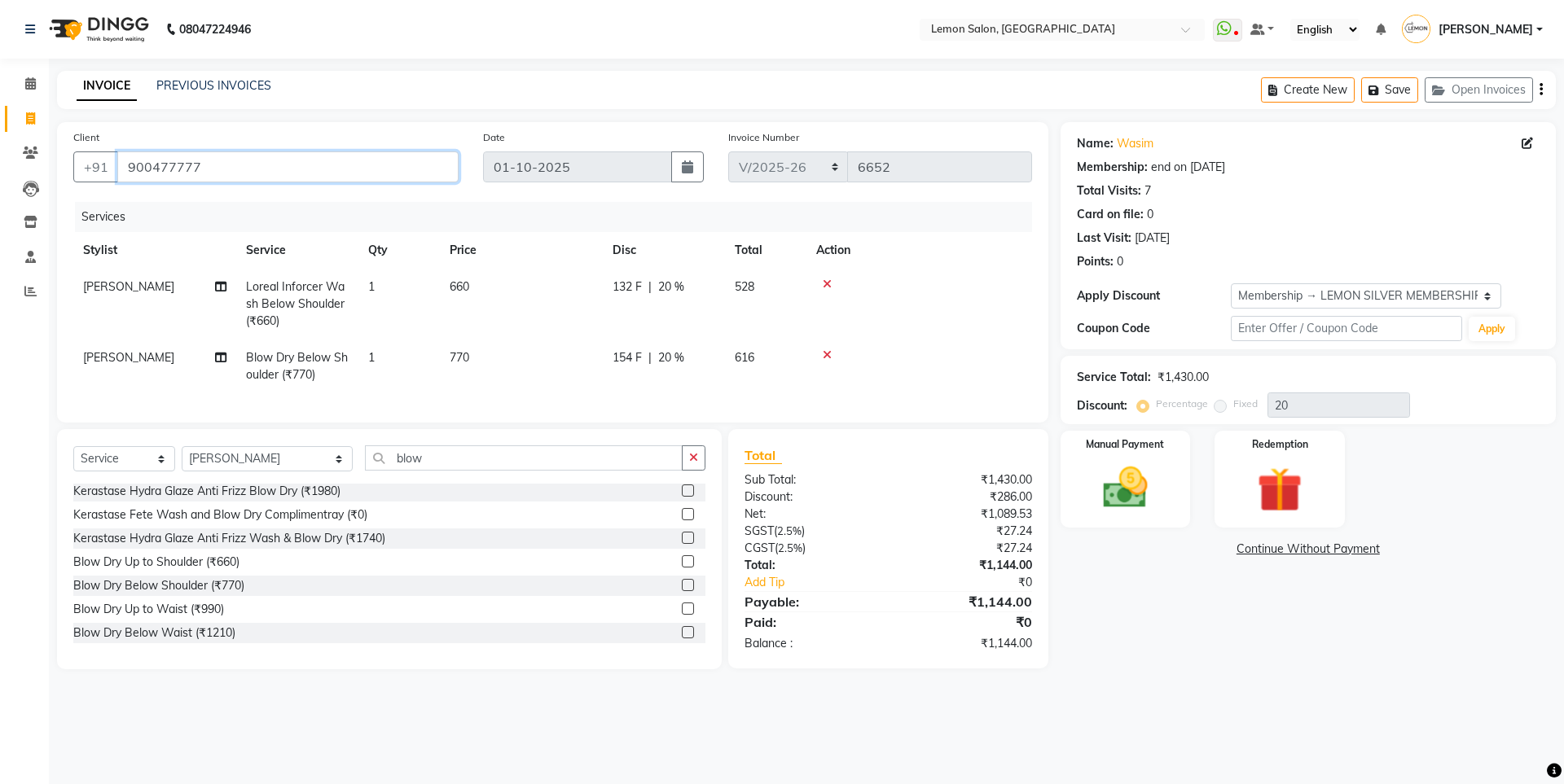
click at [253, 156] on input "900477777" at bounding box center [288, 166] width 341 height 31
click at [1114, 514] on img at bounding box center [1124, 488] width 75 height 54
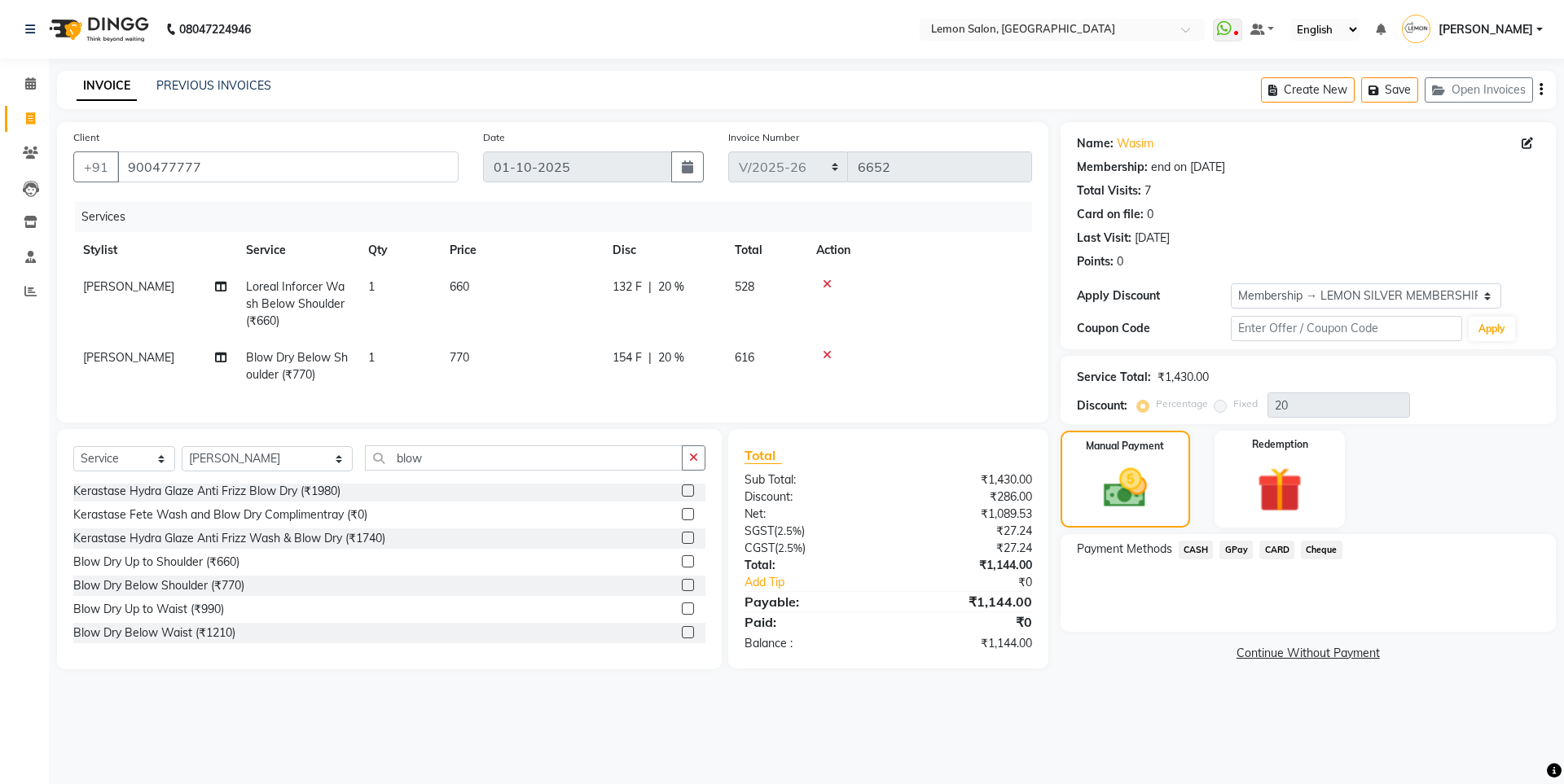
click at [1196, 548] on span "CASH" at bounding box center [1196, 550] width 35 height 19
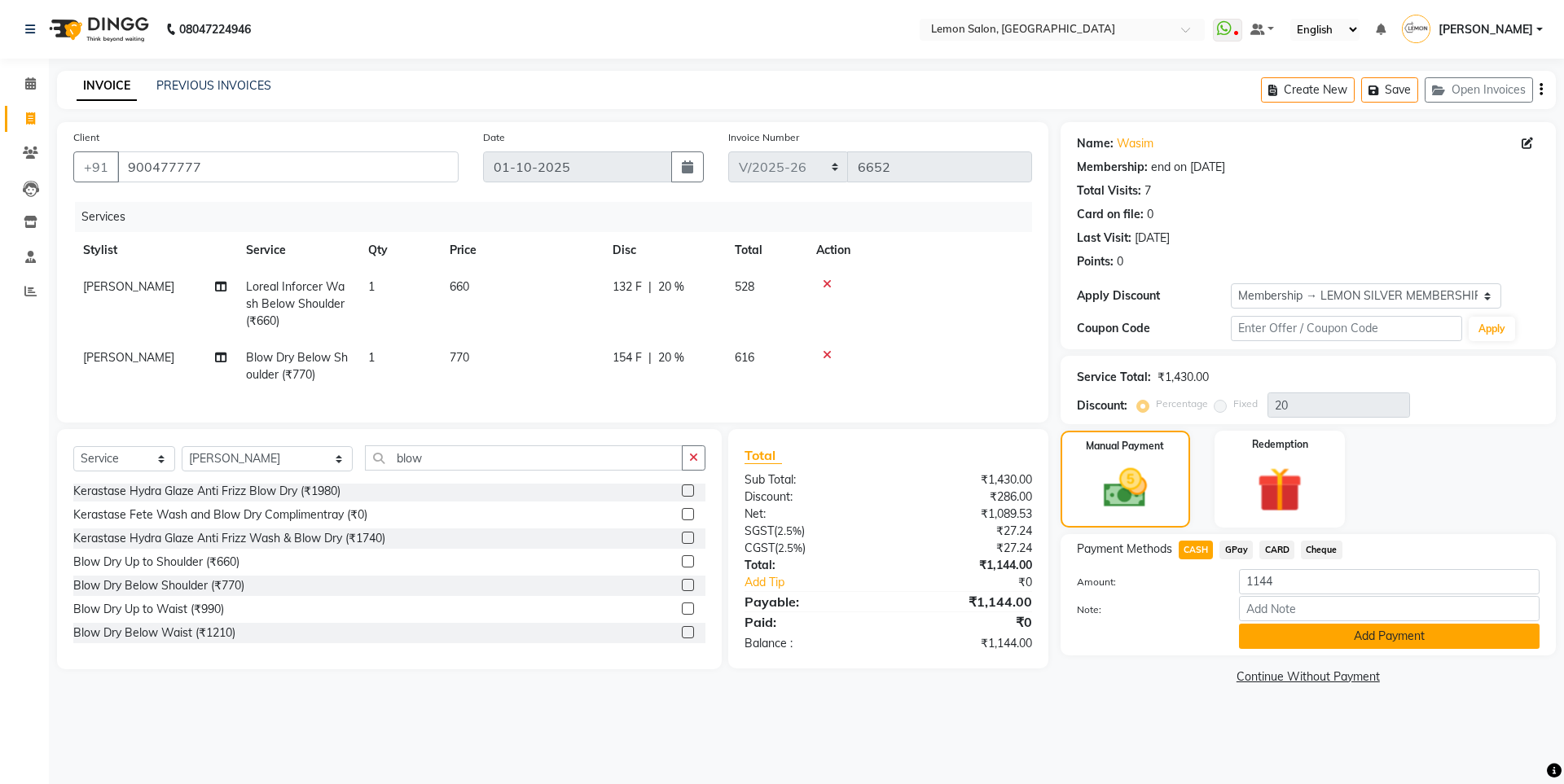
click at [1277, 633] on button "Add Payment" at bounding box center [1388, 637] width 301 height 25
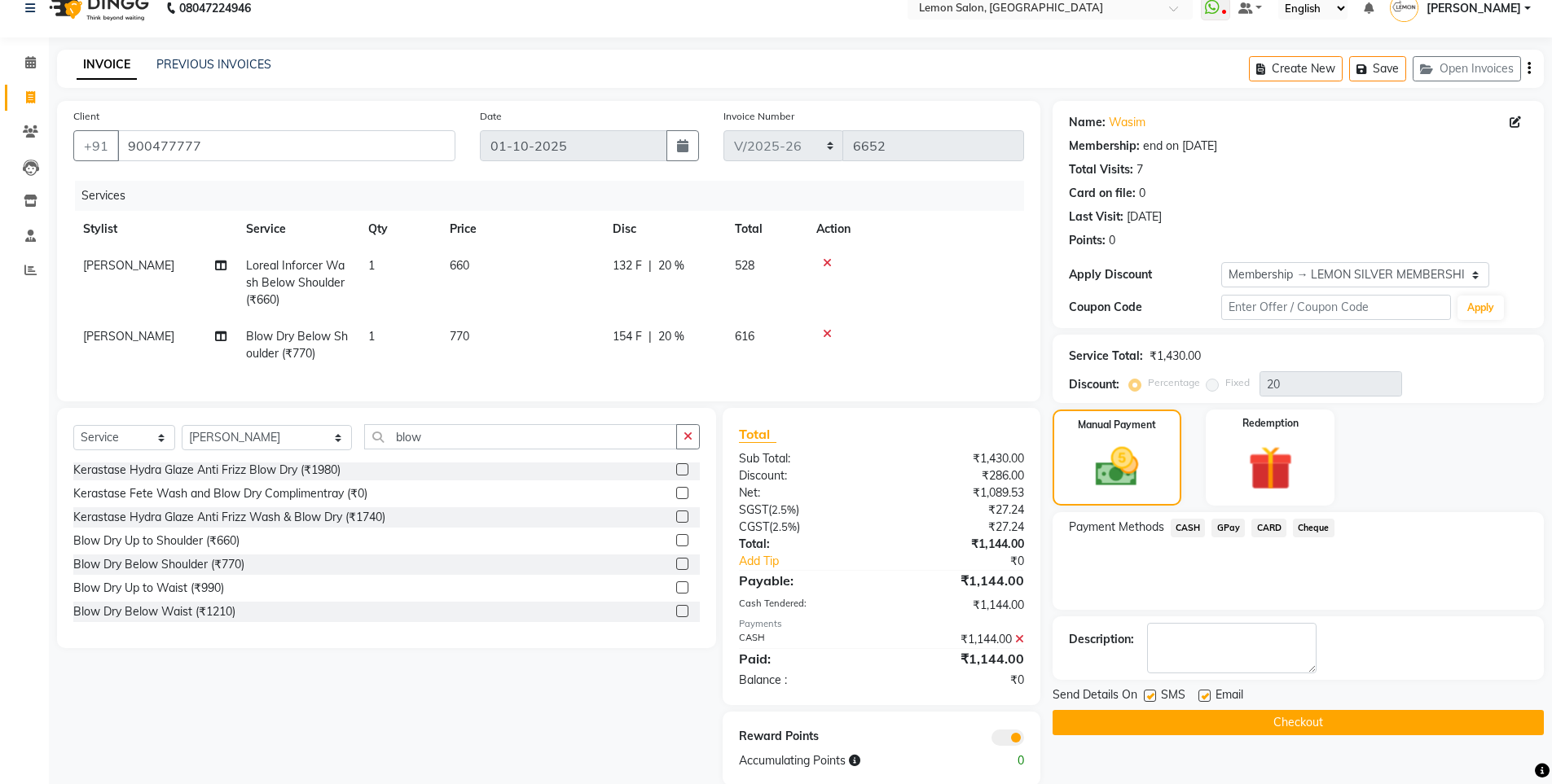
scroll to position [60, 0]
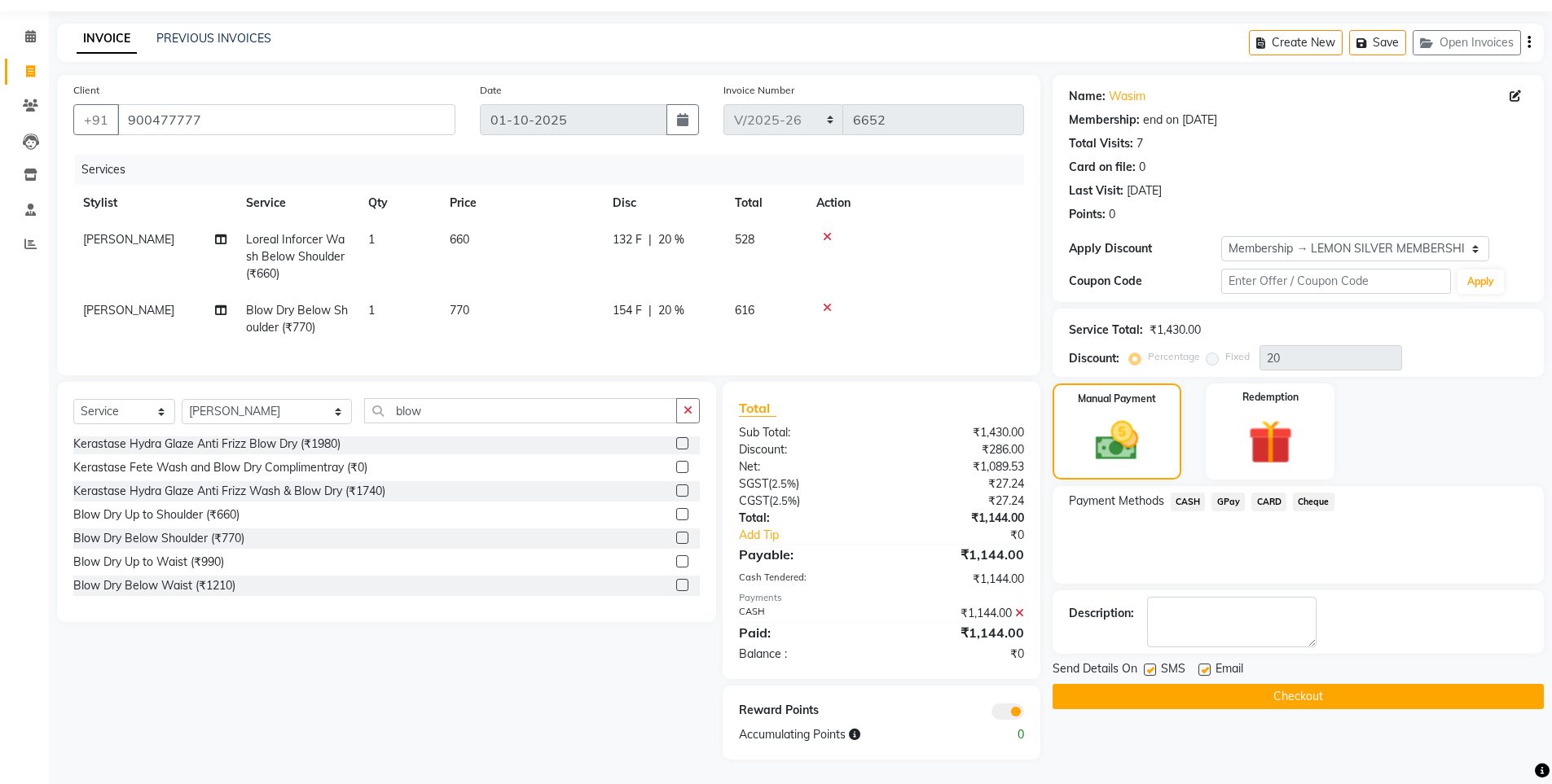
click at [1150, 664] on label at bounding box center [1150, 670] width 12 height 12
click at [1150, 666] on input "checkbox" at bounding box center [1149, 671] width 11 height 11
checkbox input "false"
click at [1199, 686] on button "Checkout" at bounding box center [1298, 696] width 491 height 25
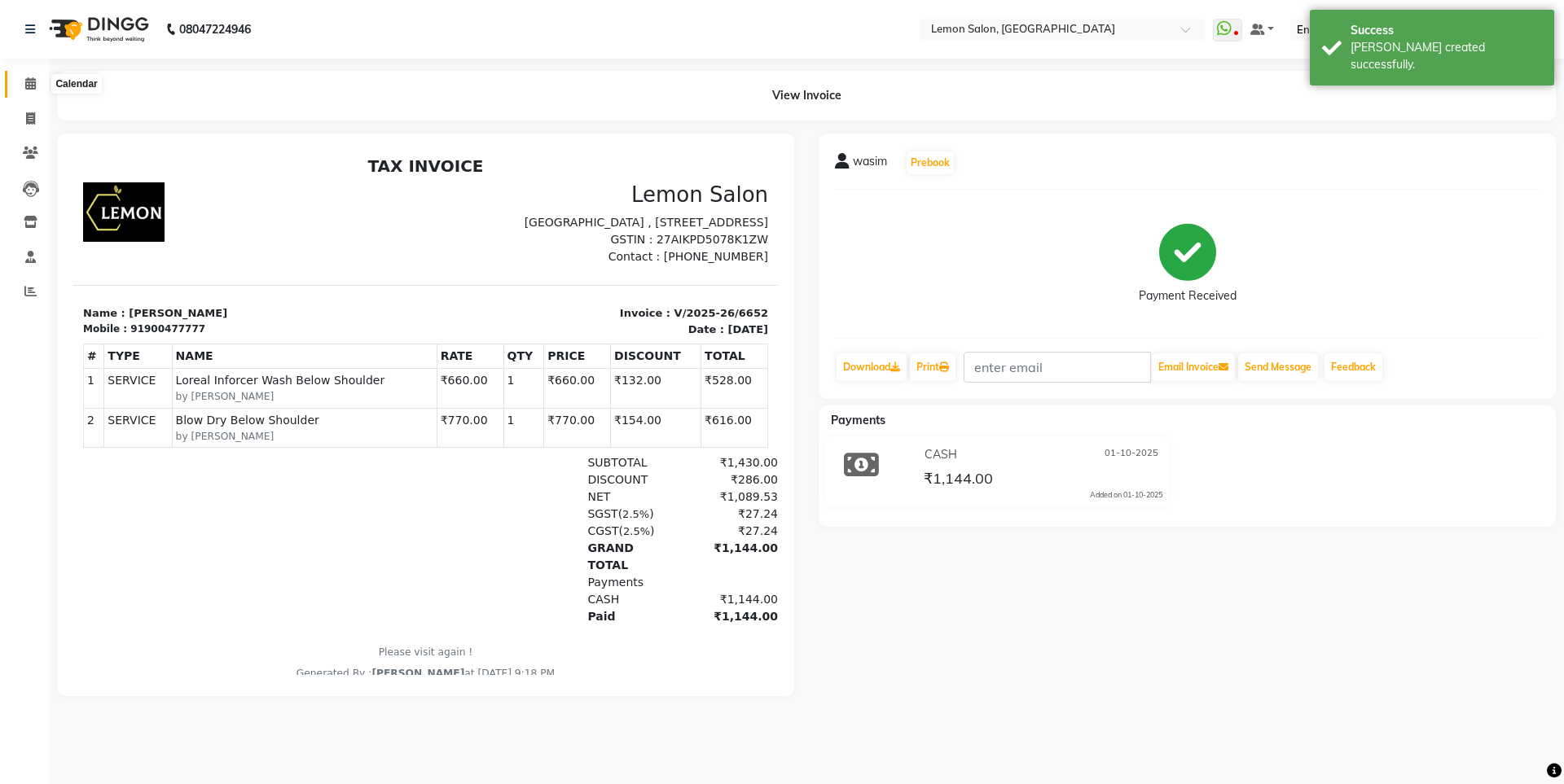
click at [19, 90] on span at bounding box center [31, 84] width 28 height 19
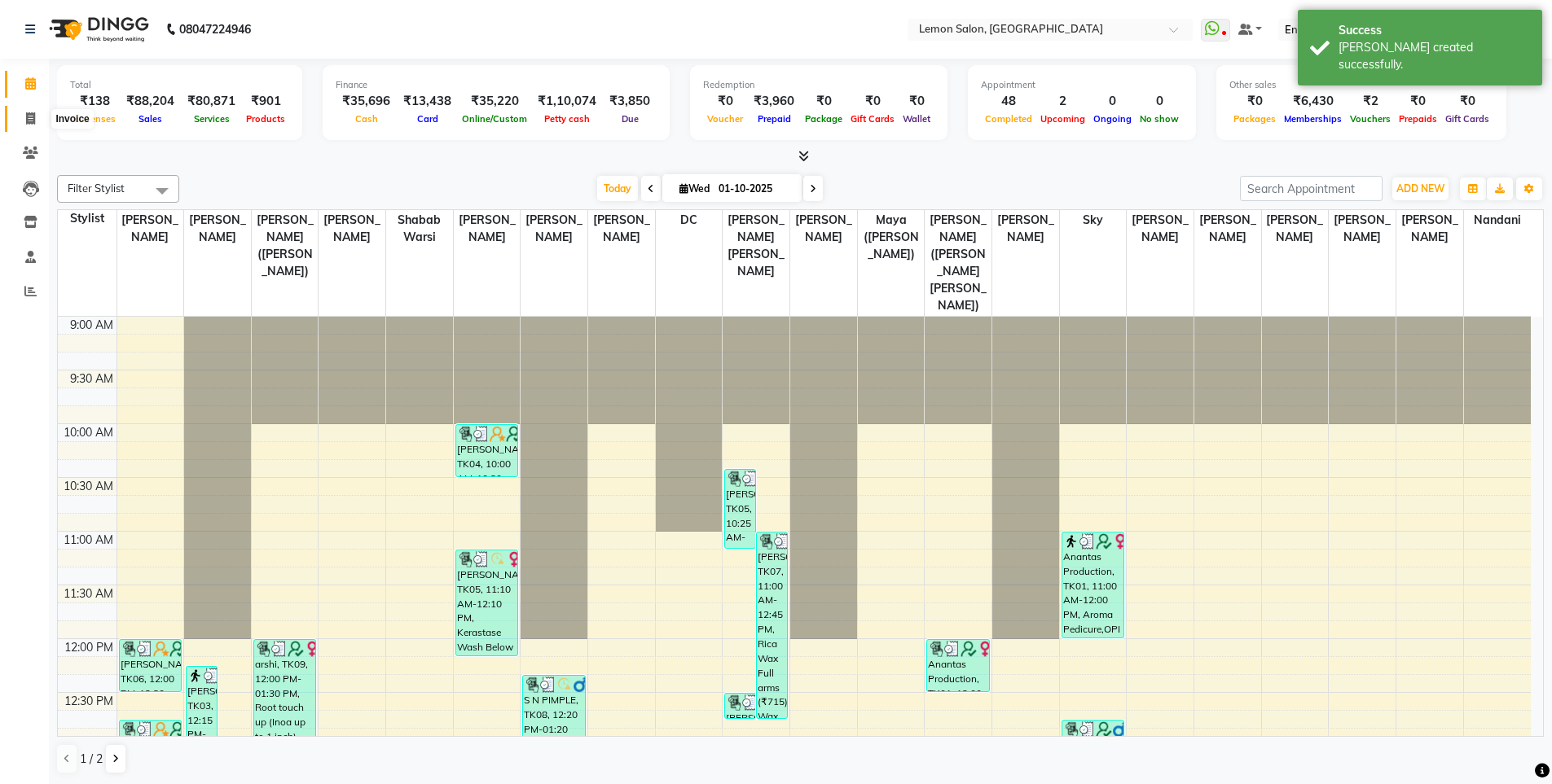
click at [37, 117] on span at bounding box center [31, 119] width 28 height 19
select select "566"
select select "service"
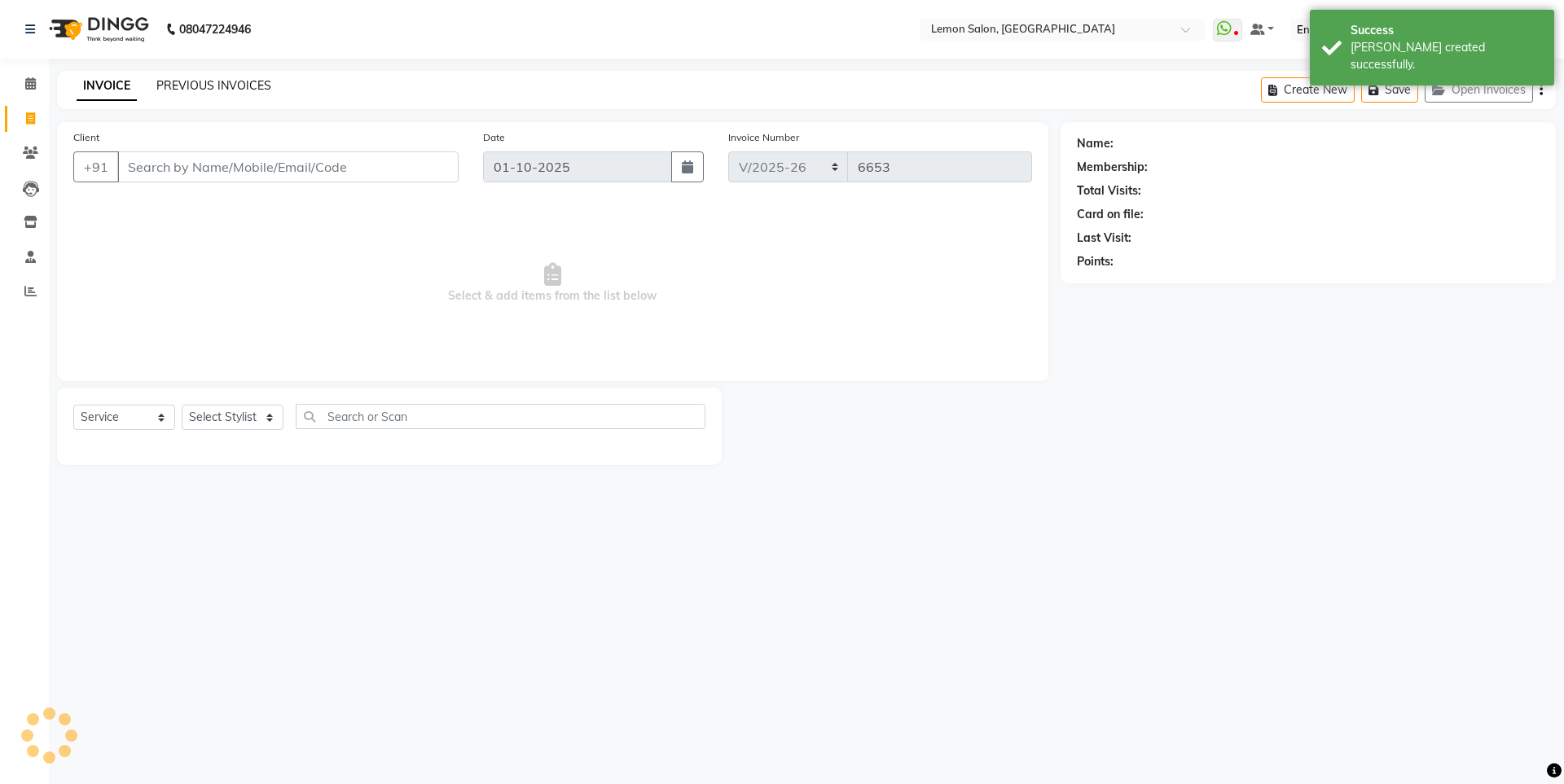
click at [258, 88] on link "PREVIOUS INVOICES" at bounding box center [214, 85] width 115 height 15
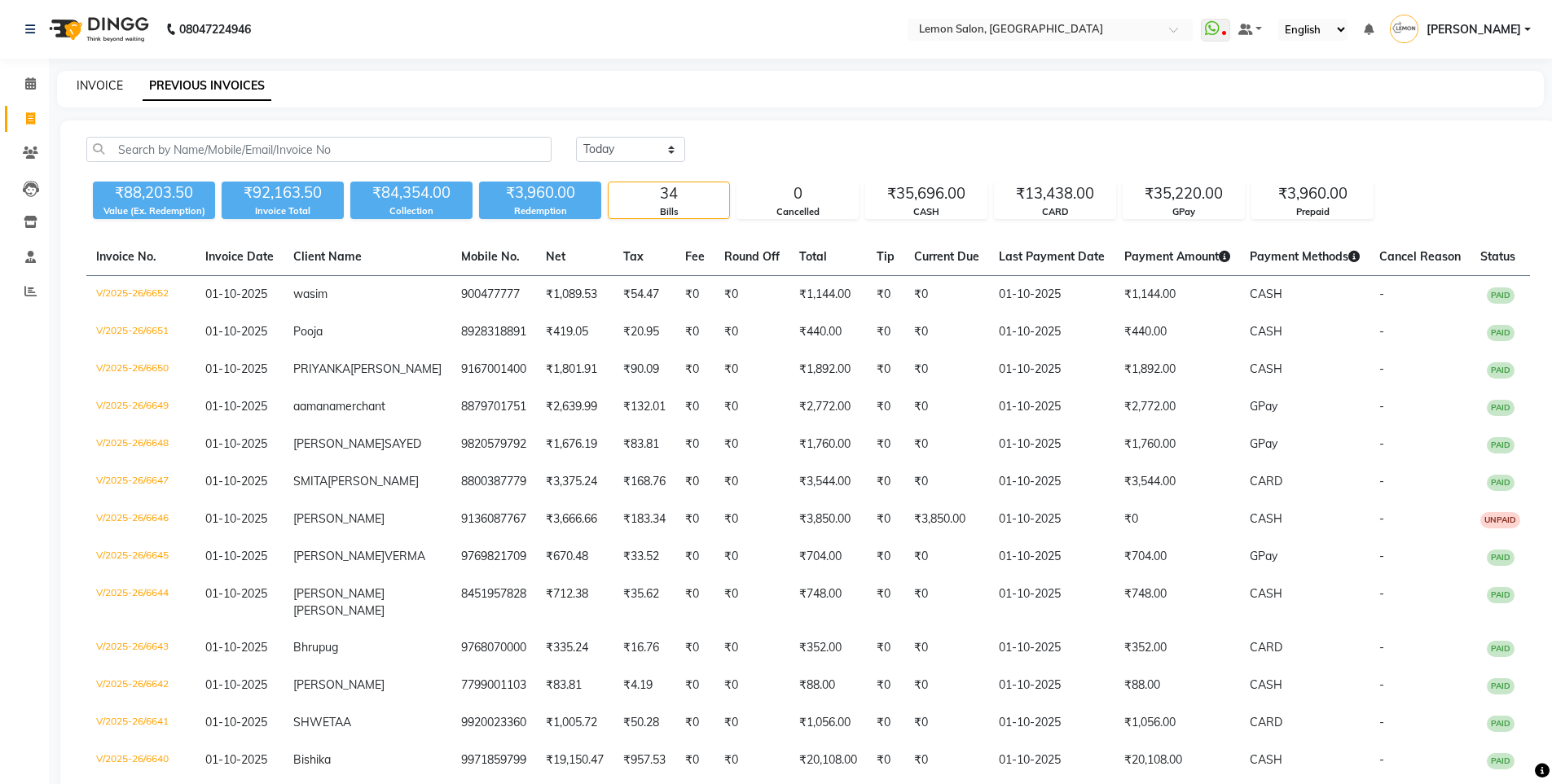
click at [110, 84] on link "INVOICE" at bounding box center [99, 85] width 46 height 15
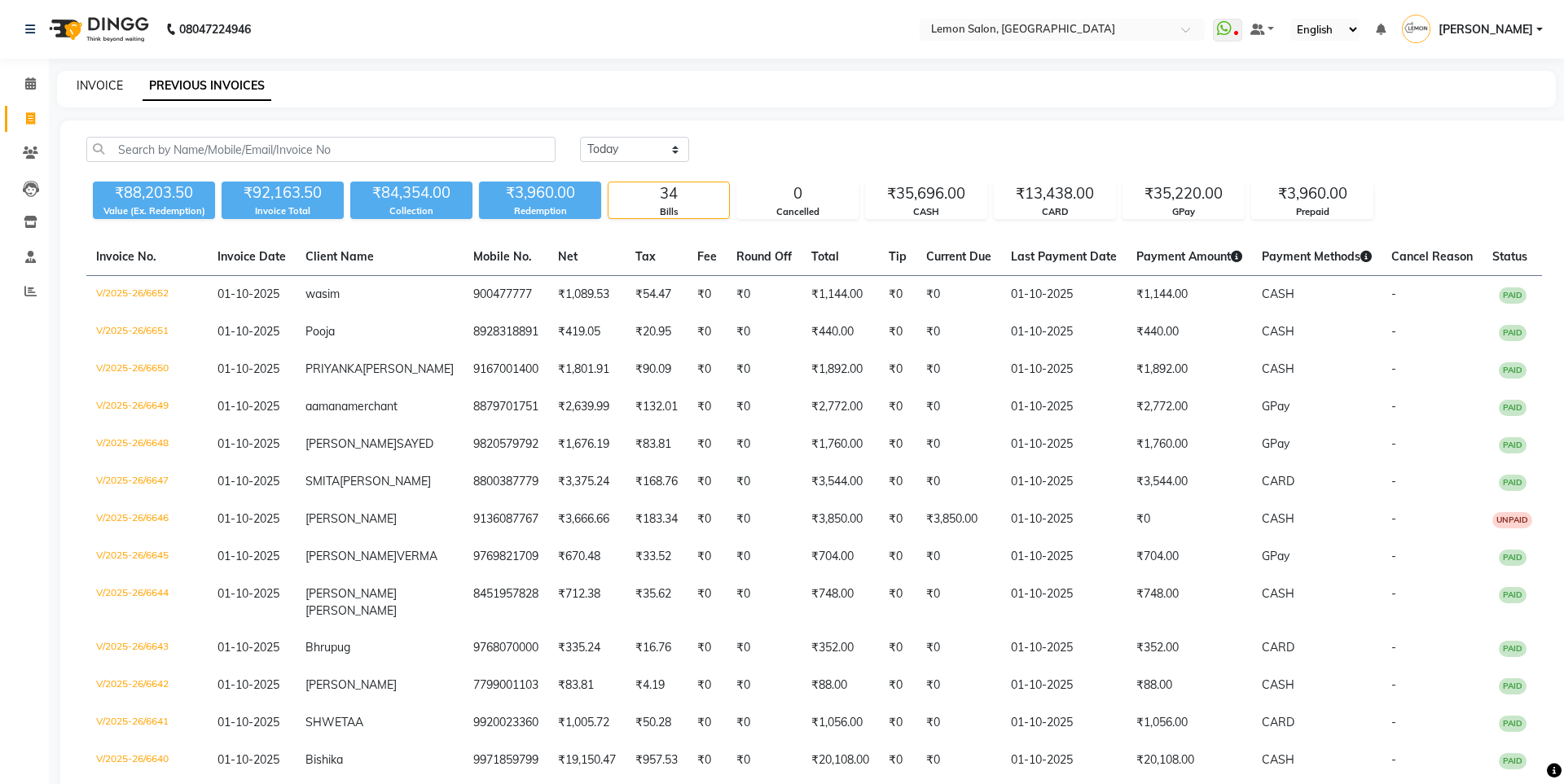
select select "566"
select select "service"
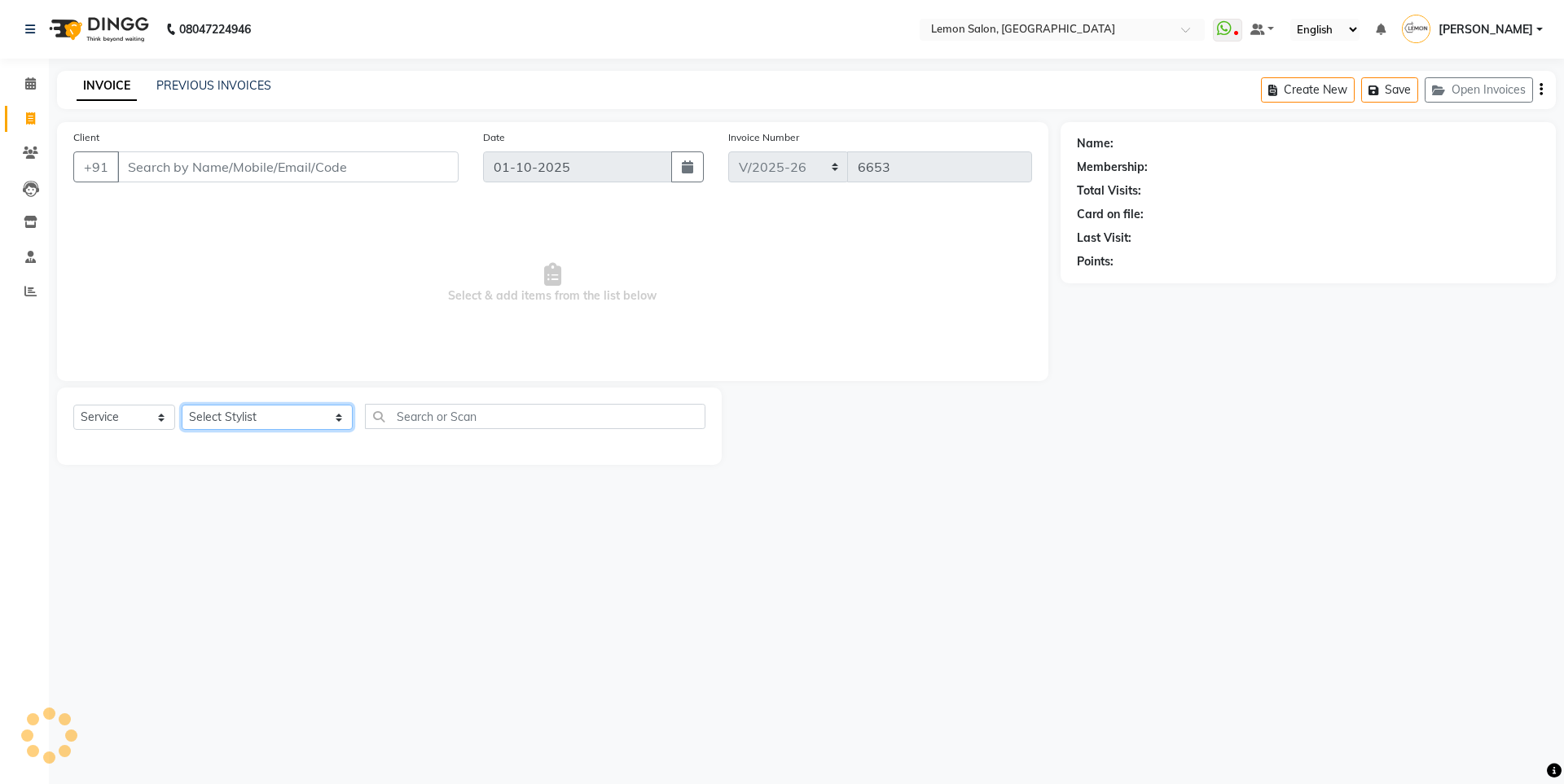
click at [214, 416] on select "Select Stylist [PERSON_NAME] [PERSON_NAME] DC [PERSON_NAME] [PERSON_NAME] [PERS…" at bounding box center [267, 417] width 171 height 25
select select "48010"
click at [181, 405] on select "Select Stylist [PERSON_NAME] [PERSON_NAME] DC [PERSON_NAME] [PERSON_NAME] [PERS…" at bounding box center [267, 417] width 171 height 25
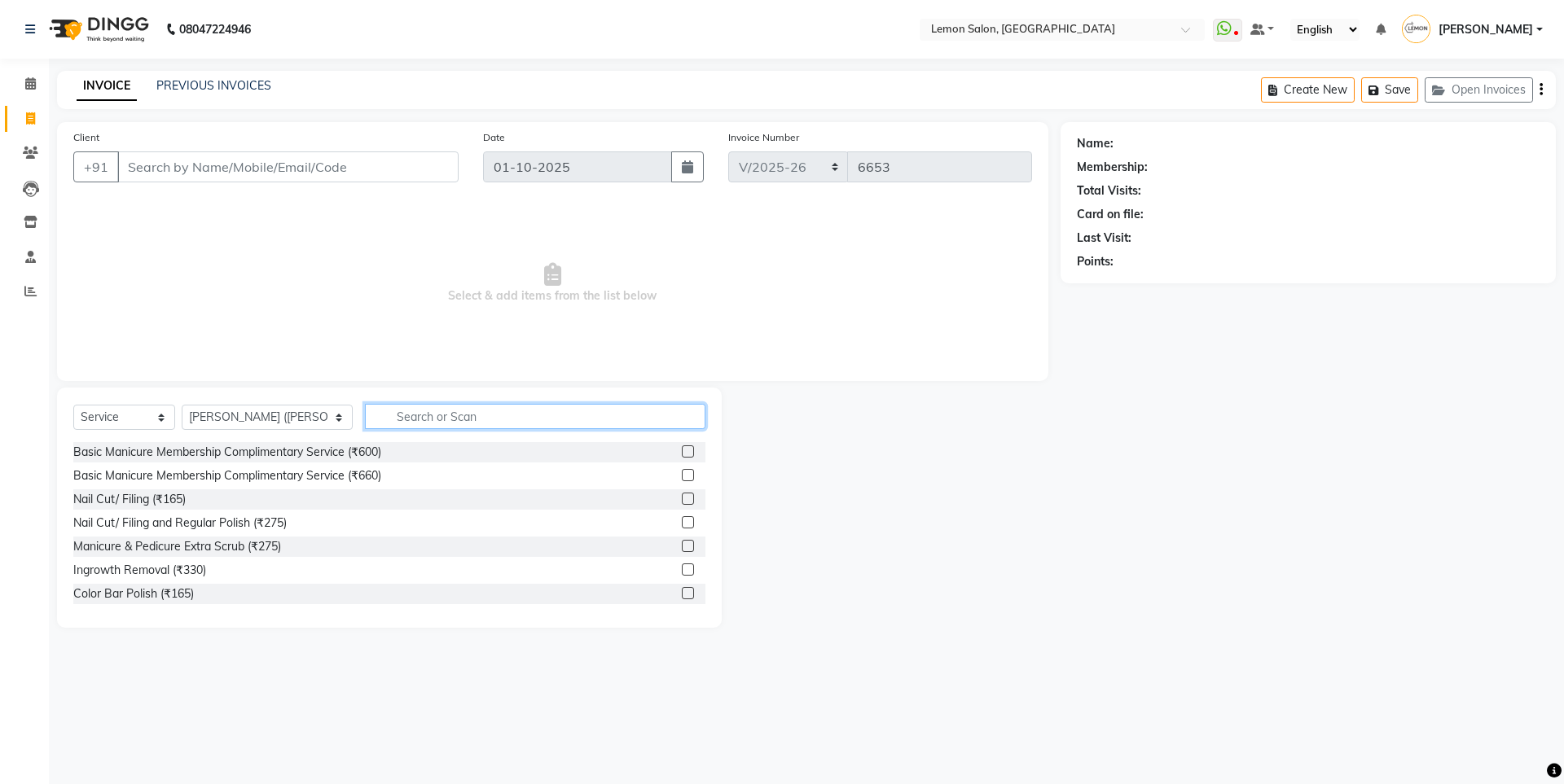
click at [416, 424] on input "text" at bounding box center [535, 416] width 340 height 25
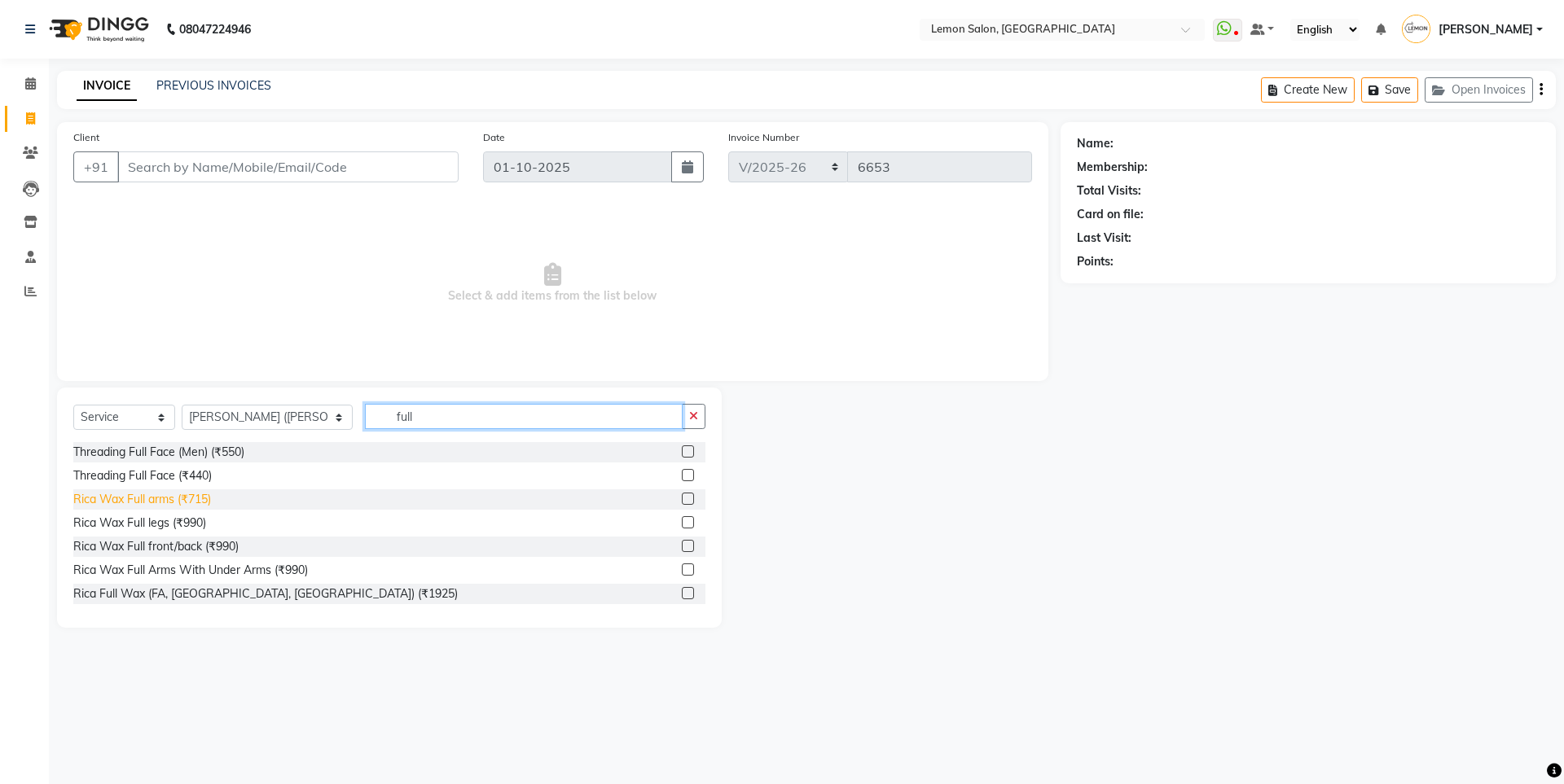
type input "full"
click at [138, 502] on div "Rica Wax Full arms (₹715)" at bounding box center [142, 499] width 137 height 17
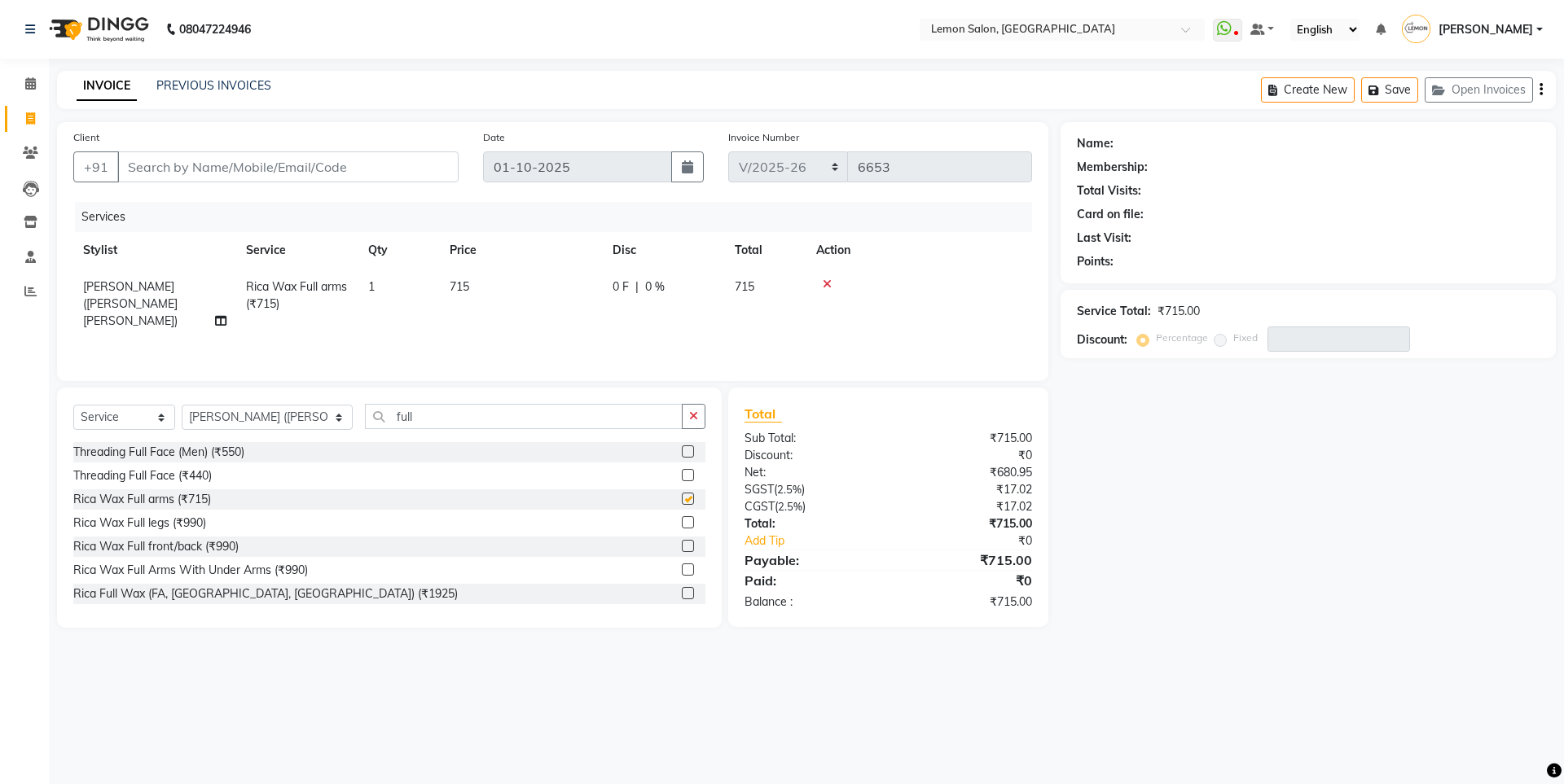
checkbox input "false"
click at [686, 420] on button "button" at bounding box center [693, 416] width 24 height 25
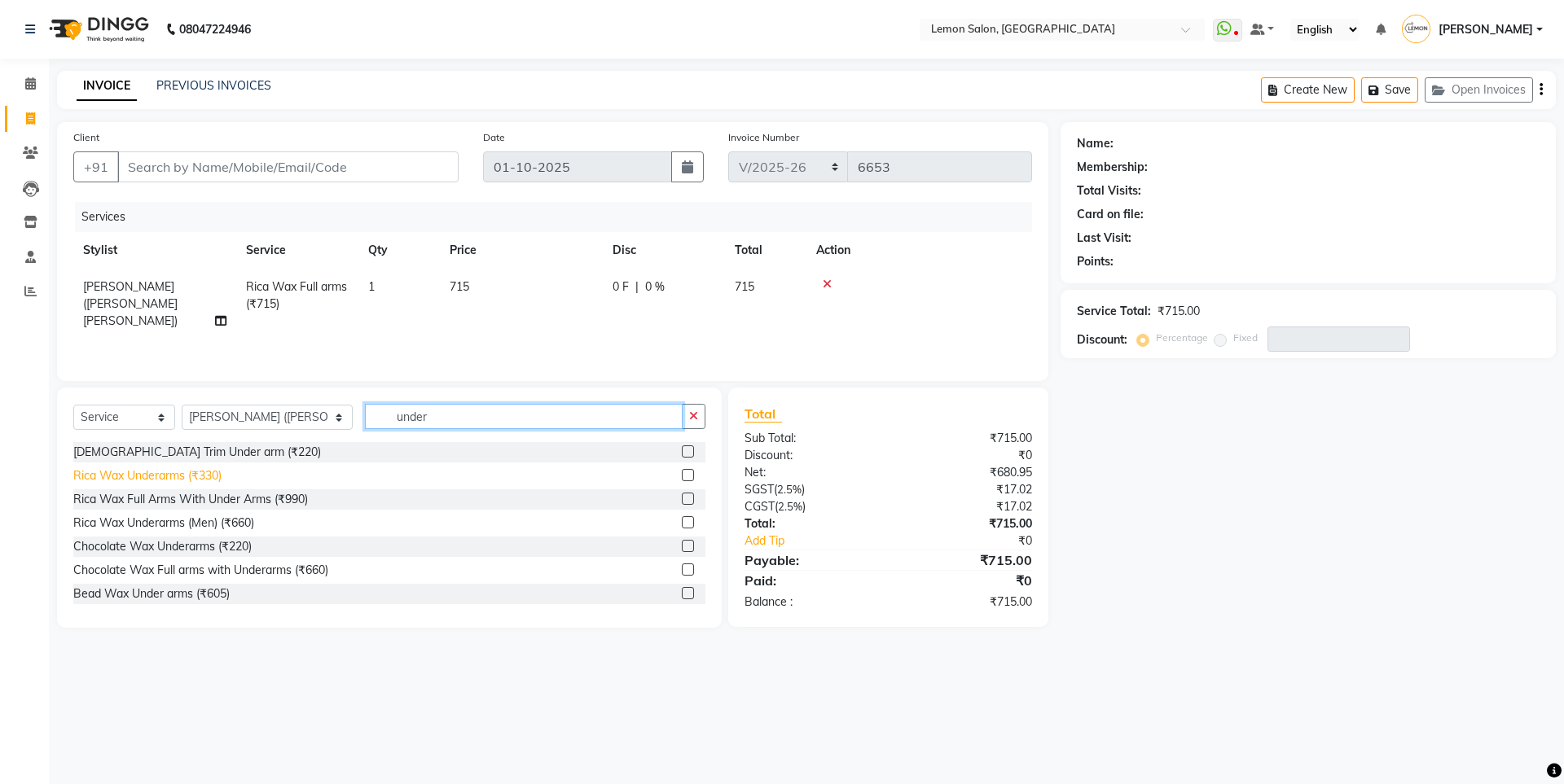
type input "under"
click at [182, 474] on div "Rica Wax Underarms (₹330)" at bounding box center [147, 476] width 148 height 17
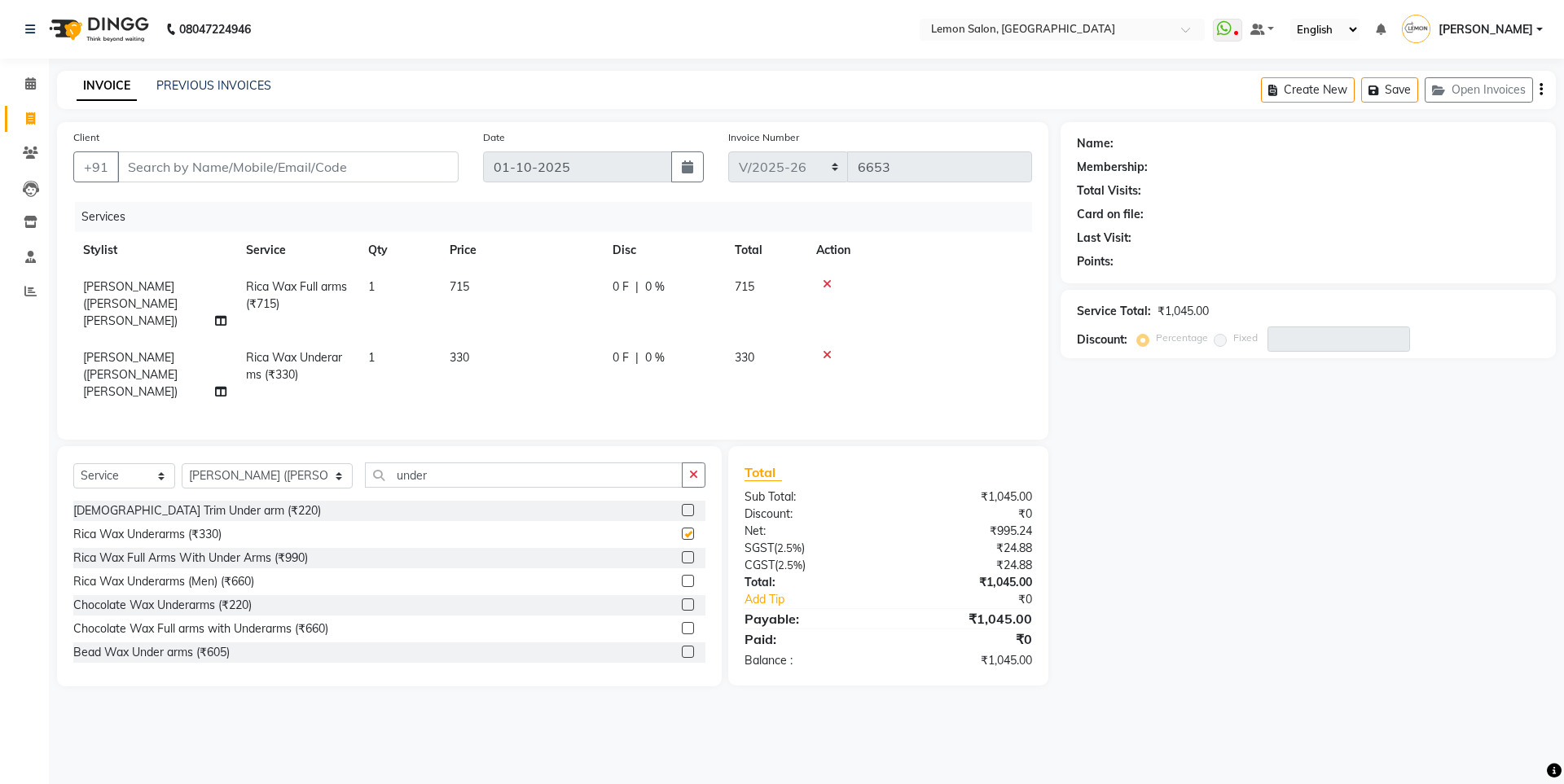
checkbox input "false"
click at [694, 469] on icon "button" at bounding box center [693, 475] width 9 height 12
type input "half leg"
click at [152, 525] on div "Rica Wax Half legs (₹605)" at bounding box center [389, 535] width 632 height 21
click at [154, 527] on div "Rica Wax Half legs (₹605)" at bounding box center [142, 535] width 137 height 17
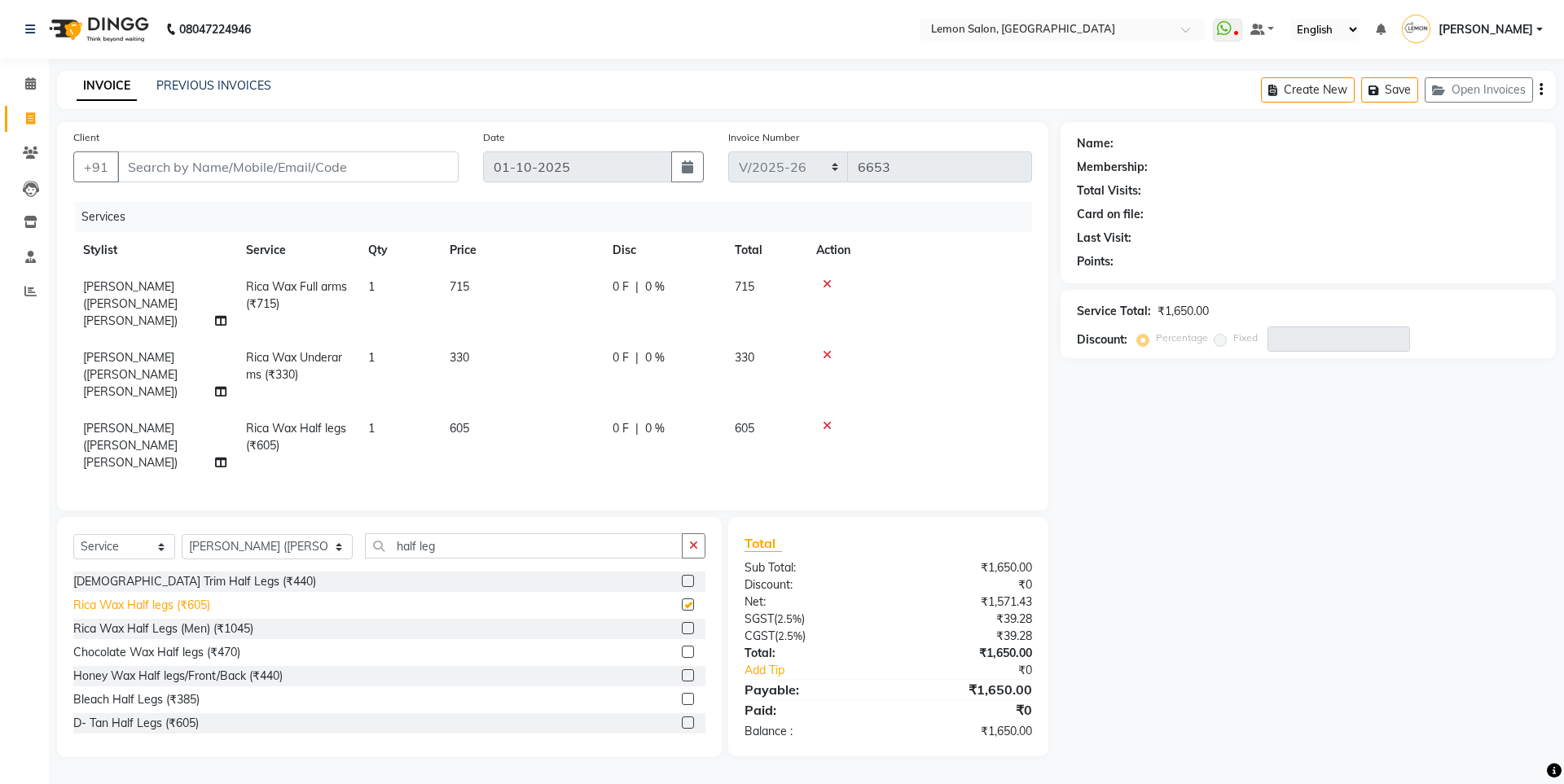
checkbox input "false"
click at [692, 540] on icon "button" at bounding box center [693, 546] width 9 height 12
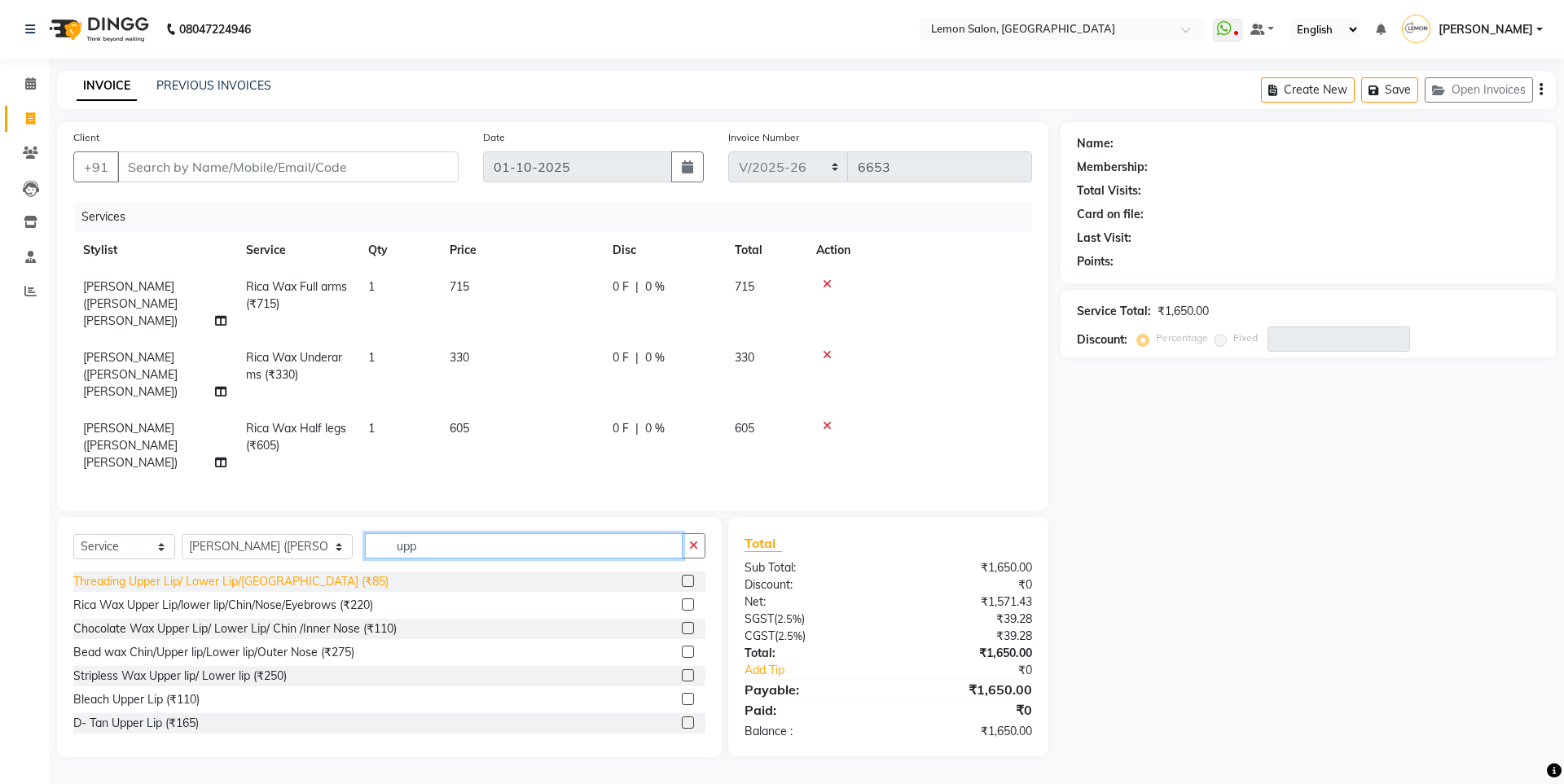
type input "upp"
click at [249, 574] on div "Threading Upper Lip/ Lower Lip/[GEOGRAPHIC_DATA] (₹85)" at bounding box center [231, 582] width 315 height 17
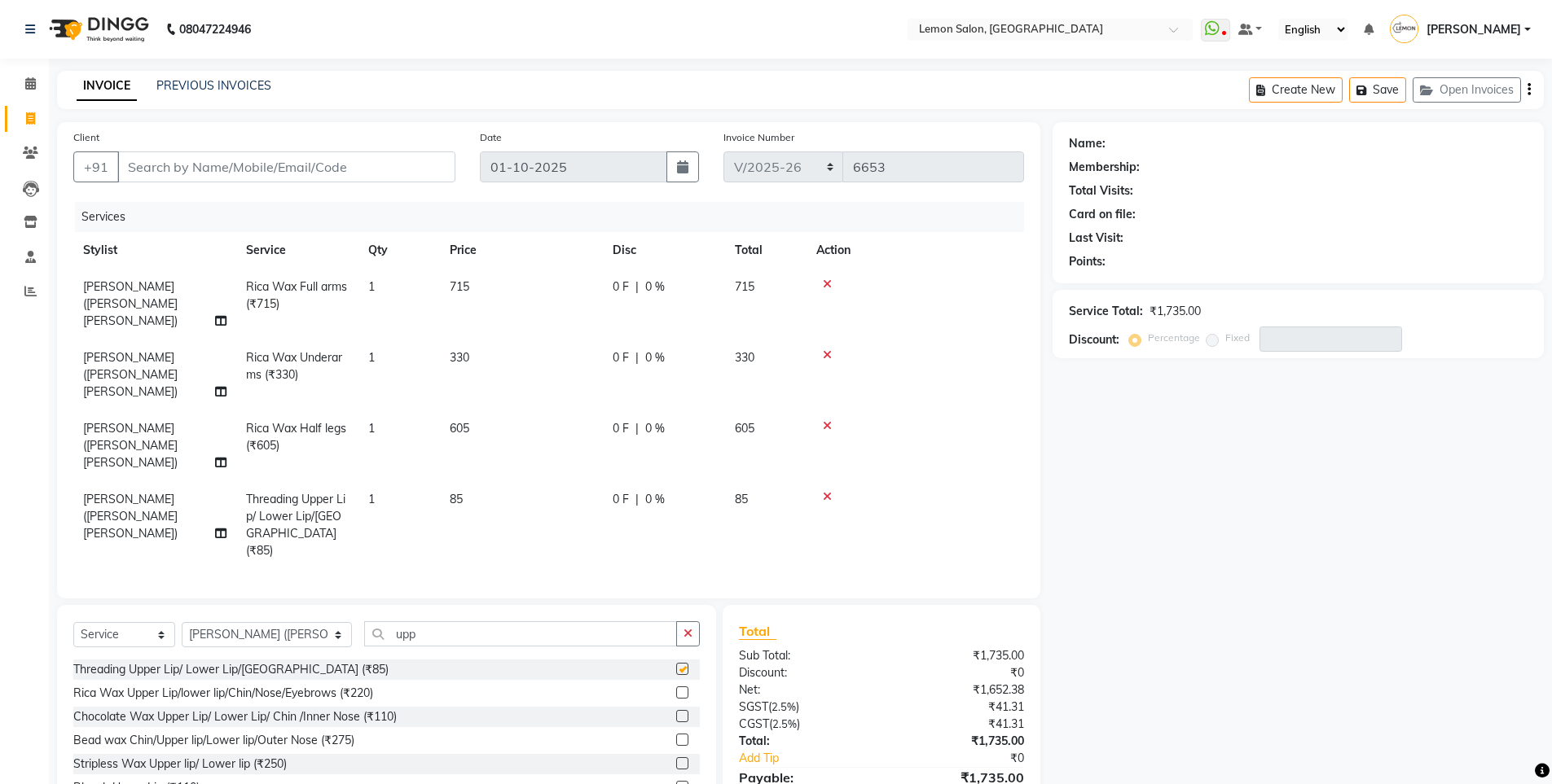
checkbox input "false"
click at [272, 176] on input "Client" at bounding box center [287, 166] width 338 height 31
type input "9"
type input "0"
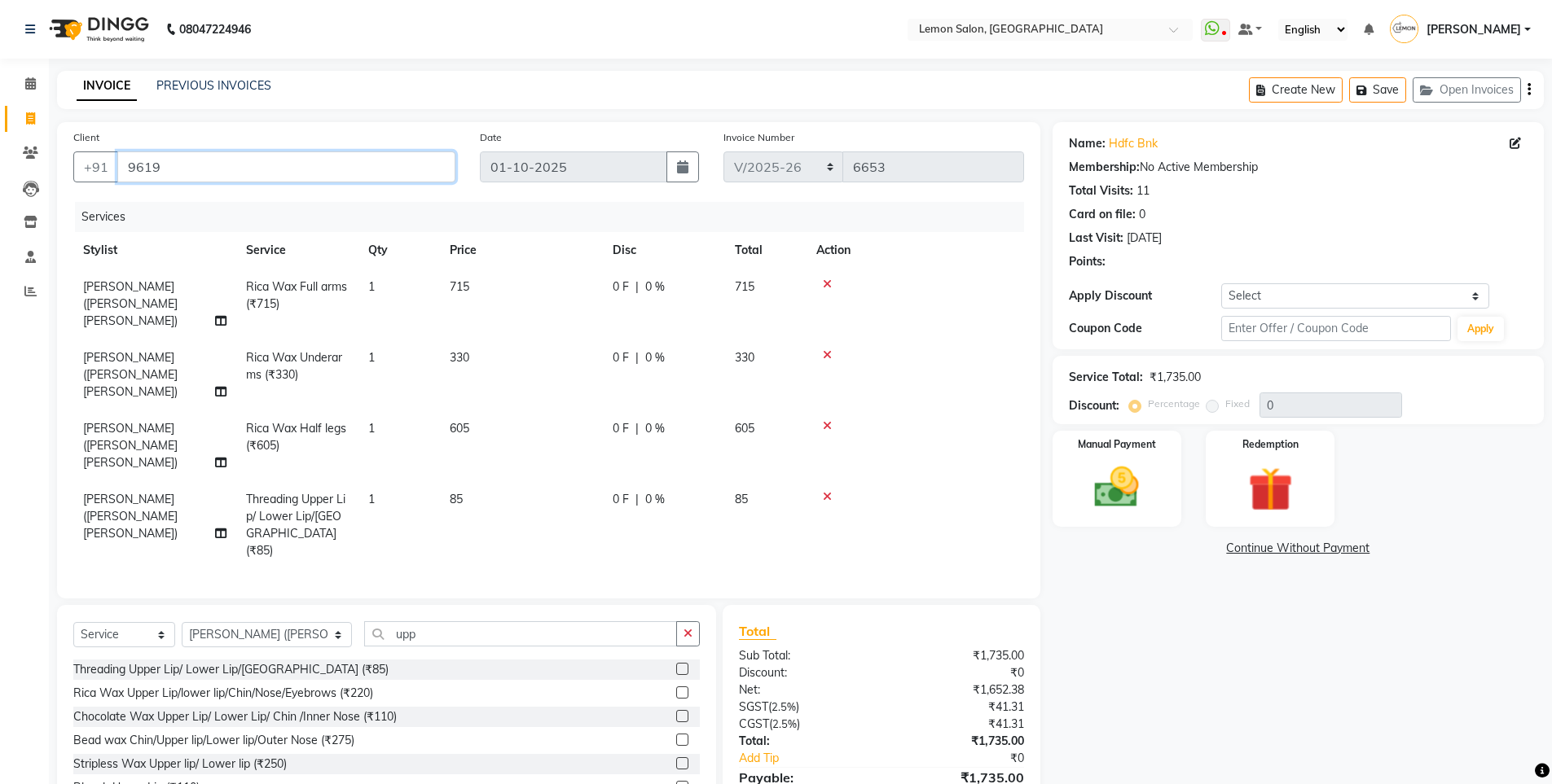
click at [277, 169] on input "9619" at bounding box center [287, 166] width 338 height 31
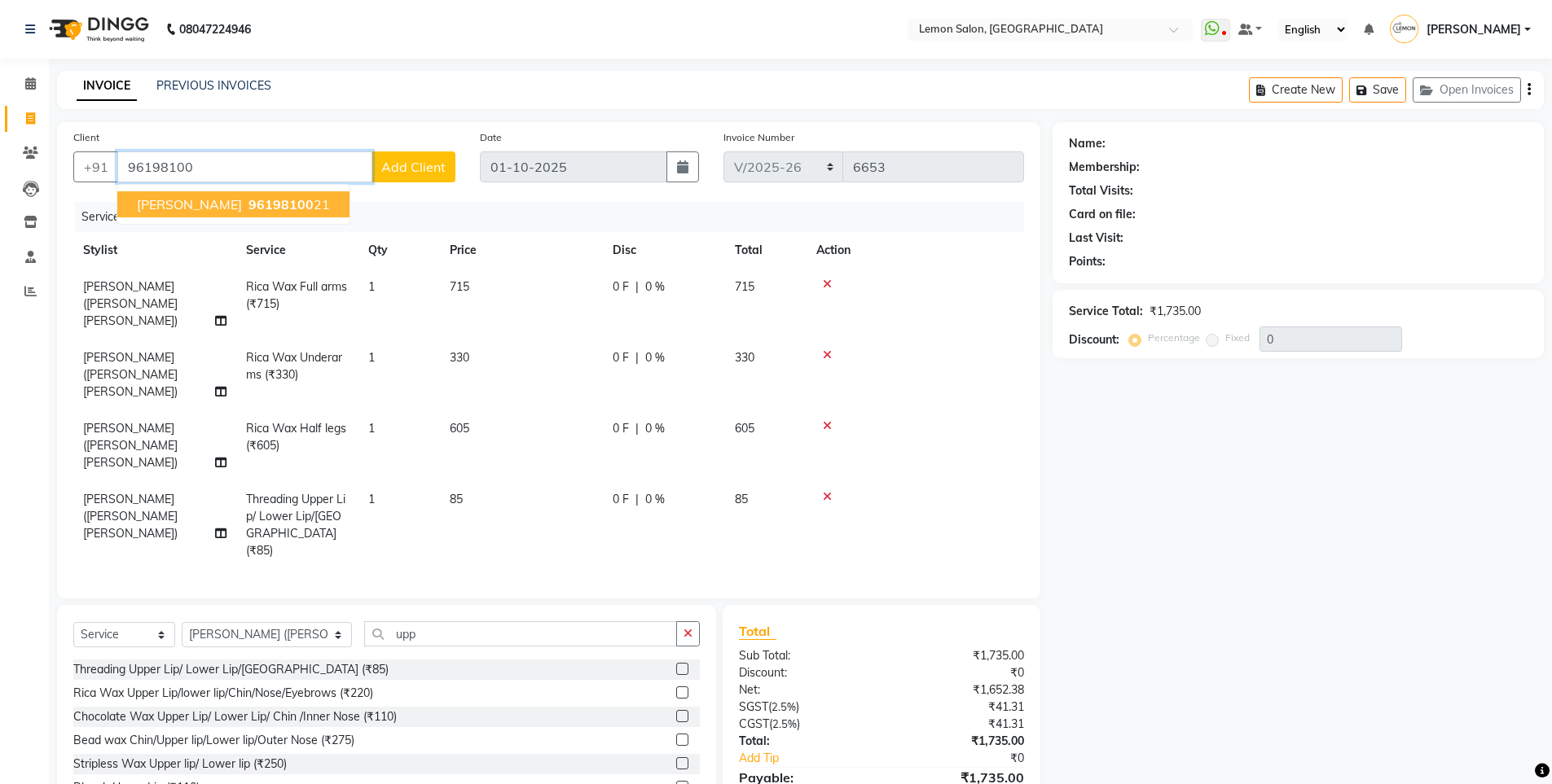
click at [278, 207] on span "96198100" at bounding box center [281, 204] width 65 height 17
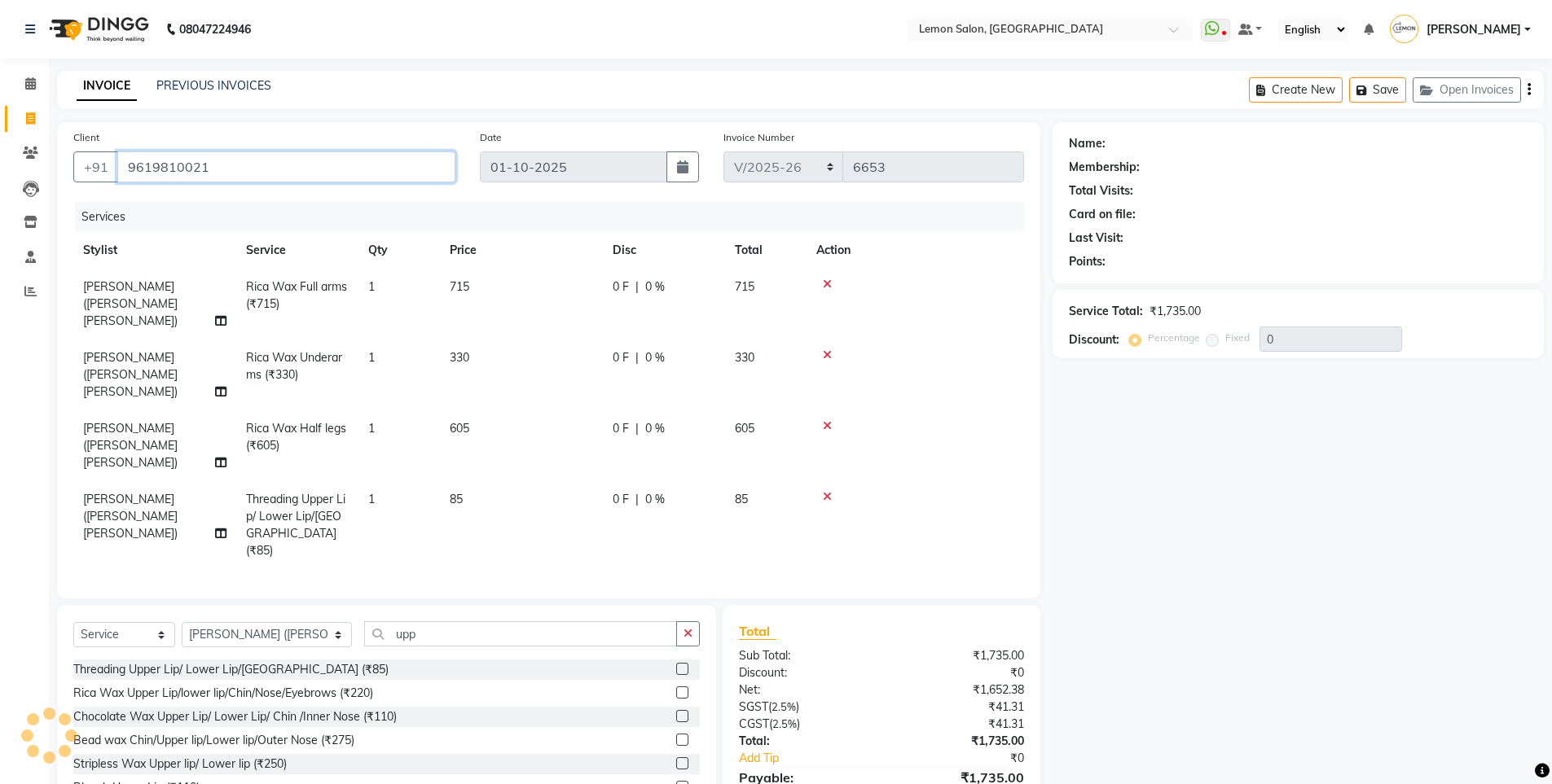
type input "9619810021"
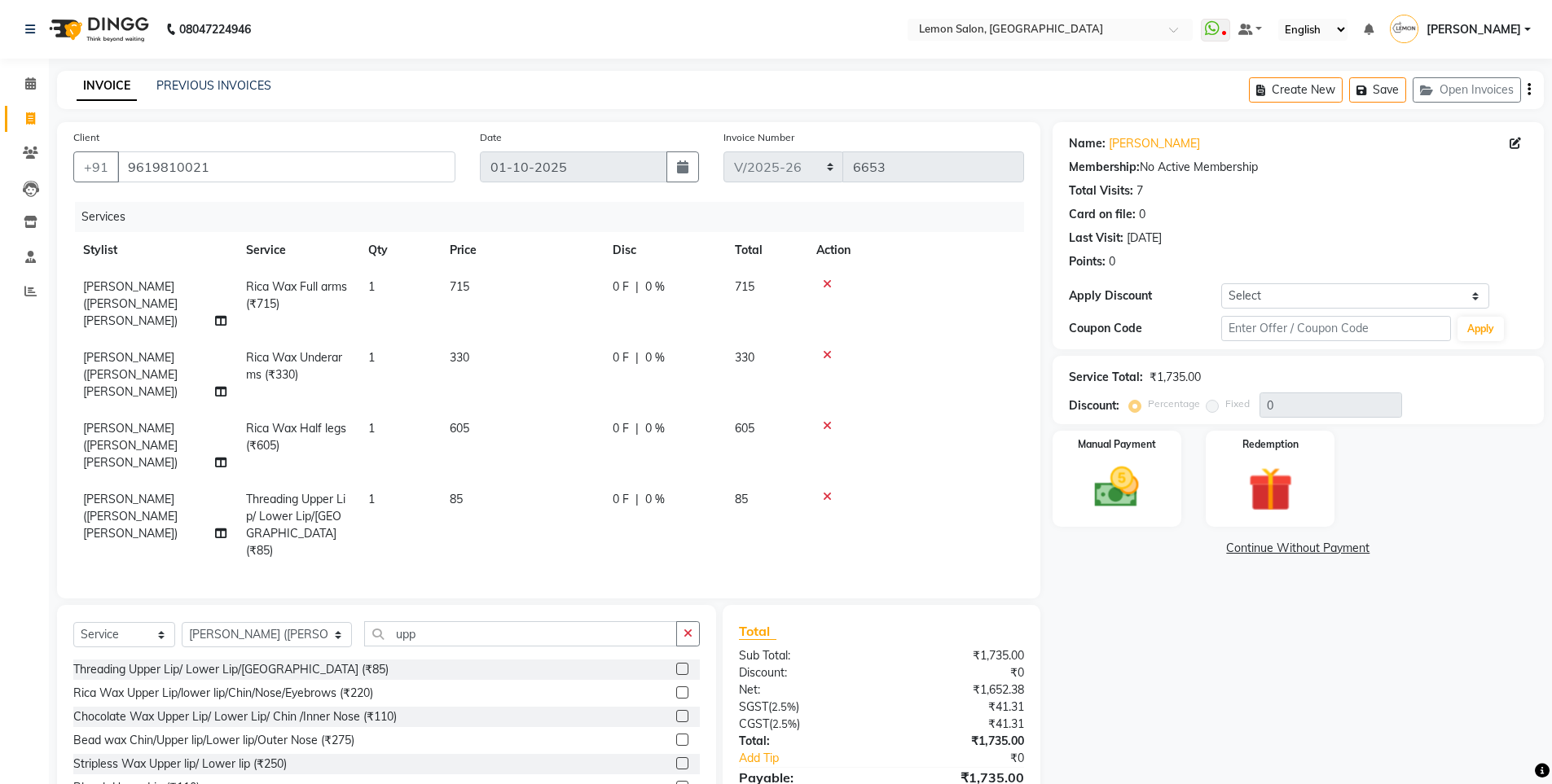
scroll to position [29, 0]
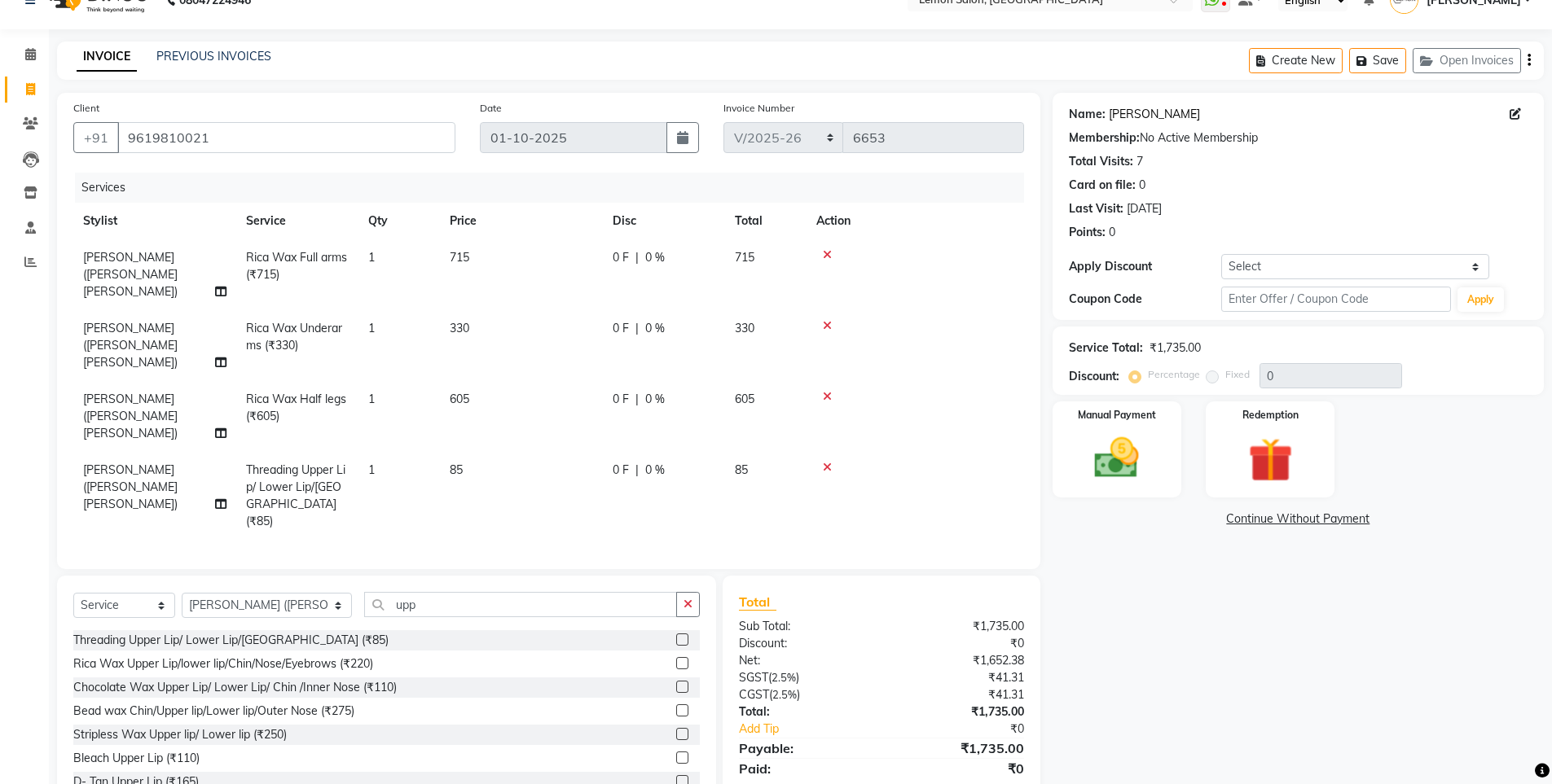
click at [1150, 117] on link "Romila Gyanilal" at bounding box center [1154, 114] width 91 height 17
click at [1134, 426] on div "Manual Payment" at bounding box center [1116, 450] width 134 height 100
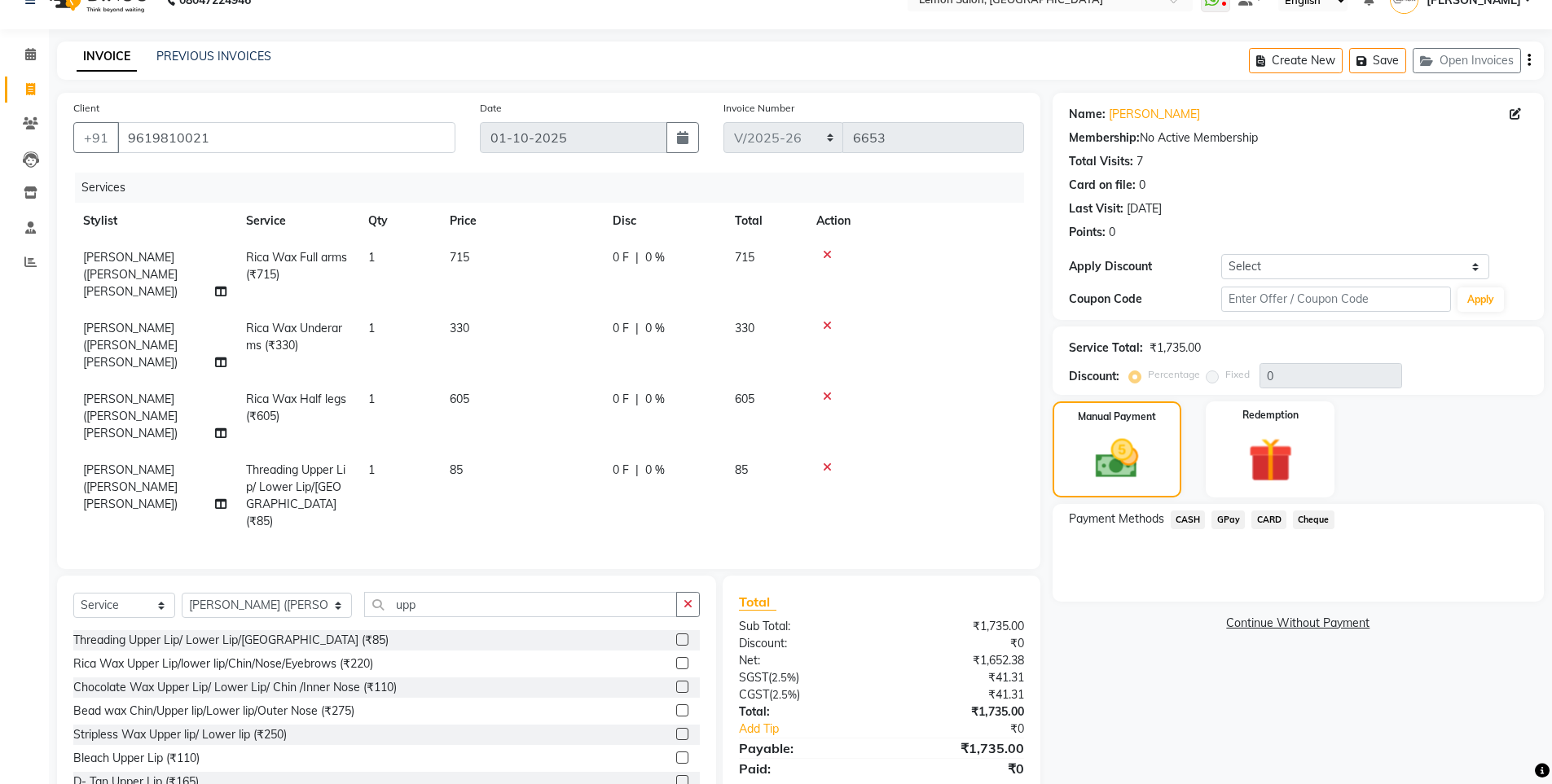
click at [1220, 527] on span "GPay" at bounding box center [1228, 520] width 33 height 19
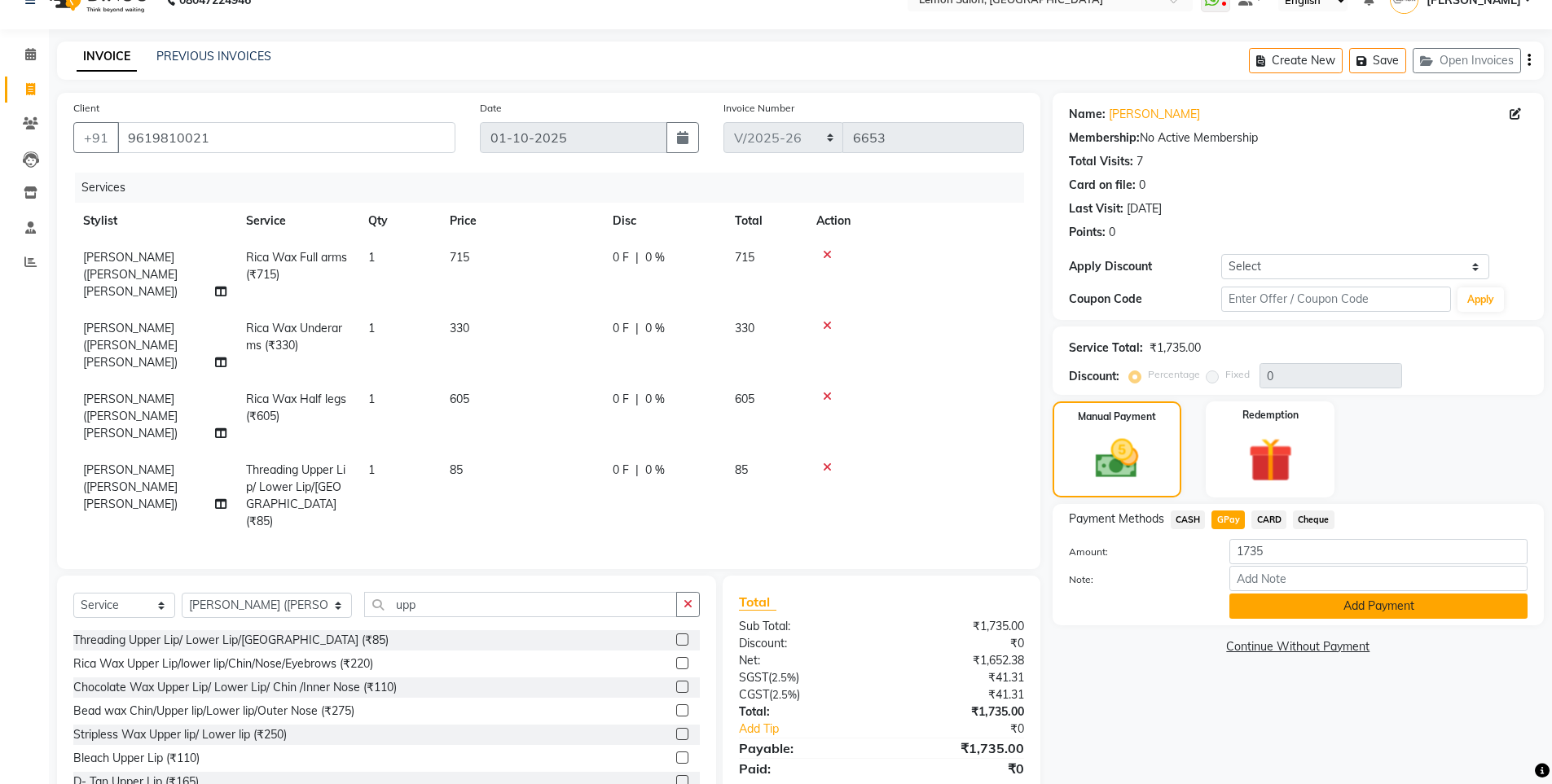
click at [1286, 610] on button "Add Payment" at bounding box center [1379, 606] width 298 height 25
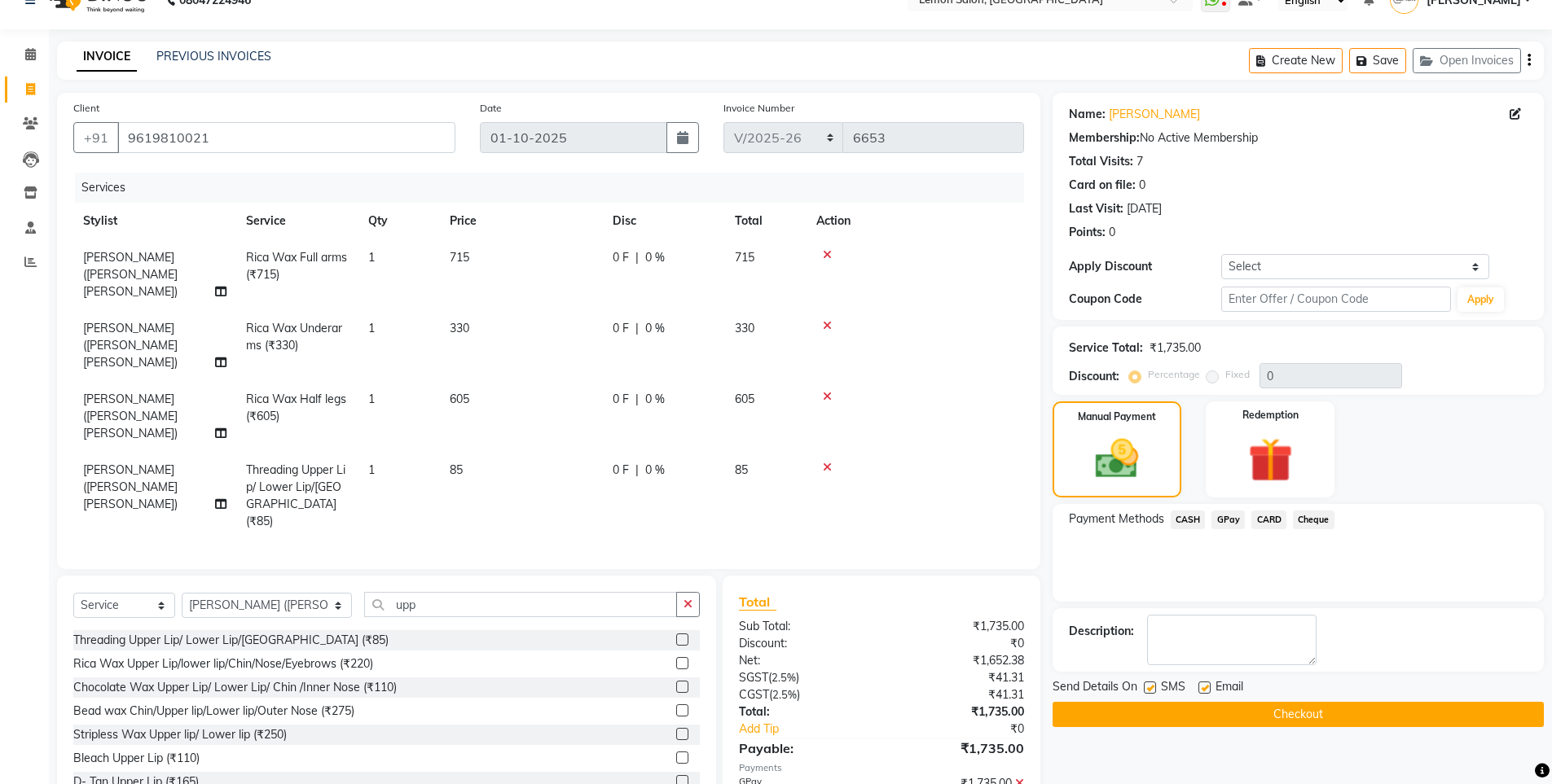
click at [1149, 690] on label at bounding box center [1150, 687] width 12 height 12
click at [1149, 690] on input "checkbox" at bounding box center [1149, 688] width 11 height 11
checkbox input "false"
click at [1162, 727] on button "Checkout" at bounding box center [1298, 714] width 491 height 25
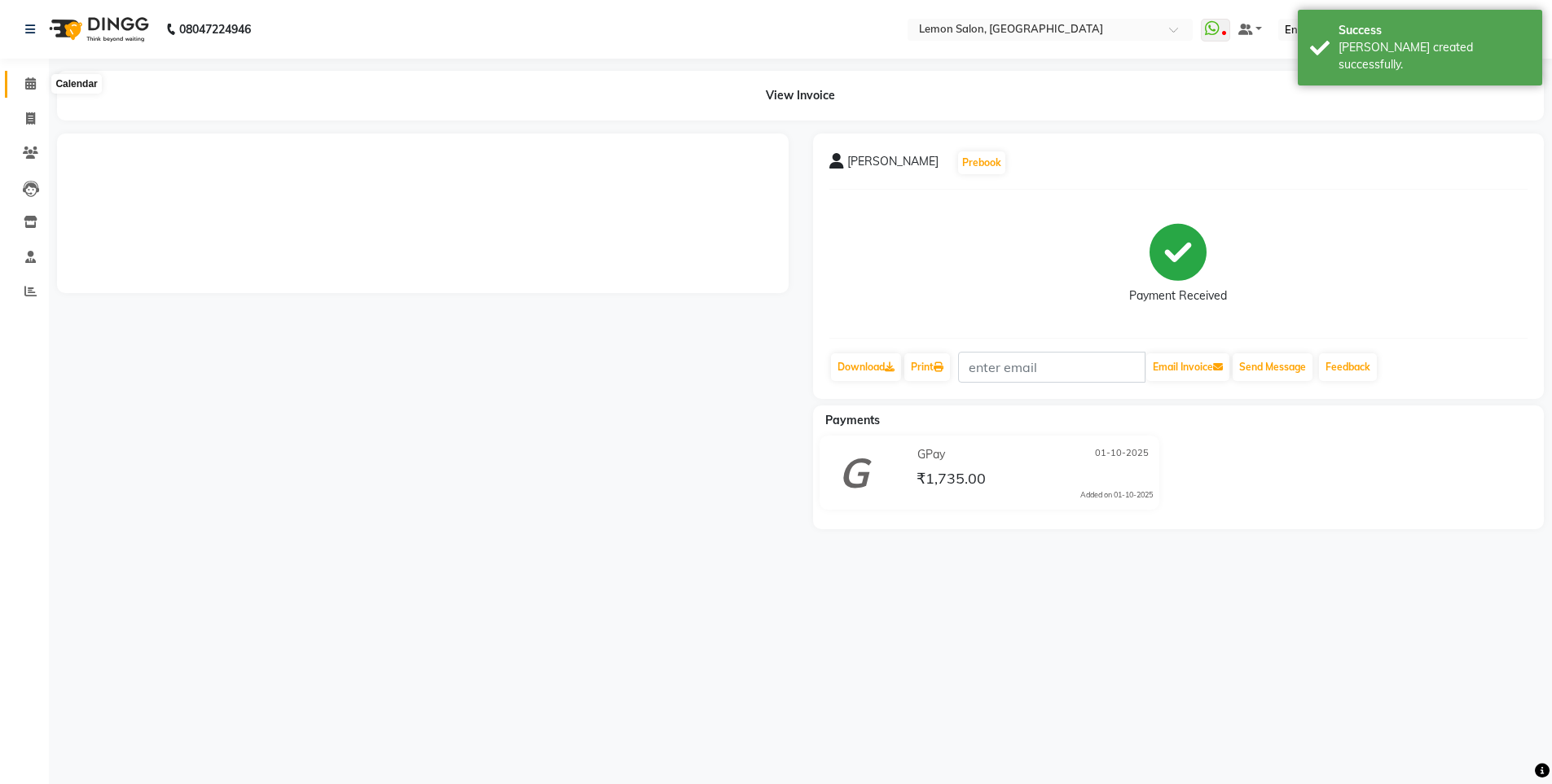
click at [37, 84] on span at bounding box center [31, 84] width 28 height 19
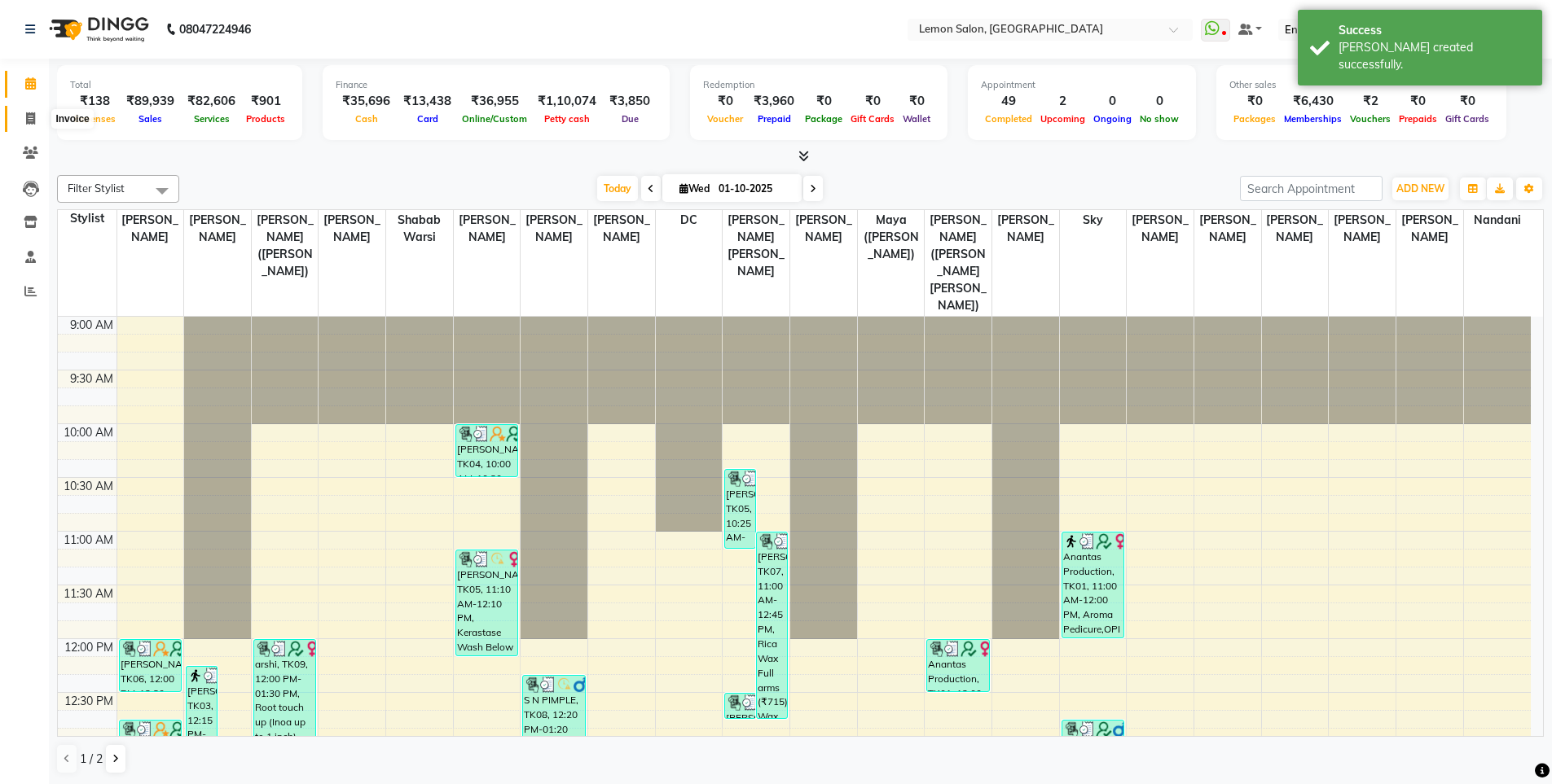
click at [29, 110] on span at bounding box center [31, 119] width 28 height 19
select select "566"
select select "service"
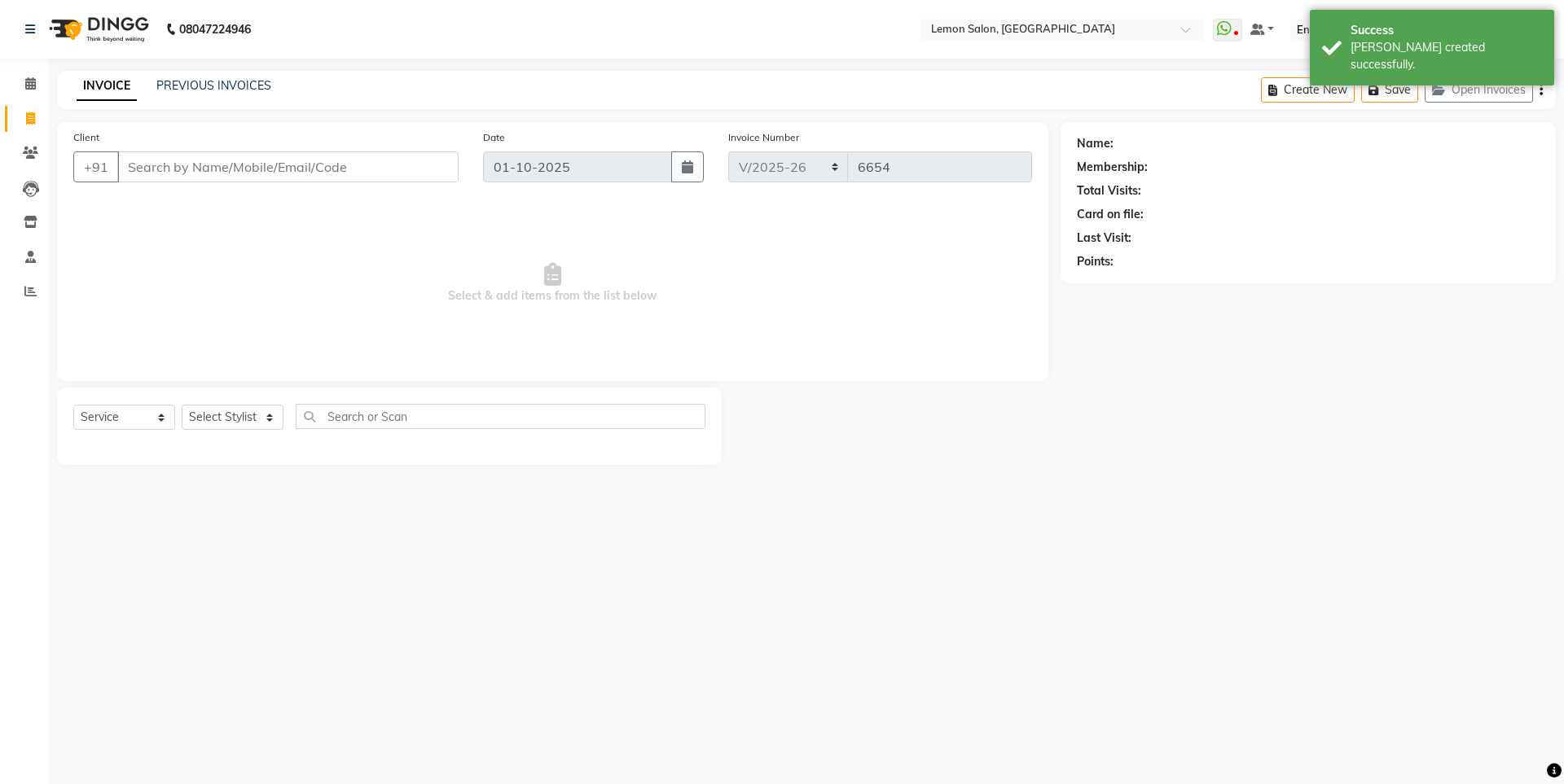
click at [183, 98] on div "INVOICE PREVIOUS INVOICES Create New Save Open Invoices" at bounding box center [806, 90] width 1499 height 38
click at [201, 84] on link "PREVIOUS INVOICES" at bounding box center [214, 85] width 115 height 15
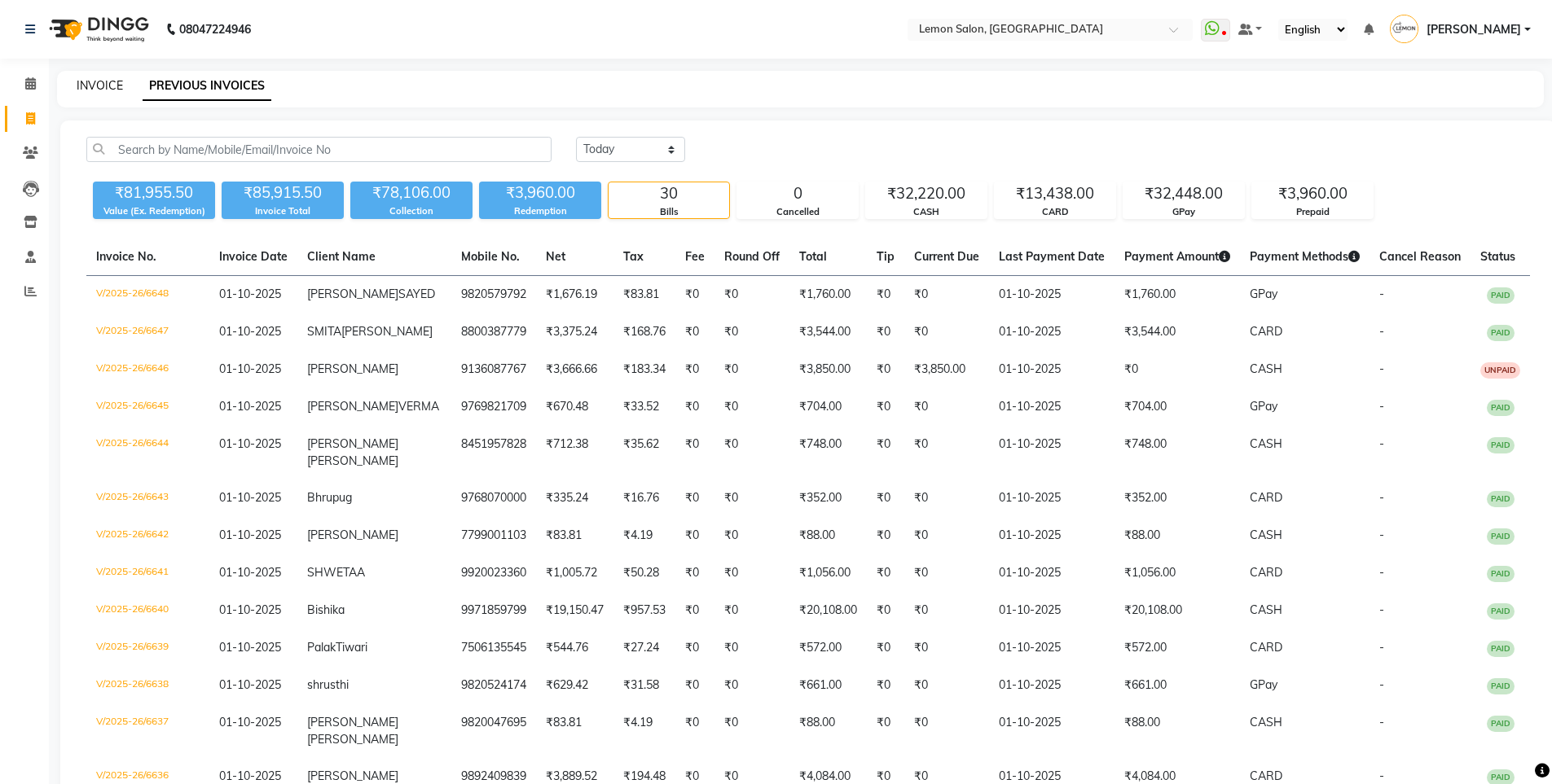
click at [102, 79] on link "INVOICE" at bounding box center [99, 85] width 46 height 15
select select "566"
select select "service"
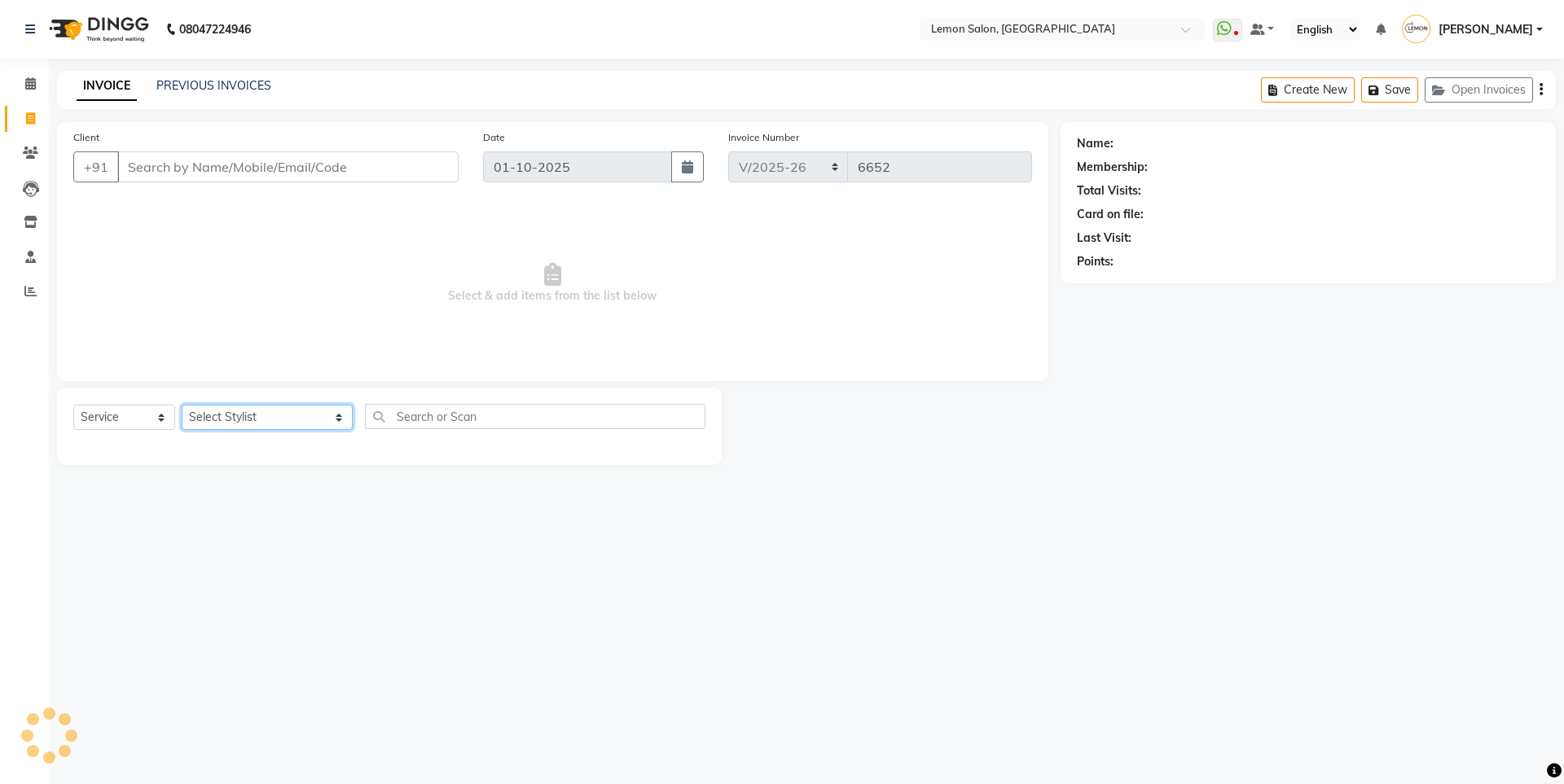
click at [234, 421] on select "Select Stylist [PERSON_NAME] [PERSON_NAME] DC [PERSON_NAME] [PERSON_NAME] [PERS…" at bounding box center [267, 417] width 171 height 25
select select "7393"
click at [181, 405] on select "Select Stylist [PERSON_NAME] [PERSON_NAME] DC [PERSON_NAME] [PERSON_NAME] [PERS…" at bounding box center [267, 417] width 171 height 25
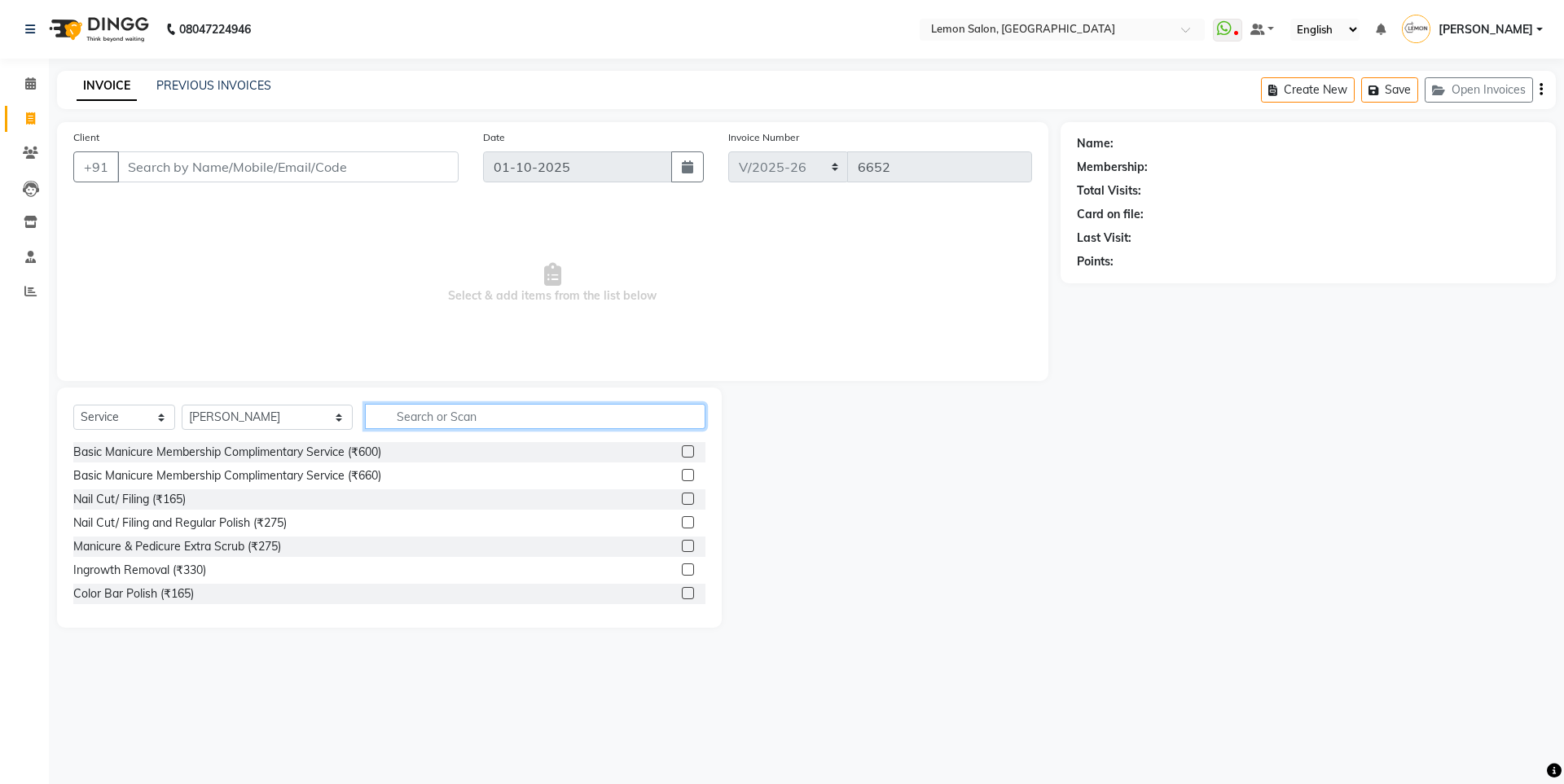
click at [365, 422] on input "text" at bounding box center [535, 416] width 340 height 25
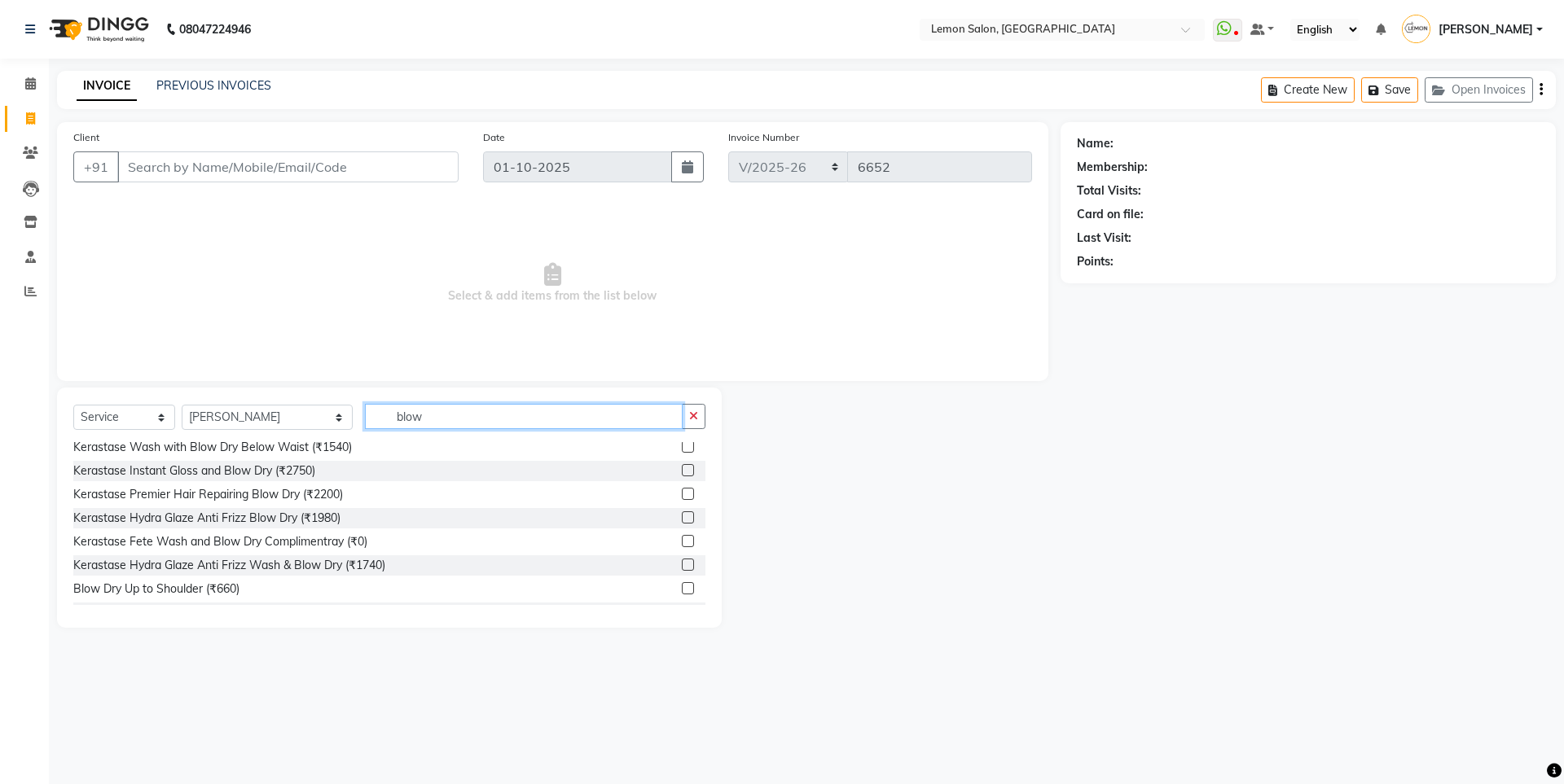
scroll to position [144, 0]
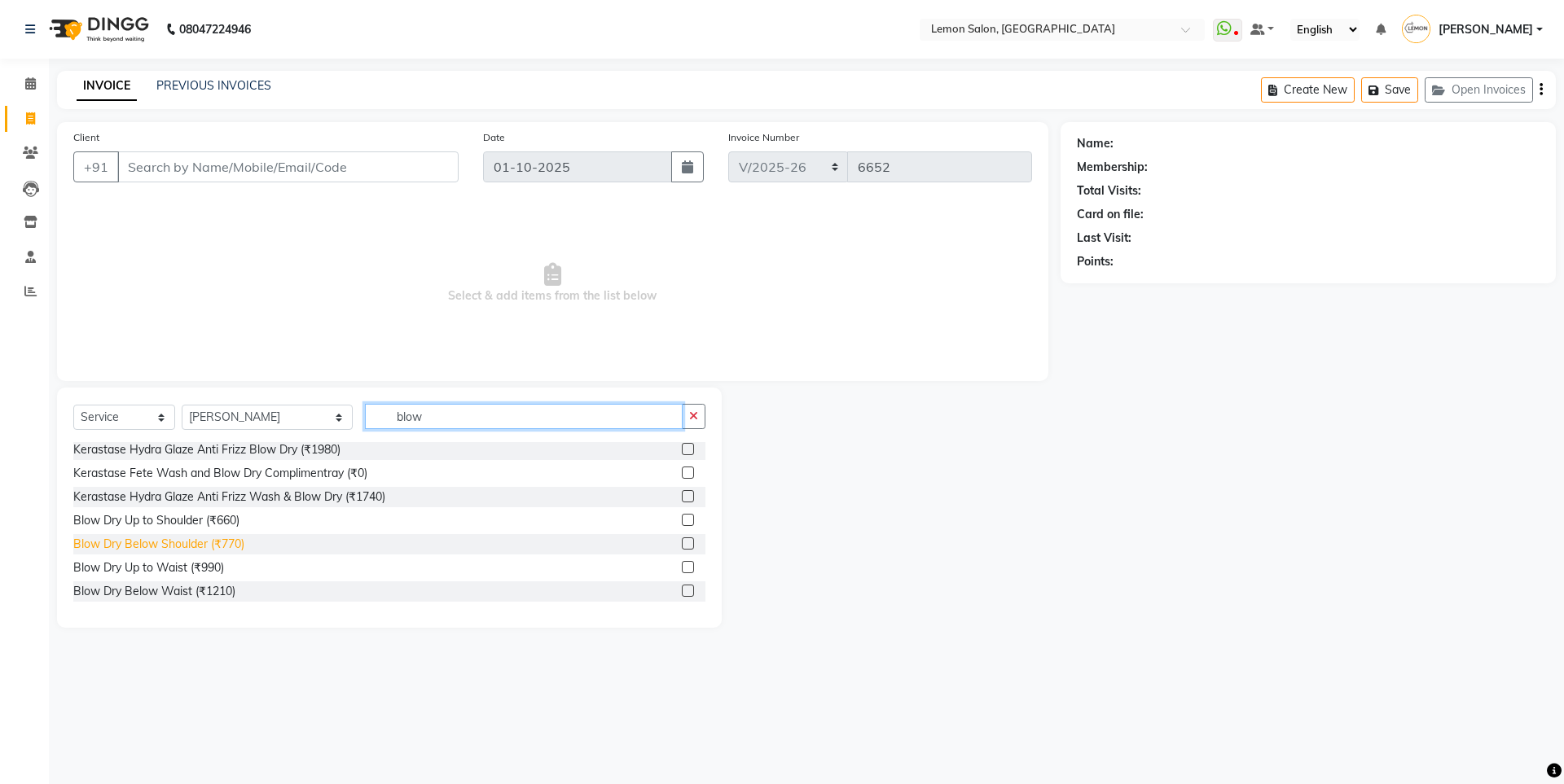
type input "blow"
click at [209, 547] on div "Blow Dry Below Shoulder (₹770)" at bounding box center [159, 544] width 171 height 17
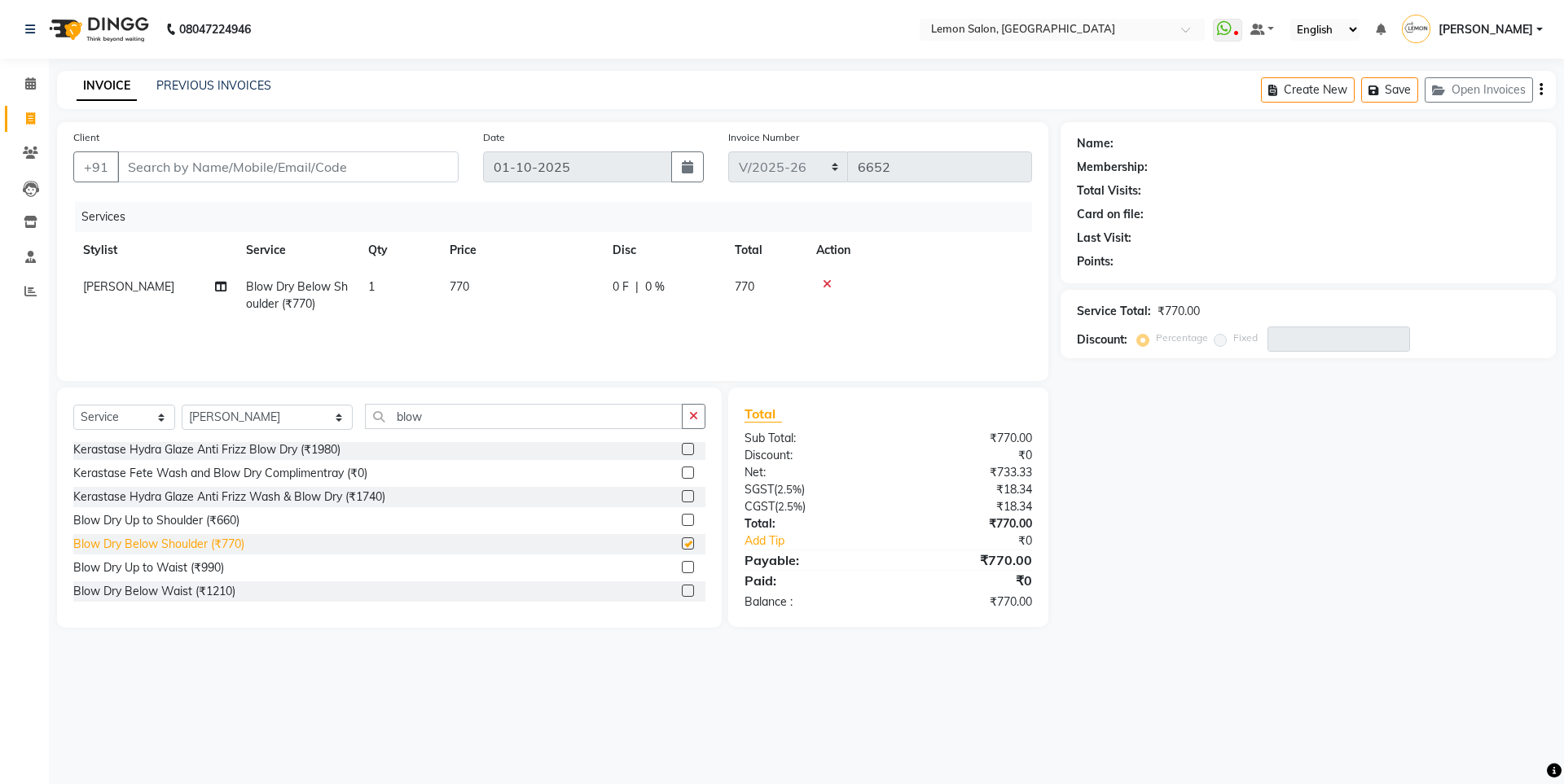
checkbox input "false"
click at [224, 168] on input "Client" at bounding box center [288, 166] width 341 height 31
type input "9"
type input "0"
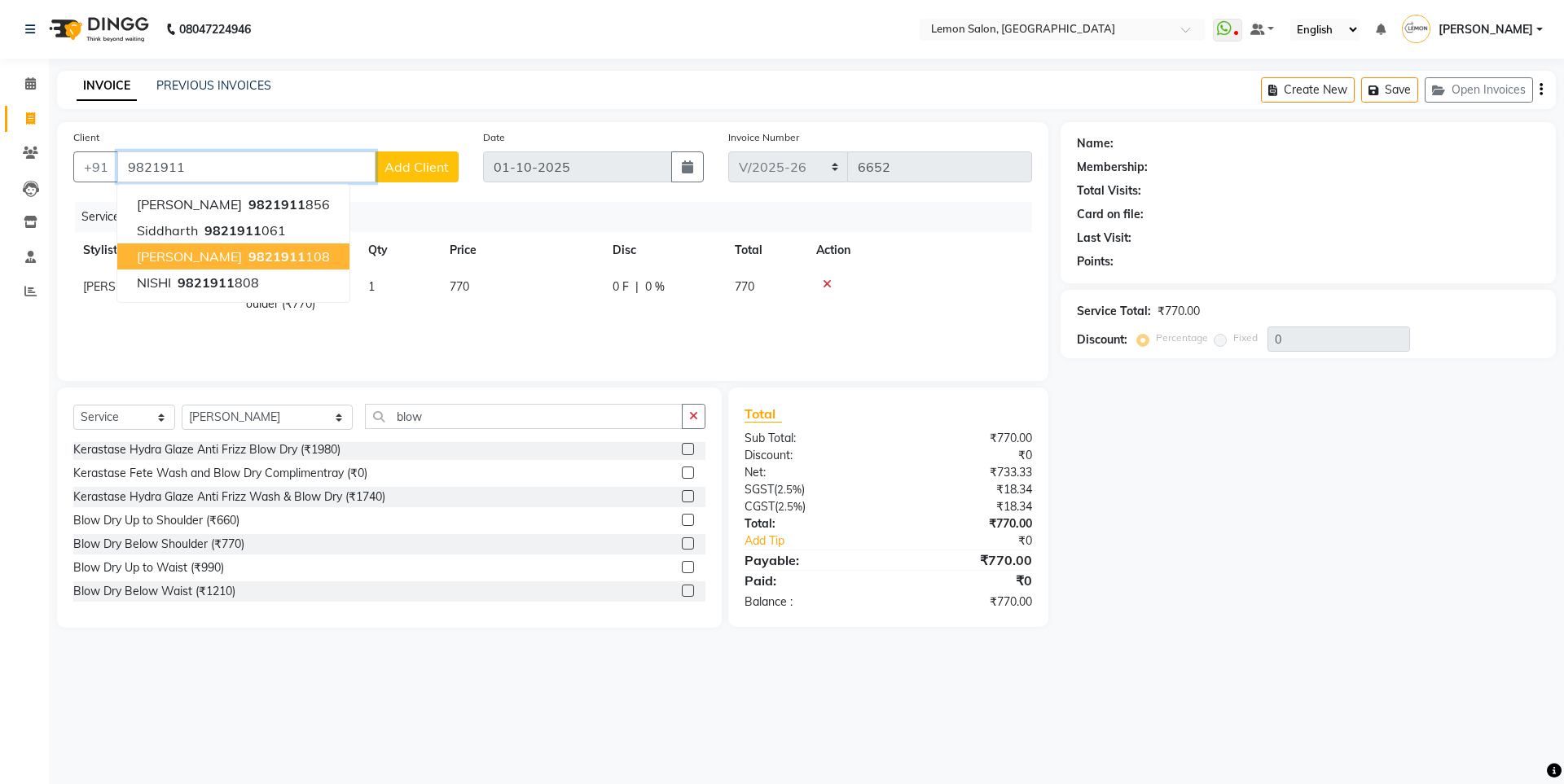
click at [281, 265] on button "[PERSON_NAME] 9821911 108" at bounding box center [233, 256] width 232 height 26
type input "9821911108"
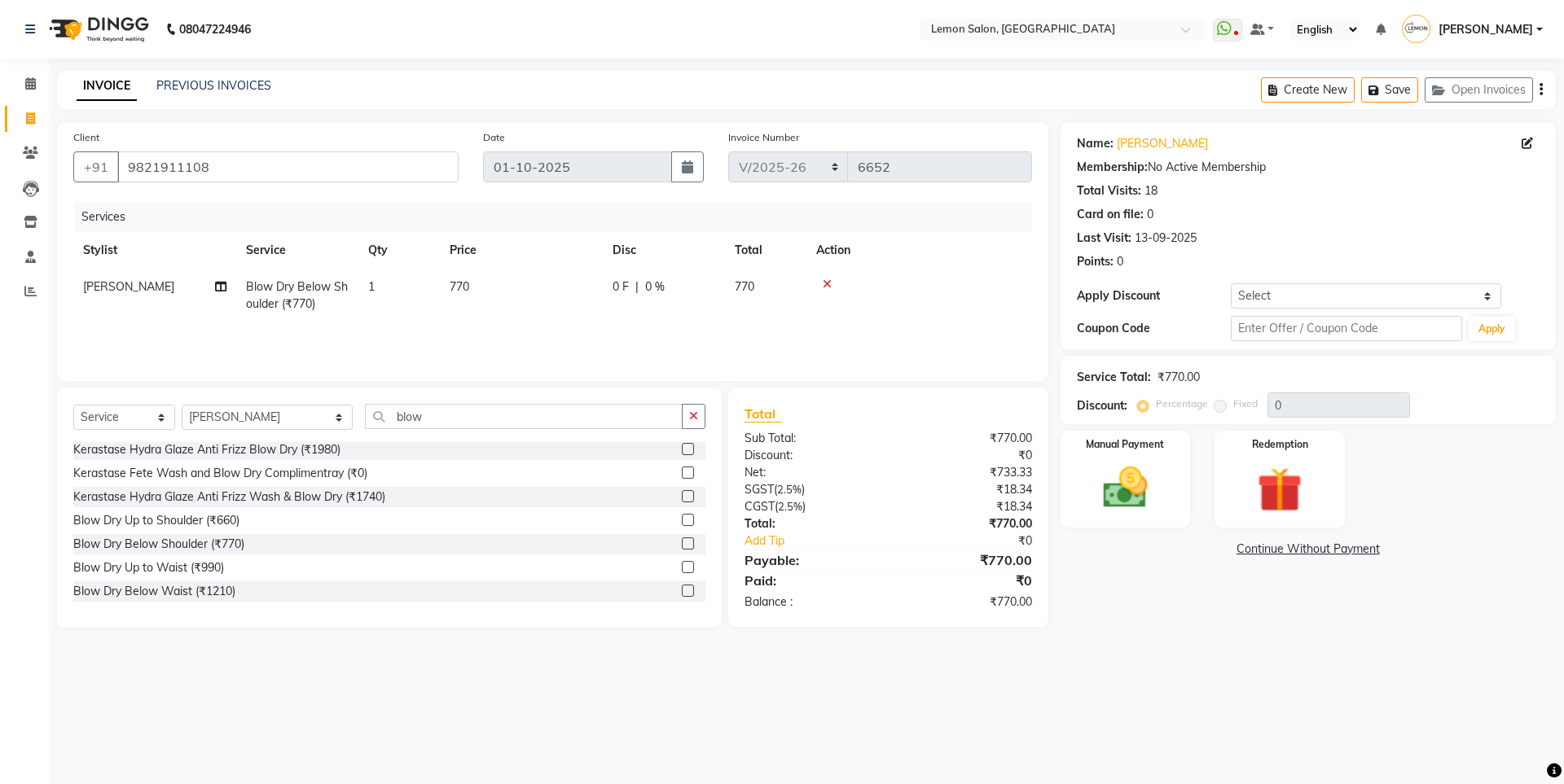
click at [695, 415] on icon "button" at bounding box center [693, 416] width 9 height 12
click at [1147, 158] on div "Name: Dhara Sharaf Membership: No Active Membership Total Visits: 18 Card on fi…" at bounding box center [1308, 199] width 463 height 142
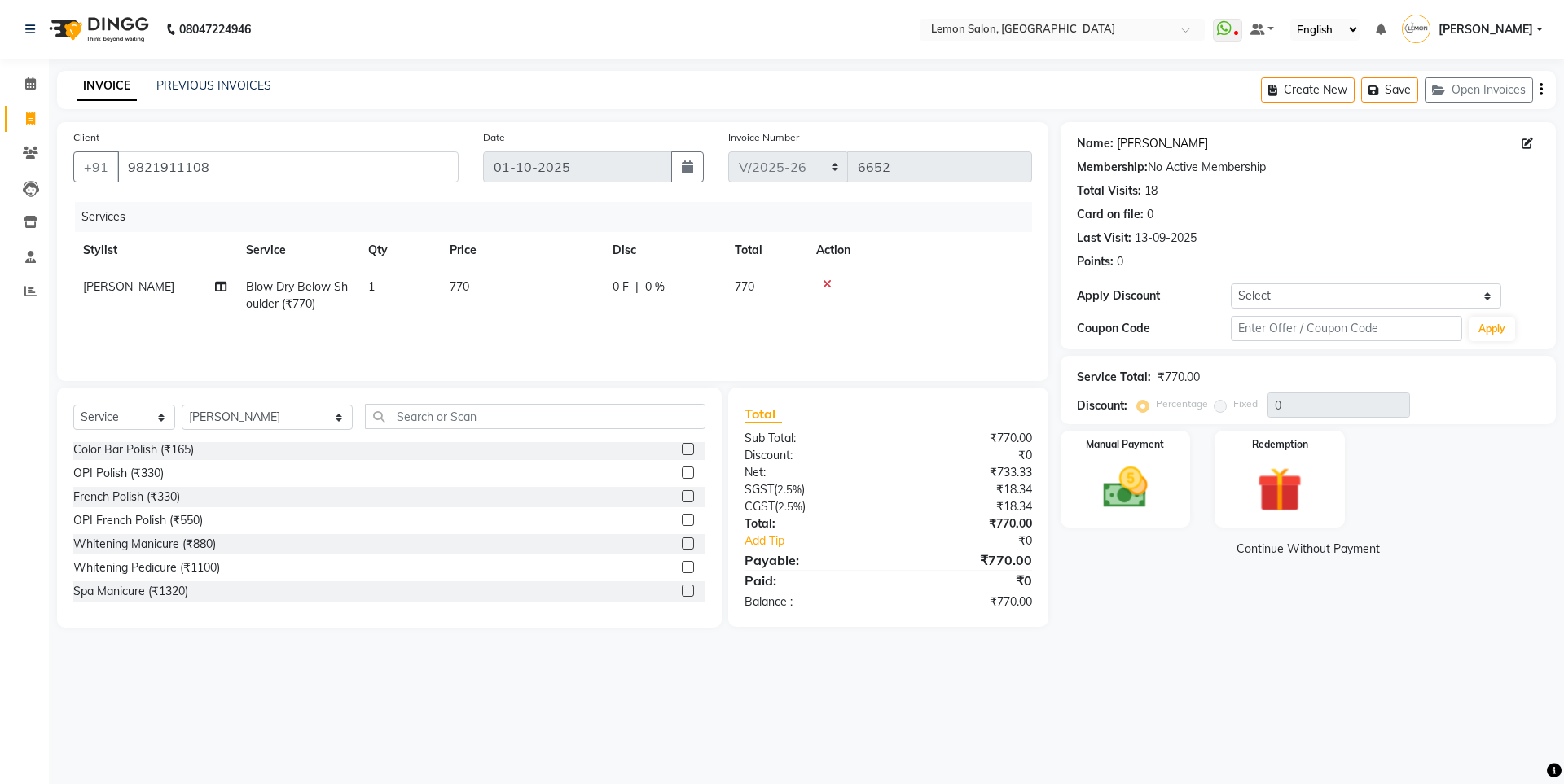
click at [1148, 146] on link "Dhara Sharaf" at bounding box center [1162, 143] width 91 height 17
click at [429, 416] on input "text" at bounding box center [535, 416] width 340 height 25
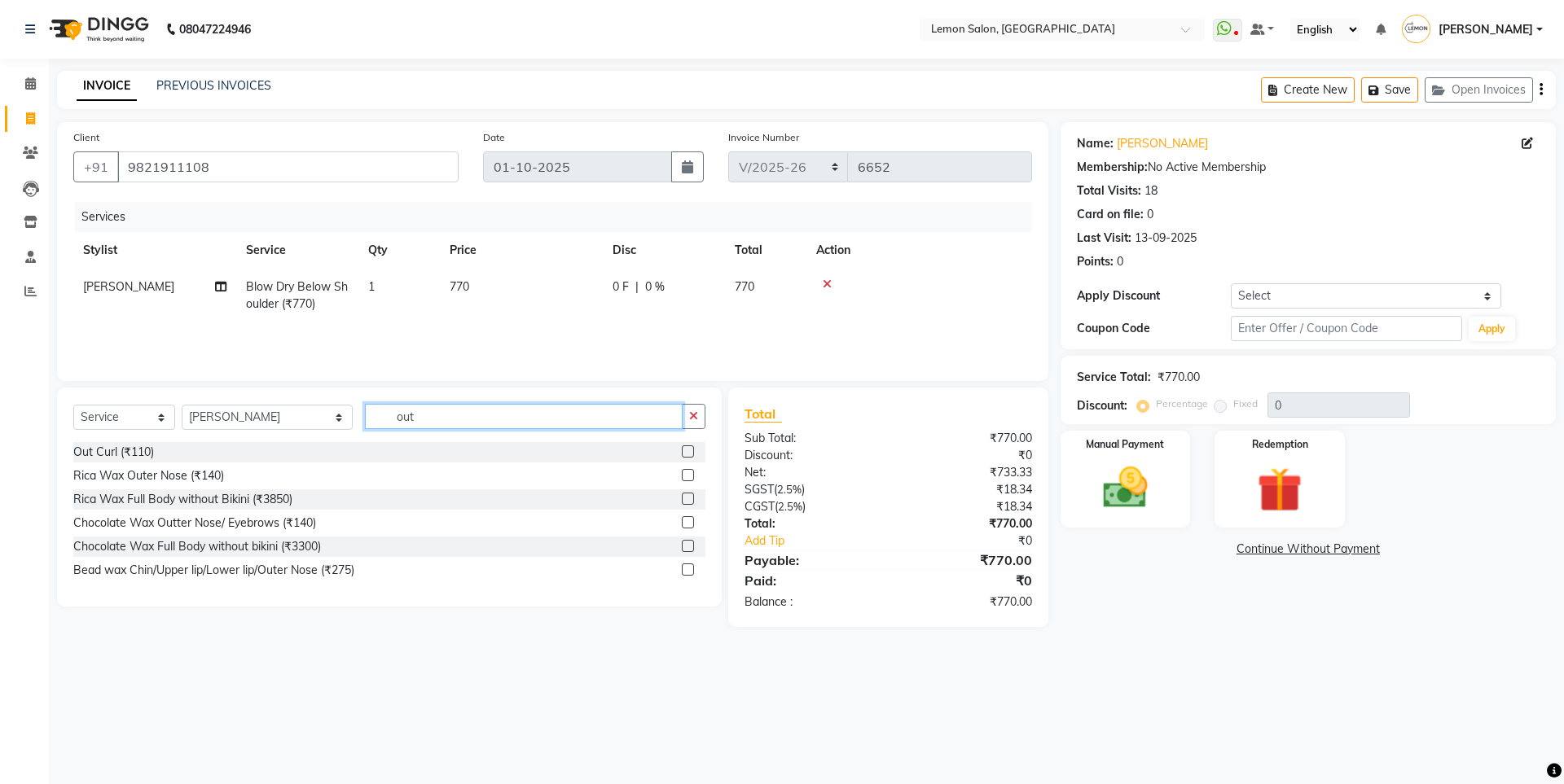
scroll to position [0, 0]
type input "out"
click at [127, 445] on div "Out Curl (₹110)" at bounding box center [113, 452] width 80 height 17
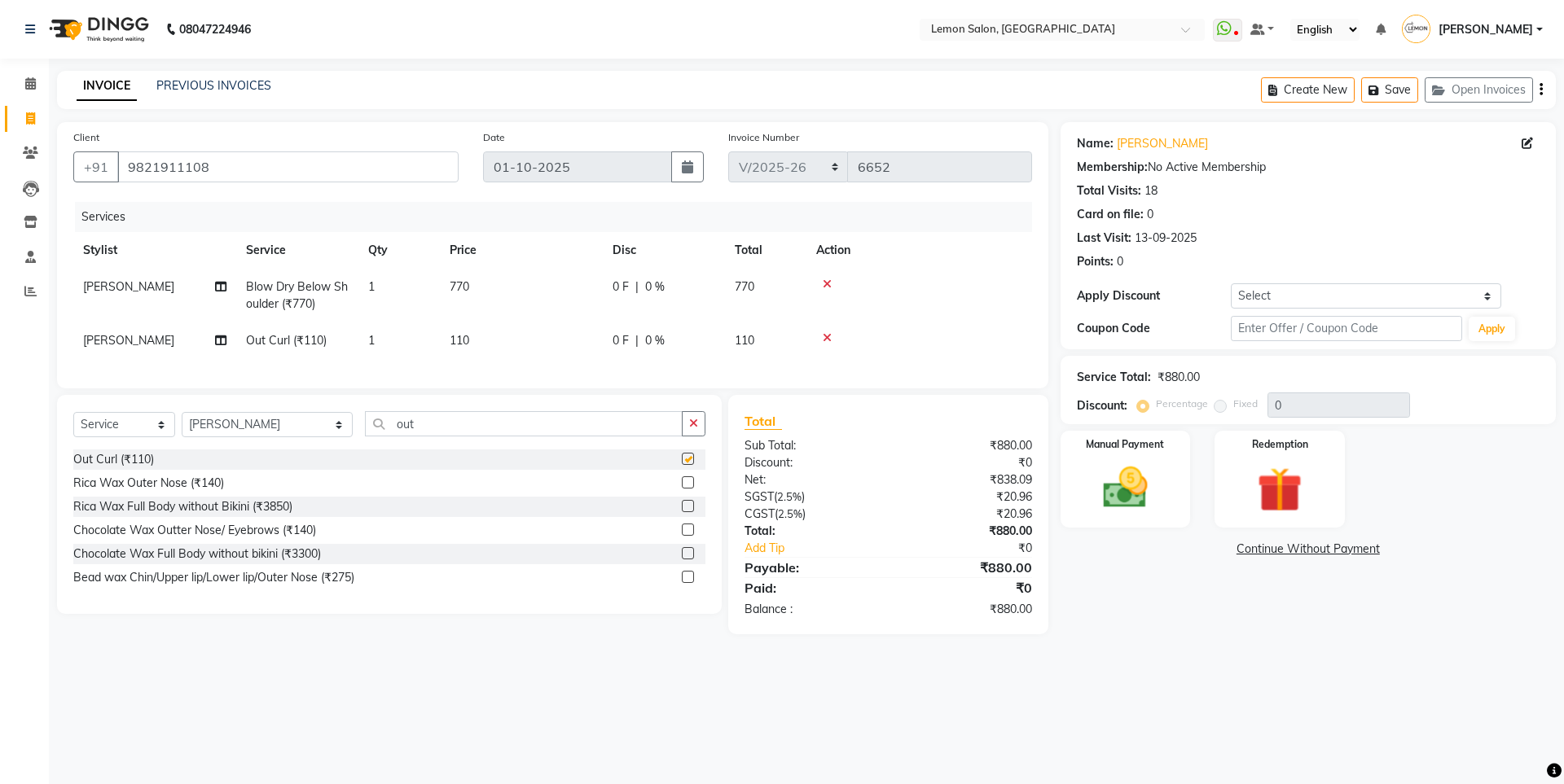
checkbox input "false"
click at [1170, 462] on div "Manual Payment" at bounding box center [1124, 479] width 135 height 100
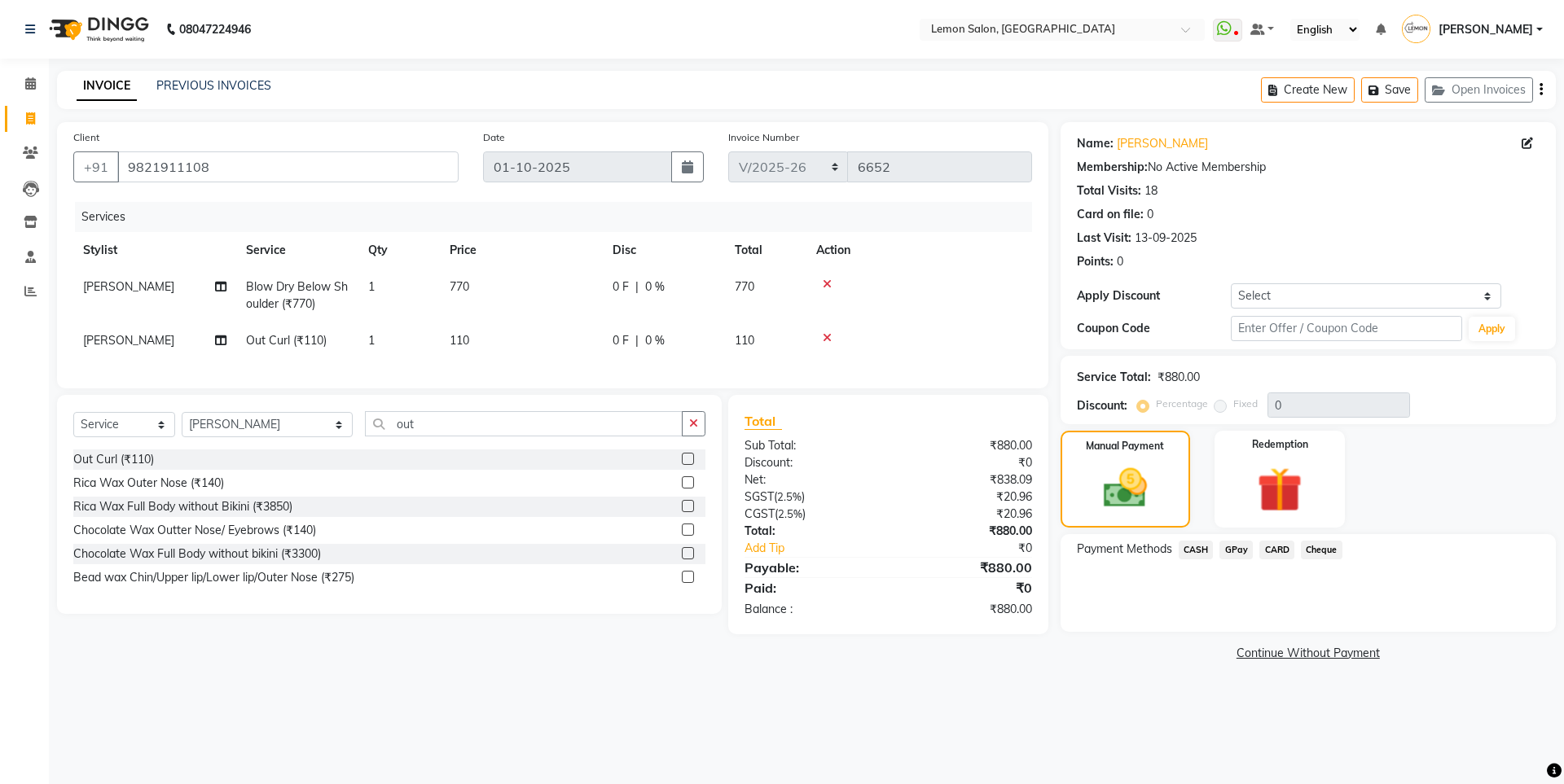
click at [1210, 556] on span "CASH" at bounding box center [1196, 550] width 35 height 19
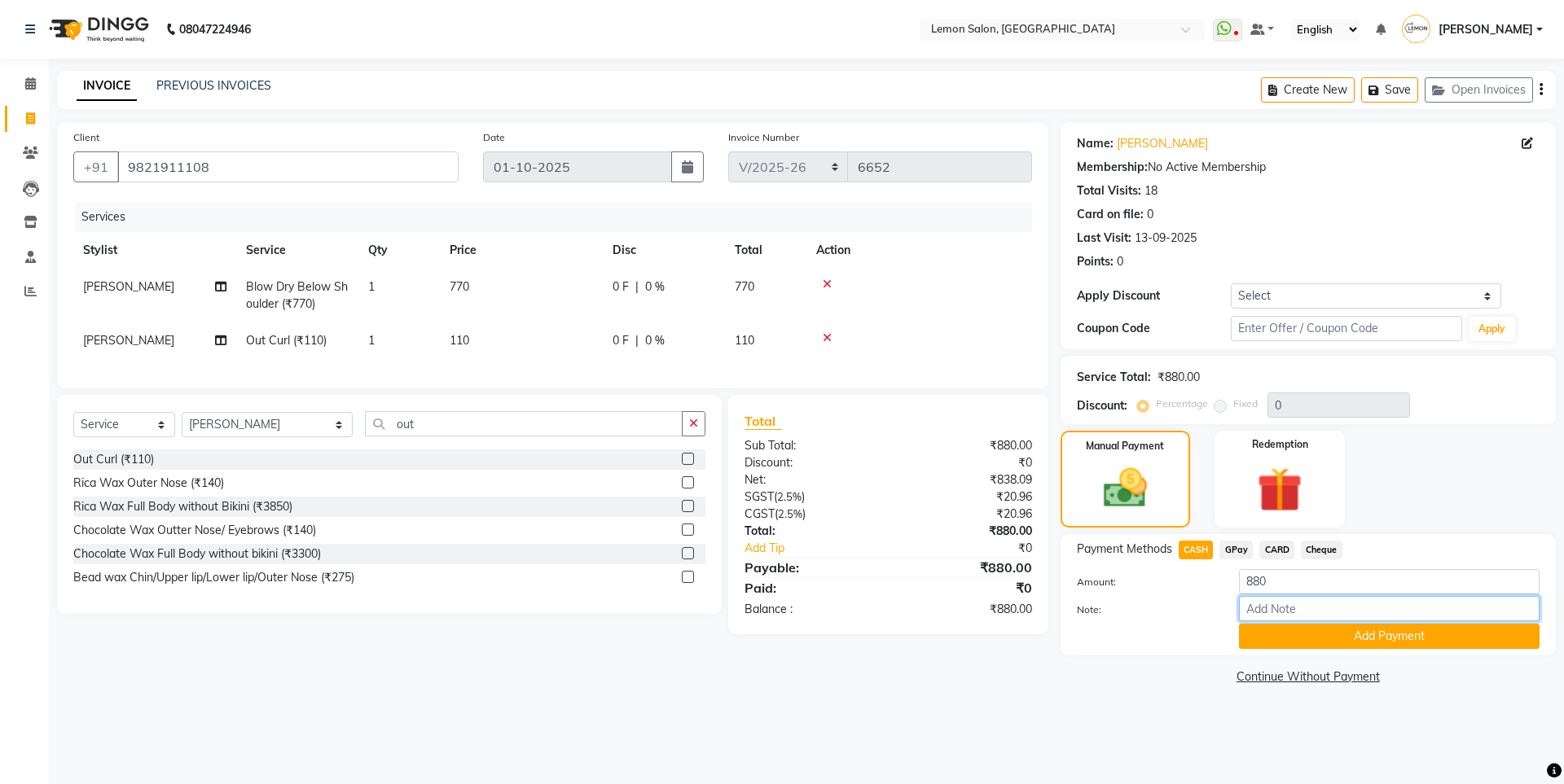
drag, startPoint x: 1145, startPoint y: 585, endPoint x: 1079, endPoint y: 575, distance: 66.8
click at [1105, 579] on div "Amount: 880 Note: Add Payment" at bounding box center [1308, 609] width 463 height 79
click at [1163, 612] on label "Note:" at bounding box center [1146, 610] width 162 height 15
click at [1239, 612] on input "Note:" at bounding box center [1388, 608] width 301 height 25
drag, startPoint x: 1289, startPoint y: 590, endPoint x: 709, endPoint y: 568, distance: 580.4
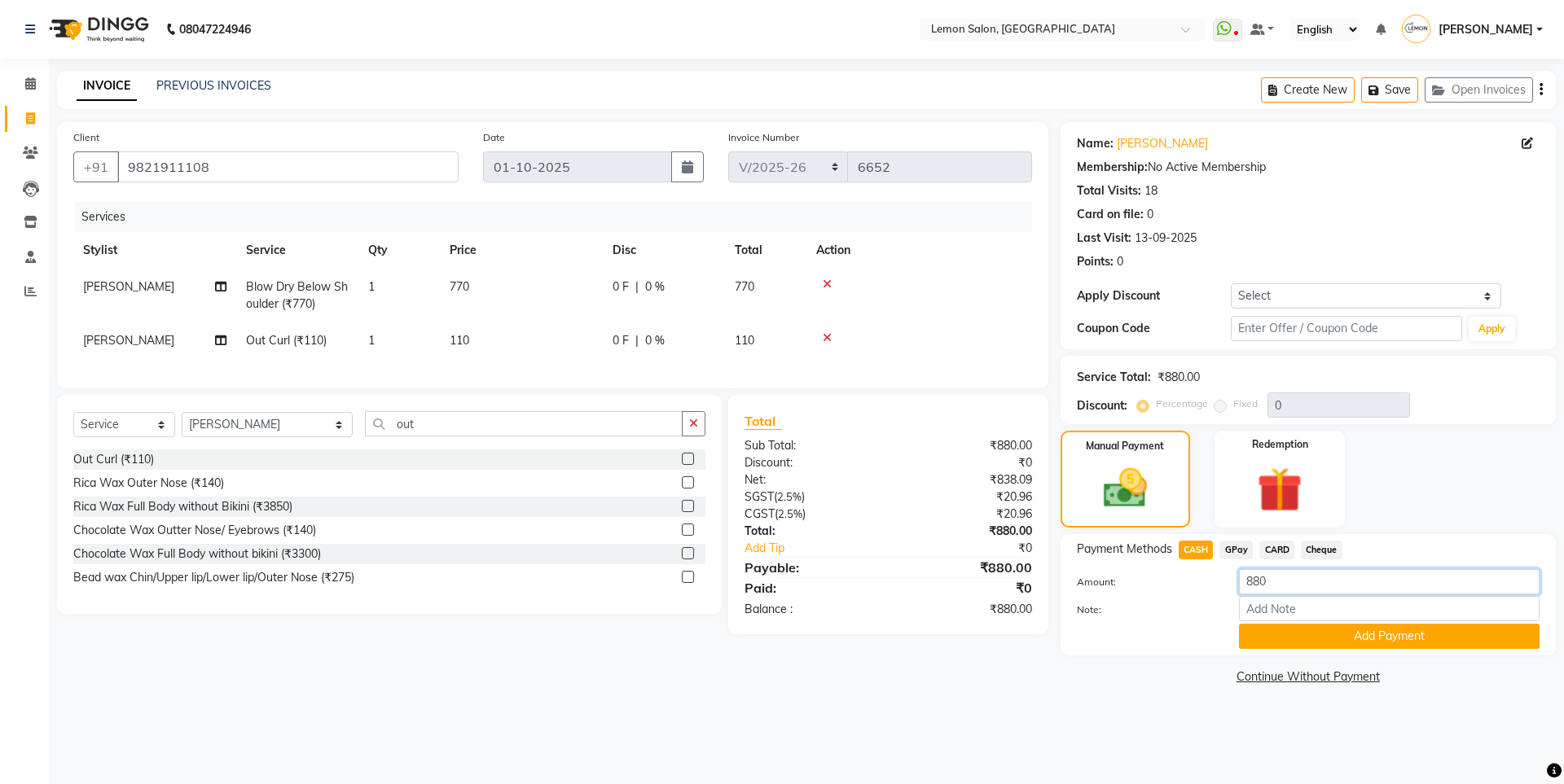
click at [903, 569] on div "Client +91 9821911108 Date 01-10-2025 Invoice Number OSH/2025-26 V/2025 V/2025-…" at bounding box center [806, 406] width 1523 height 567
type input "1000"
click at [1272, 640] on button "Add Payment" at bounding box center [1388, 637] width 301 height 25
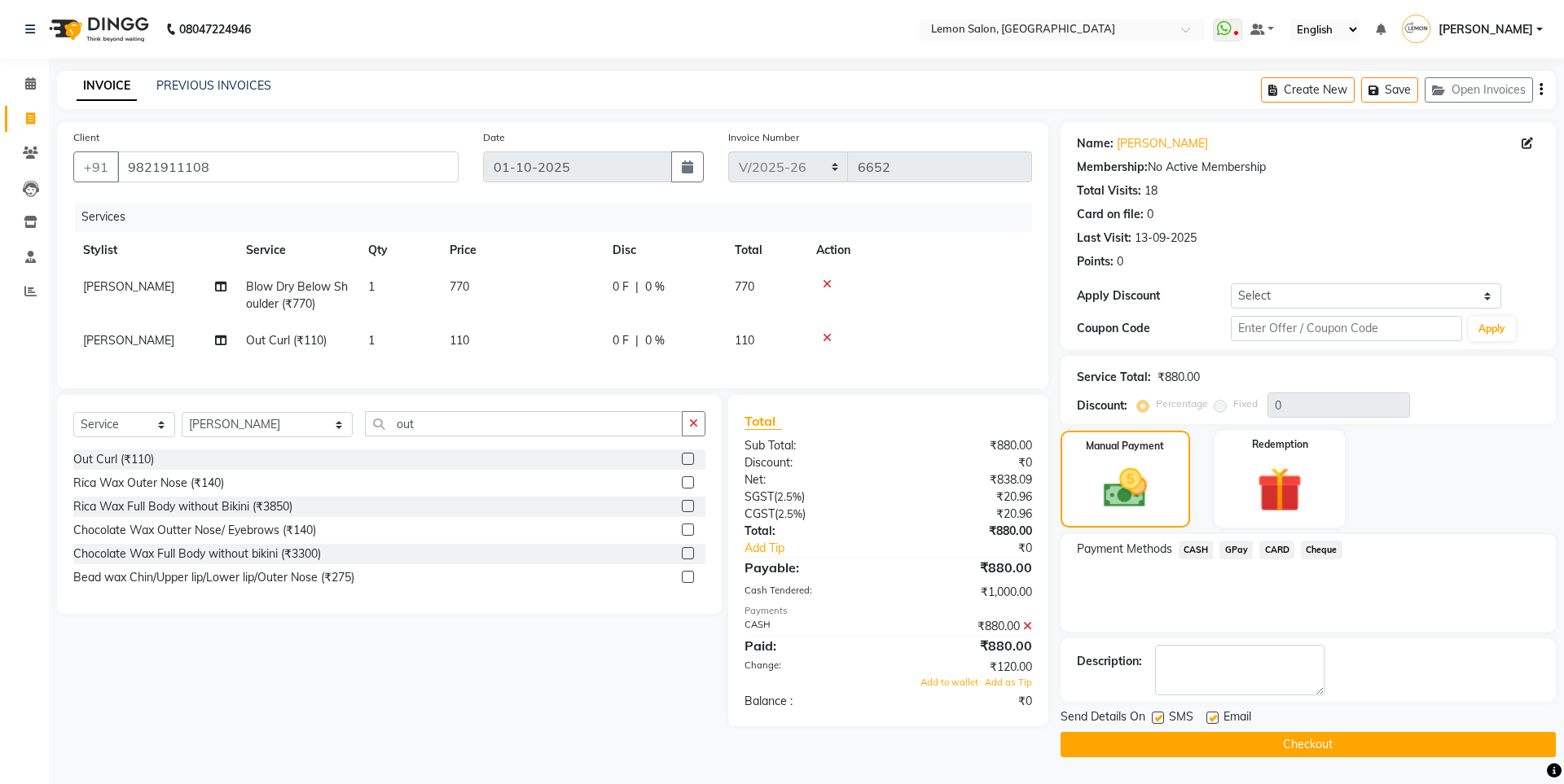
click at [1030, 632] on icon at bounding box center [1027, 627] width 9 height 12
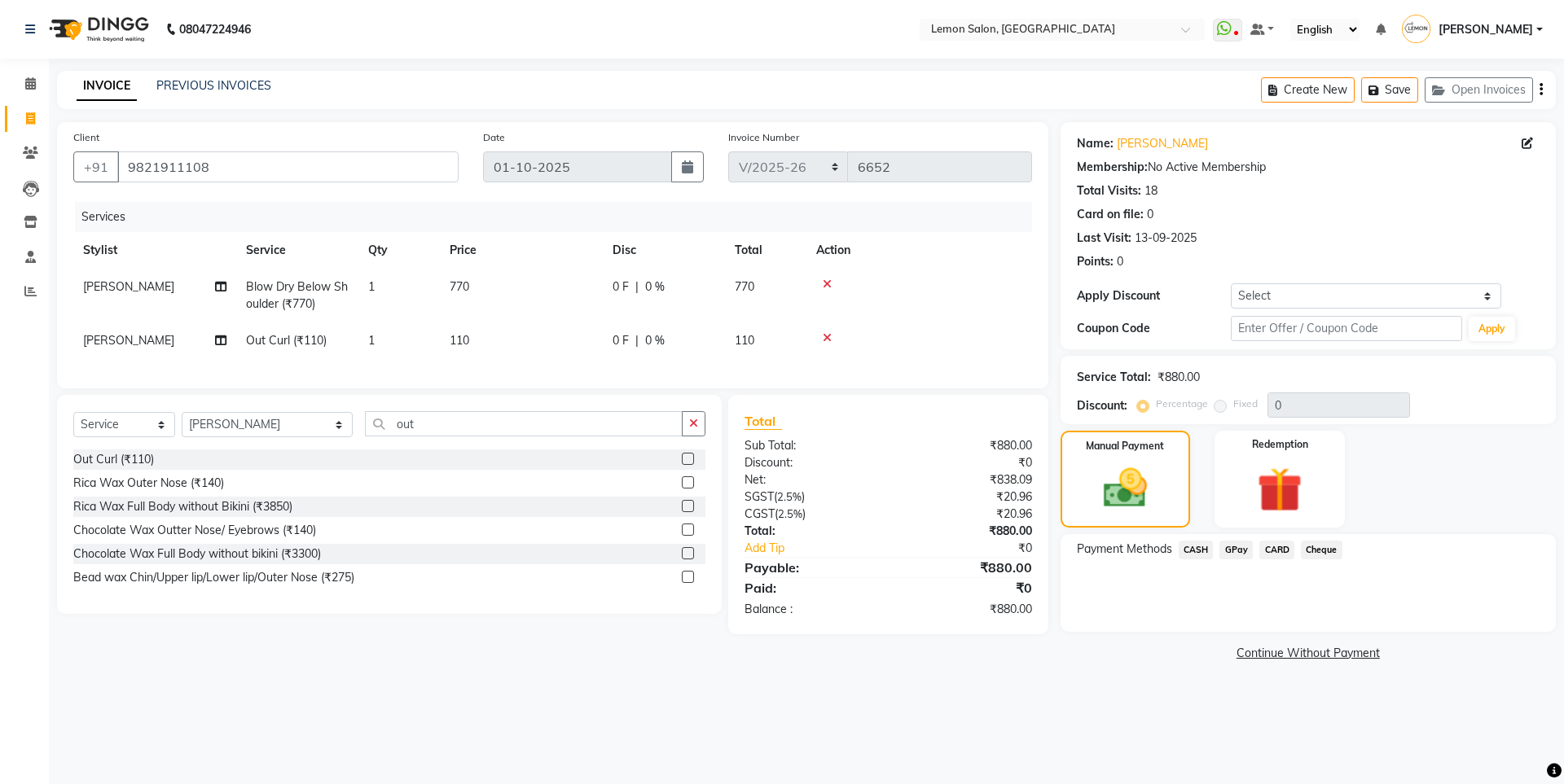
click at [1199, 546] on span "CASH" at bounding box center [1196, 550] width 35 height 19
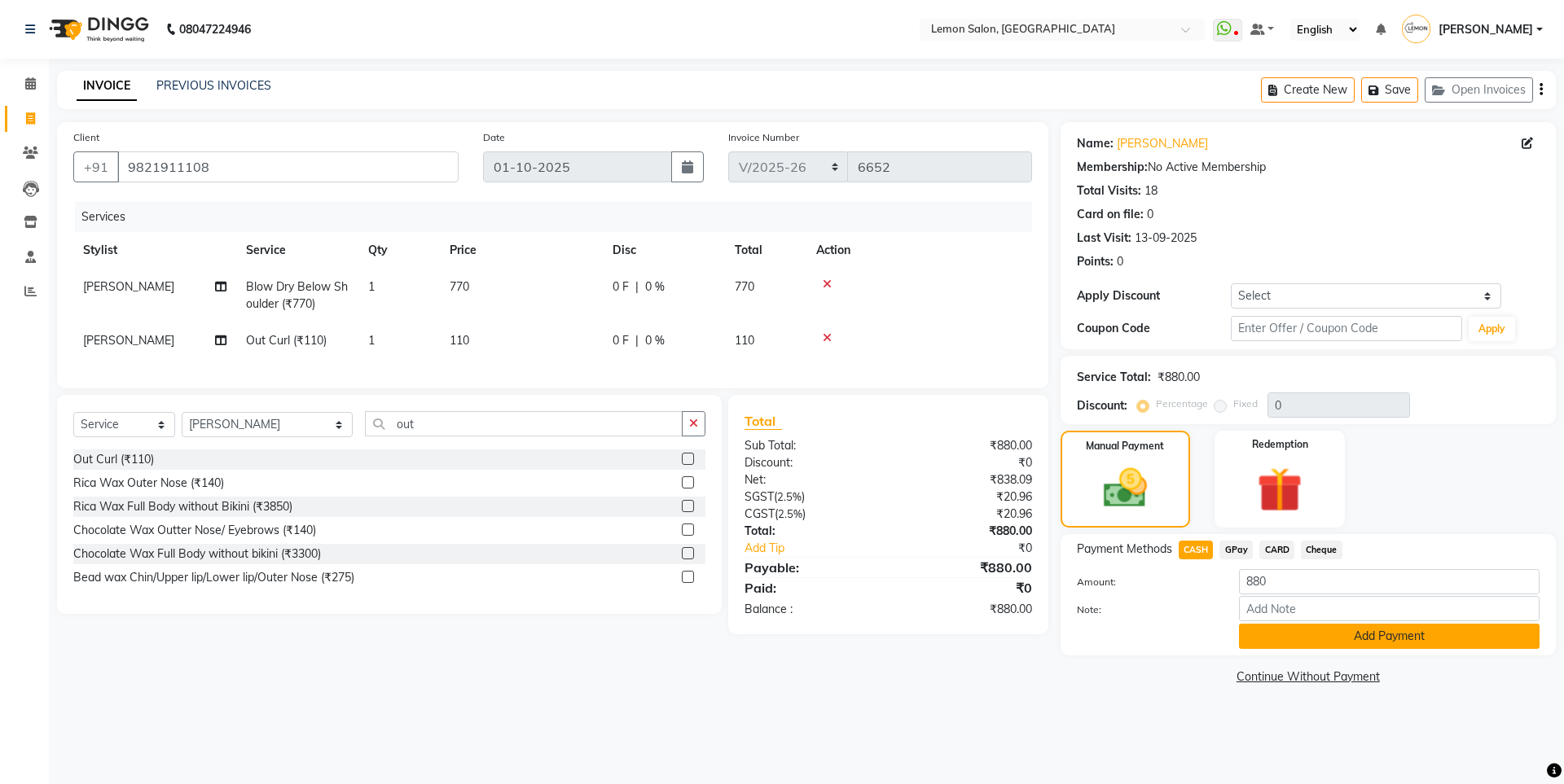
click at [1305, 635] on button "Add Payment" at bounding box center [1388, 637] width 301 height 25
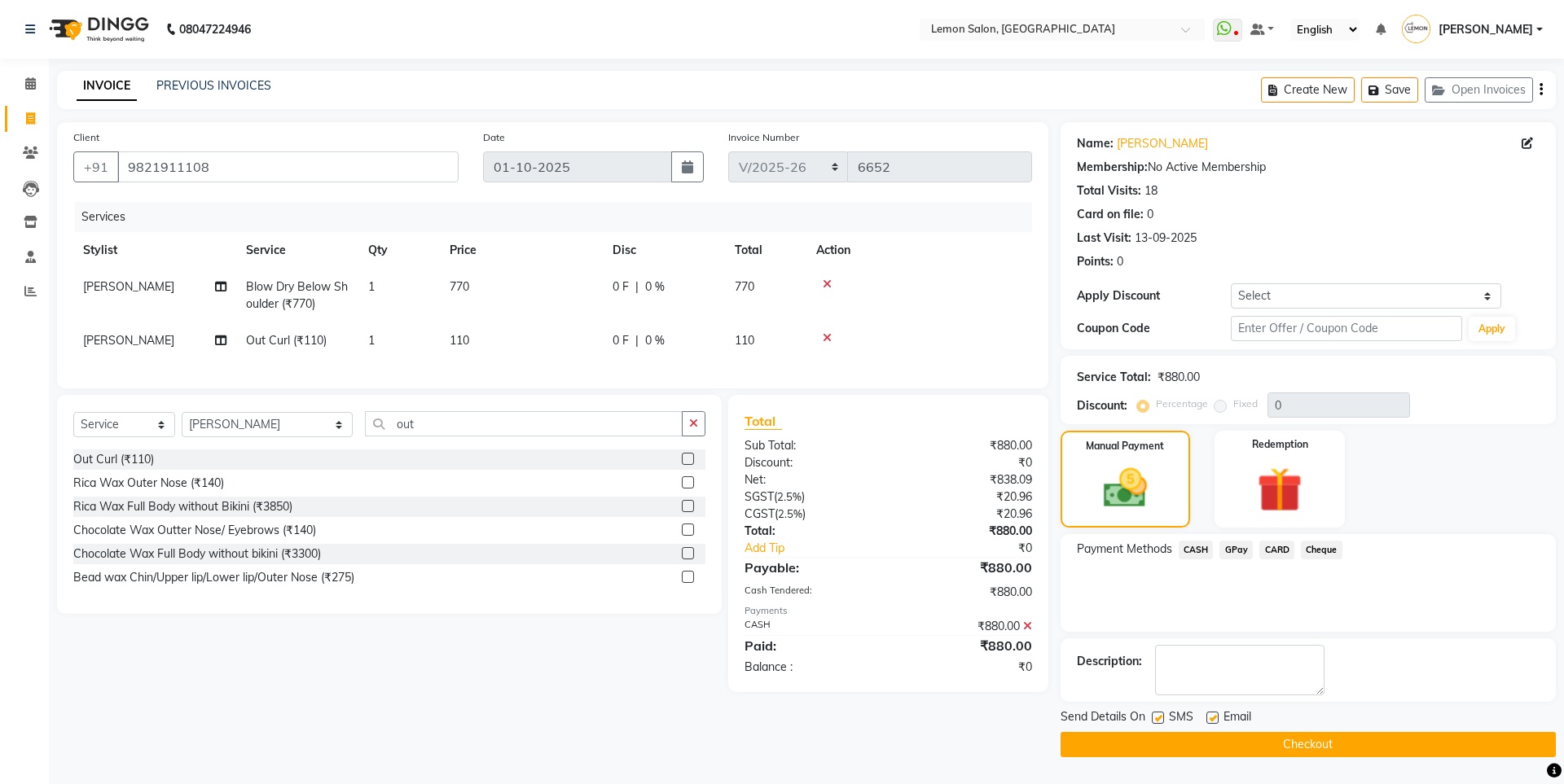
click at [1155, 713] on label at bounding box center [1157, 718] width 12 height 12
click at [1155, 714] on input "checkbox" at bounding box center [1157, 719] width 11 height 11
checkbox input "false"
click at [1157, 743] on button "Checkout" at bounding box center [1308, 744] width 495 height 25
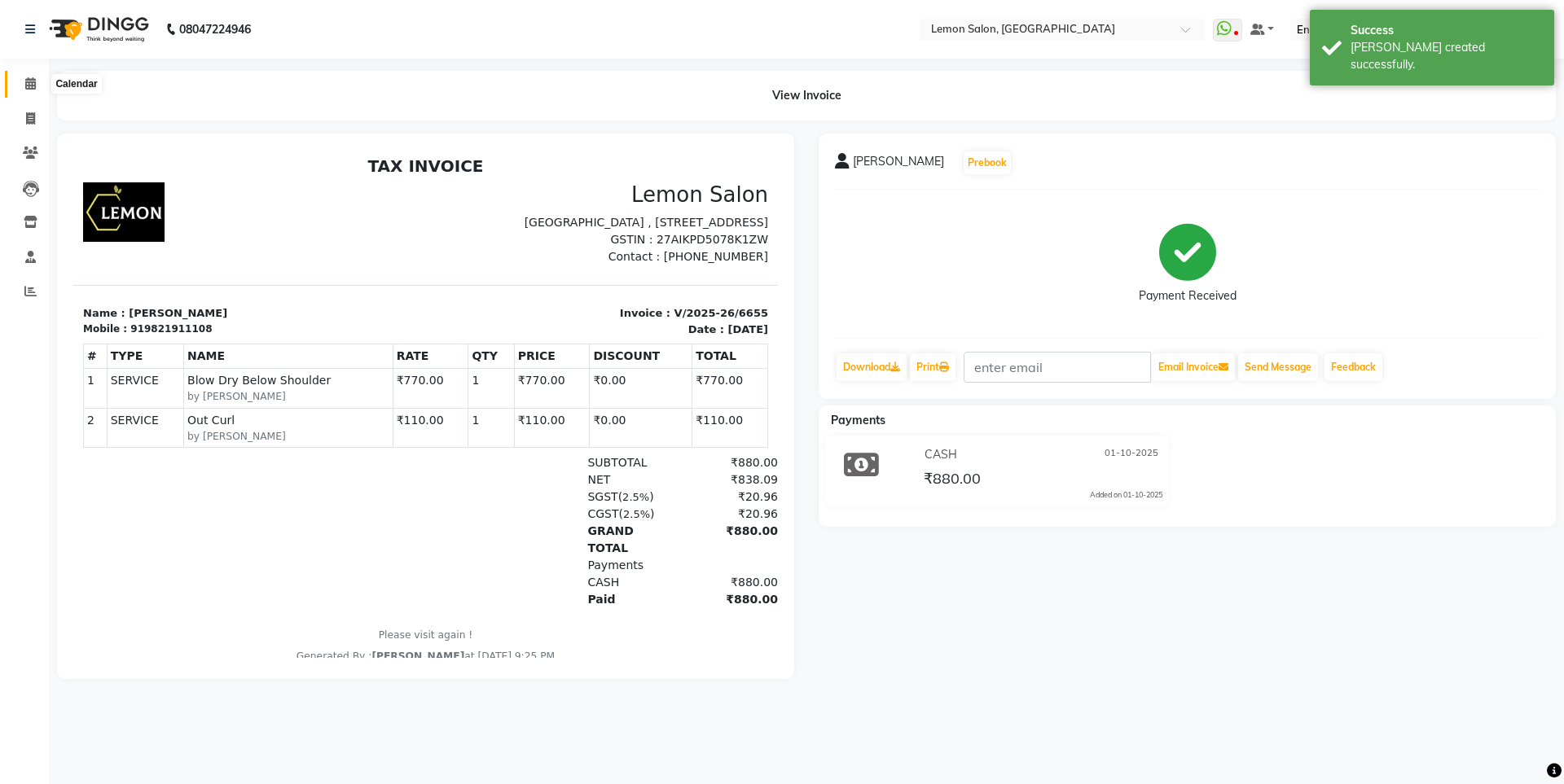
click at [29, 78] on icon at bounding box center [30, 83] width 11 height 12
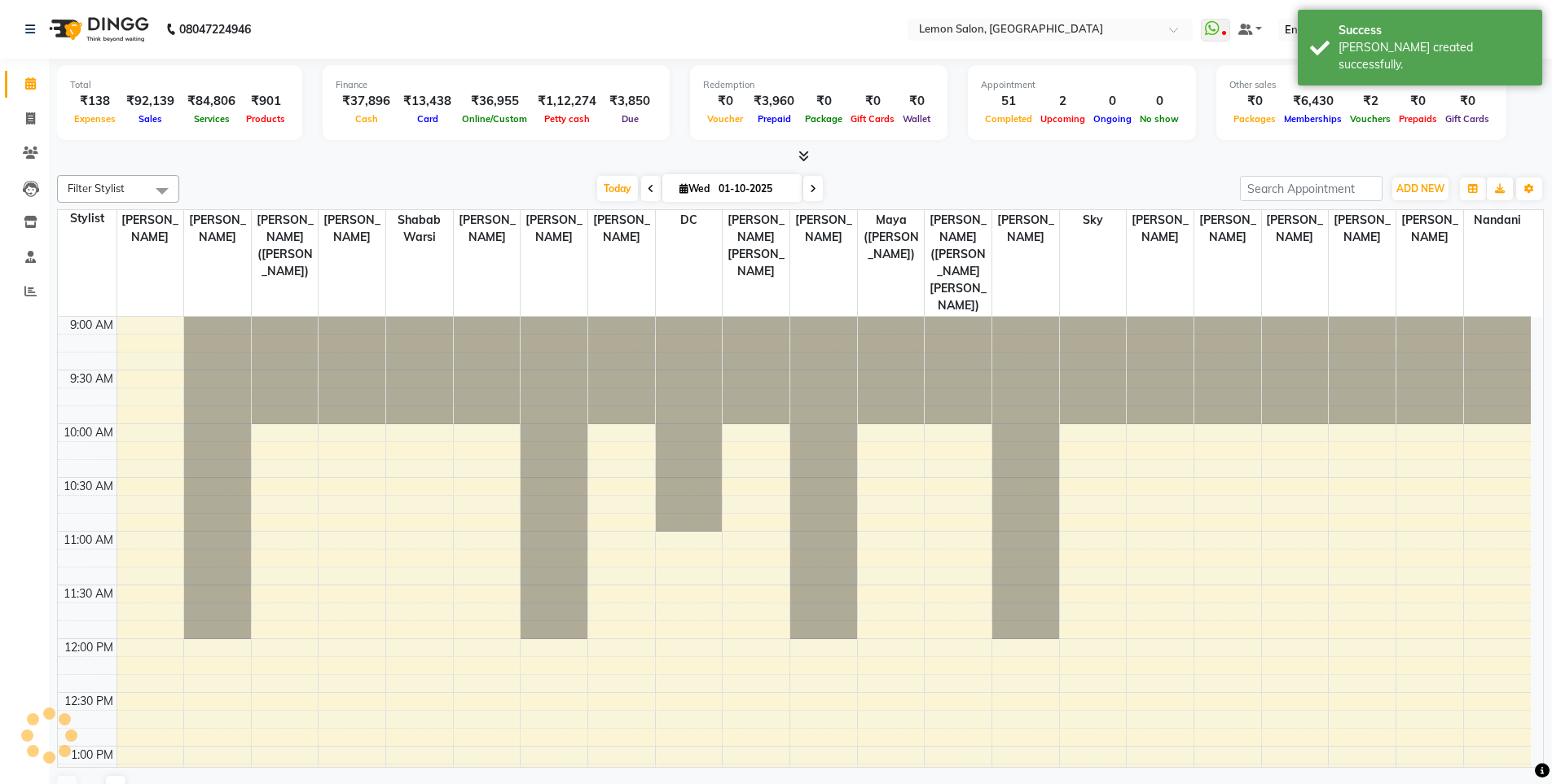
click at [27, 100] on li "Calendar" at bounding box center [24, 84] width 49 height 35
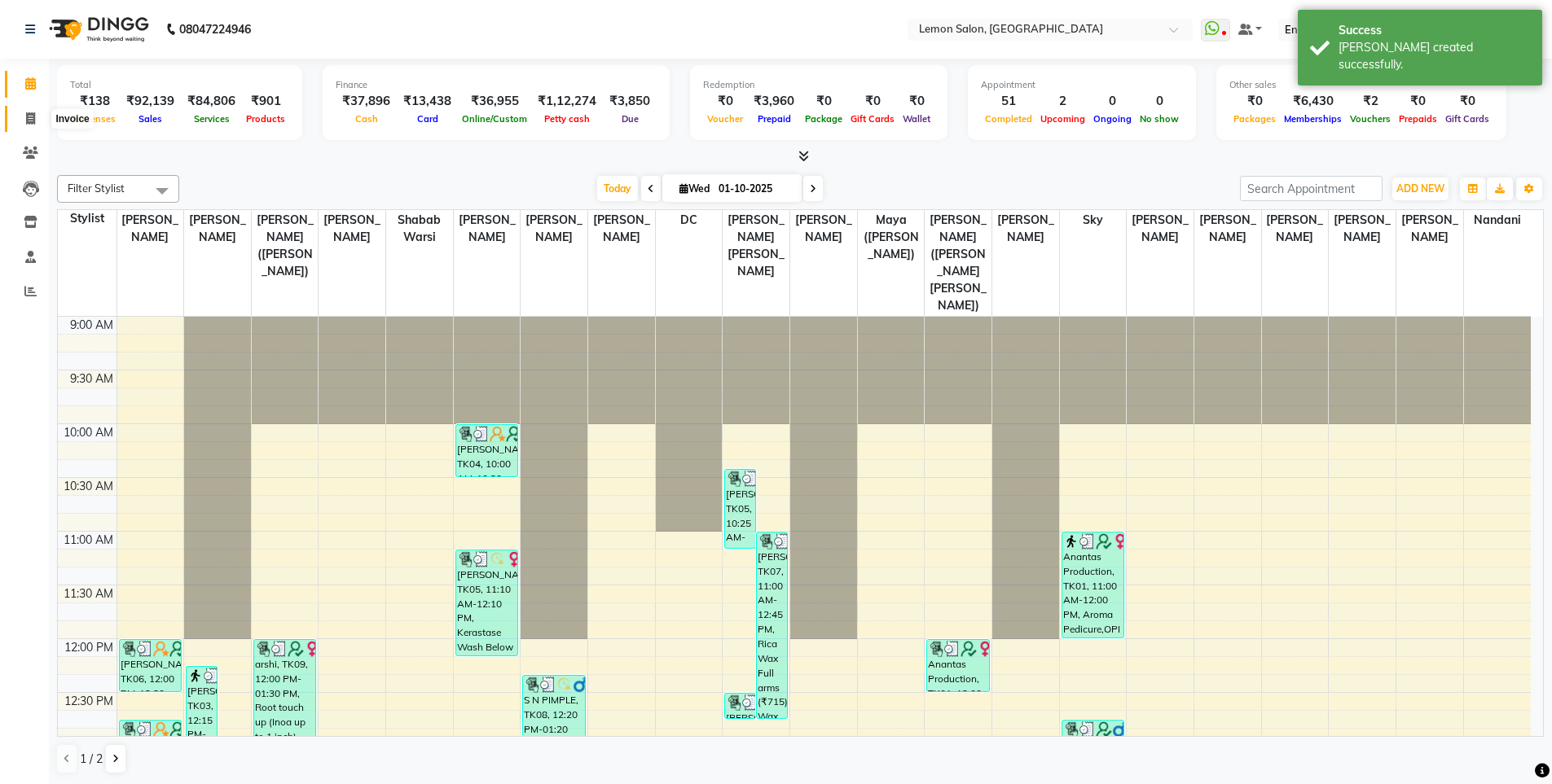
click at [33, 119] on icon at bounding box center [30, 118] width 9 height 12
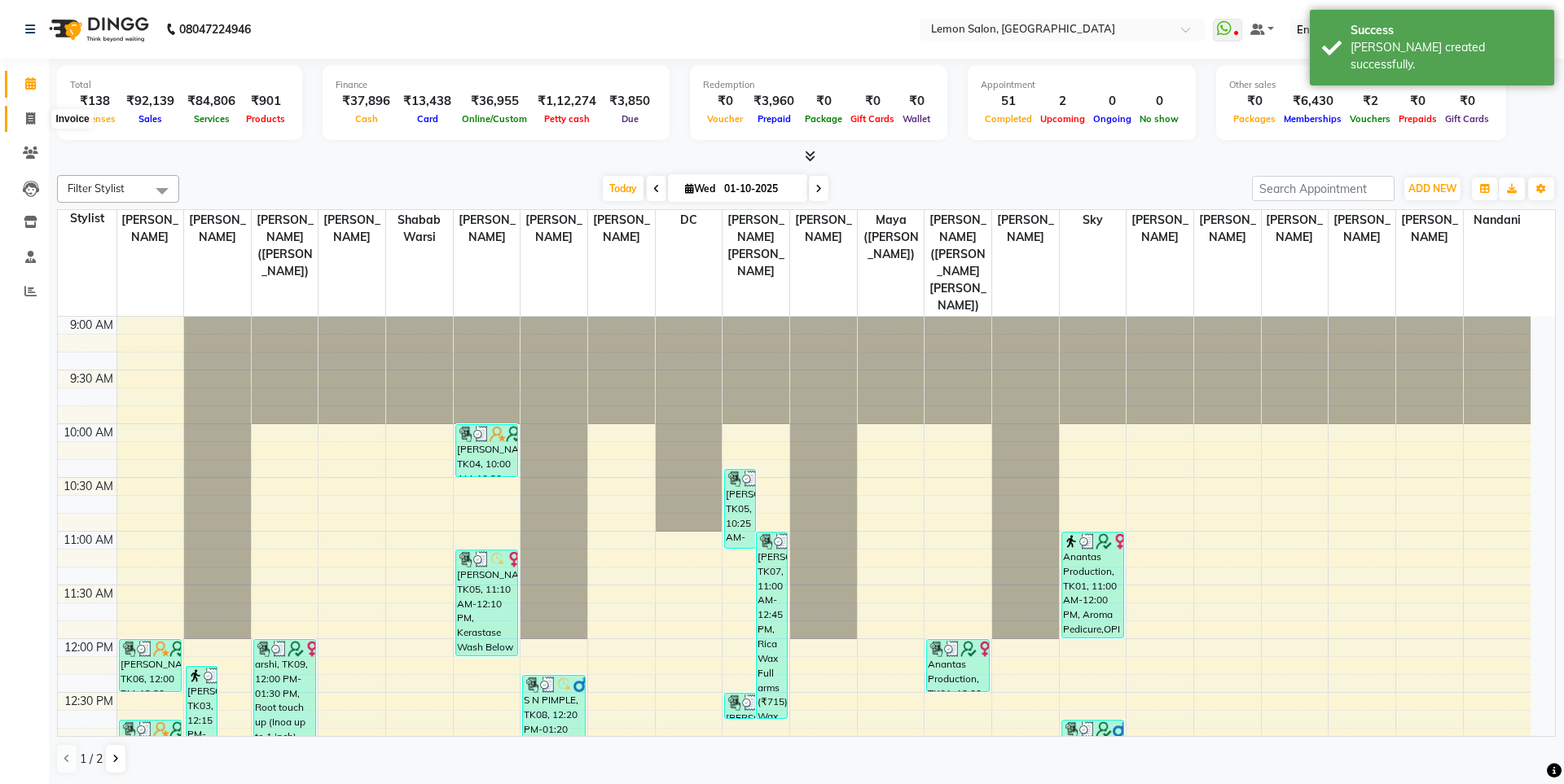
select select "566"
select select "service"
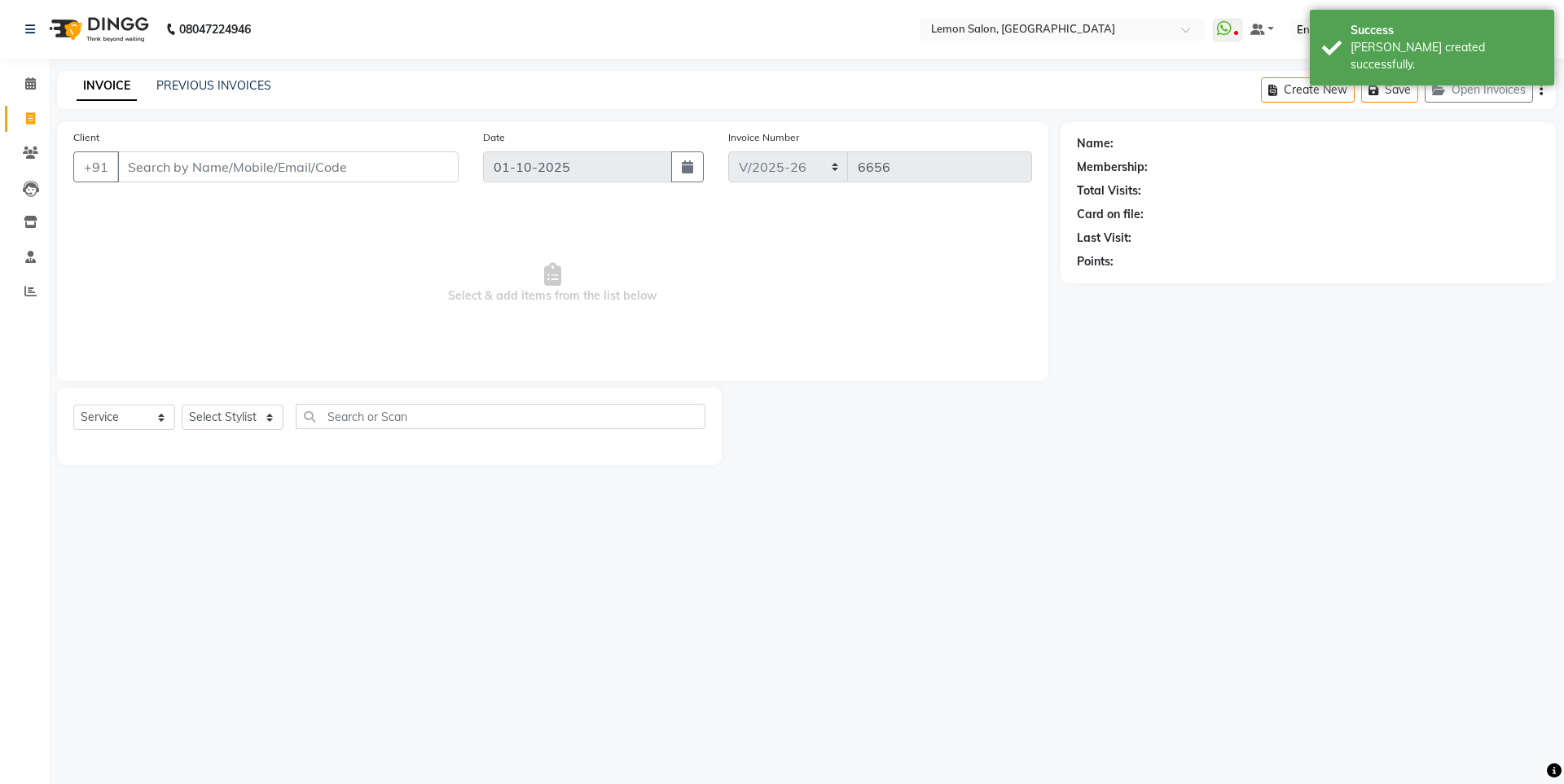
click at [275, 89] on div "INVOICE PREVIOUS INVOICES" at bounding box center [174, 86] width 233 height 19
click at [260, 89] on link "PREVIOUS INVOICES" at bounding box center [214, 85] width 115 height 15
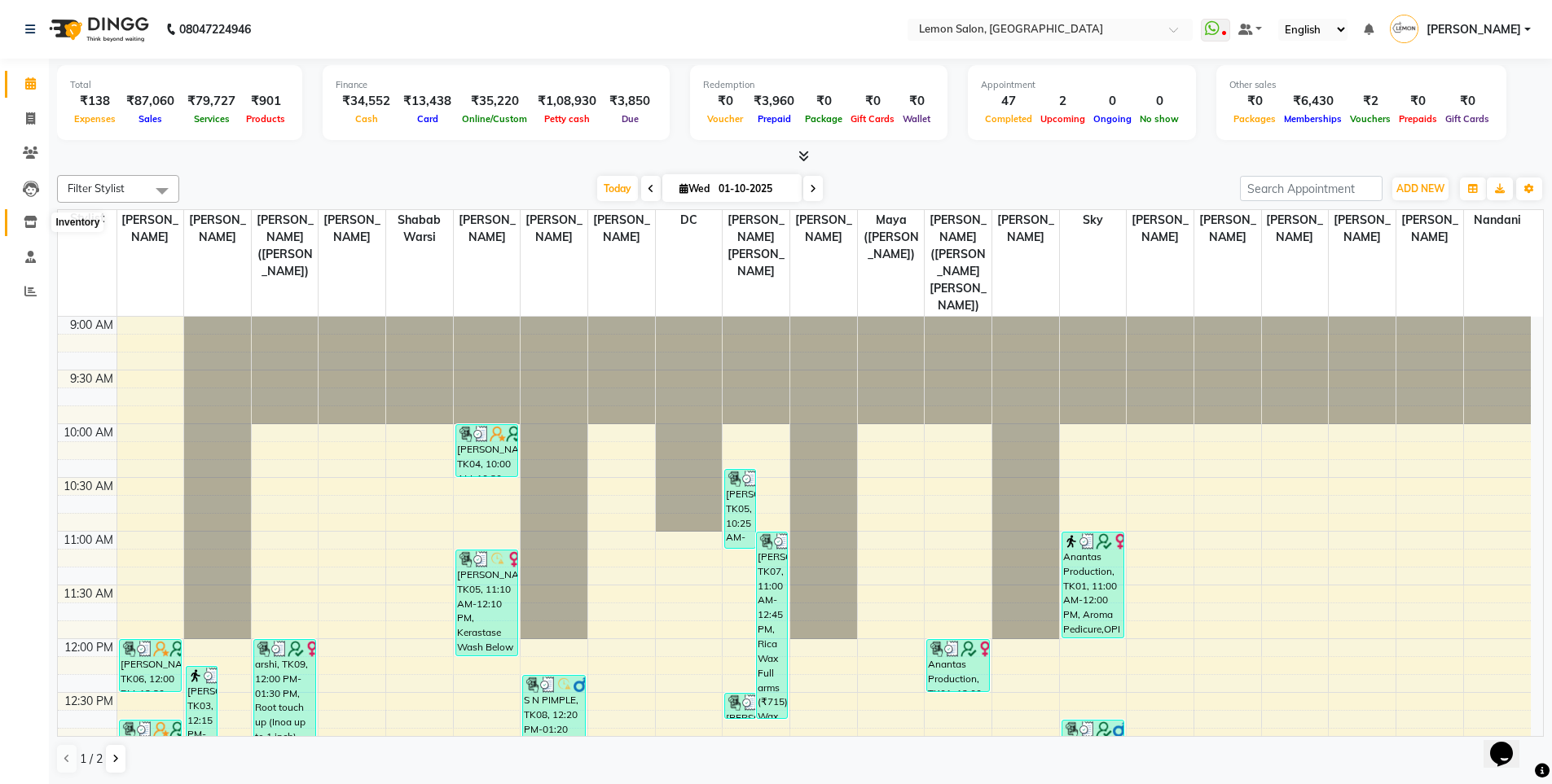
click at [34, 219] on icon at bounding box center [31, 222] width 14 height 12
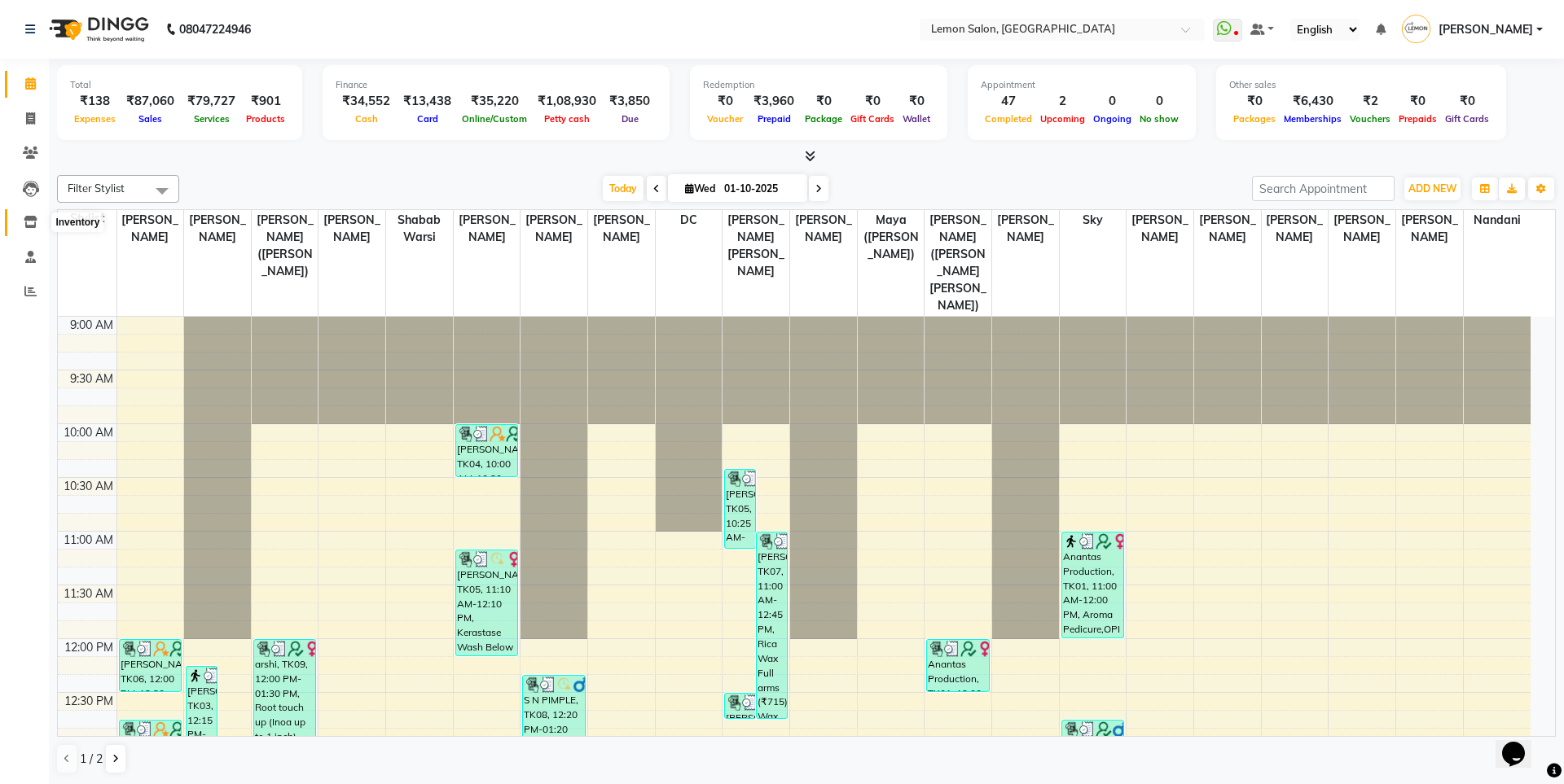
select select
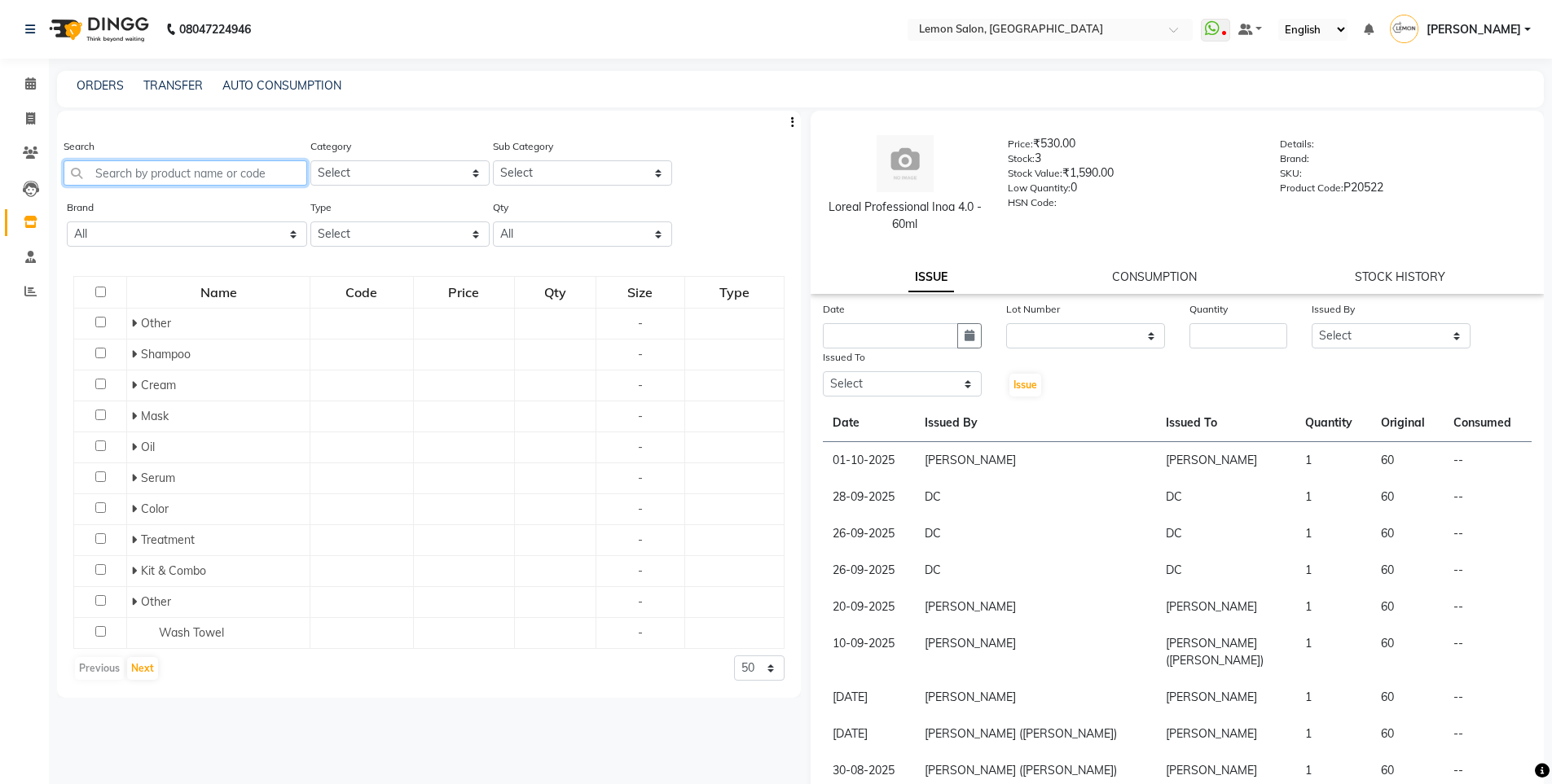
click at [195, 176] on input "text" at bounding box center [186, 173] width 243 height 25
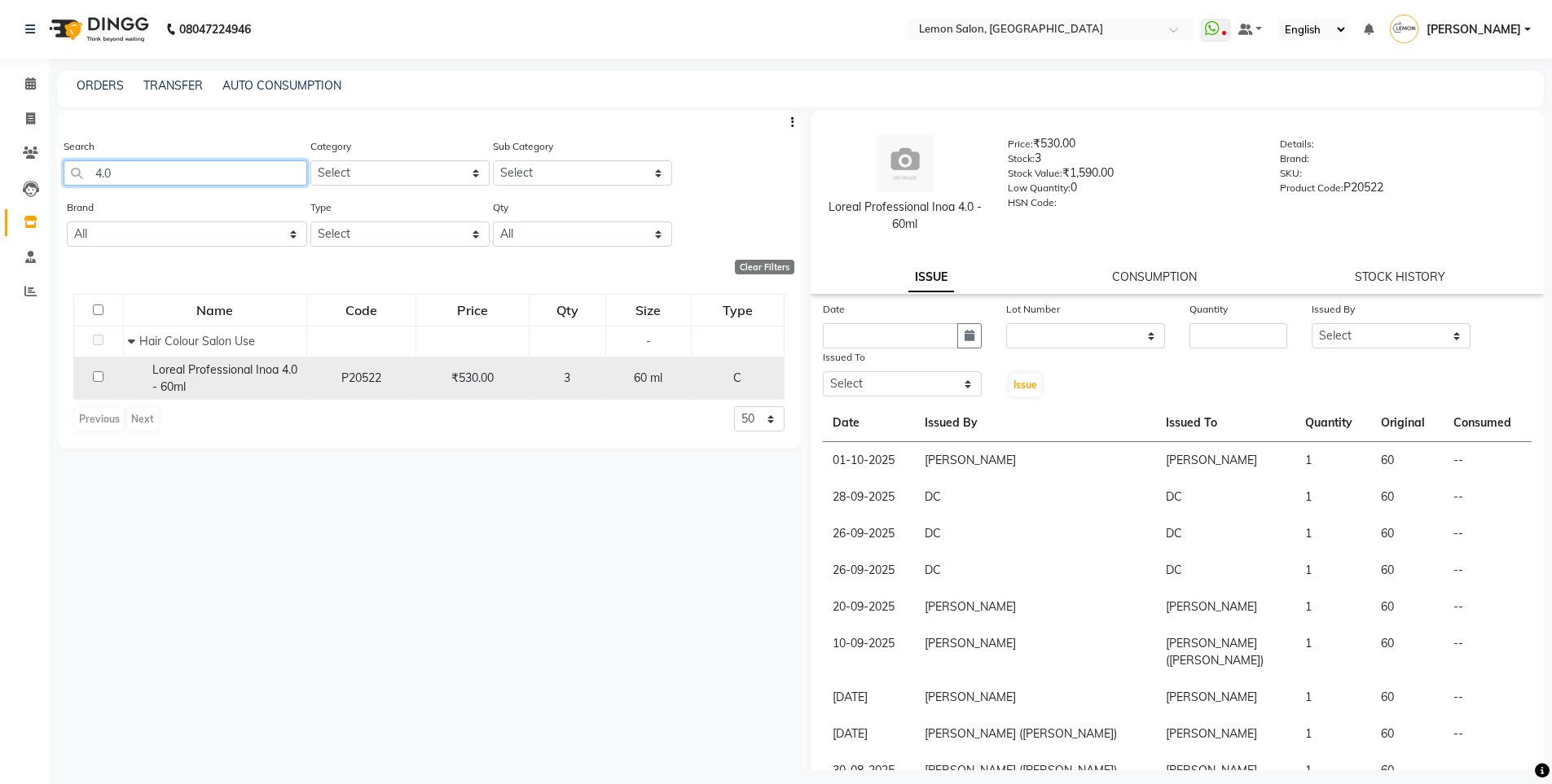
type input "4.0"
click at [97, 378] on input "checkbox" at bounding box center [98, 377] width 11 height 11
checkbox input "true"
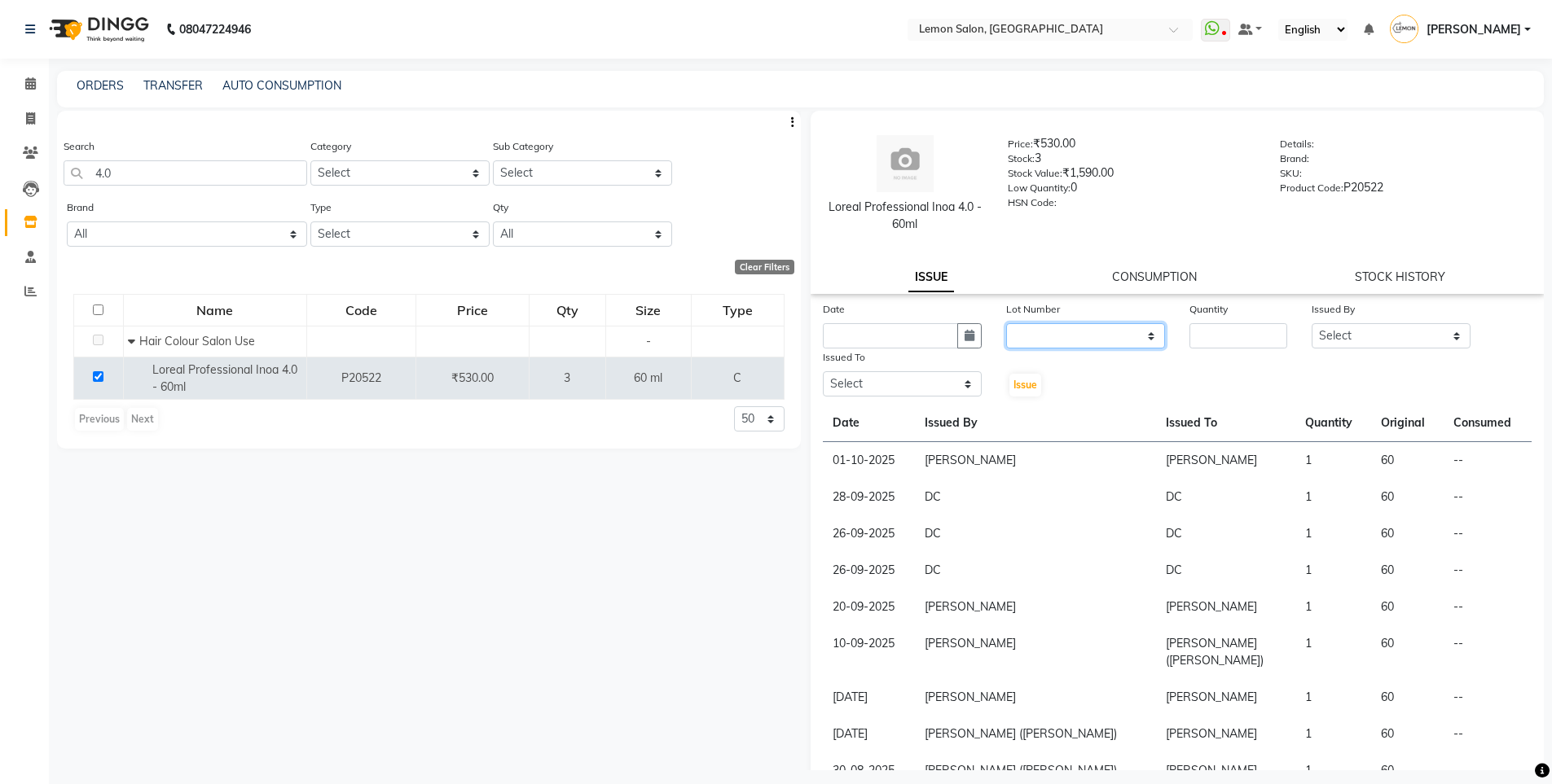
click at [1105, 334] on select "None" at bounding box center [1086, 336] width 159 height 25
select select "0: null"
click at [1006, 324] on select "None" at bounding box center [1086, 336] width 159 height 25
click at [1205, 333] on input "number" at bounding box center [1238, 336] width 98 height 25
type input "1"
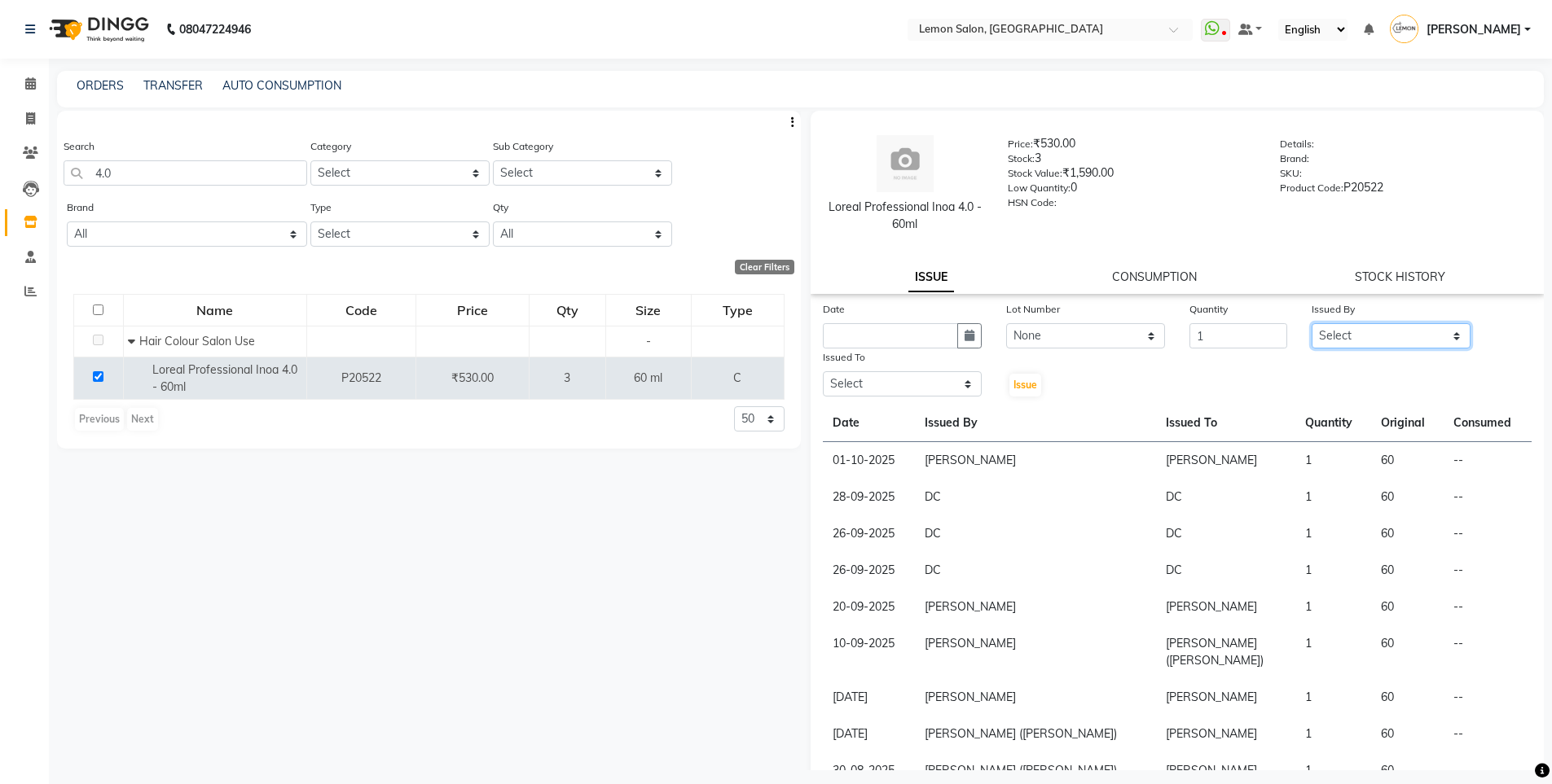
click at [1343, 331] on select "Select [PERSON_NAME] [PERSON_NAME] DC [PERSON_NAME] [PERSON_NAME] [PERSON_NAME]…" at bounding box center [1391, 336] width 159 height 25
select select "60419"
click at [1312, 324] on select "Select [PERSON_NAME] [PERSON_NAME] DC [PERSON_NAME] [PERSON_NAME] [PERSON_NAME]…" at bounding box center [1391, 336] width 159 height 25
click at [888, 387] on select "Select [PERSON_NAME] [PERSON_NAME] DC [PERSON_NAME] [PERSON_NAME] [PERSON_NAME]…" at bounding box center [903, 384] width 159 height 25
select select "60419"
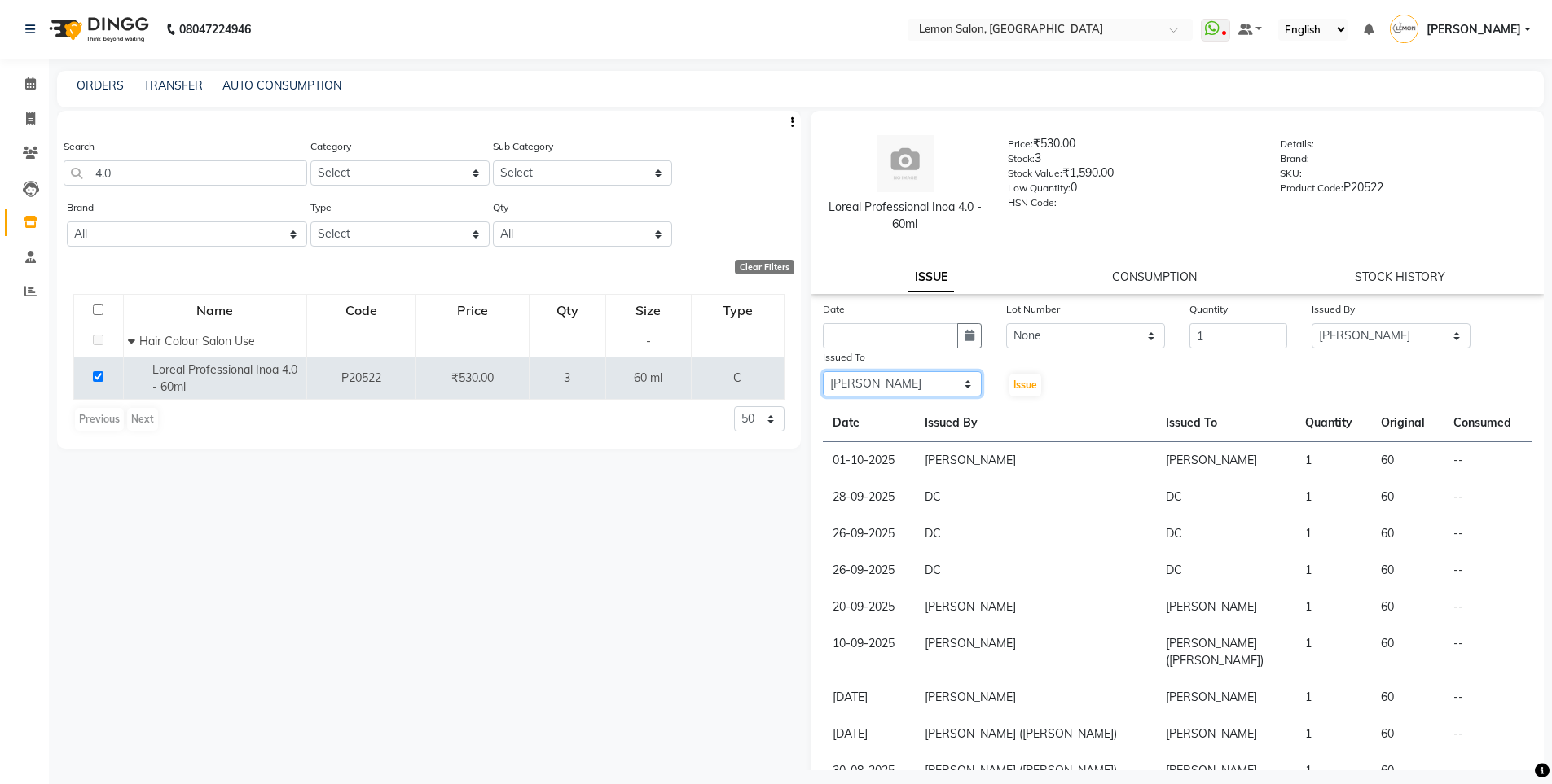
click at [823, 372] on select "Select [PERSON_NAME] [PERSON_NAME] DC [PERSON_NAME] [PERSON_NAME] [PERSON_NAME]…" at bounding box center [903, 384] width 159 height 25
click at [965, 339] on icon "button" at bounding box center [970, 335] width 10 height 12
select select "10"
select select "2025"
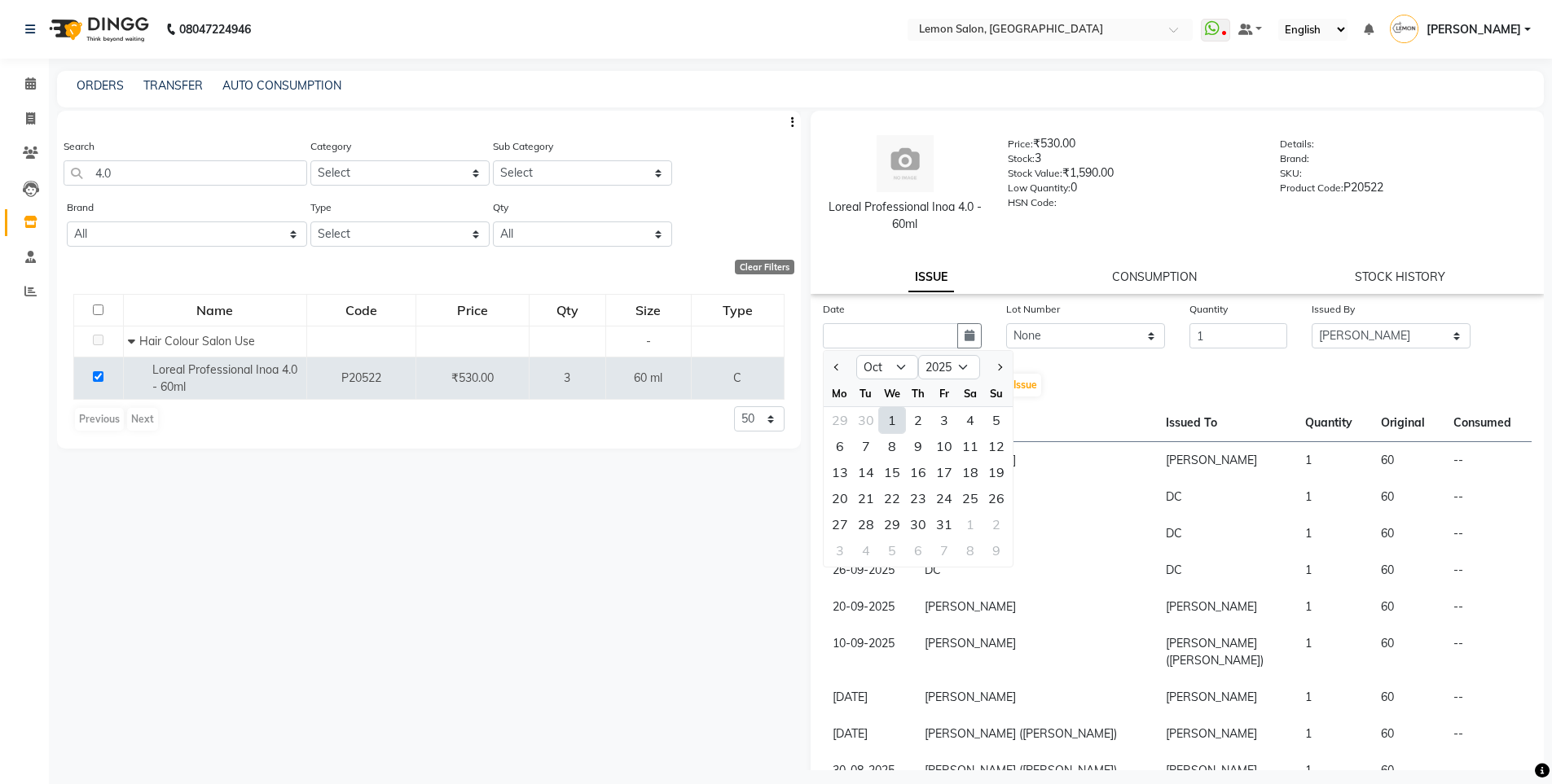
click at [890, 429] on div "1" at bounding box center [892, 420] width 26 height 26
type input "01-10-2025"
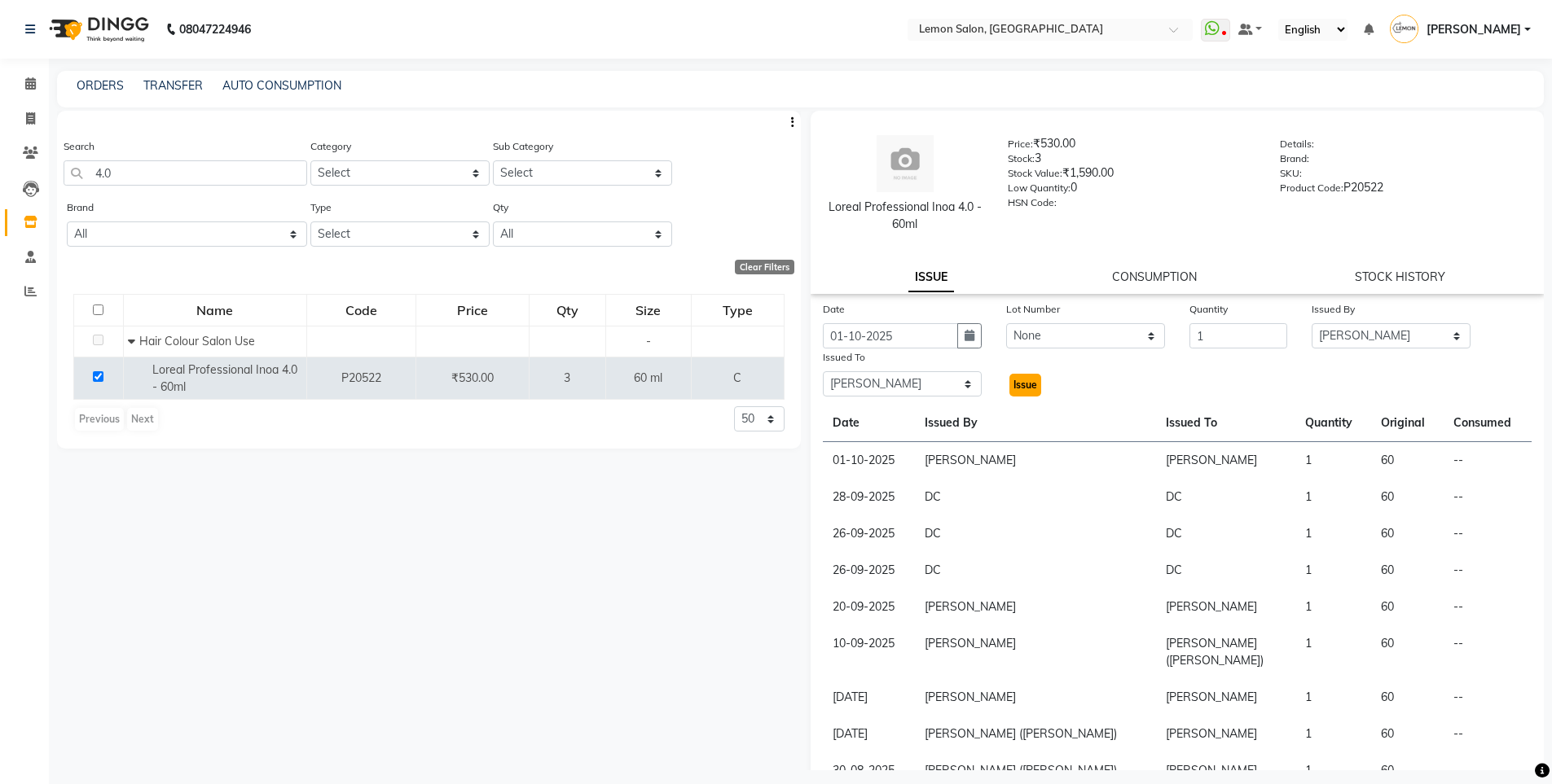
click at [1017, 394] on button "Issue" at bounding box center [1025, 386] width 31 height 23
select select
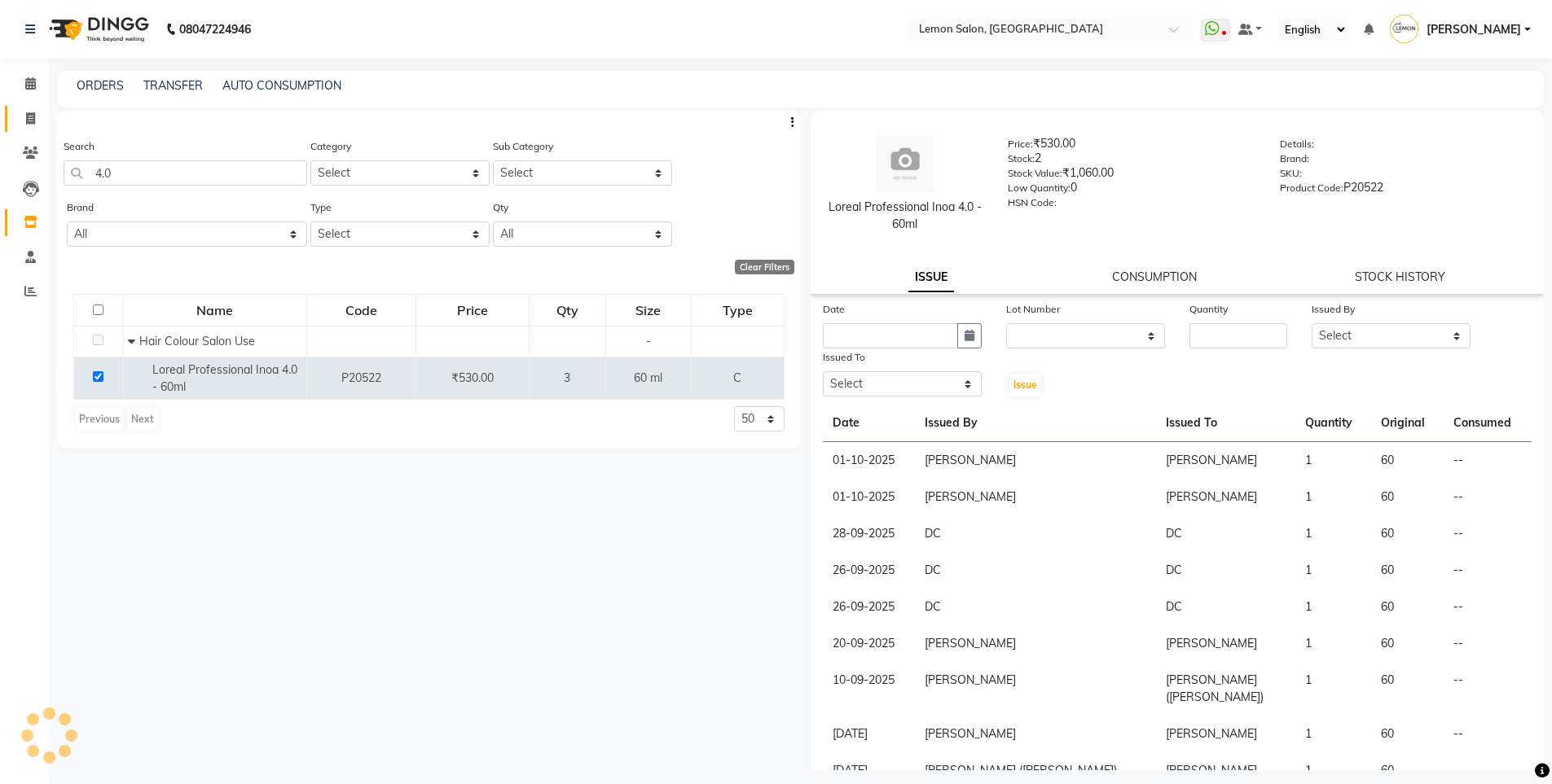
click at [12, 120] on link "Invoice" at bounding box center [24, 119] width 39 height 26
select select "566"
select select "service"
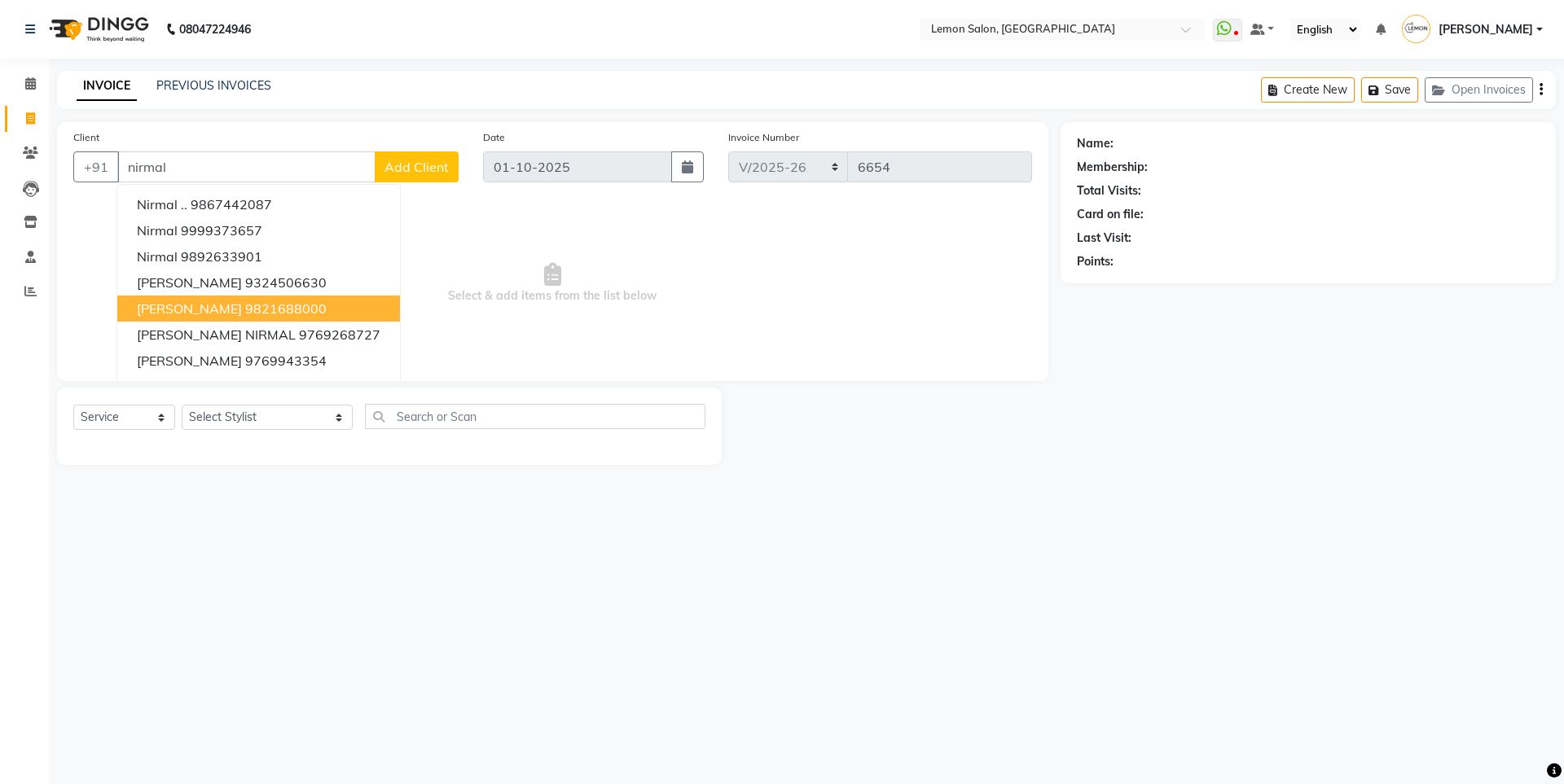
click at [212, 302] on span "[PERSON_NAME]" at bounding box center [189, 309] width 105 height 17
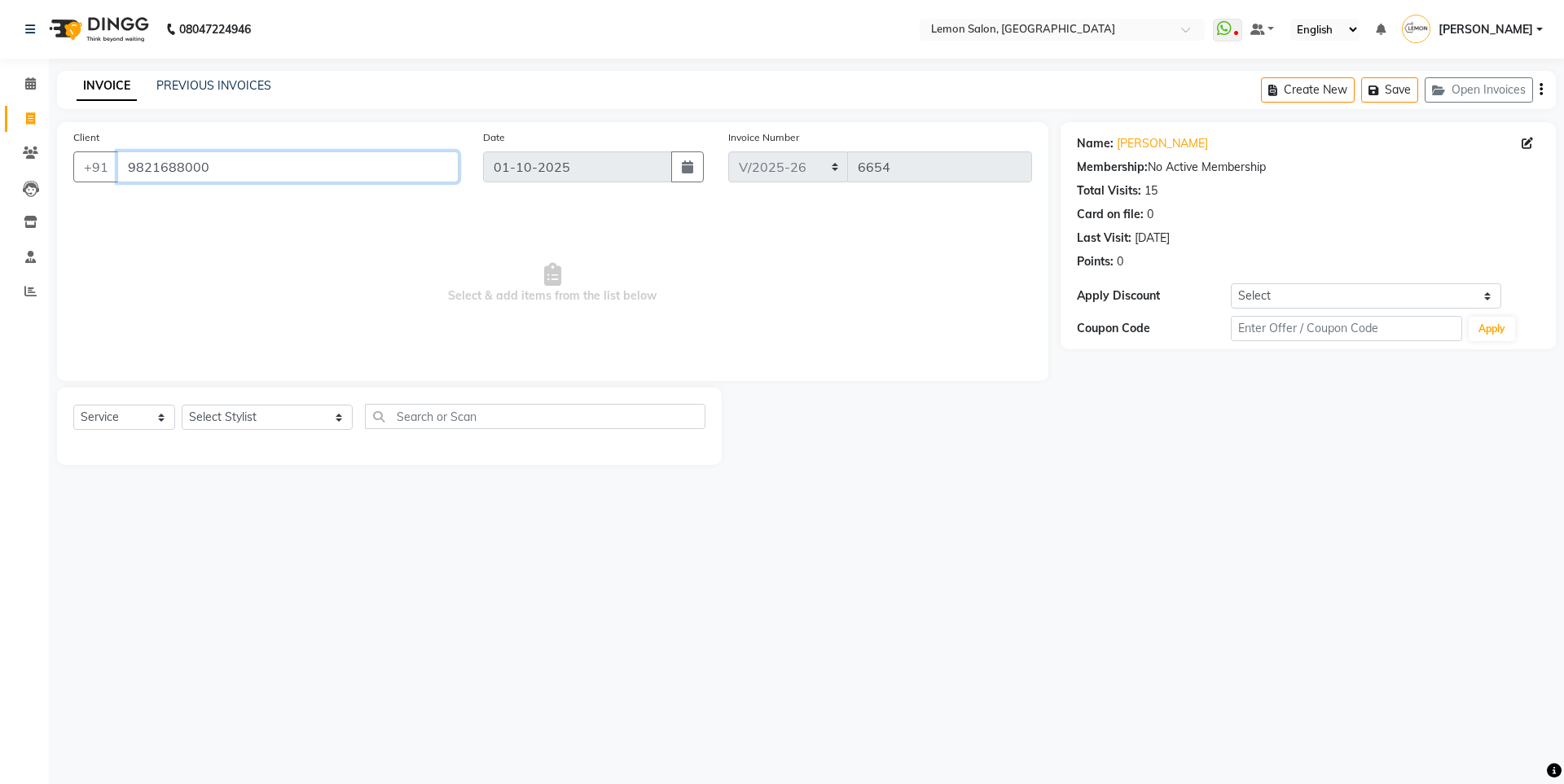
drag, startPoint x: 262, startPoint y: 166, endPoint x: 0, endPoint y: 168, distance: 262.0
click at [0, 168] on app-home "08047224946 Select Location × [GEOGRAPHIC_DATA], Oshiwara WhatsApp Status ✕ Sta…" at bounding box center [782, 244] width 1564 height 489
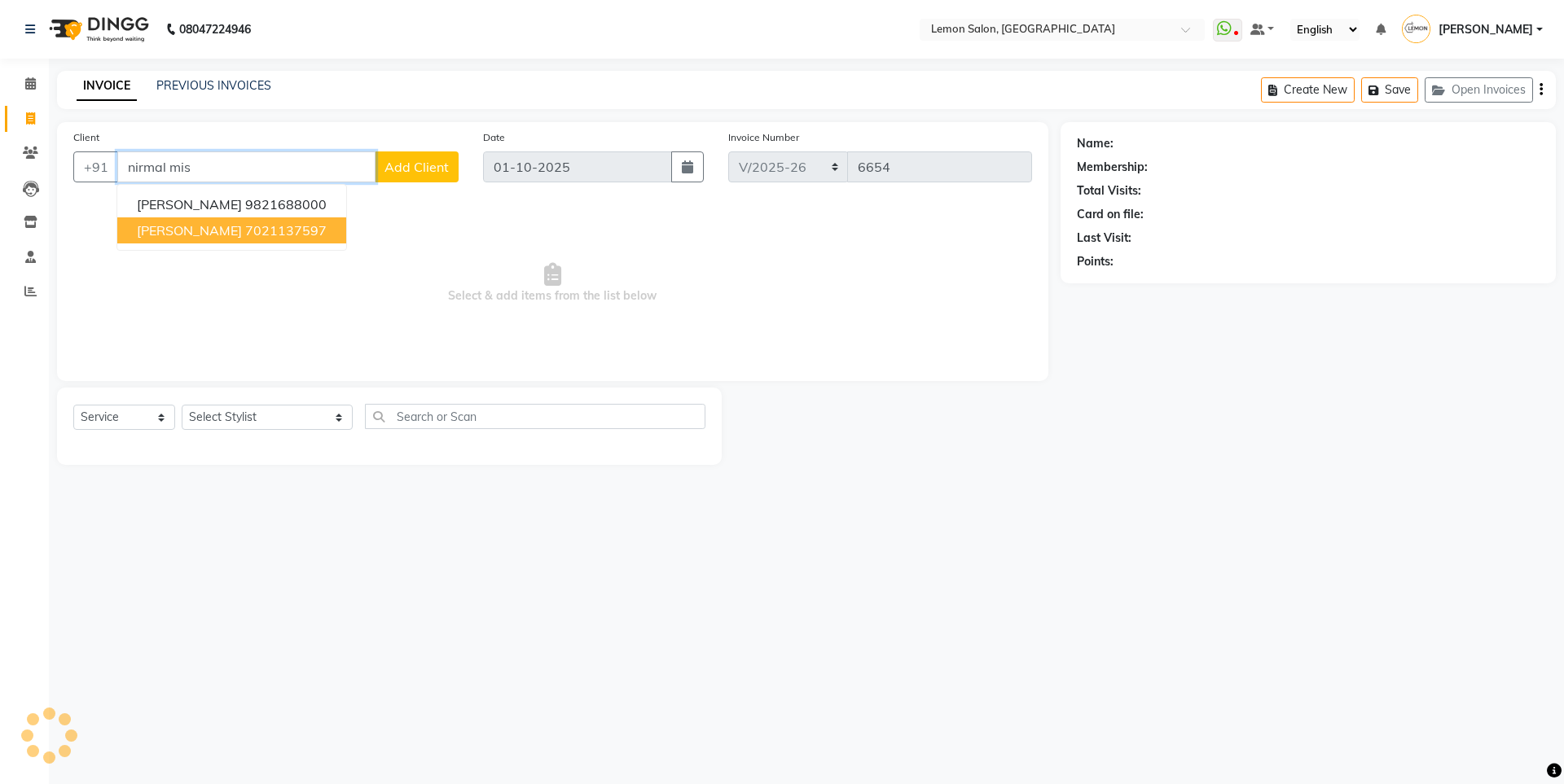
click at [250, 239] on button "[PERSON_NAME] 7021137597" at bounding box center [232, 230] width 229 height 26
type input "7021137597"
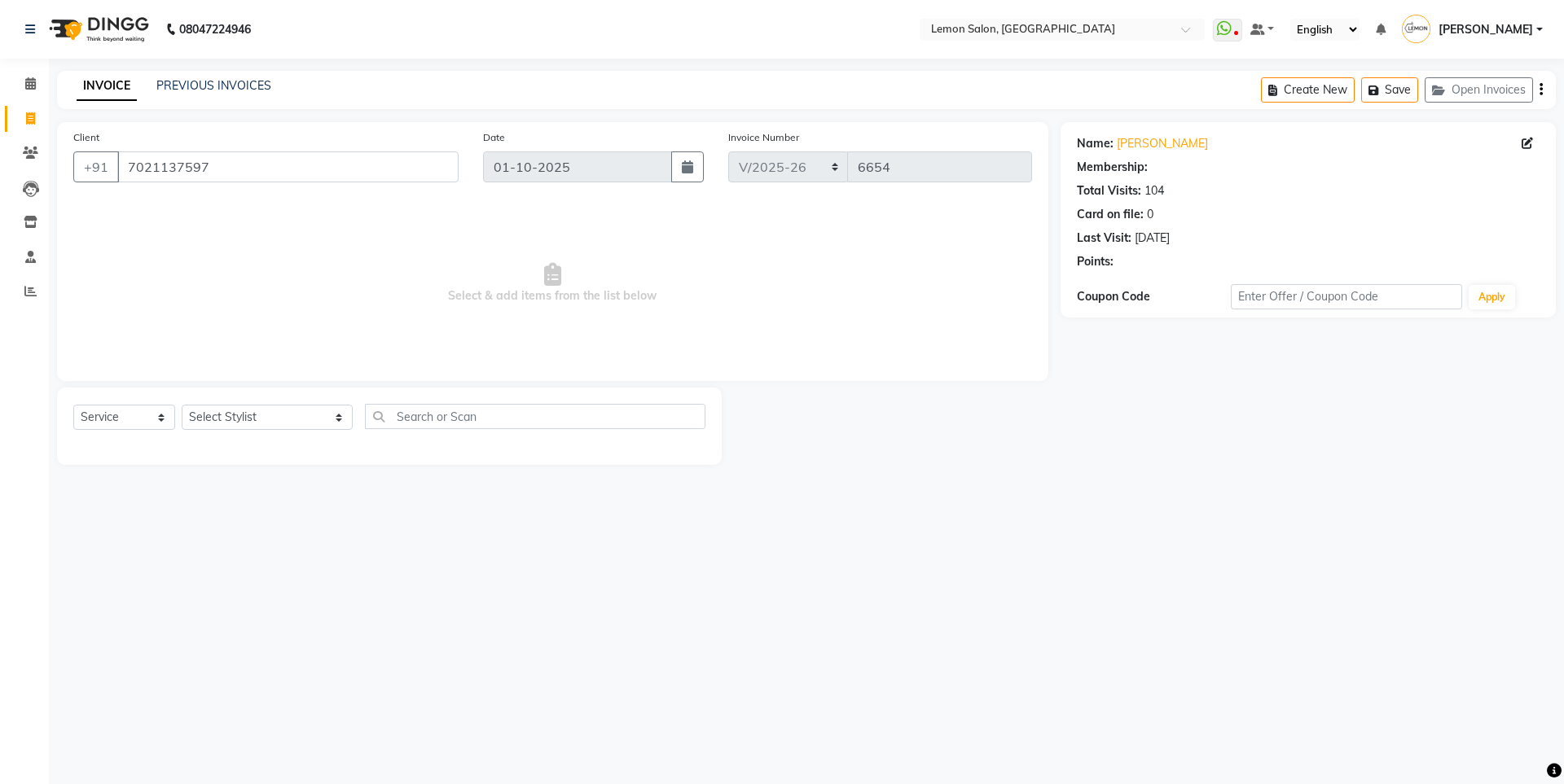
select select "1: Object"
click at [247, 413] on select "Select Stylist [PERSON_NAME] [PERSON_NAME] DC [PERSON_NAME] [PERSON_NAME] [PERS…" at bounding box center [267, 417] width 171 height 25
select select "7391"
click at [181, 405] on select "Select Stylist [PERSON_NAME] [PERSON_NAME] DC [PERSON_NAME] [PERSON_NAME] [PERS…" at bounding box center [267, 417] width 171 height 25
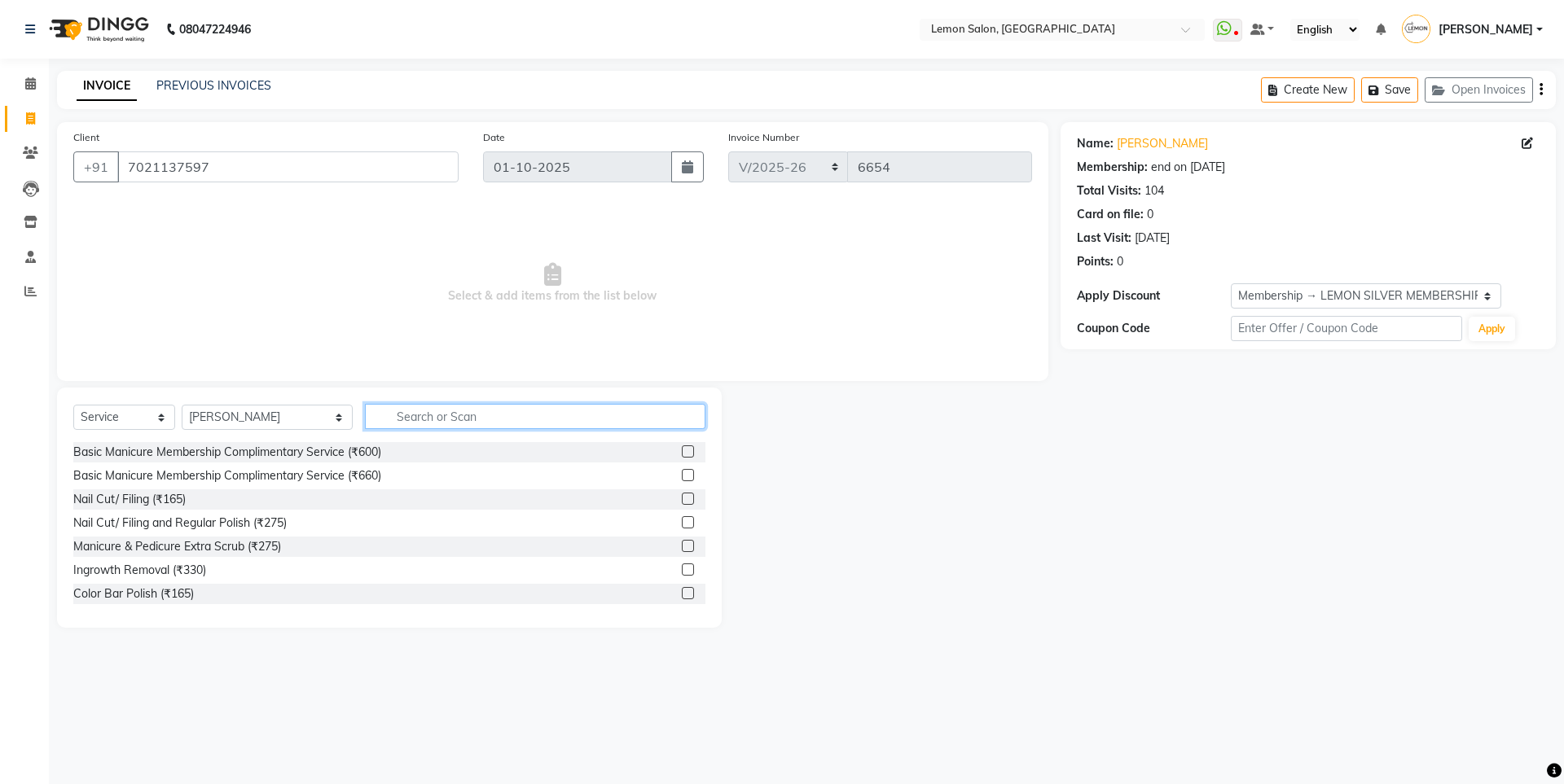
click at [365, 412] on input "text" at bounding box center [535, 416] width 340 height 25
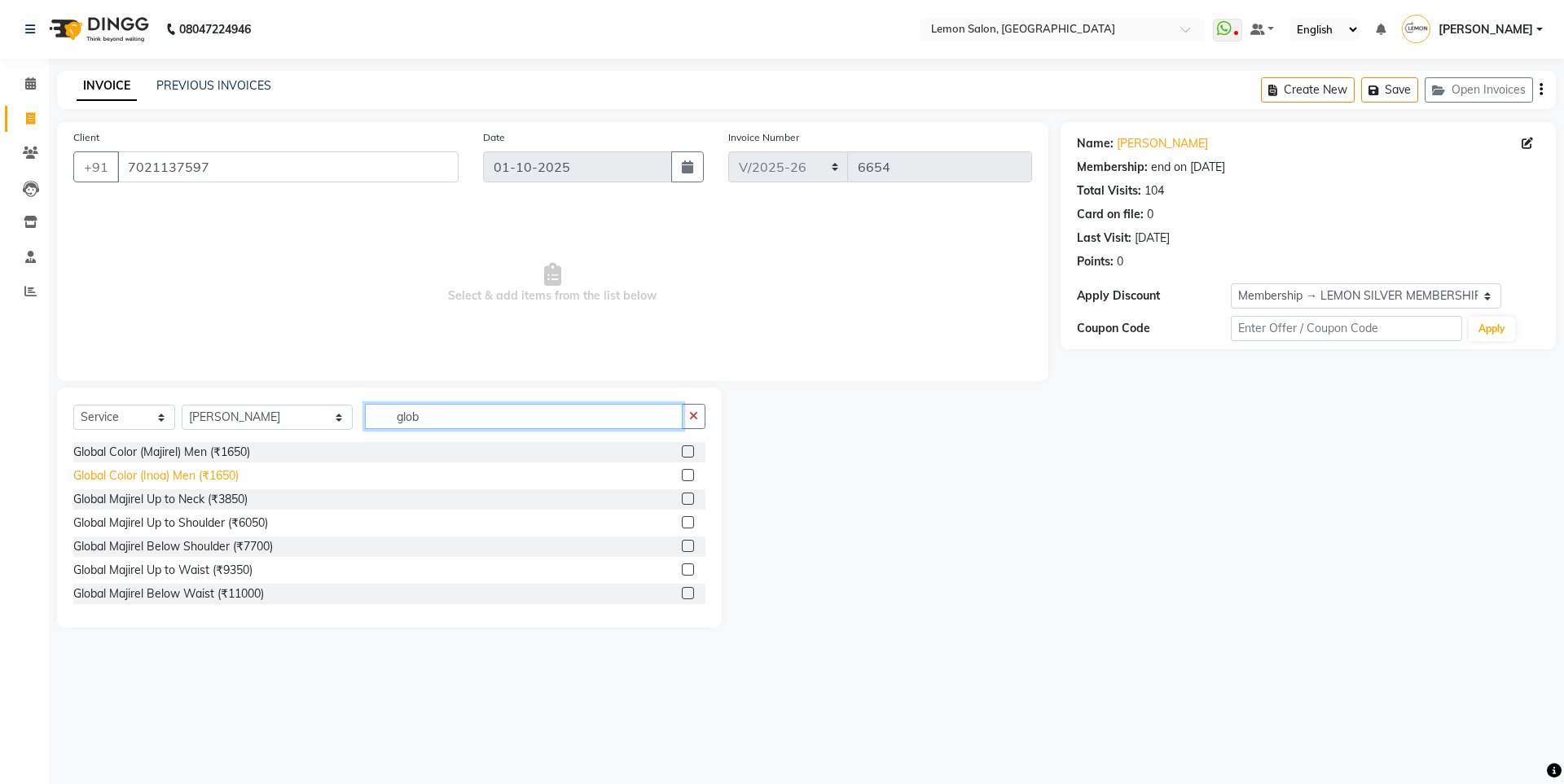
type input "glob"
click at [176, 474] on div "Global Color (Inoa) Men (₹1650)" at bounding box center [156, 476] width 166 height 17
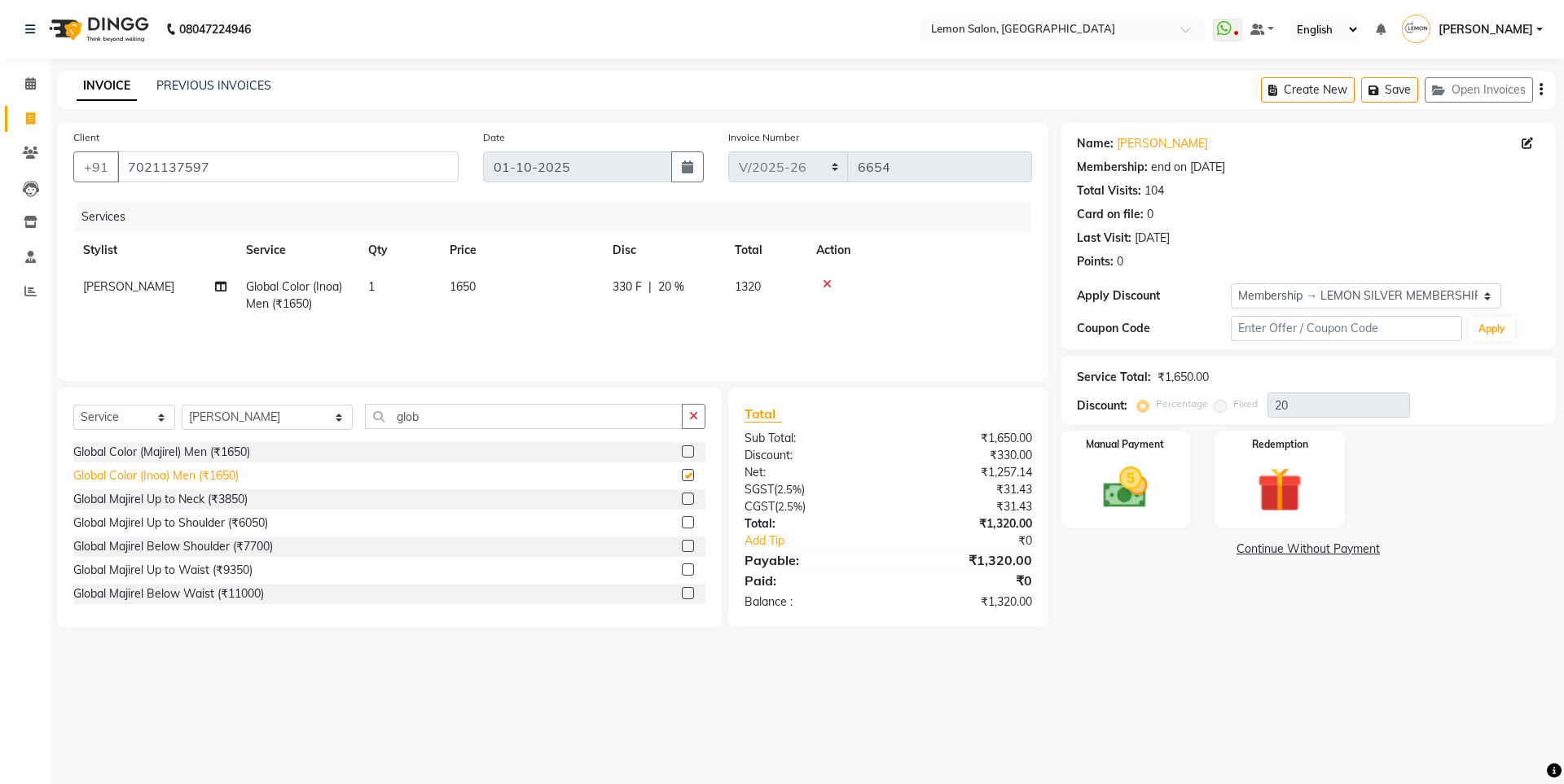
checkbox input "false"
click at [1130, 512] on img at bounding box center [1124, 488] width 75 height 54
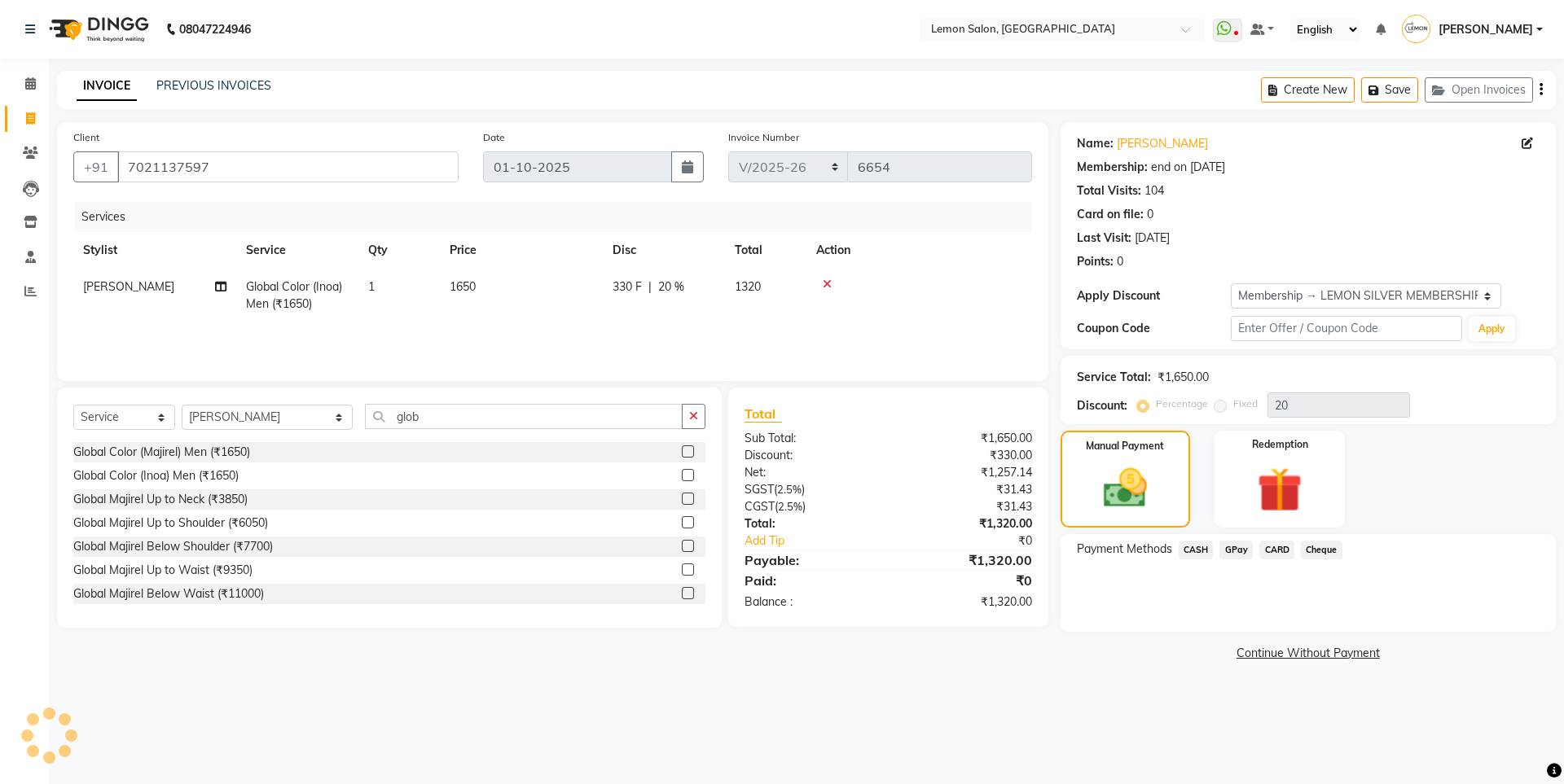
click at [1203, 548] on span "CASH" at bounding box center [1196, 550] width 35 height 19
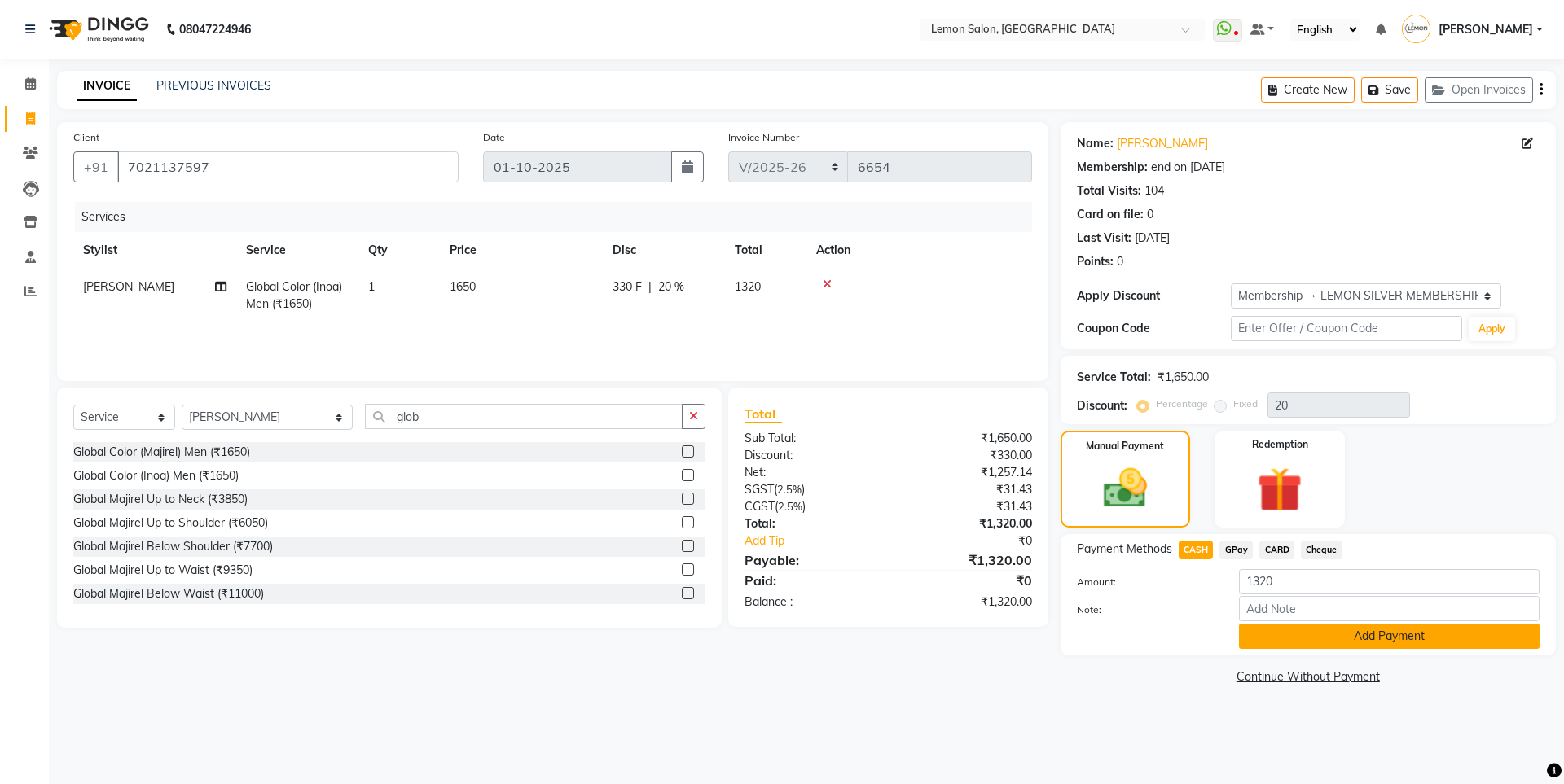
click at [1279, 637] on button "Add Payment" at bounding box center [1388, 637] width 301 height 25
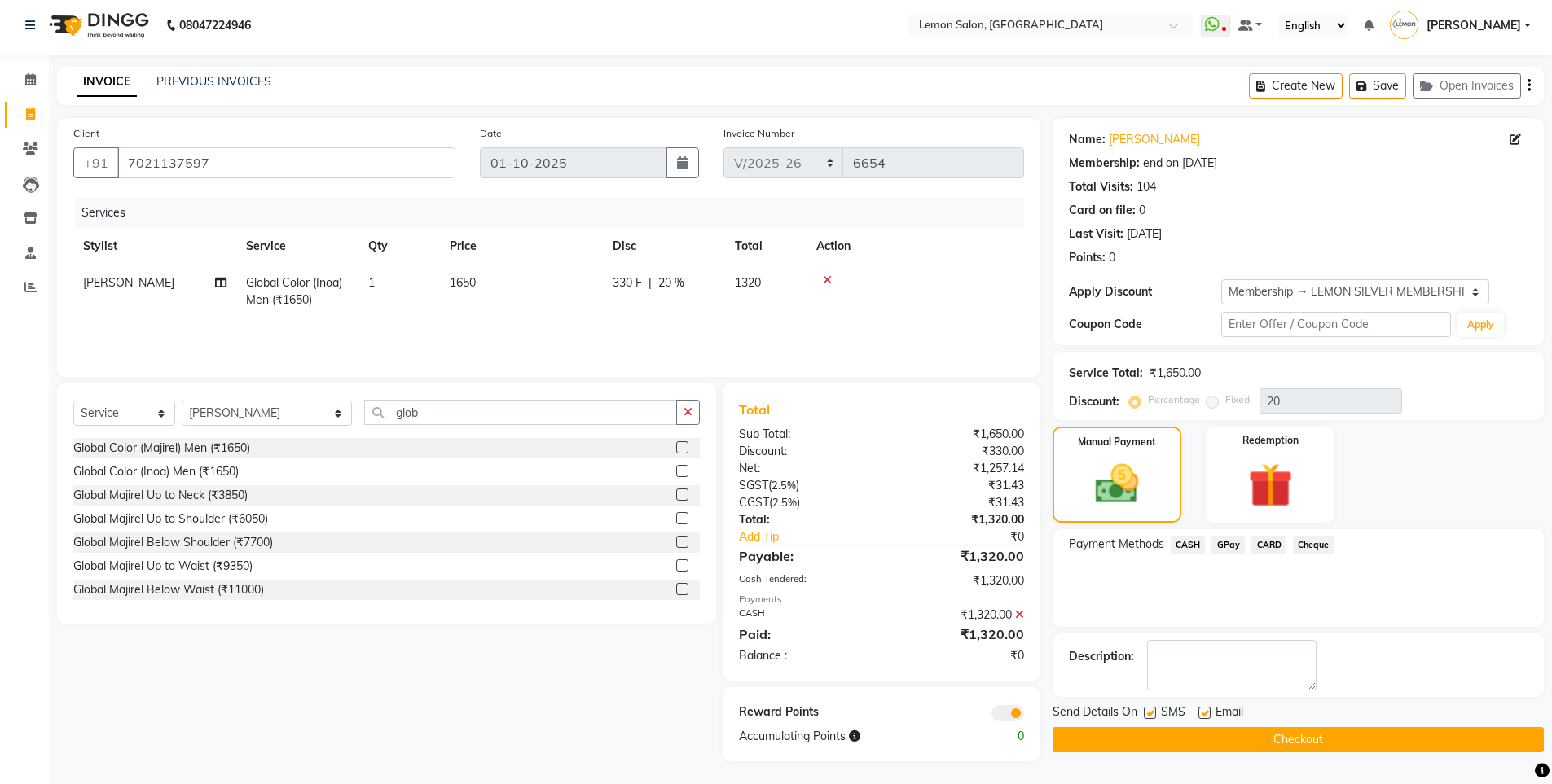
scroll to position [6, 0]
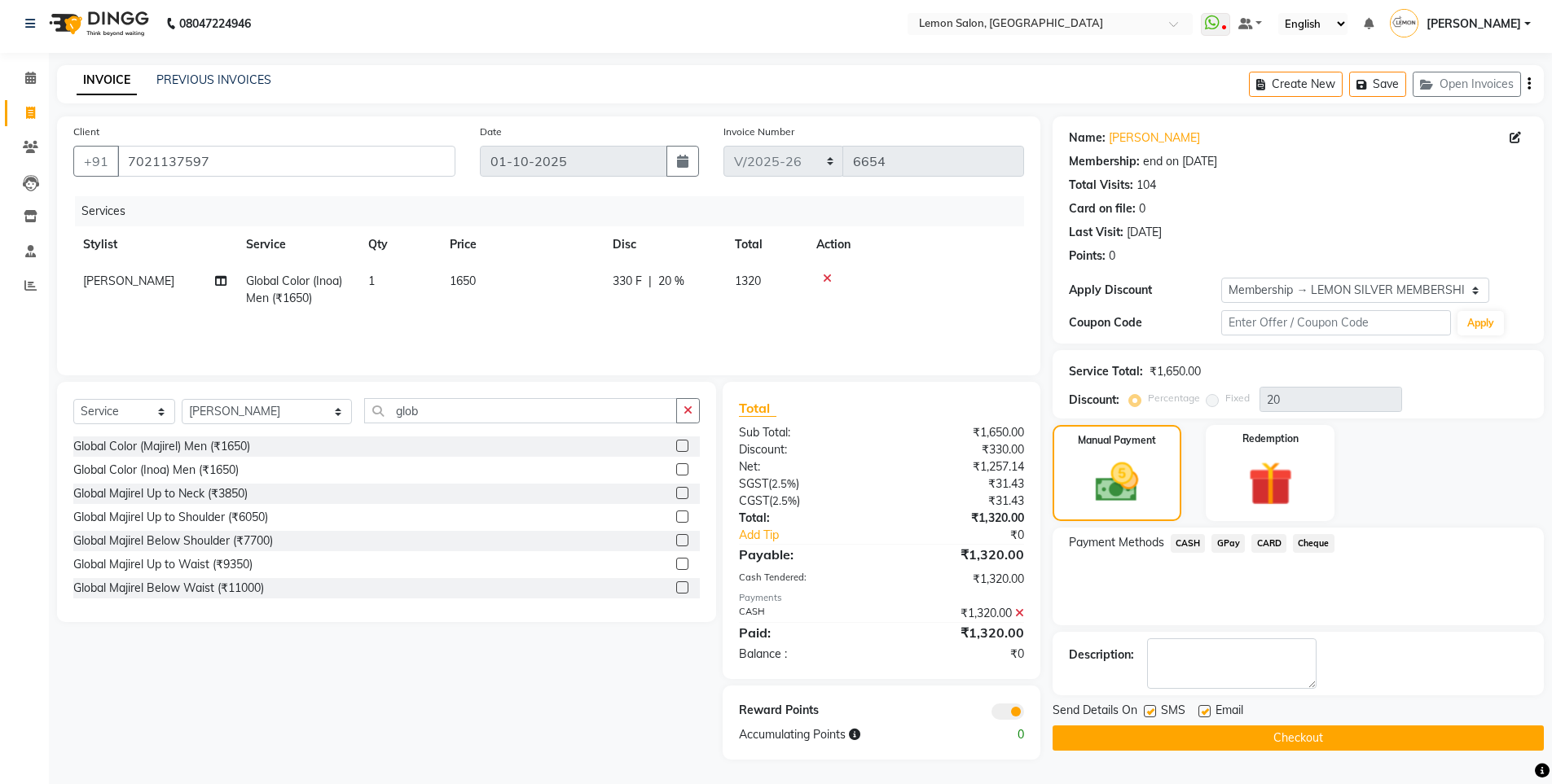
click at [1157, 712] on div "SMS" at bounding box center [1171, 712] width 55 height 21
click at [1153, 710] on label at bounding box center [1150, 711] width 12 height 12
click at [1153, 710] on input "checkbox" at bounding box center [1149, 712] width 11 height 11
checkbox input "false"
click at [1205, 727] on button "Checkout" at bounding box center [1298, 738] width 491 height 25
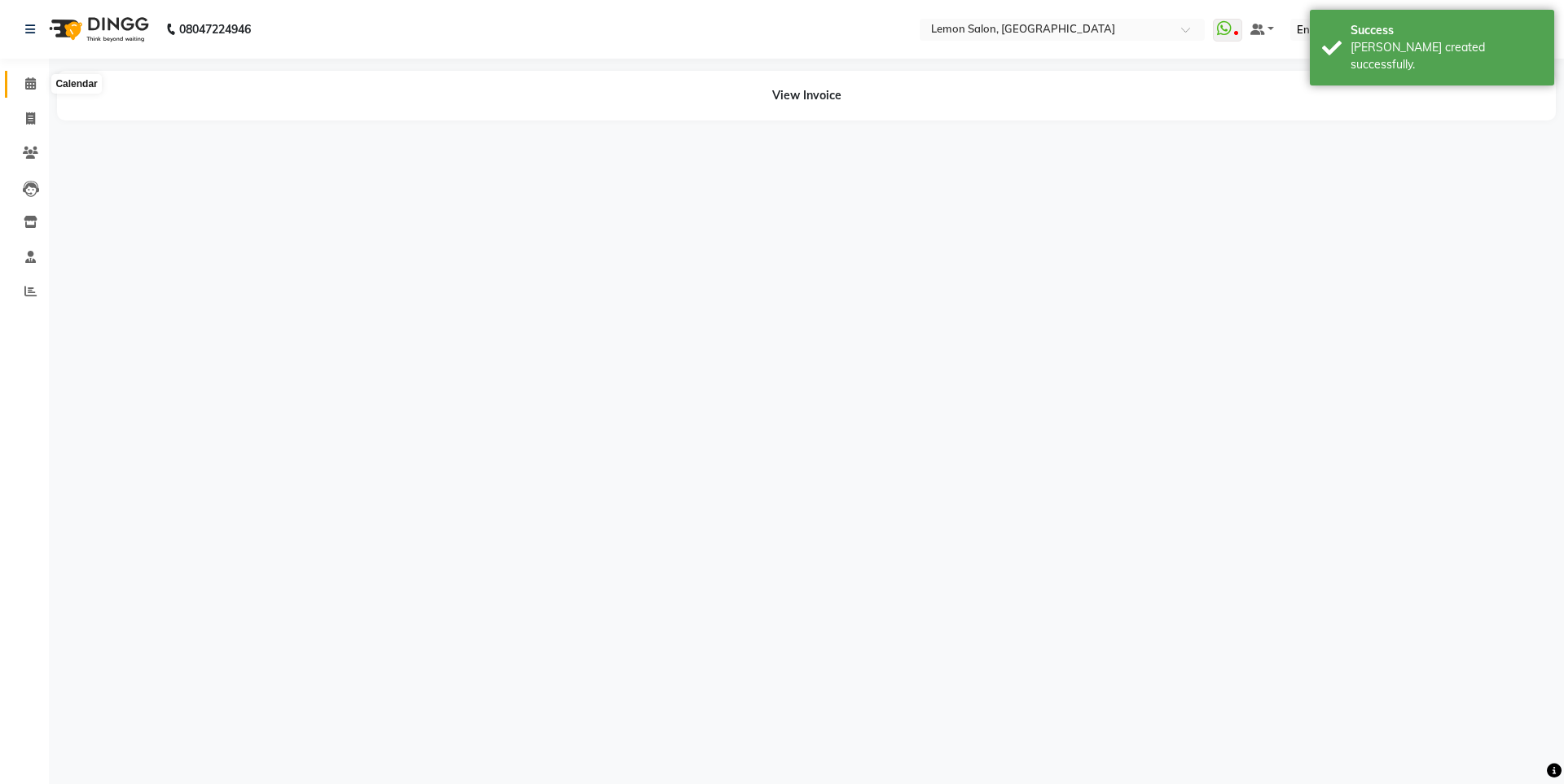
click at [32, 80] on icon at bounding box center [30, 83] width 11 height 12
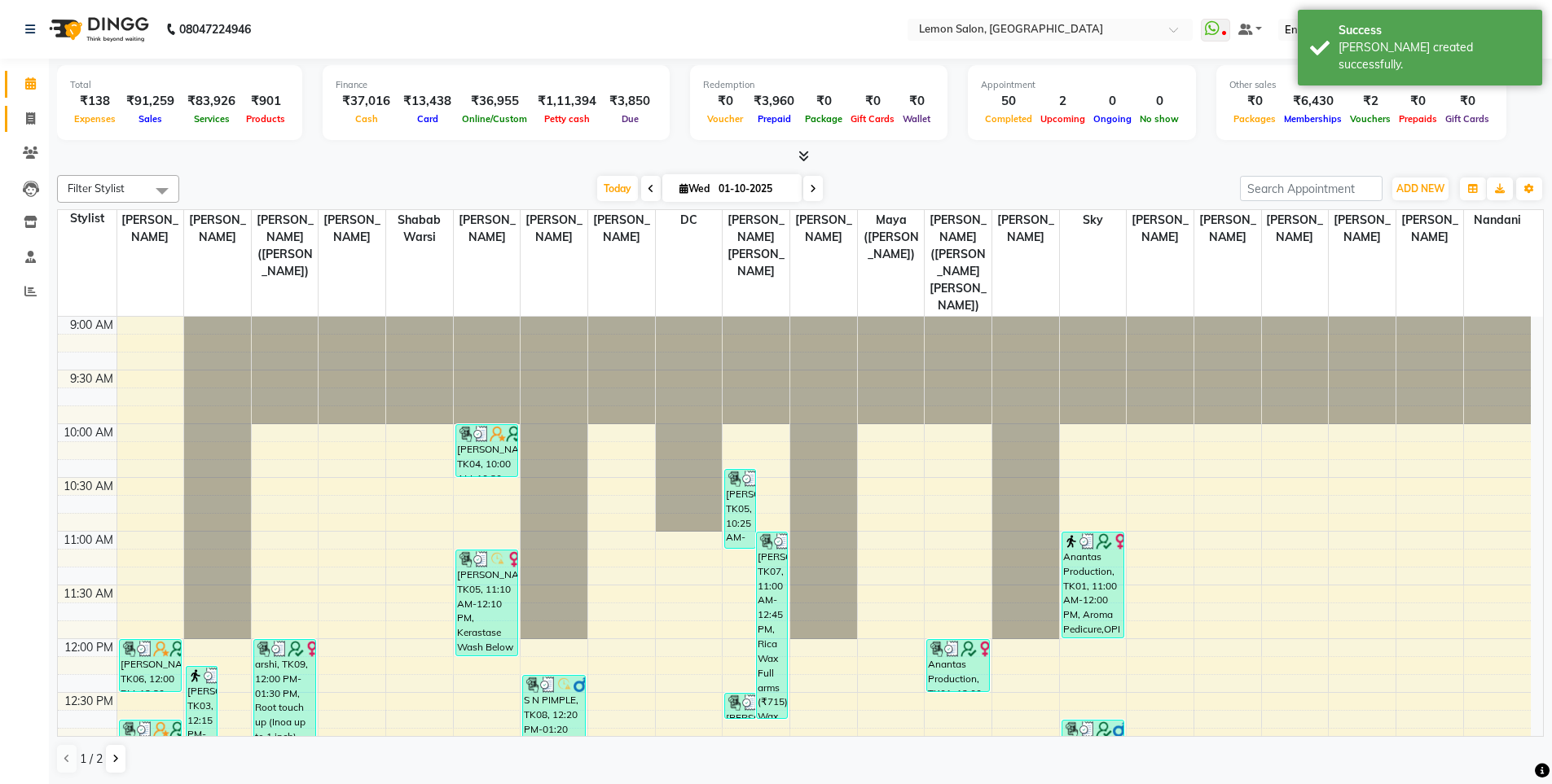
click at [33, 129] on link "Invoice" at bounding box center [24, 119] width 39 height 26
select select "566"
select select "service"
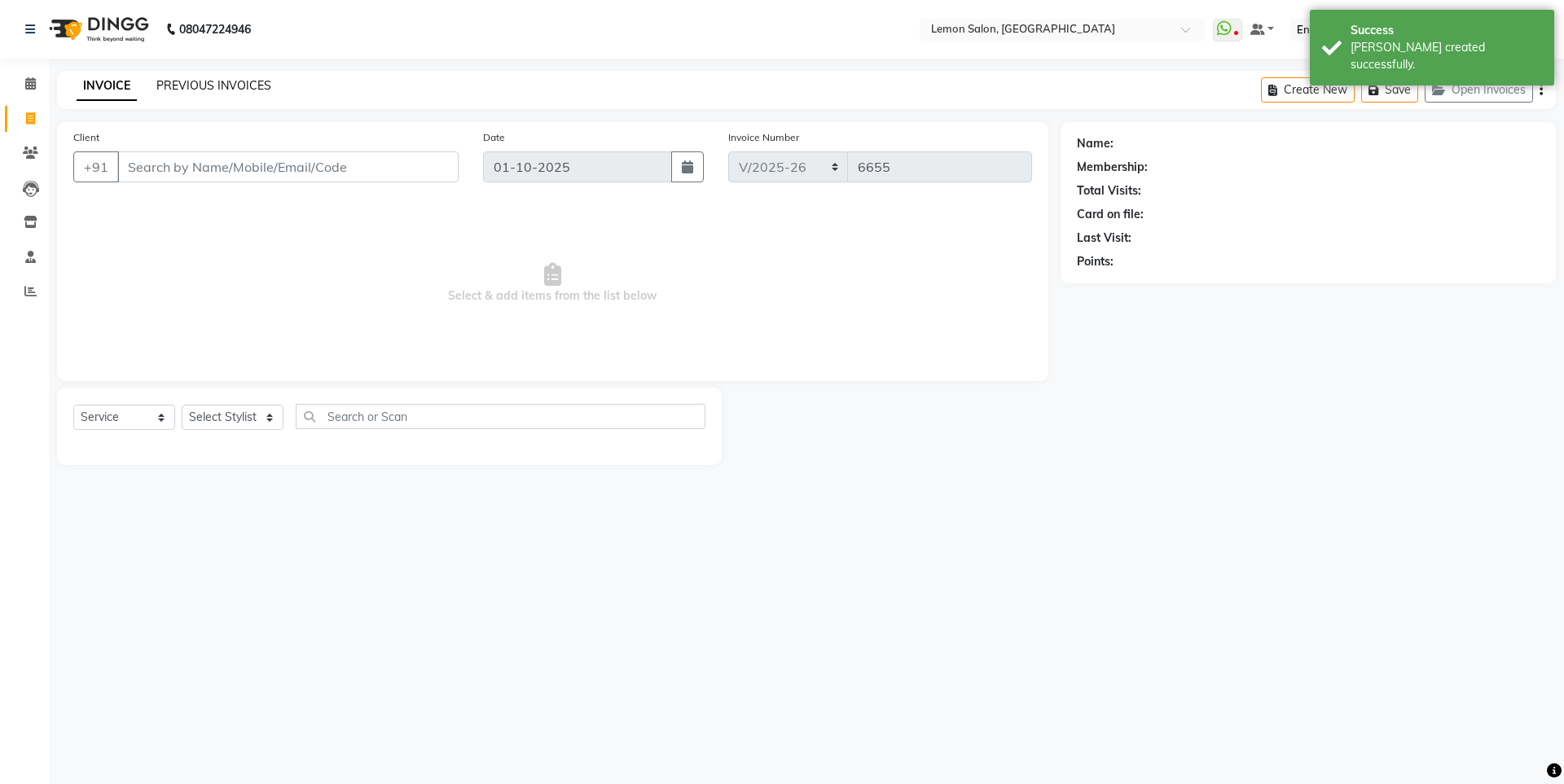
click at [238, 78] on link "PREVIOUS INVOICES" at bounding box center [214, 85] width 115 height 15
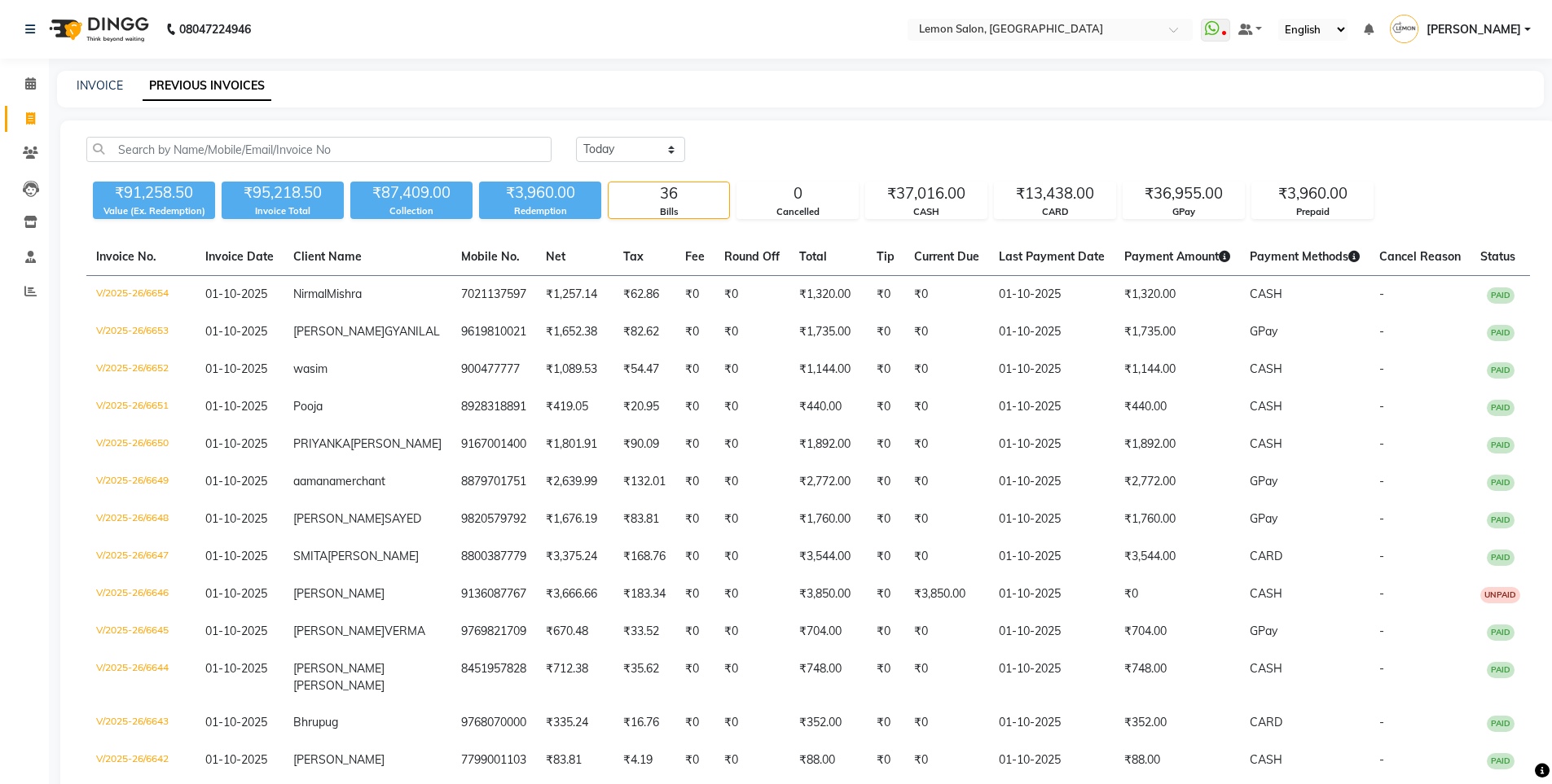
click at [96, 75] on div "INVOICE PREVIOUS INVOICES" at bounding box center [800, 89] width 1487 height 36
click at [100, 79] on link "INVOICE" at bounding box center [99, 85] width 46 height 15
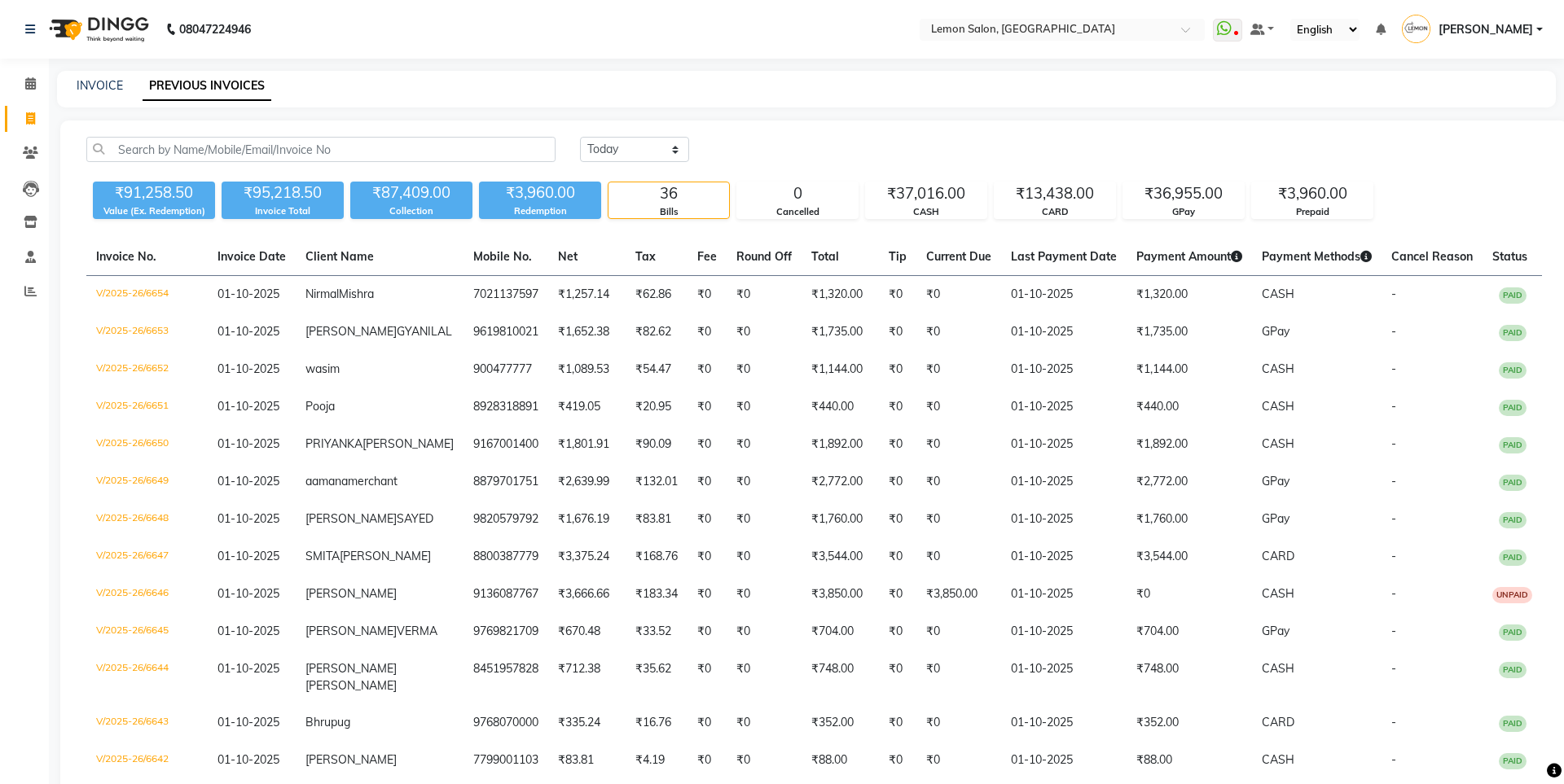
select select "566"
select select "service"
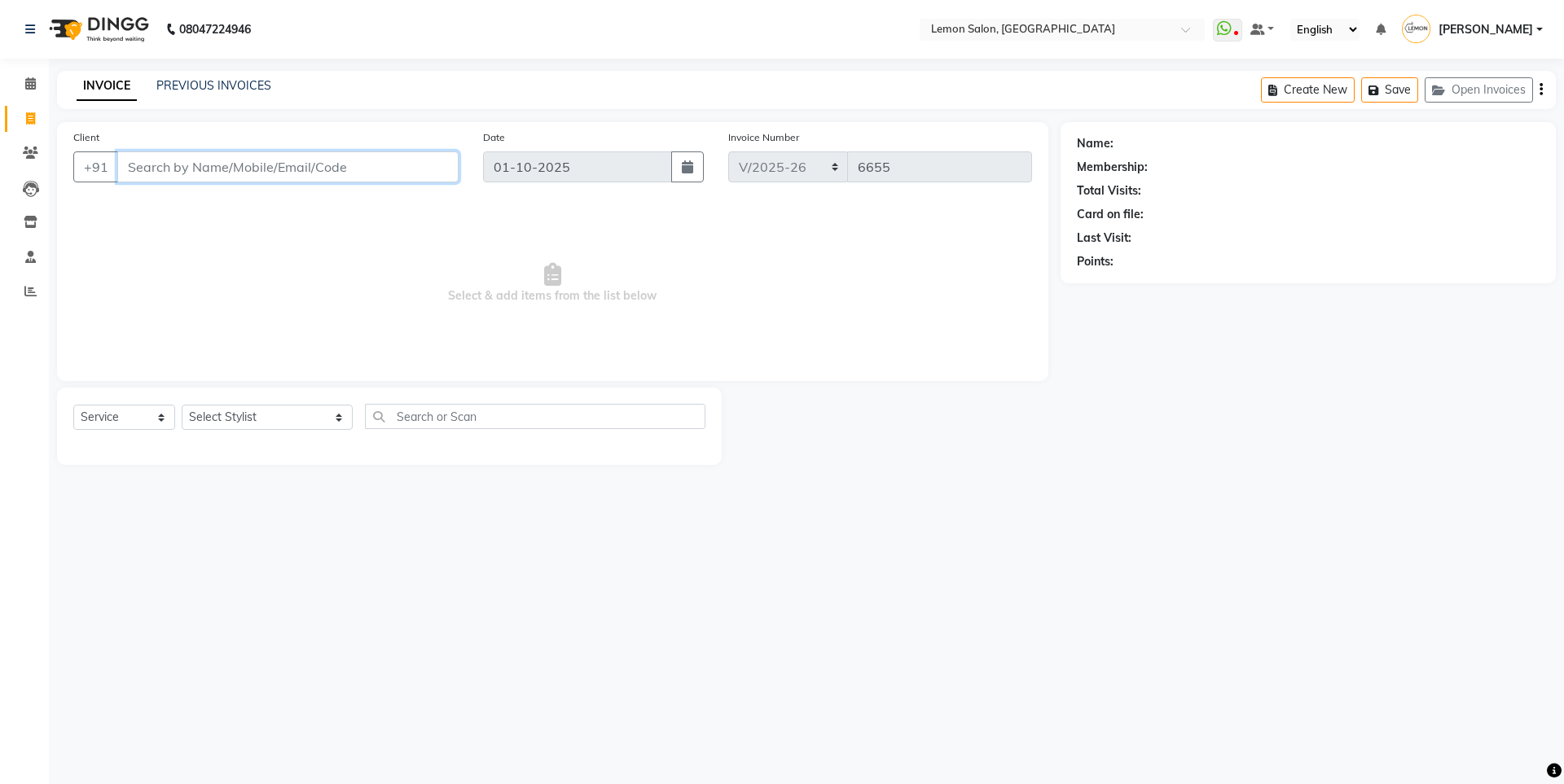
click at [210, 165] on input "Client" at bounding box center [288, 166] width 341 height 31
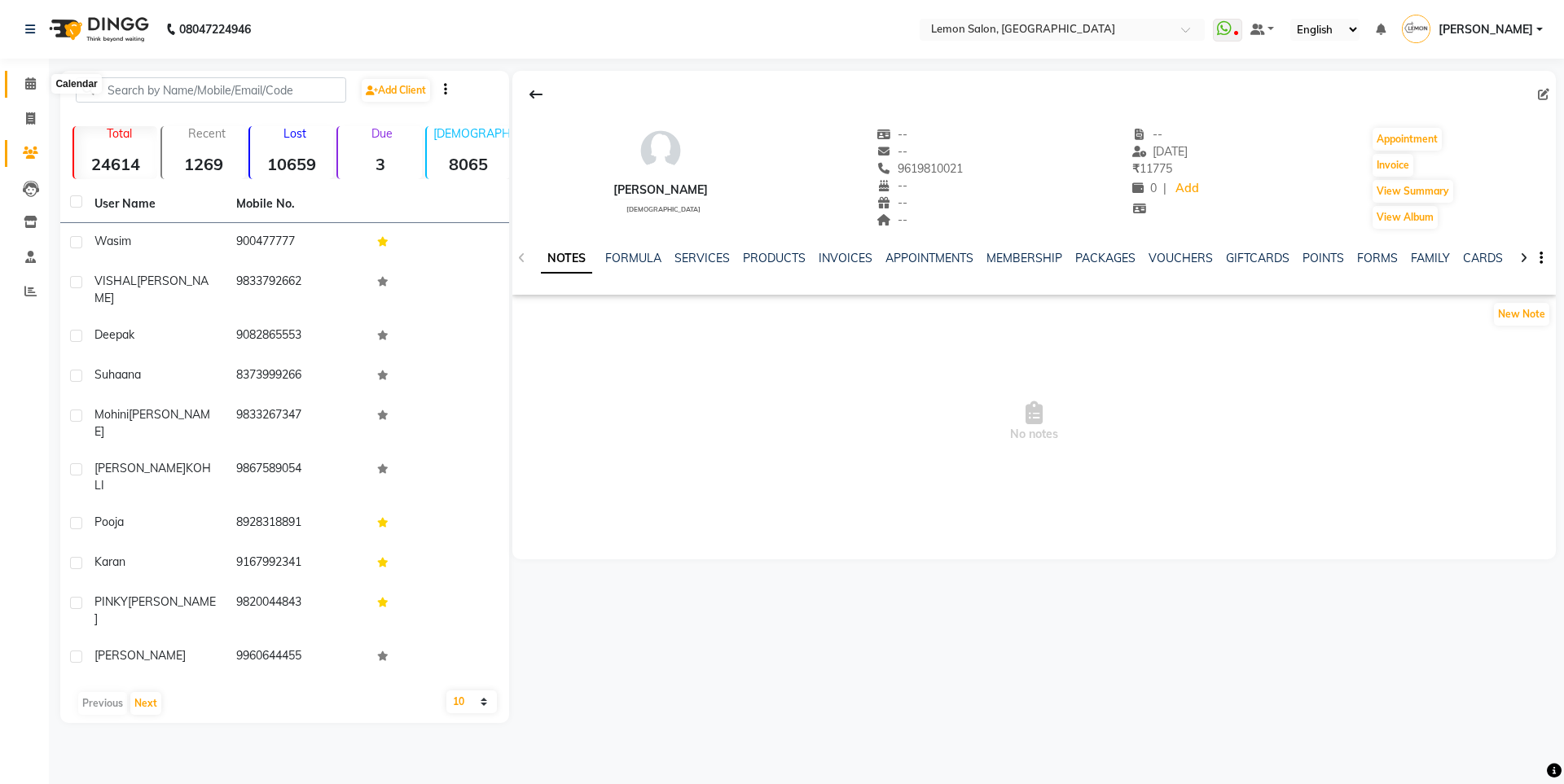
click at [29, 83] on icon at bounding box center [30, 83] width 11 height 12
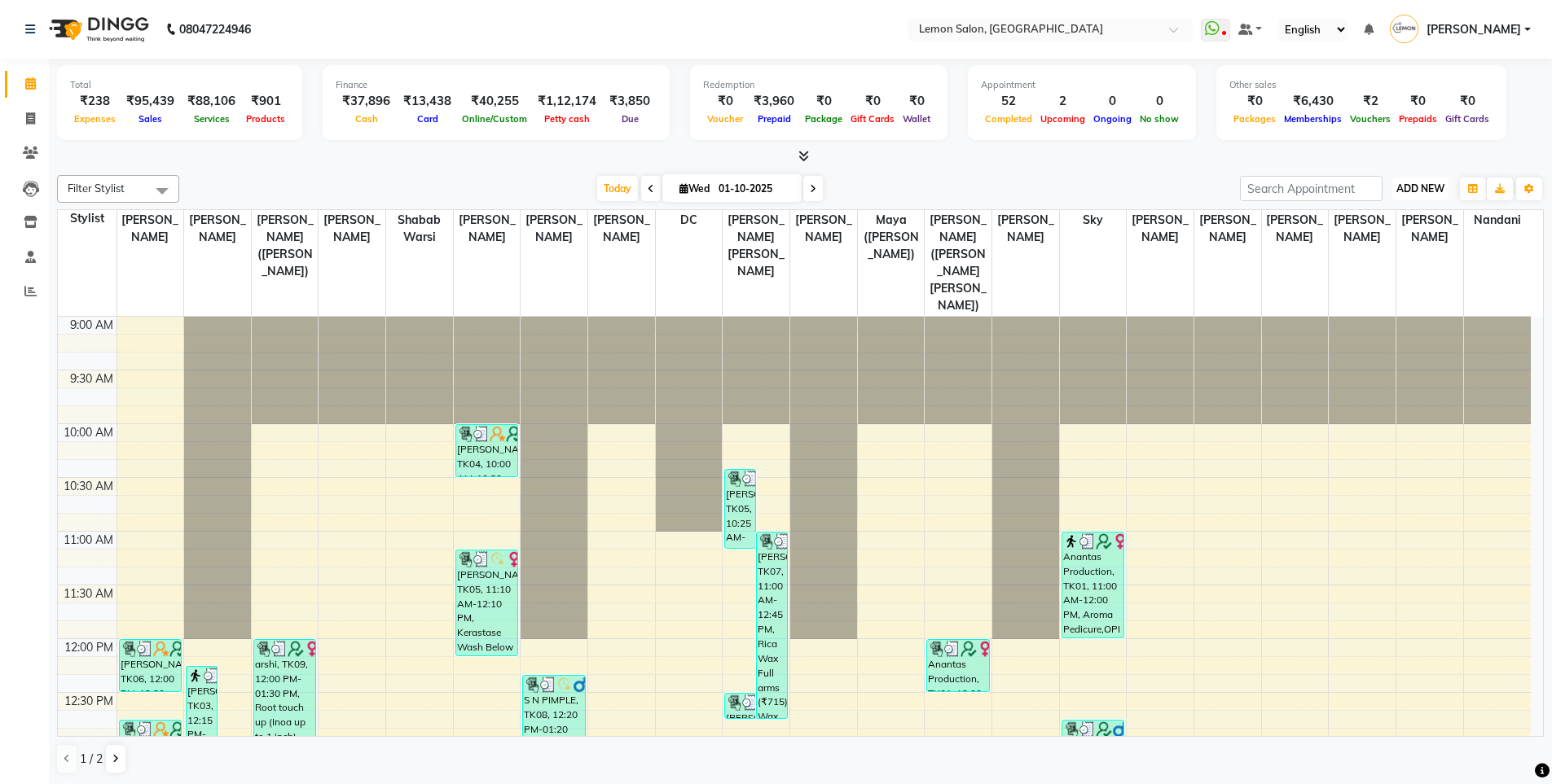
click at [1401, 190] on span "ADD NEW" at bounding box center [1420, 188] width 48 height 12
click at [1382, 215] on button "Add Appointment" at bounding box center [1383, 220] width 128 height 22
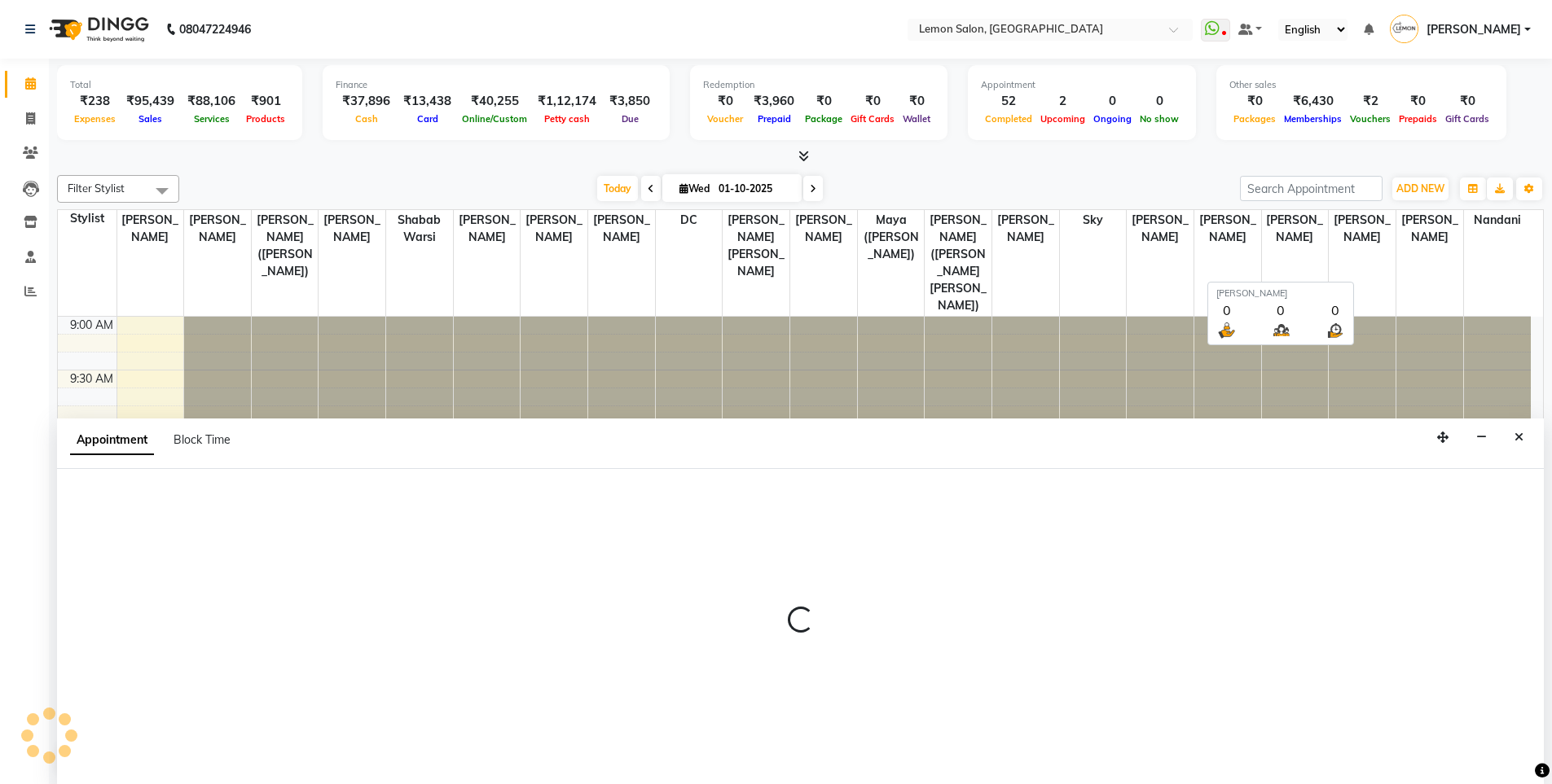
scroll to position [1, 0]
select select "tentative"
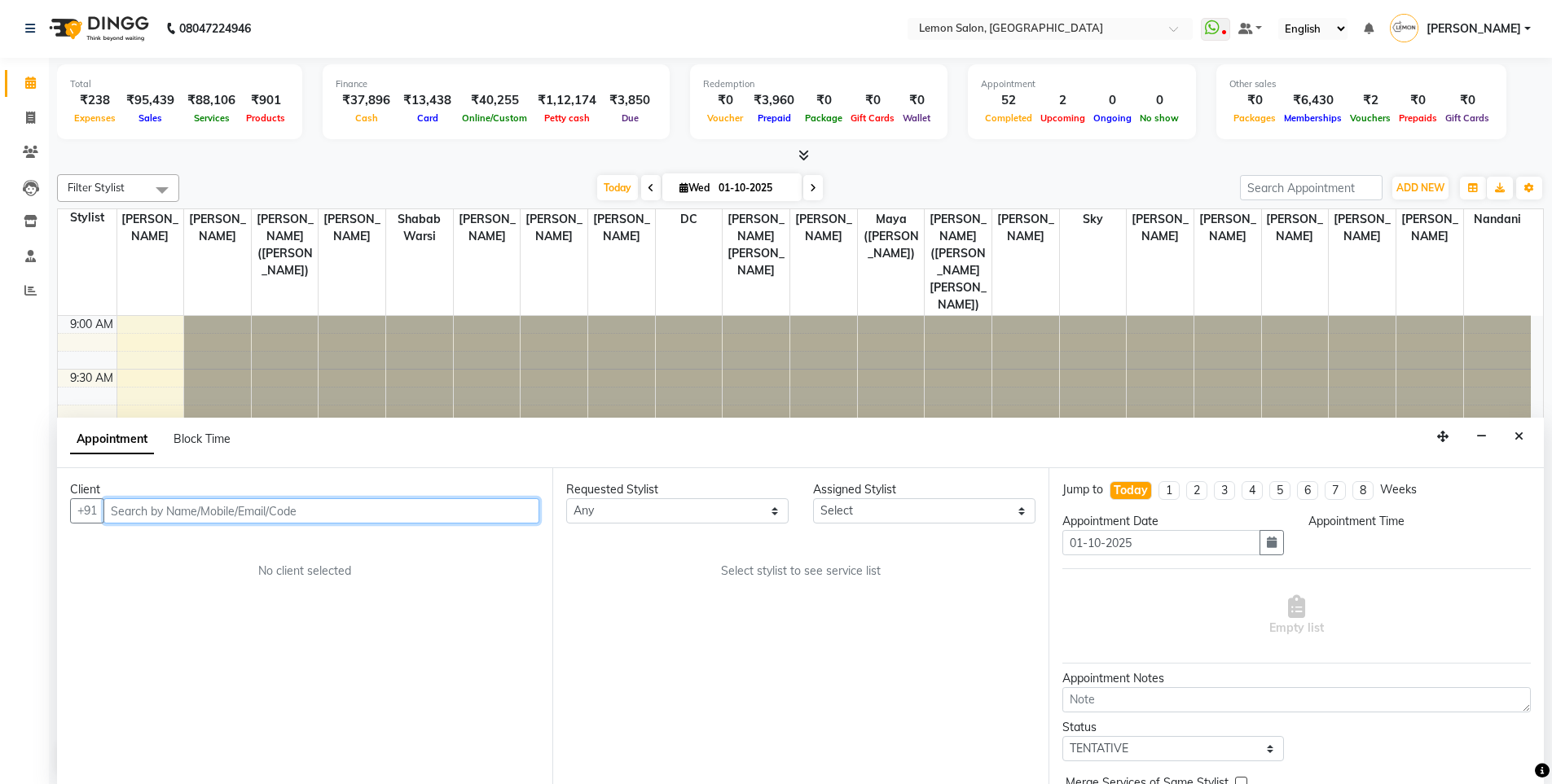
select select "600"
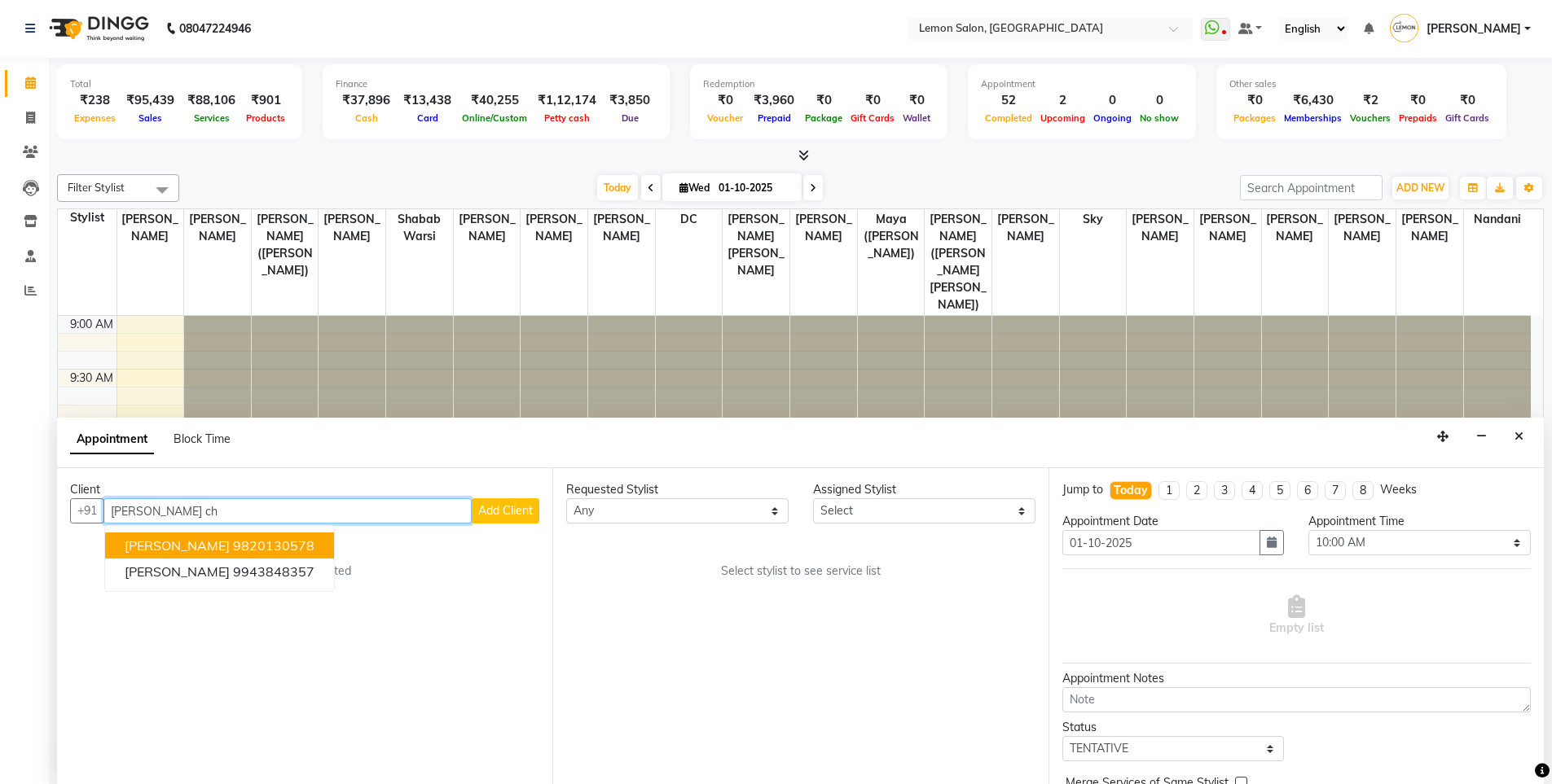
click at [216, 550] on span "SALONI CHAKRAVARTI" at bounding box center [177, 546] width 105 height 17
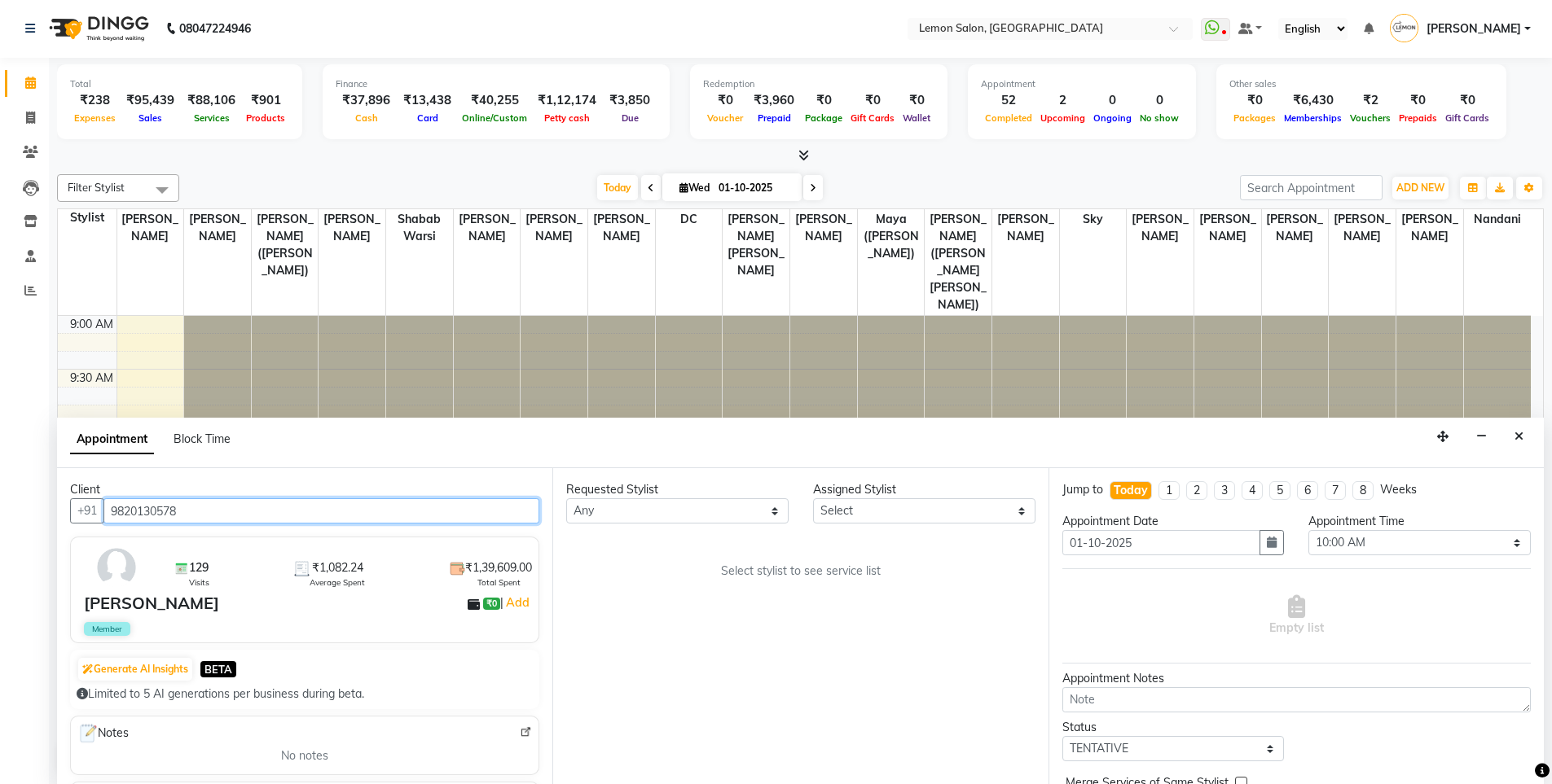
type input "9820130578"
click at [899, 515] on select "Select Aakash Buchiude Azaz Kassara DC Ganesh Motewad Geeta Govind Rajput Kanch…" at bounding box center [924, 511] width 223 height 25
select select "8106"
click at [813, 498] on select "Select Aakash Buchiude Azaz Kassara DC Ganesh Motewad Geeta Govind Rajput Kanch…" at bounding box center [924, 511] width 223 height 25
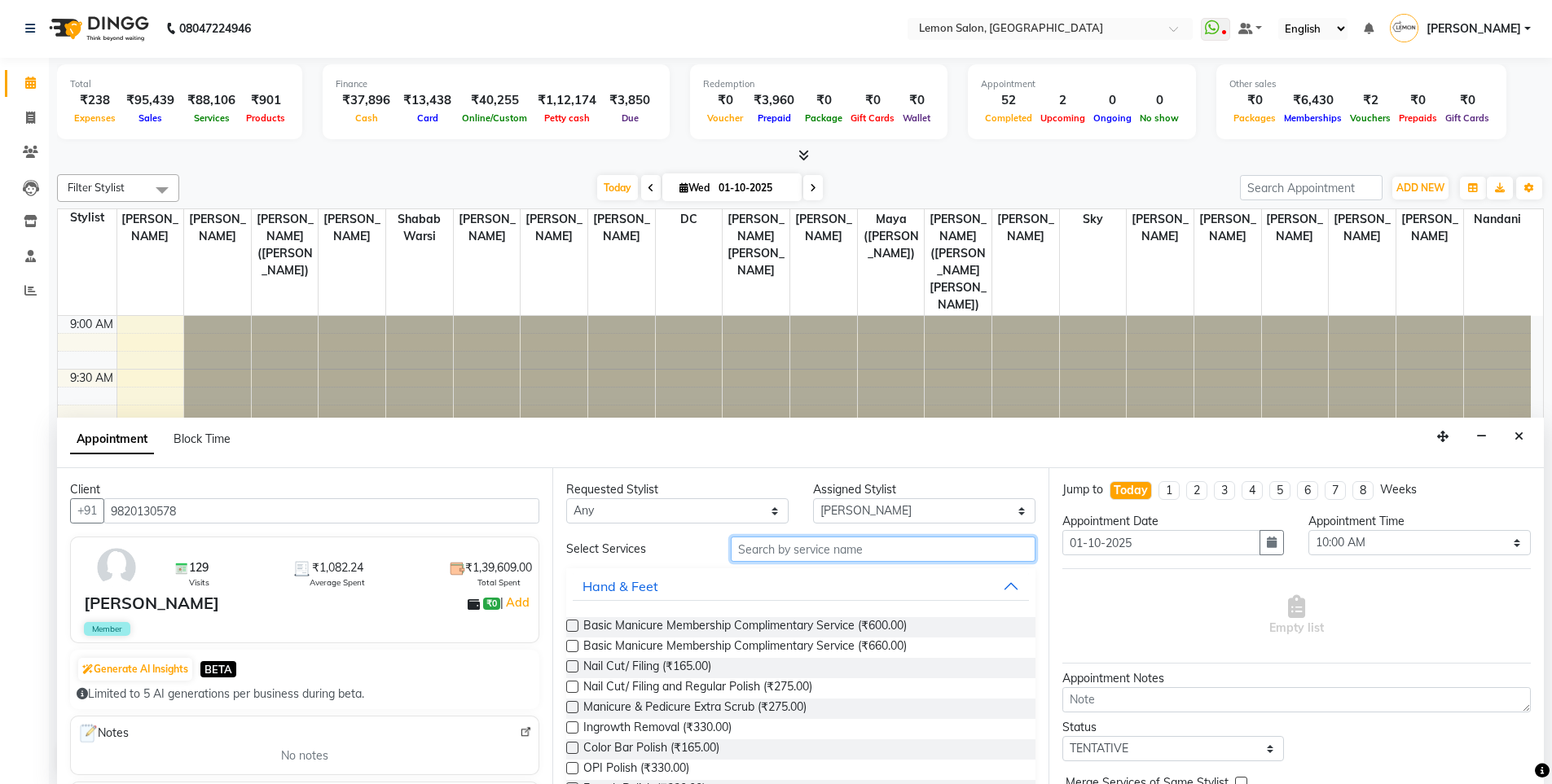
click at [776, 559] on input "text" at bounding box center [883, 549] width 305 height 25
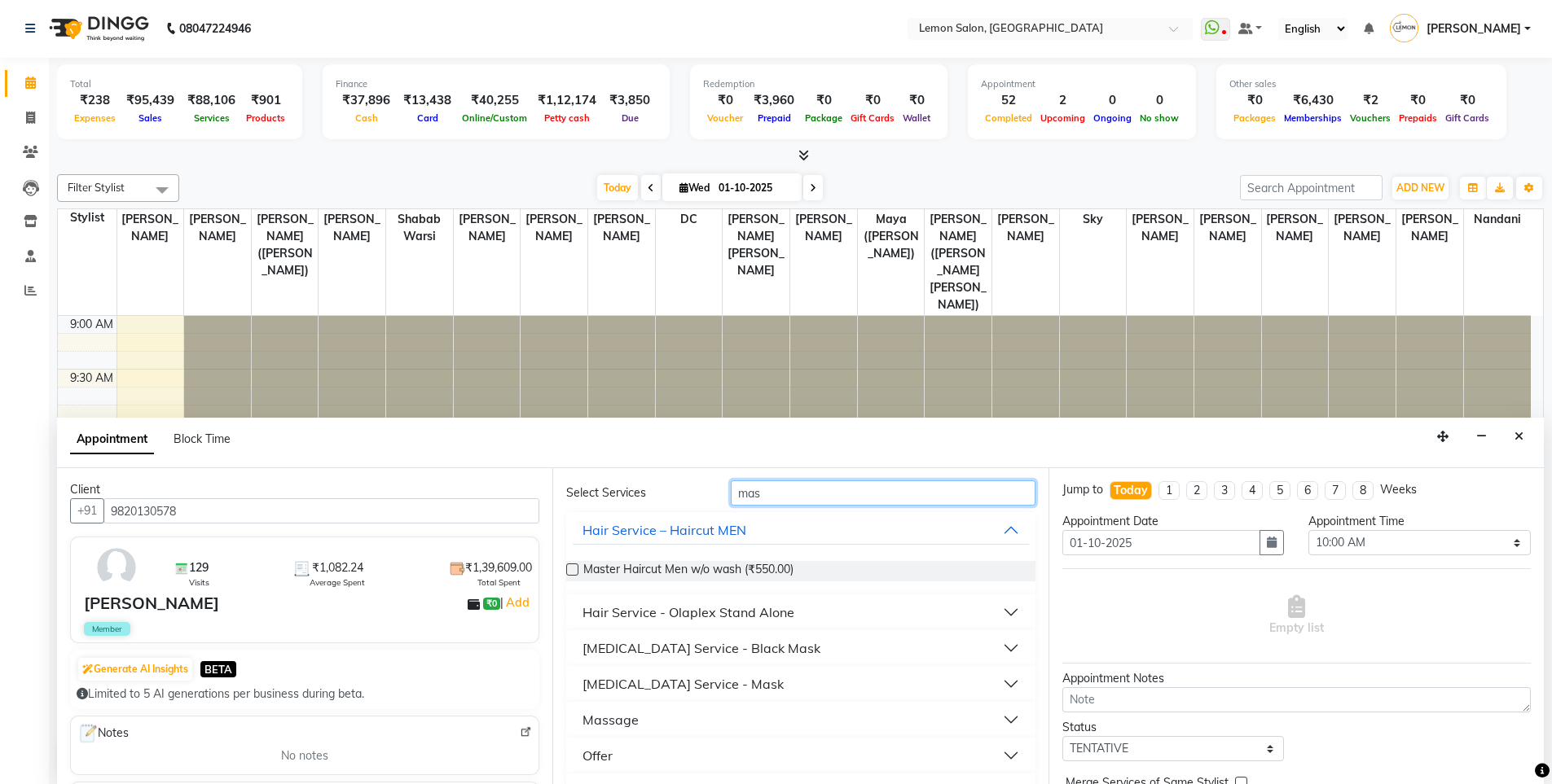
scroll to position [94, 0]
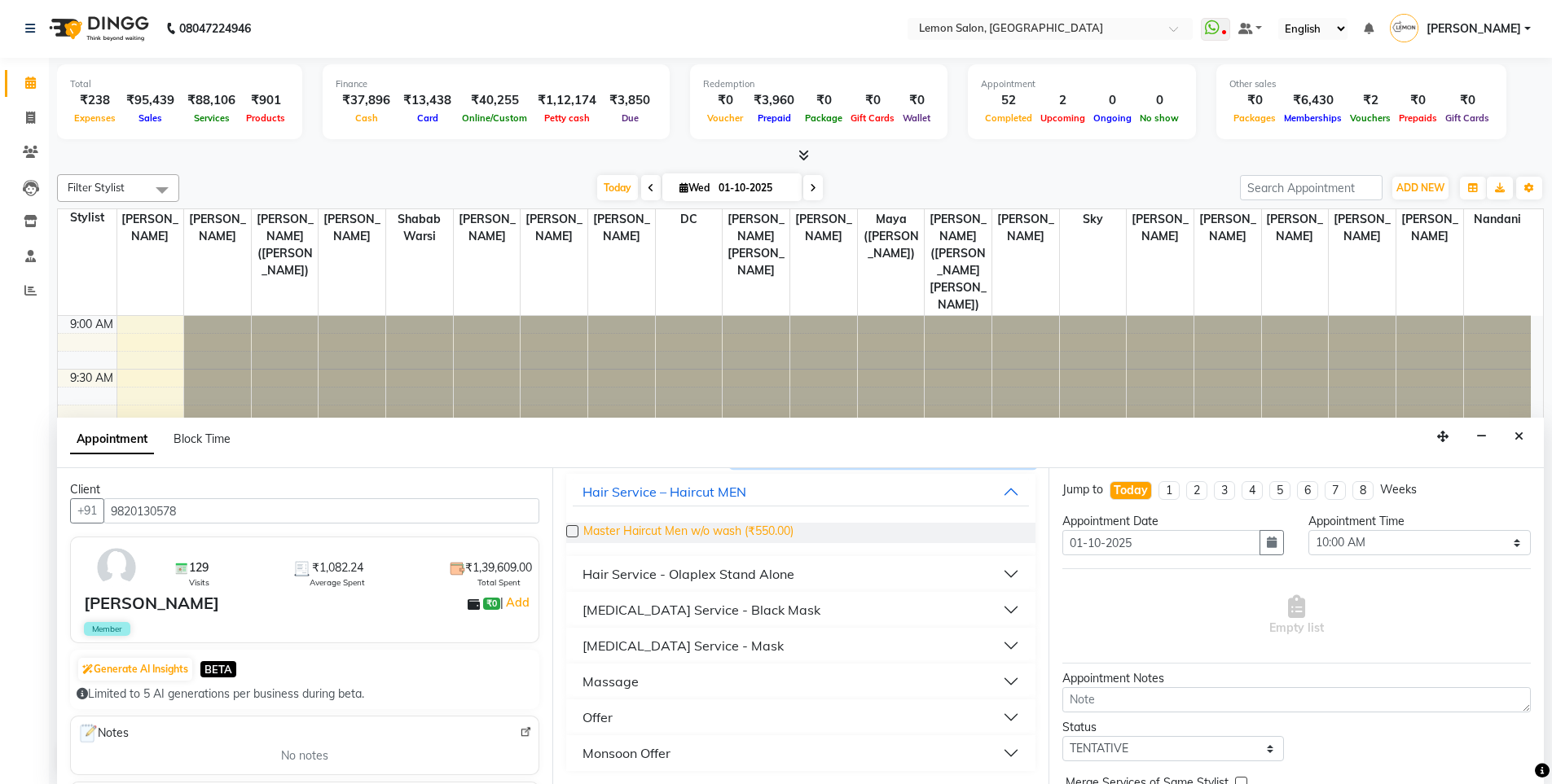
type input "mas"
click at [668, 536] on span "Master Haircut Men w/o wash (₹550.00)" at bounding box center [688, 533] width 210 height 21
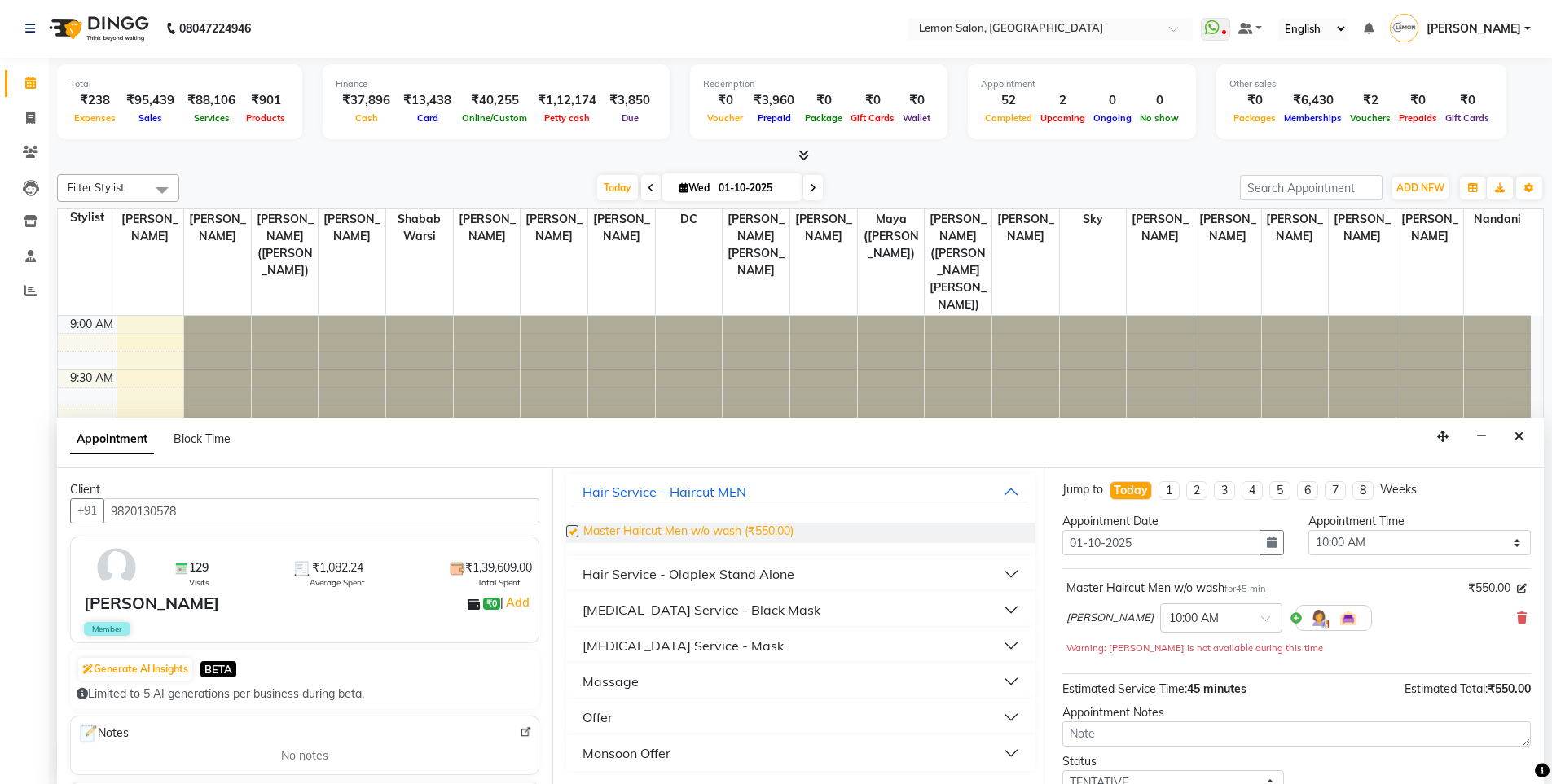
checkbox input "false"
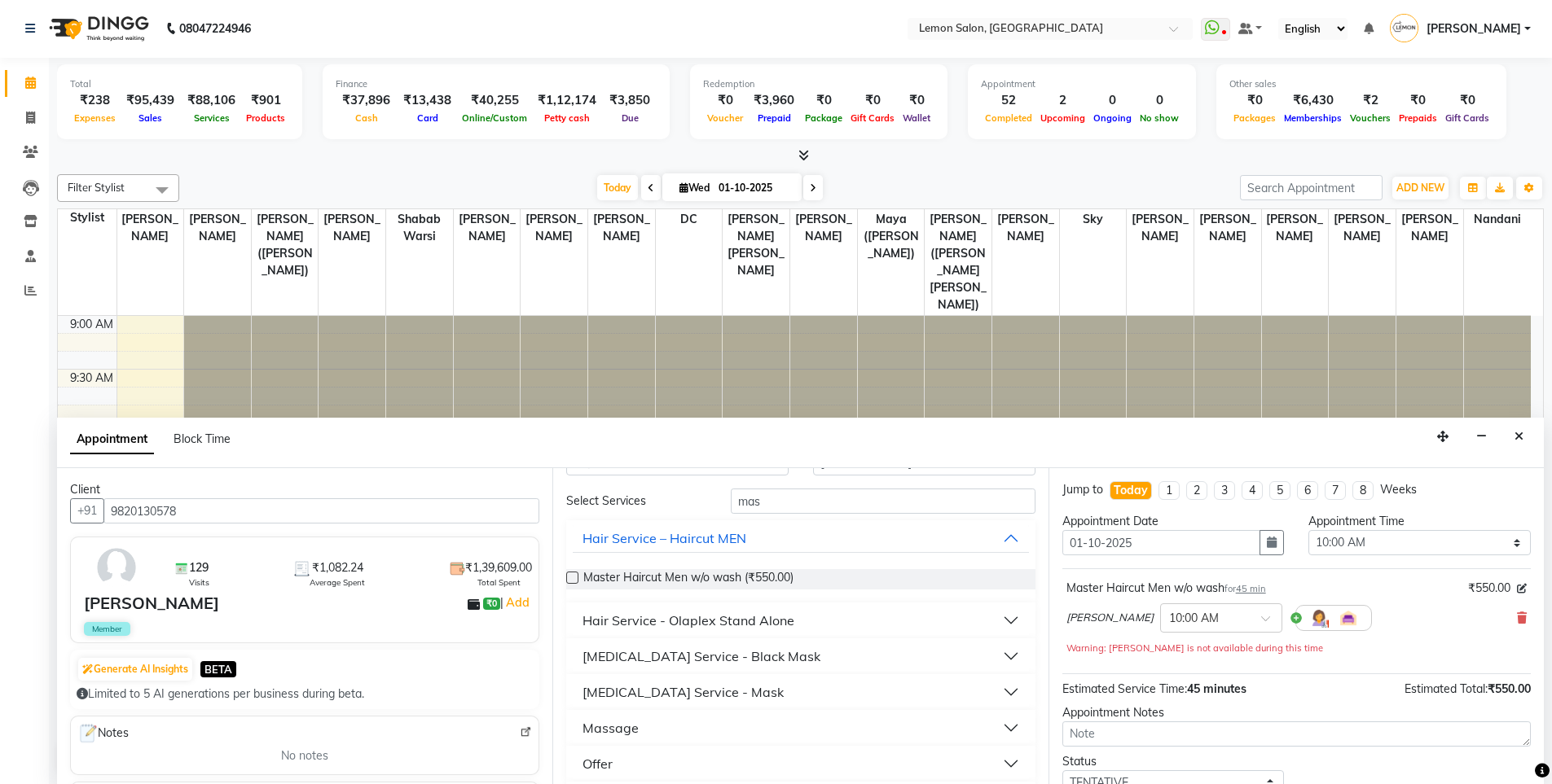
scroll to position [0, 0]
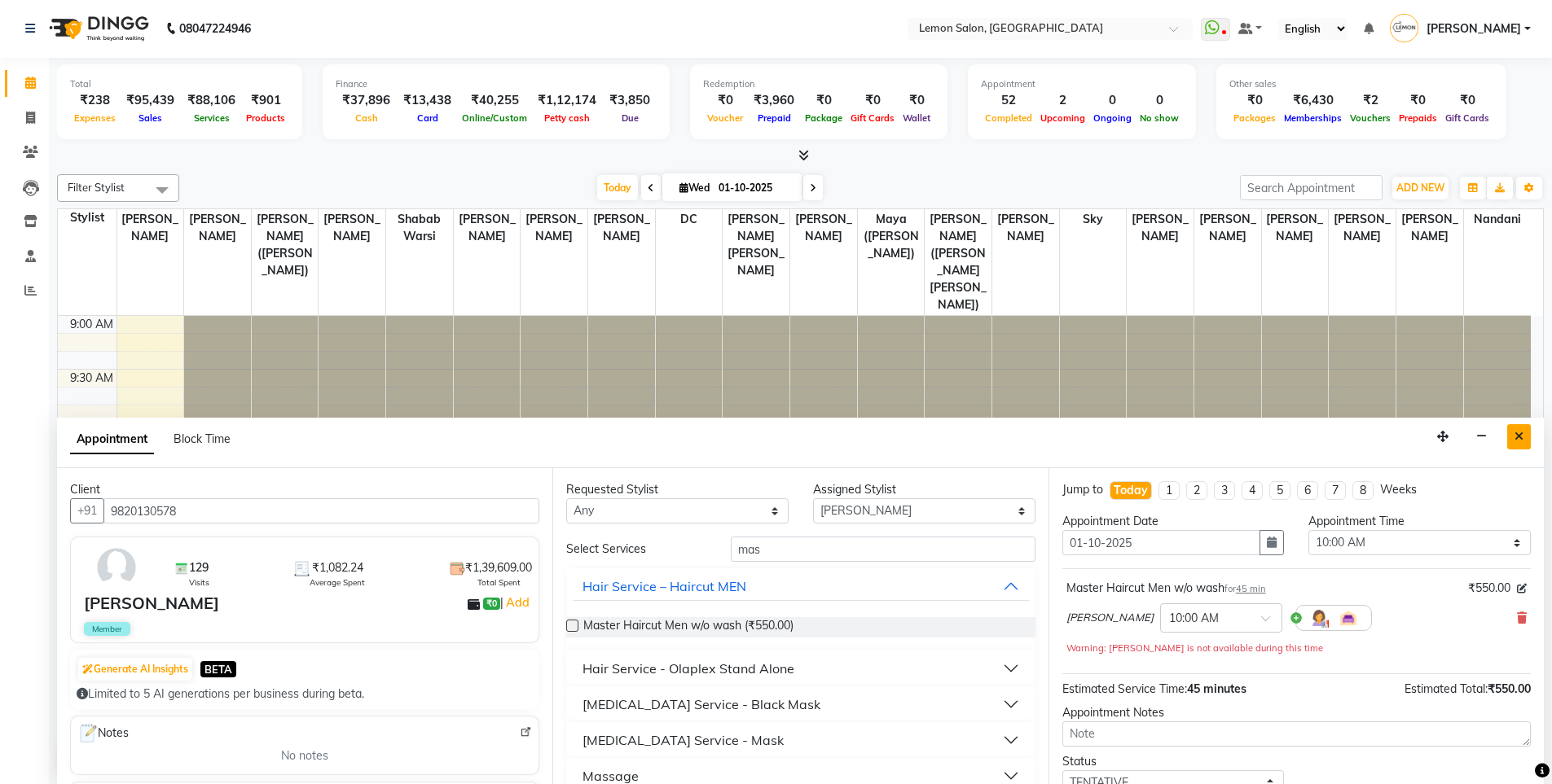
click at [1524, 432] on button "Close" at bounding box center [1519, 437] width 24 height 25
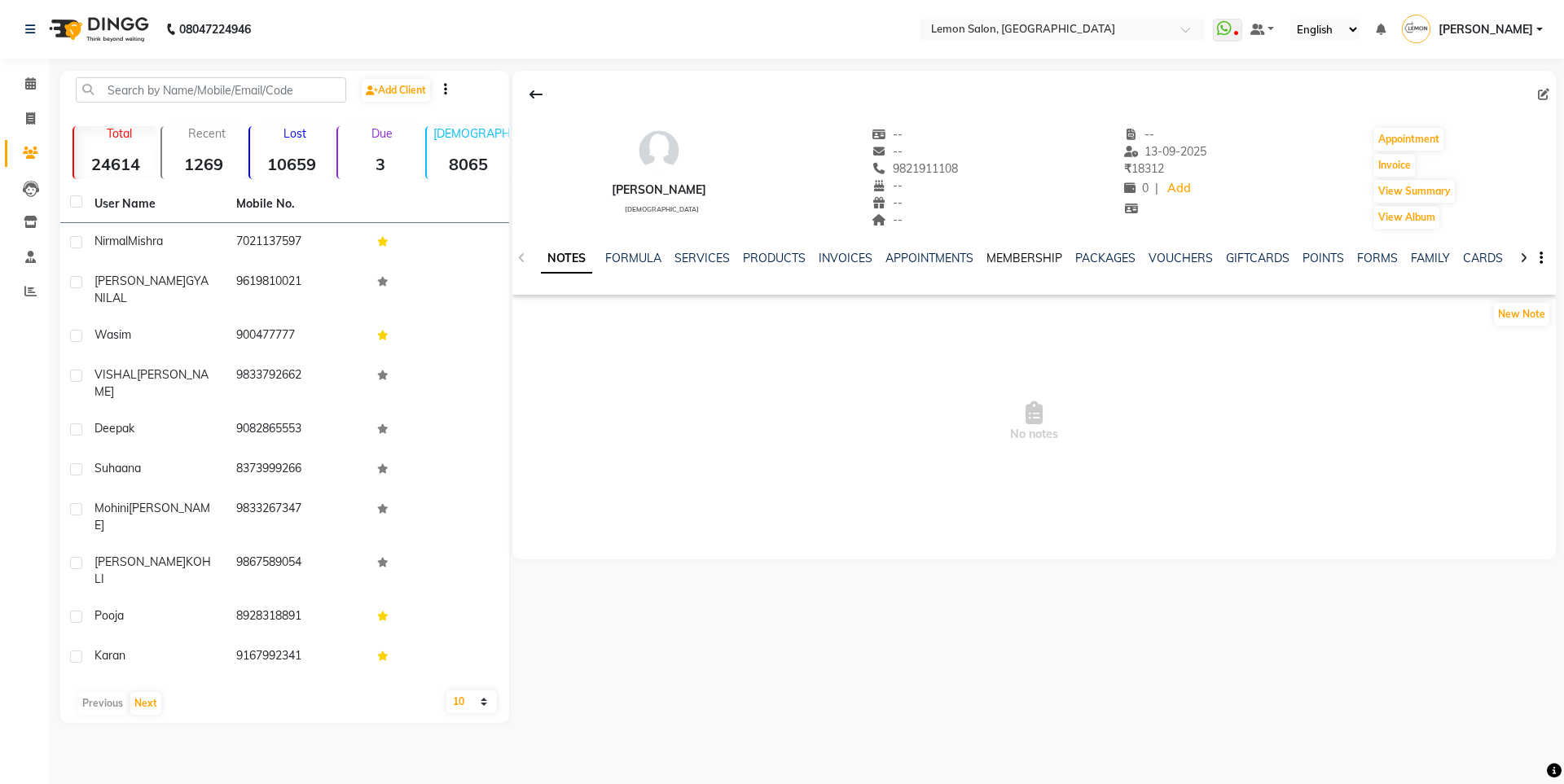
click at [989, 255] on link "MEMBERSHIP" at bounding box center [1023, 258] width 75 height 15
click at [623, 256] on link "SERVICES" at bounding box center [622, 258] width 55 height 15
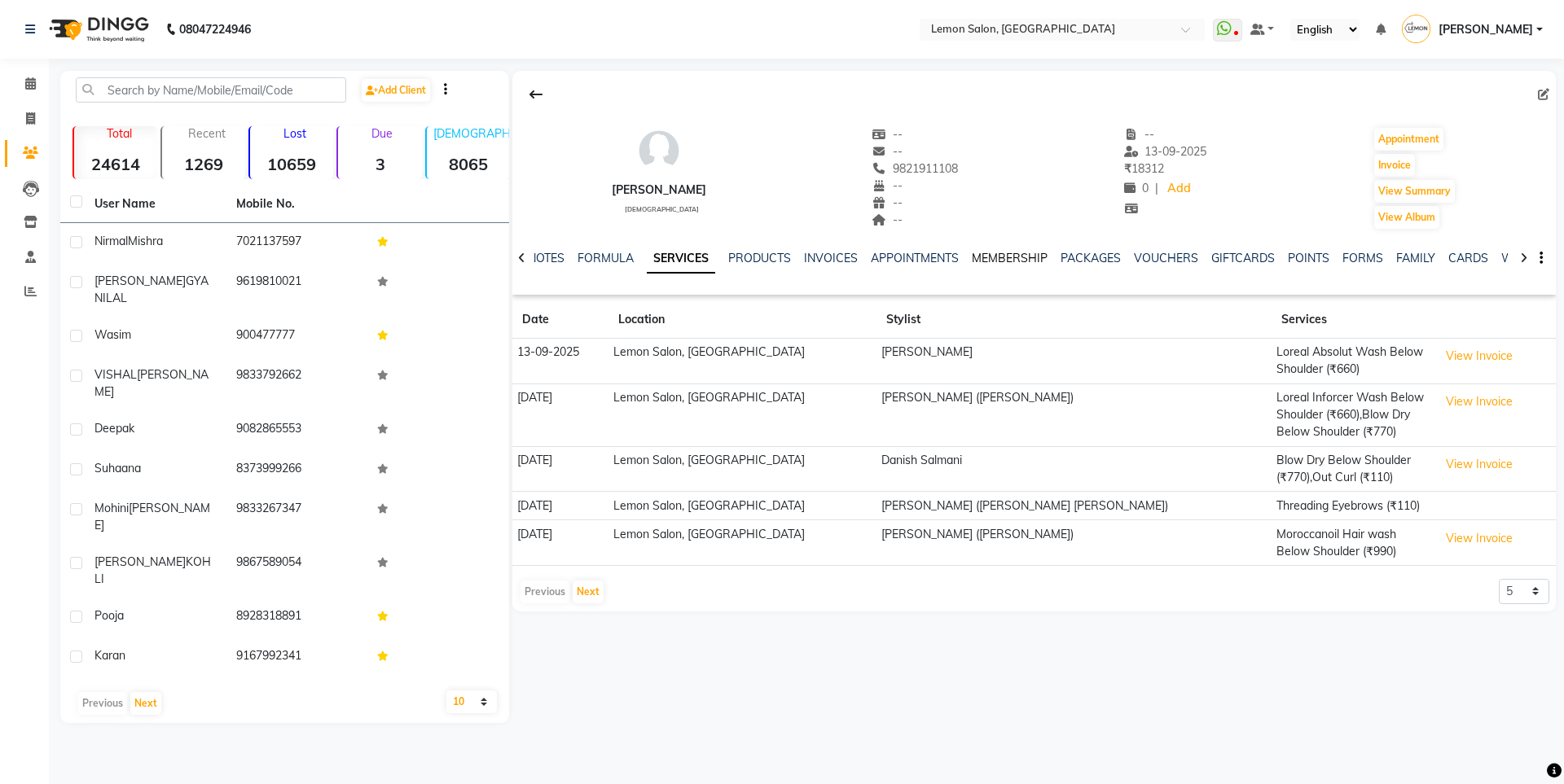
click at [979, 253] on link "MEMBERSHIP" at bounding box center [1009, 258] width 75 height 15
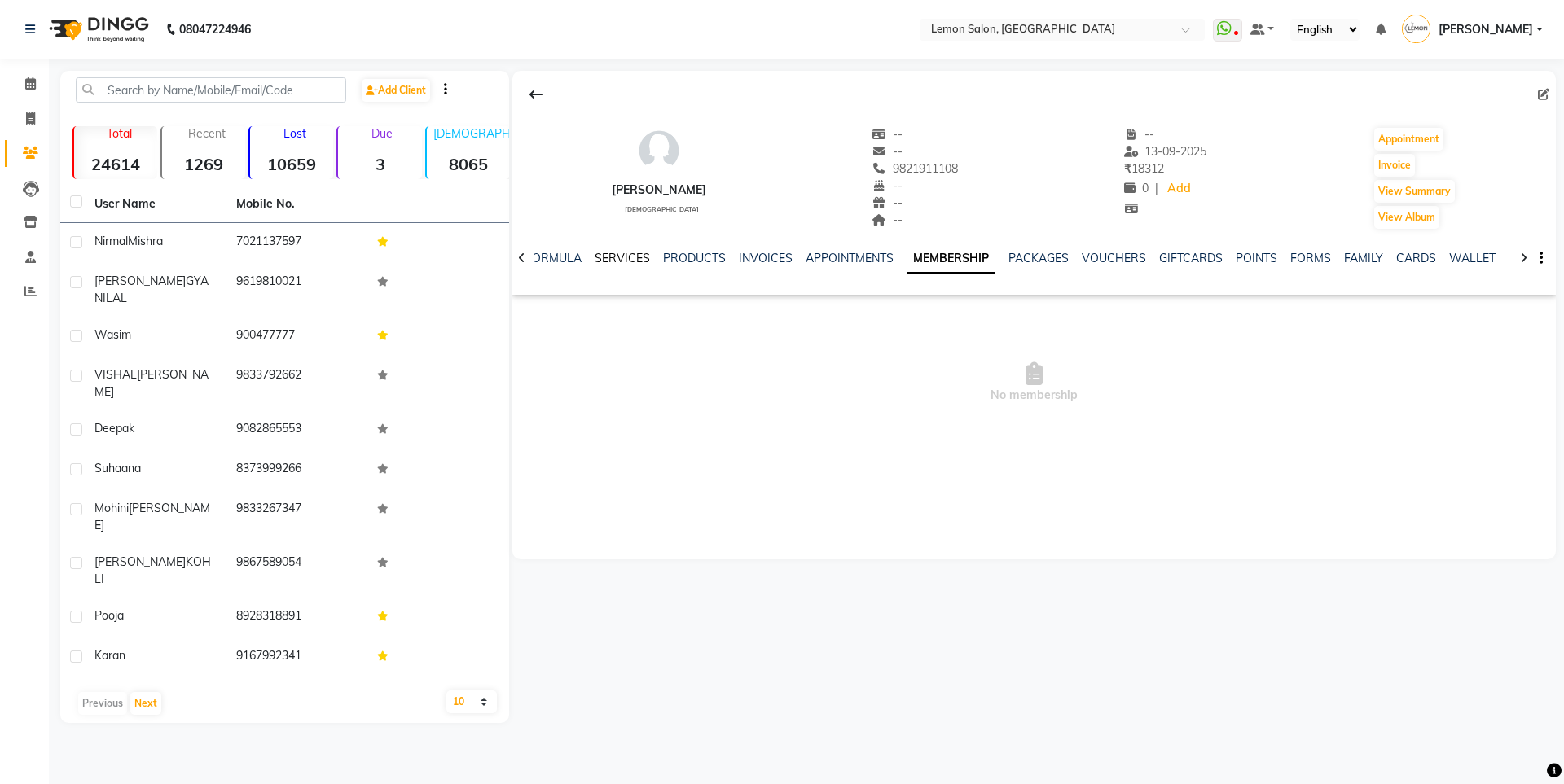
click at [629, 256] on link "SERVICES" at bounding box center [622, 258] width 55 height 15
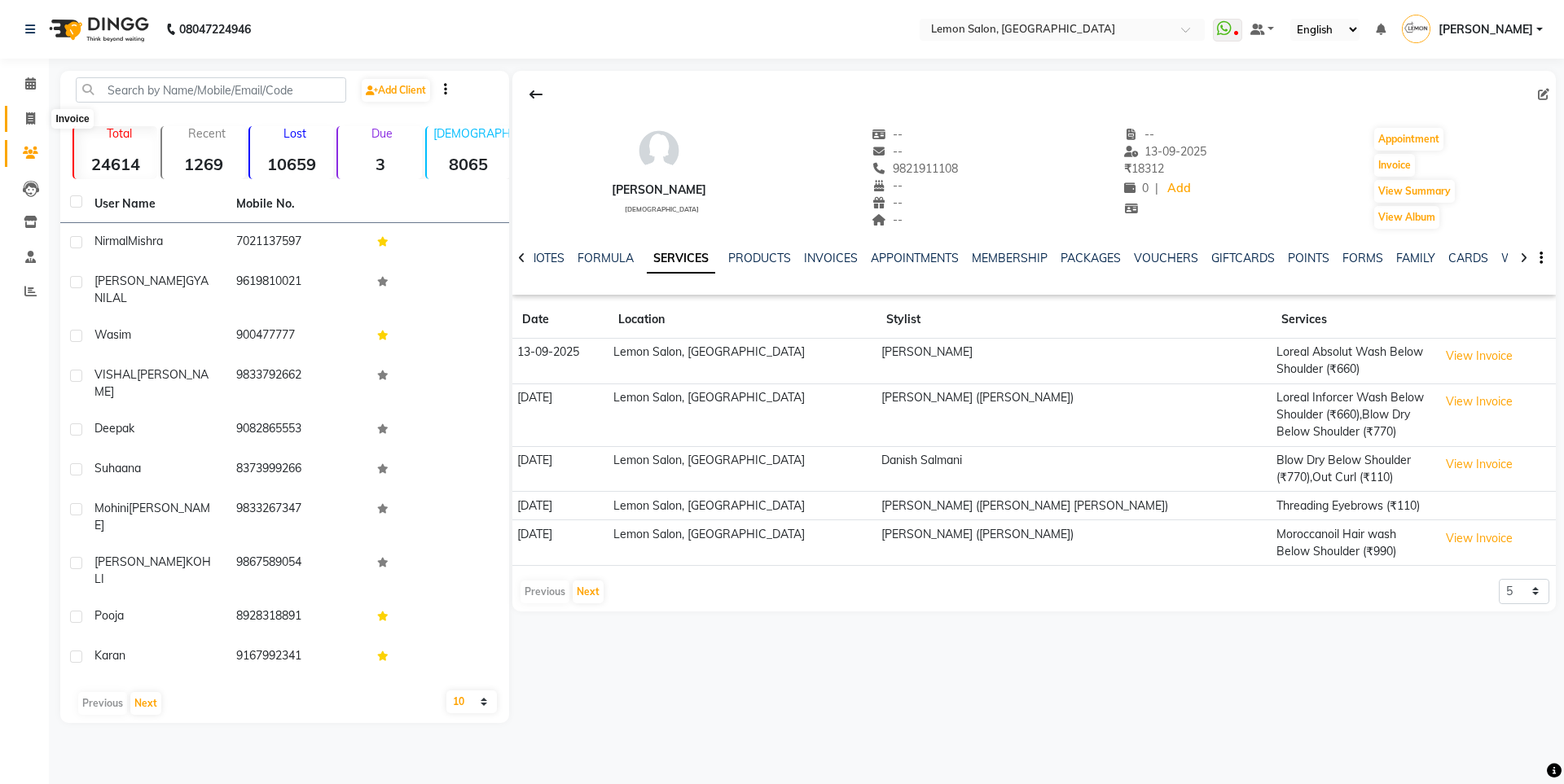
click at [29, 123] on icon at bounding box center [30, 118] width 9 height 12
select select "566"
select select "service"
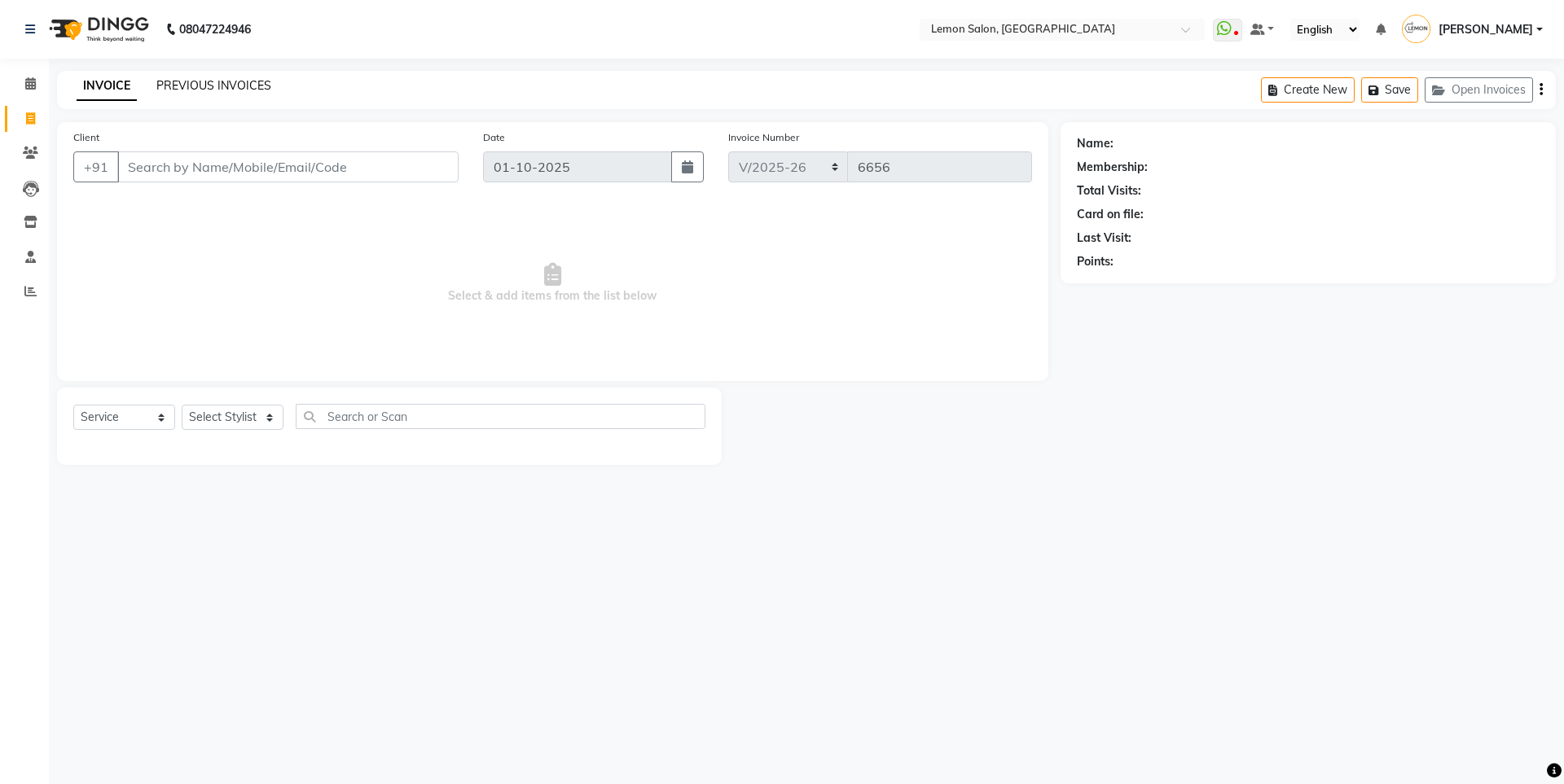
click at [186, 84] on link "PREVIOUS INVOICES" at bounding box center [214, 85] width 115 height 15
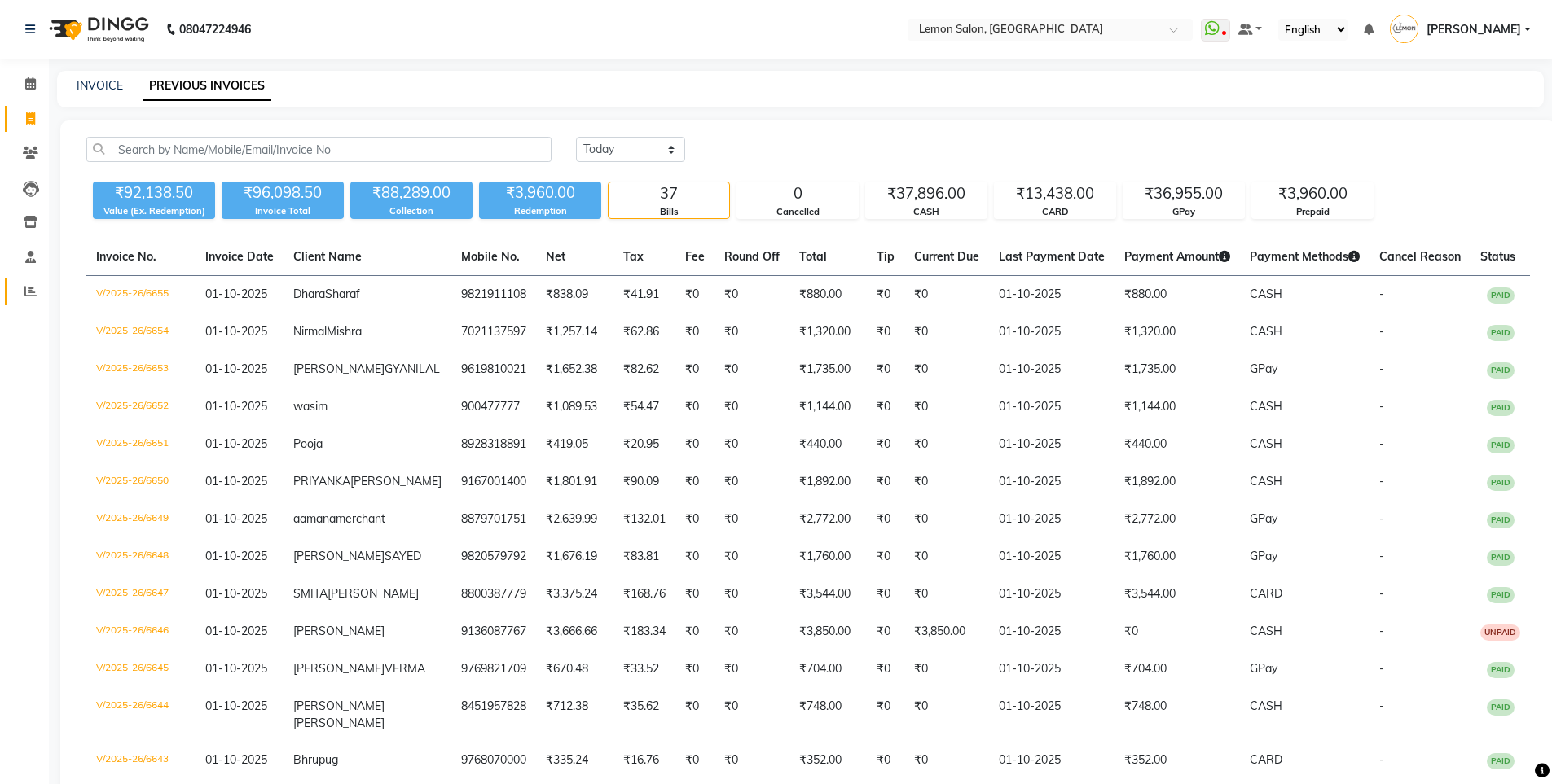
click at [31, 285] on icon at bounding box center [31, 291] width 12 height 12
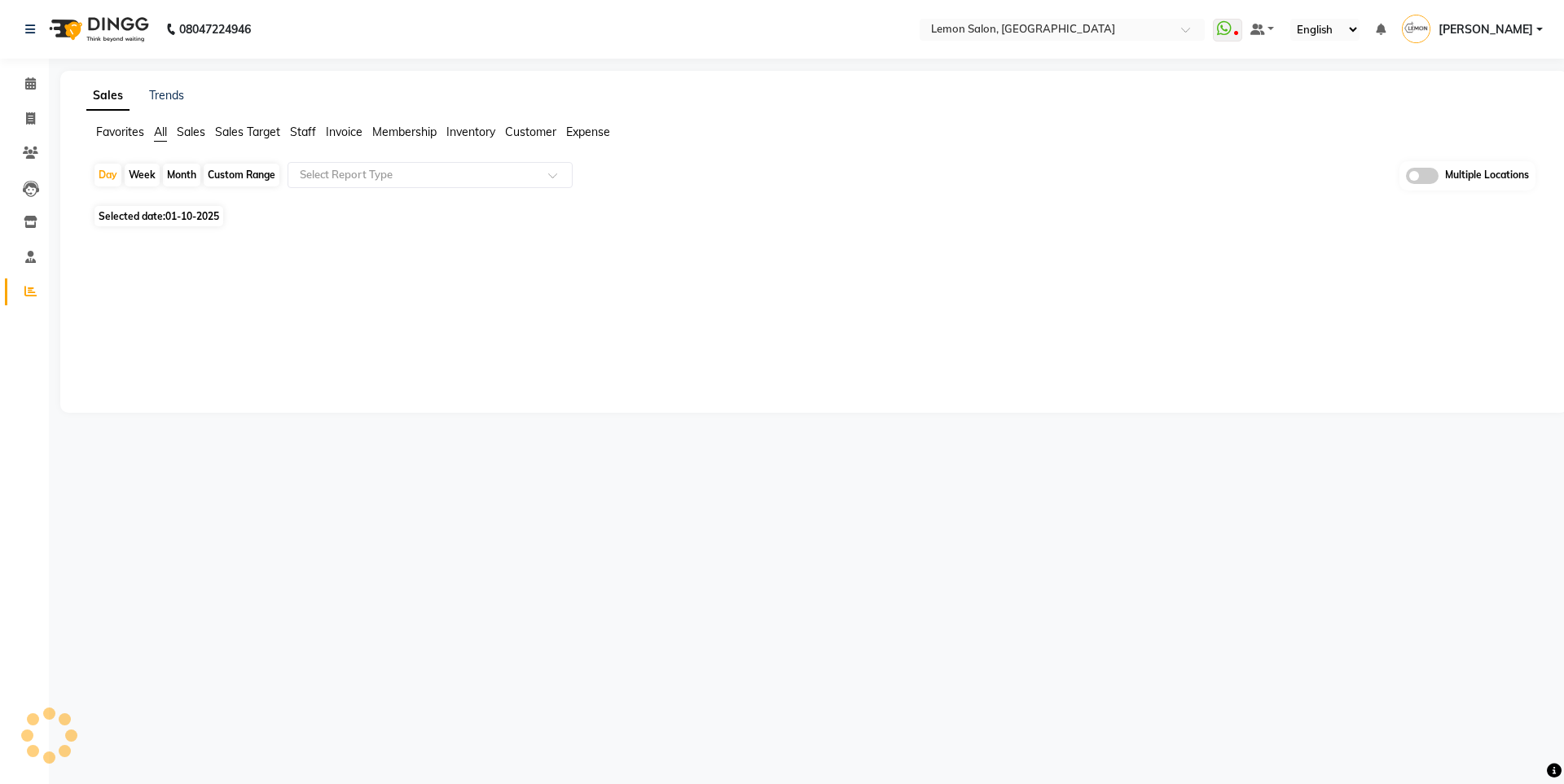
click at [580, 126] on span "Expense" at bounding box center [588, 132] width 44 height 15
click at [531, 174] on input "text" at bounding box center [413, 176] width 234 height 17
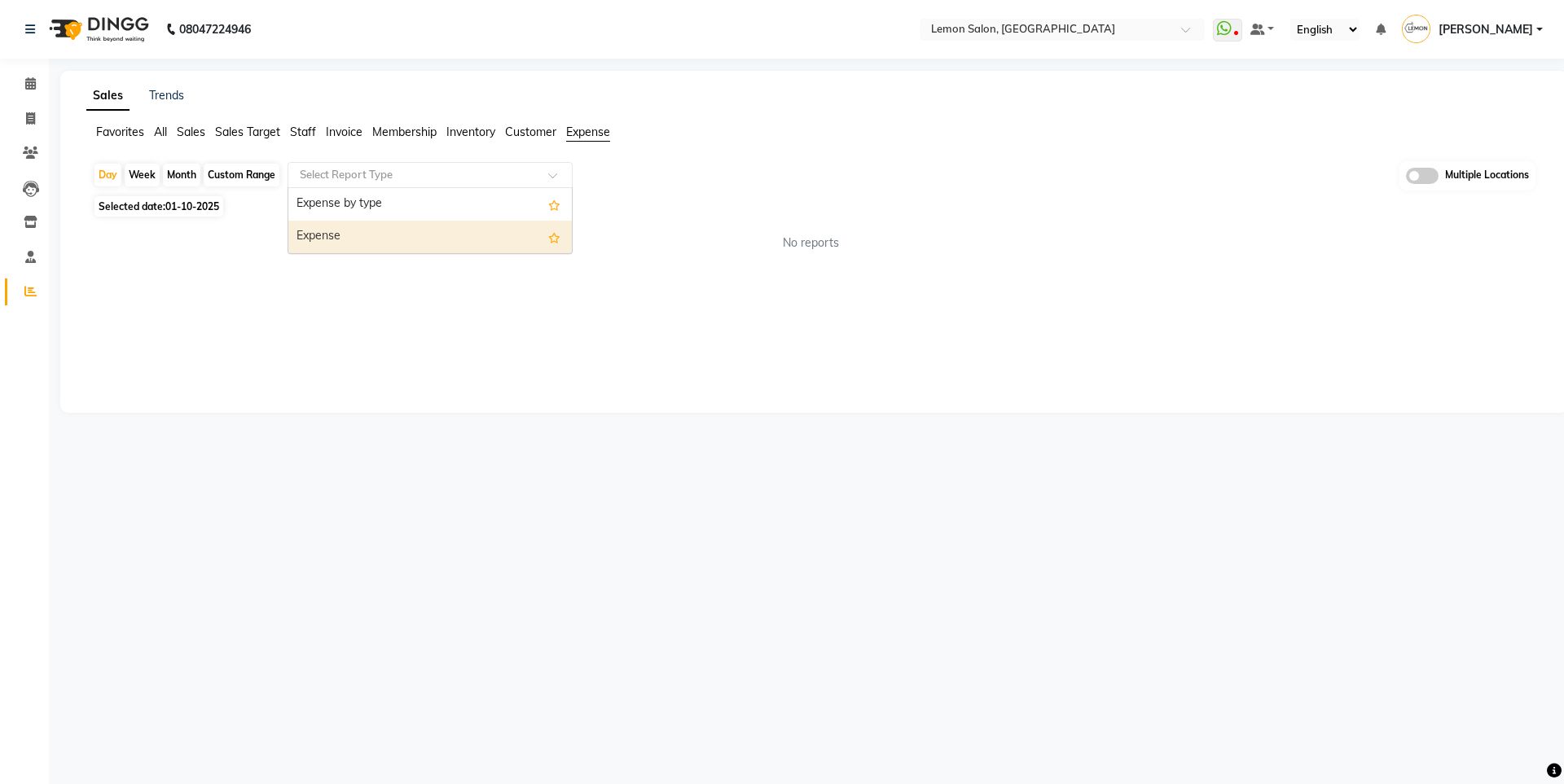
click at [495, 240] on div "Expense" at bounding box center [430, 237] width 283 height 32
select select "csv"
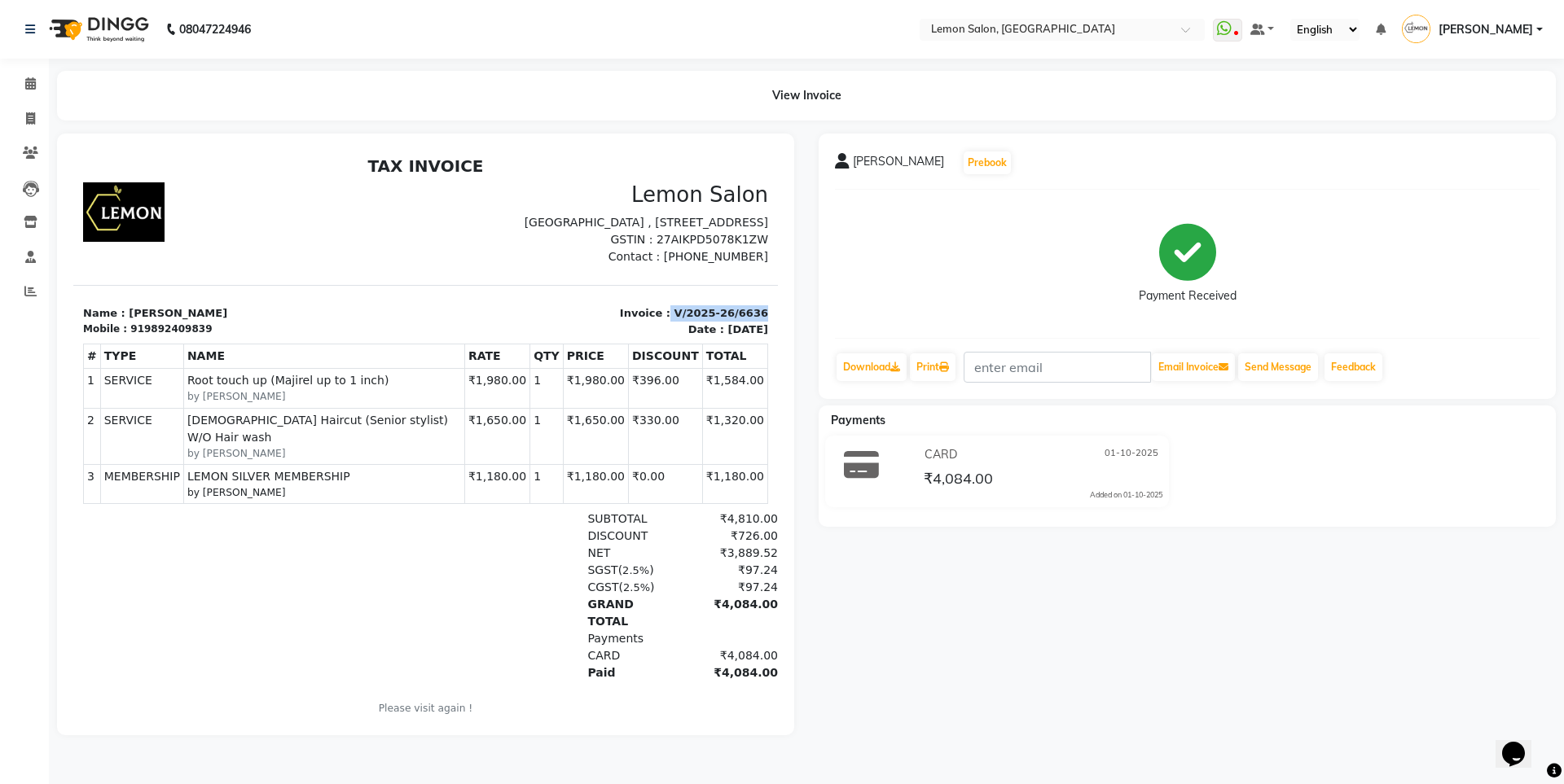
drag, startPoint x: 660, startPoint y: 327, endPoint x: 777, endPoint y: 329, distance: 117.0
click at [777, 329] on html "TAX INVOICE Lemon Salon [STREET_ADDRESS] GSTIN : 27AIKPD5078K1ZW Mobile : #" at bounding box center [426, 447] width 705 height 594
copy p "V/2025-26/6636"
click at [26, 89] on span at bounding box center [31, 84] width 28 height 19
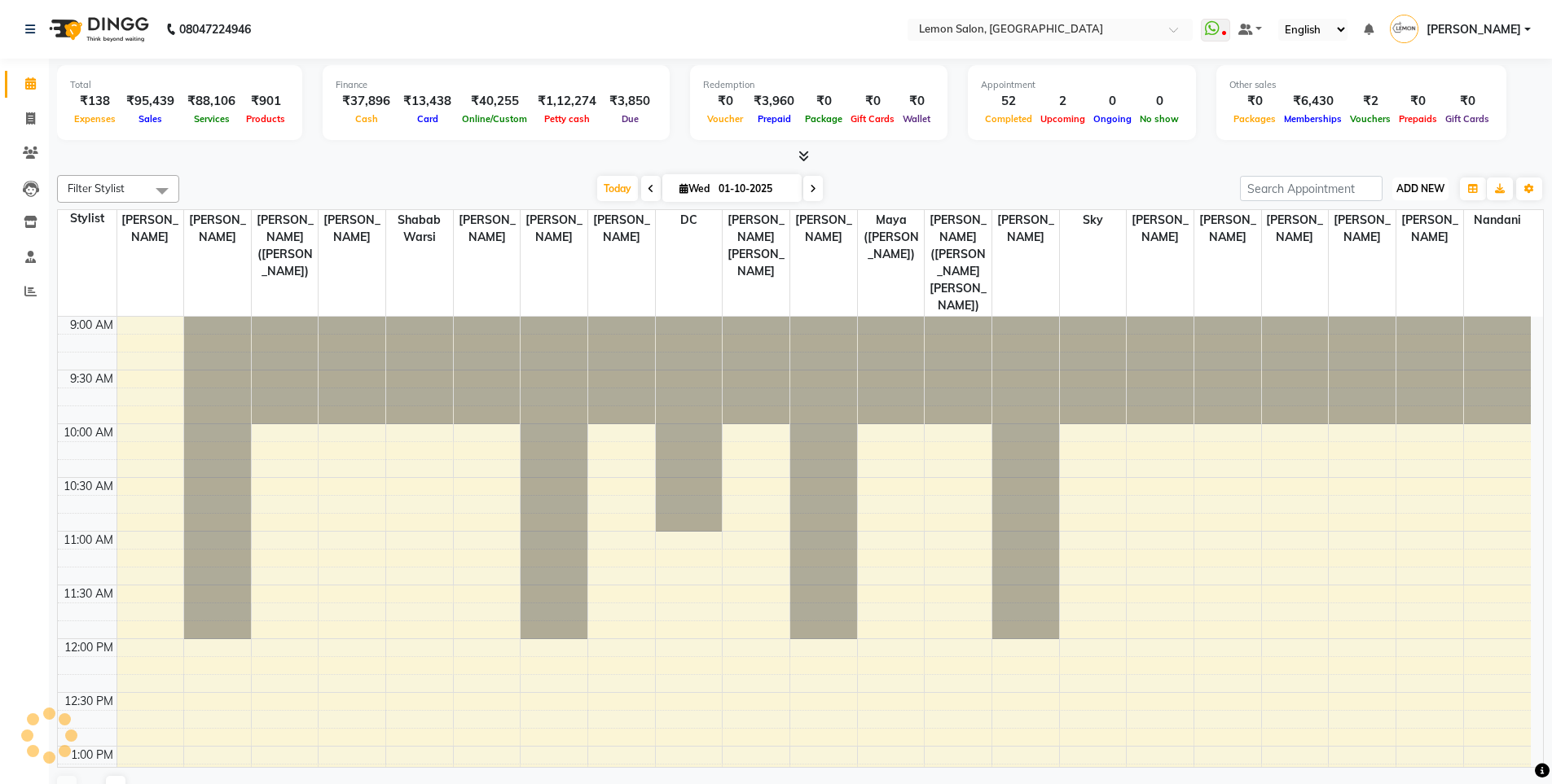
click at [1432, 192] on span "ADD NEW" at bounding box center [1420, 188] width 48 height 12
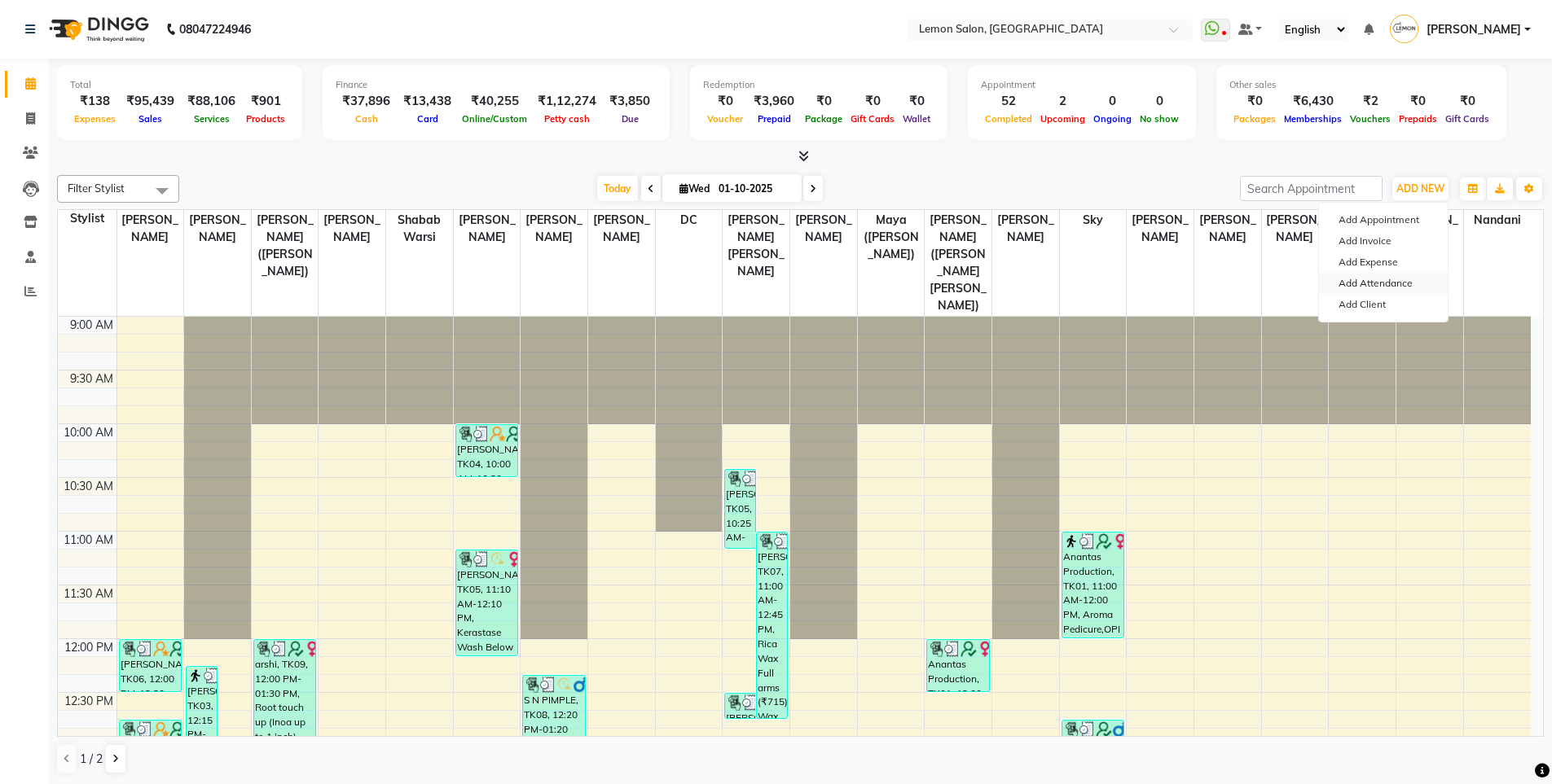
click at [1363, 275] on link "Add Attendance" at bounding box center [1383, 284] width 128 height 22
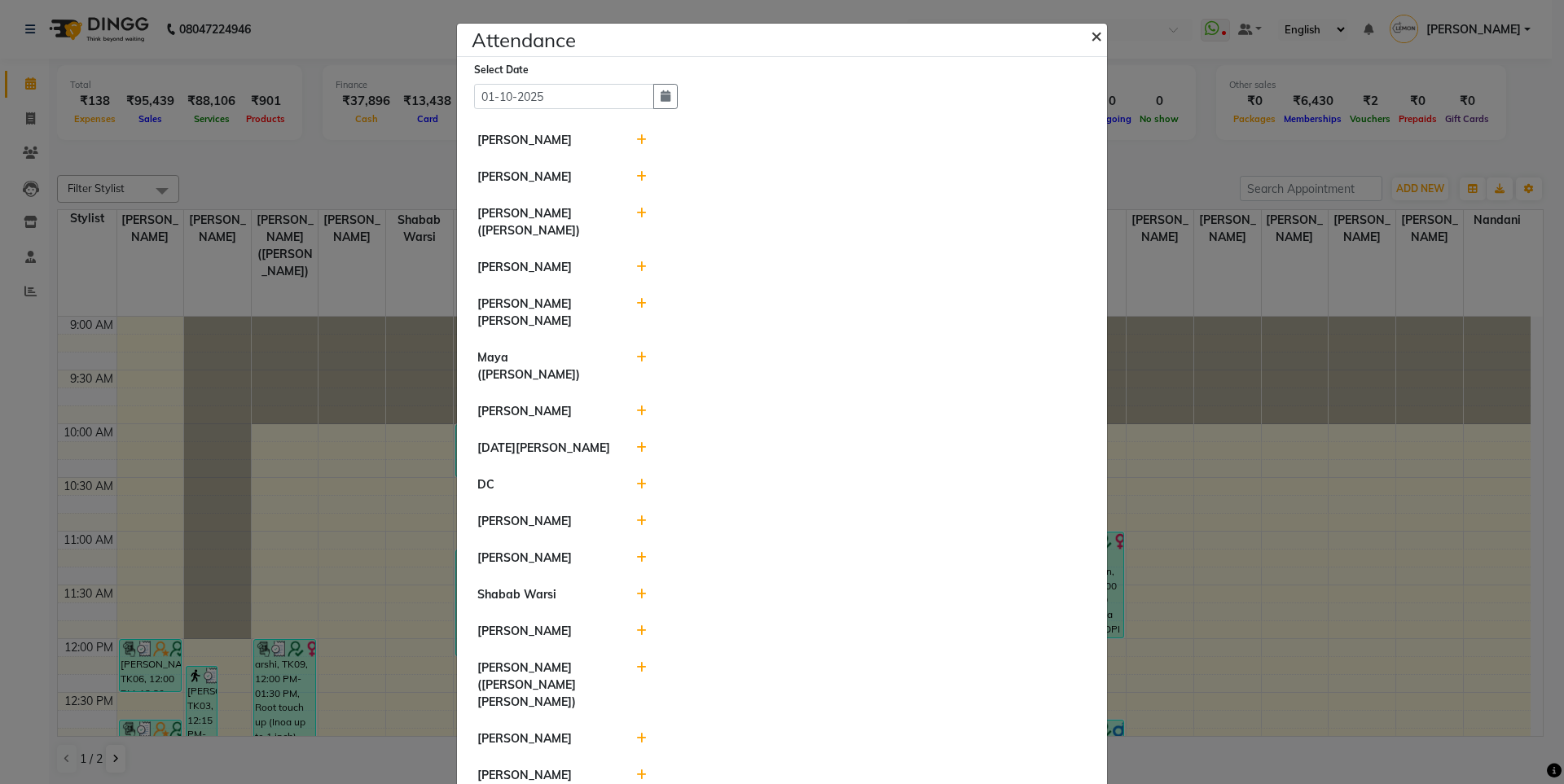
click at [1097, 31] on button "×" at bounding box center [1098, 35] width 41 height 46
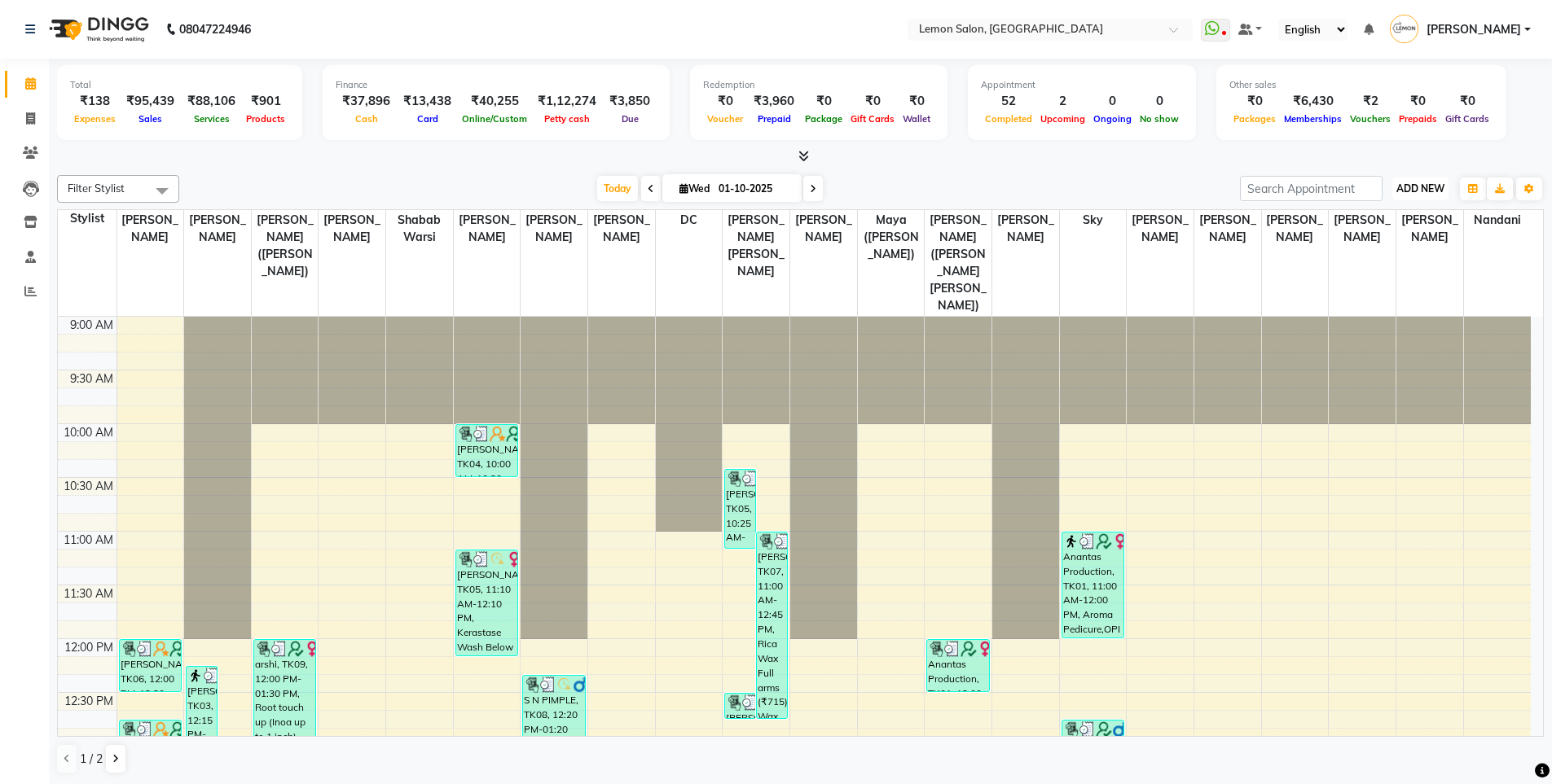
click at [1403, 186] on span "ADD NEW" at bounding box center [1420, 188] width 48 height 12
click at [1376, 256] on link "Add Expense" at bounding box center [1383, 262] width 128 height 22
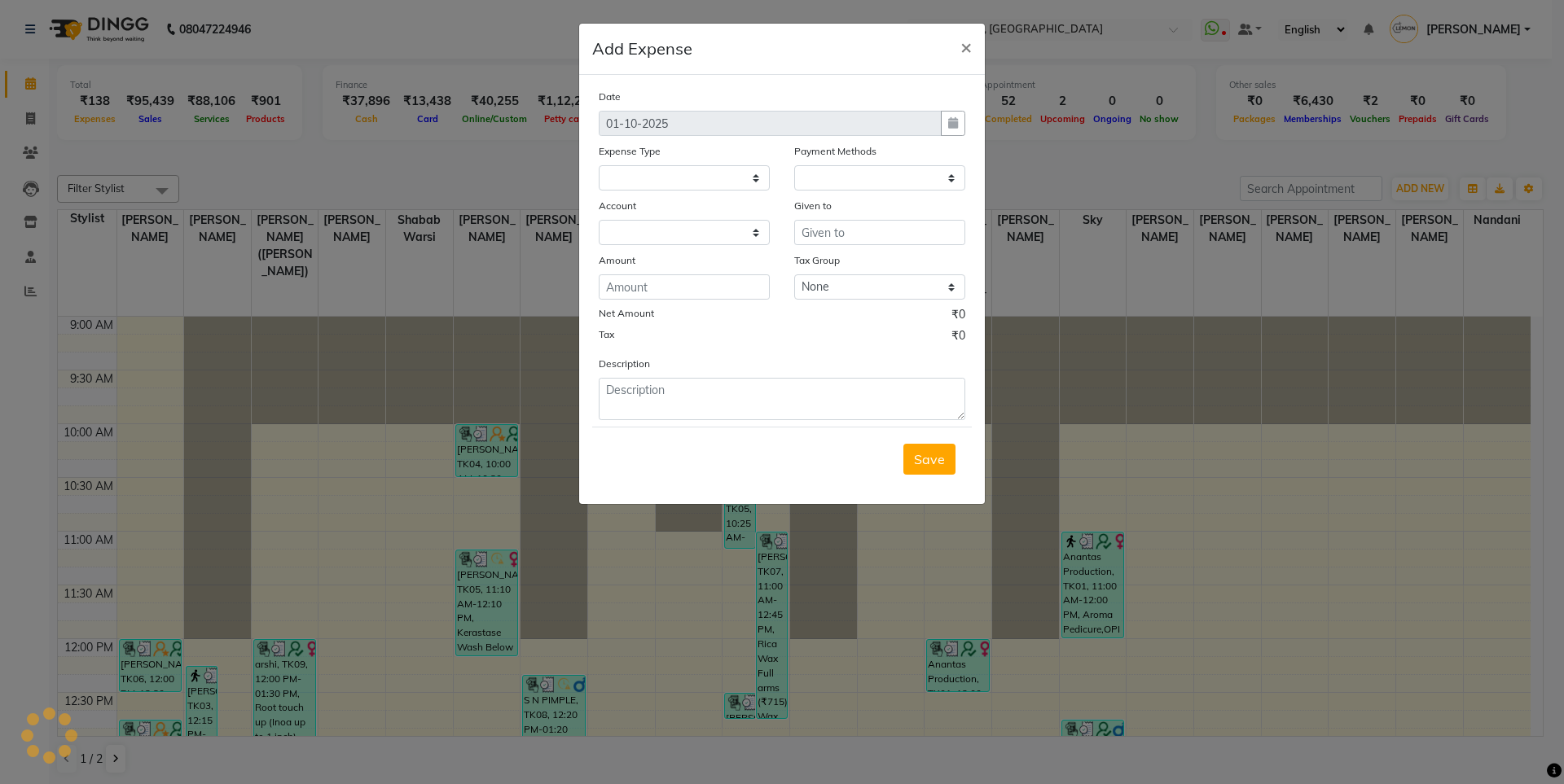
select select
select select "1"
select select "2543"
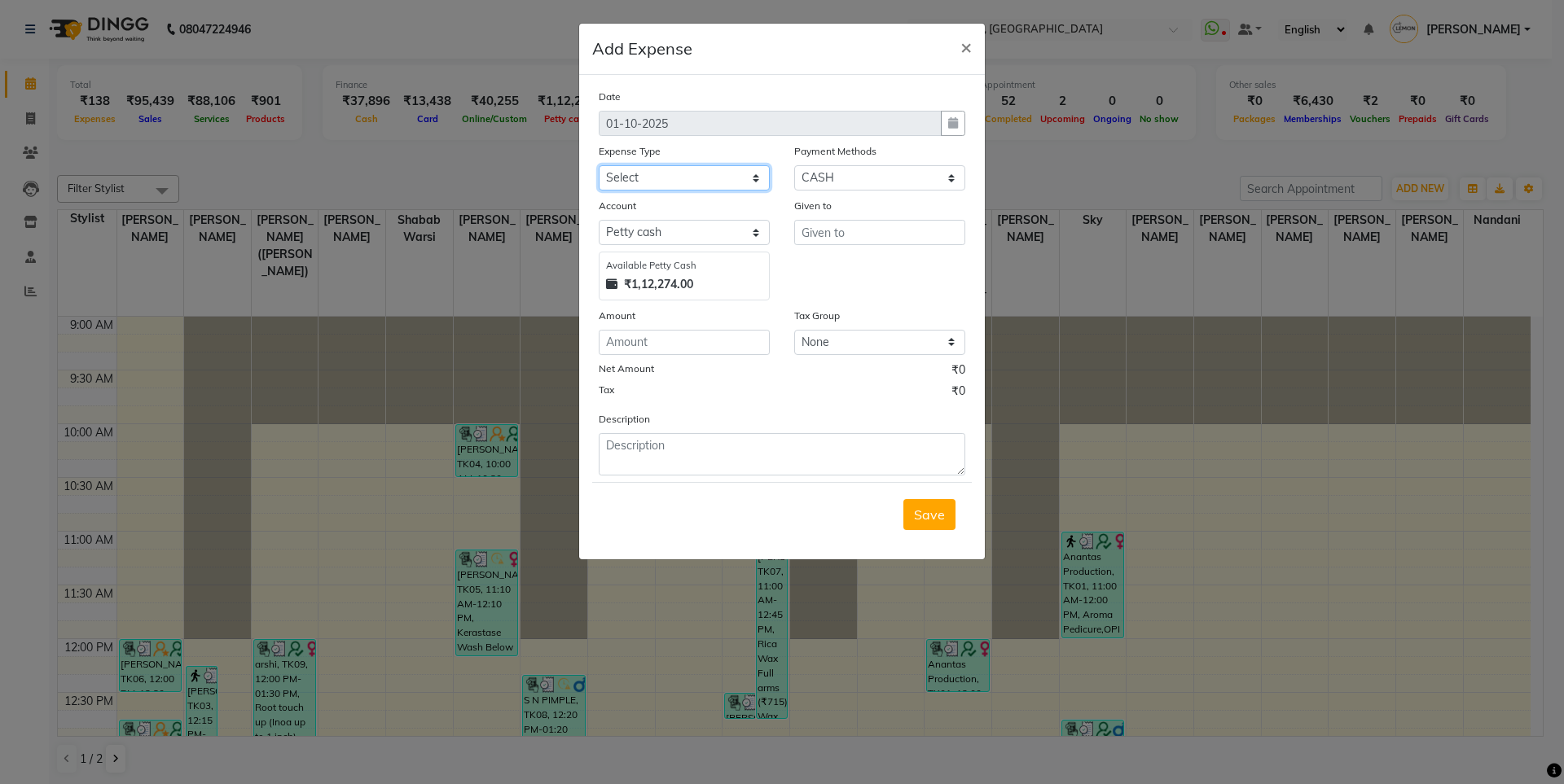
click at [710, 175] on select "Select Advance Cash transfer to hub Laundry Loan Membership Milk Miscellaneous …" at bounding box center [684, 178] width 171 height 25
select select "2706"
click at [599, 166] on select "Select Advance Cash transfer to hub Laundry Loan Membership Milk Miscellaneous …" at bounding box center [684, 178] width 171 height 25
click at [847, 234] on input "text" at bounding box center [879, 233] width 171 height 25
click at [865, 264] on ngb-highlight "La [PERSON_NAME]" at bounding box center [875, 267] width 121 height 17
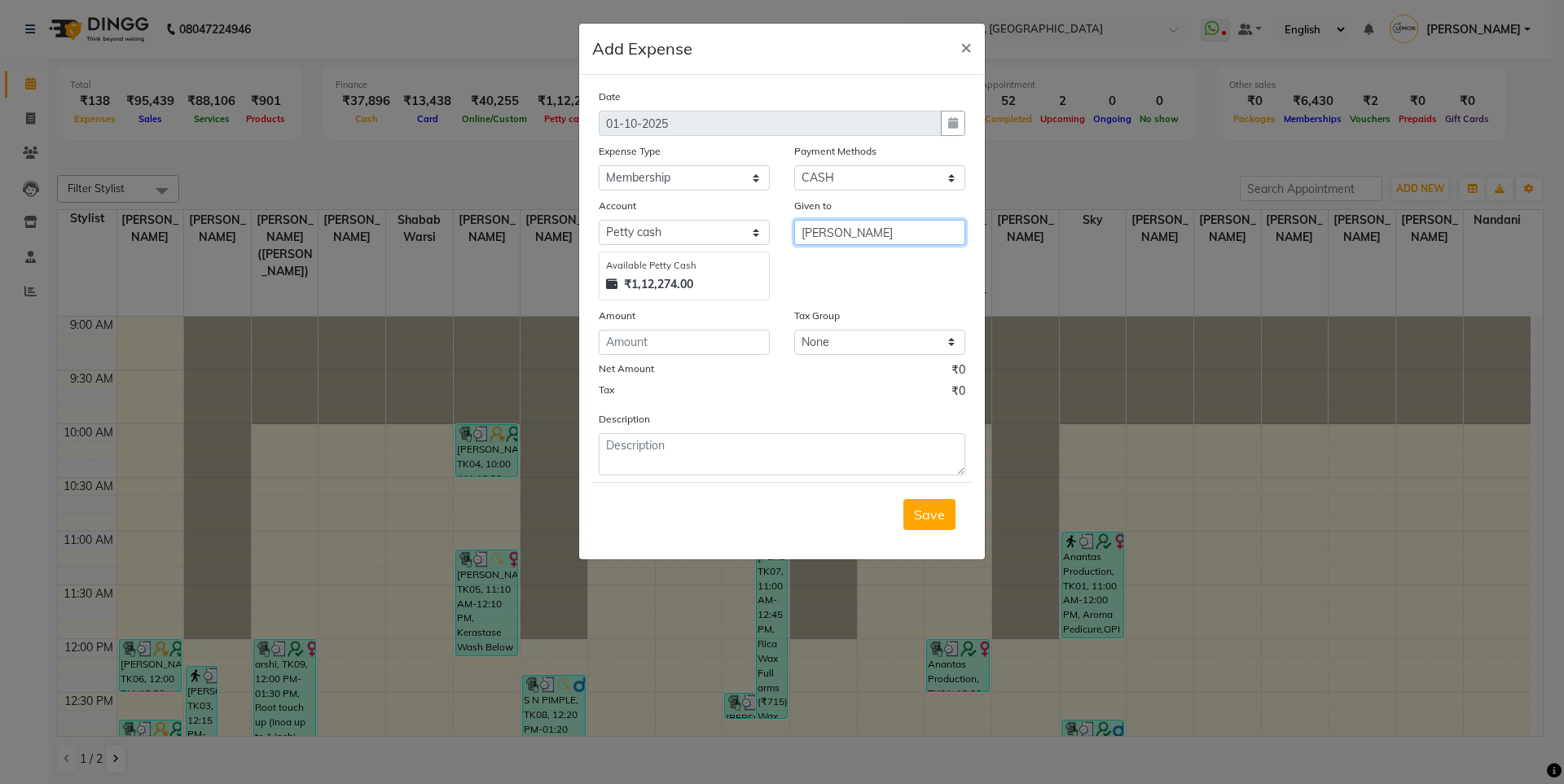
type input "[PERSON_NAME]"
click at [662, 352] on input "number" at bounding box center [684, 342] width 171 height 25
type input "100"
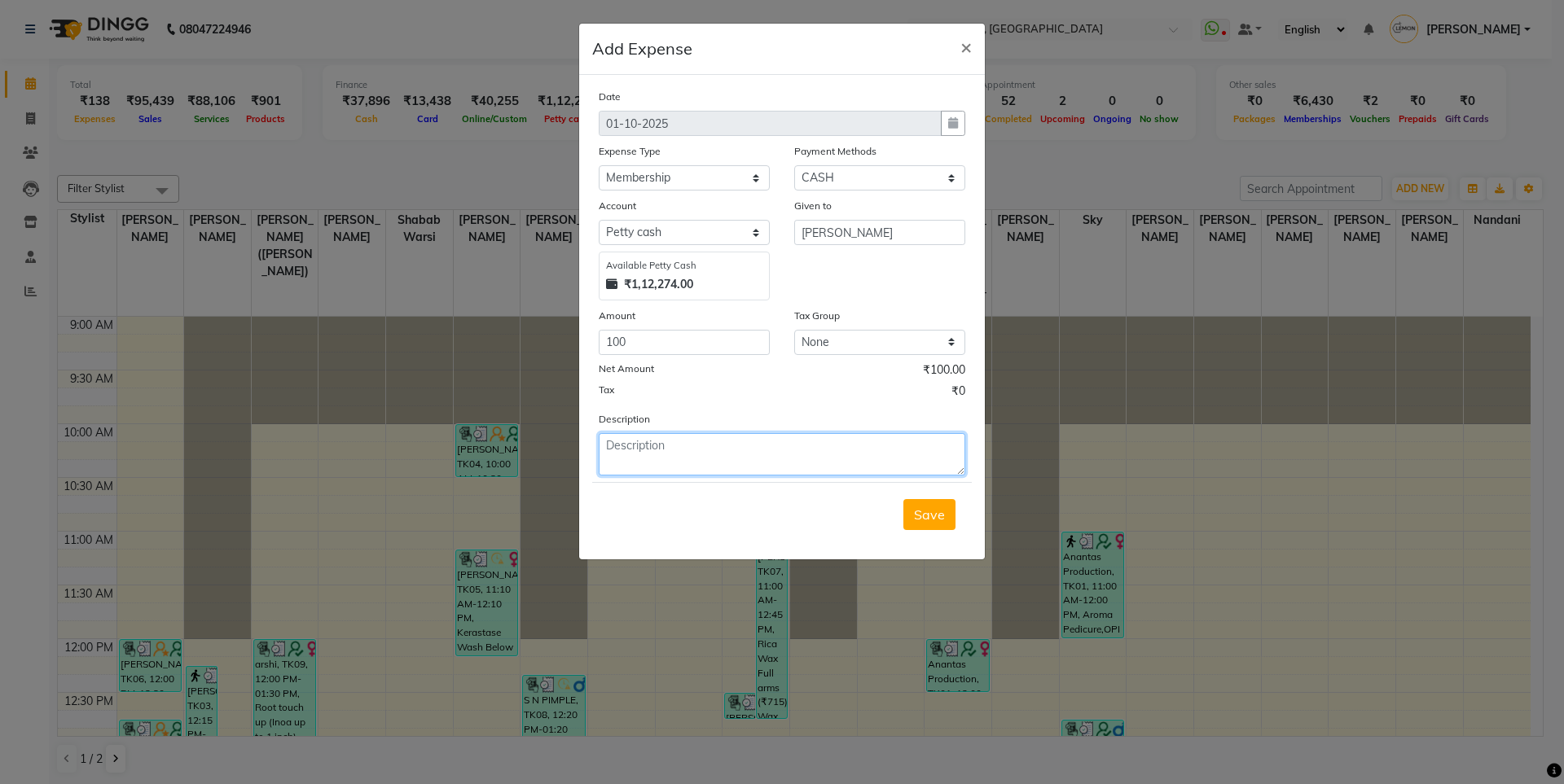
paste textarea "V/2025-26/6636"
type textarea "V/2025-26/6636"
click at [923, 509] on span "Save" at bounding box center [929, 515] width 31 height 17
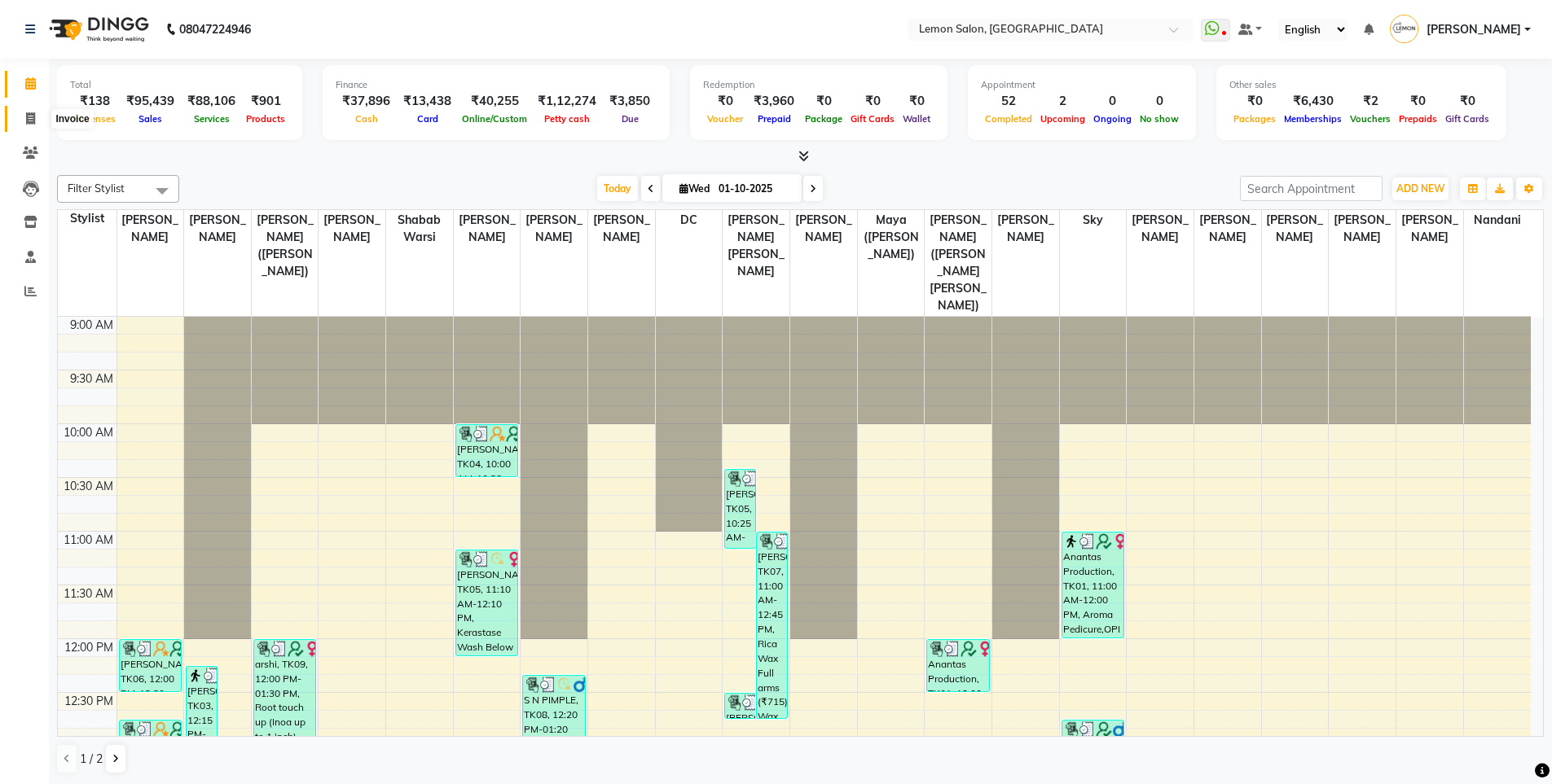
click at [26, 119] on icon at bounding box center [30, 118] width 9 height 12
select select "service"
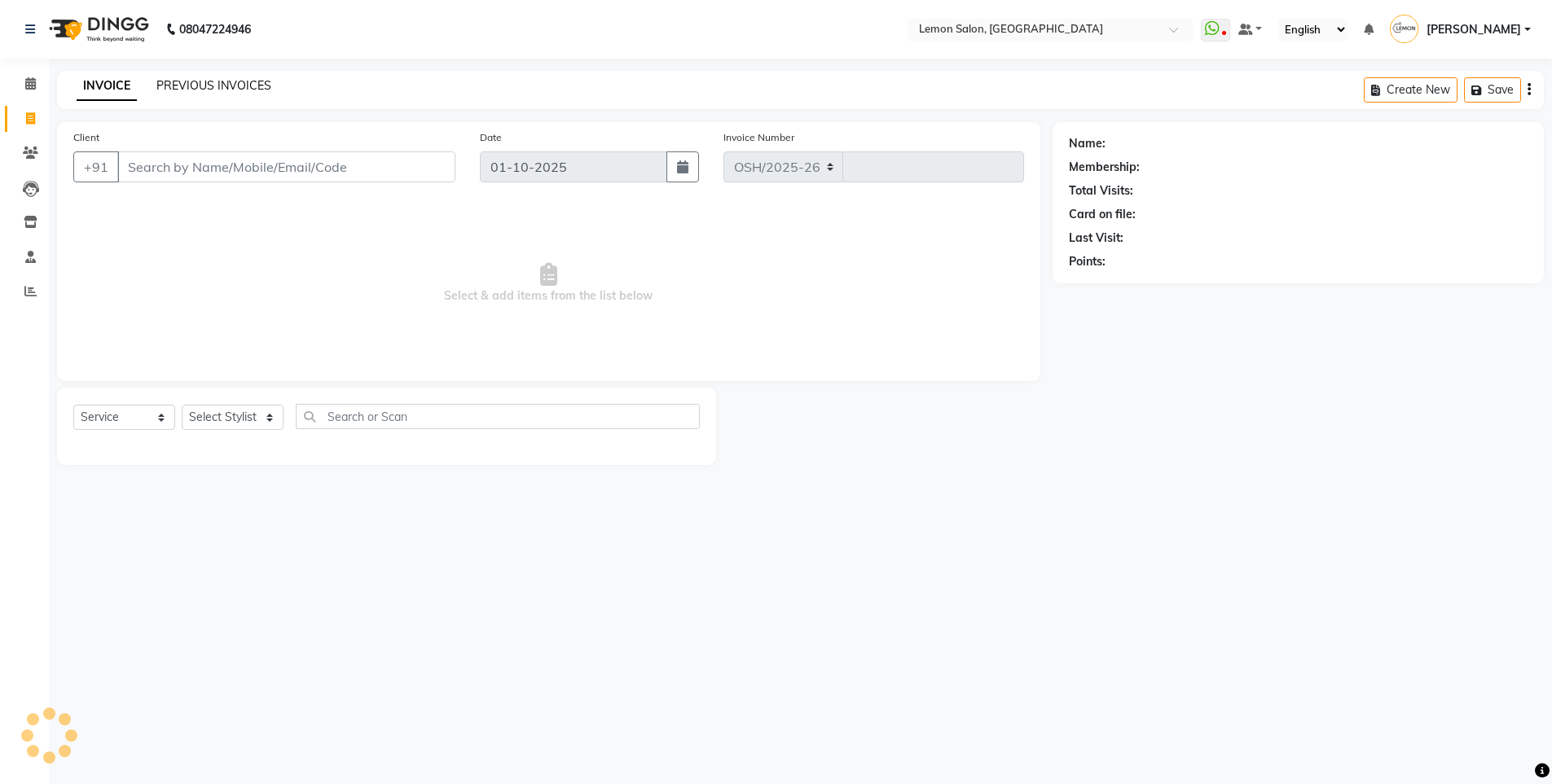
select select "566"
type input "6657"
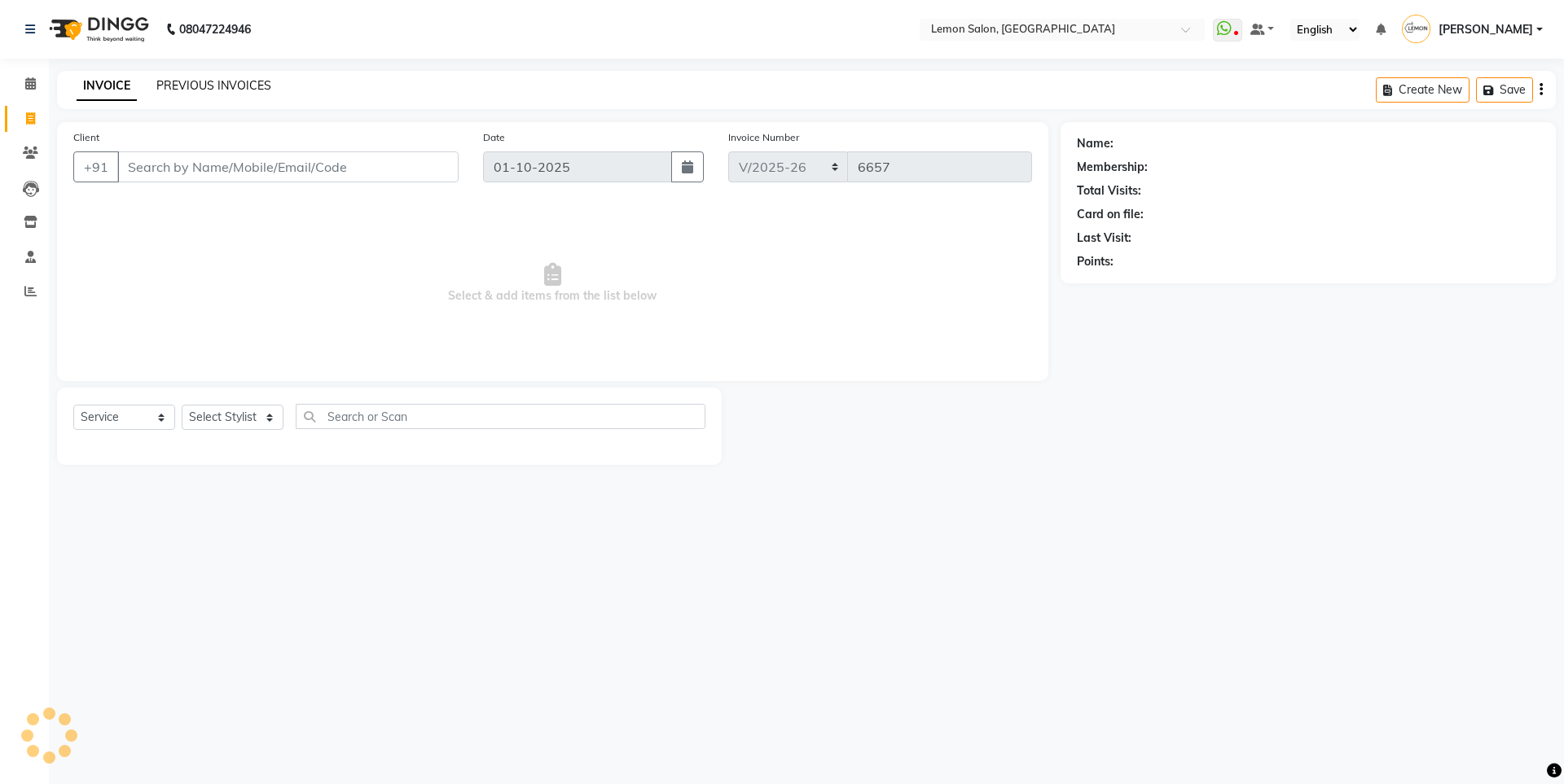
click at [245, 78] on link "PREVIOUS INVOICES" at bounding box center [214, 85] width 115 height 15
